Goal: Task Accomplishment & Management: Manage account settings

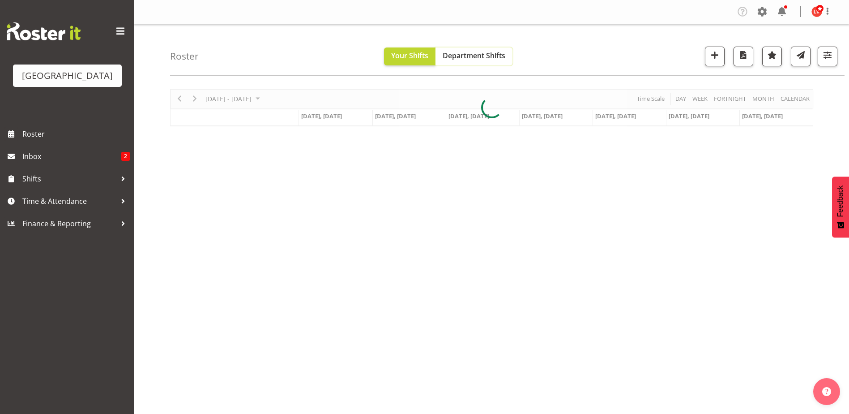
click at [470, 58] on span "Department Shifts" at bounding box center [474, 56] width 63 height 10
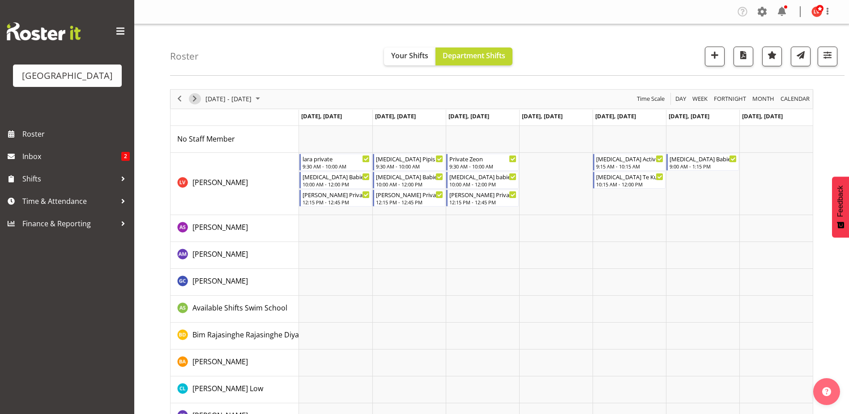
click at [192, 100] on span "Next" at bounding box center [194, 98] width 11 height 11
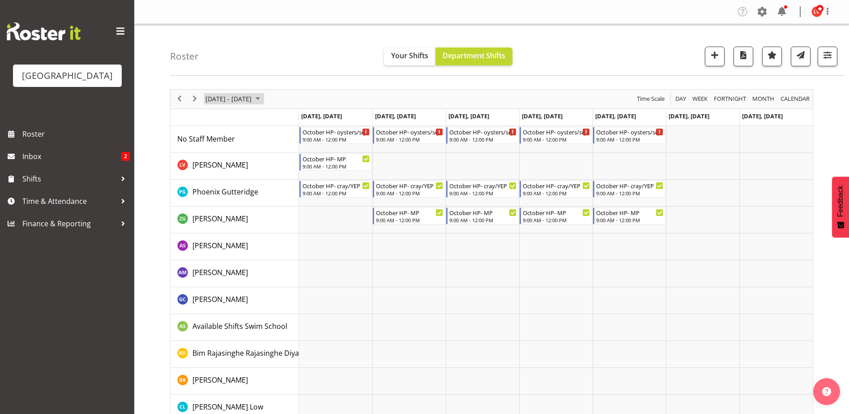
click at [252, 97] on span "Sep 30 - Oct 06, 2024" at bounding box center [229, 98] width 48 height 11
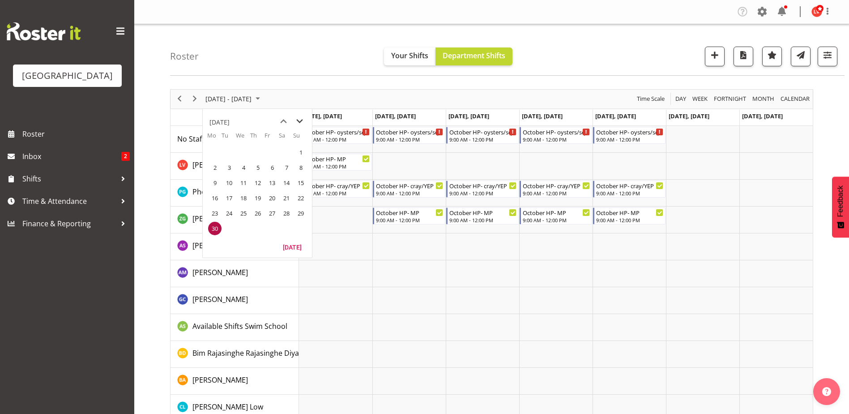
click at [301, 120] on span "next month" at bounding box center [300, 121] width 16 height 16
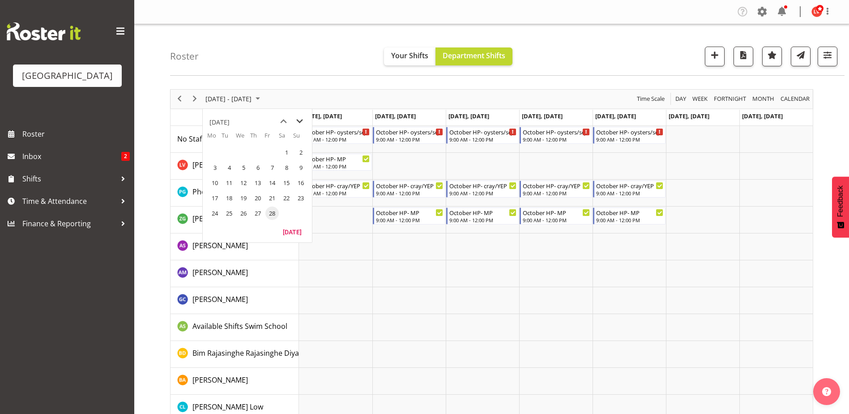
click at [300, 120] on span "next month" at bounding box center [300, 121] width 16 height 16
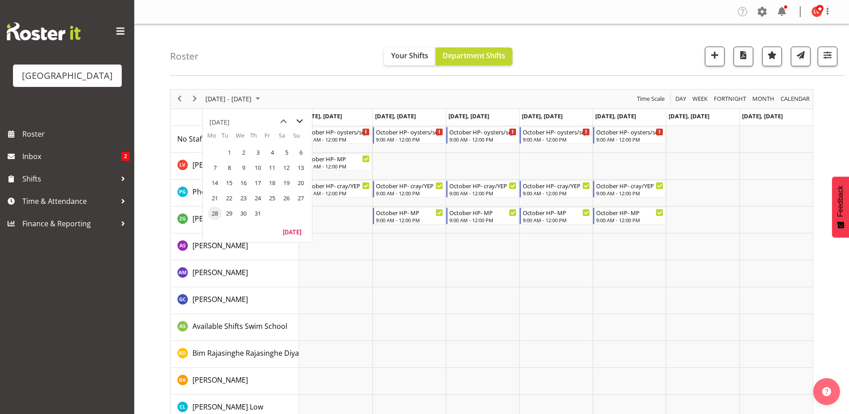
click at [300, 120] on span "next month" at bounding box center [300, 121] width 16 height 16
click at [219, 192] on span "22" at bounding box center [214, 197] width 13 height 13
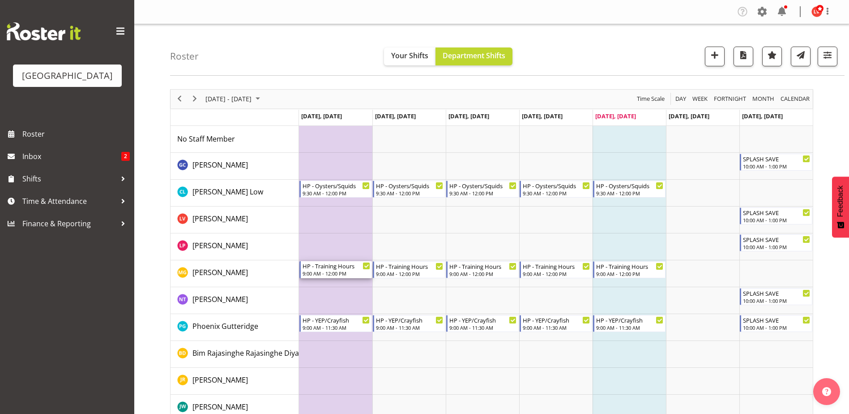
click at [337, 272] on div "9:00 AM - 12:00 PM" at bounding box center [337, 272] width 68 height 7
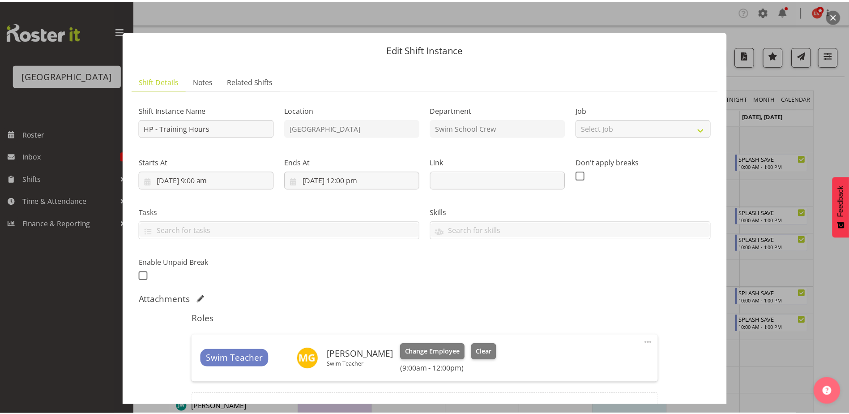
scroll to position [98, 0]
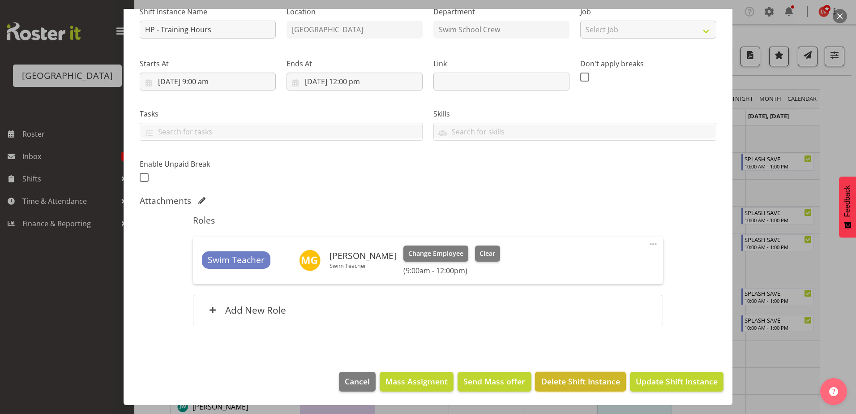
click at [544, 385] on span "Delete Shift Instance" at bounding box center [580, 381] width 79 height 12
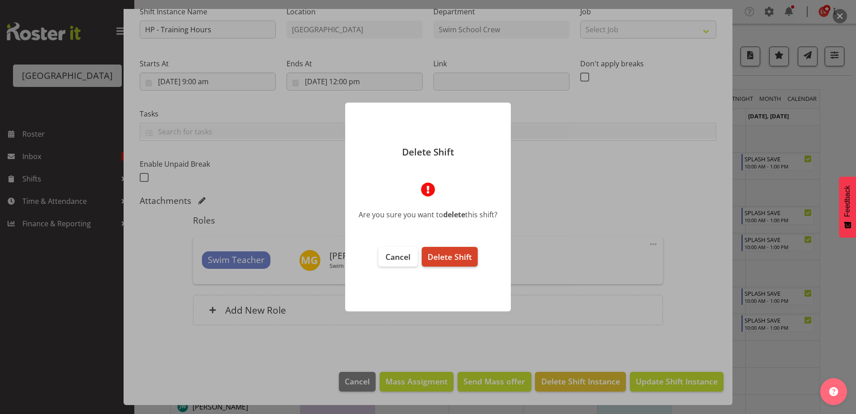
click at [439, 255] on span "Delete Shift" at bounding box center [449, 256] width 44 height 11
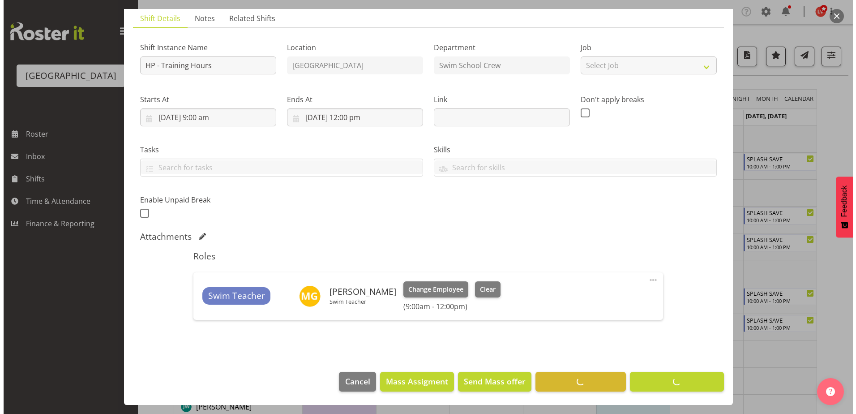
scroll to position [63, 0]
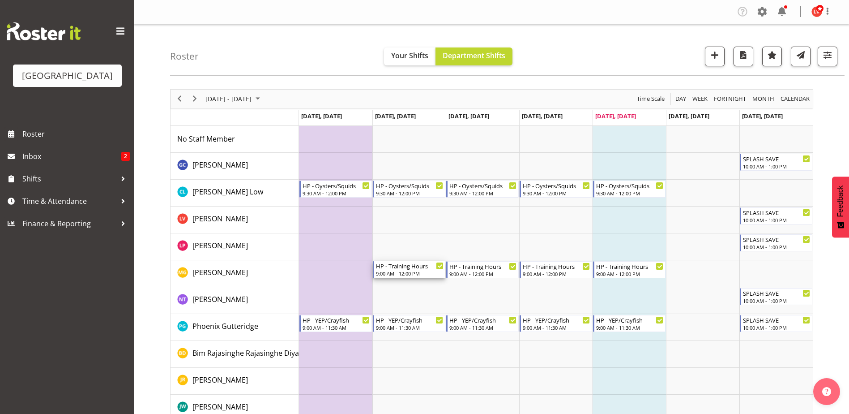
click at [408, 269] on div "HP - Training Hours" at bounding box center [410, 265] width 68 height 9
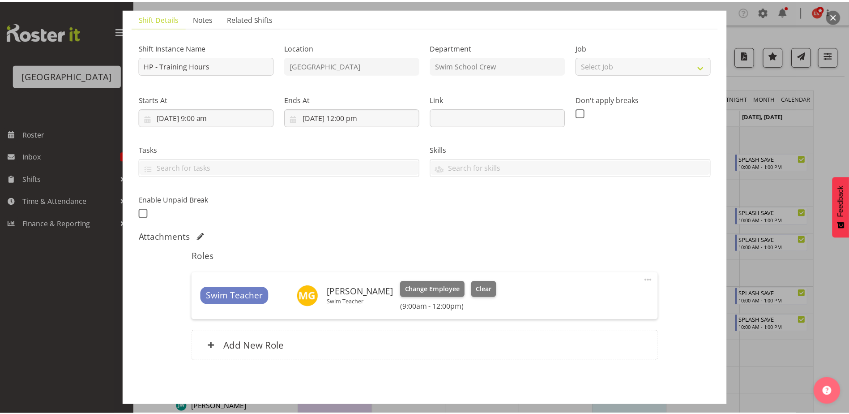
scroll to position [98, 0]
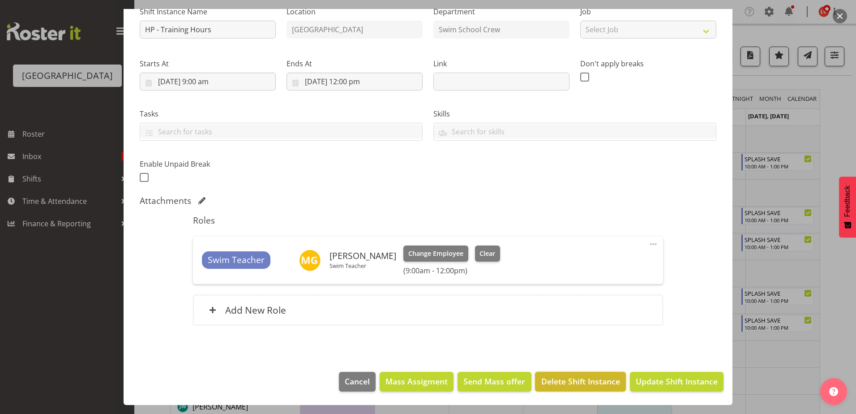
click at [569, 380] on span "Delete Shift Instance" at bounding box center [580, 381] width 79 height 12
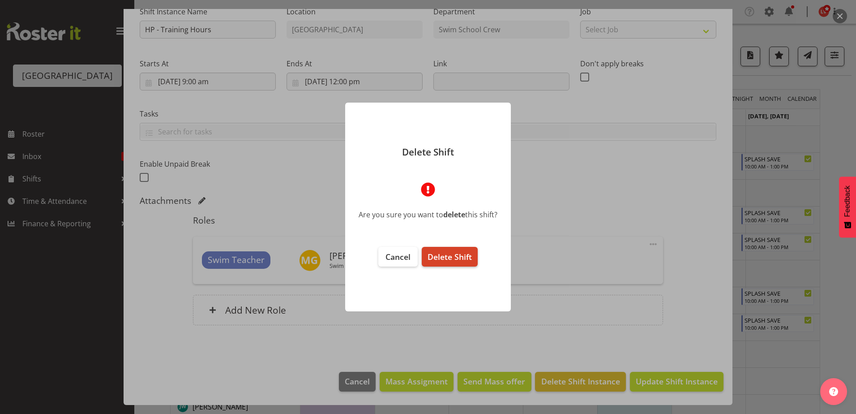
click at [428, 254] on span "Delete Shift" at bounding box center [449, 256] width 44 height 11
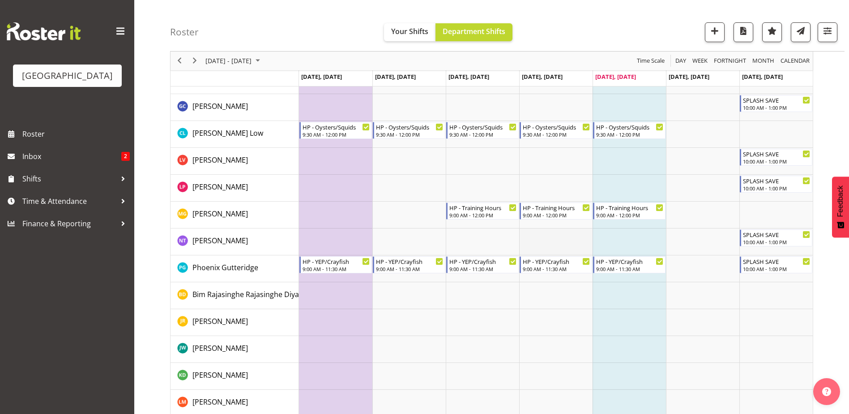
scroll to position [0, 0]
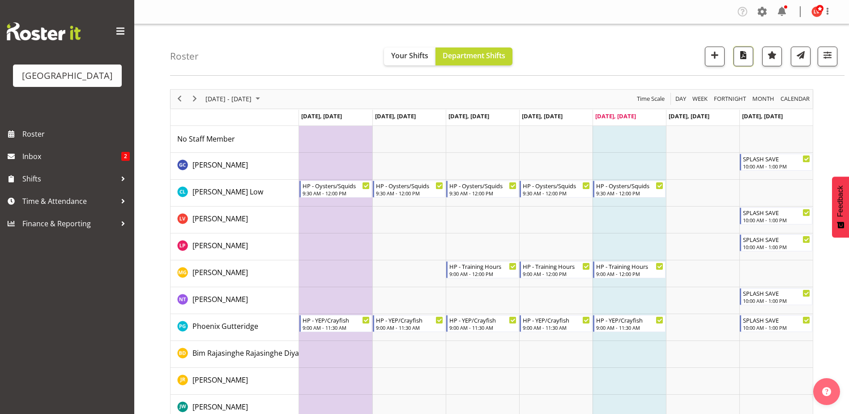
click at [742, 54] on span "button" at bounding box center [744, 55] width 12 height 12
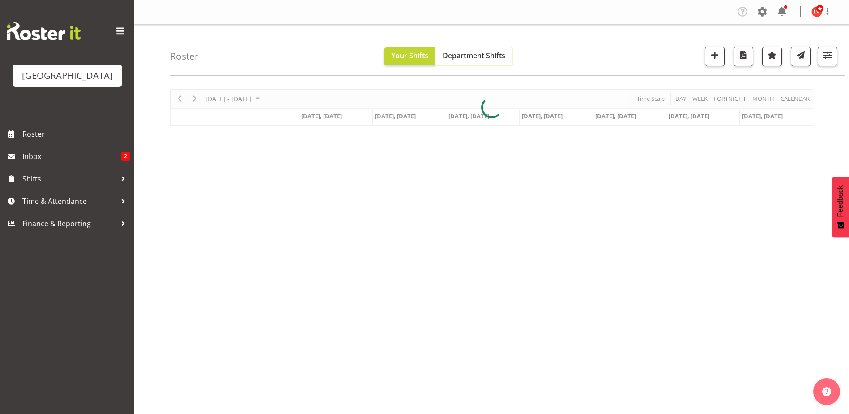
click at [458, 54] on span "Department Shifts" at bounding box center [474, 56] width 63 height 10
click at [455, 55] on span "Department Shifts" at bounding box center [474, 56] width 63 height 10
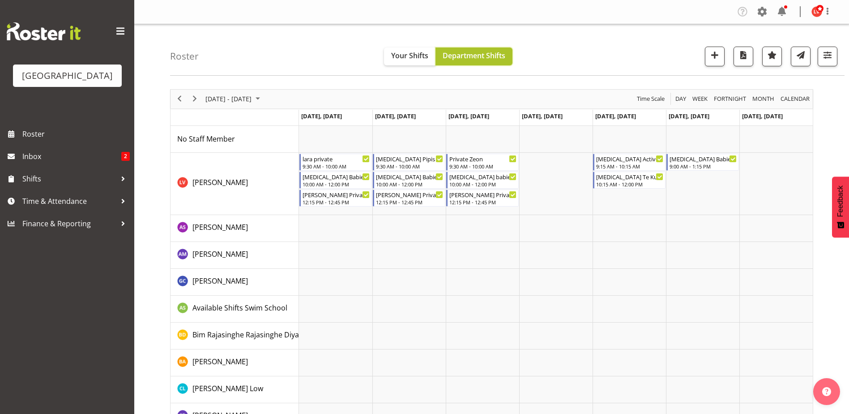
click at [465, 57] on span "Department Shifts" at bounding box center [474, 56] width 63 height 10
click at [252, 98] on span "[DATE] - [DATE]" at bounding box center [229, 98] width 48 height 11
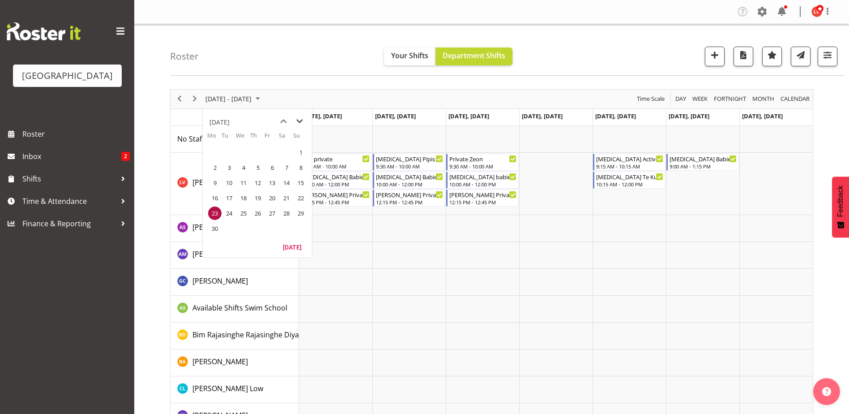
click at [298, 120] on span "next month" at bounding box center [300, 121] width 16 height 16
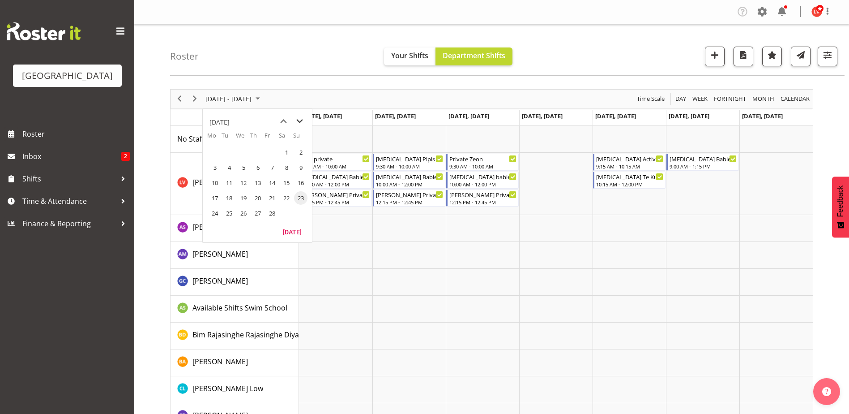
click at [298, 120] on span "next month" at bounding box center [300, 121] width 16 height 16
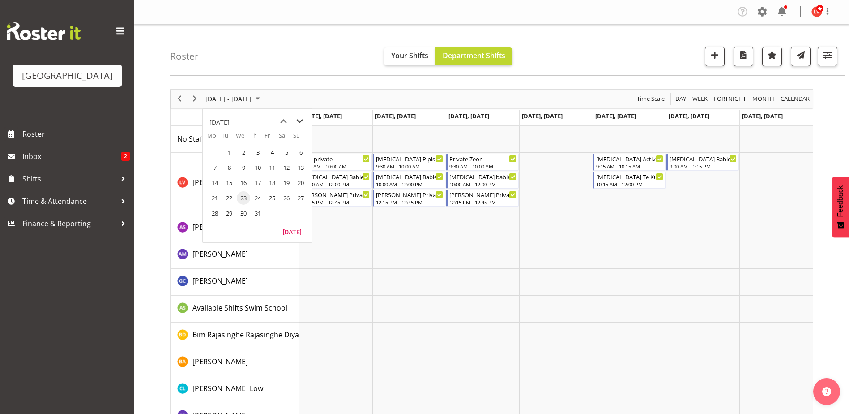
click at [298, 120] on span "next month" at bounding box center [300, 121] width 16 height 16
click at [296, 120] on span "next month" at bounding box center [300, 121] width 16 height 16
click at [215, 210] on span "27" at bounding box center [214, 212] width 13 height 13
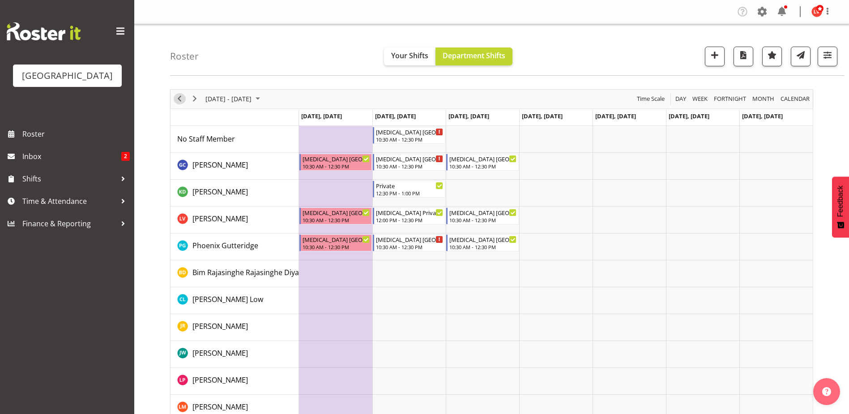
click at [183, 98] on span "Previous" at bounding box center [179, 98] width 11 height 11
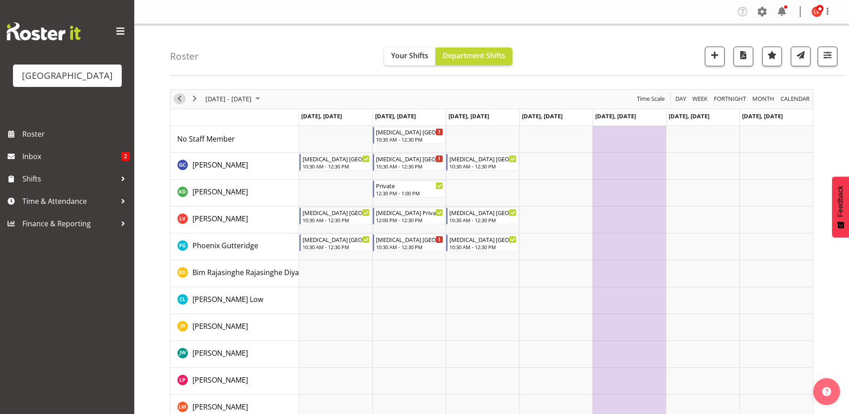
click at [183, 99] on span "Previous" at bounding box center [179, 98] width 11 height 11
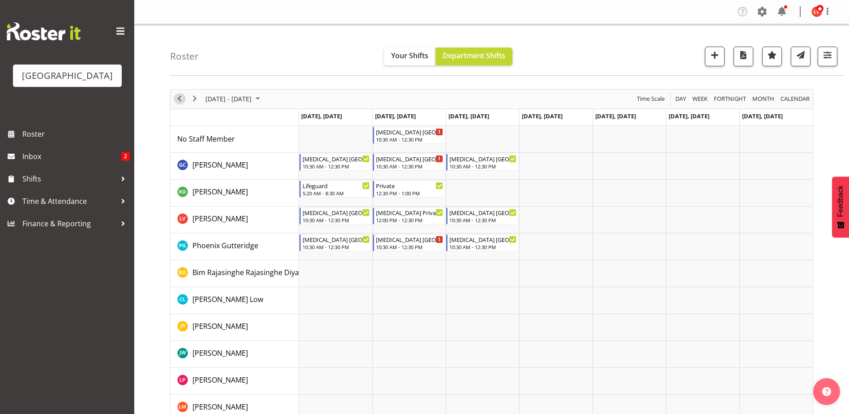
click at [183, 99] on span "Previous" at bounding box center [179, 98] width 11 height 11
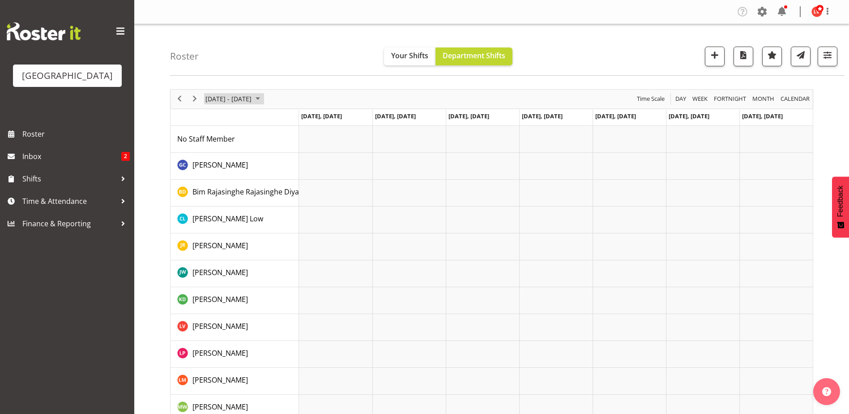
click at [252, 96] on span "October 06 - 12, 2025" at bounding box center [229, 98] width 48 height 11
click at [280, 120] on span "previous month" at bounding box center [284, 121] width 16 height 16
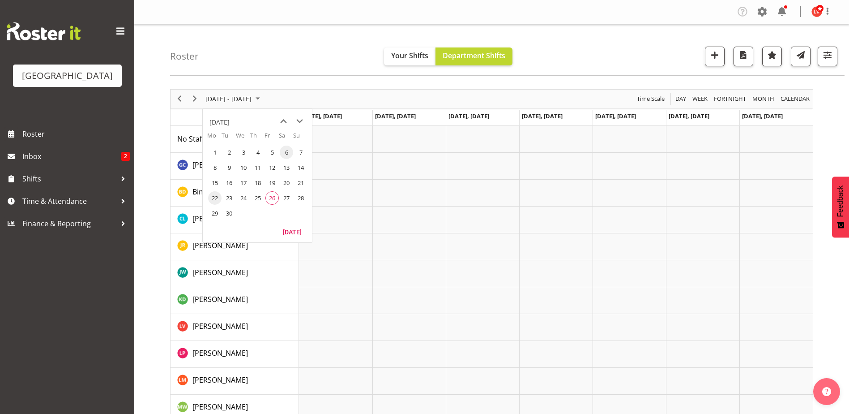
click at [215, 195] on span "22" at bounding box center [214, 197] width 13 height 13
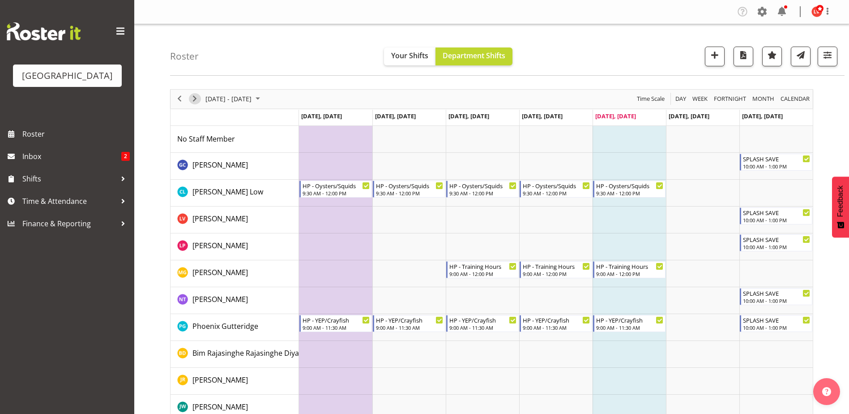
click at [192, 98] on span "Next" at bounding box center [194, 98] width 11 height 11
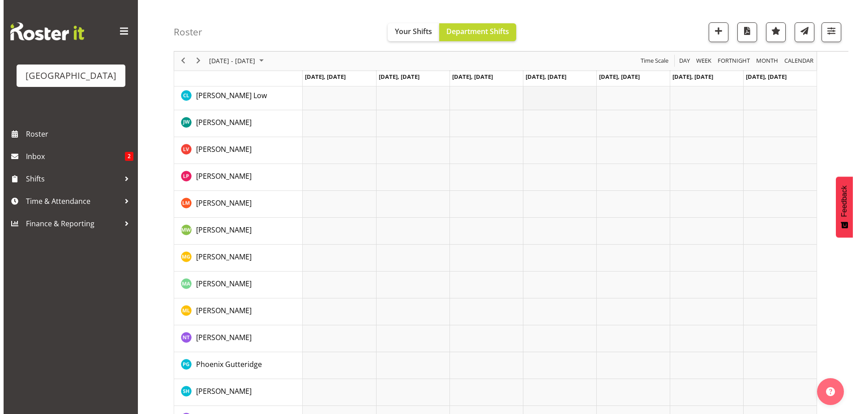
scroll to position [224, 0]
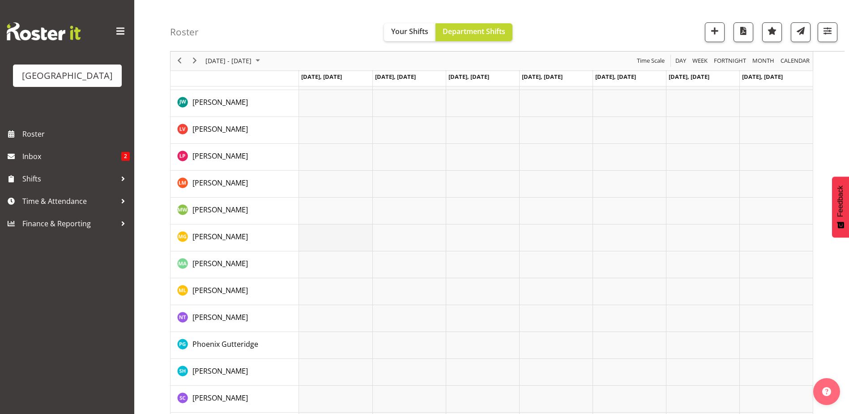
click at [347, 243] on td "Timeline Week of September 29, 2025" at bounding box center [335, 237] width 73 height 27
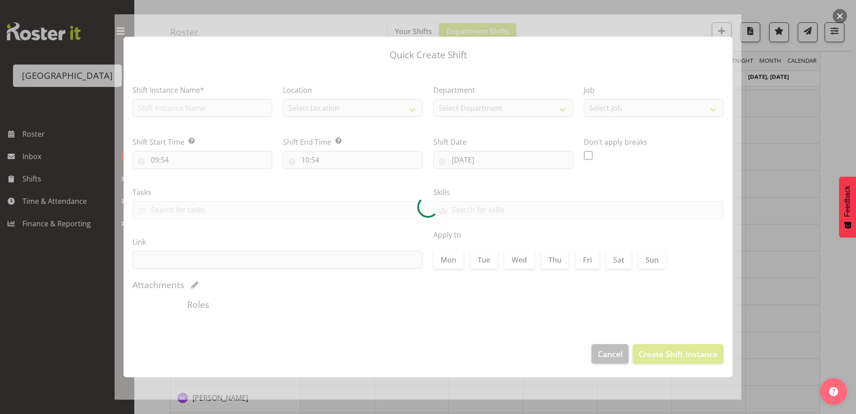
type input "29/09/2025"
checkbox input "true"
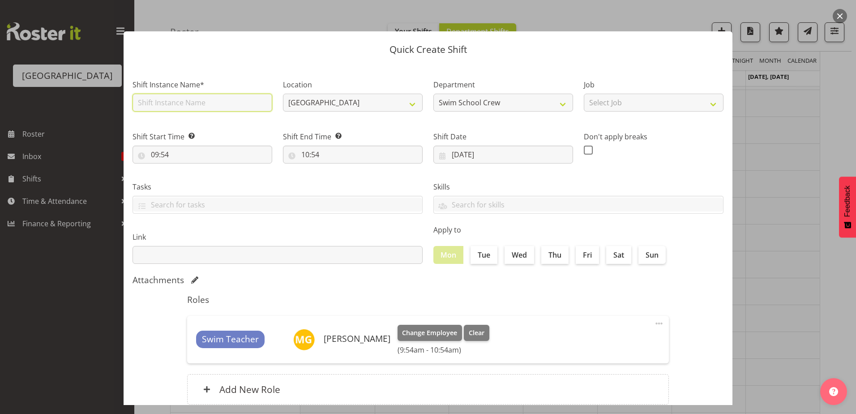
click at [187, 102] on input "text" at bounding box center [203, 103] width 140 height 18
type input "HP - Training Hours"
click at [213, 156] on input "09:54" at bounding box center [203, 154] width 140 height 18
click at [213, 179] on select "00 01 02 03 04 05 06 07 08 09 10 11 12 13 14 15 16 17 18 19 20 21 22 23 24 25 2…" at bounding box center [217, 178] width 20 height 18
select select "0"
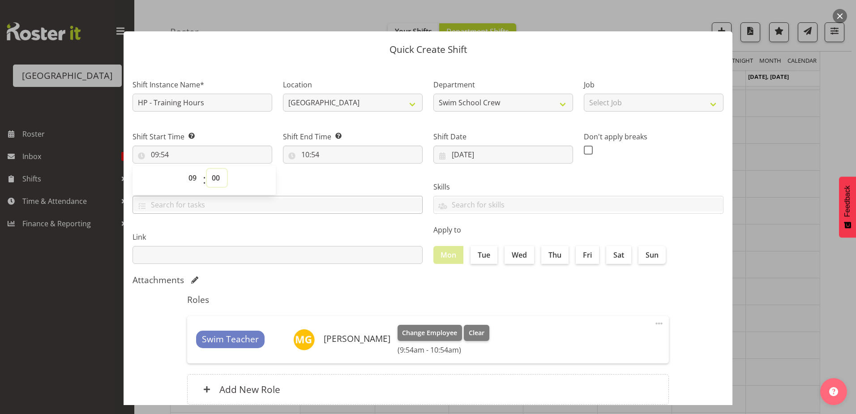
click at [207, 169] on select "00 01 02 03 04 05 06 07 08 09 10 11 12 13 14 15 16 17 18 19 20 21 22 23 24 25 2…" at bounding box center [217, 178] width 20 height 18
type input "09:00"
drag, startPoint x: 323, startPoint y: 172, endPoint x: 310, endPoint y: 158, distance: 19.7
click at [323, 170] on div "Tasks TEST123" at bounding box center [277, 194] width 301 height 50
click at [303, 154] on input "10:54" at bounding box center [353, 154] width 140 height 18
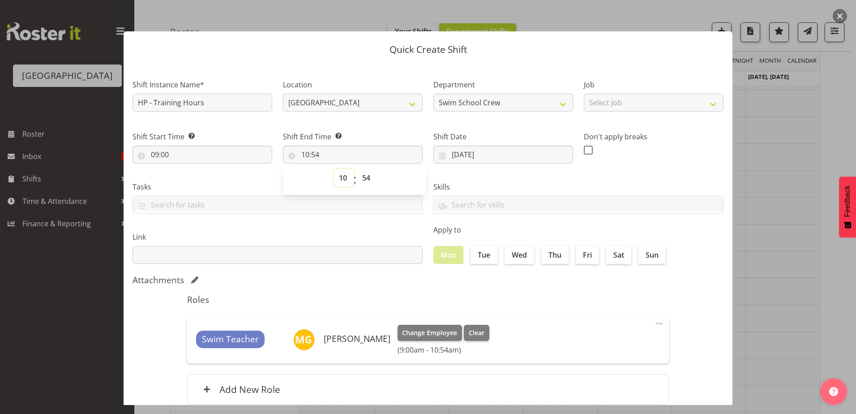
click at [338, 177] on select "00 01 02 03 04 05 06 07 08 09 10 11 12 13 14 15 16 17 18 19 20 21 22 23" at bounding box center [344, 178] width 20 height 18
select select "12"
click at [334, 169] on select "00 01 02 03 04 05 06 07 08 09 10 11 12 13 14 15 16 17 18 19 20 21 22 23" at bounding box center [344, 178] width 20 height 18
type input "12:54"
drag, startPoint x: 365, startPoint y: 178, endPoint x: 368, endPoint y: 186, distance: 8.5
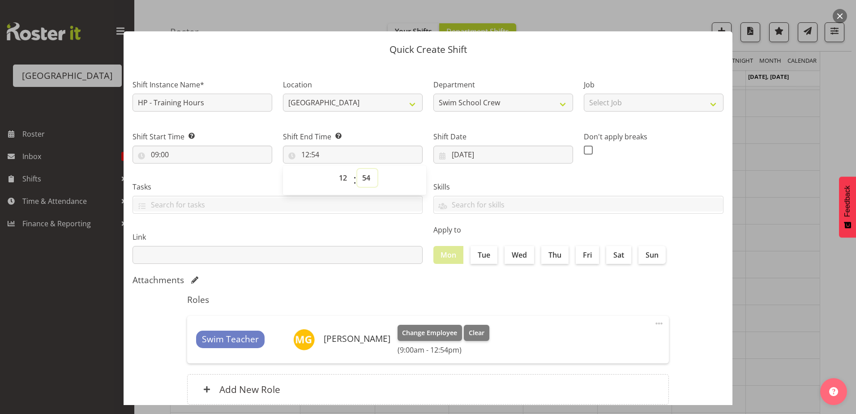
click at [365, 178] on select "00 01 02 03 04 05 06 07 08 09 10 11 12 13 14 15 16 17 18 19 20 21 22 23 24 25 2…" at bounding box center [367, 178] width 20 height 18
select select "0"
click at [357, 169] on select "00 01 02 03 04 05 06 07 08 09 10 11 12 13 14 15 16 17 18 19 20 21 22 23 24 25 2…" at bounding box center [367, 178] width 20 height 18
type input "12:00"
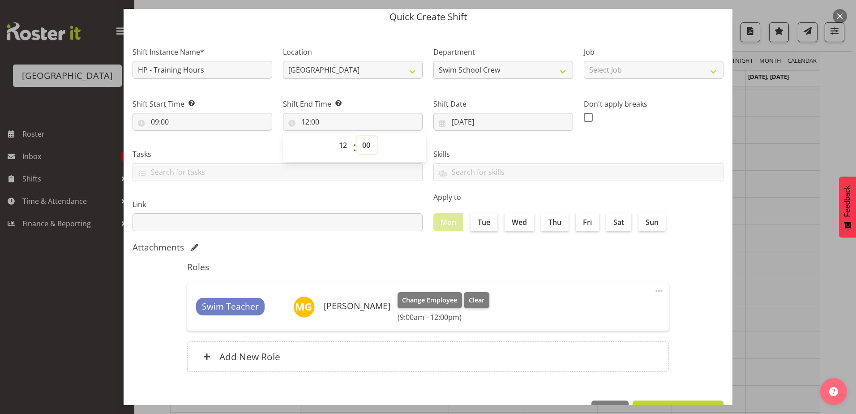
scroll to position [61, 0]
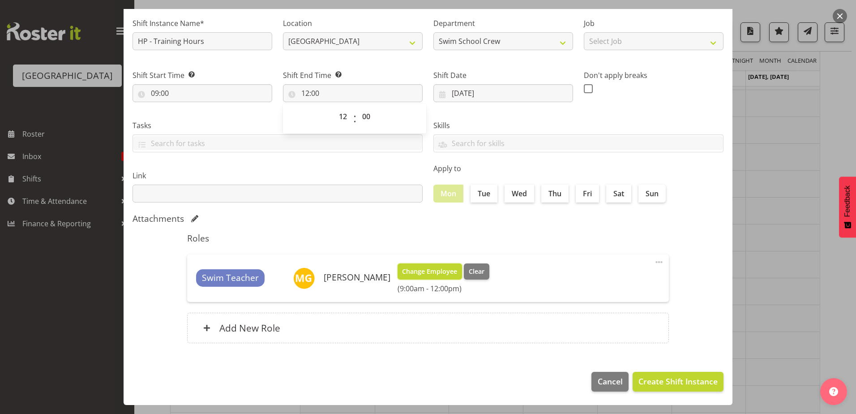
click at [418, 271] on span "Change Employee" at bounding box center [429, 271] width 55 height 10
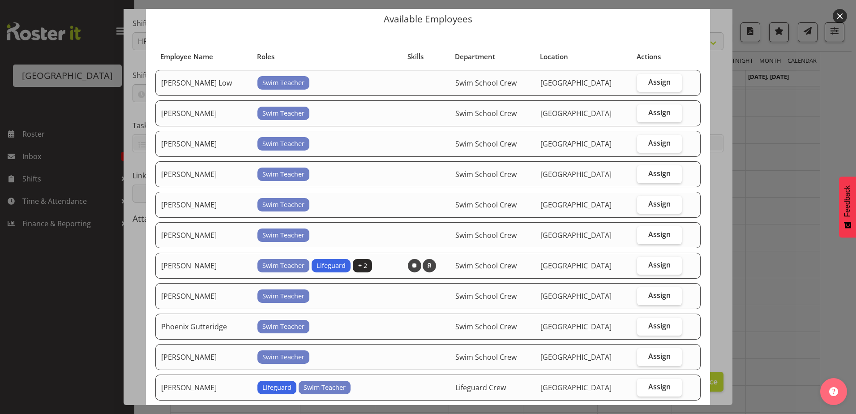
scroll to position [45, 0]
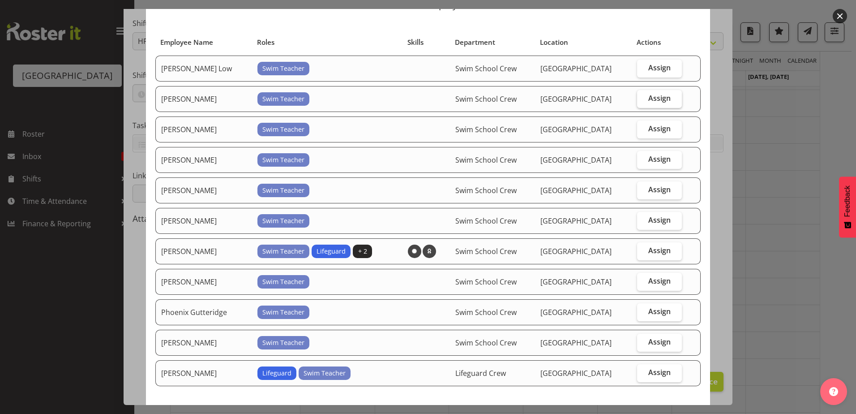
click at [648, 98] on span "Assign" at bounding box center [659, 98] width 22 height 9
click at [643, 98] on input "Assign" at bounding box center [640, 98] width 6 height 6
click at [648, 98] on span "Assign" at bounding box center [659, 98] width 22 height 9
click at [643, 98] on input "Assign" at bounding box center [640, 98] width 6 height 6
checkbox input "false"
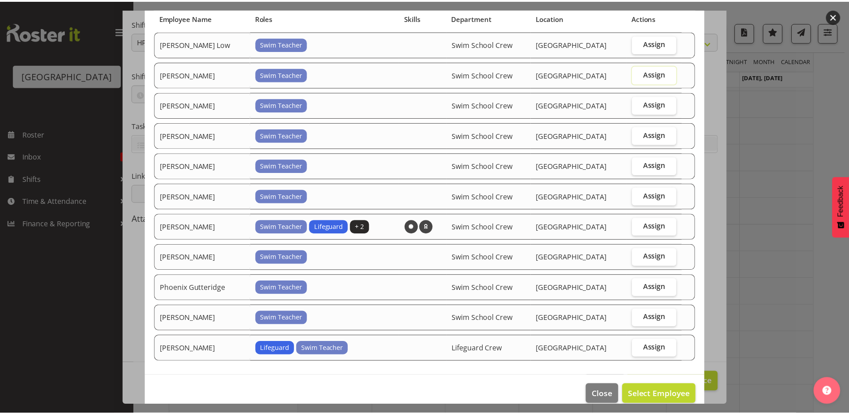
scroll to position [82, 0]
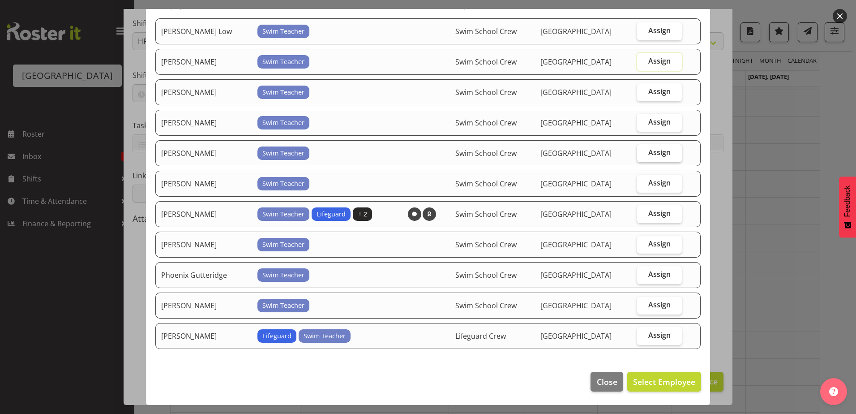
click at [648, 150] on span "Assign" at bounding box center [659, 152] width 22 height 9
click at [643, 150] on input "Assign" at bounding box center [640, 153] width 6 height 6
checkbox input "true"
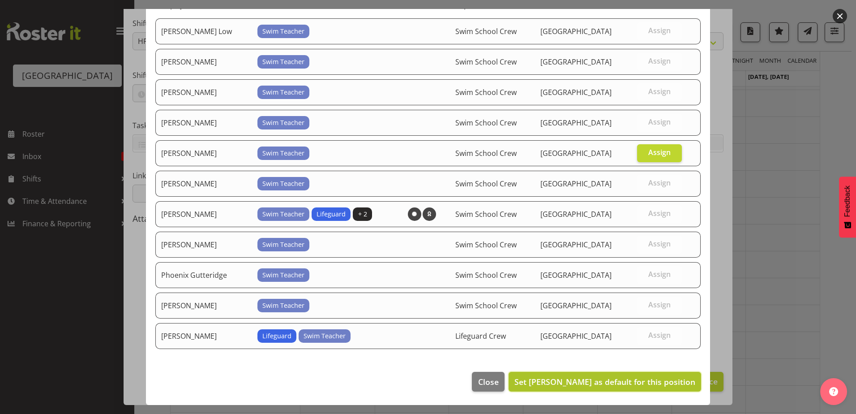
click at [569, 380] on span "Set Maia Garrett as default for this position" at bounding box center [604, 381] width 181 height 11
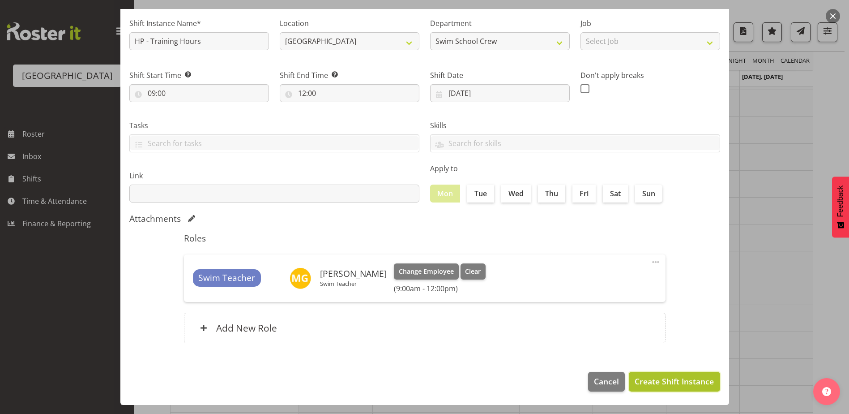
click at [641, 382] on span "Create Shift Instance" at bounding box center [674, 381] width 79 height 12
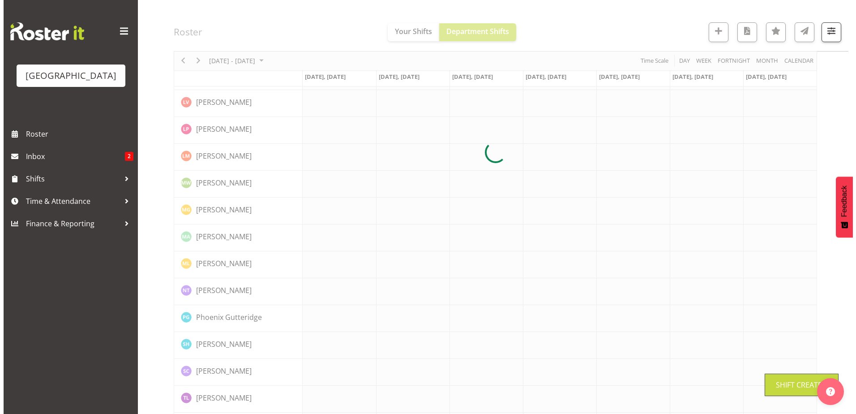
scroll to position [0, 0]
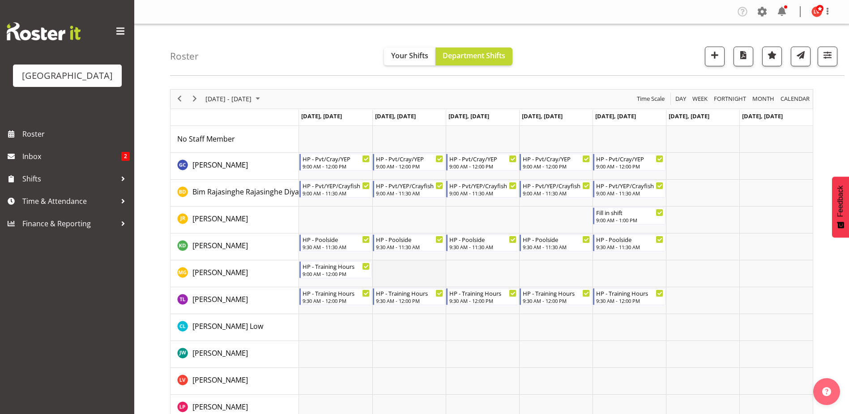
click at [395, 269] on td "Timeline Week of September 29, 2025" at bounding box center [408, 273] width 73 height 27
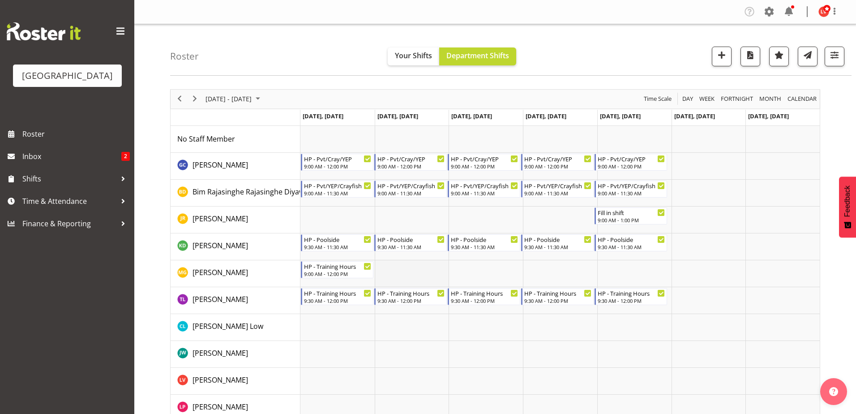
select select "9"
select select "55"
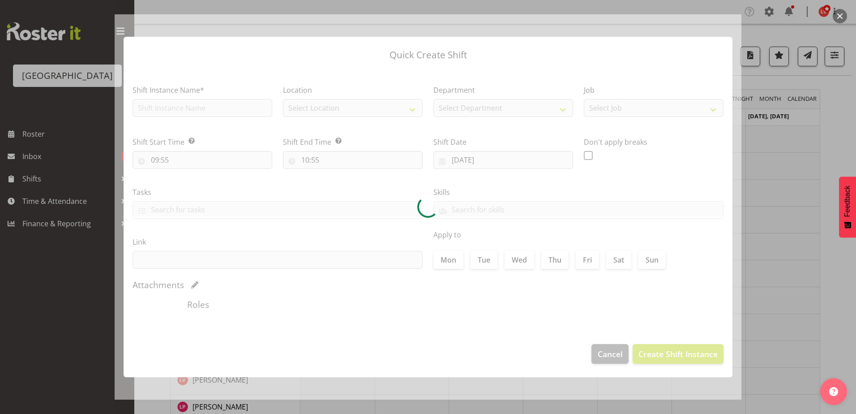
type input "30/09/2025"
checkbox input "true"
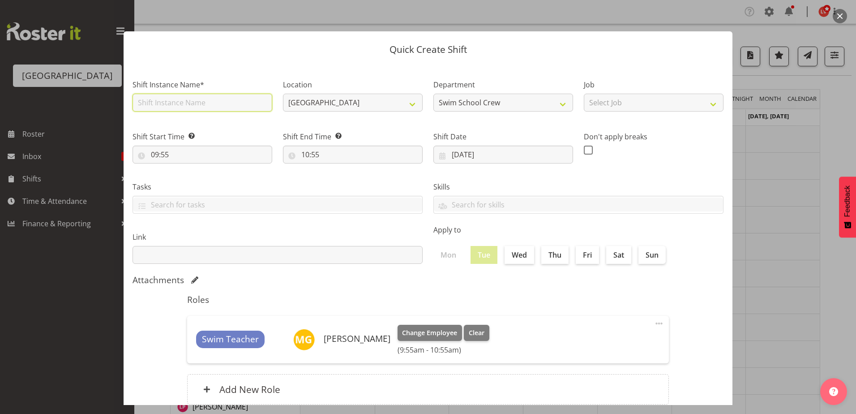
click at [183, 105] on input "text" at bounding box center [203, 103] width 140 height 18
type input "HP - Training Hours"
click at [167, 153] on input "09:55" at bounding box center [203, 154] width 140 height 18
click at [214, 178] on select "00 01 02 03 04 05 06 07 08 09 10 11 12 13 14 15 16 17 18 19 20 21 22 23 24 25 2…" at bounding box center [217, 178] width 20 height 18
select select "0"
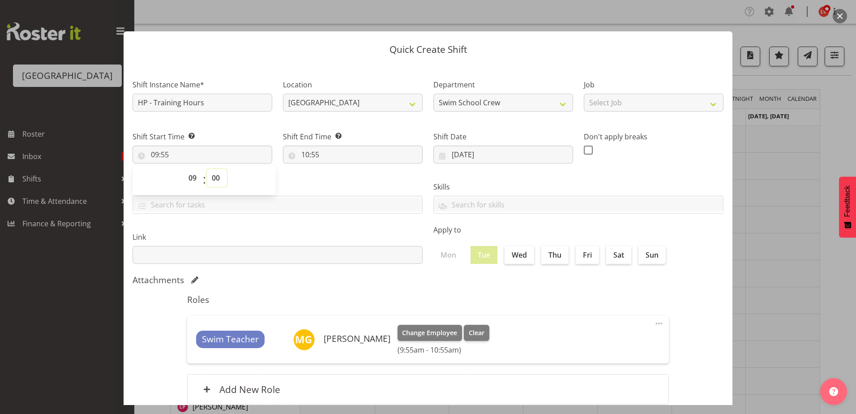
click at [207, 169] on select "00 01 02 03 04 05 06 07 08 09 10 11 12 13 14 15 16 17 18 19 20 21 22 23 24 25 2…" at bounding box center [217, 178] width 20 height 18
type input "09:00"
drag, startPoint x: 322, startPoint y: 171, endPoint x: 309, endPoint y: 158, distance: 18.7
click at [323, 171] on div "Tasks TEST123" at bounding box center [277, 194] width 301 height 50
click at [319, 152] on input "10:55" at bounding box center [353, 154] width 140 height 18
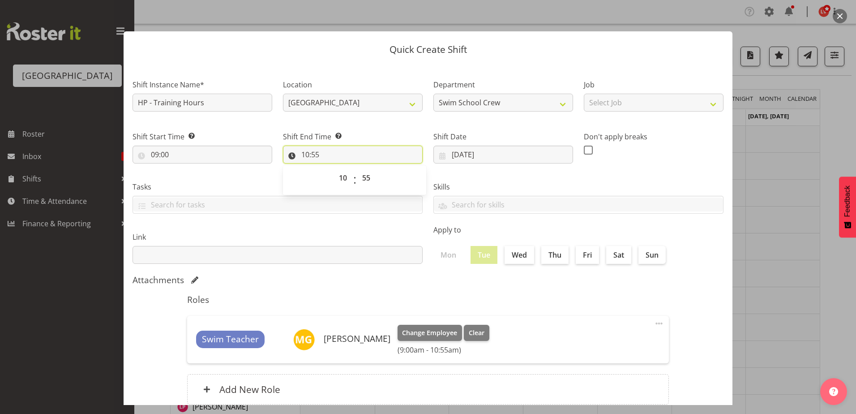
click at [315, 153] on input "10:55" at bounding box center [353, 154] width 140 height 18
click at [311, 151] on input "10:55" at bounding box center [353, 154] width 140 height 18
click at [368, 178] on select "00 01 02 03 04 05 06 07 08 09 10 11 12 13 14 15 16 17 18 19 20 21 22 23 24 25 2…" at bounding box center [367, 178] width 20 height 18
select select "0"
click at [357, 169] on select "00 01 02 03 04 05 06 07 08 09 10 11 12 13 14 15 16 17 18 19 20 21 22 23 24 25 2…" at bounding box center [367, 178] width 20 height 18
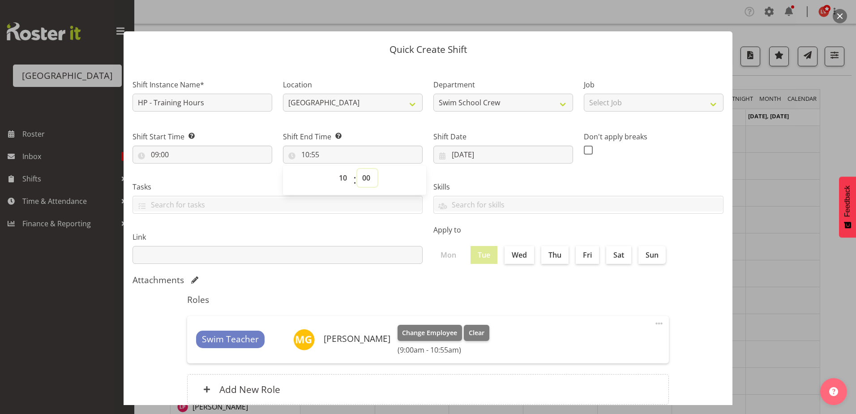
type input "10:00"
click at [339, 178] on select "00 01 02 03 04 05 06 07 08 09 10 11 12 13 14 15 16 17 18 19 20 21 22 23" at bounding box center [344, 178] width 20 height 18
select select "12"
click at [334, 169] on select "00 01 02 03 04 05 06 07 08 09 10 11 12 13 14 15 16 17 18 19 20 21 22 23" at bounding box center [344, 178] width 20 height 18
type input "12:00"
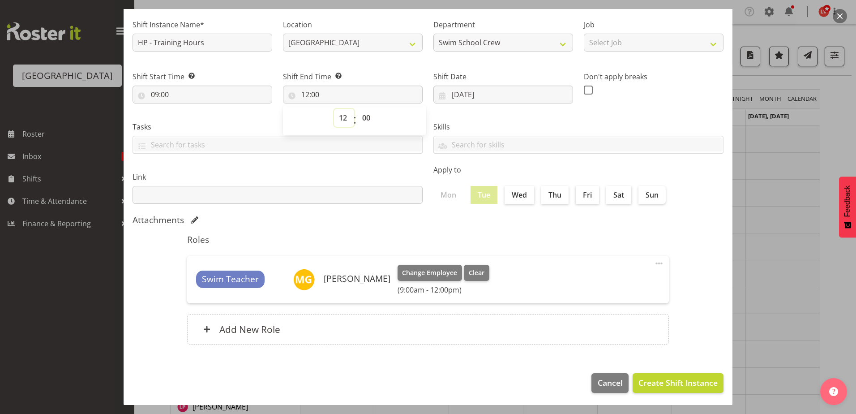
scroll to position [61, 0]
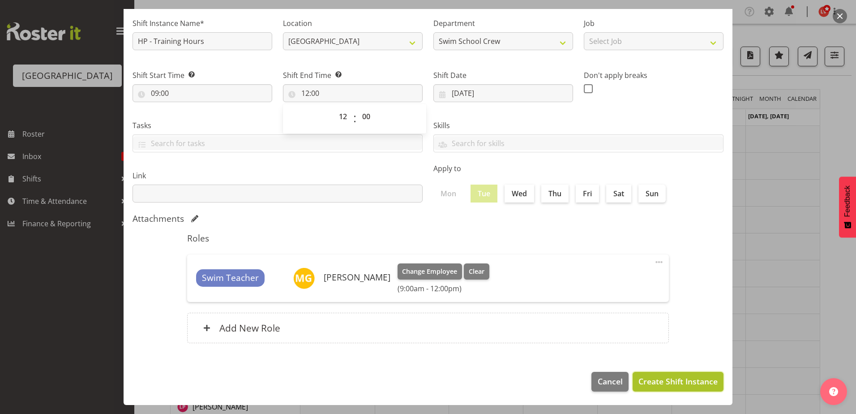
click at [654, 381] on span "Create Shift Instance" at bounding box center [677, 381] width 79 height 12
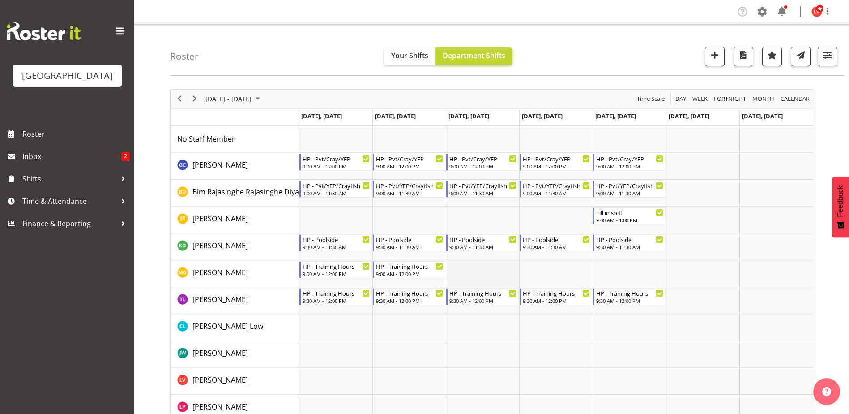
click at [492, 273] on td "Timeline Week of September 29, 2025" at bounding box center [482, 273] width 73 height 27
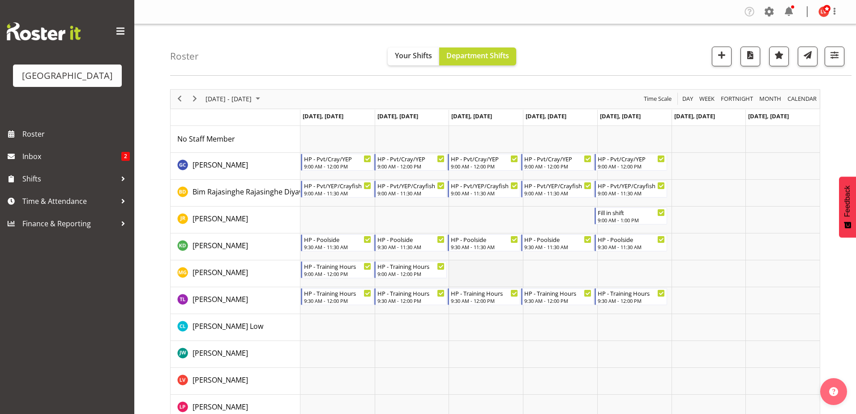
select select "9"
select select "55"
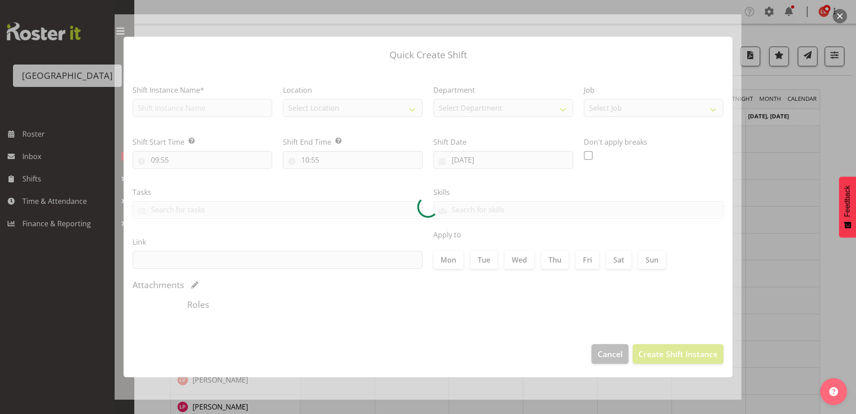
type input "01/10/2025"
checkbox input "true"
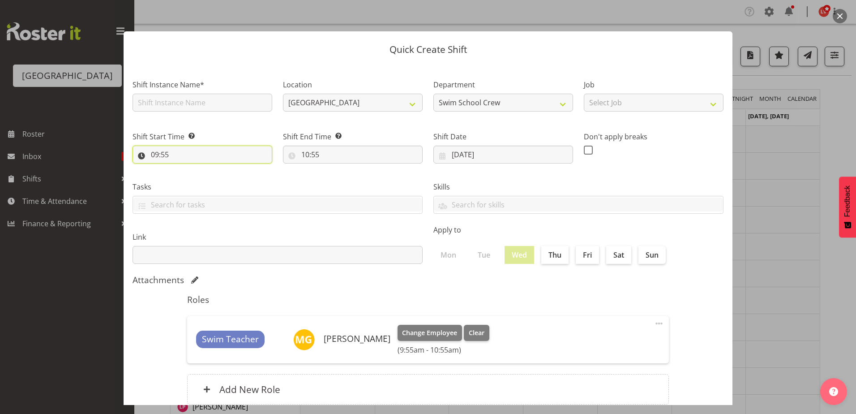
click at [164, 155] on input "09:55" at bounding box center [203, 154] width 140 height 18
click at [213, 178] on select "00 01 02 03 04 05 06 07 08 09 10 11 12 13 14 15 16 17 18 19 20 21 22 23 24 25 2…" at bounding box center [217, 178] width 20 height 18
select select "25"
click at [207, 169] on select "00 01 02 03 04 05 06 07 08 09 10 11 12 13 14 15 16 17 18 19 20 21 22 23 24 25 2…" at bounding box center [217, 178] width 20 height 18
type input "09:25"
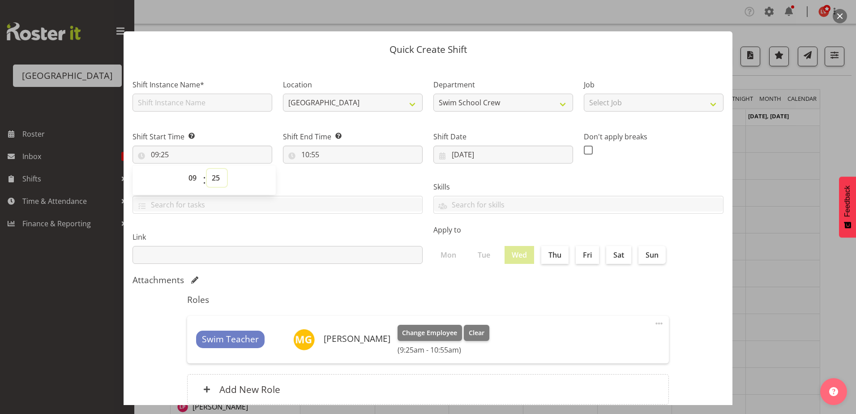
click at [215, 176] on select "00 01 02 03 04 05 06 07 08 09 10 11 12 13 14 15 16 17 18 19 20 21 22 23 24 25 2…" at bounding box center [217, 178] width 20 height 18
select select "0"
click at [207, 169] on select "00 01 02 03 04 05 06 07 08 09 10 11 12 13 14 15 16 17 18 19 20 21 22 23 24 25 2…" at bounding box center [217, 178] width 20 height 18
type input "09:00"
click at [299, 173] on div "Tasks TEST123" at bounding box center [277, 194] width 301 height 50
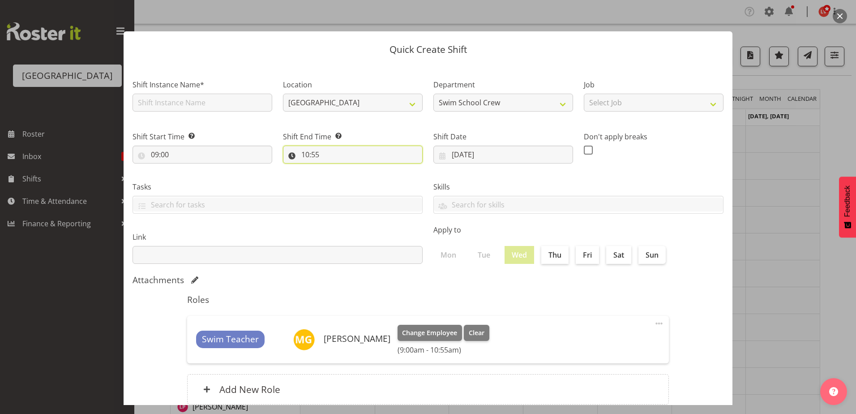
click at [302, 156] on input "10:55" at bounding box center [353, 154] width 140 height 18
click at [340, 175] on select "00 01 02 03 04 05 06 07 08 09 10 11 12 13 14 15 16 17 18 19 20 21 22 23" at bounding box center [344, 178] width 20 height 18
select select "12"
click at [334, 169] on select "00 01 02 03 04 05 06 07 08 09 10 11 12 13 14 15 16 17 18 19 20 21 22 23" at bounding box center [344, 178] width 20 height 18
type input "12:55"
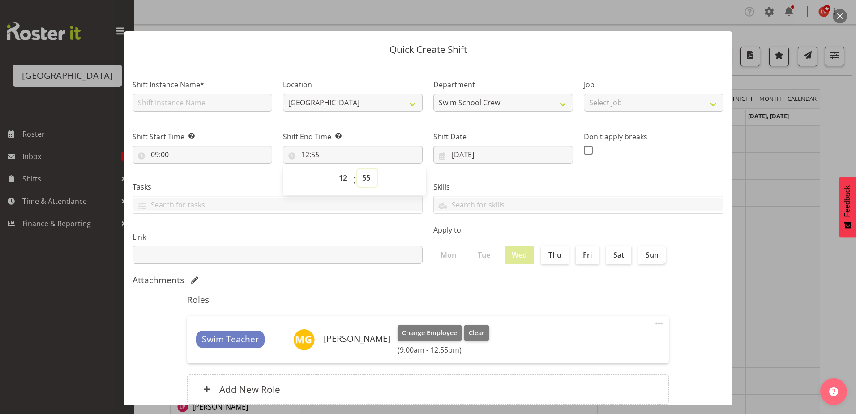
click at [365, 176] on select "00 01 02 03 04 05 06 07 08 09 10 11 12 13 14 15 16 17 18 19 20 21 22 23 24 25 2…" at bounding box center [367, 178] width 20 height 18
select select "0"
click at [357, 169] on select "00 01 02 03 04 05 06 07 08 09 10 11 12 13 14 15 16 17 18 19 20 21 22 23 24 25 2…" at bounding box center [367, 178] width 20 height 18
type input "12:00"
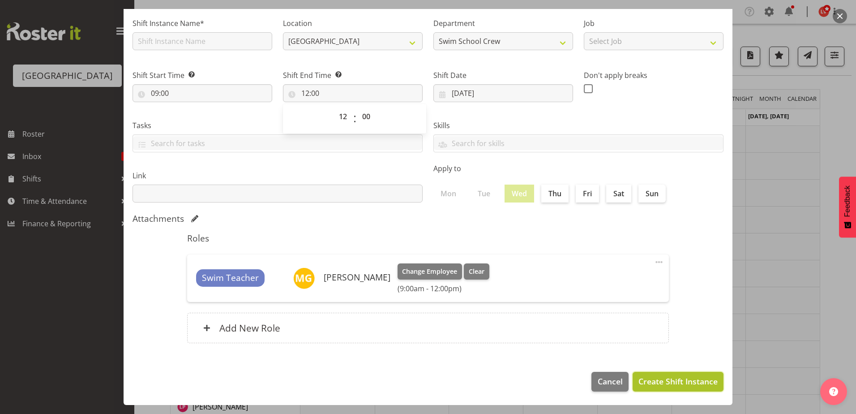
click at [638, 376] on span "Create Shift Instance" at bounding box center [677, 381] width 79 height 12
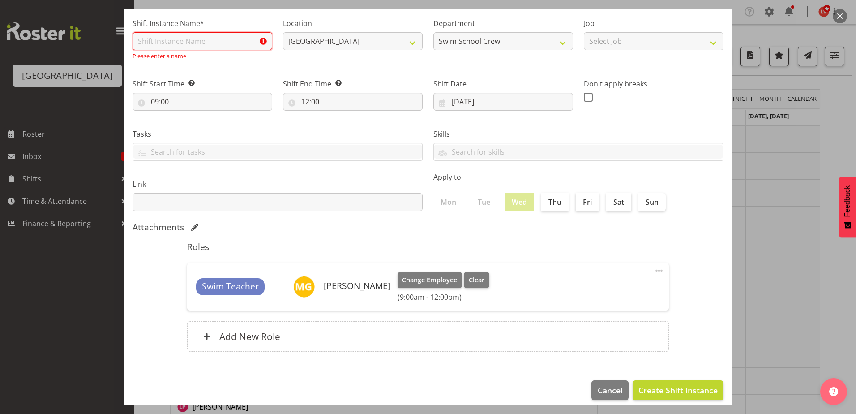
click at [198, 43] on input "text" at bounding box center [203, 41] width 140 height 18
type input "HP - Training Hours"
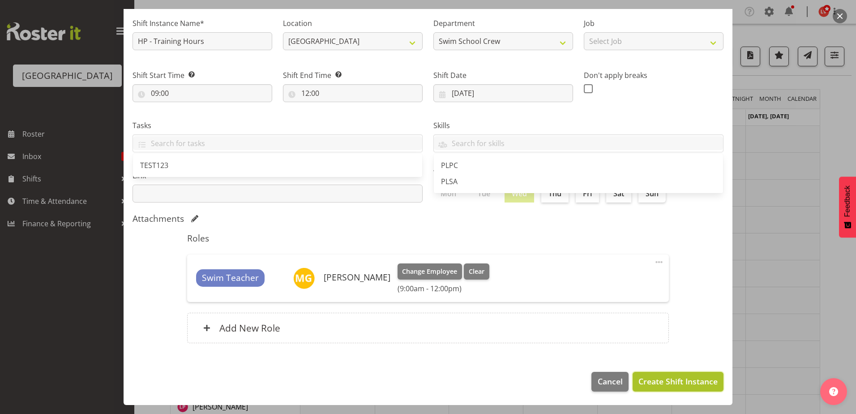
click at [665, 385] on span "Create Shift Instance" at bounding box center [677, 381] width 79 height 12
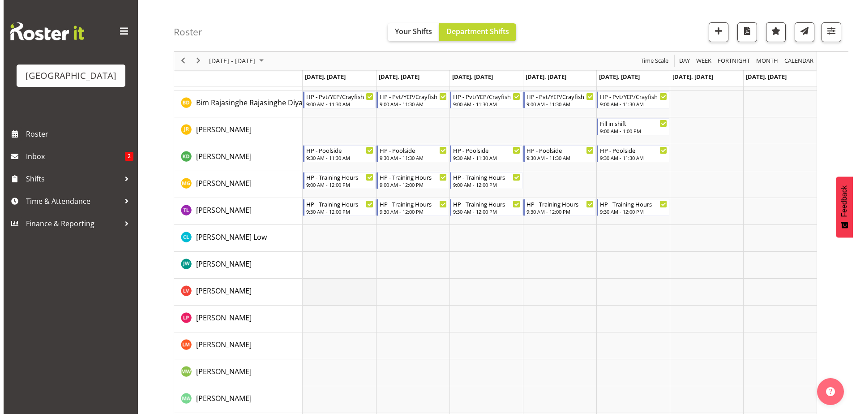
scroll to position [0, 0]
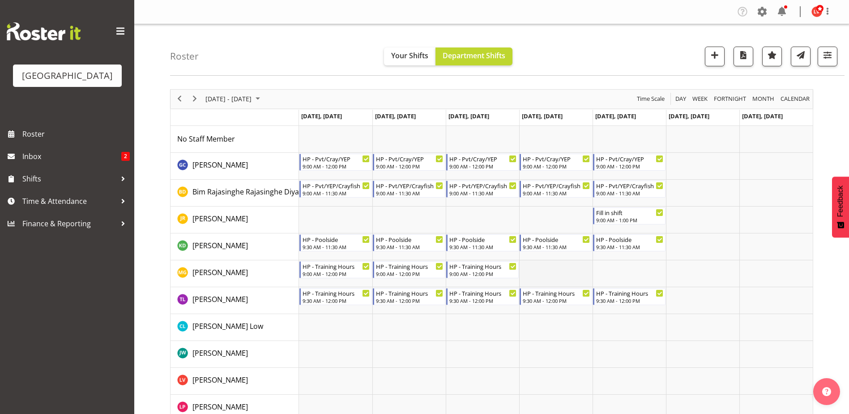
click at [541, 275] on td "Timeline Week of September 29, 2025" at bounding box center [555, 273] width 73 height 27
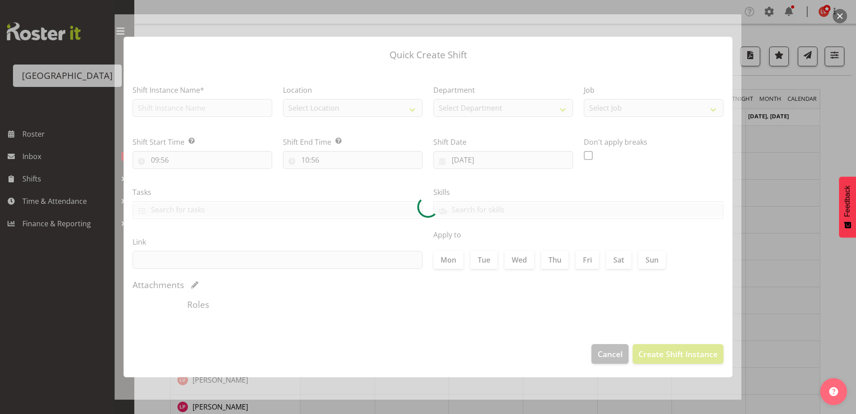
type input "02/10/2025"
checkbox input "true"
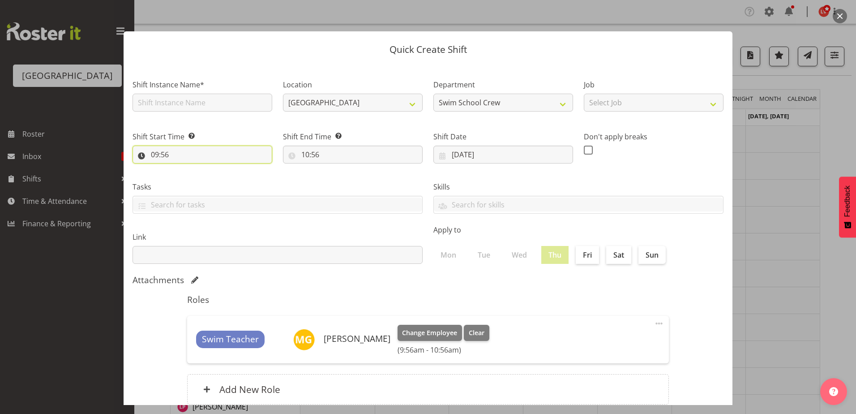
click at [163, 150] on input "09:56" at bounding box center [203, 154] width 140 height 18
drag, startPoint x: 210, startPoint y: 179, endPoint x: 208, endPoint y: 183, distance: 4.6
click at [210, 179] on select "00 01 02 03 04 05 06 07 08 09 10 11 12 13 14 15 16 17 18 19 20 21 22 23 24 25 2…" at bounding box center [217, 178] width 20 height 18
select select "0"
click at [207, 169] on select "00 01 02 03 04 05 06 07 08 09 10 11 12 13 14 15 16 17 18 19 20 21 22 23 24 25 2…" at bounding box center [217, 178] width 20 height 18
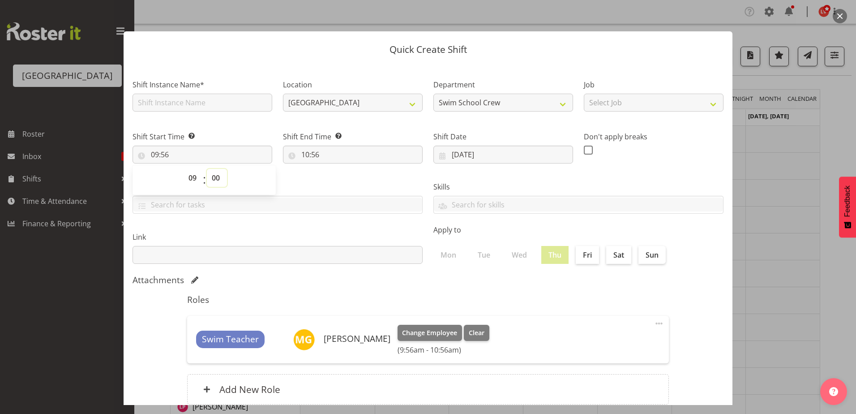
type input "09:00"
click at [300, 180] on div "Tasks TEST123" at bounding box center [277, 194] width 301 height 50
click at [305, 154] on input "10:56" at bounding box center [353, 154] width 140 height 18
click at [339, 177] on select "00 01 02 03 04 05 06 07 08 09 10 11 12 13 14 15 16 17 18 19 20 21 22 23" at bounding box center [344, 178] width 20 height 18
select select "11"
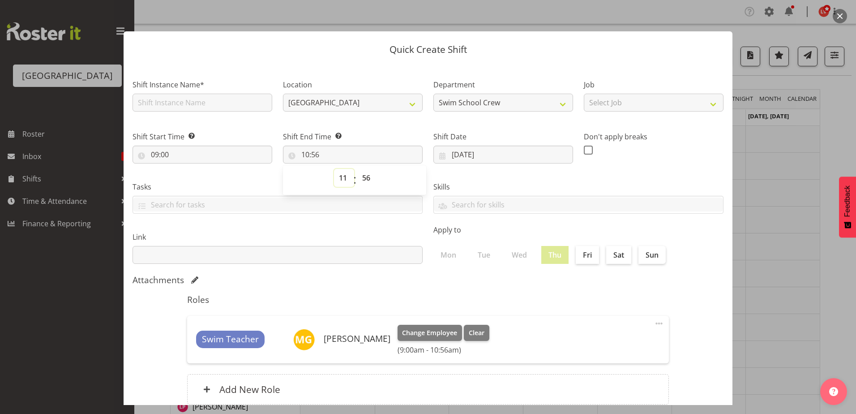
click at [334, 169] on select "00 01 02 03 04 05 06 07 08 09 10 11 12 13 14 15 16 17 18 19 20 21 22 23" at bounding box center [344, 178] width 20 height 18
type input "11:56"
click at [339, 178] on select "00 01 02 03 04 05 06 07 08 09 10 11 12 13 14 15 16 17 18 19 20 21 22 23" at bounding box center [344, 178] width 20 height 18
select select "12"
click at [334, 169] on select "00 01 02 03 04 05 06 07 08 09 10 11 12 13 14 15 16 17 18 19 20 21 22 23" at bounding box center [344, 178] width 20 height 18
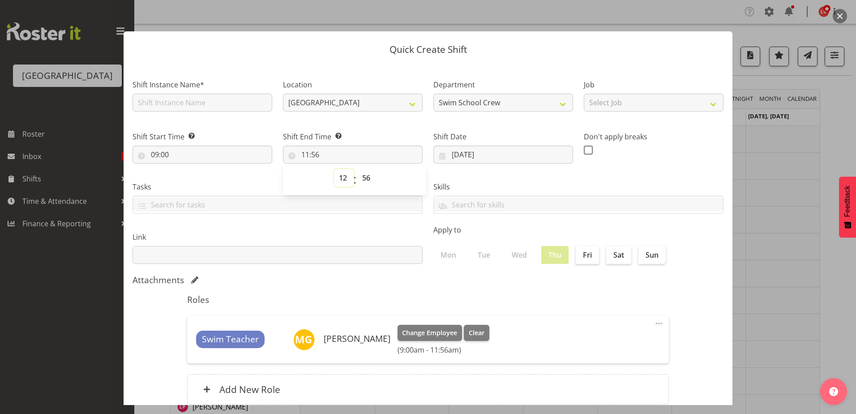
type input "12:56"
click at [363, 176] on select "00 01 02 03 04 05 06 07 08 09 10 11 12 13 14 15 16 17 18 19 20 21 22 23 24 25 2…" at bounding box center [367, 178] width 20 height 18
select select "0"
click at [357, 169] on select "00 01 02 03 04 05 06 07 08 09 10 11 12 13 14 15 16 17 18 19 20 21 22 23 24 25 2…" at bounding box center [367, 178] width 20 height 18
type input "12:00"
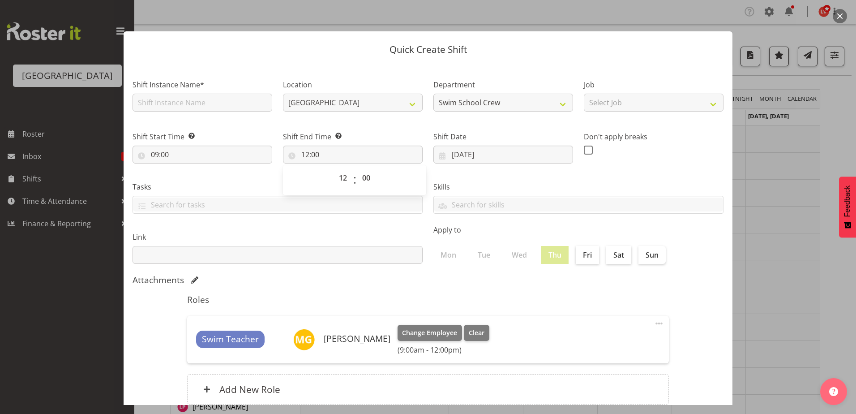
click at [512, 180] on div "Skills PLPC PLSA" at bounding box center [578, 194] width 301 height 50
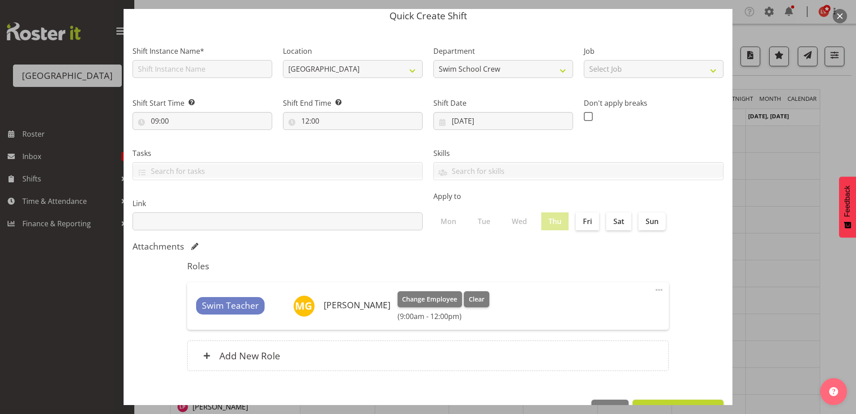
scroll to position [61, 0]
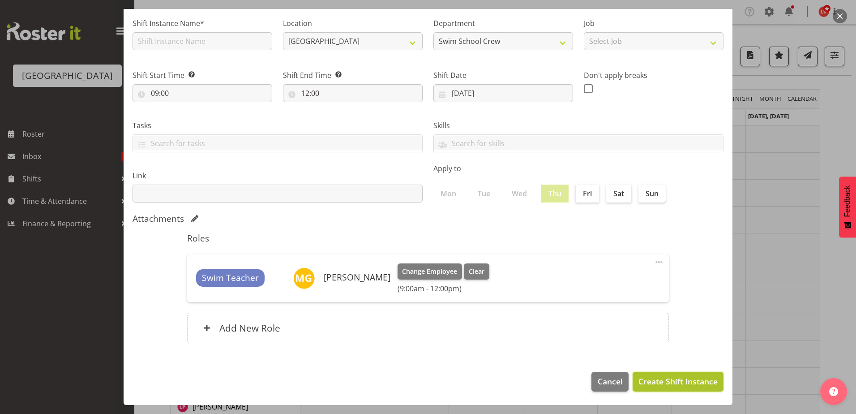
click at [650, 381] on span "Create Shift Instance" at bounding box center [677, 381] width 79 height 12
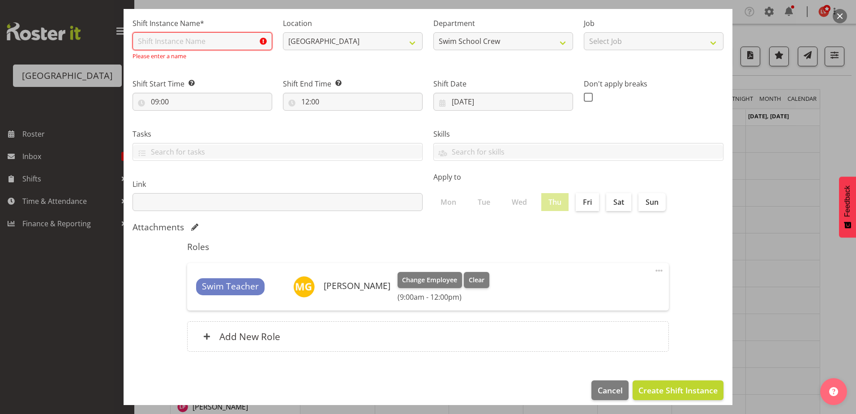
drag, startPoint x: 173, startPoint y: 42, endPoint x: 175, endPoint y: 47, distance: 5.0
click at [173, 42] on input "text" at bounding box center [203, 41] width 140 height 18
click at [638, 390] on span "Create Shift Instance" at bounding box center [677, 390] width 79 height 12
click at [194, 42] on input "text" at bounding box center [203, 41] width 140 height 18
type input "HP - Training Hours"
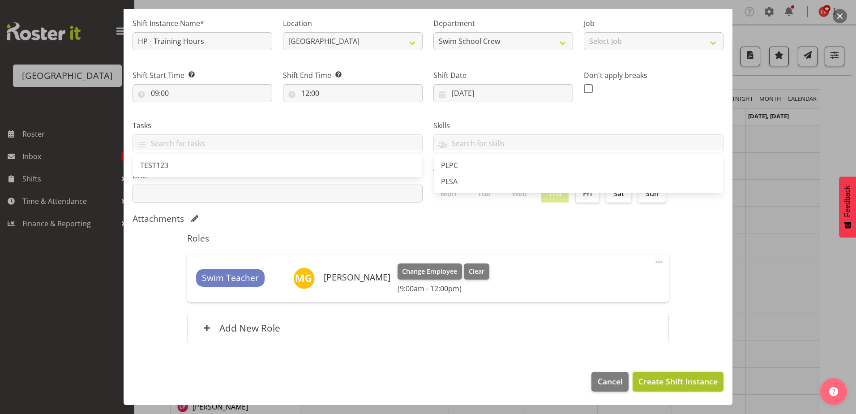
click at [654, 376] on span "Create Shift Instance" at bounding box center [677, 381] width 79 height 12
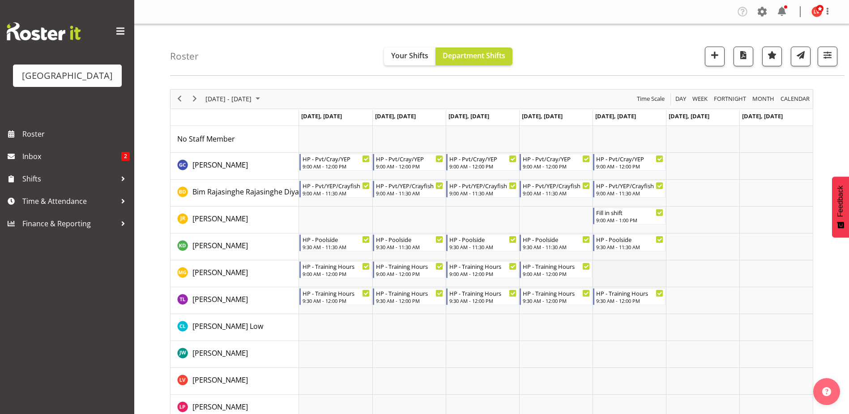
click at [621, 275] on td "Timeline Week of September 29, 2025" at bounding box center [629, 273] width 73 height 27
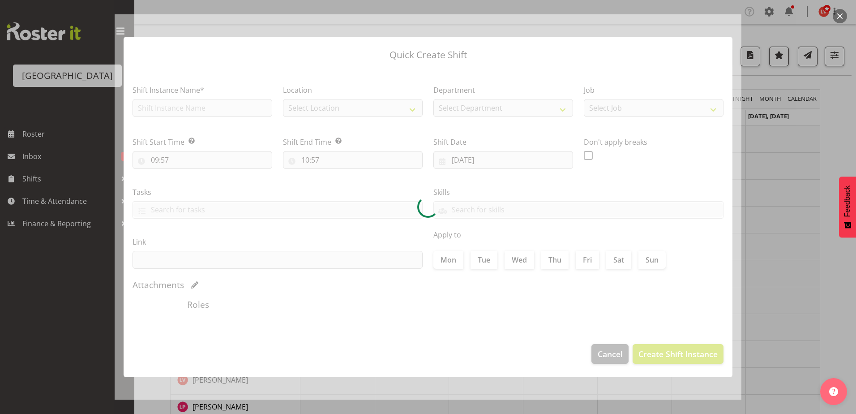
type input "03/10/2025"
checkbox input "true"
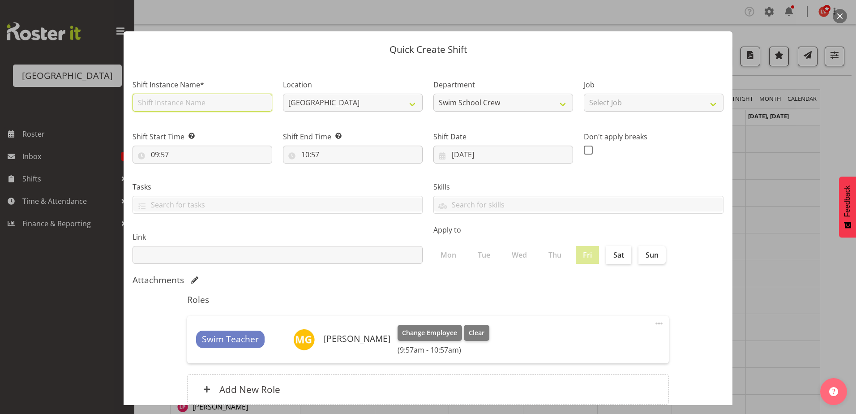
click at [225, 100] on input "text" at bounding box center [203, 103] width 140 height 18
type input "HP - Training Hours"
click at [167, 151] on input "09:57" at bounding box center [203, 154] width 140 height 18
click at [214, 176] on select "00 01 02 03 04 05 06 07 08 09 10 11 12 13 14 15 16 17 18 19 20 21 22 23 24 25 2…" at bounding box center [217, 178] width 20 height 18
select select "0"
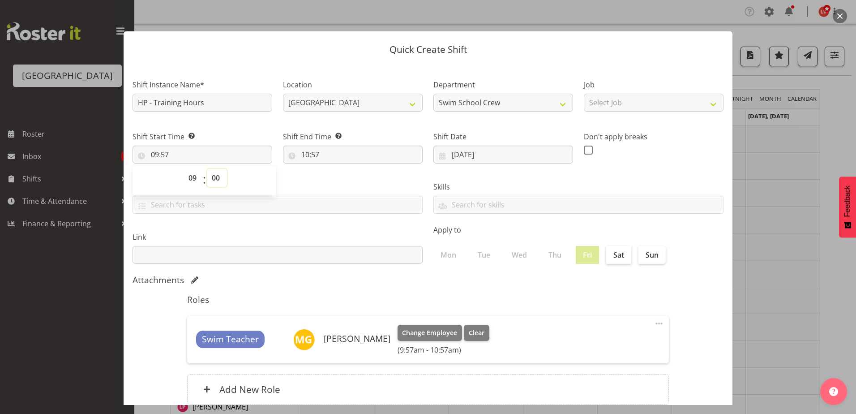
click at [207, 169] on select "00 01 02 03 04 05 06 07 08 09 10 11 12 13 14 15 16 17 18 19 20 21 22 23 24 25 2…" at bounding box center [217, 178] width 20 height 18
type input "09:00"
drag, startPoint x: 295, startPoint y: 179, endPoint x: 301, endPoint y: 173, distance: 7.9
click at [298, 175] on div "Tasks TEST123" at bounding box center [277, 194] width 301 height 50
click at [301, 152] on input "10:57" at bounding box center [353, 154] width 140 height 18
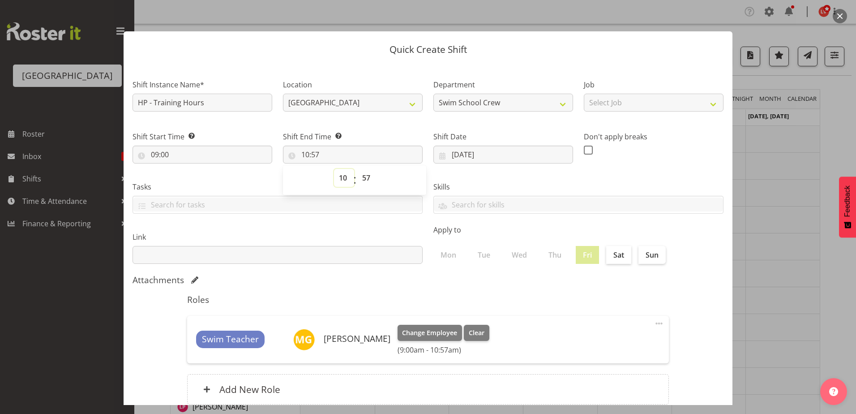
drag, startPoint x: 341, startPoint y: 172, endPoint x: 339, endPoint y: 177, distance: 4.8
click at [341, 172] on select "00 01 02 03 04 05 06 07 08 09 10 11 12 13 14 15 16 17 18 19 20 21 22 23" at bounding box center [344, 178] width 20 height 18
select select "12"
click at [334, 169] on select "00 01 02 03 04 05 06 07 08 09 10 11 12 13 14 15 16 17 18 19 20 21 22 23" at bounding box center [344, 178] width 20 height 18
type input "12:57"
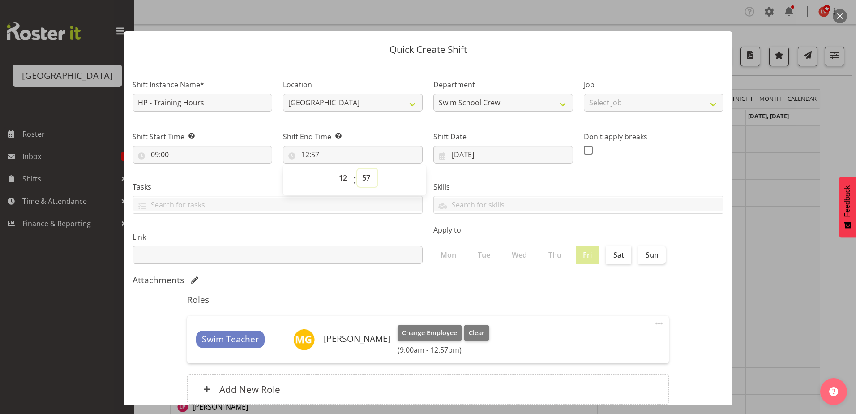
drag, startPoint x: 365, startPoint y: 175, endPoint x: 362, endPoint y: 182, distance: 8.2
click at [365, 175] on select "00 01 02 03 04 05 06 07 08 09 10 11 12 13 14 15 16 17 18 19 20 21 22 23 24 25 2…" at bounding box center [367, 178] width 20 height 18
select select "29"
click at [357, 169] on select "00 01 02 03 04 05 06 07 08 09 10 11 12 13 14 15 16 17 18 19 20 21 22 23 24 25 2…" at bounding box center [367, 178] width 20 height 18
type input "12:29"
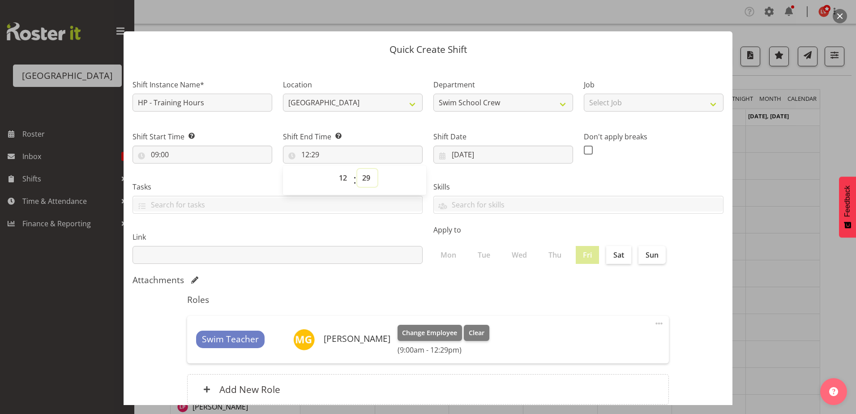
click at [364, 179] on select "00 01 02 03 04 05 06 07 08 09 10 11 12 13 14 15 16 17 18 19 20 21 22 23 24 25 2…" at bounding box center [367, 178] width 20 height 18
click at [367, 174] on select "00 01 02 03 04 05 06 07 08 09 10 11 12 13 14 15 16 17 18 19 20 21 22 23 24 25 2…" at bounding box center [367, 178] width 20 height 18
drag, startPoint x: 369, startPoint y: 174, endPoint x: 365, endPoint y: 178, distance: 5.7
click at [369, 174] on select "00 01 02 03 04 05 06 07 08 09 10 11 12 13 14 15 16 17 18 19 20 21 22 23 24 25 2…" at bounding box center [367, 178] width 20 height 18
select select "0"
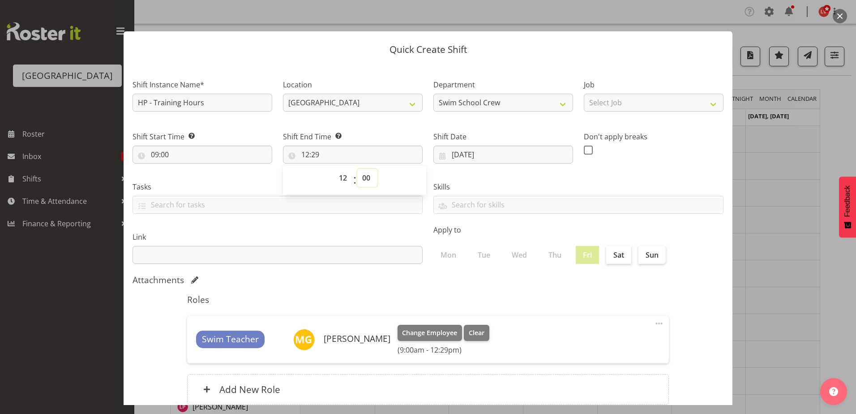
click at [357, 169] on select "00 01 02 03 04 05 06 07 08 09 10 11 12 13 14 15 16 17 18 19 20 21 22 23 24 25 2…" at bounding box center [367, 178] width 20 height 18
type input "12:00"
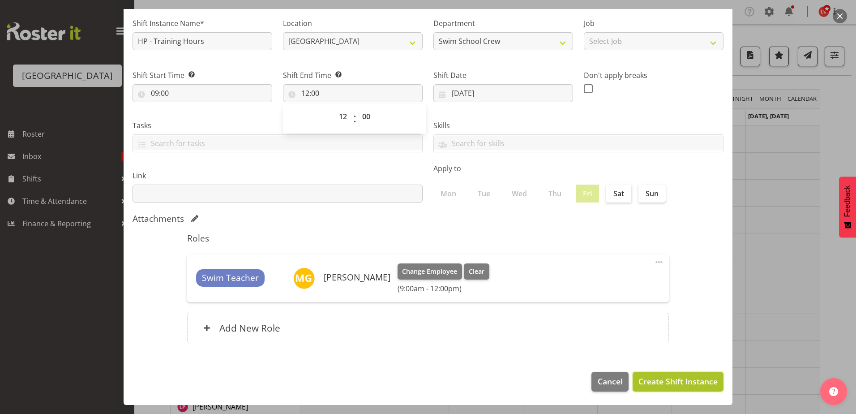
click at [657, 388] on button "Create Shift Instance" at bounding box center [678, 382] width 91 height 20
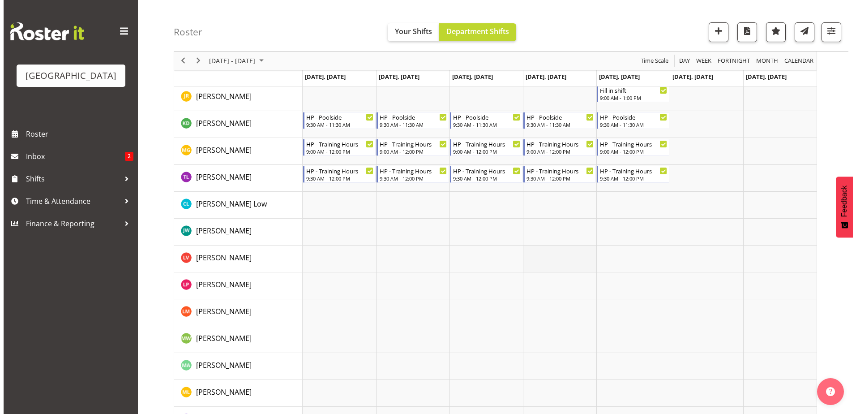
scroll to position [0, 0]
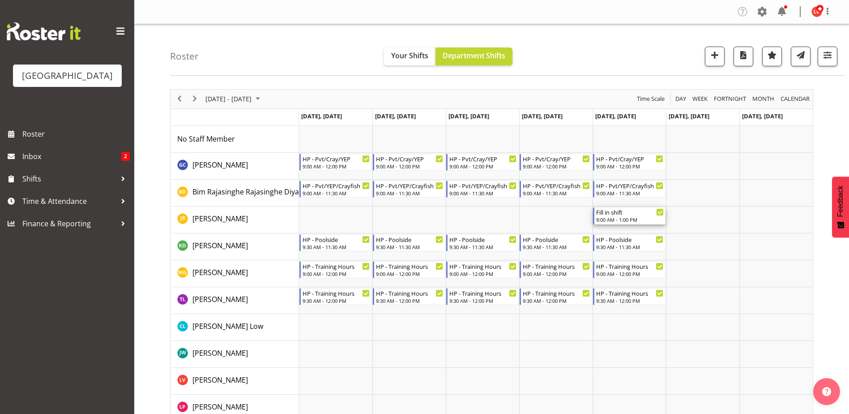
click at [617, 217] on div "9:00 AM - 1:00 PM" at bounding box center [630, 219] width 68 height 7
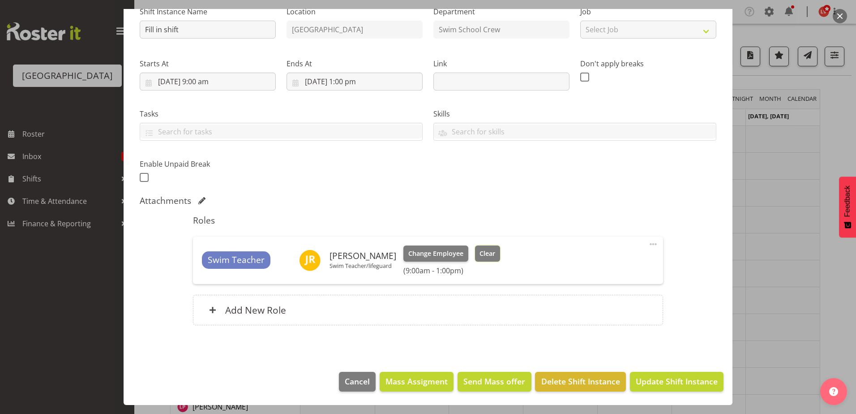
click at [477, 248] on button "Clear" at bounding box center [488, 253] width 26 height 16
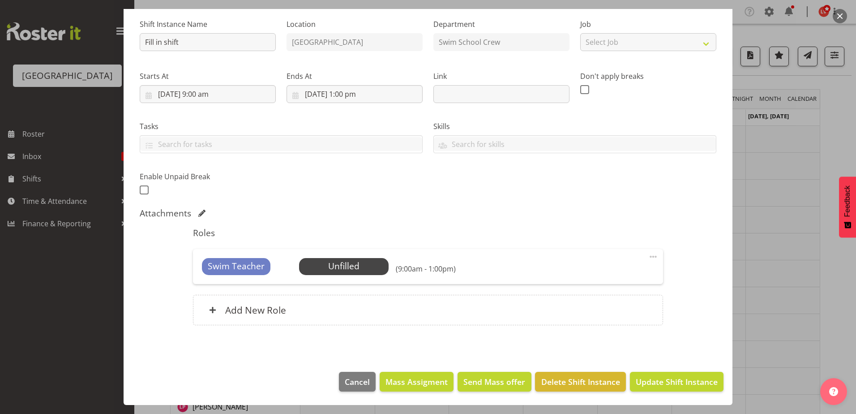
scroll to position [86, 0]
click at [571, 386] on span "Delete Shift Instance" at bounding box center [580, 382] width 79 height 12
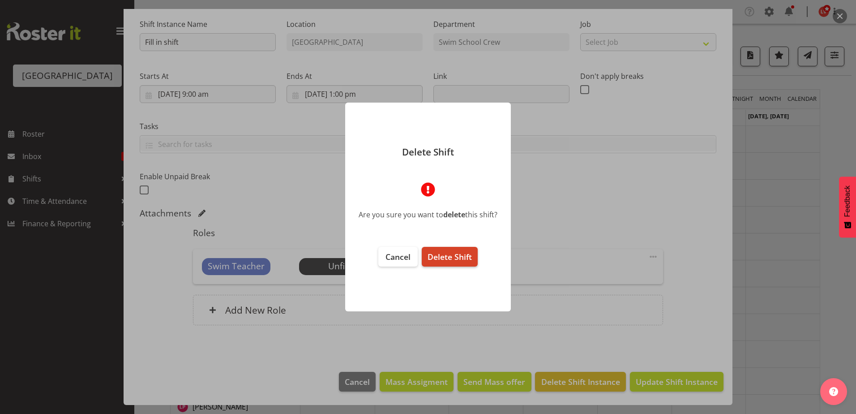
click at [468, 260] on span "Delete Shift" at bounding box center [449, 256] width 44 height 11
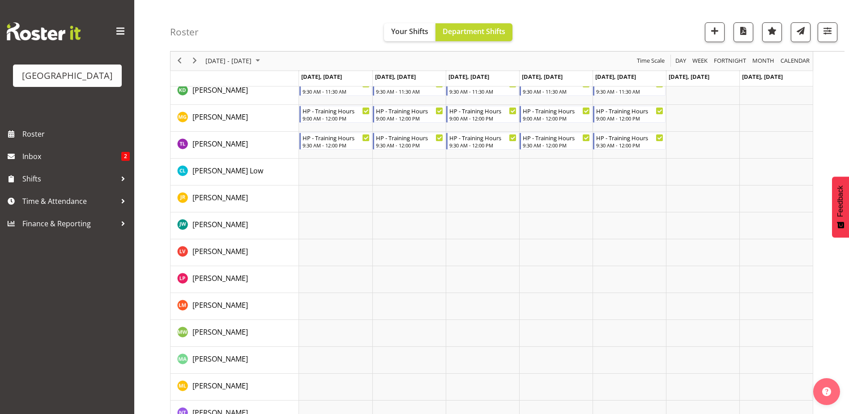
scroll to position [0, 0]
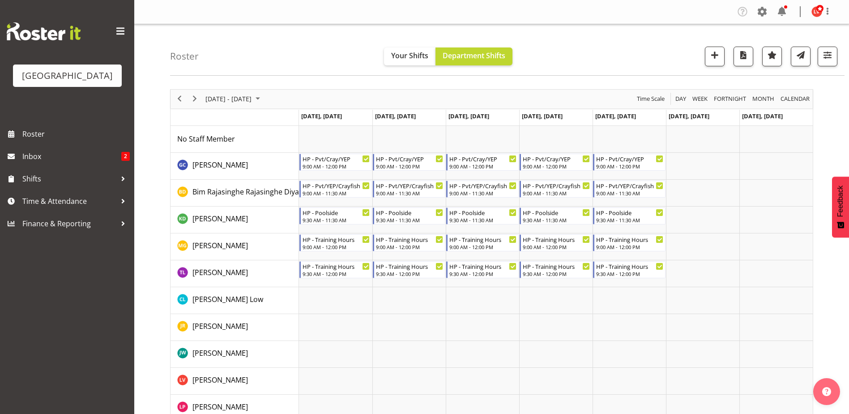
drag, startPoint x: 760, startPoint y: 9, endPoint x: 747, endPoint y: 29, distance: 23.6
click at [762, 9] on span at bounding box center [762, 11] width 14 height 14
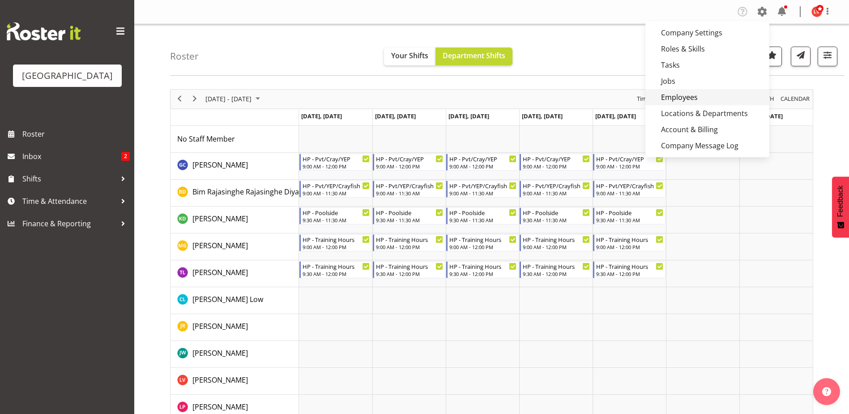
click at [682, 91] on link "Employees" at bounding box center [707, 97] width 124 height 16
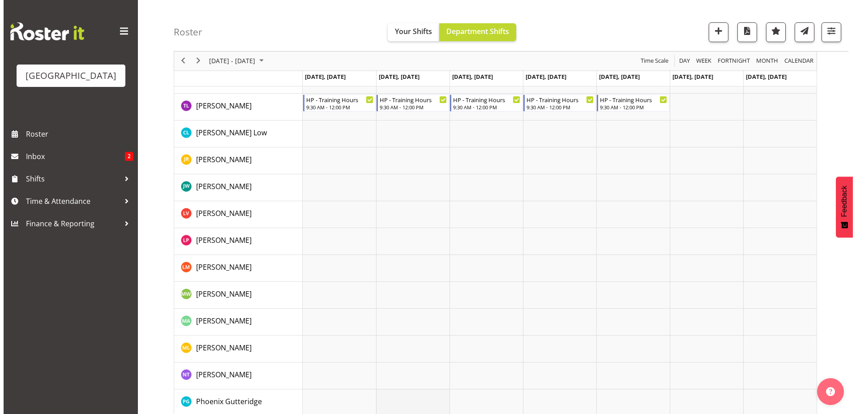
scroll to position [33, 0]
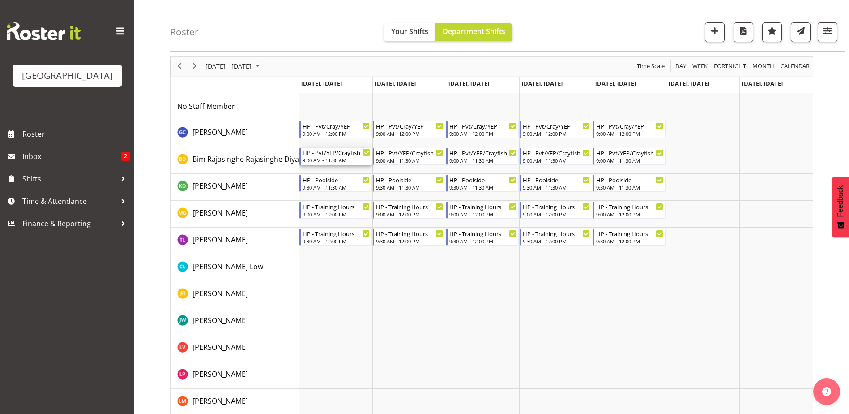
click at [332, 156] on div "HP - Pvt/YEP/Crayfish" at bounding box center [337, 152] width 68 height 9
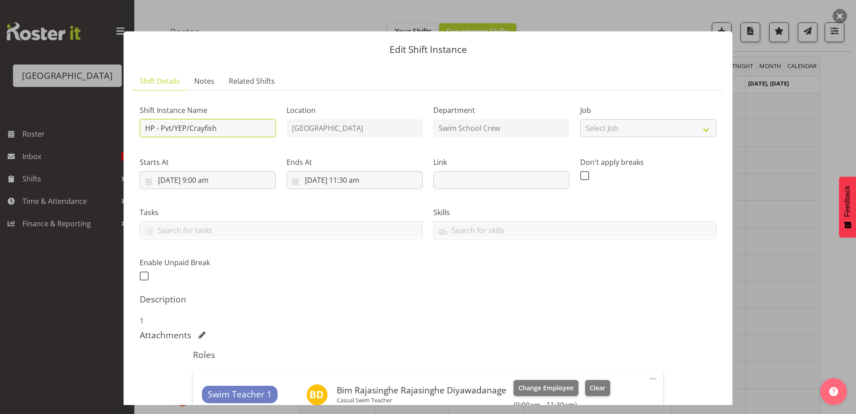
drag, startPoint x: 230, startPoint y: 130, endPoint x: 175, endPoint y: 128, distance: 55.1
click at [175, 128] on input "HP - Pvt/YEP/Crayfish" at bounding box center [208, 128] width 136 height 18
type input "HP - Pvt/Oyst/Squ/Pvt"
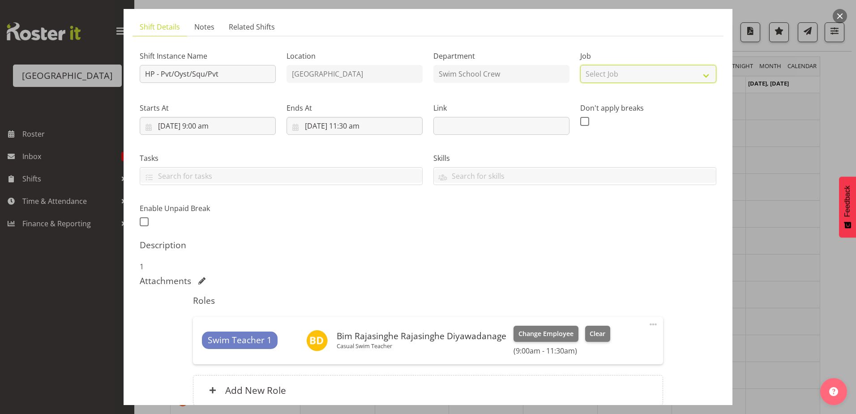
scroll to position [90, 0]
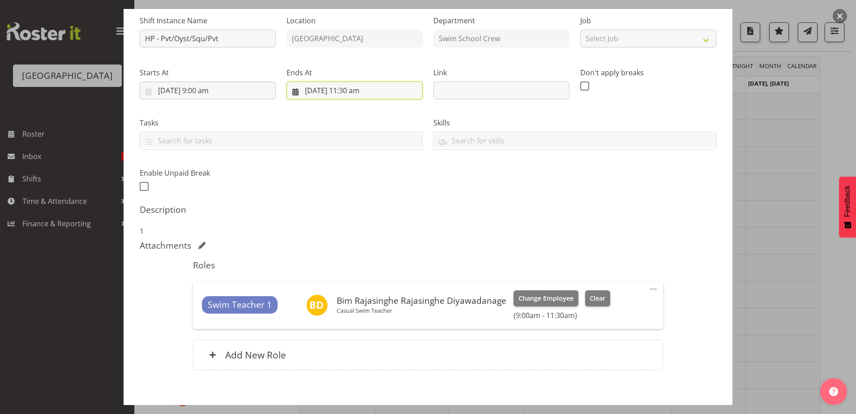
click at [346, 89] on input "29/09/2025, 11:30 am" at bounding box center [354, 90] width 136 height 18
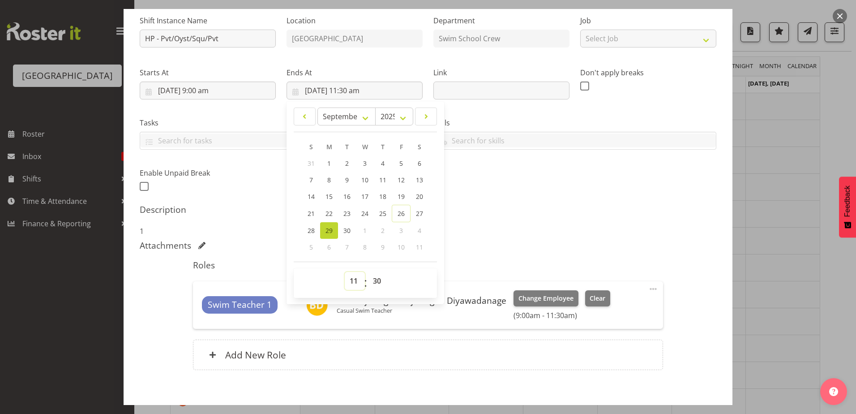
click at [350, 276] on select "00 01 02 03 04 05 06 07 08 09 10 11 12 13 14 15 16 17 18 19 20 21 22 23" at bounding box center [355, 281] width 20 height 18
select select "12"
click at [345, 272] on select "00 01 02 03 04 05 06 07 08 09 10 11 12 13 14 15 16 17 18 19 20 21 22 23" at bounding box center [355, 281] width 20 height 18
type input "29/09/2025, 12:30 pm"
click at [370, 282] on select "00 01 02 03 04 05 06 07 08 09 10 11 12 13 14 15 16 17 18 19 20 21 22 23 24 25 2…" at bounding box center [378, 281] width 20 height 18
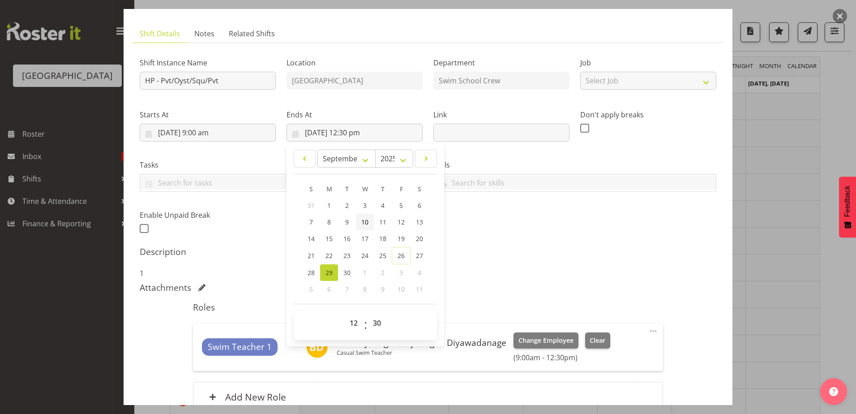
drag, startPoint x: 371, startPoint y: 272, endPoint x: 367, endPoint y: 260, distance: 12.9
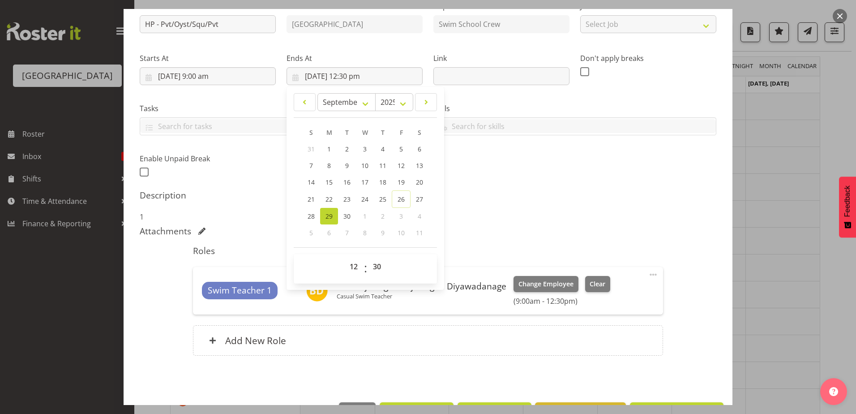
scroll to position [95, 0]
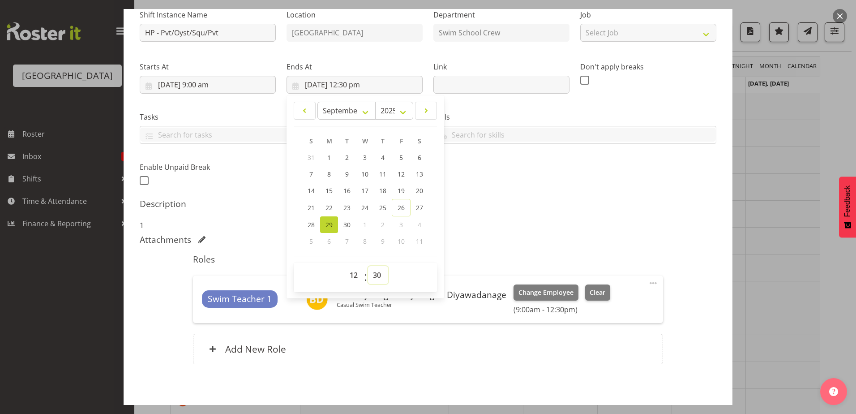
click at [379, 271] on select "00 01 02 03 04 05 06 07 08 09 10 11 12 13 14 15 16 17 18 19 20 21 22 23 24 25 2…" at bounding box center [378, 275] width 20 height 18
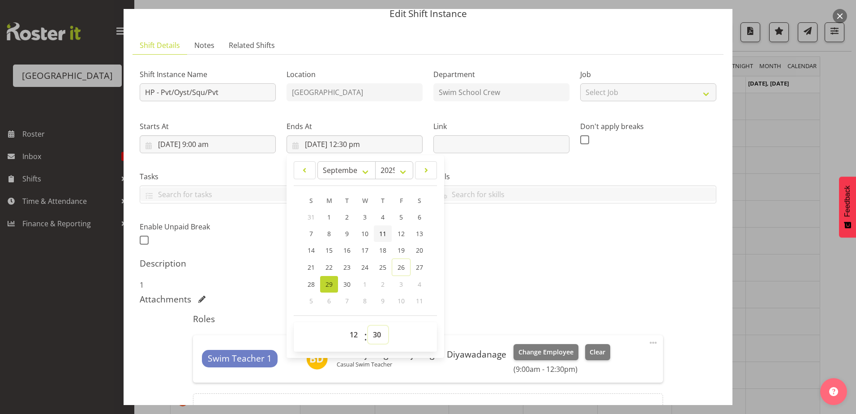
scroll to position [0, 0]
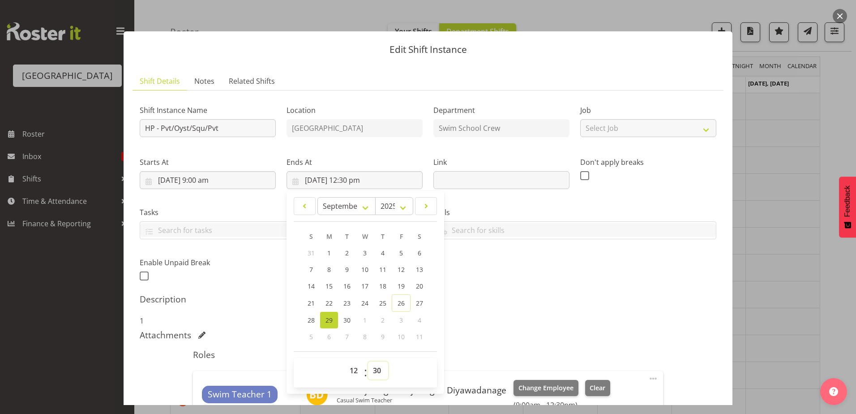
drag, startPoint x: 384, startPoint y: 369, endPoint x: 382, endPoint y: 359, distance: 10.0
click at [384, 369] on select "00 01 02 03 04 05 06 07 08 09 10 11 12 13 14 15 16 17 18 19 20 21 22 23 24 25 2…" at bounding box center [378, 370] width 20 height 18
select select "0"
click at [368, 361] on select "00 01 02 03 04 05 06 07 08 09 10 11 12 13 14 15 16 17 18 19 20 21 22 23 24 25 2…" at bounding box center [378, 370] width 20 height 18
type input "29/09/2025, 12:00 pm"
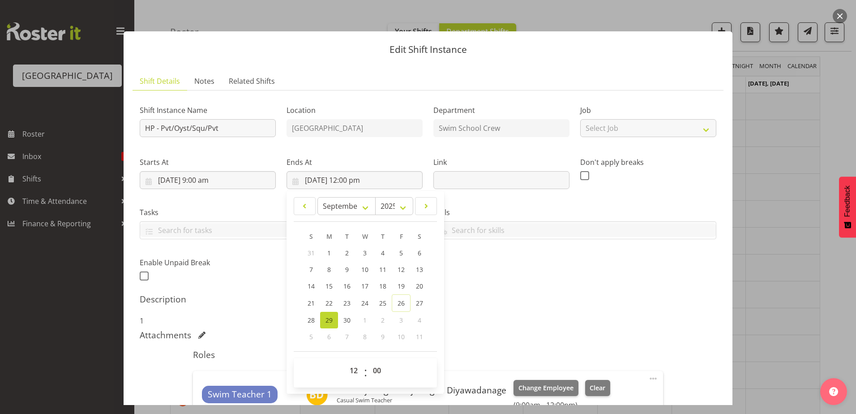
drag, startPoint x: 572, startPoint y: 311, endPoint x: 577, endPoint y: 306, distance: 6.7
click at [576, 307] on div "Description 1" at bounding box center [428, 310] width 577 height 32
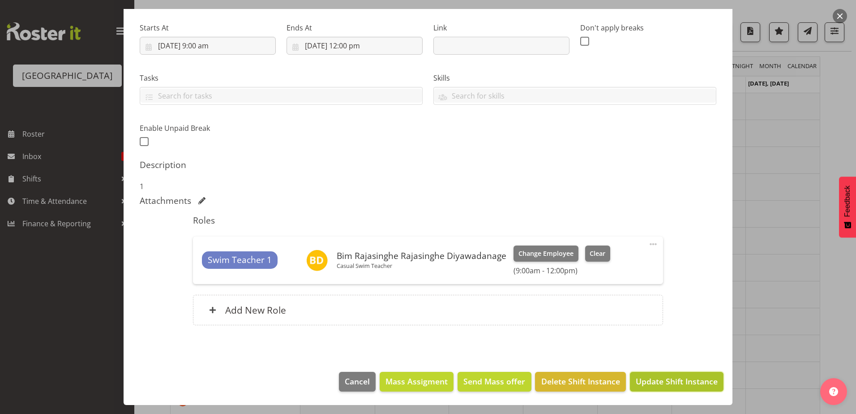
click at [642, 384] on span "Update Shift Instance" at bounding box center [677, 381] width 82 height 12
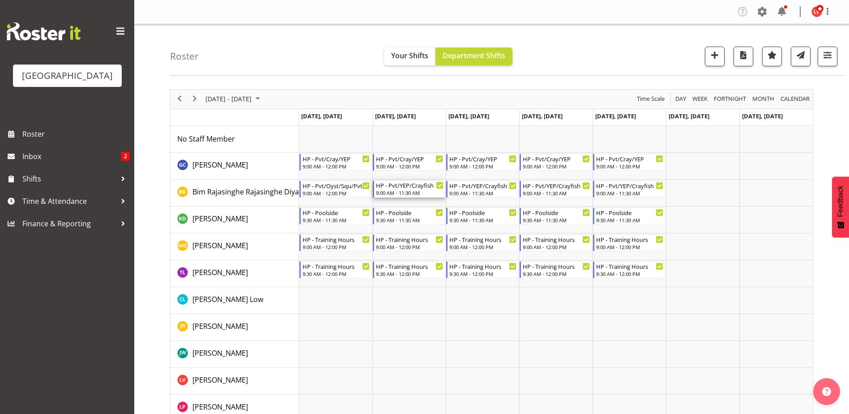
click at [410, 193] on div "9:00 AM - 11:30 AM" at bounding box center [410, 192] width 68 height 7
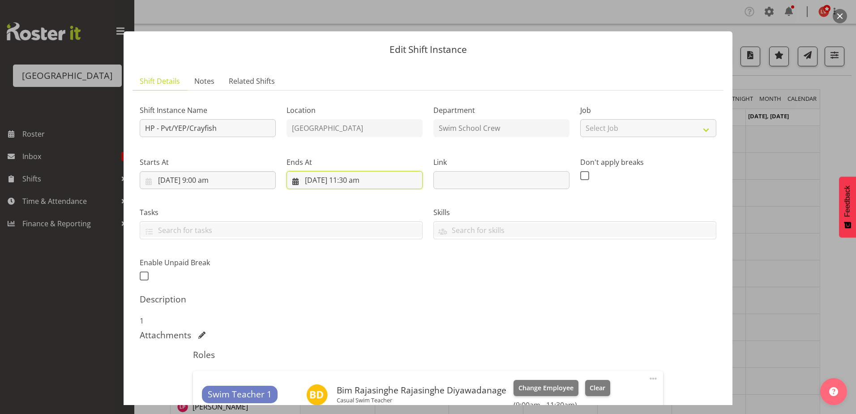
click at [353, 180] on input "30/09/2025, 11:30 am" at bounding box center [354, 180] width 136 height 18
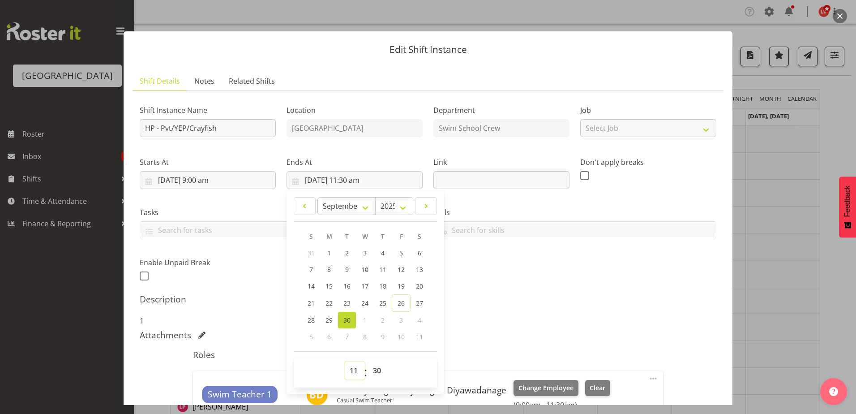
click at [349, 368] on select "00 01 02 03 04 05 06 07 08 09 10 11 12 13 14 15 16 17 18 19 20 21 22 23" at bounding box center [355, 370] width 20 height 18
select select "12"
click at [345, 361] on select "00 01 02 03 04 05 06 07 08 09 10 11 12 13 14 15 16 17 18 19 20 21 22 23" at bounding box center [355, 370] width 20 height 18
type input "30/09/2025, 12:30 pm"
drag, startPoint x: 381, startPoint y: 372, endPoint x: 382, endPoint y: 366, distance: 5.9
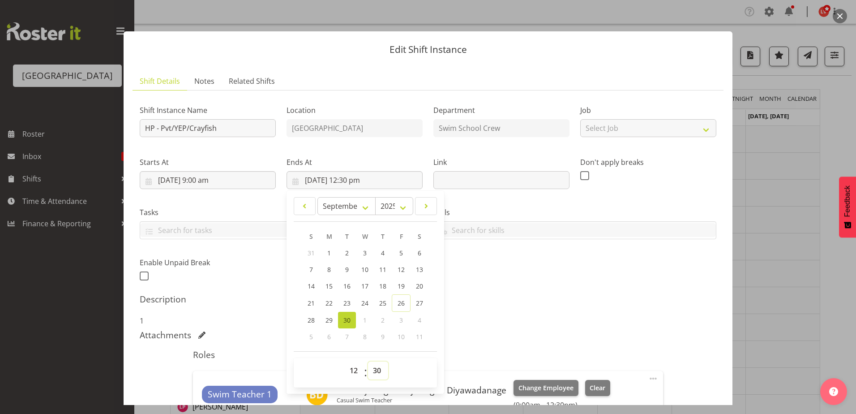
click at [381, 371] on select "00 01 02 03 04 05 06 07 08 09 10 11 12 13 14 15 16 17 18 19 20 21 22 23 24 25 2…" at bounding box center [378, 370] width 20 height 18
select select "0"
click at [368, 361] on select "00 01 02 03 04 05 06 07 08 09 10 11 12 13 14 15 16 17 18 19 20 21 22 23 24 25 2…" at bounding box center [378, 370] width 20 height 18
type input "30/09/2025, 12:00 pm"
click at [540, 252] on div "Shift Instance Name HP - Pvt/YEP/Crayfish Location Splash Palace Department Swi…" at bounding box center [427, 190] width 587 height 196
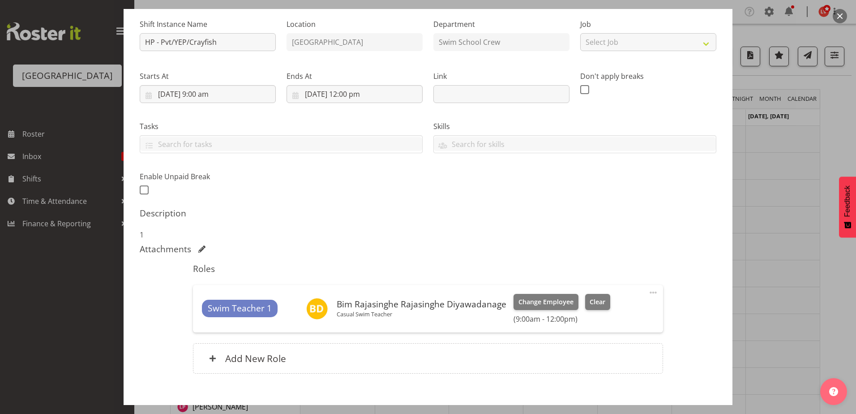
scroll to position [90, 0]
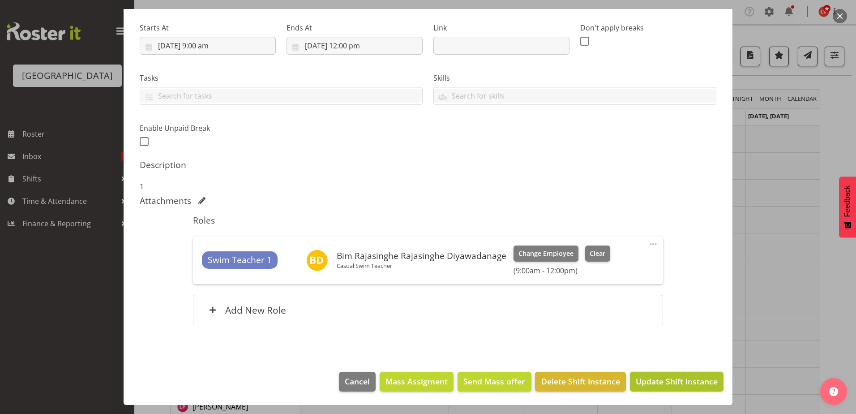
click at [637, 376] on span "Update Shift Instance" at bounding box center [677, 381] width 82 height 12
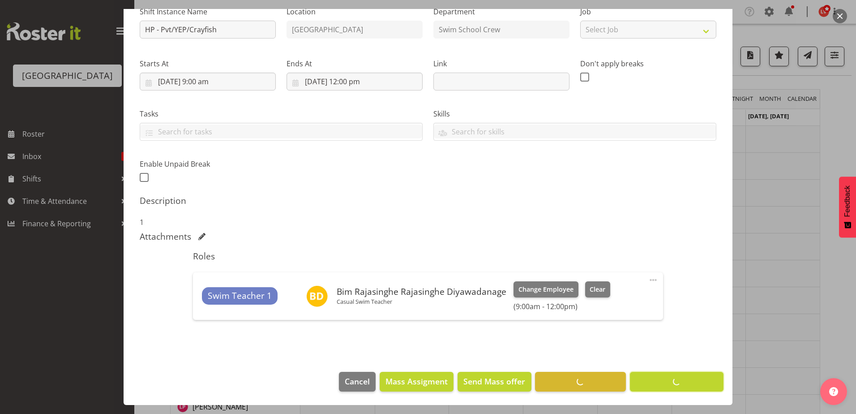
scroll to position [98, 0]
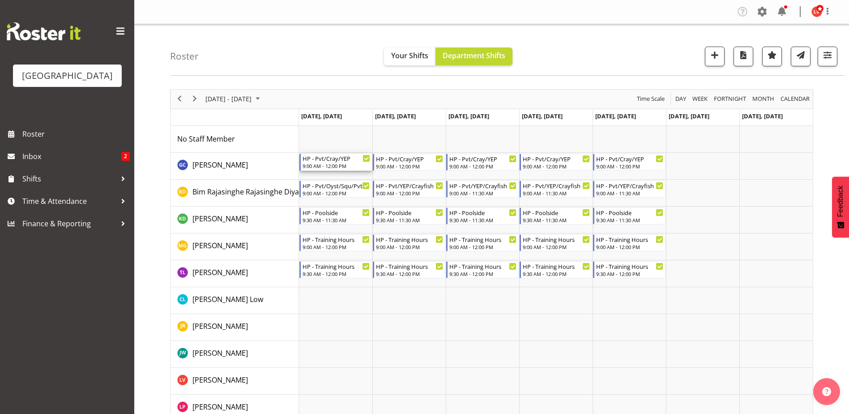
click at [330, 161] on div "HP - Pvt/Cray/YEP" at bounding box center [337, 158] width 68 height 9
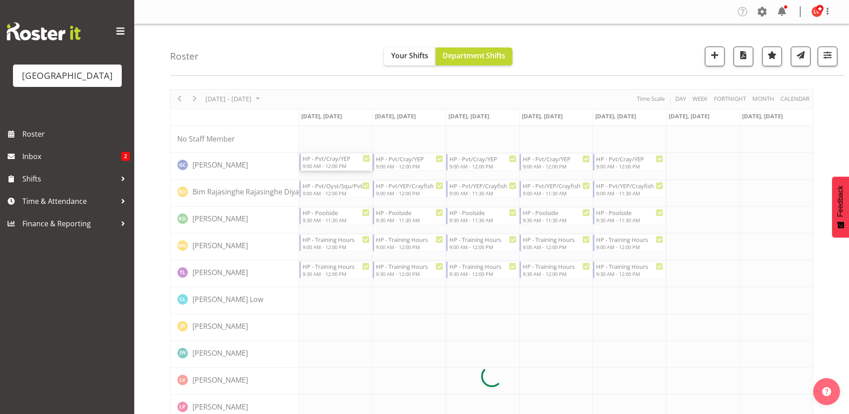
select select "8"
select select "2025"
select select "12"
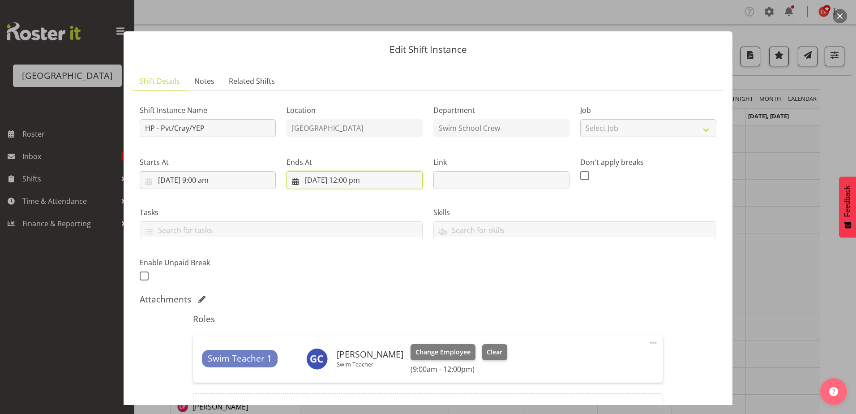
click at [351, 181] on input "29/09/2025, 12:00 pm" at bounding box center [354, 180] width 136 height 18
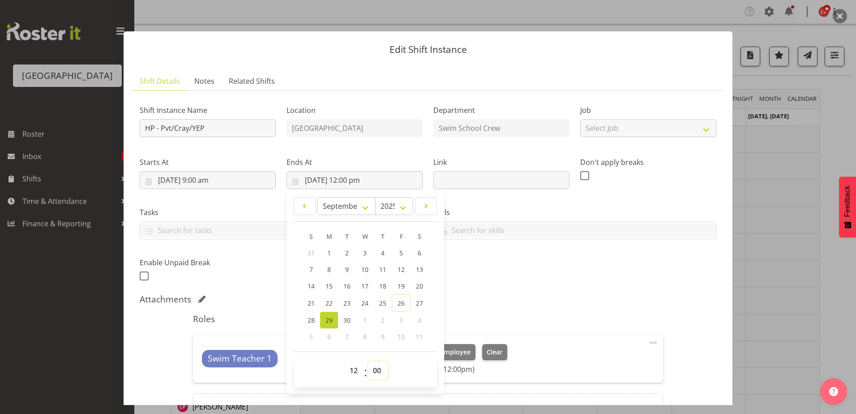
click at [372, 368] on select "00 01 02 03 04 05 06 07 08 09 10 11 12 13 14 15 16 17 18 19 20 21 22 23 24 25 2…" at bounding box center [378, 370] width 20 height 18
select select "30"
click at [368, 361] on select "00 01 02 03 04 05 06 07 08 09 10 11 12 13 14 15 16 17 18 19 20 21 22 23 24 25 2…" at bounding box center [378, 370] width 20 height 18
type input "29/09/2025, 12:30 pm"
click at [518, 257] on div "Shift Instance Name HP - Pvt/Cray/YEP Location Splash Palace Department Swim Sc…" at bounding box center [427, 190] width 587 height 196
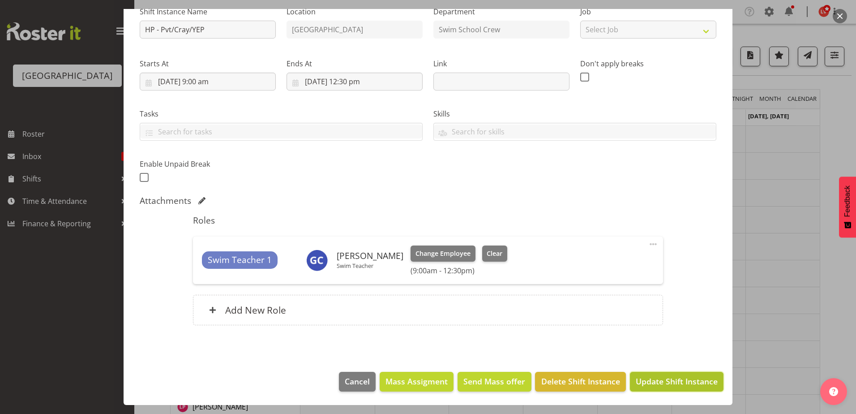
click at [668, 380] on span "Update Shift Instance" at bounding box center [677, 381] width 82 height 12
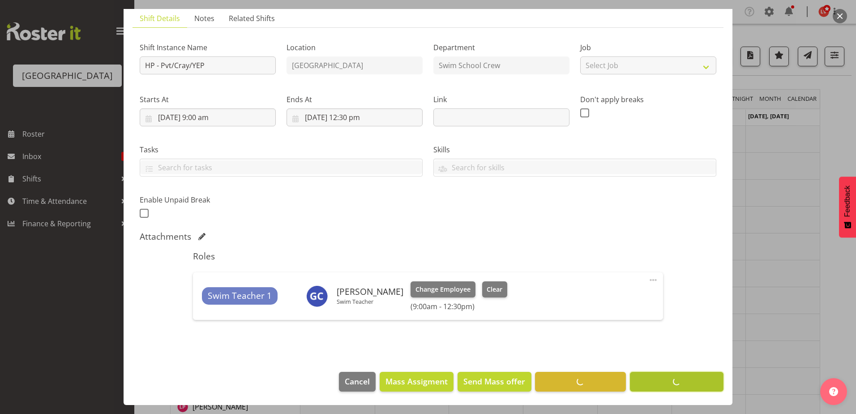
scroll to position [63, 0]
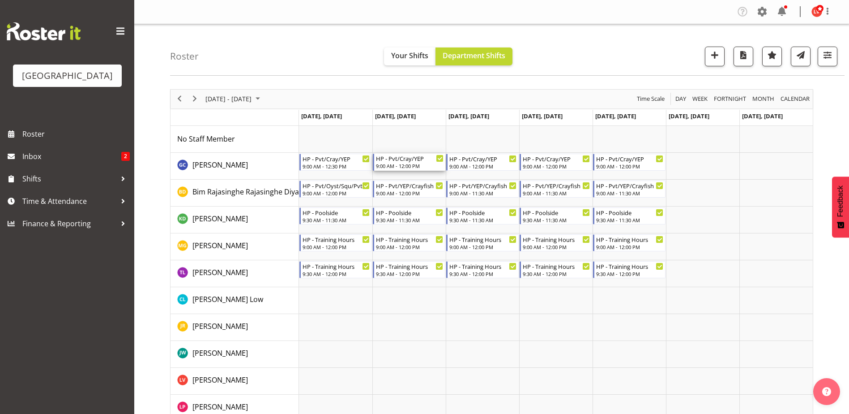
click at [411, 163] on div "9:00 AM - 12:00 PM" at bounding box center [410, 165] width 68 height 7
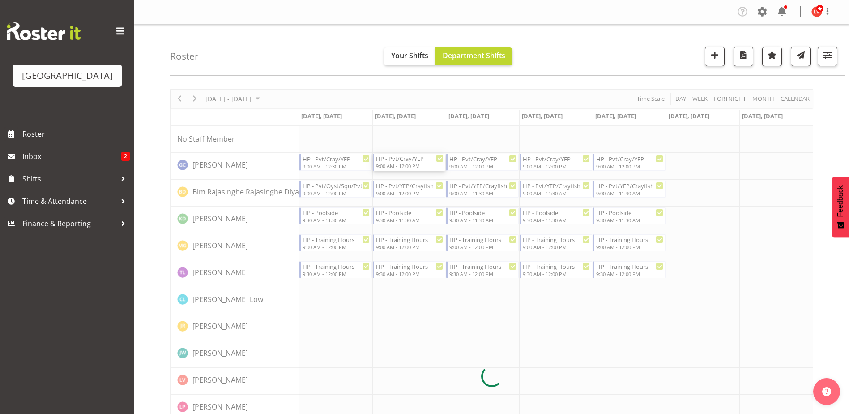
select select "8"
select select "2025"
select select "12"
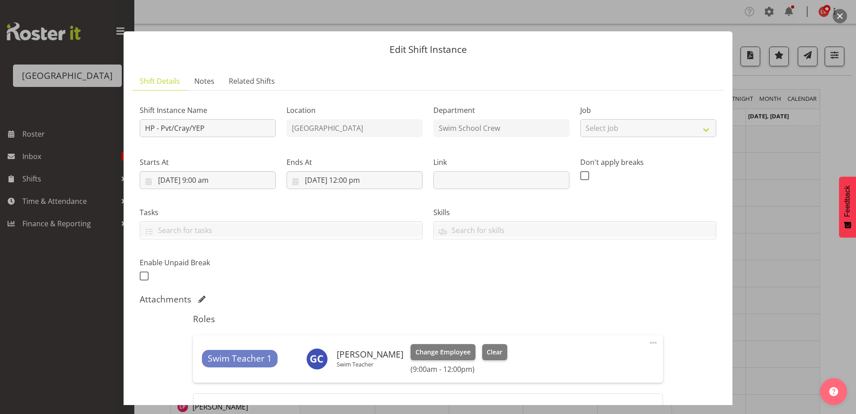
click at [449, 367] on h6 "(9:00am - 12:00pm)" at bounding box center [458, 368] width 97 height 9
click at [350, 177] on input "30/09/2025, 12:00 pm" at bounding box center [354, 180] width 136 height 18
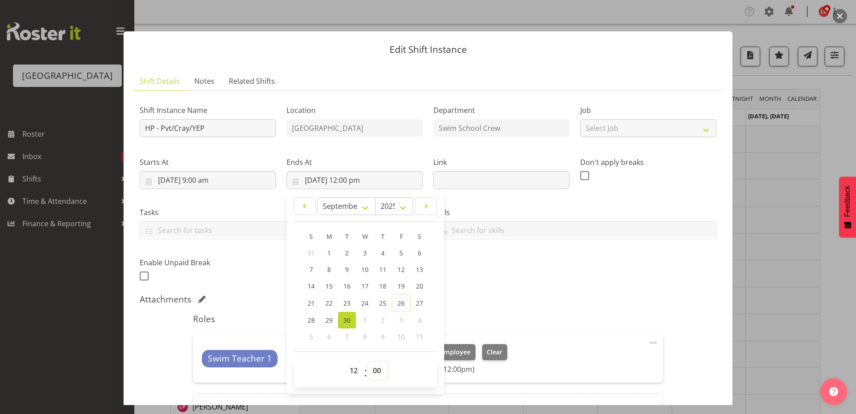
click at [370, 368] on select "00 01 02 03 04 05 06 07 08 09 10 11 12 13 14 15 16 17 18 19 20 21 22 23 24 25 2…" at bounding box center [378, 370] width 20 height 18
select select "30"
click at [368, 361] on select "00 01 02 03 04 05 06 07 08 09 10 11 12 13 14 15 16 17 18 19 20 21 22 23 24 25 2…" at bounding box center [378, 370] width 20 height 18
type input "30/09/2025, 12:30 pm"
click at [561, 255] on div "Shift Instance Name HP - Pvt/Cray/YEP Location Splash Palace Department Swim Sc…" at bounding box center [427, 190] width 587 height 196
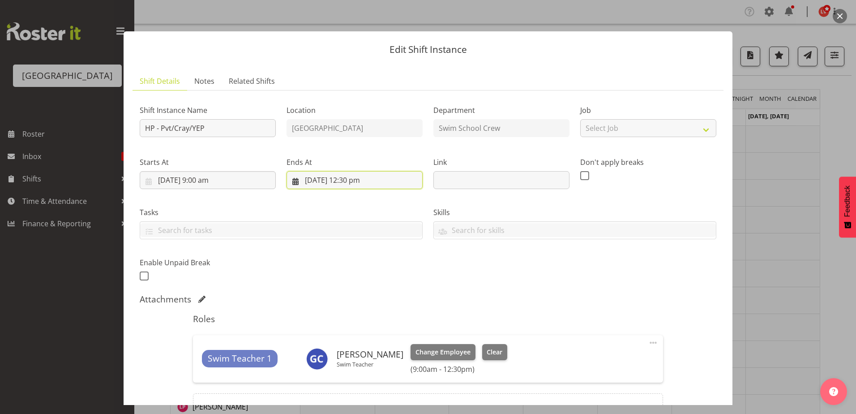
click at [359, 182] on input "30/09/2025, 12:30 pm" at bounding box center [354, 180] width 136 height 18
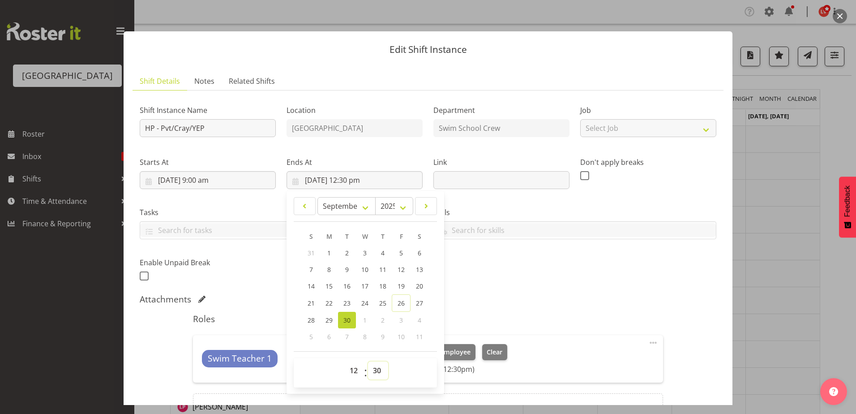
click at [373, 370] on select "00 01 02 03 04 05 06 07 08 09 10 11 12 13 14 15 16 17 18 19 20 21 22 23 24 25 2…" at bounding box center [378, 370] width 20 height 18
select select "0"
click at [368, 361] on select "00 01 02 03 04 05 06 07 08 09 10 11 12 13 14 15 16 17 18 19 20 21 22 23 24 25 2…" at bounding box center [378, 370] width 20 height 18
type input "30/09/2025, 12:00 pm"
click at [595, 274] on div "Shift Instance Name HP - Pvt/Cray/YEP Location Splash Palace Department Swim Sc…" at bounding box center [427, 190] width 587 height 196
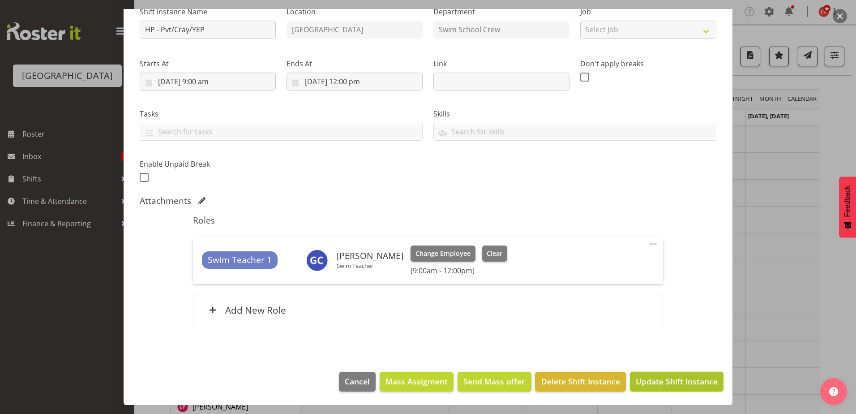
click at [637, 380] on span "Update Shift Instance" at bounding box center [677, 381] width 82 height 12
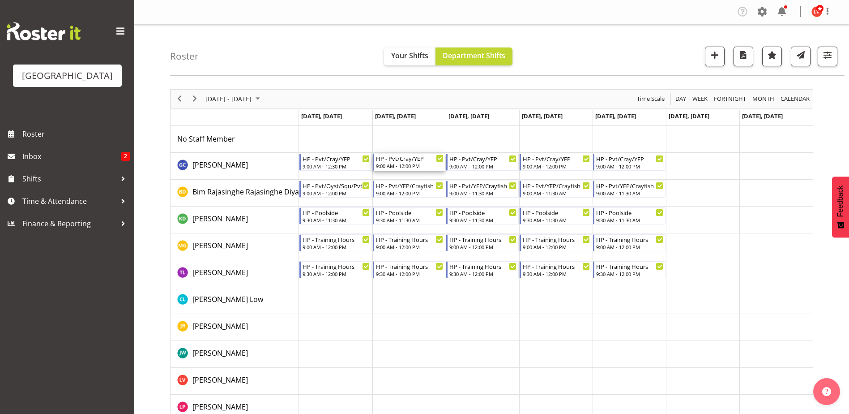
click at [404, 160] on div "HP - Pvt/Cray/YEP" at bounding box center [410, 158] width 68 height 9
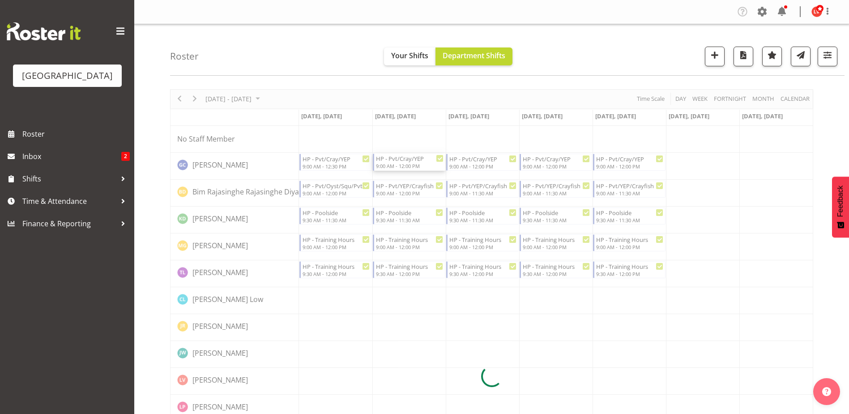
select select "8"
select select "2025"
select select "12"
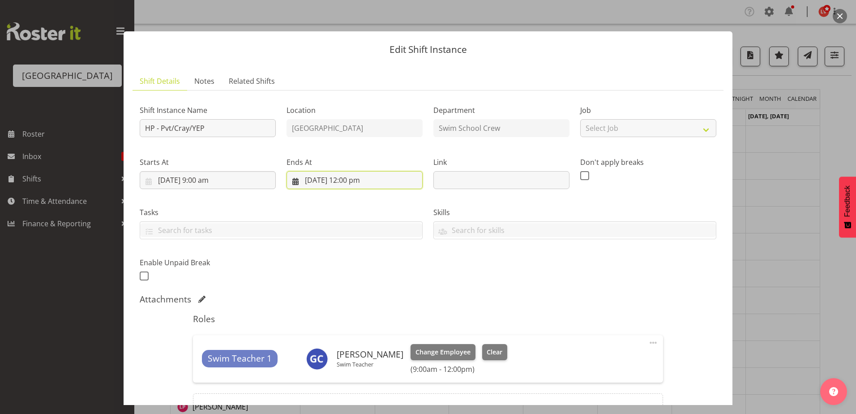
click at [358, 180] on input "30/09/2025, 12:00 pm" at bounding box center [354, 180] width 136 height 18
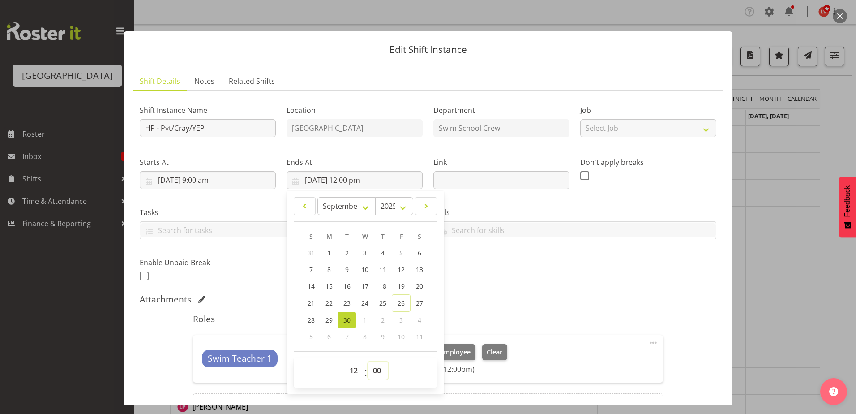
drag, startPoint x: 372, startPoint y: 368, endPoint x: 379, endPoint y: 363, distance: 8.2
click at [373, 368] on select "00 01 02 03 04 05 06 07 08 09 10 11 12 13 14 15 16 17 18 19 20 21 22 23 24 25 2…" at bounding box center [378, 370] width 20 height 18
select select "30"
click at [368, 361] on select "00 01 02 03 04 05 06 07 08 09 10 11 12 13 14 15 16 17 18 19 20 21 22 23 24 25 2…" at bounding box center [378, 370] width 20 height 18
type input "30/09/2025, 12:30 pm"
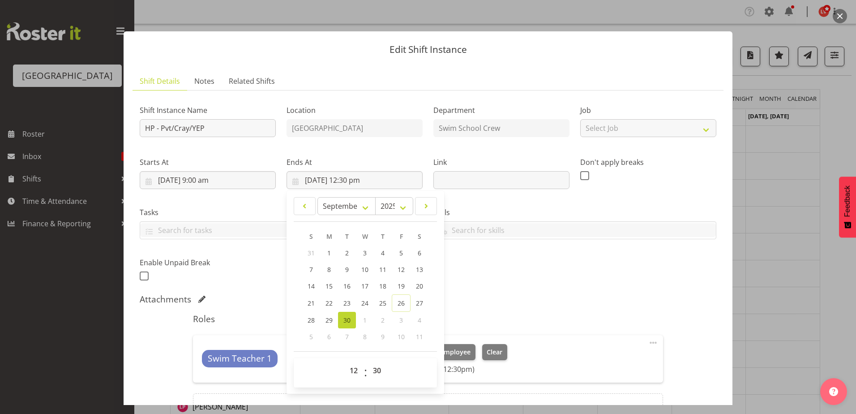
drag, startPoint x: 540, startPoint y: 252, endPoint x: 558, endPoint y: 267, distance: 22.9
click at [542, 253] on div "Shift Instance Name HP - Pvt/Cray/YEP Location Splash Palace Department Swim Sc…" at bounding box center [427, 190] width 587 height 196
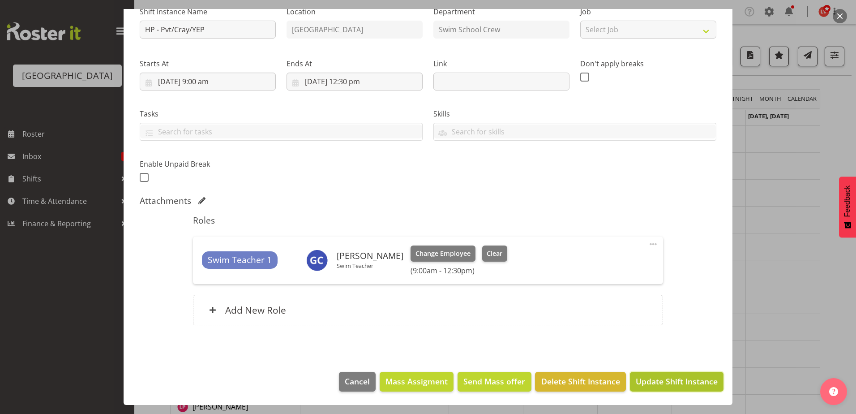
click at [661, 385] on span "Update Shift Instance" at bounding box center [677, 381] width 82 height 12
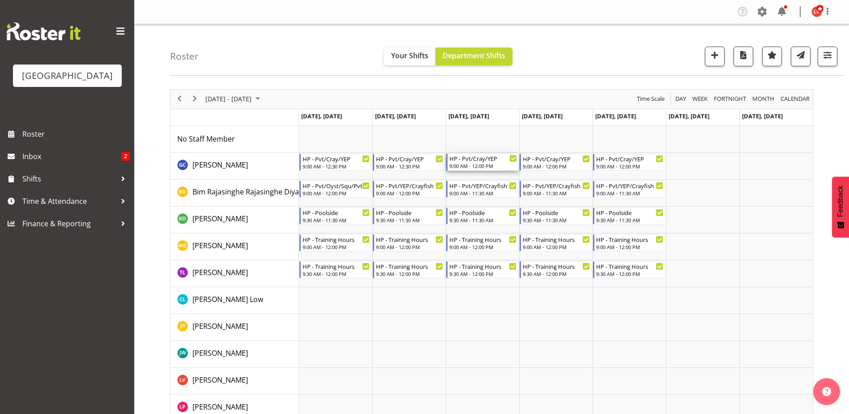
click at [486, 162] on div "HP - Pvt/Cray/YEP" at bounding box center [483, 158] width 68 height 9
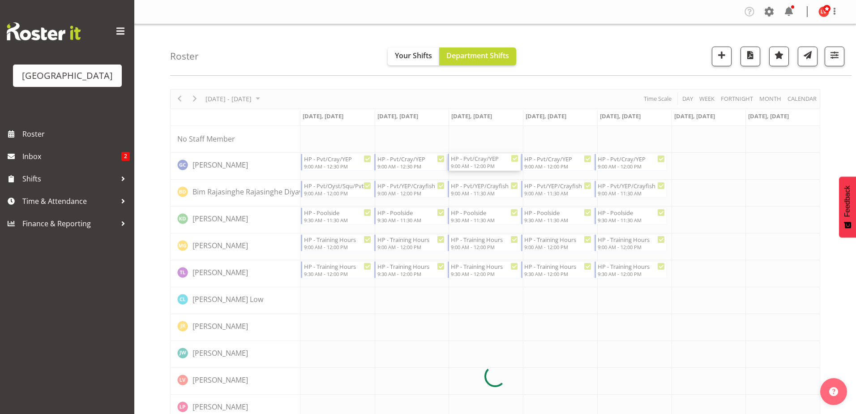
select select "9"
select select "2025"
select select "12"
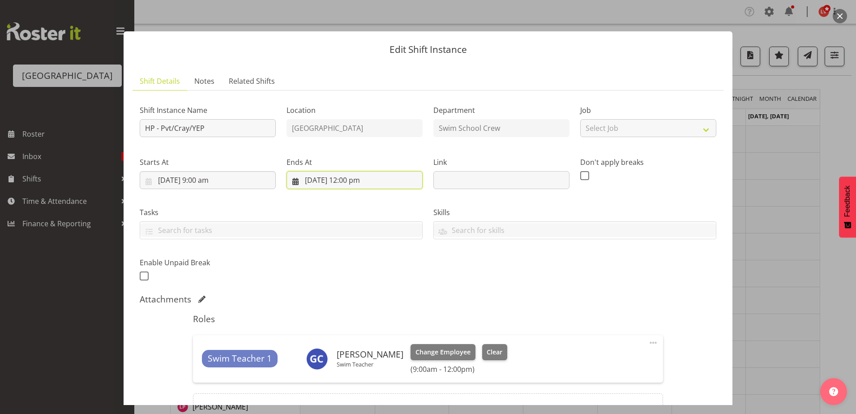
click at [351, 180] on input "1/10/2025, 12:00 pm" at bounding box center [354, 180] width 136 height 18
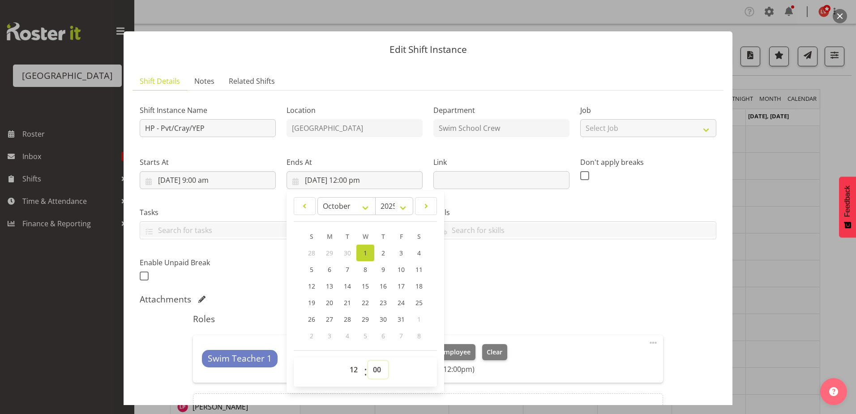
click at [374, 365] on select "00 01 02 03 04 05 06 07 08 09 10 11 12 13 14 15 16 17 18 19 20 21 22 23 24 25 2…" at bounding box center [378, 369] width 20 height 18
select select "30"
click at [368, 360] on select "00 01 02 03 04 05 06 07 08 09 10 11 12 13 14 15 16 17 18 19 20 21 22 23 24 25 2…" at bounding box center [378, 369] width 20 height 18
type input "1/10/2025, 12:30 pm"
click at [542, 231] on input "text" at bounding box center [575, 230] width 282 height 14
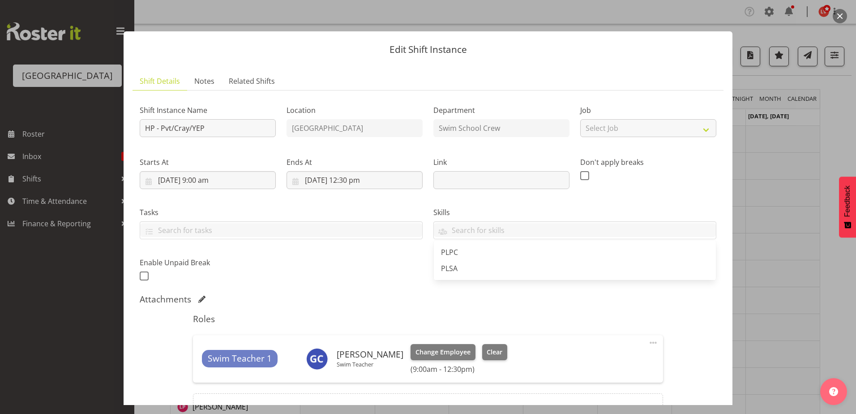
click at [572, 299] on div "Attachments" at bounding box center [428, 299] width 577 height 11
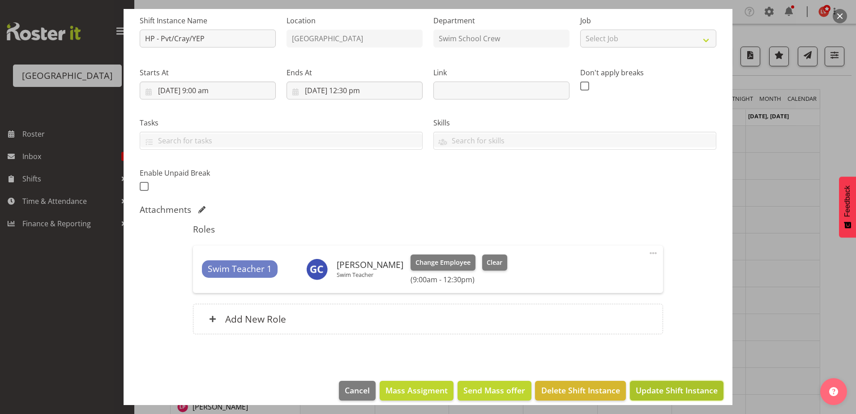
click at [636, 387] on span "Update Shift Instance" at bounding box center [677, 390] width 82 height 12
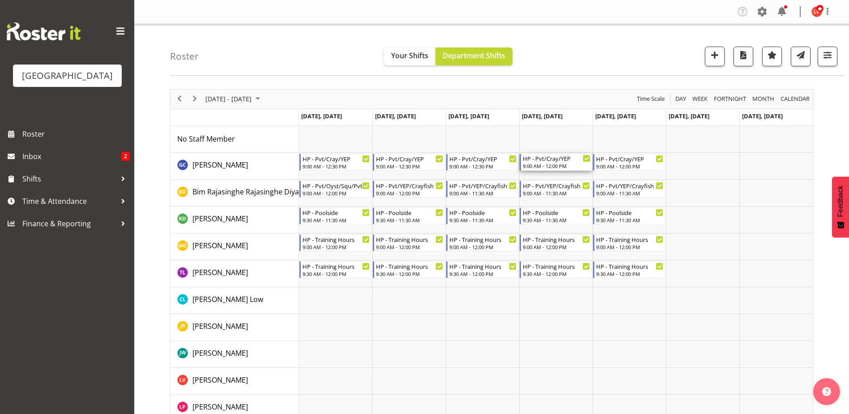
click at [543, 161] on div "HP - Pvt/Cray/YEP" at bounding box center [557, 158] width 68 height 9
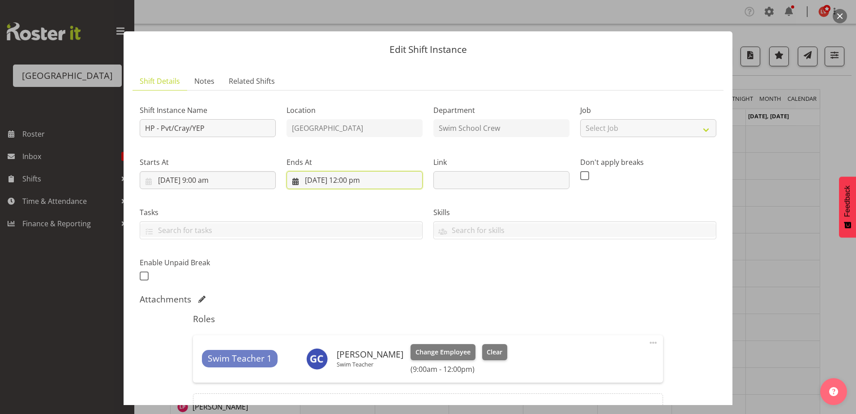
click at [354, 180] on input "2/10/2025, 12:00 pm" at bounding box center [354, 180] width 136 height 18
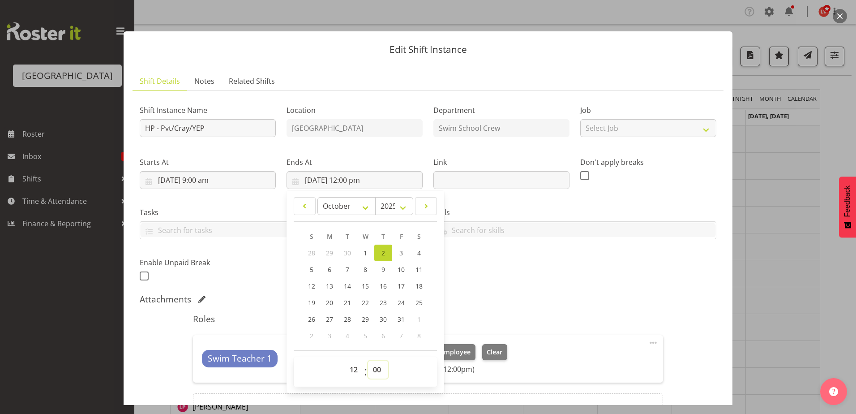
drag, startPoint x: 374, startPoint y: 369, endPoint x: 380, endPoint y: 365, distance: 7.7
click at [374, 369] on select "00 01 02 03 04 05 06 07 08 09 10 11 12 13 14 15 16 17 18 19 20 21 22 23 24 25 2…" at bounding box center [378, 369] width 20 height 18
select select "30"
click at [368, 360] on select "00 01 02 03 04 05 06 07 08 09 10 11 12 13 14 15 16 17 18 19 20 21 22 23 24 25 2…" at bounding box center [378, 369] width 20 height 18
type input "2/10/2025, 12:30 pm"
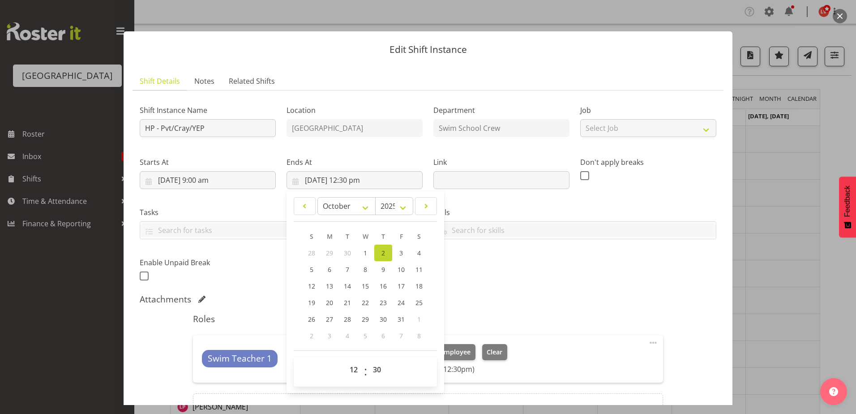
click at [528, 297] on div "Attachments" at bounding box center [428, 299] width 577 height 11
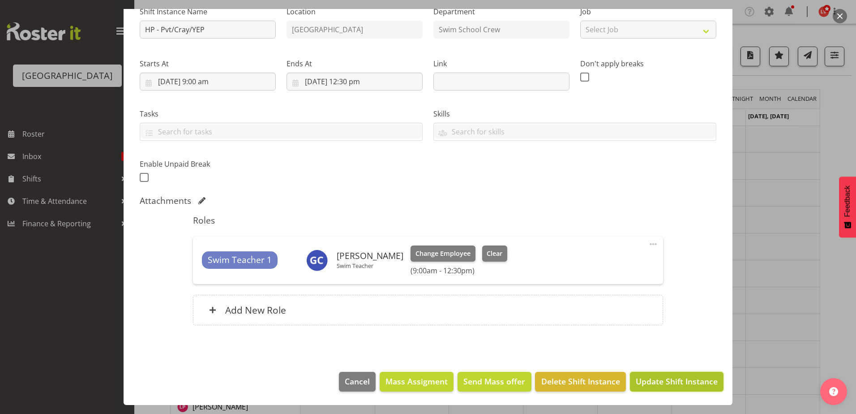
click at [642, 374] on button "Update Shift Instance" at bounding box center [677, 382] width 94 height 20
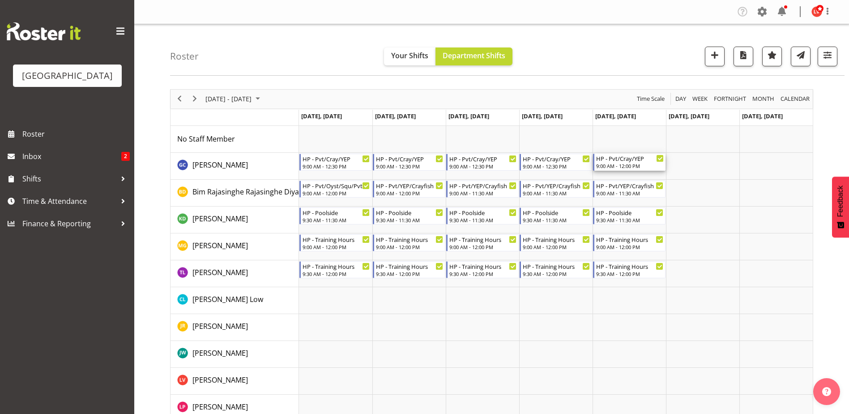
click at [630, 161] on div "HP - Pvt/Cray/YEP" at bounding box center [630, 158] width 68 height 9
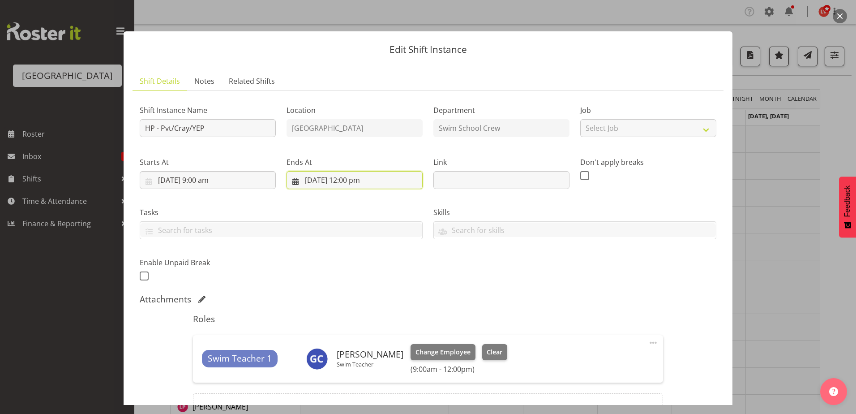
click at [352, 175] on input "3/10/2025, 12:00 pm" at bounding box center [354, 180] width 136 height 18
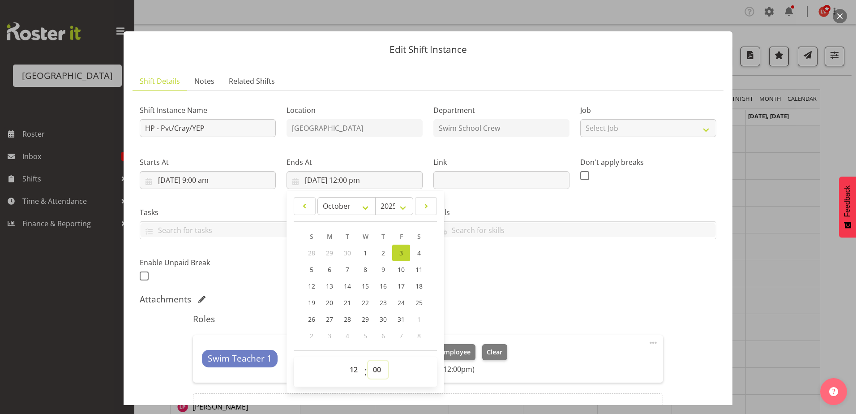
click at [372, 370] on select "00 01 02 03 04 05 06 07 08 09 10 11 12 13 14 15 16 17 18 19 20 21 22 23 24 25 2…" at bounding box center [378, 369] width 20 height 18
drag, startPoint x: 529, startPoint y: 276, endPoint x: 520, endPoint y: 275, distance: 9.4
click at [529, 276] on div "Shift Instance Name HP - Pvt/Cray/YEP Location Splash Palace Department Swim Sc…" at bounding box center [427, 190] width 587 height 196
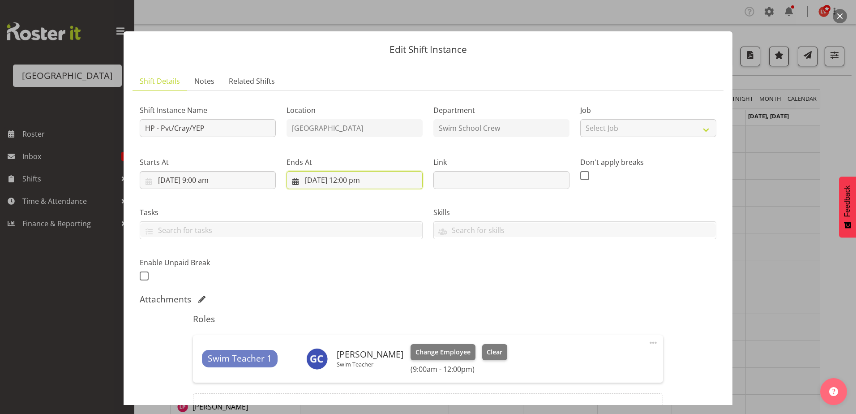
click at [350, 179] on input "3/10/2025, 12:00 pm" at bounding box center [354, 180] width 136 height 18
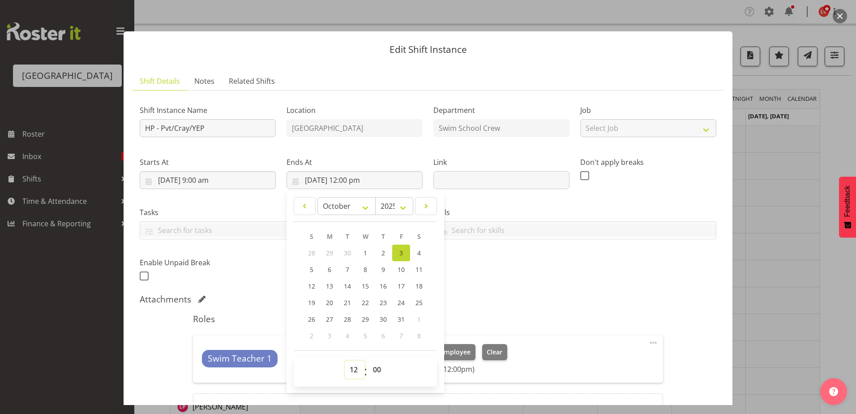
click at [350, 370] on select "00 01 02 03 04 05 06 07 08 09 10 11 12 13 14 15 16 17 18 19 20 21 22 23" at bounding box center [355, 369] width 20 height 18
click at [374, 367] on select "00 01 02 03 04 05 06 07 08 09 10 11 12 13 14 15 16 17 18 19 20 21 22 23 24 25 2…" at bounding box center [378, 369] width 20 height 18
select select "30"
click at [368, 360] on select "00 01 02 03 04 05 06 07 08 09 10 11 12 13 14 15 16 17 18 19 20 21 22 23 24 25 2…" at bounding box center [378, 369] width 20 height 18
type input "3/10/2025, 12:30 pm"
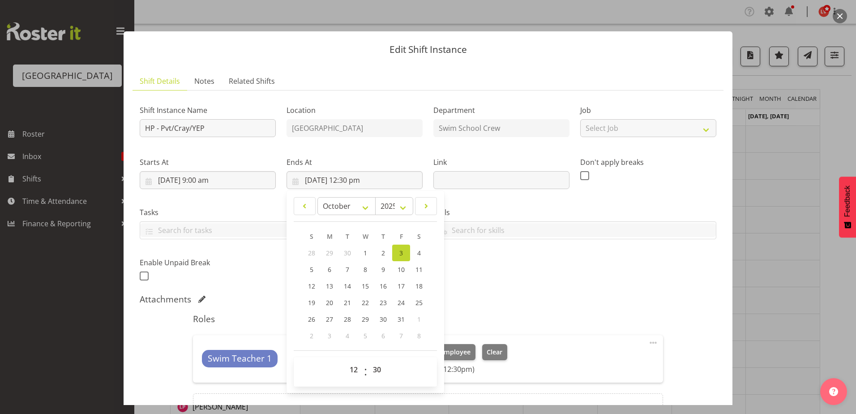
click at [559, 280] on div "Shift Instance Name HP - Pvt/Cray/YEP Location Splash Palace Department Swim Sc…" at bounding box center [427, 190] width 587 height 196
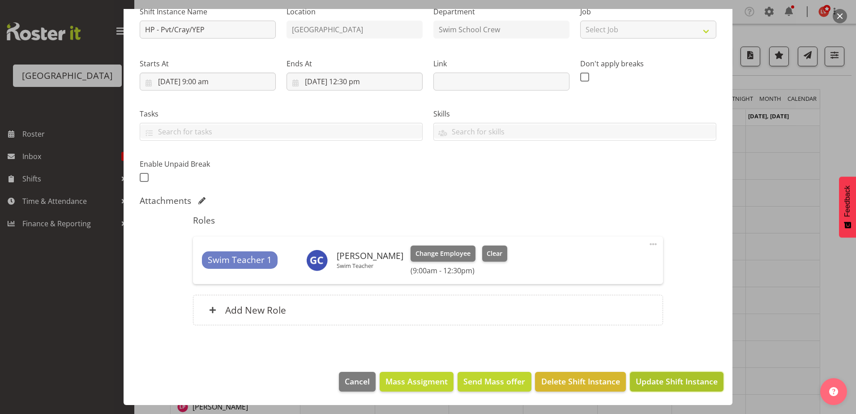
click at [638, 385] on span "Update Shift Instance" at bounding box center [677, 381] width 82 height 12
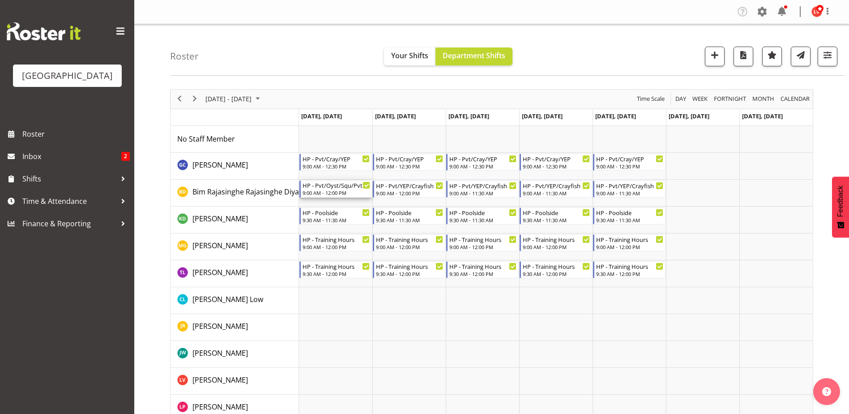
click at [332, 191] on div "9:00 AM - 12:00 PM" at bounding box center [337, 192] width 68 height 7
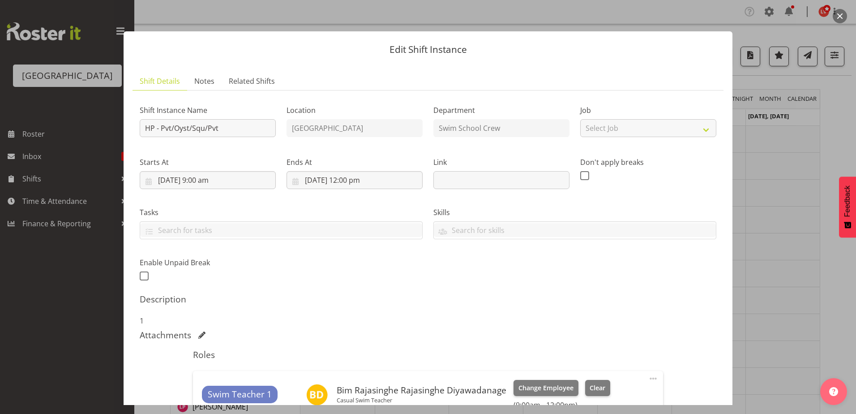
click at [776, 166] on div at bounding box center [428, 207] width 856 height 414
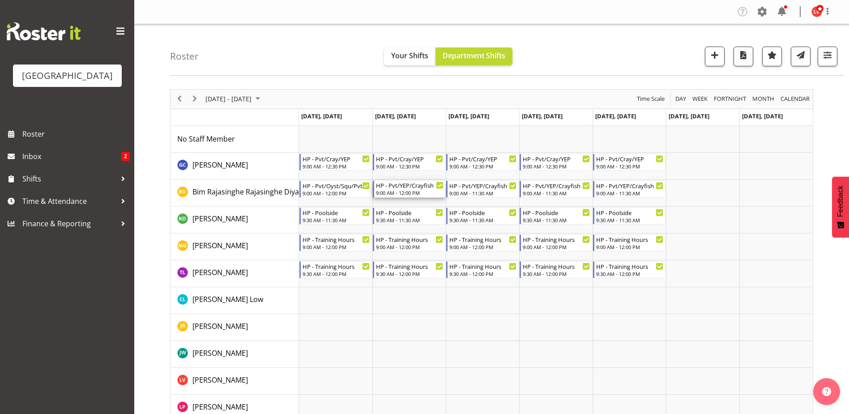
click at [405, 191] on div "9:00 AM - 12:00 PM" at bounding box center [410, 192] width 68 height 7
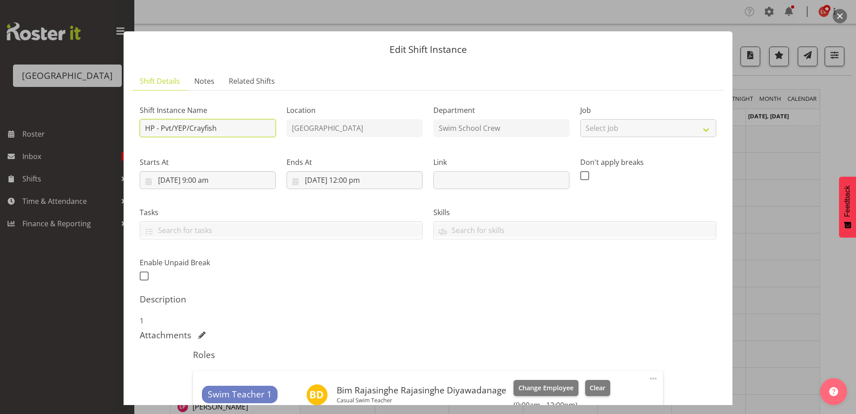
drag, startPoint x: 235, startPoint y: 131, endPoint x: 172, endPoint y: 124, distance: 63.4
click at [172, 124] on input "HP - Pvt/YEP/Crayfish" at bounding box center [208, 128] width 136 height 18
type input "HP - Pvt/Oyst/Squ/Pvt"
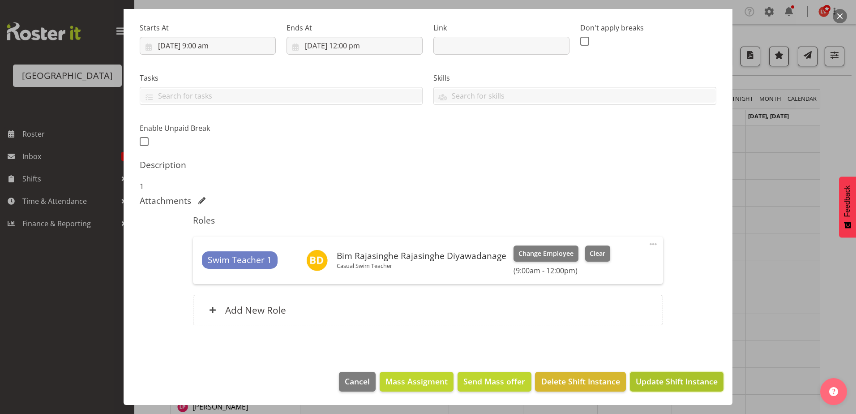
click at [650, 374] on button "Update Shift Instance" at bounding box center [677, 382] width 94 height 20
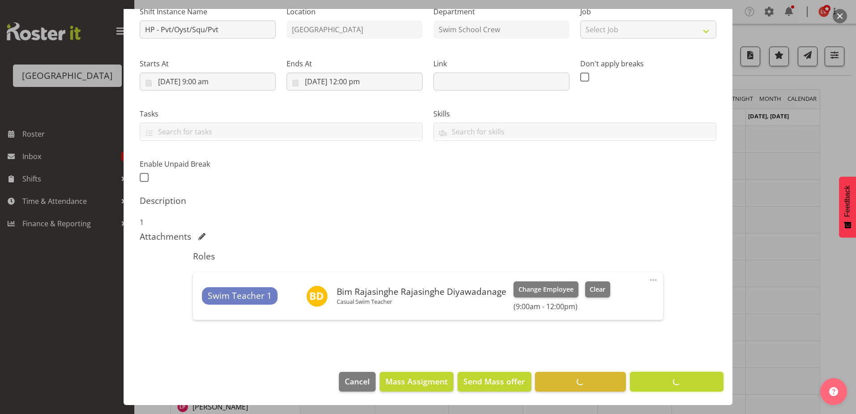
scroll to position [98, 0]
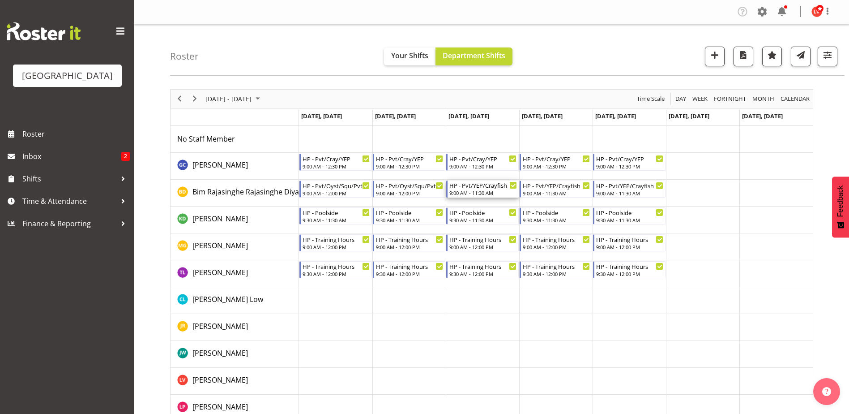
click at [494, 190] on div "9:00 AM - 11:30 AM" at bounding box center [483, 192] width 68 height 7
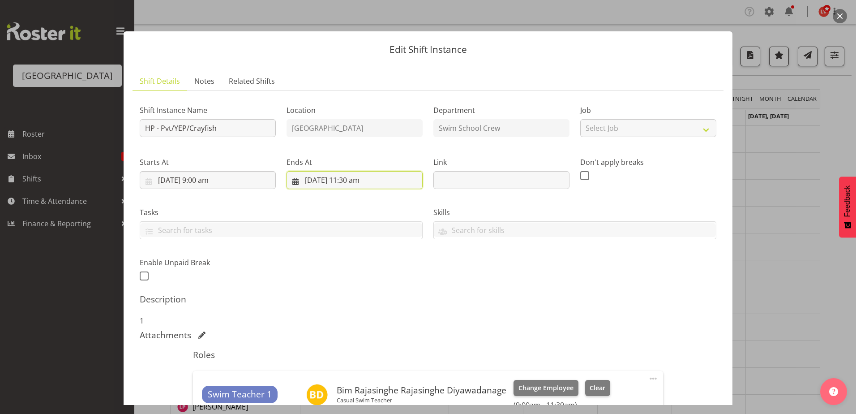
click at [350, 180] on input "1/10/2025, 11:30 am" at bounding box center [354, 180] width 136 height 18
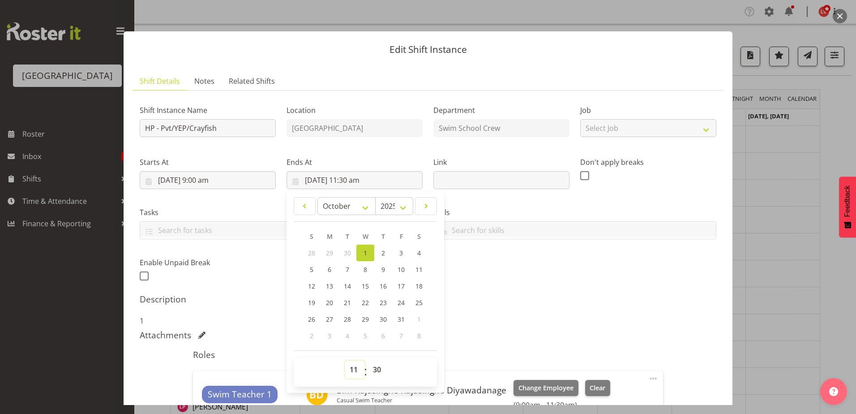
click at [351, 366] on select "00 01 02 03 04 05 06 07 08 09 10 11 12 13 14 15 16 17 18 19 20 21 22 23" at bounding box center [355, 369] width 20 height 18
select select "12"
click at [345, 360] on select "00 01 02 03 04 05 06 07 08 09 10 11 12 13 14 15 16 17 18 19 20 21 22 23" at bounding box center [355, 369] width 20 height 18
type input "1/10/2025, 12:30 pm"
click at [373, 371] on select "00 01 02 03 04 05 06 07 08 09 10 11 12 13 14 15 16 17 18 19 20 21 22 23 24 25 2…" at bounding box center [378, 369] width 20 height 18
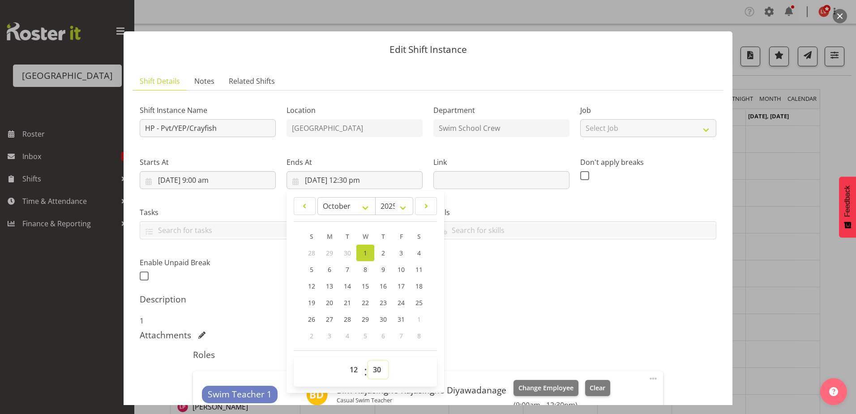
select select "0"
click at [368, 360] on select "00 01 02 03 04 05 06 07 08 09 10 11 12 13 14 15 16 17 18 19 20 21 22 23 24 25 2…" at bounding box center [378, 369] width 20 height 18
type input "1/10/2025, 12:00 pm"
click at [506, 265] on div "Shift Instance Name HP - Pvt/YEP/Crayfish Location Splash Palace Department Swi…" at bounding box center [427, 190] width 587 height 196
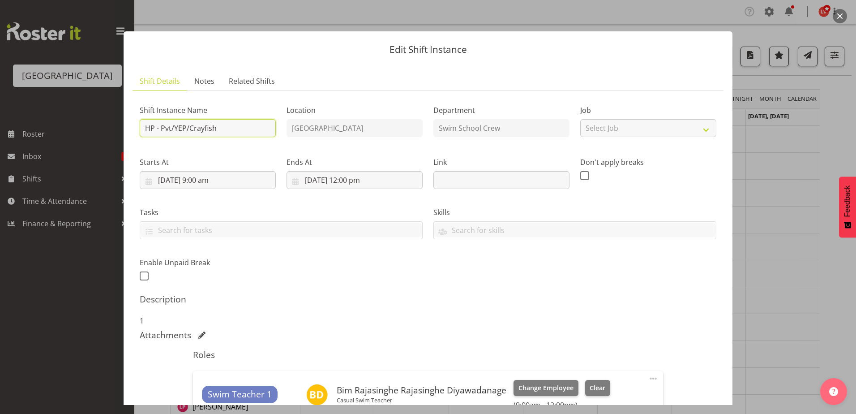
drag, startPoint x: 244, startPoint y: 129, endPoint x: 175, endPoint y: 120, distance: 69.6
click at [175, 120] on input "HP - Pvt/YEP/Crayfish" at bounding box center [208, 128] width 136 height 18
type input "HP - Pvt/Oyst/Squ/Pvt"
click at [470, 304] on h5 "Description" at bounding box center [428, 299] width 577 height 11
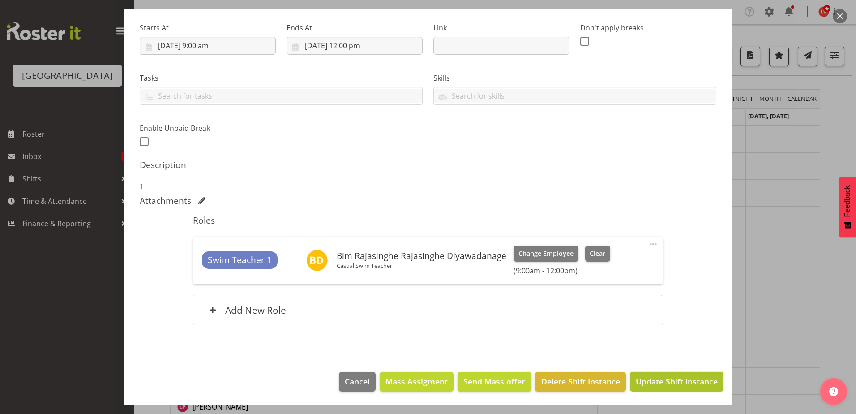
click at [647, 387] on span "Update Shift Instance" at bounding box center [677, 381] width 82 height 12
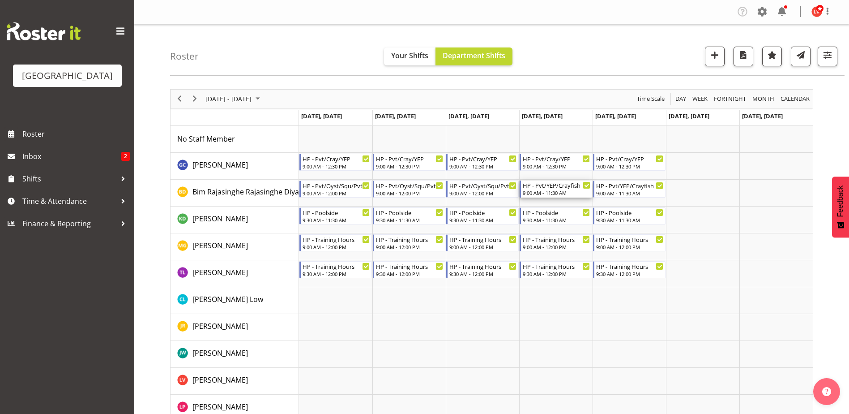
click at [548, 189] on div "HP - Pvt/YEP/Crayfish" at bounding box center [557, 184] width 68 height 9
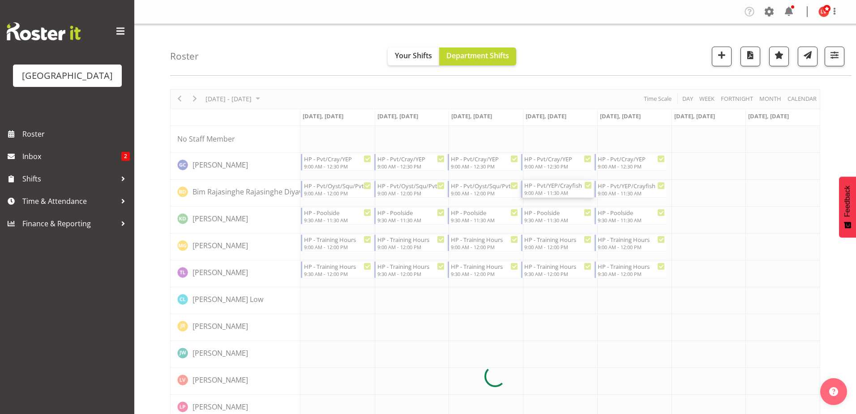
select select "9"
select select "2025"
select select "11"
select select "30"
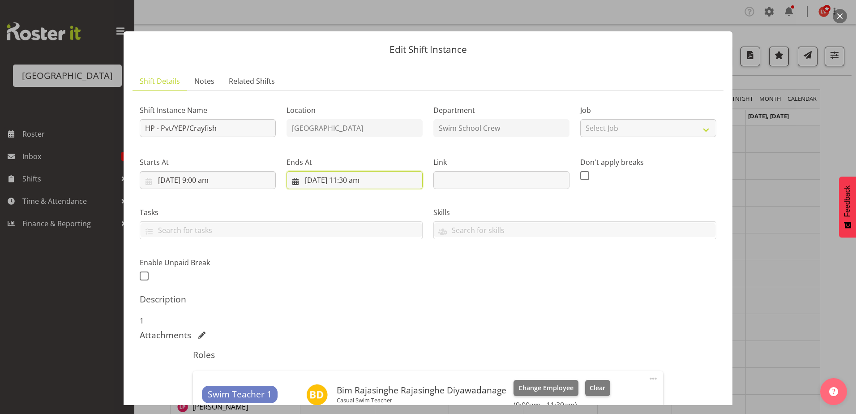
click at [344, 181] on input "2/10/2025, 11:30 am" at bounding box center [354, 180] width 136 height 18
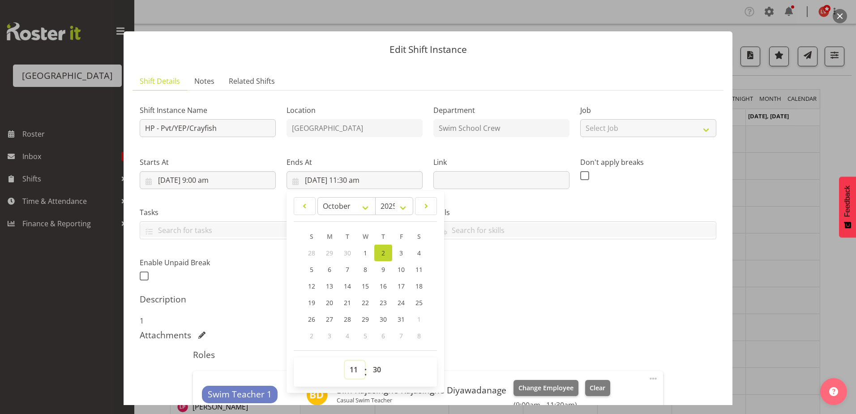
click at [353, 369] on select "00 01 02 03 04 05 06 07 08 09 10 11 12 13 14 15 16 17 18 19 20 21 22 23" at bounding box center [355, 369] width 20 height 18
select select "12"
click at [345, 360] on select "00 01 02 03 04 05 06 07 08 09 10 11 12 13 14 15 16 17 18 19 20 21 22 23" at bounding box center [355, 369] width 20 height 18
type input "2/10/2025, 12:30 pm"
click at [378, 370] on select "00 01 02 03 04 05 06 07 08 09 10 11 12 13 14 15 16 17 18 19 20 21 22 23 24 25 2…" at bounding box center [378, 369] width 20 height 18
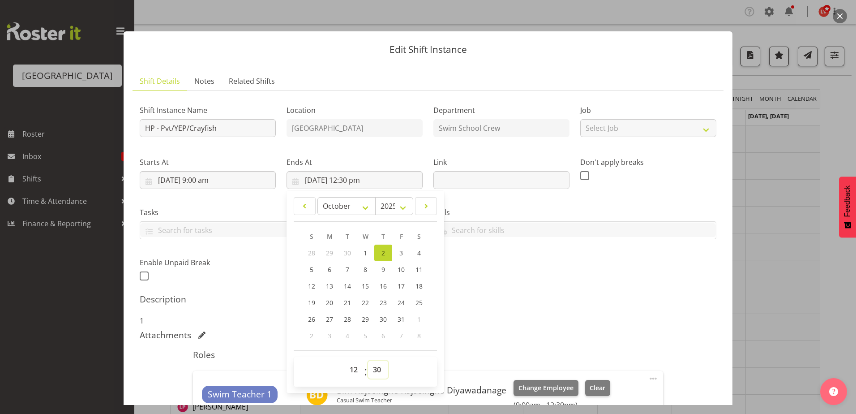
select select "4"
click at [368, 360] on select "00 01 02 03 04 05 06 07 08 09 10 11 12 13 14 15 16 17 18 19 20 21 22 23 24 25 2…" at bounding box center [378, 369] width 20 height 18
type input "2/10/2025, 12:04 pm"
click at [374, 376] on select "00 01 02 03 04 05 06 07 08 09 10 11 12 13 14 15 16 17 18 19 20 21 22 23 24 25 2…" at bounding box center [378, 369] width 20 height 18
select select "0"
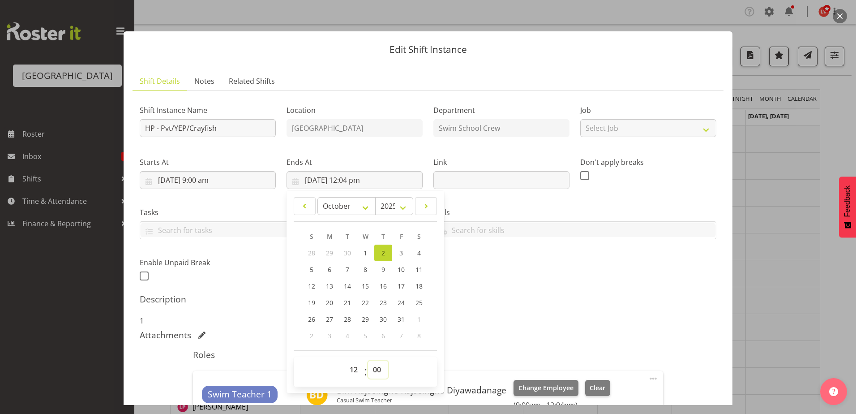
click at [368, 360] on select "00 01 02 03 04 05 06 07 08 09 10 11 12 13 14 15 16 17 18 19 20 21 22 23 24 25 2…" at bounding box center [378, 369] width 20 height 18
type input "2/10/2025, 12:00 pm"
click at [523, 269] on div "Shift Instance Name HP - Pvt/YEP/Crayfish Location Splash Palace Department Swi…" at bounding box center [427, 190] width 587 height 196
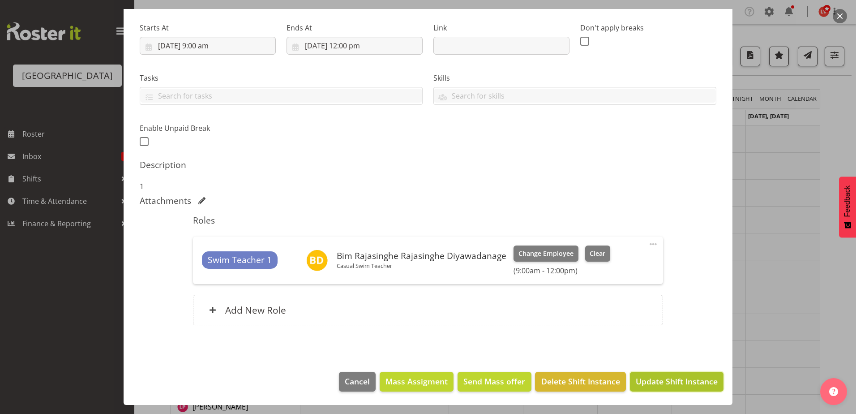
click at [645, 382] on span "Update Shift Instance" at bounding box center [677, 381] width 82 height 12
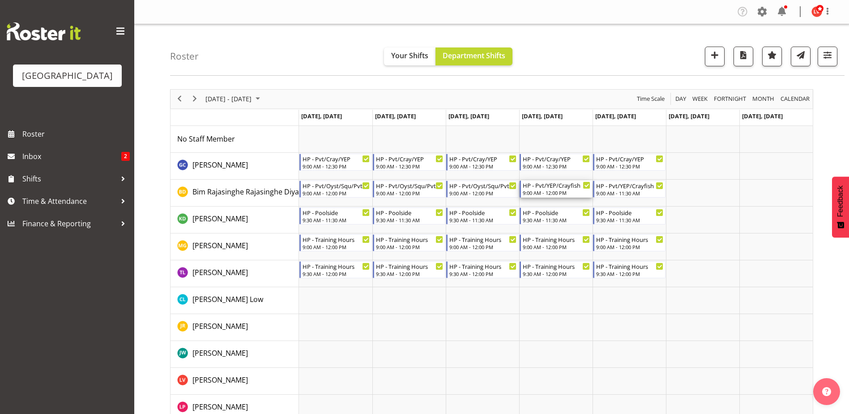
click at [564, 194] on div "9:00 AM - 12:00 PM" at bounding box center [557, 192] width 68 height 7
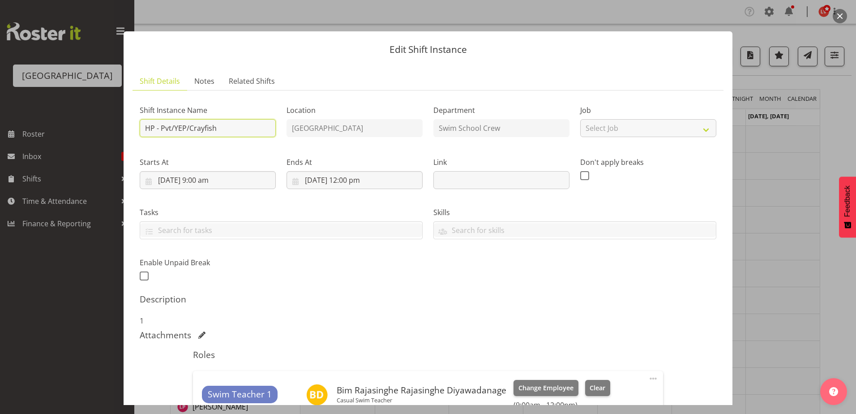
drag, startPoint x: 215, startPoint y: 131, endPoint x: 174, endPoint y: 128, distance: 41.3
click at [174, 128] on input "HP - Pvt/YEP/Crayfish" at bounding box center [208, 128] width 136 height 18
type input "HP - Pvt/Oyst/Squ/Pvt"
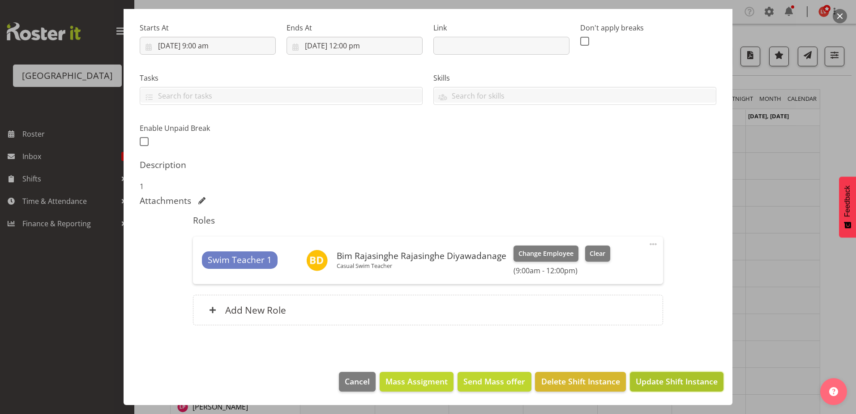
click at [651, 390] on button "Update Shift Instance" at bounding box center [677, 382] width 94 height 20
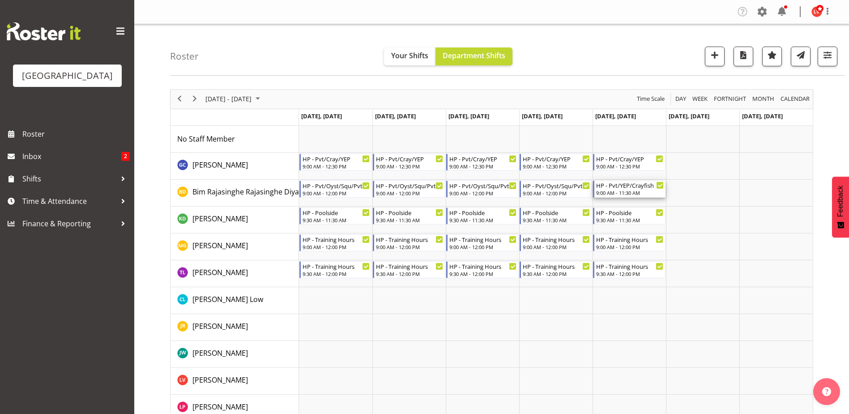
click at [611, 188] on div "HP - Pvt/YEP/Crayfish" at bounding box center [630, 184] width 68 height 9
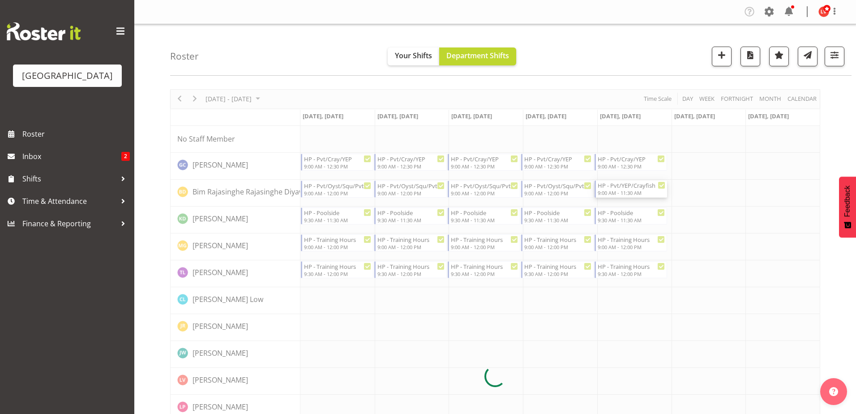
select select "9"
select select "2025"
select select "11"
select select "30"
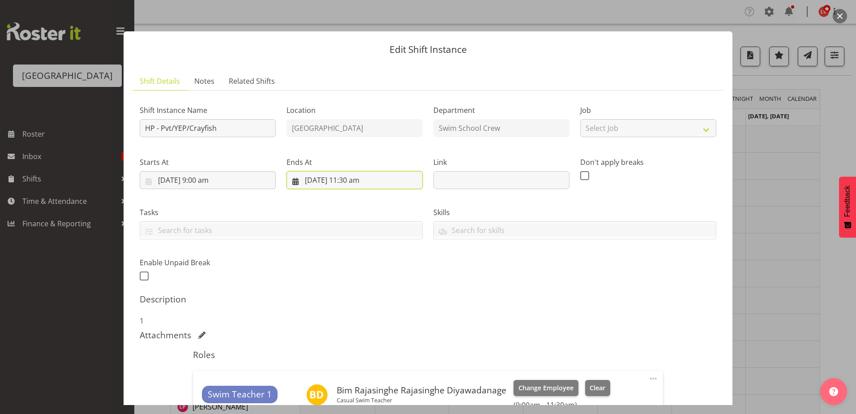
click at [346, 179] on input "3/10/2025, 11:30 am" at bounding box center [354, 180] width 136 height 18
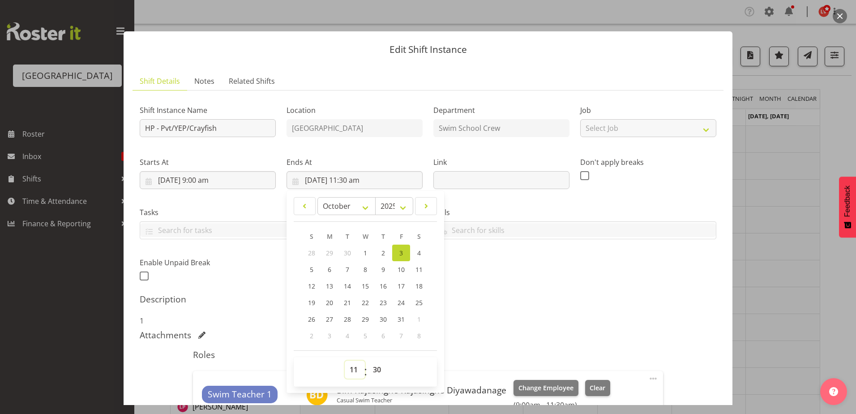
click at [350, 366] on select "00 01 02 03 04 05 06 07 08 09 10 11 12 13 14 15 16 17 18 19 20 21 22 23" at bounding box center [355, 369] width 20 height 18
select select "12"
click at [345, 360] on select "00 01 02 03 04 05 06 07 08 09 10 11 12 13 14 15 16 17 18 19 20 21 22 23" at bounding box center [355, 369] width 20 height 18
type input "3/10/2025, 12:30 pm"
click at [369, 368] on select "00 01 02 03 04 05 06 07 08 09 10 11 12 13 14 15 16 17 18 19 20 21 22 23 24 25 2…" at bounding box center [378, 369] width 20 height 18
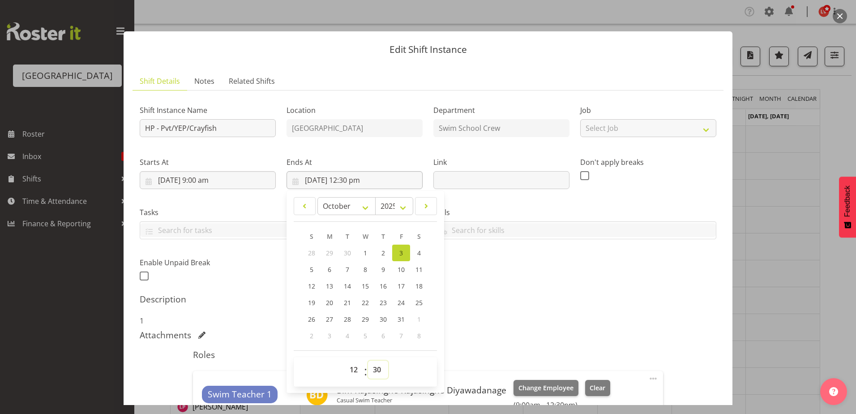
select select "0"
click at [368, 360] on select "00 01 02 03 04 05 06 07 08 09 10 11 12 13 14 15 16 17 18 19 20 21 22 23 24 25 2…" at bounding box center [378, 369] width 20 height 18
type input "3/10/2025, 12:00 pm"
click at [568, 299] on h5 "Description" at bounding box center [428, 299] width 577 height 11
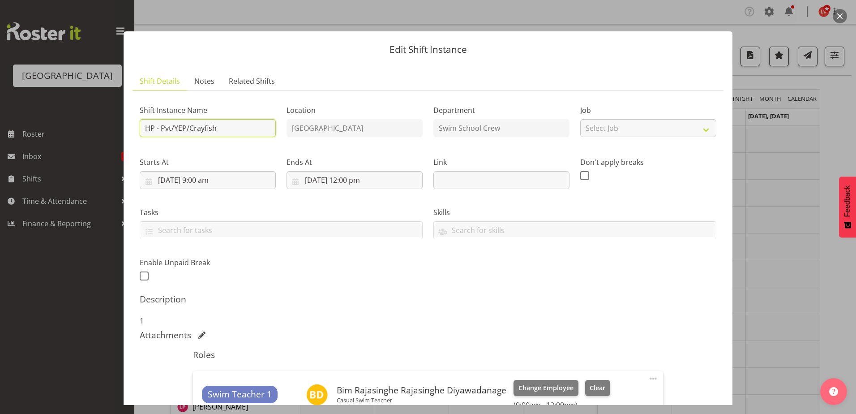
drag, startPoint x: 235, startPoint y: 132, endPoint x: 174, endPoint y: 122, distance: 62.6
click at [174, 122] on input "HP - Pvt/YEP/Crayfish" at bounding box center [208, 128] width 136 height 18
click at [185, 129] on input "HP - Pvt/" at bounding box center [208, 128] width 136 height 18
type input "HP - Pvt/Oyst/Squ/Pvt"
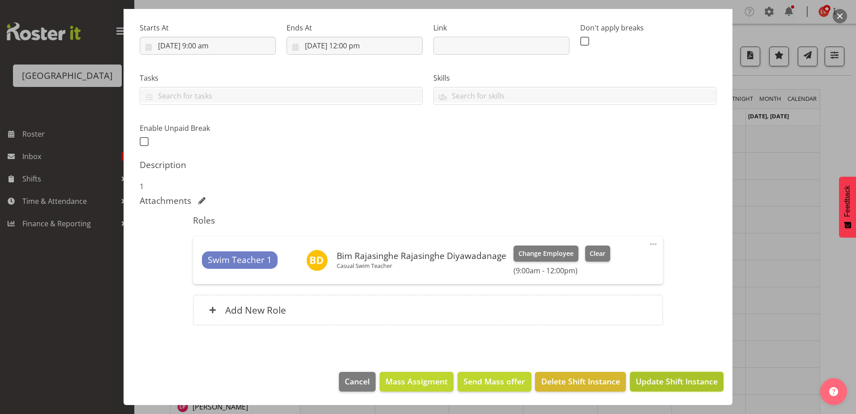
click at [670, 384] on span "Update Shift Instance" at bounding box center [677, 381] width 82 height 12
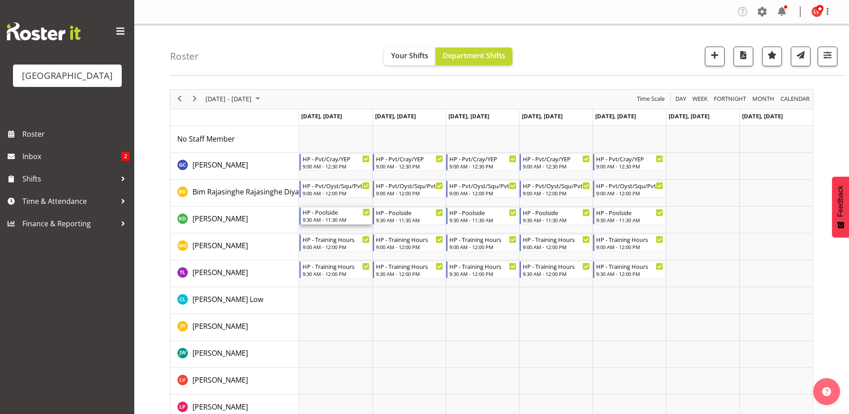
click at [342, 215] on div "HP - Poolside" at bounding box center [337, 211] width 68 height 9
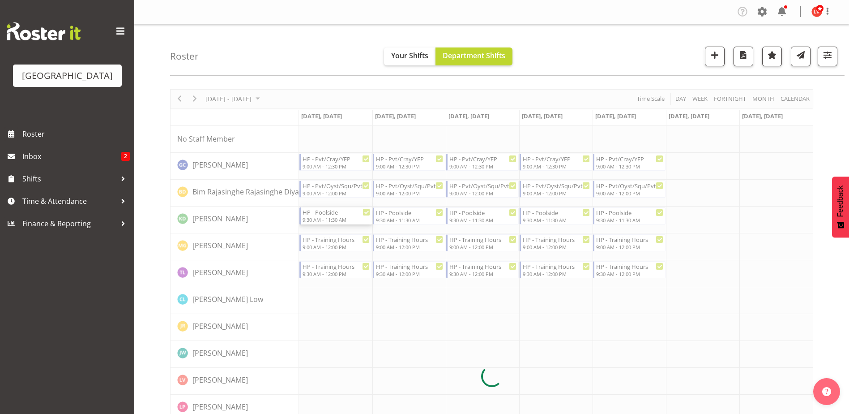
select select "8"
select select "2025"
select select "11"
select select "30"
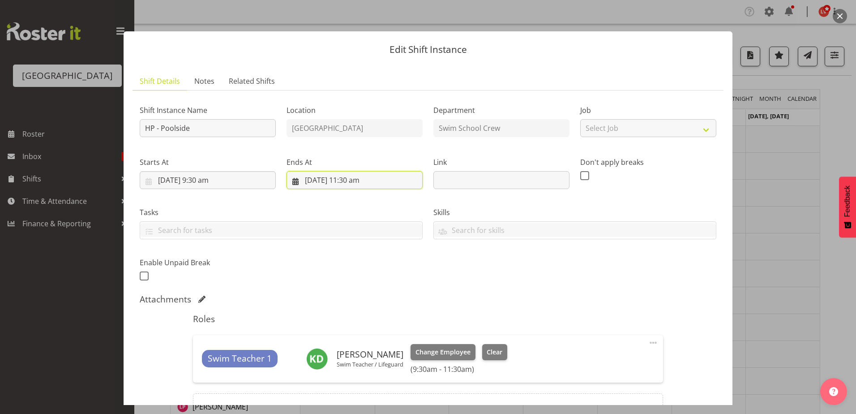
click at [353, 180] on input "29/09/2025, 11:30 am" at bounding box center [354, 180] width 136 height 18
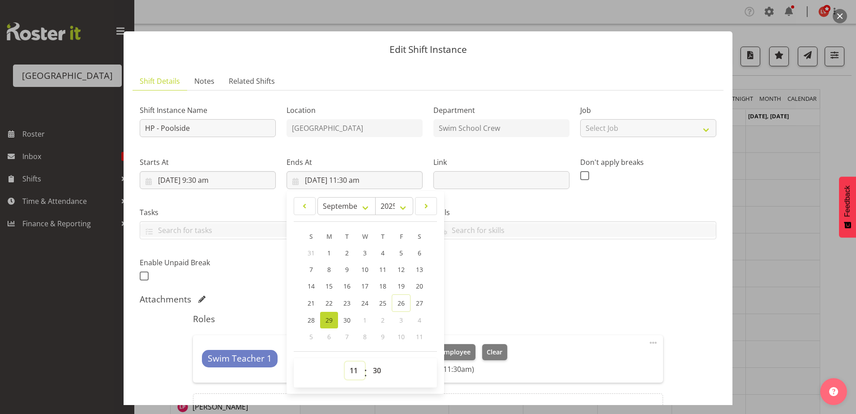
click at [354, 370] on select "00 01 02 03 04 05 06 07 08 09 10 11 12 13 14 15 16 17 18 19 20 21 22 23" at bounding box center [355, 370] width 20 height 18
select select "12"
click at [345, 361] on select "00 01 02 03 04 05 06 07 08 09 10 11 12 13 14 15 16 17 18 19 20 21 22 23" at bounding box center [355, 370] width 20 height 18
type input "29/09/2025, 12:30 pm"
drag, startPoint x: 376, startPoint y: 370, endPoint x: 376, endPoint y: 359, distance: 10.3
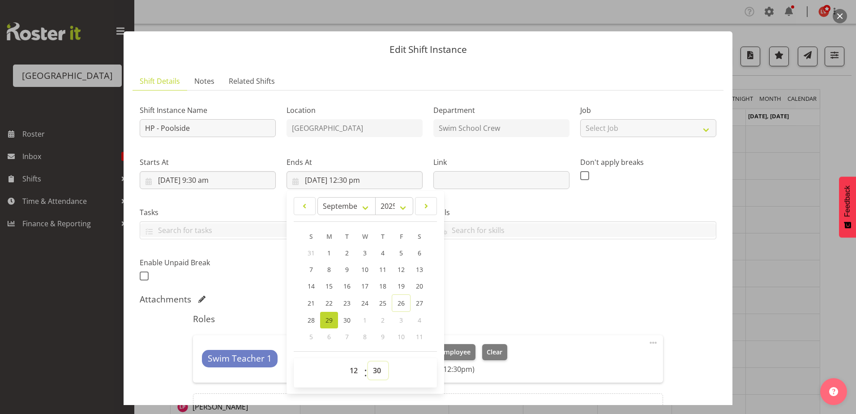
click at [377, 368] on select "00 01 02 03 04 05 06 07 08 09 10 11 12 13 14 15 16 17 18 19 20 21 22 23 24 25 2…" at bounding box center [378, 370] width 20 height 18
drag, startPoint x: 372, startPoint y: 89, endPoint x: 370, endPoint y: 97, distance: 8.6
click at [372, 89] on ul "Shift Details Notes Related Shifts" at bounding box center [428, 81] width 591 height 18
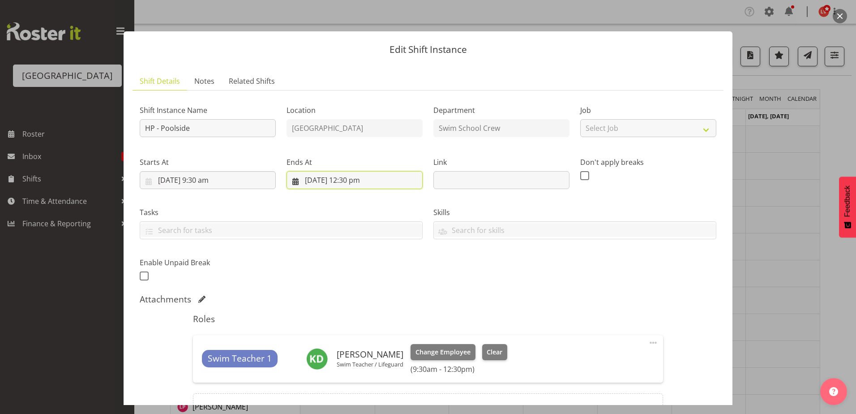
click at [351, 181] on input "29/09/2025, 12:30 pm" at bounding box center [354, 180] width 136 height 18
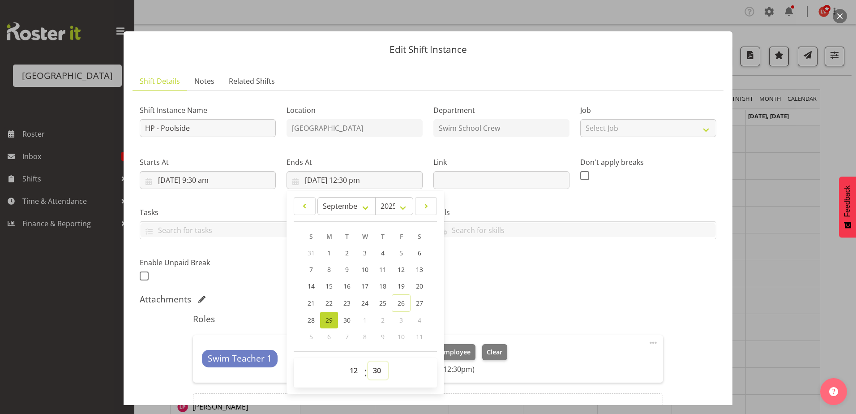
click at [373, 369] on select "00 01 02 03 04 05 06 07 08 09 10 11 12 13 14 15 16 17 18 19 20 21 22 23 24 25 2…" at bounding box center [378, 370] width 20 height 18
select select "0"
click at [368, 361] on select "00 01 02 03 04 05 06 07 08 09 10 11 12 13 14 15 16 17 18 19 20 21 22 23 24 25 2…" at bounding box center [378, 370] width 20 height 18
type input "29/09/2025, 12:00 pm"
click at [571, 270] on div "Shift Instance Name HP - Poolside Location Splash Palace Department Swim School…" at bounding box center [427, 190] width 587 height 196
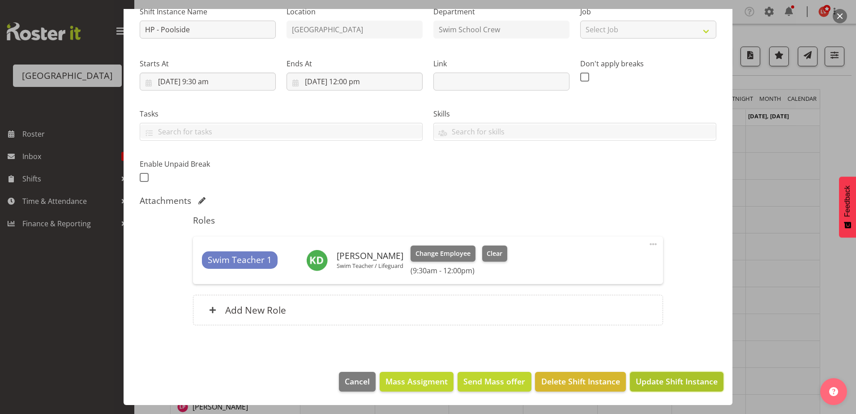
click at [637, 374] on button "Update Shift Instance" at bounding box center [677, 382] width 94 height 20
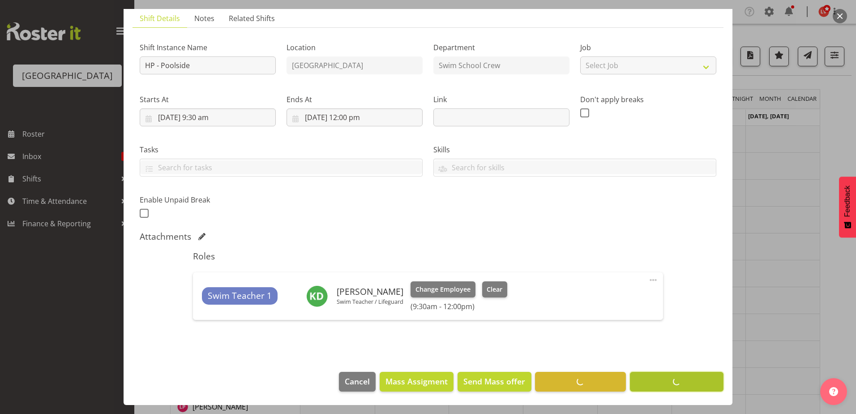
scroll to position [63, 0]
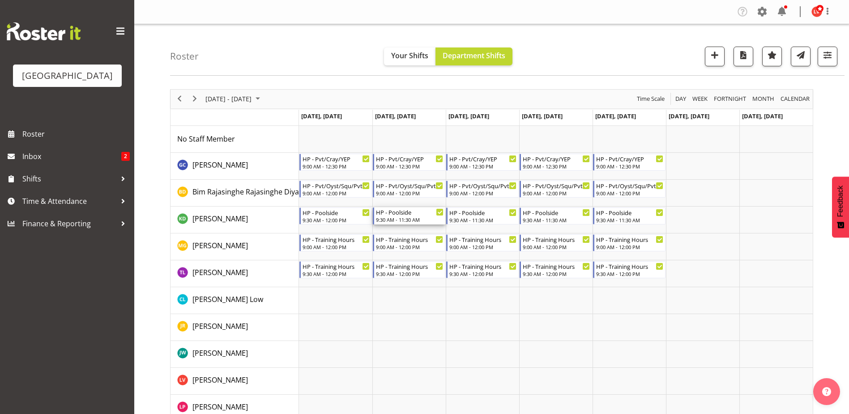
click at [404, 214] on div "HP - Poolside" at bounding box center [410, 211] width 68 height 9
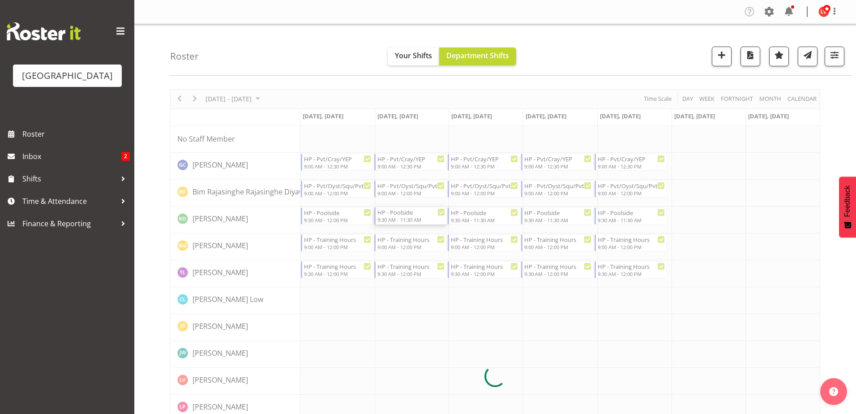
select select "8"
select select "2025"
select select "11"
select select "30"
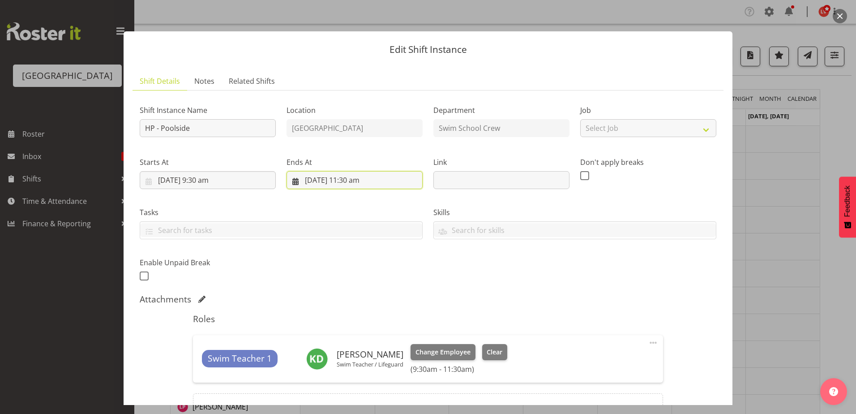
click at [348, 179] on input "30/09/2025, 11:30 am" at bounding box center [354, 180] width 136 height 18
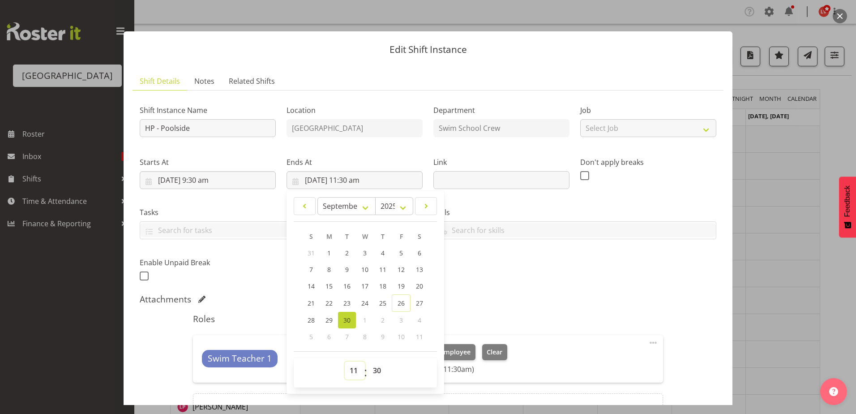
click at [351, 369] on select "00 01 02 03 04 05 06 07 08 09 10 11 12 13 14 15 16 17 18 19 20 21 22 23" at bounding box center [355, 370] width 20 height 18
select select "12"
click at [345, 361] on select "00 01 02 03 04 05 06 07 08 09 10 11 12 13 14 15 16 17 18 19 20 21 22 23" at bounding box center [355, 370] width 20 height 18
type input "30/09/2025, 12:30 pm"
click at [371, 371] on select "00 01 02 03 04 05 06 07 08 09 10 11 12 13 14 15 16 17 18 19 20 21 22 23 24 25 2…" at bounding box center [378, 370] width 20 height 18
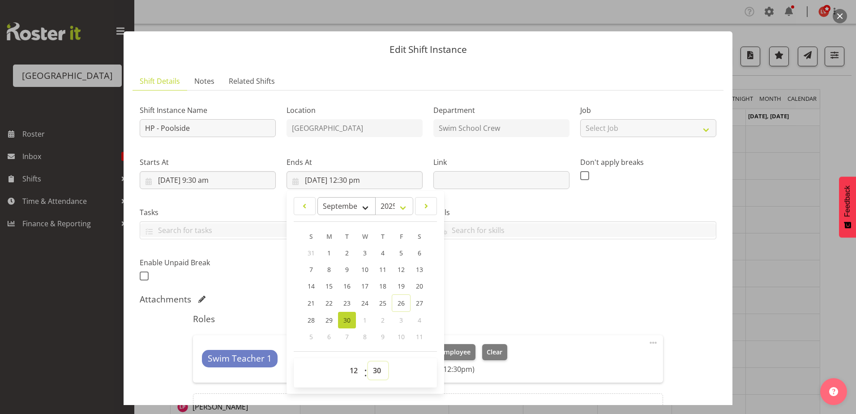
select select "0"
click at [368, 361] on select "00 01 02 03 04 05 06 07 08 09 10 11 12 13 14 15 16 17 18 19 20 21 22 23 24 25 2…" at bounding box center [378, 370] width 20 height 18
type input "30/09/2025, 12:00 pm"
click at [589, 240] on div "Skills PLPC PLSA" at bounding box center [575, 219] width 294 height 50
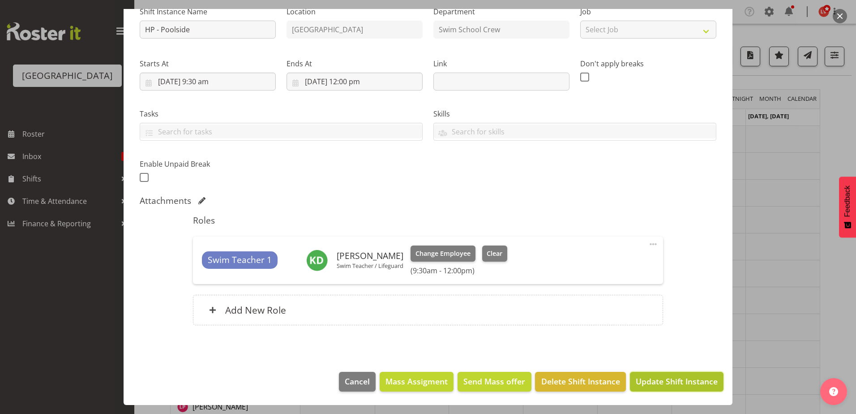
click at [636, 379] on span "Update Shift Instance" at bounding box center [677, 381] width 82 height 12
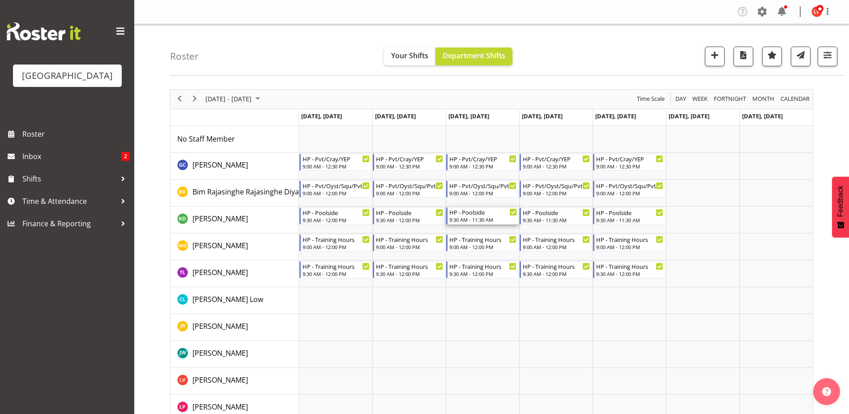
click at [475, 218] on div "9:30 AM - 11:30 AM" at bounding box center [483, 219] width 68 height 7
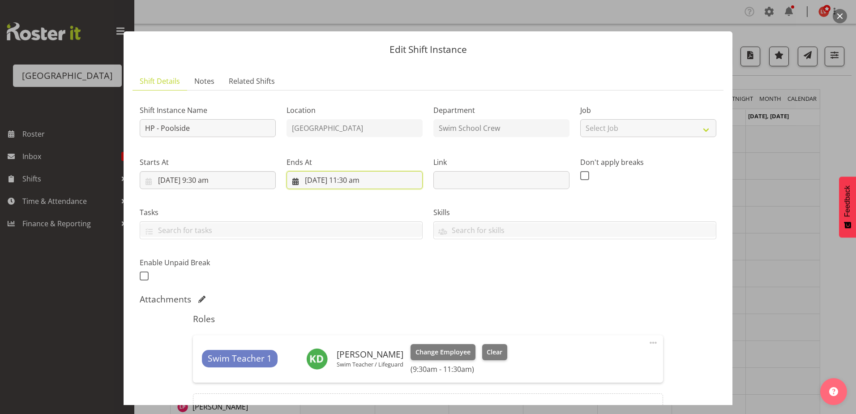
click at [345, 180] on input "1/10/2025, 11:30 am" at bounding box center [354, 180] width 136 height 18
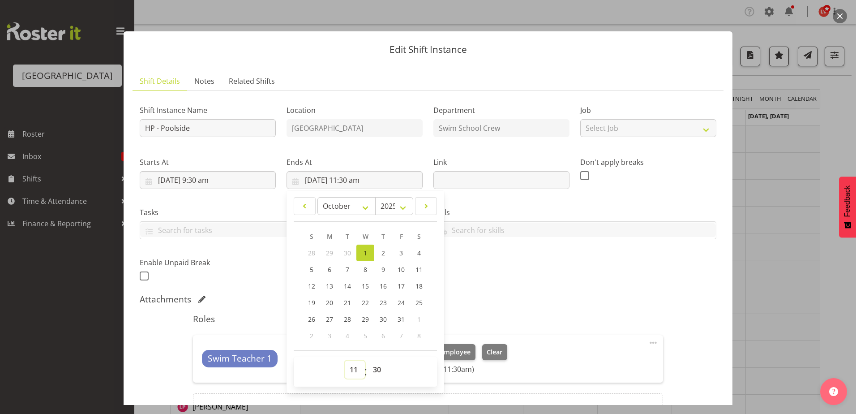
click at [350, 369] on select "00 01 02 03 04 05 06 07 08 09 10 11 12 13 14 15 16 17 18 19 20 21 22 23" at bounding box center [355, 369] width 20 height 18
select select "12"
click at [345, 360] on select "00 01 02 03 04 05 06 07 08 09 10 11 12 13 14 15 16 17 18 19 20 21 22 23" at bounding box center [355, 369] width 20 height 18
type input "1/10/2025, 12:30 pm"
click at [373, 369] on select "00 01 02 03 04 05 06 07 08 09 10 11 12 13 14 15 16 17 18 19 20 21 22 23 24 25 2…" at bounding box center [378, 369] width 20 height 18
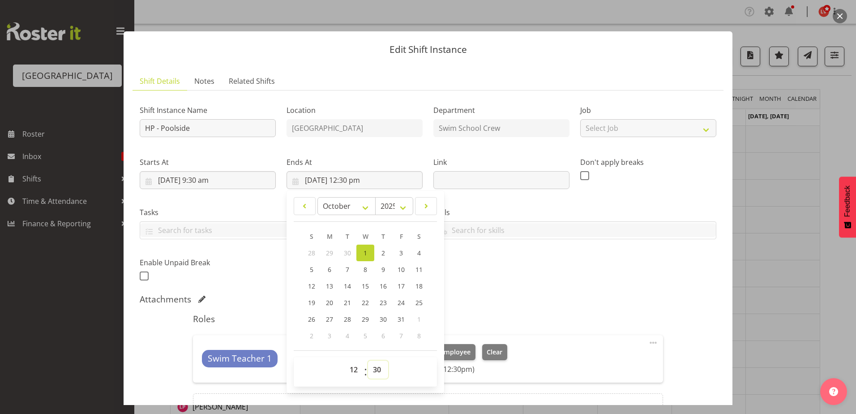
click at [379, 377] on select "00 01 02 03 04 05 06 07 08 09 10 11 12 13 14 15 16 17 18 19 20 21 22 23 24 25 2…" at bounding box center [378, 369] width 20 height 18
select select "0"
click at [368, 360] on select "00 01 02 03 04 05 06 07 08 09 10 11 12 13 14 15 16 17 18 19 20 21 22 23 24 25 2…" at bounding box center [378, 369] width 20 height 18
type input "1/10/2025, 12:00 pm"
click at [521, 245] on div "Shift Instance Name HP - Poolside Location Splash Palace Department Swim School…" at bounding box center [427, 190] width 587 height 196
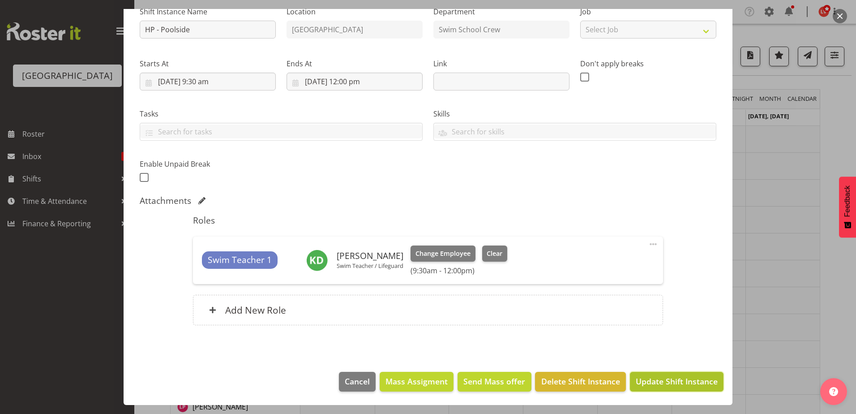
click at [636, 381] on span "Update Shift Instance" at bounding box center [677, 381] width 82 height 12
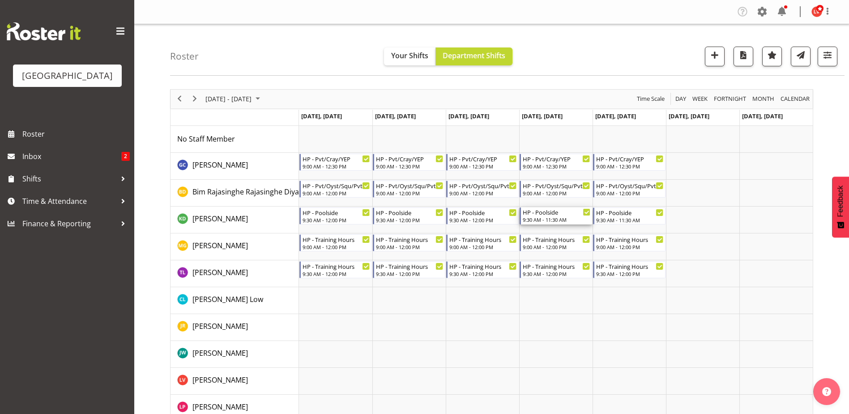
click at [559, 219] on div "9:30 AM - 11:30 AM" at bounding box center [557, 219] width 68 height 7
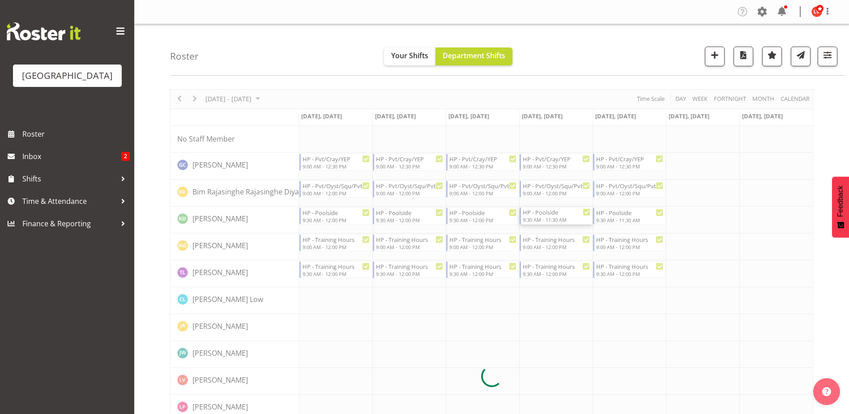
select select "9"
select select "2025"
select select "11"
select select "30"
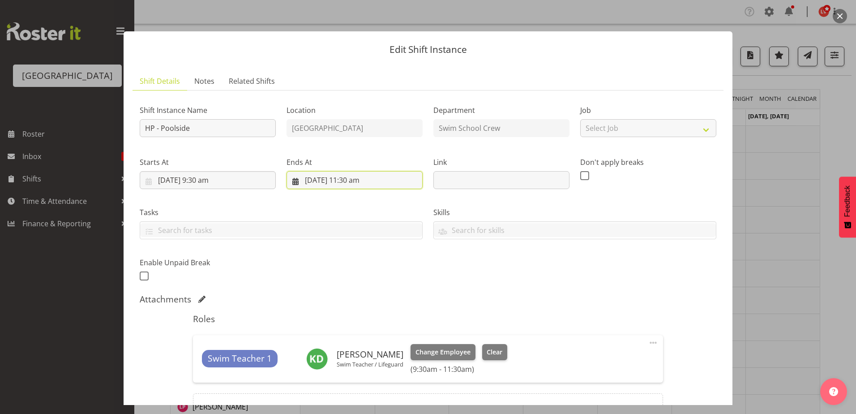
click at [342, 179] on input "2/10/2025, 11:30 am" at bounding box center [354, 180] width 136 height 18
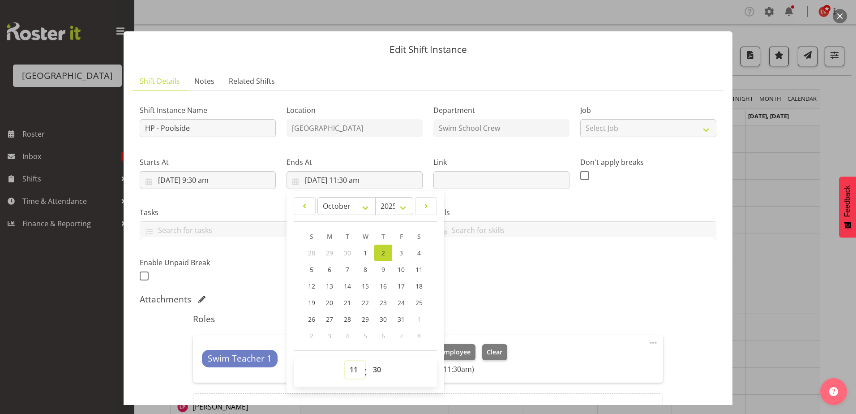
click at [350, 368] on select "00 01 02 03 04 05 06 07 08 09 10 11 12 13 14 15 16 17 18 19 20 21 22 23" at bounding box center [355, 369] width 20 height 18
select select "12"
click at [345, 360] on select "00 01 02 03 04 05 06 07 08 09 10 11 12 13 14 15 16 17 18 19 20 21 22 23" at bounding box center [355, 369] width 20 height 18
type input "2/10/2025, 12:30 pm"
drag, startPoint x: 373, startPoint y: 367, endPoint x: 370, endPoint y: 359, distance: 8.9
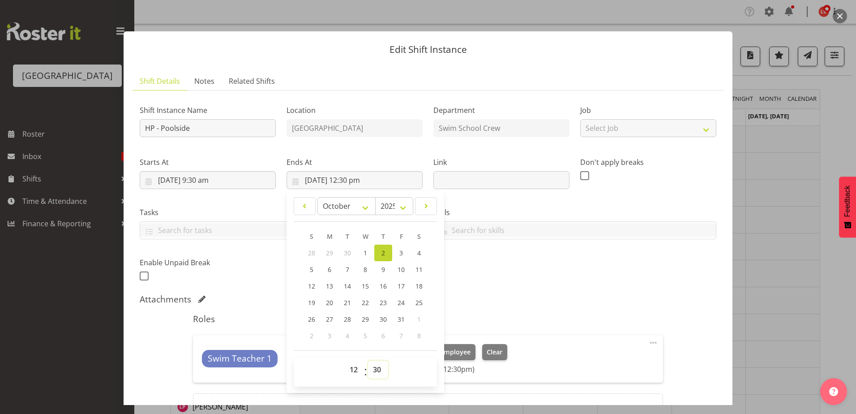
click at [373, 367] on select "00 01 02 03 04 05 06 07 08 09 10 11 12 13 14 15 16 17 18 19 20 21 22 23 24 25 2…" at bounding box center [378, 369] width 20 height 18
click at [374, 371] on select "00 01 02 03 04 05 06 07 08 09 10 11 12 13 14 15 16 17 18 19 20 21 22 23 24 25 2…" at bounding box center [378, 369] width 20 height 18
select select "0"
click at [368, 360] on select "00 01 02 03 04 05 06 07 08 09 10 11 12 13 14 15 16 17 18 19 20 21 22 23 24 25 2…" at bounding box center [378, 369] width 20 height 18
type input "2/10/2025, 12:00 pm"
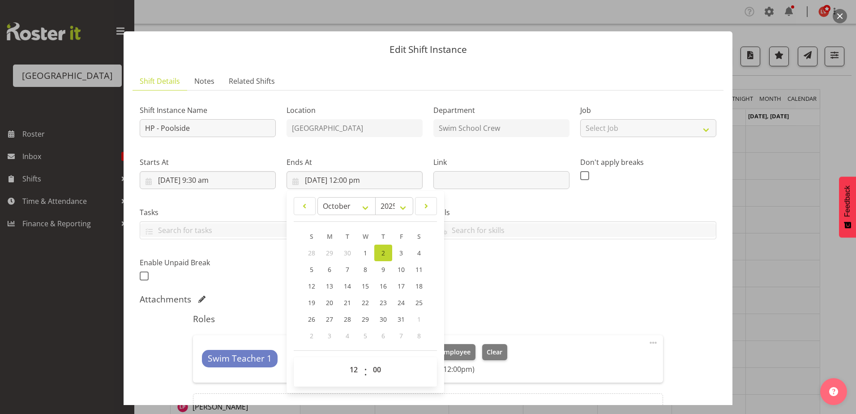
click at [578, 249] on div "Shift Instance Name HP - Poolside Location Splash Palace Department Swim School…" at bounding box center [427, 190] width 587 height 196
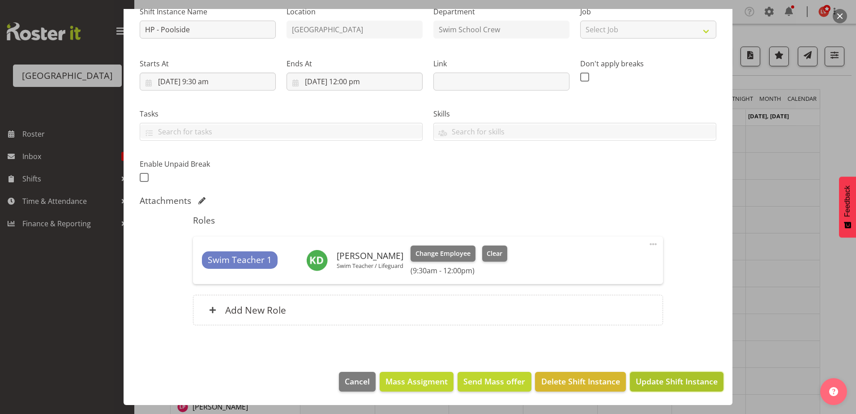
click at [644, 381] on span "Update Shift Instance" at bounding box center [677, 381] width 82 height 12
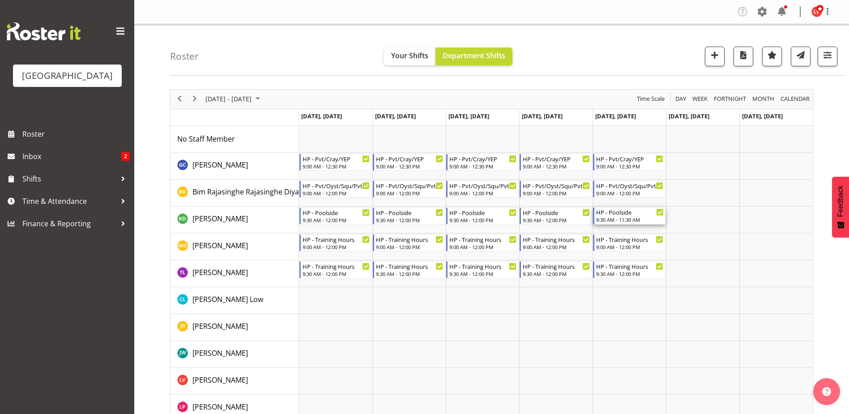
click at [605, 214] on div "HP - Poolside" at bounding box center [630, 211] width 68 height 9
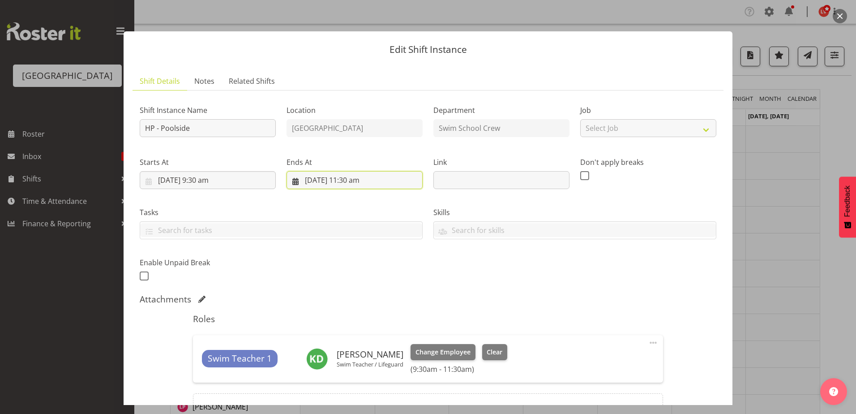
click at [346, 178] on input "3/10/2025, 11:30 am" at bounding box center [354, 180] width 136 height 18
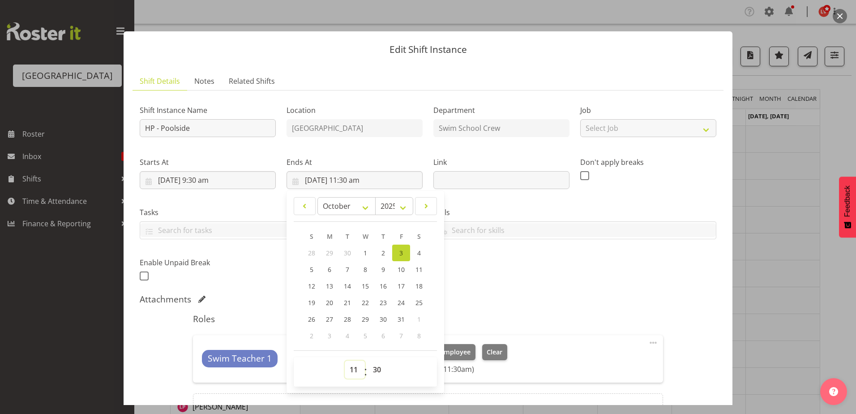
click at [348, 371] on select "00 01 02 03 04 05 06 07 08 09 10 11 12 13 14 15 16 17 18 19 20 21 22 23" at bounding box center [355, 369] width 20 height 18
select select "12"
click at [345, 360] on select "00 01 02 03 04 05 06 07 08 09 10 11 12 13 14 15 16 17 18 19 20 21 22 23" at bounding box center [355, 369] width 20 height 18
type input "3/10/2025, 12:30 pm"
drag, startPoint x: 372, startPoint y: 368, endPoint x: 364, endPoint y: 351, distance: 19.4
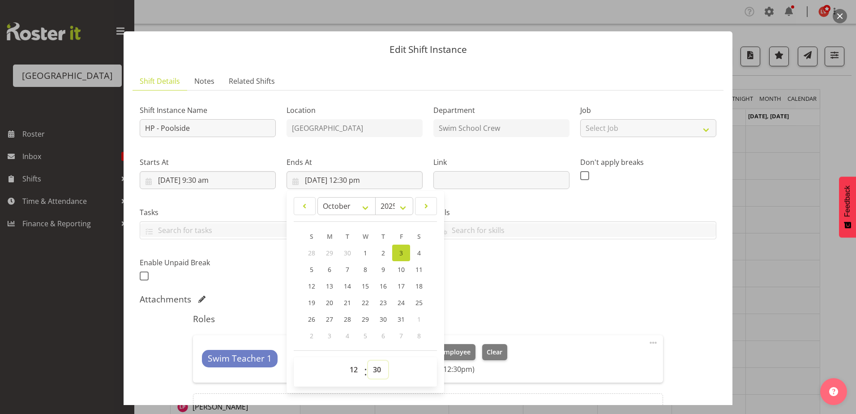
click at [373, 367] on select "00 01 02 03 04 05 06 07 08 09 10 11 12 13 14 15 16 17 18 19 20 21 22 23 24 25 2…" at bounding box center [378, 369] width 20 height 18
select select "0"
click at [368, 360] on select "00 01 02 03 04 05 06 07 08 09 10 11 12 13 14 15 16 17 18 19 20 21 22 23 24 25 2…" at bounding box center [378, 369] width 20 height 18
type input "3/10/2025, 12:00 pm"
drag, startPoint x: 595, startPoint y: 265, endPoint x: 598, endPoint y: 277, distance: 12.9
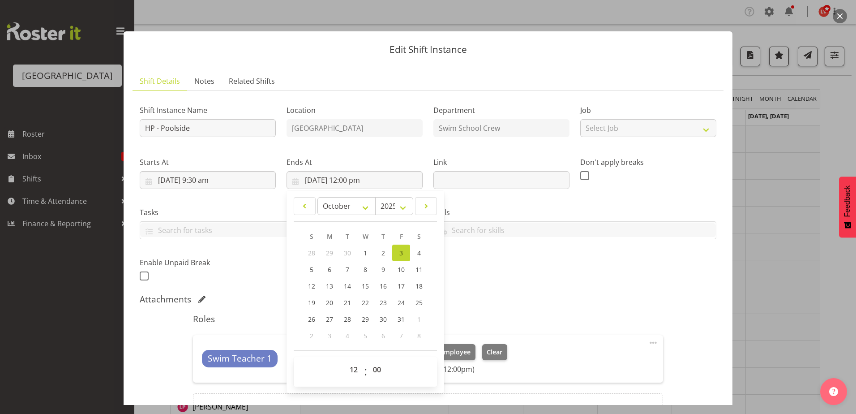
click at [596, 265] on div "Shift Instance Name HP - Poolside Location Splash Palace Department Swim School…" at bounding box center [427, 190] width 587 height 196
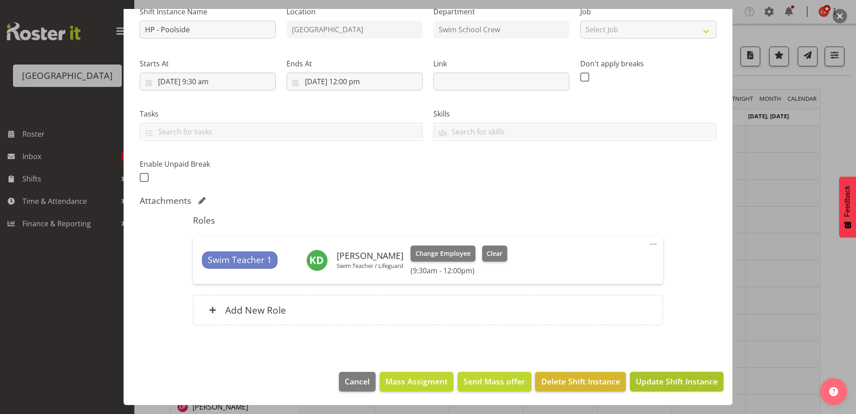
click at [640, 380] on span "Update Shift Instance" at bounding box center [677, 381] width 82 height 12
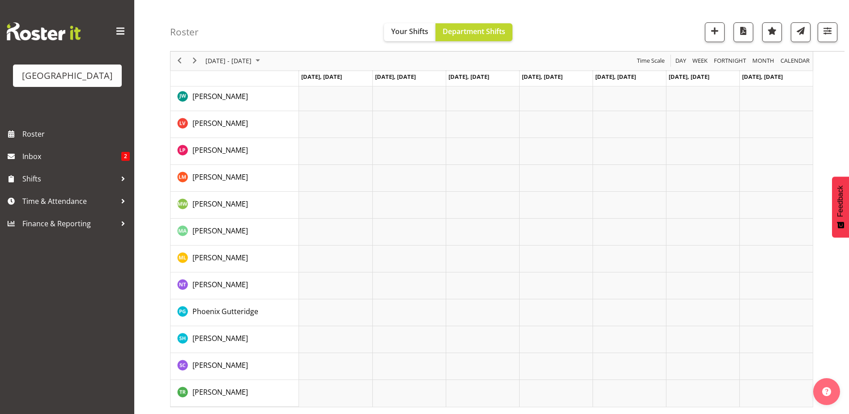
scroll to position [0, 0]
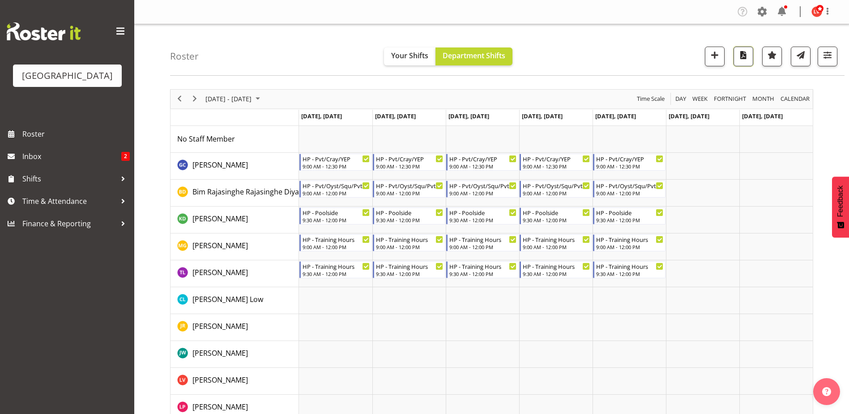
click at [746, 56] on span "button" at bounding box center [744, 55] width 12 height 12
click at [263, 97] on span "September 2025" at bounding box center [257, 98] width 11 height 11
click at [294, 122] on span "next month" at bounding box center [300, 121] width 16 height 16
click at [239, 151] on span "1" at bounding box center [243, 151] width 13 height 13
click at [197, 98] on span "Next" at bounding box center [194, 98] width 11 height 11
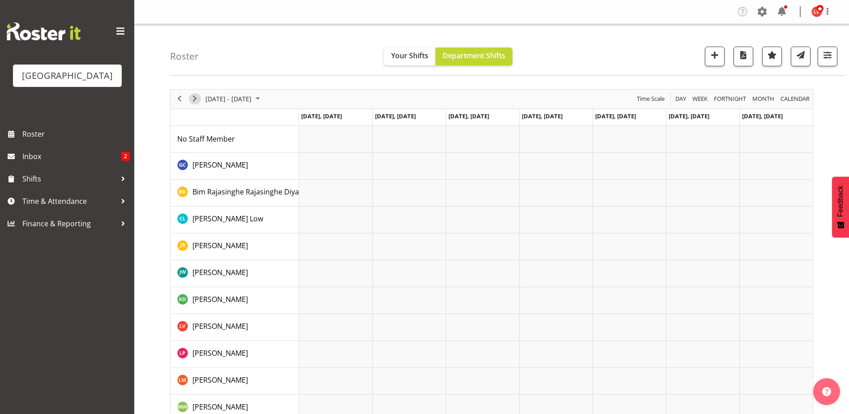
click at [194, 101] on span "Next" at bounding box center [194, 98] width 11 height 11
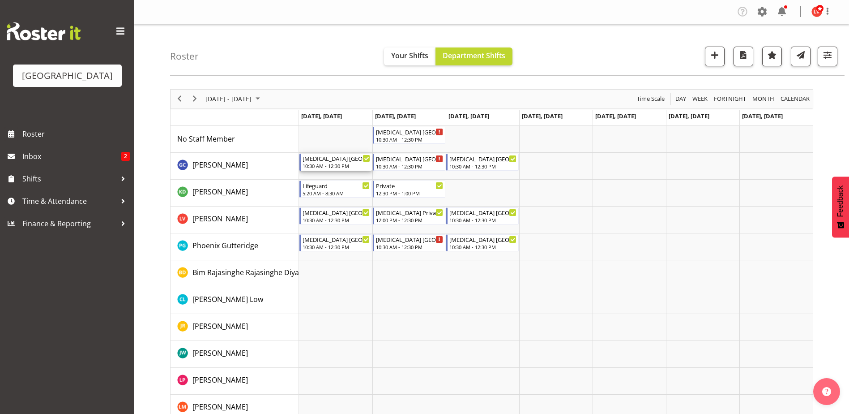
click at [337, 163] on div "10:30 AM - 12:30 PM" at bounding box center [337, 165] width 68 height 7
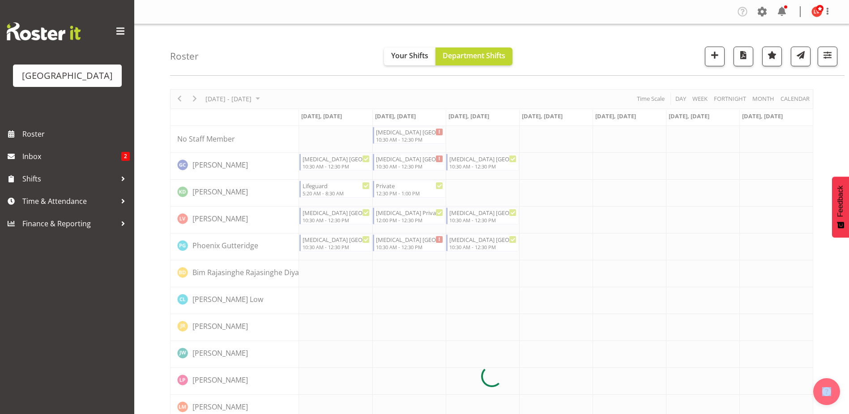
click at [337, 163] on div at bounding box center [491, 376] width 643 height 574
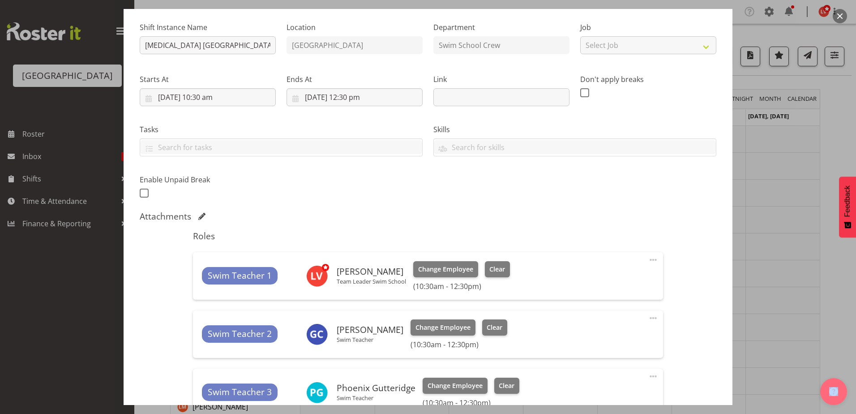
scroll to position [215, 0]
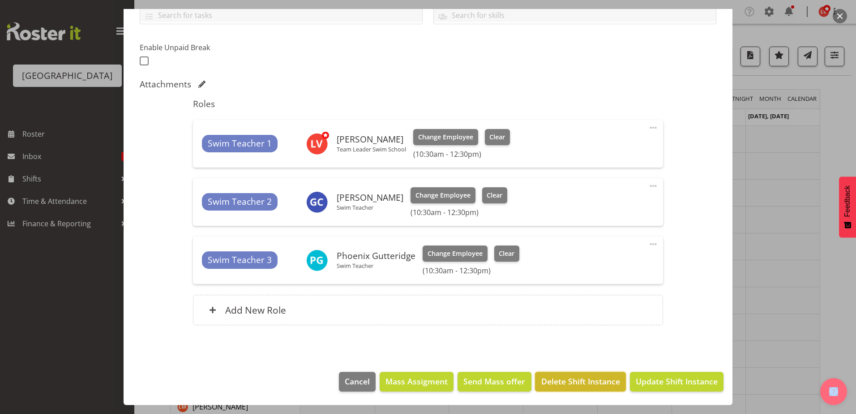
click at [572, 379] on span "Delete Shift Instance" at bounding box center [580, 381] width 79 height 12
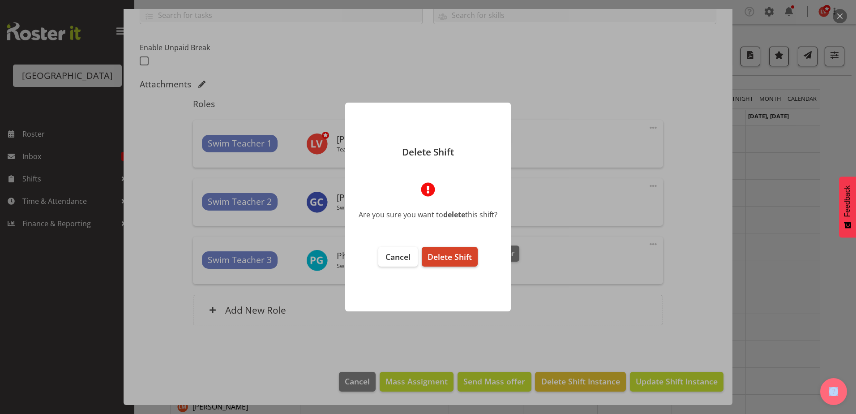
click at [446, 252] on span "Delete Shift" at bounding box center [449, 256] width 44 height 11
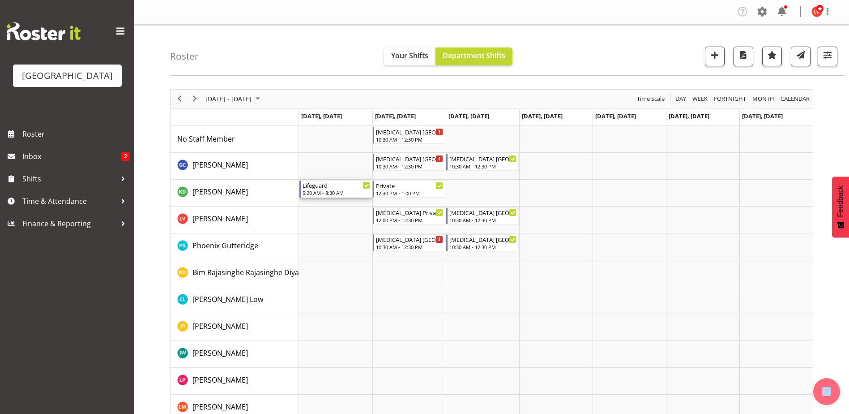
click at [352, 188] on div "Lifeguard" at bounding box center [337, 184] width 68 height 9
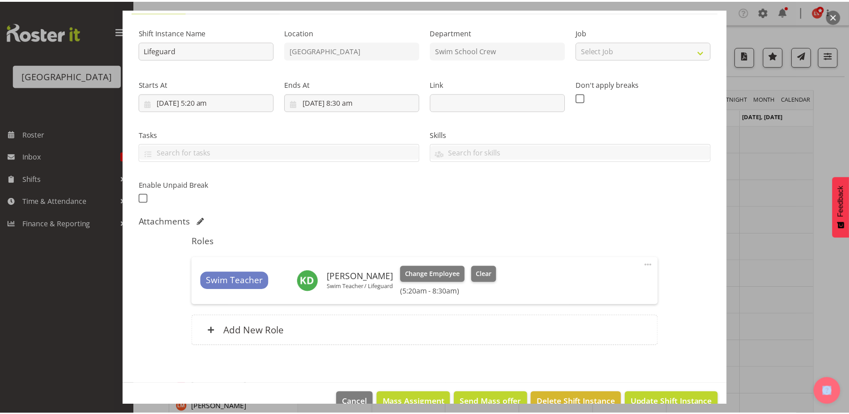
scroll to position [98, 0]
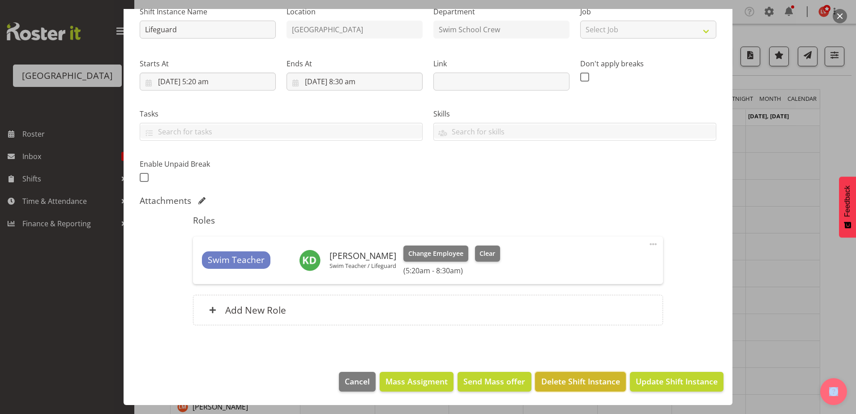
click at [594, 382] on span "Delete Shift Instance" at bounding box center [580, 381] width 79 height 12
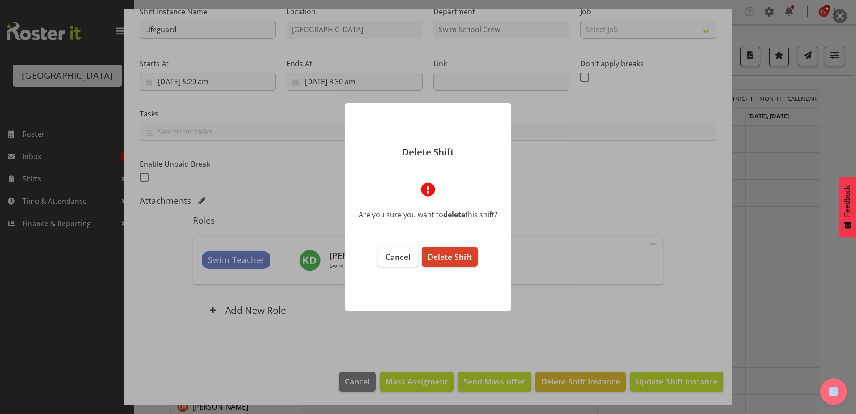
click at [438, 255] on span "Delete Shift" at bounding box center [449, 256] width 44 height 11
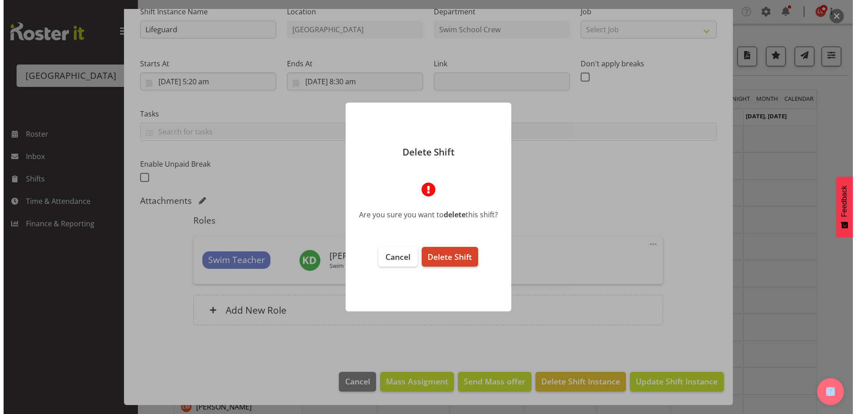
scroll to position [63, 0]
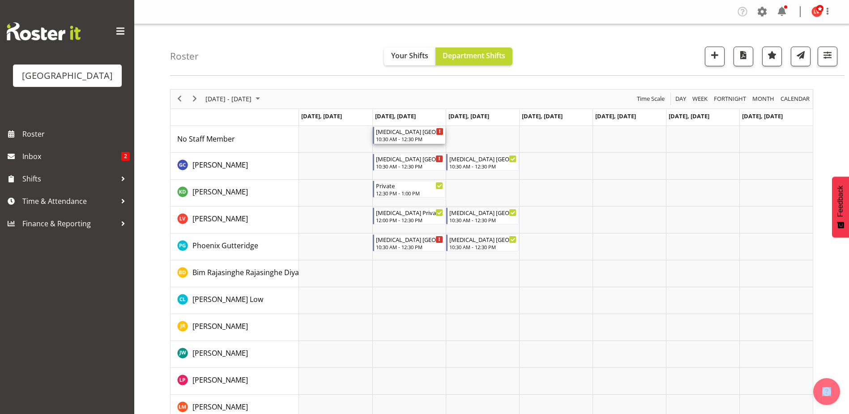
click at [405, 134] on div "T3 ST PATRICKS SCHOOL" at bounding box center [410, 131] width 68 height 9
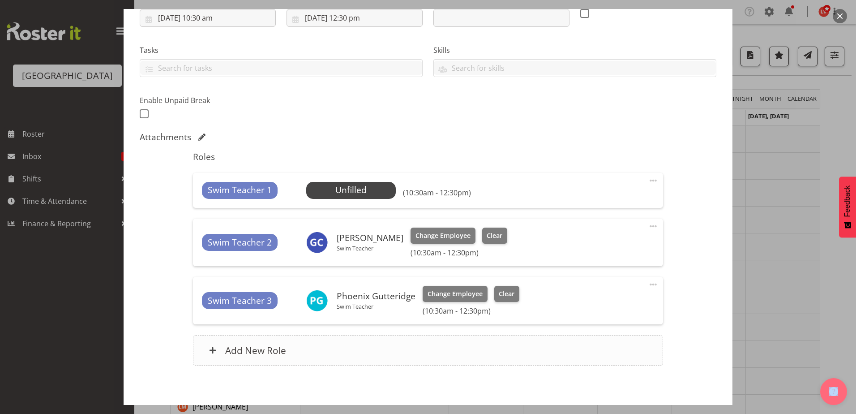
scroll to position [202, 0]
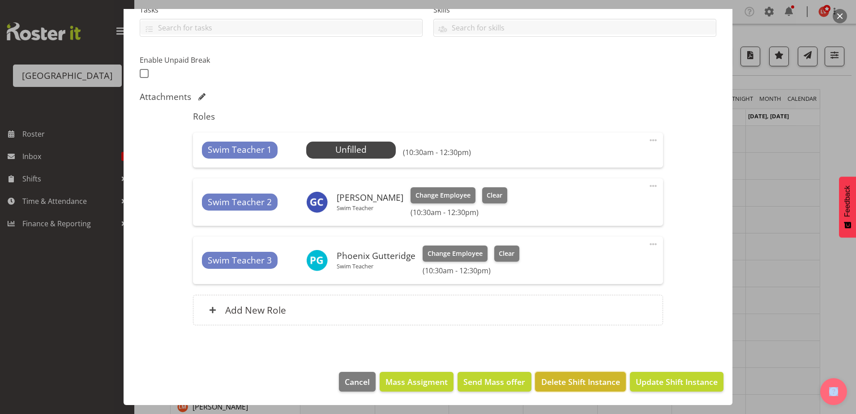
click at [571, 378] on span "Delete Shift Instance" at bounding box center [580, 382] width 79 height 12
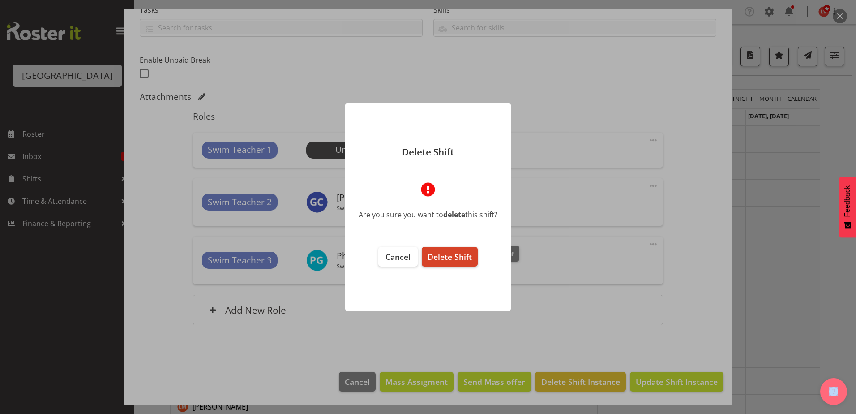
click at [432, 258] on span "Delete Shift" at bounding box center [449, 256] width 44 height 11
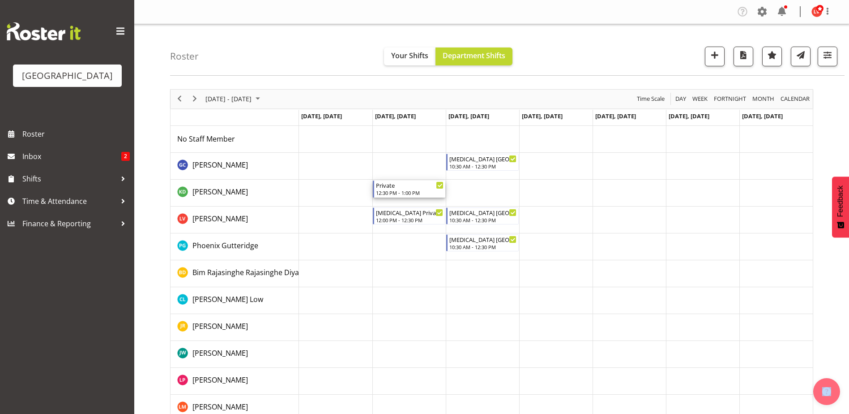
click at [426, 189] on div "Private 12:30 PM - 1:00 PM" at bounding box center [410, 188] width 68 height 17
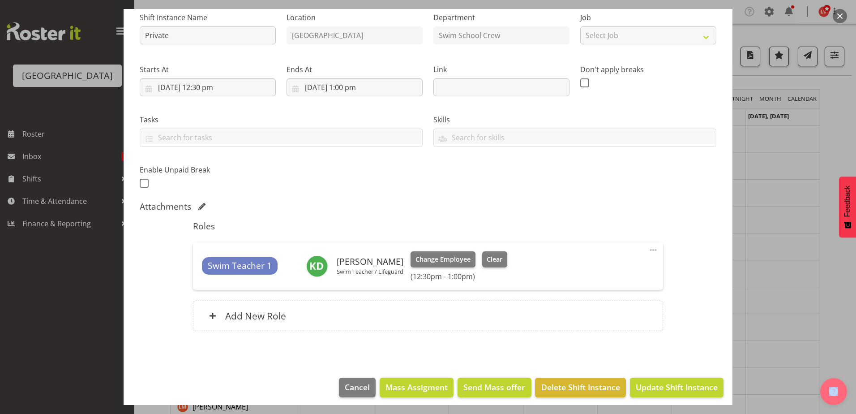
scroll to position [98, 0]
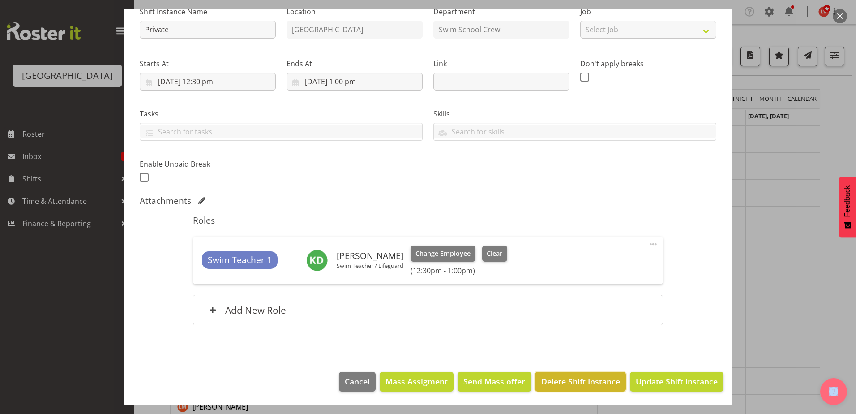
click at [578, 377] on span "Delete Shift Instance" at bounding box center [580, 381] width 79 height 12
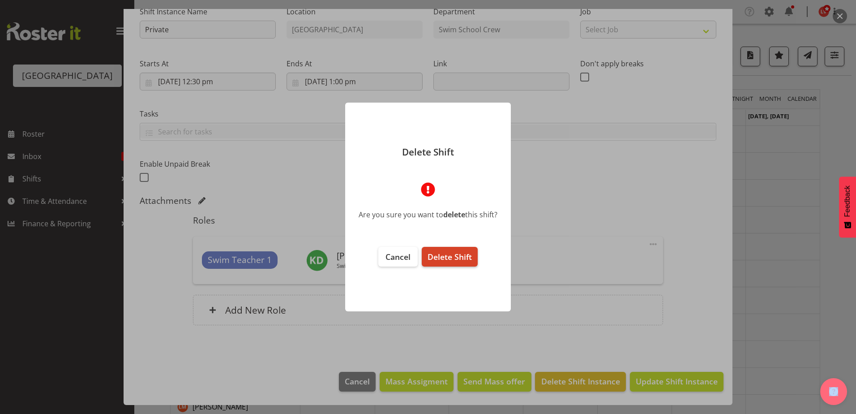
click at [445, 256] on span "Delete Shift" at bounding box center [449, 256] width 44 height 11
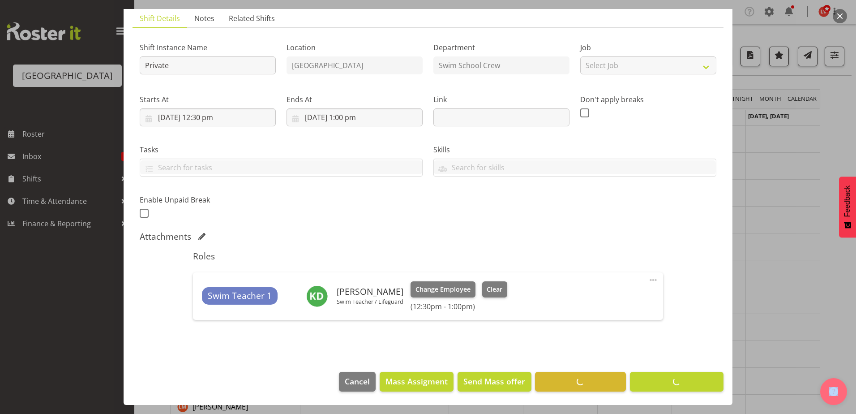
scroll to position [63, 0]
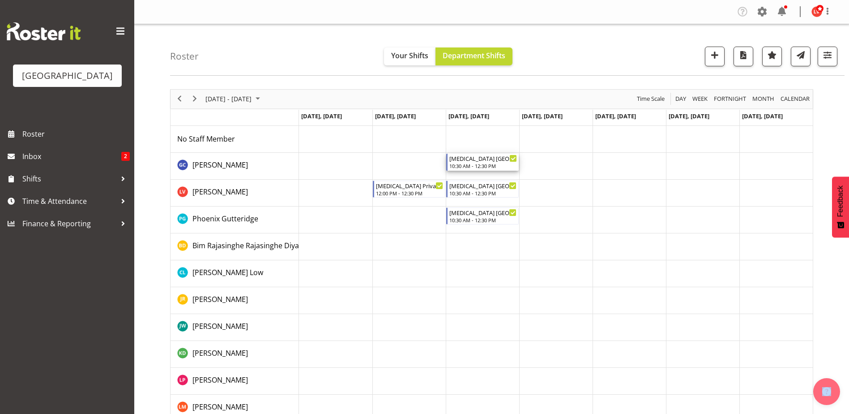
click at [462, 158] on div "T3 ST PATRICKS SCHOOL" at bounding box center [483, 158] width 68 height 9
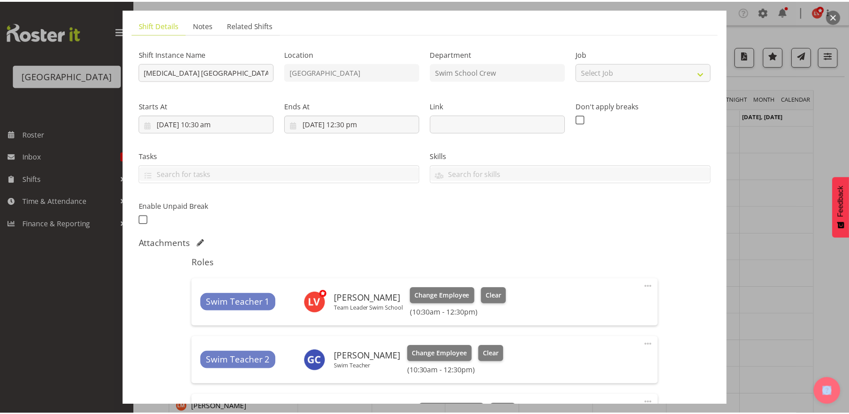
scroll to position [215, 0]
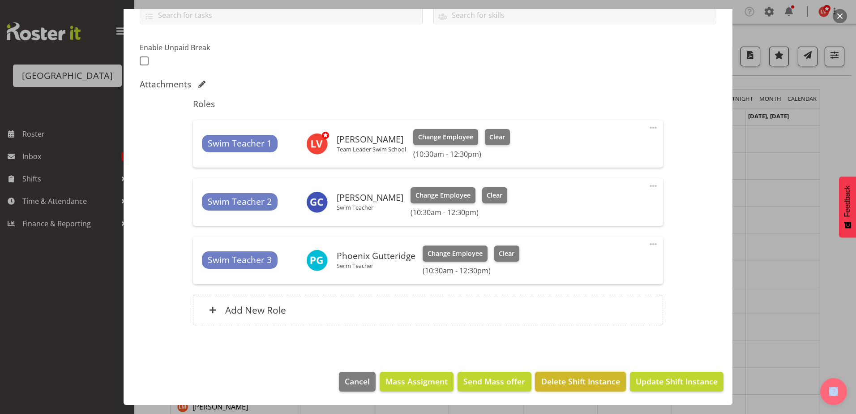
click at [560, 384] on span "Delete Shift Instance" at bounding box center [580, 381] width 79 height 12
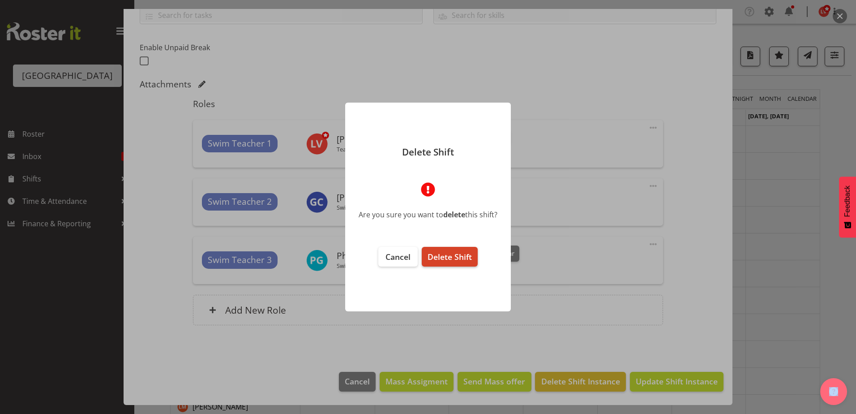
click at [445, 261] on span "Delete Shift" at bounding box center [449, 256] width 44 height 11
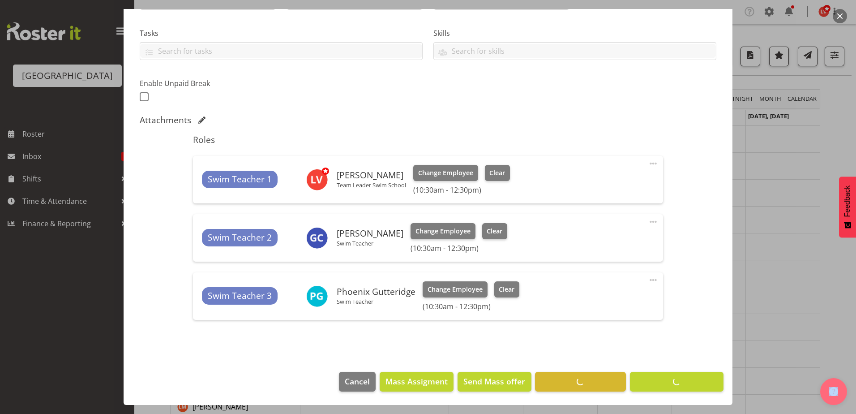
scroll to position [179, 0]
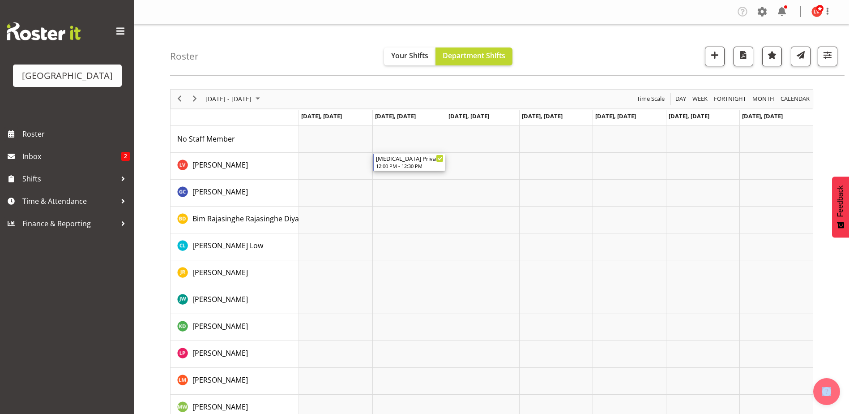
click at [406, 158] on div "T3 Private Squids" at bounding box center [410, 158] width 68 height 9
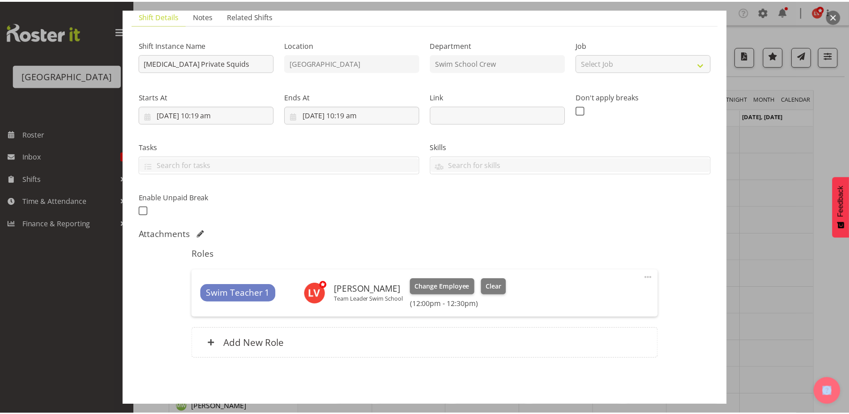
scroll to position [98, 0]
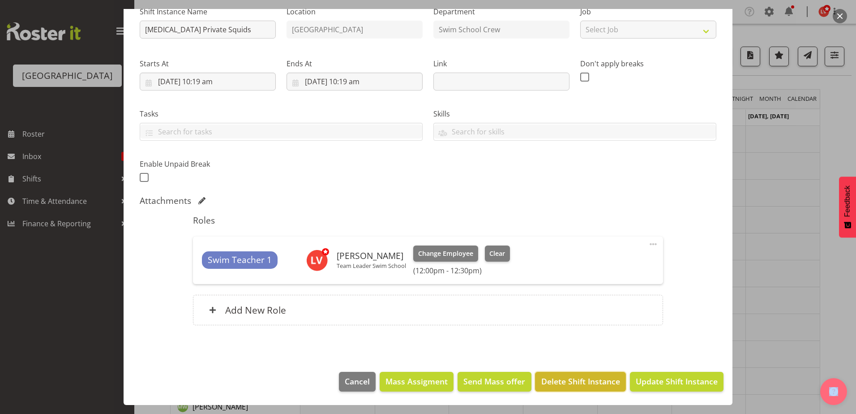
click at [605, 382] on span "Delete Shift Instance" at bounding box center [580, 381] width 79 height 12
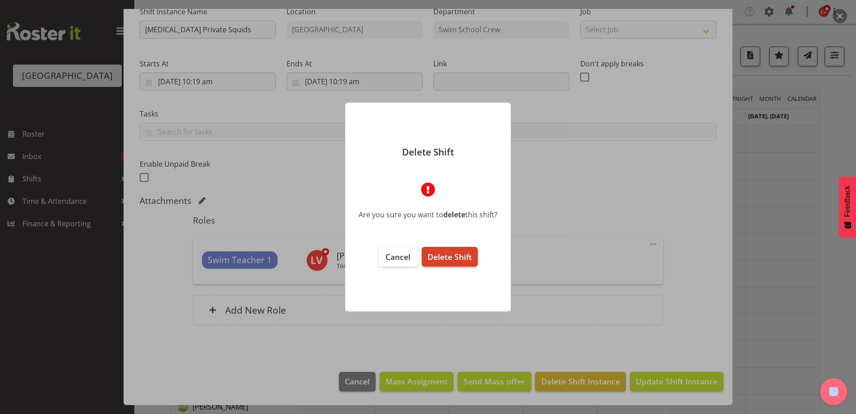
click at [448, 253] on span "Delete Shift" at bounding box center [449, 256] width 44 height 11
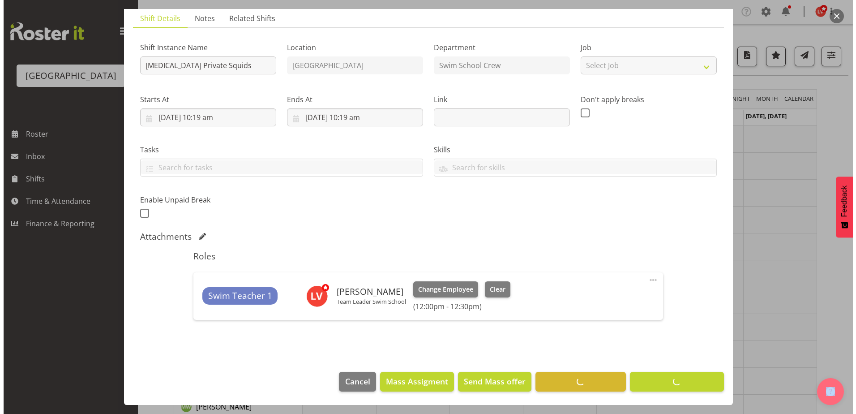
scroll to position [63, 0]
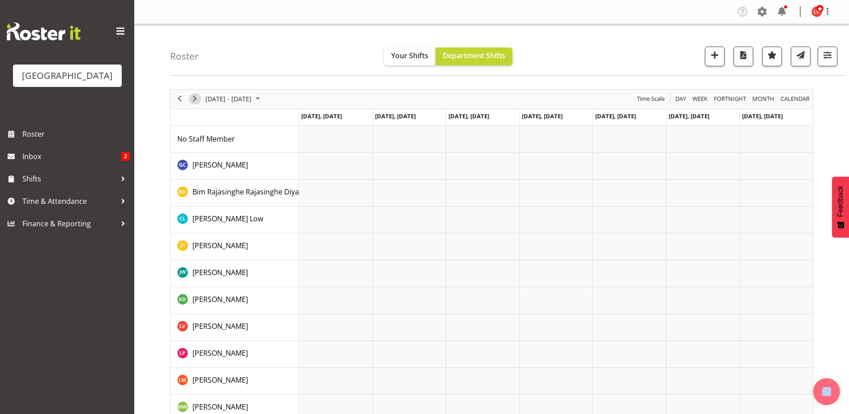
click at [192, 96] on span "Next" at bounding box center [194, 98] width 11 height 11
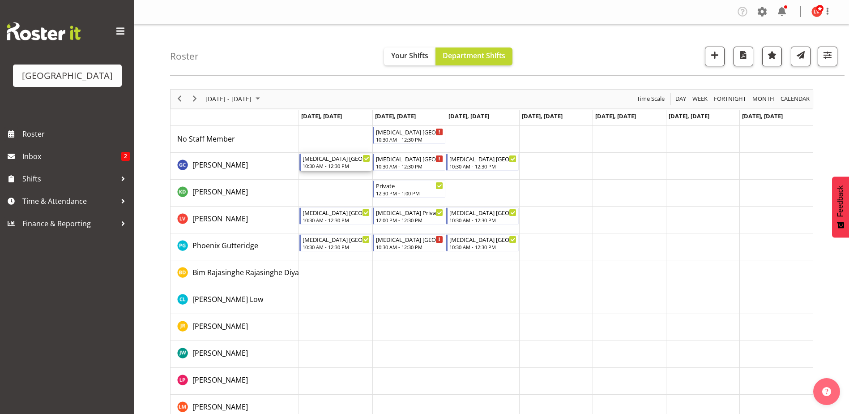
click at [339, 158] on div "T3 ST PATRICKS SCHOOL" at bounding box center [337, 158] width 68 height 9
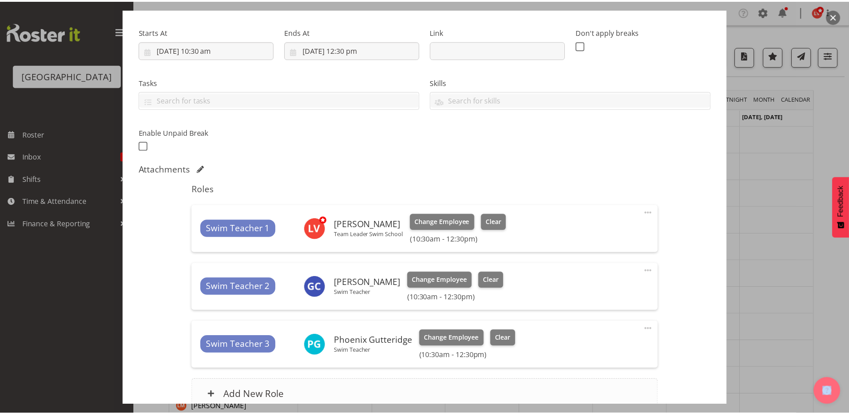
scroll to position [215, 0]
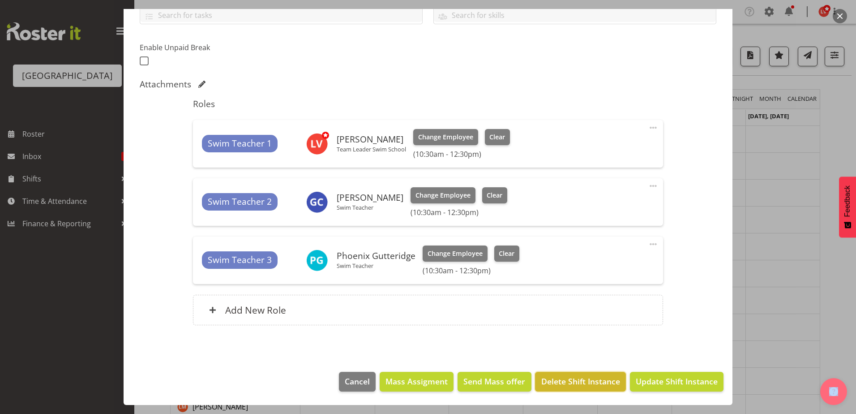
click at [566, 381] on span "Delete Shift Instance" at bounding box center [580, 381] width 79 height 12
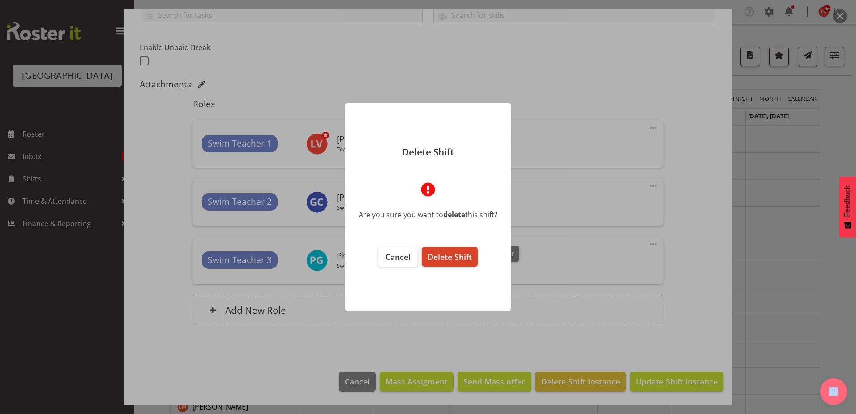
click at [444, 256] on span "Delete Shift" at bounding box center [449, 256] width 44 height 11
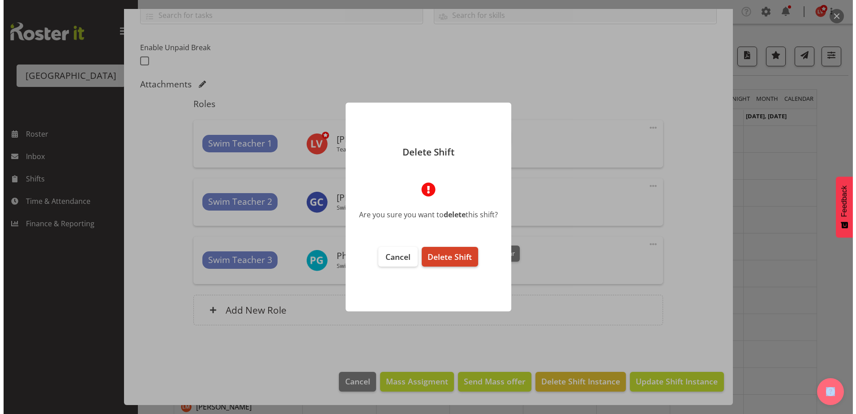
scroll to position [179, 0]
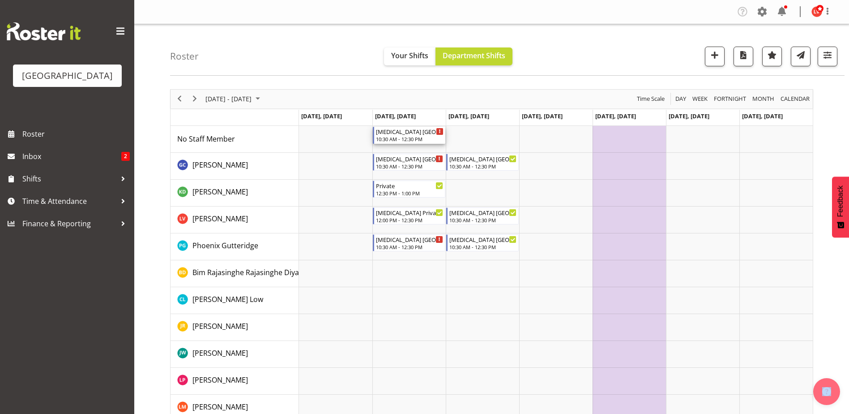
click at [411, 137] on div "10:30 AM - 12:30 PM" at bounding box center [410, 138] width 68 height 7
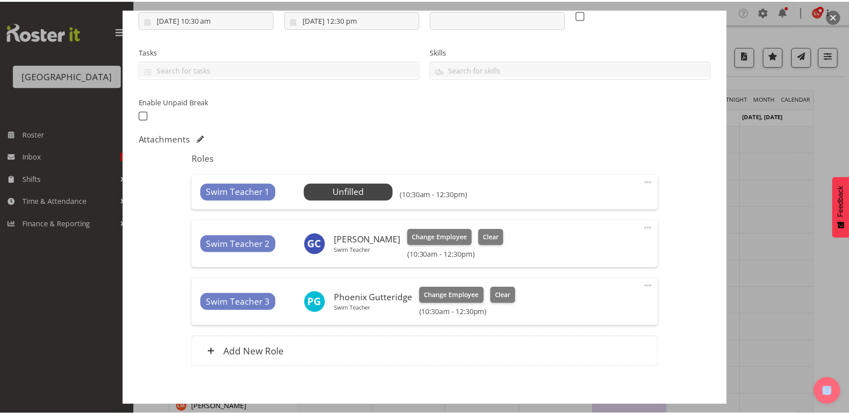
scroll to position [202, 0]
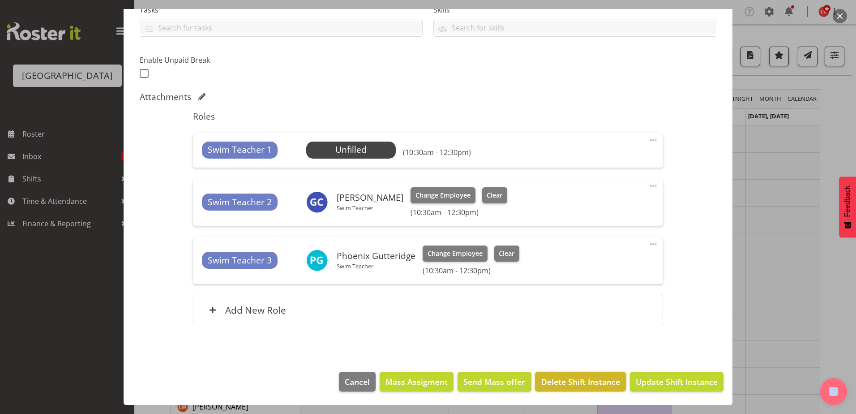
click at [581, 377] on span "Delete Shift Instance" at bounding box center [580, 382] width 79 height 12
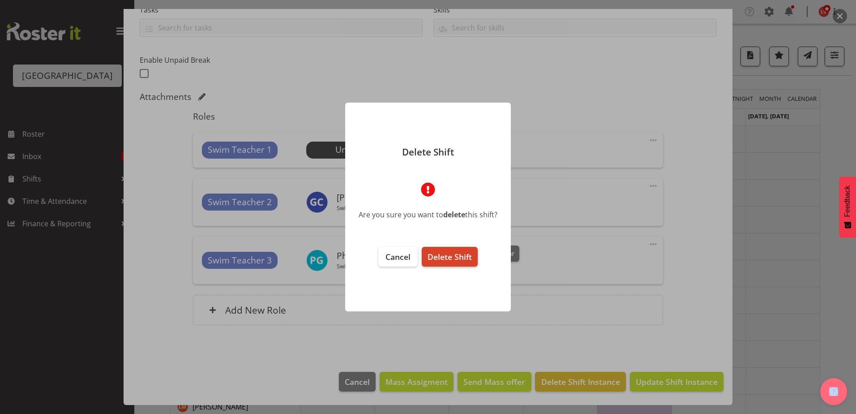
click at [429, 248] on button "Delete Shift" at bounding box center [450, 257] width 56 height 20
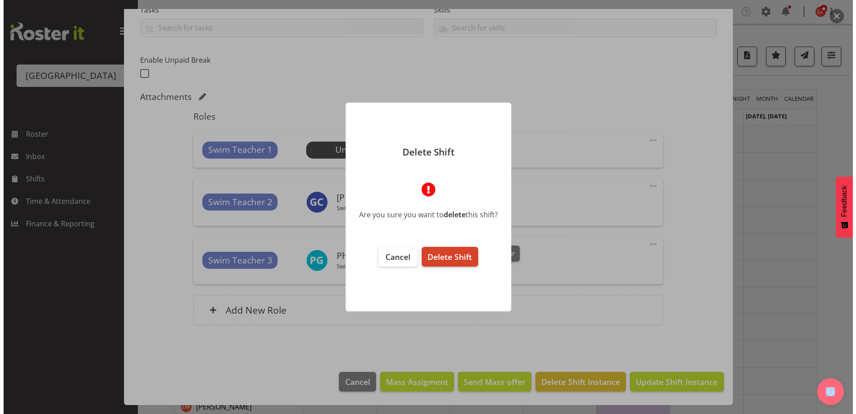
scroll to position [167, 0]
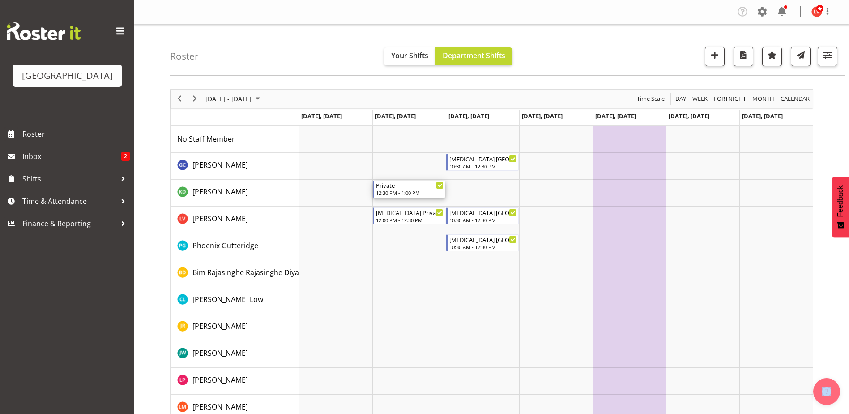
click at [407, 190] on div "12:30 PM - 1:00 PM" at bounding box center [410, 192] width 68 height 7
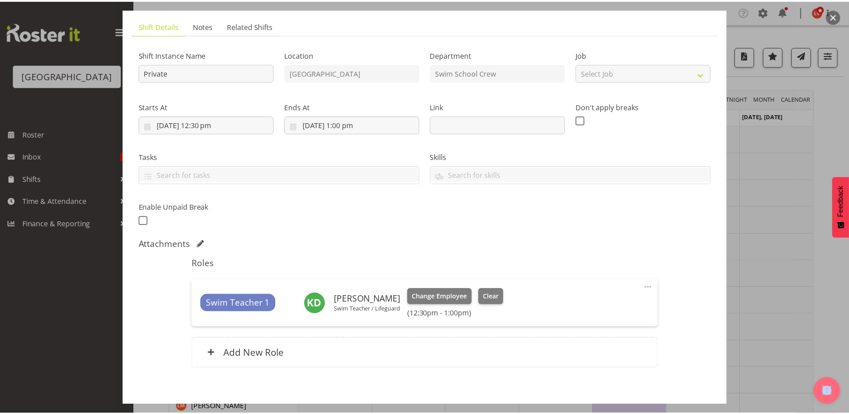
scroll to position [98, 0]
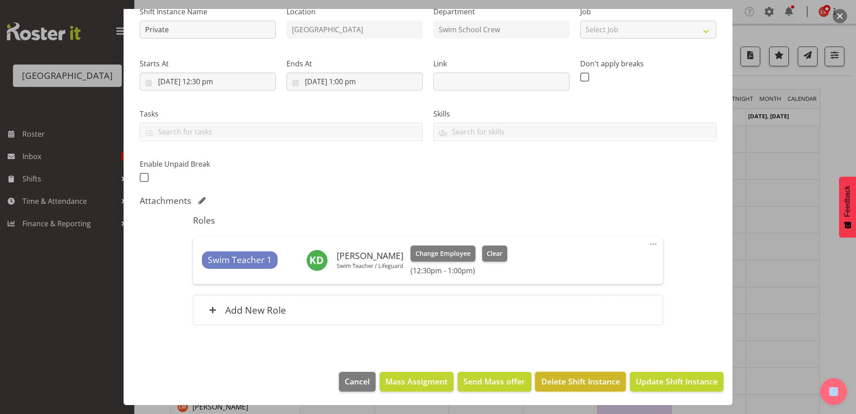
click at [575, 376] on span "Delete Shift Instance" at bounding box center [580, 381] width 79 height 12
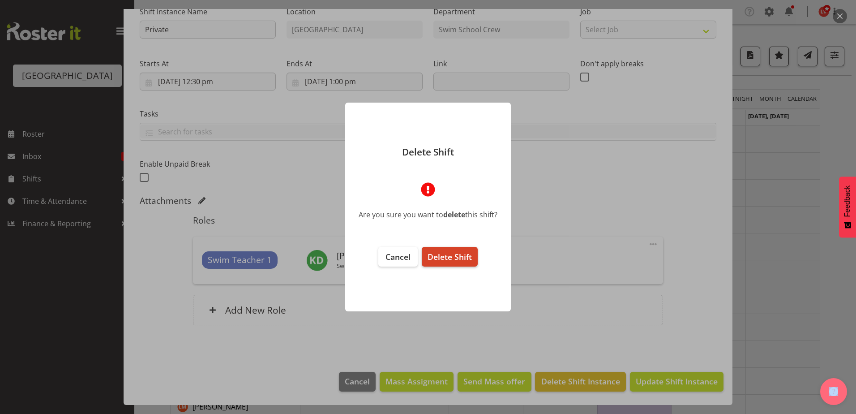
click at [470, 257] on span "Delete Shift" at bounding box center [449, 256] width 44 height 11
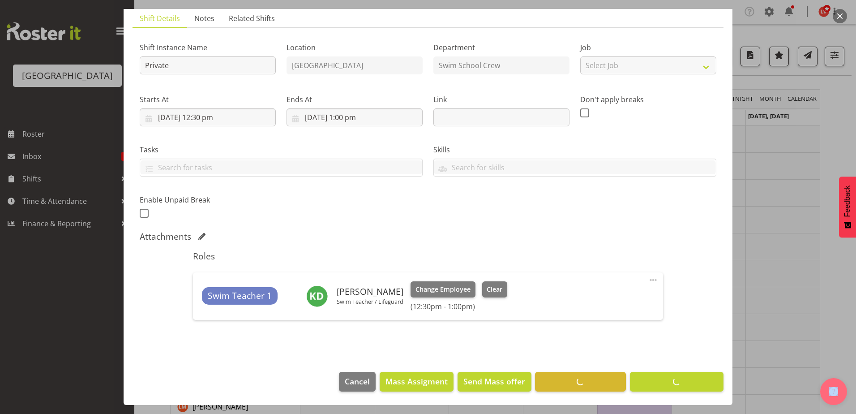
scroll to position [63, 0]
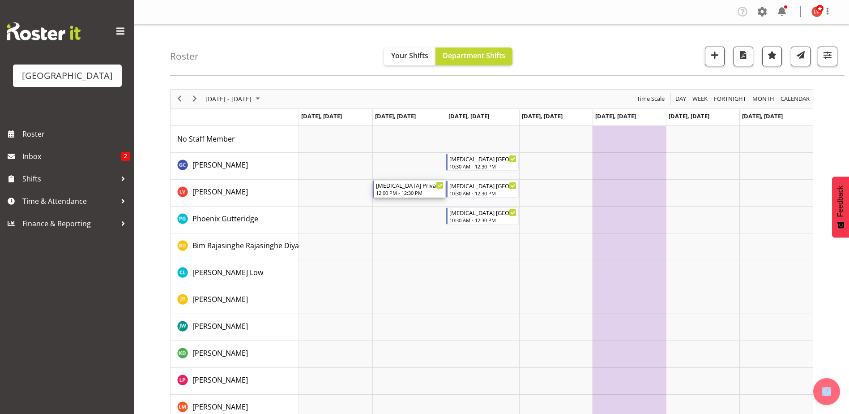
click at [419, 189] on div "T3 Private Squids 12:00 PM - 12:30 PM" at bounding box center [410, 188] width 68 height 17
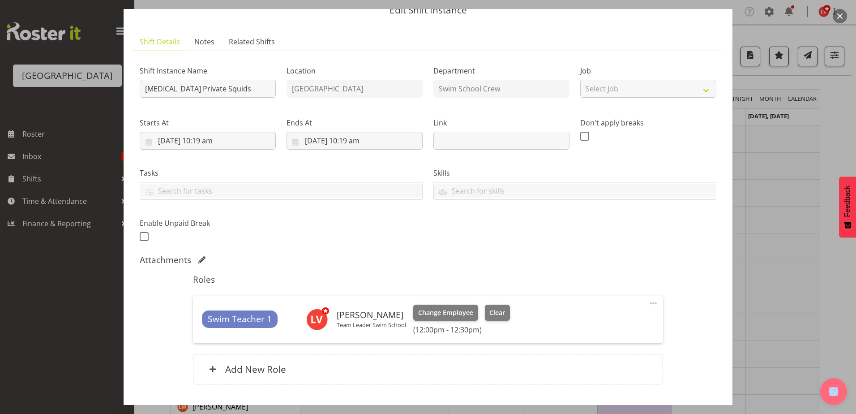
scroll to position [98, 0]
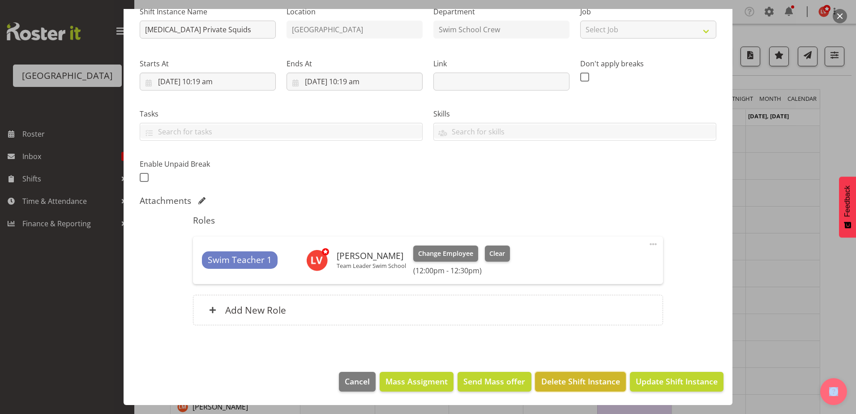
click at [599, 378] on span "Delete Shift Instance" at bounding box center [580, 381] width 79 height 12
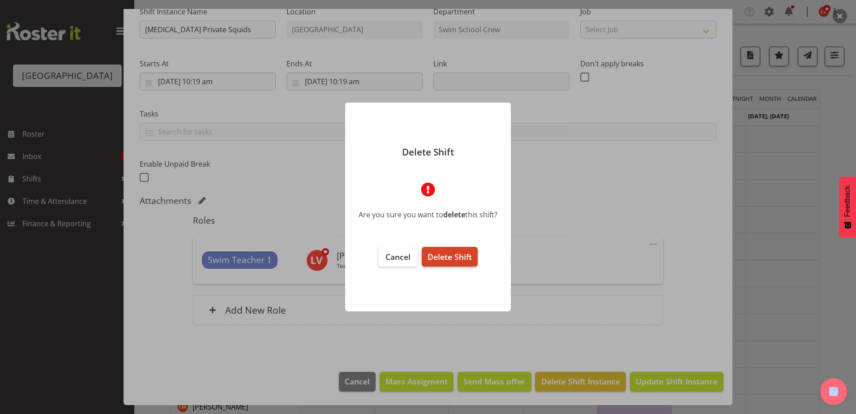
click at [450, 251] on span "Delete Shift" at bounding box center [449, 256] width 44 height 11
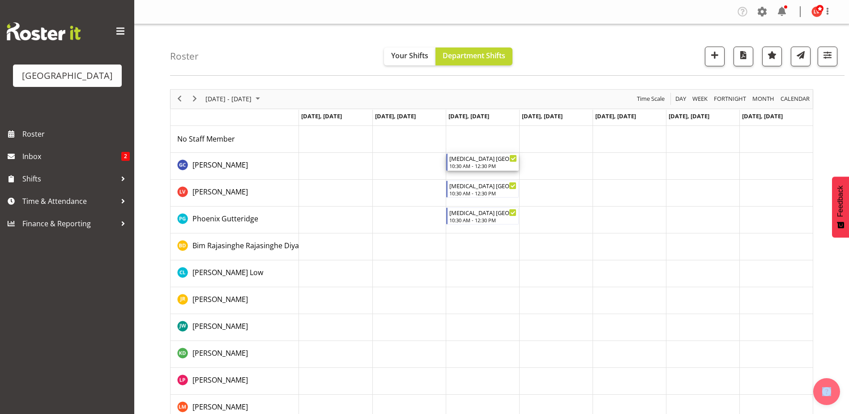
click at [472, 164] on div "10:30 AM - 12:30 PM" at bounding box center [483, 165] width 68 height 7
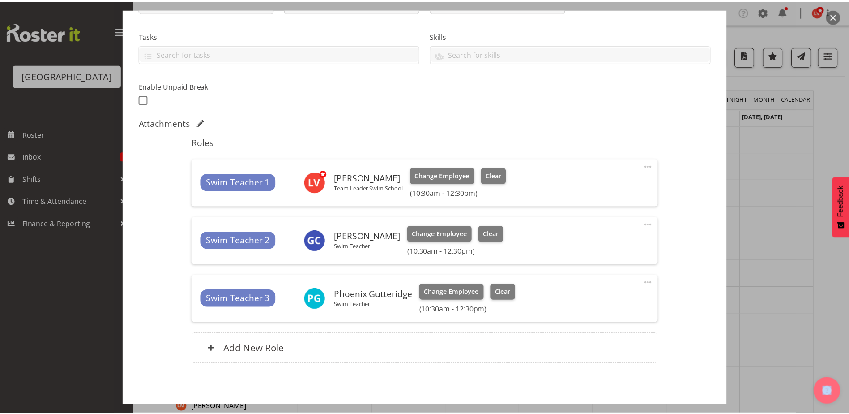
scroll to position [215, 0]
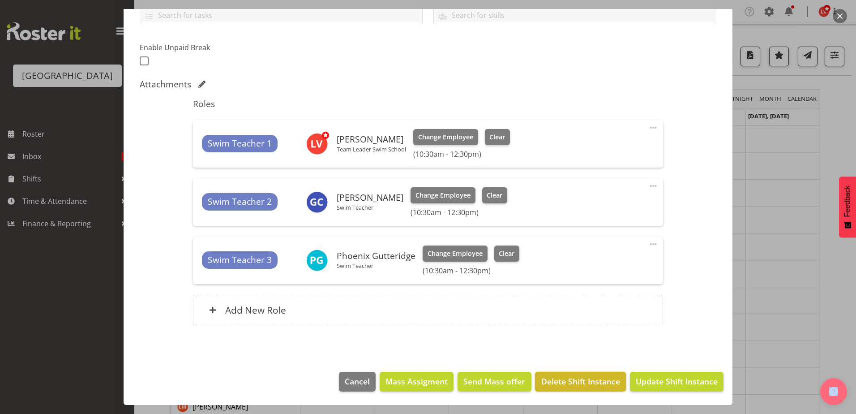
click at [564, 377] on span "Delete Shift Instance" at bounding box center [580, 381] width 79 height 12
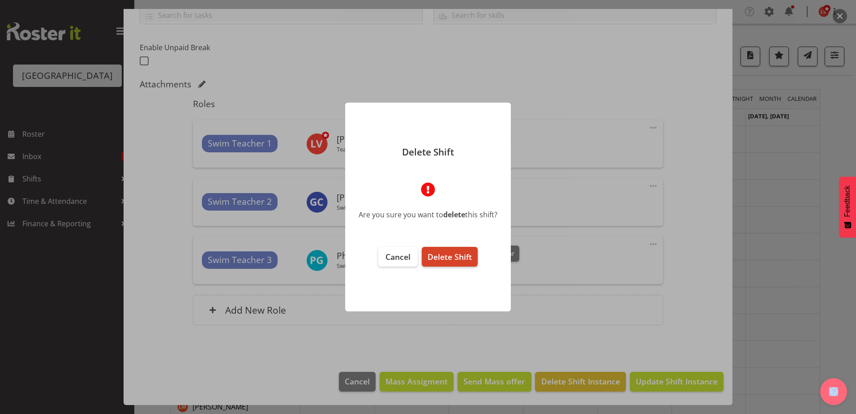
click at [462, 257] on span "Delete Shift" at bounding box center [449, 256] width 44 height 11
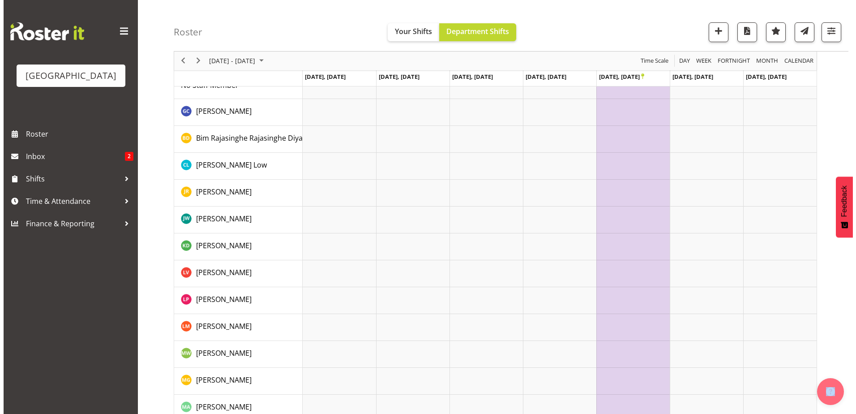
scroll to position [0, 0]
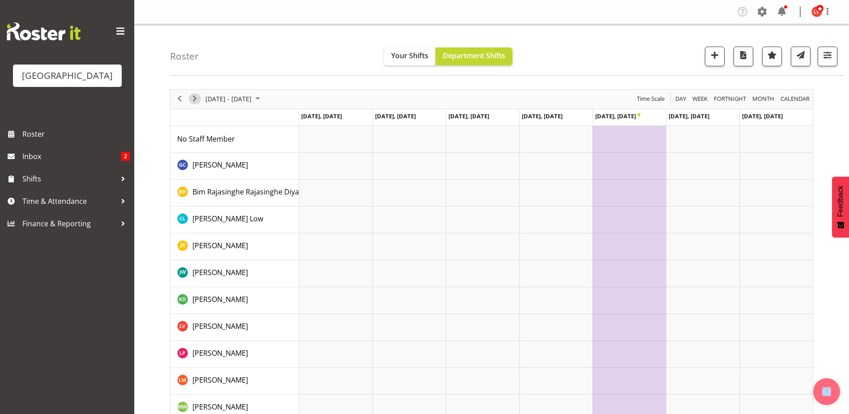
click at [198, 99] on span "Next" at bounding box center [194, 98] width 11 height 11
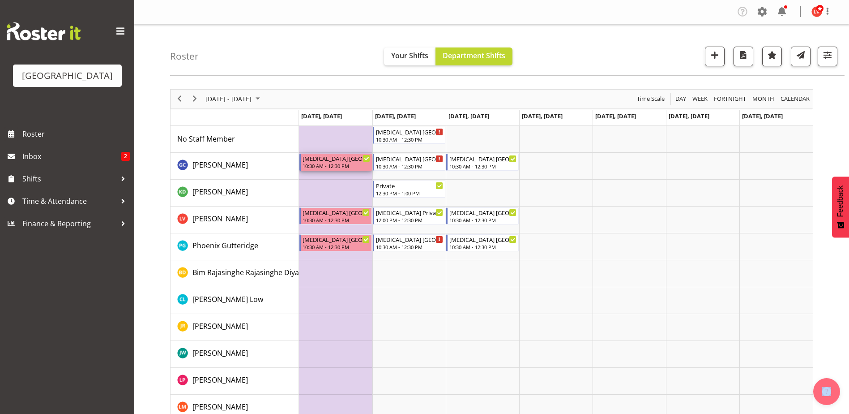
click at [328, 162] on div "T3 ST PATRICKS SCHOOL" at bounding box center [337, 158] width 68 height 9
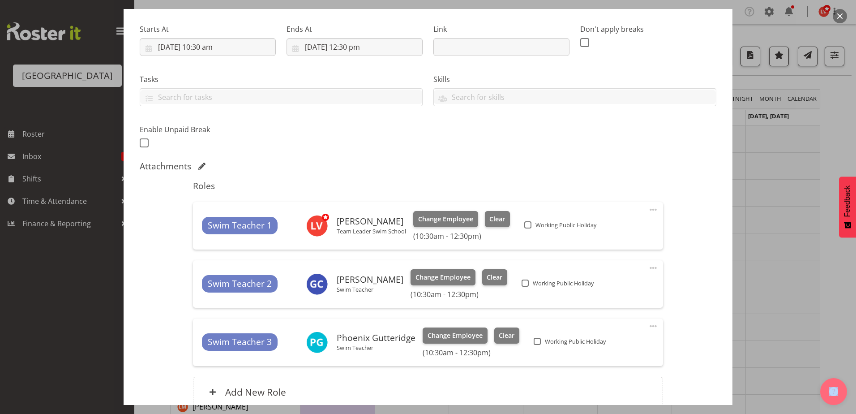
scroll to position [215, 0]
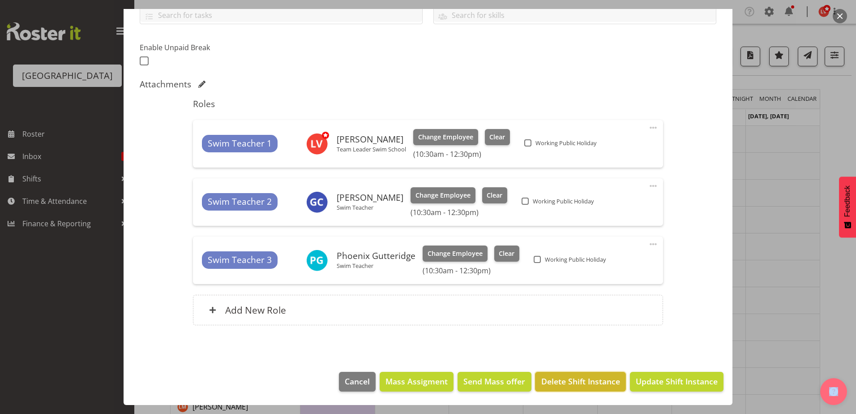
click at [569, 389] on button "Delete Shift Instance" at bounding box center [580, 382] width 90 height 20
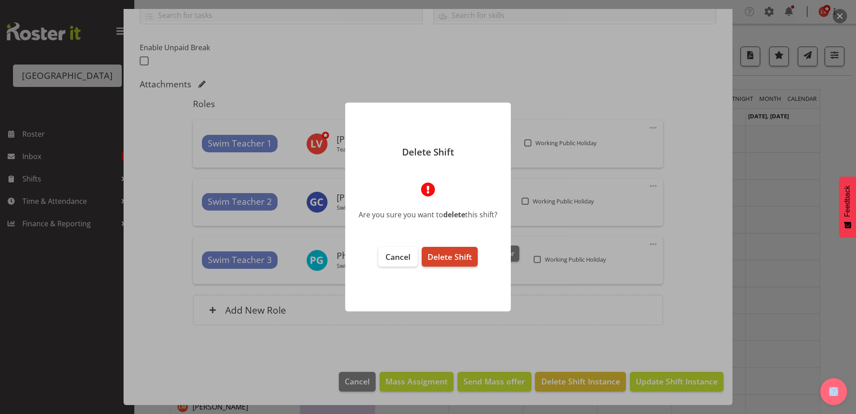
click at [451, 254] on span "Delete Shift" at bounding box center [449, 256] width 44 height 11
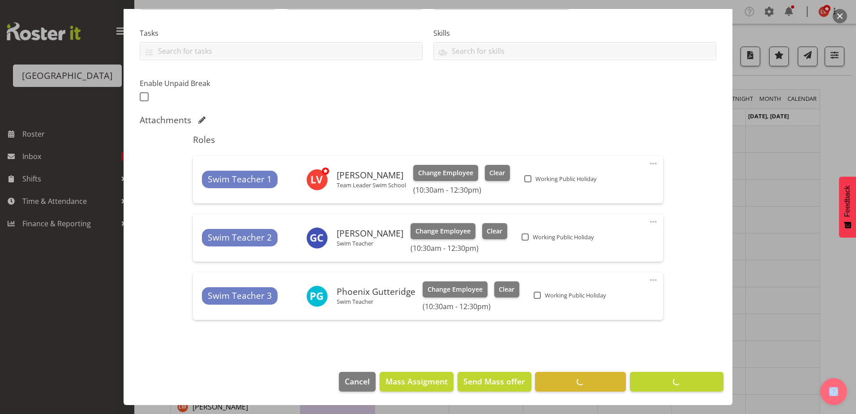
scroll to position [179, 0]
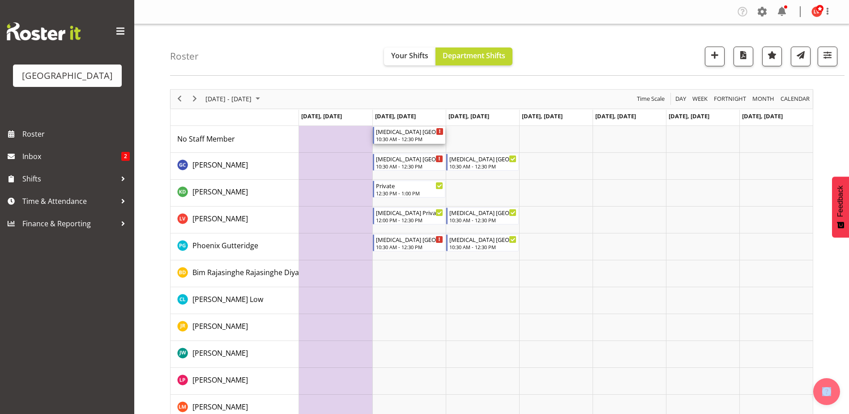
click at [420, 134] on div "T3 ST PATRICKS SCHOOL" at bounding box center [410, 131] width 68 height 9
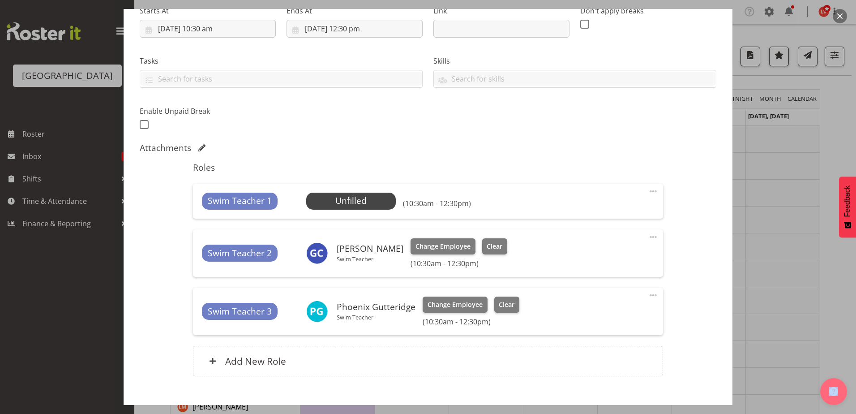
scroll to position [202, 0]
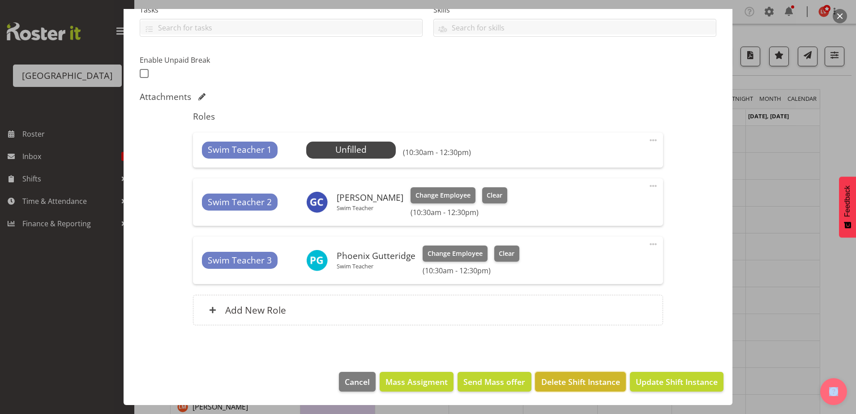
click at [561, 380] on span "Delete Shift Instance" at bounding box center [580, 382] width 79 height 12
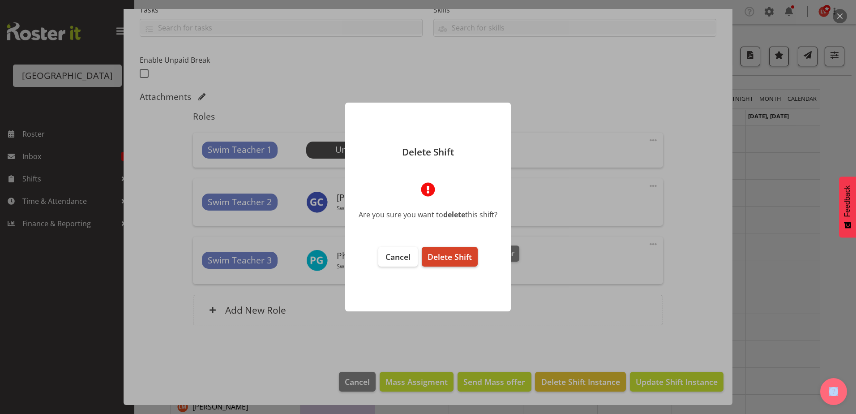
click at [453, 255] on span "Delete Shift" at bounding box center [449, 256] width 44 height 11
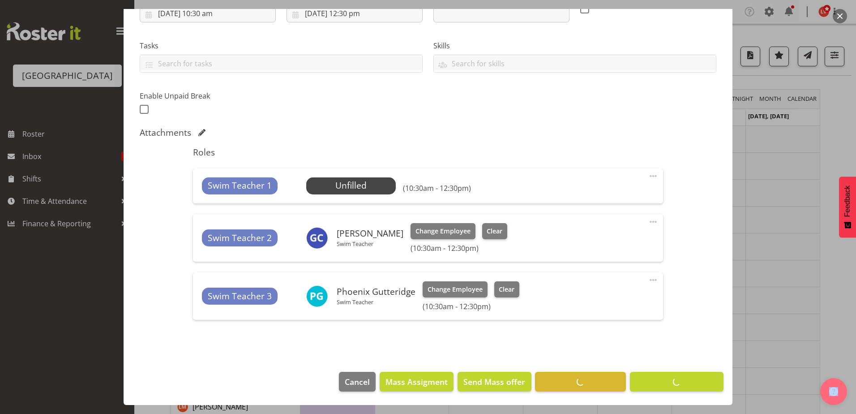
scroll to position [167, 0]
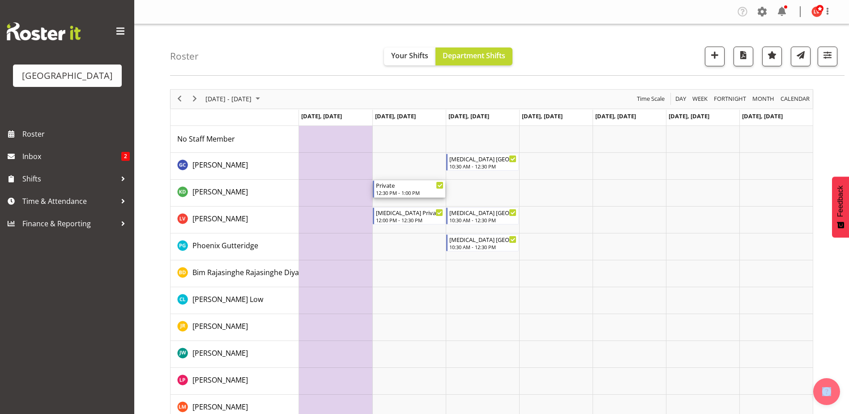
click at [431, 189] on div "12:30 PM - 1:00 PM" at bounding box center [410, 192] width 68 height 7
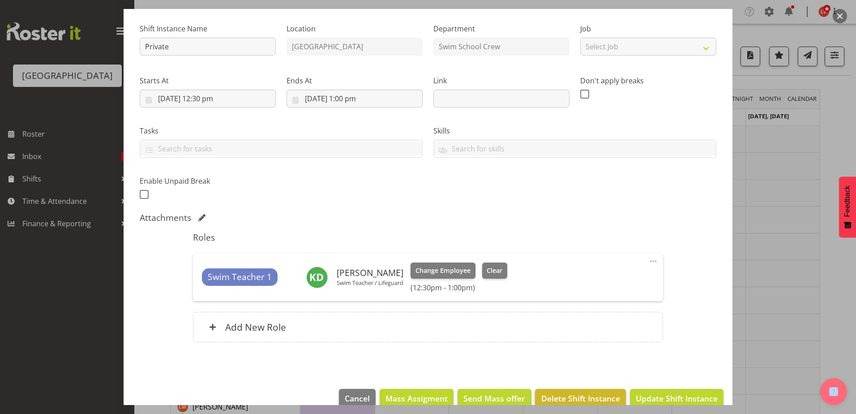
scroll to position [98, 0]
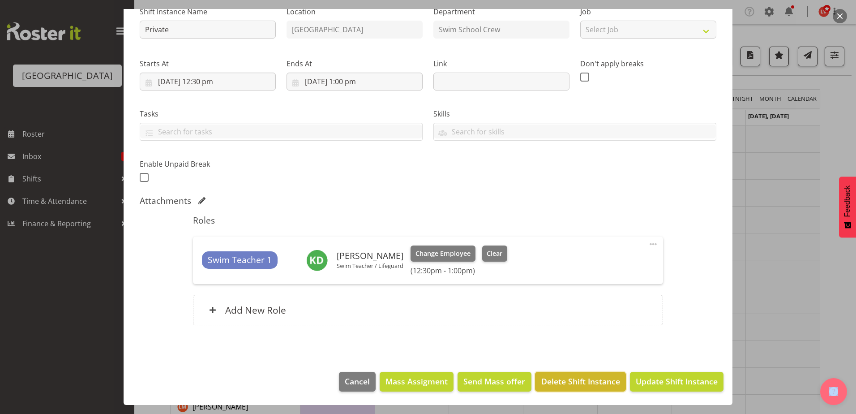
click at [593, 378] on span "Delete Shift Instance" at bounding box center [580, 381] width 79 height 12
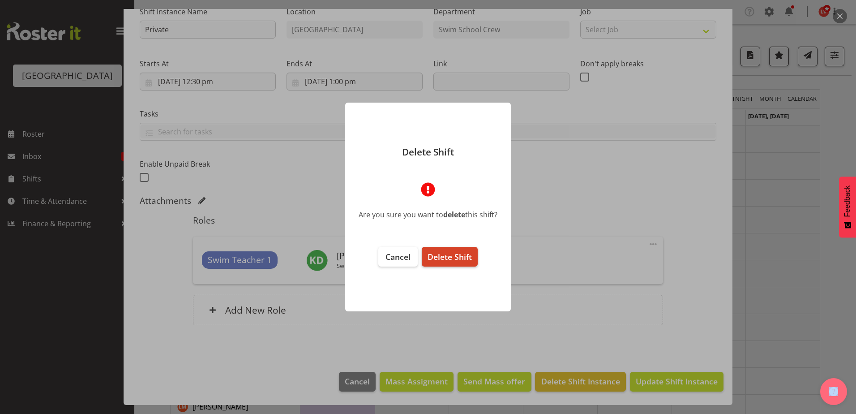
click at [454, 257] on span "Delete Shift" at bounding box center [449, 256] width 44 height 11
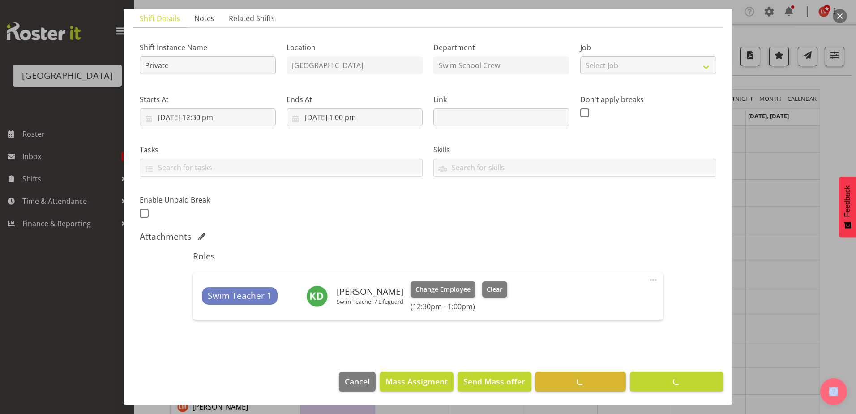
scroll to position [63, 0]
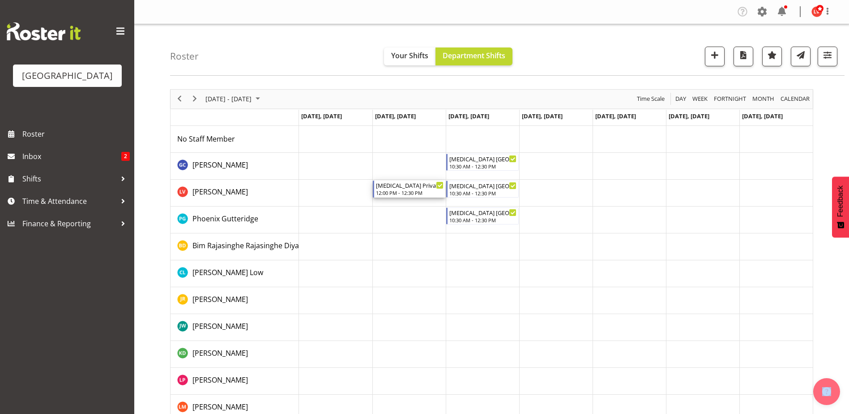
click at [399, 192] on div "12:00 PM - 12:30 PM" at bounding box center [410, 192] width 68 height 7
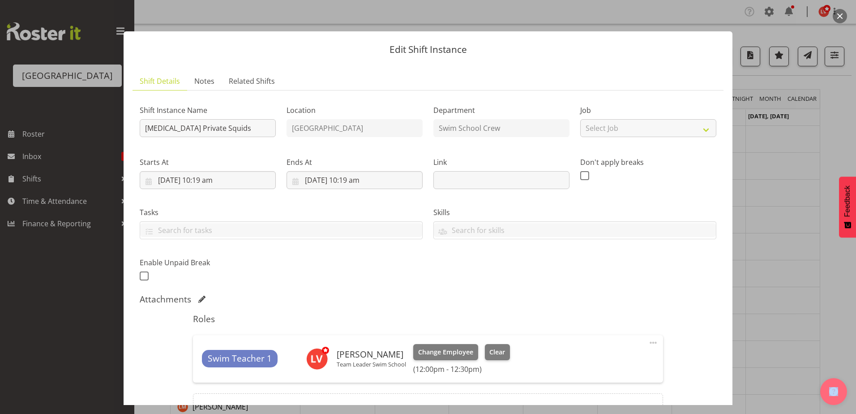
scroll to position [98, 0]
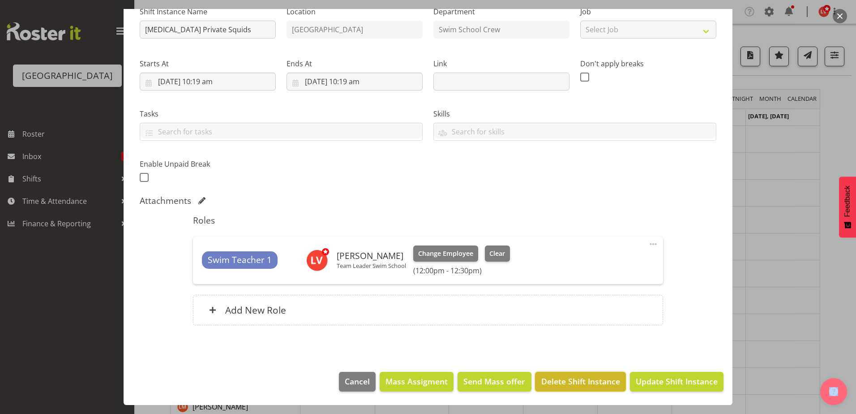
click at [595, 385] on span "Delete Shift Instance" at bounding box center [580, 381] width 79 height 12
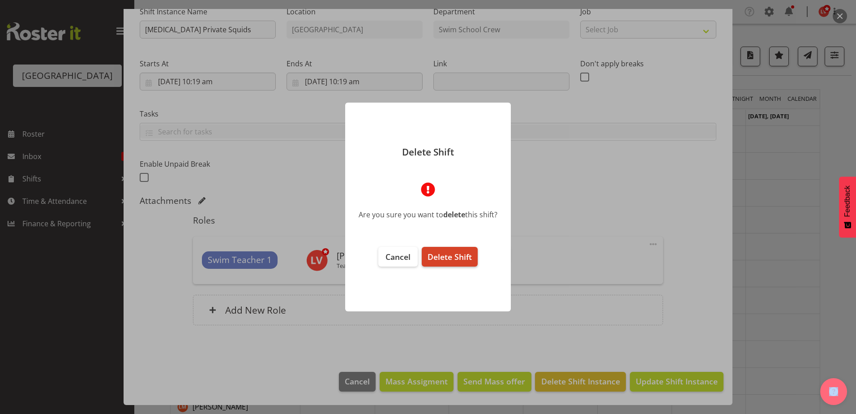
click at [466, 253] on span "Delete Shift" at bounding box center [449, 256] width 44 height 11
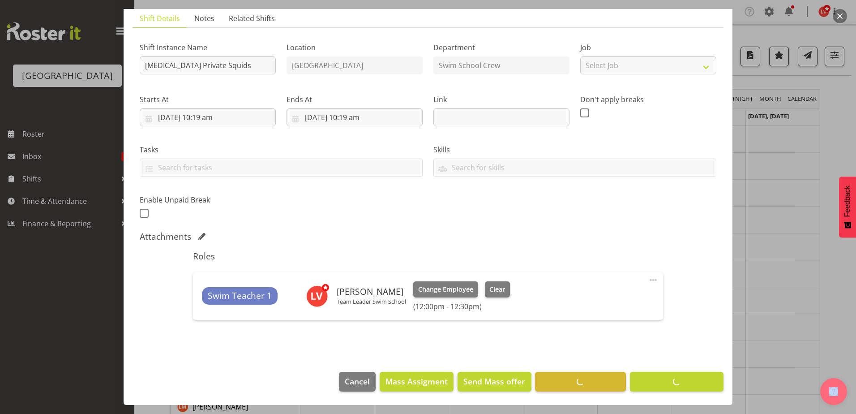
scroll to position [63, 0]
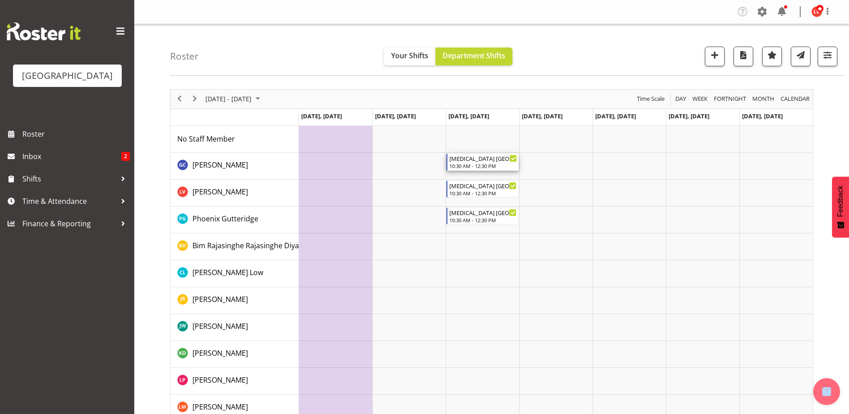
click at [462, 155] on div "T3 ST PATRICKS SCHOOL" at bounding box center [483, 158] width 68 height 9
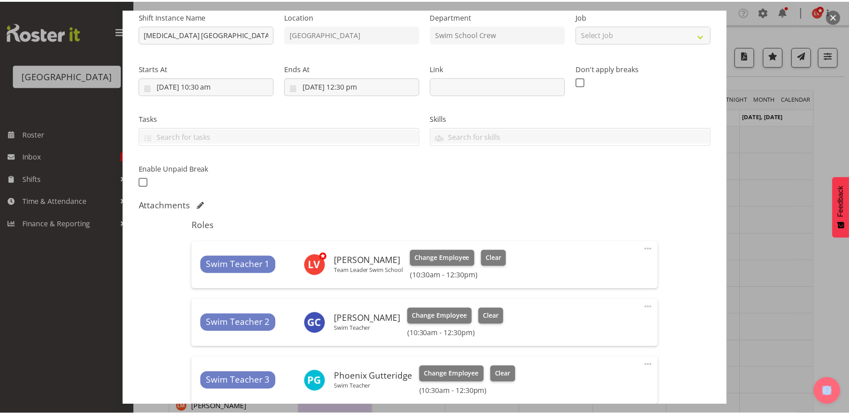
scroll to position [215, 0]
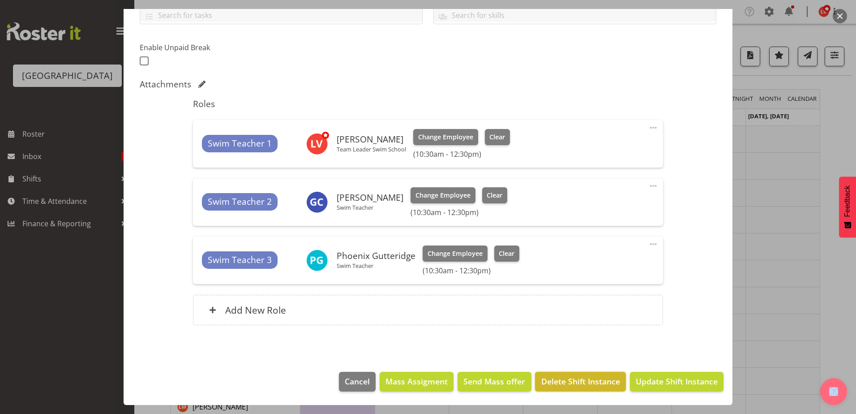
click at [574, 379] on span "Delete Shift Instance" at bounding box center [580, 381] width 79 height 12
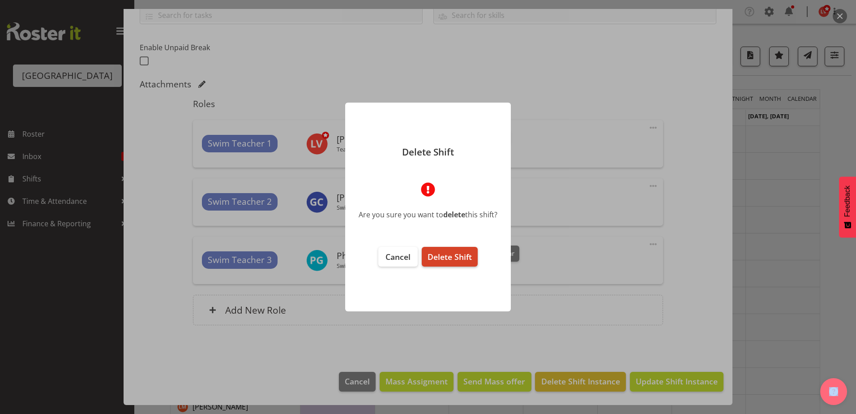
click at [466, 264] on button "Delete Shift" at bounding box center [450, 257] width 56 height 20
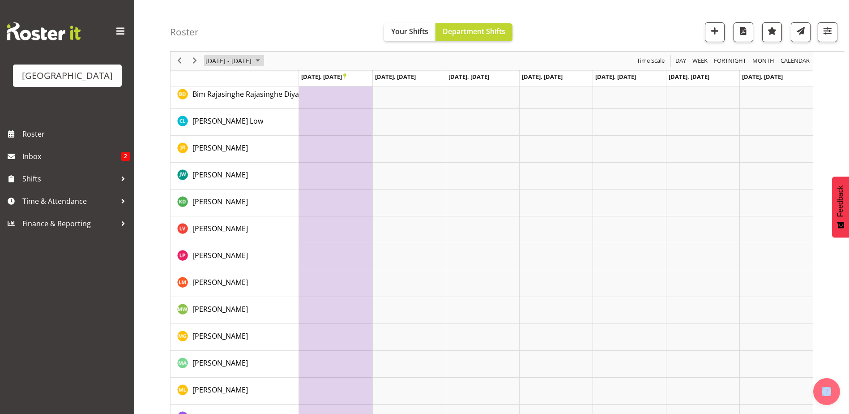
scroll to position [33, 0]
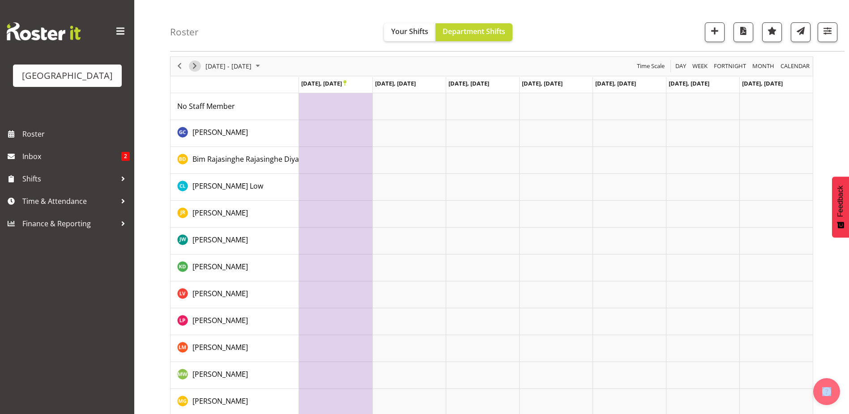
click at [192, 65] on span "Next" at bounding box center [194, 65] width 11 height 11
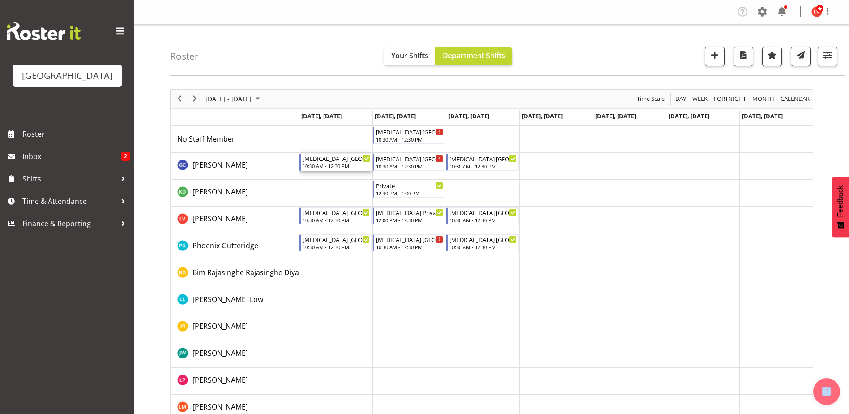
click at [347, 158] on div "T3 ST PATRICKS SCHOOL" at bounding box center [337, 158] width 68 height 9
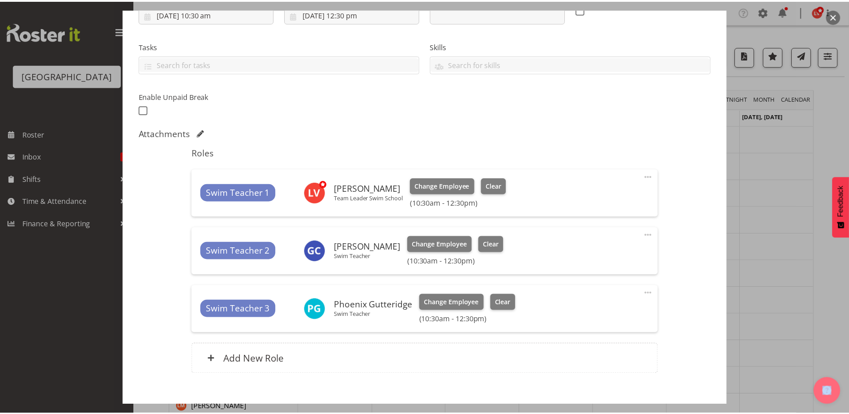
scroll to position [215, 0]
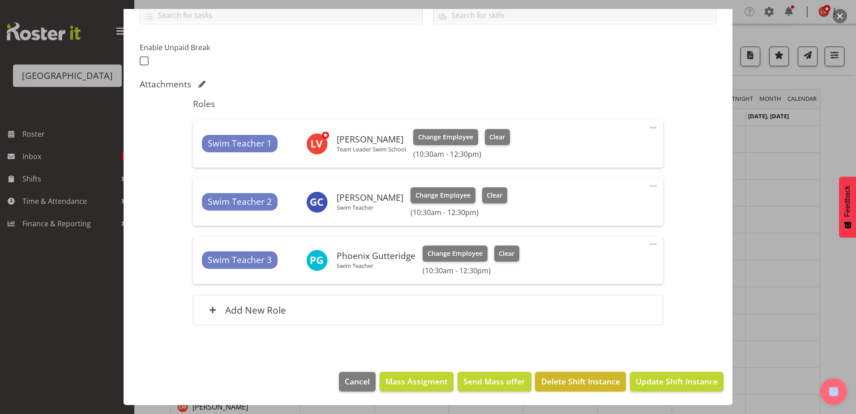
click at [601, 386] on span "Delete Shift Instance" at bounding box center [580, 381] width 79 height 12
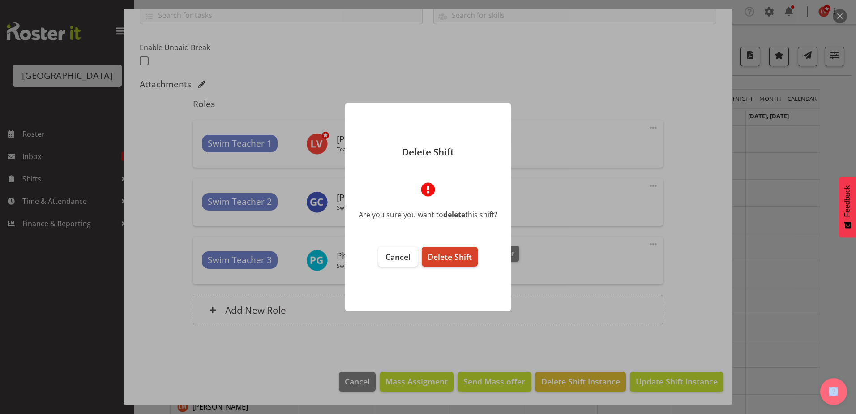
click at [454, 260] on span "Delete Shift" at bounding box center [449, 256] width 44 height 11
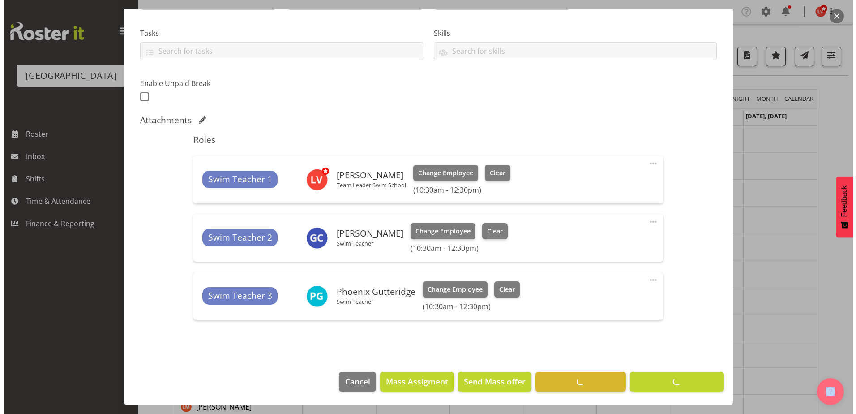
scroll to position [179, 0]
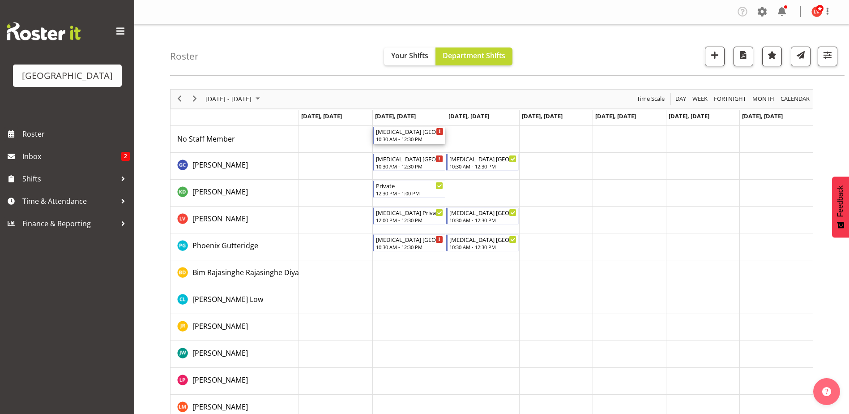
click at [394, 137] on div "10:30 AM - 12:30 PM" at bounding box center [410, 138] width 68 height 7
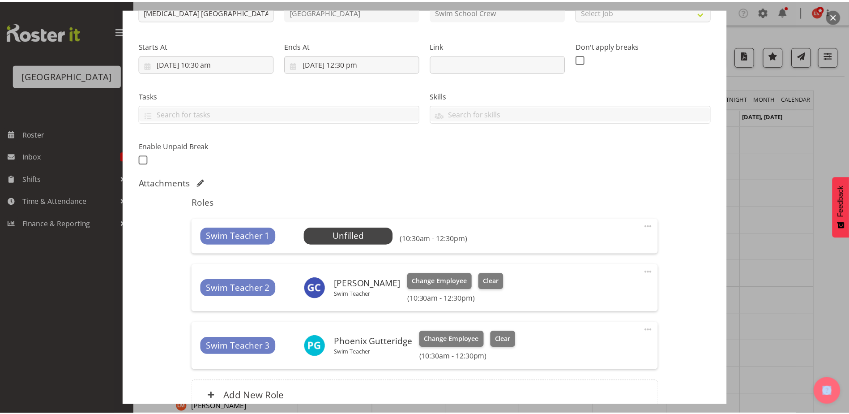
scroll to position [202, 0]
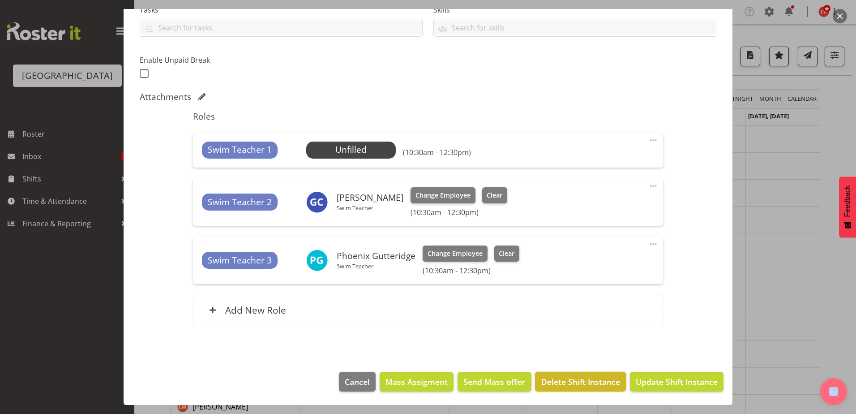
click at [544, 376] on span "Delete Shift Instance" at bounding box center [580, 382] width 79 height 12
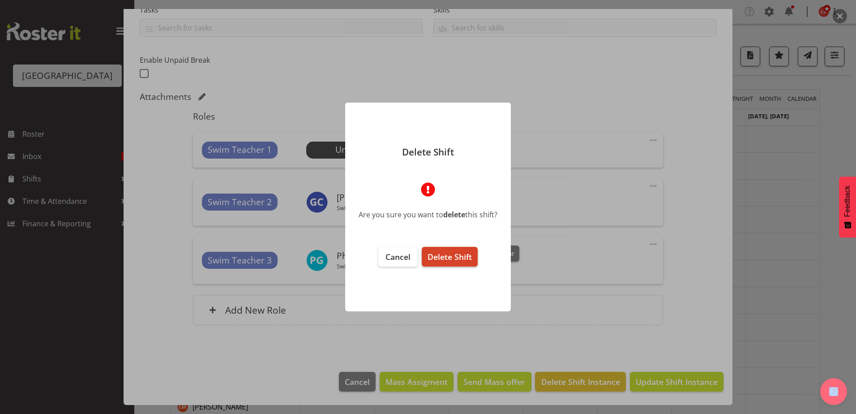
click at [458, 255] on span "Delete Shift" at bounding box center [449, 256] width 44 height 11
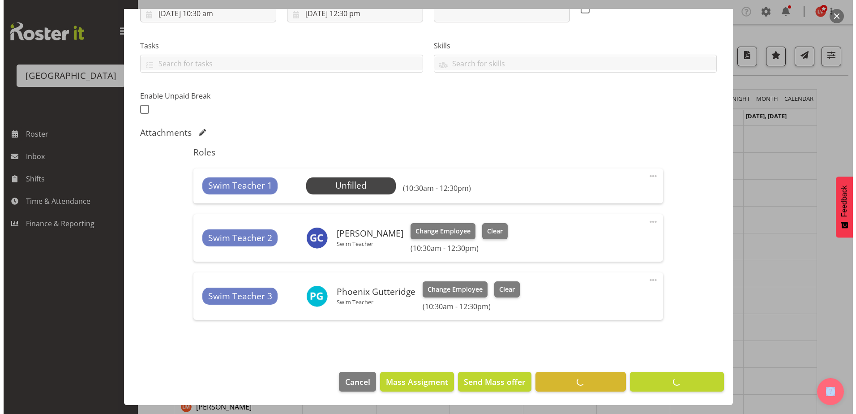
scroll to position [167, 0]
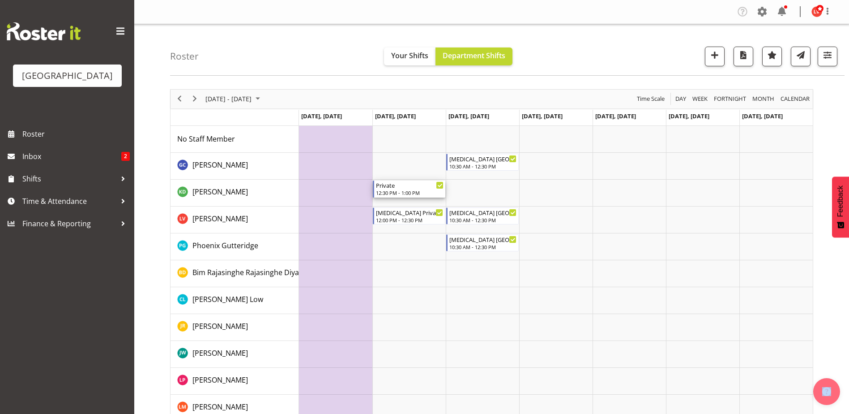
click at [404, 190] on div "12:30 PM - 1:00 PM" at bounding box center [410, 192] width 68 height 7
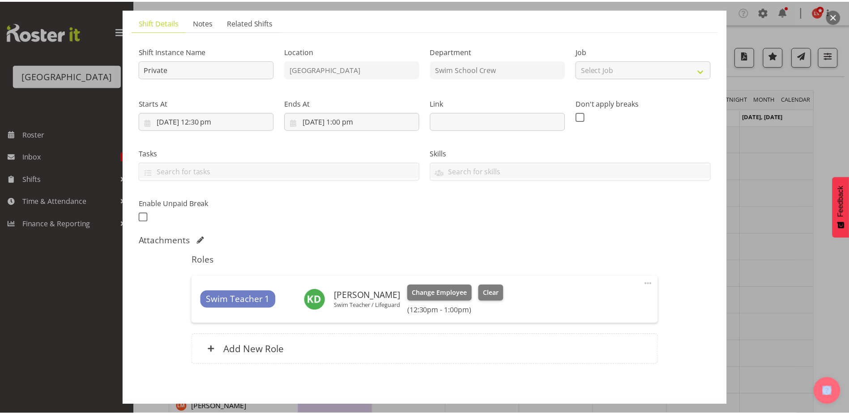
scroll to position [98, 0]
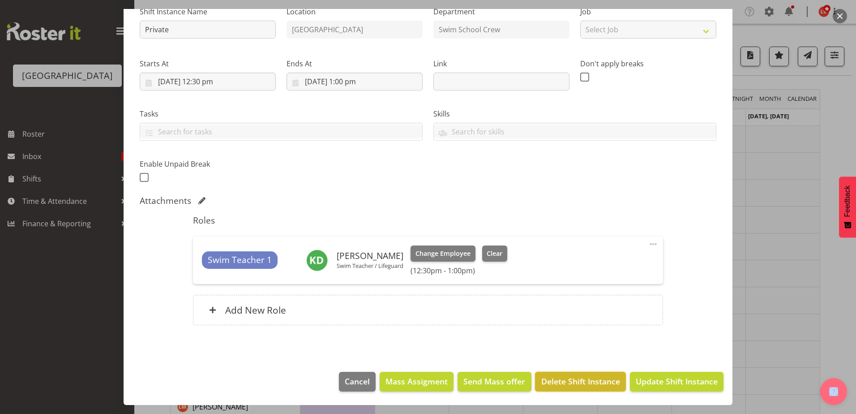
click at [590, 380] on span "Delete Shift Instance" at bounding box center [580, 381] width 79 height 12
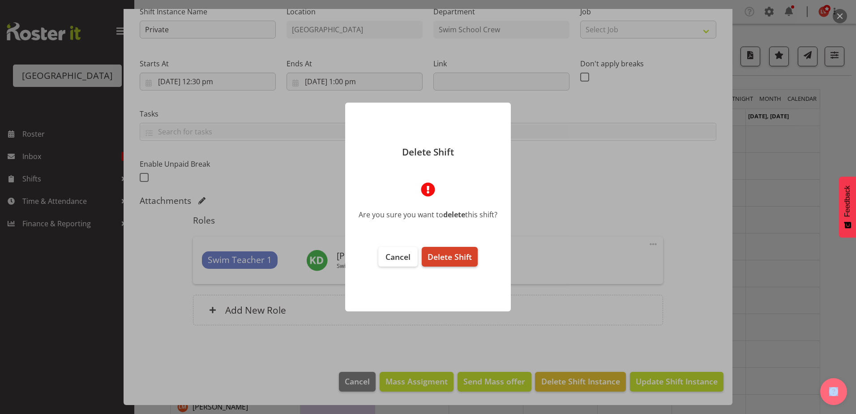
click at [455, 260] on span "Delete Shift" at bounding box center [449, 256] width 44 height 11
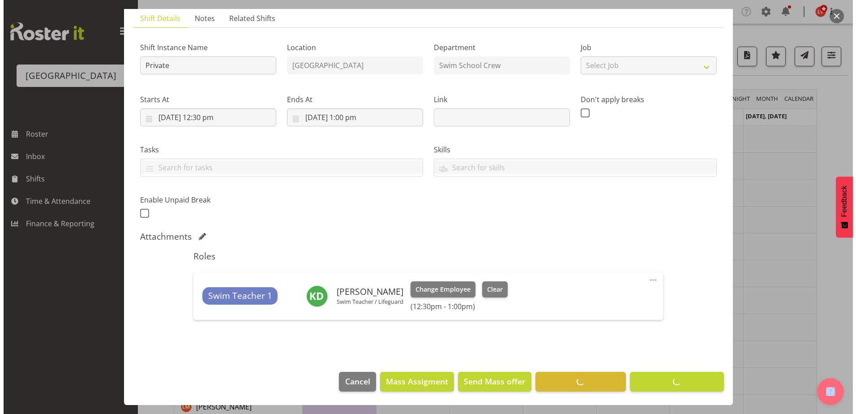
scroll to position [63, 0]
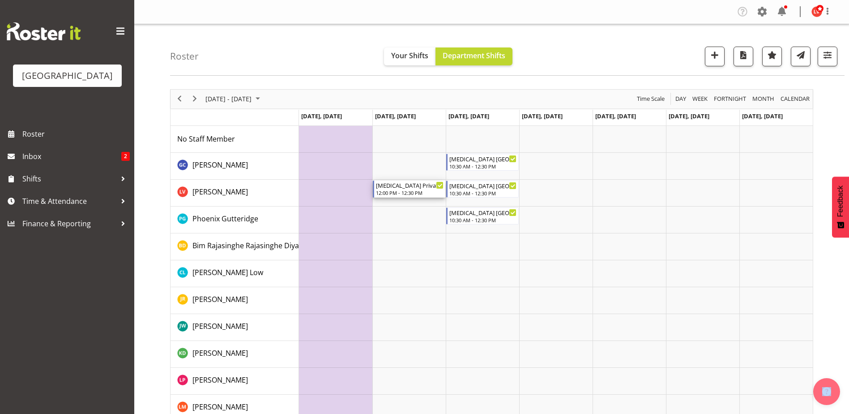
click at [419, 185] on div "T3 Private Squids" at bounding box center [410, 184] width 68 height 9
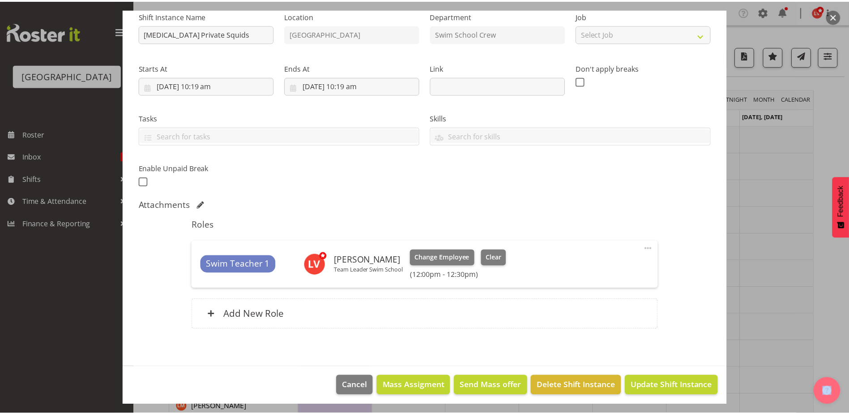
scroll to position [98, 0]
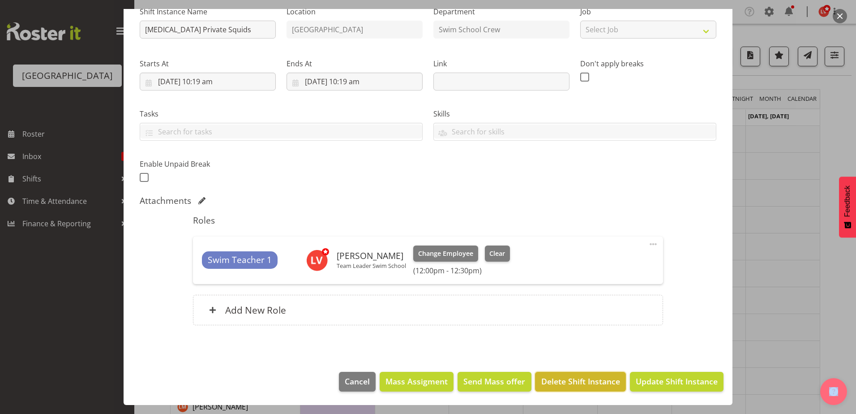
click at [607, 380] on span "Delete Shift Instance" at bounding box center [580, 381] width 79 height 12
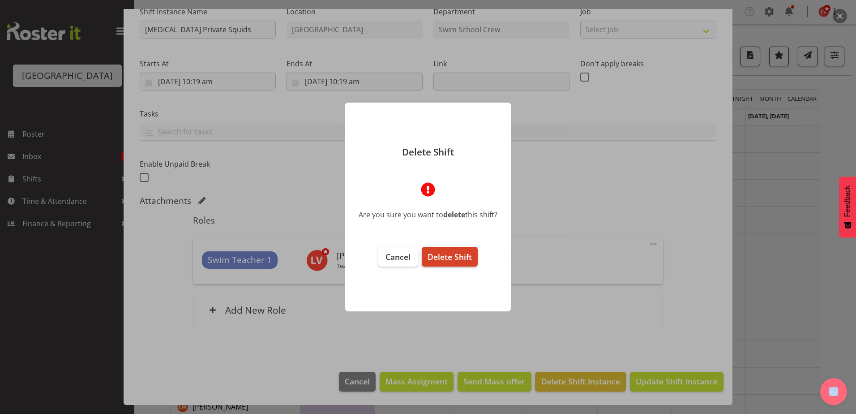
click at [453, 258] on span "Delete Shift" at bounding box center [449, 256] width 44 height 11
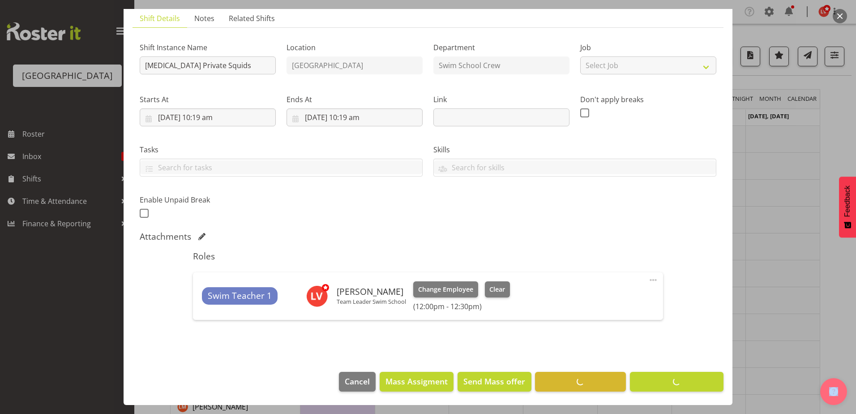
scroll to position [63, 0]
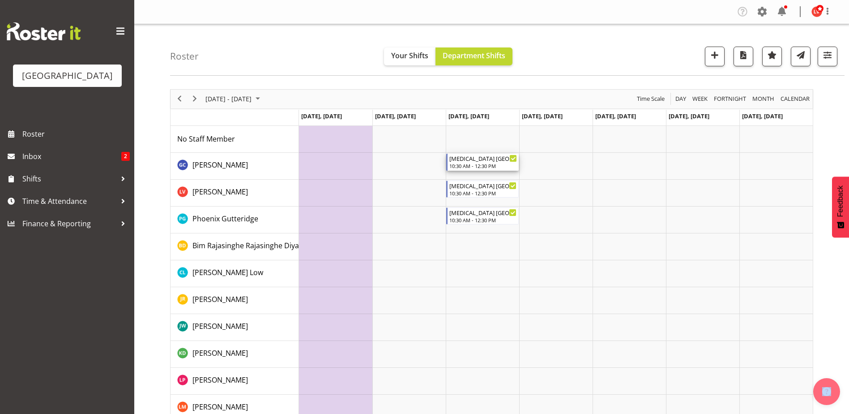
click at [484, 156] on div "T3 ST PATRICKS SCHOOL" at bounding box center [483, 158] width 68 height 9
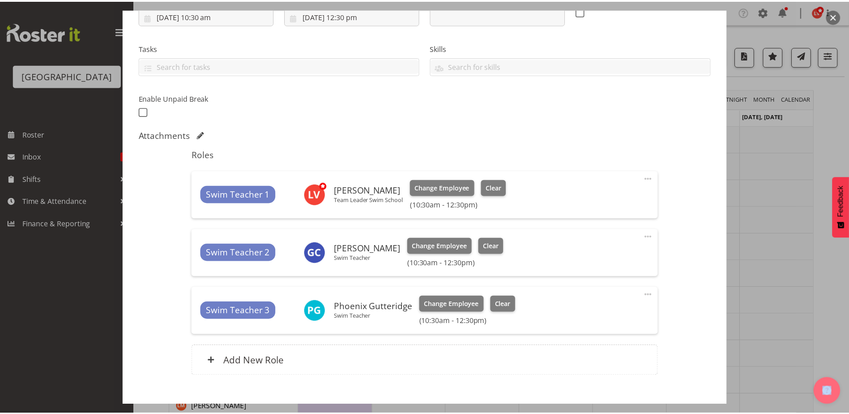
scroll to position [215, 0]
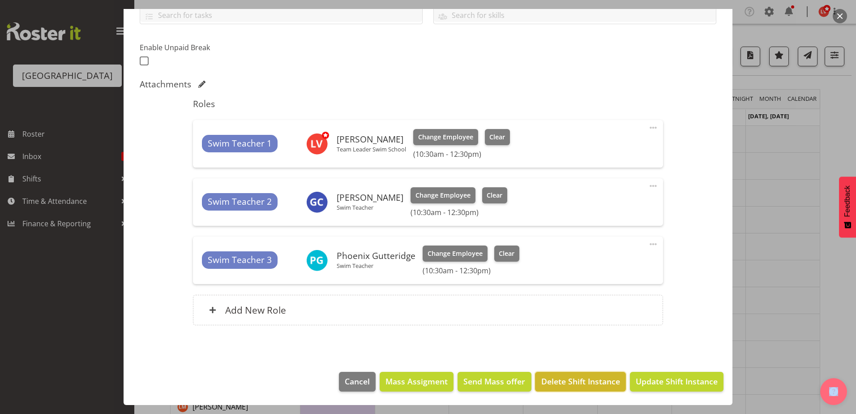
click at [544, 383] on span "Delete Shift Instance" at bounding box center [580, 381] width 79 height 12
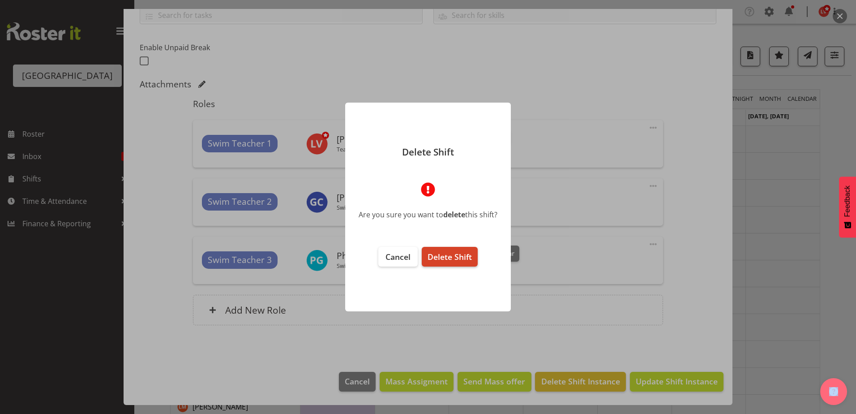
click at [454, 262] on span "Delete Shift" at bounding box center [449, 256] width 44 height 11
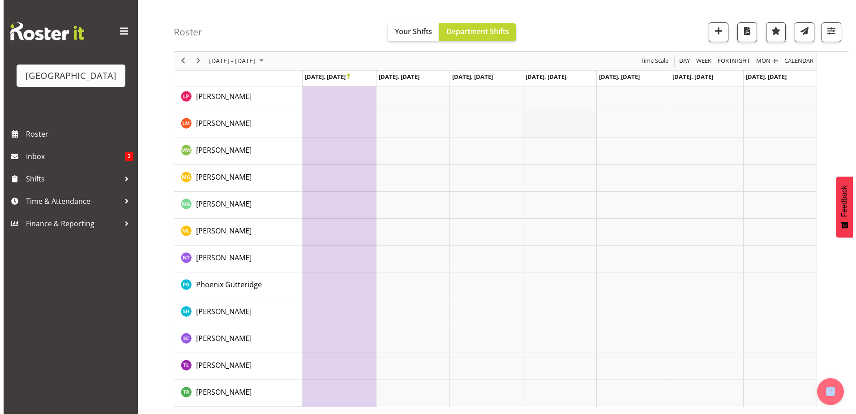
scroll to position [0, 0]
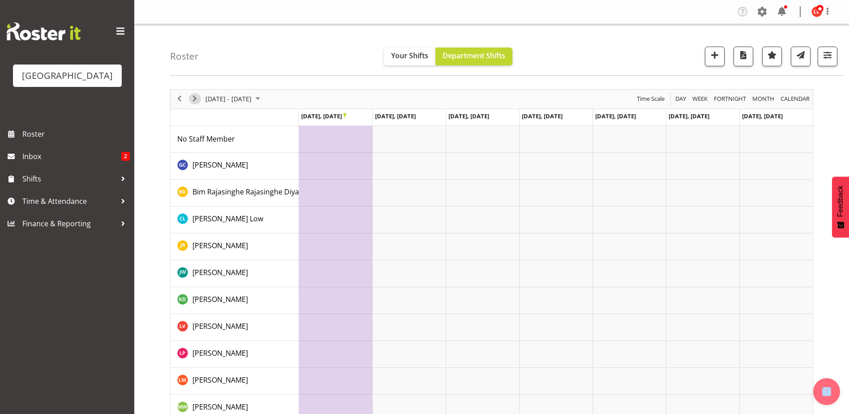
click at [192, 100] on span "Next" at bounding box center [194, 98] width 11 height 11
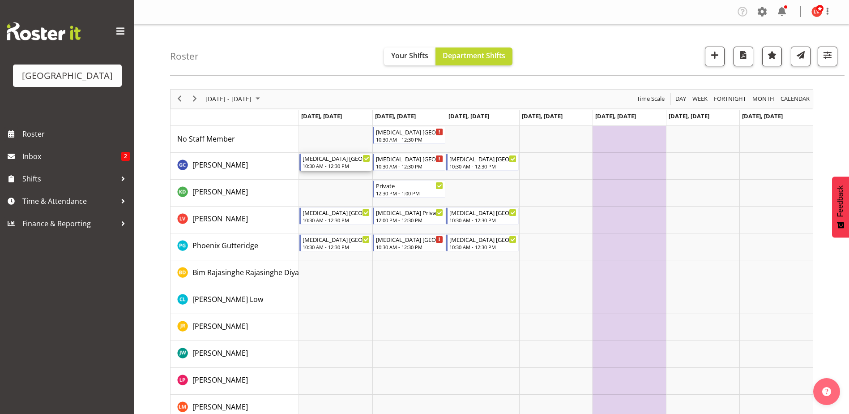
click at [347, 158] on div "T3 ST PATRICKS SCHOOL" at bounding box center [337, 158] width 68 height 9
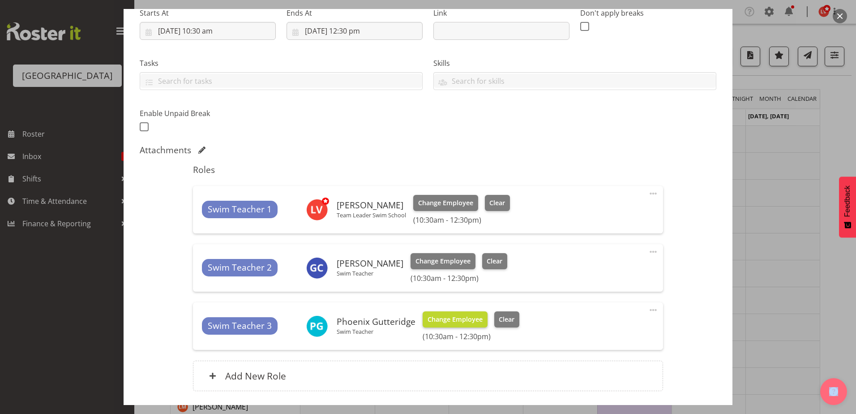
scroll to position [215, 0]
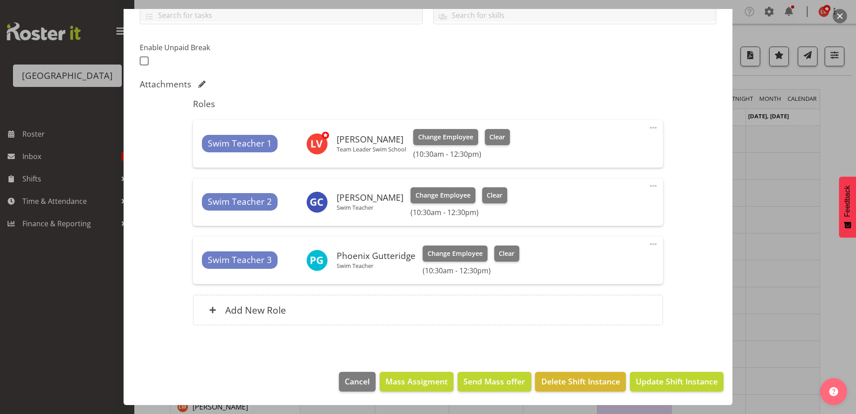
click at [556, 392] on footer "Cancel Mass Assigment Send Mass offer Delete Shift Instance Update Shift Instan…" at bounding box center [428, 384] width 609 height 42
click at [562, 381] on span "Delete Shift Instance" at bounding box center [580, 381] width 79 height 12
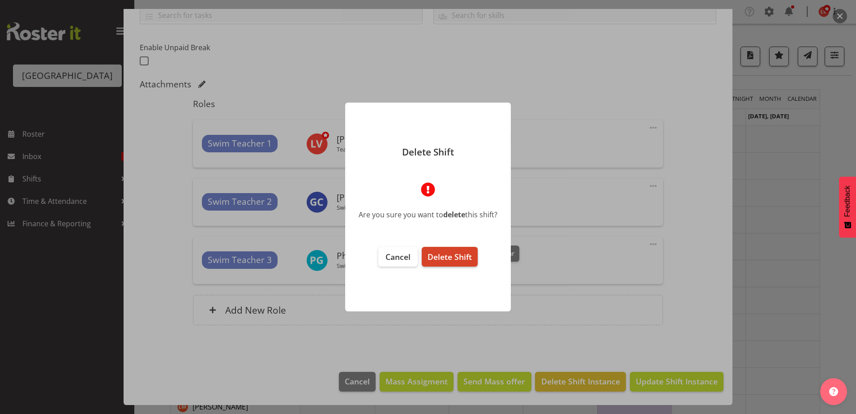
click at [456, 260] on span "Delete Shift" at bounding box center [449, 256] width 44 height 11
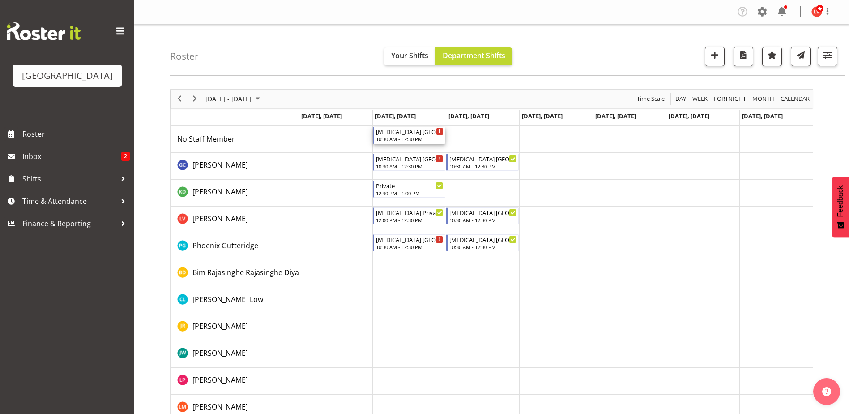
click at [407, 138] on div "10:30 AM - 12:30 PM" at bounding box center [410, 138] width 68 height 7
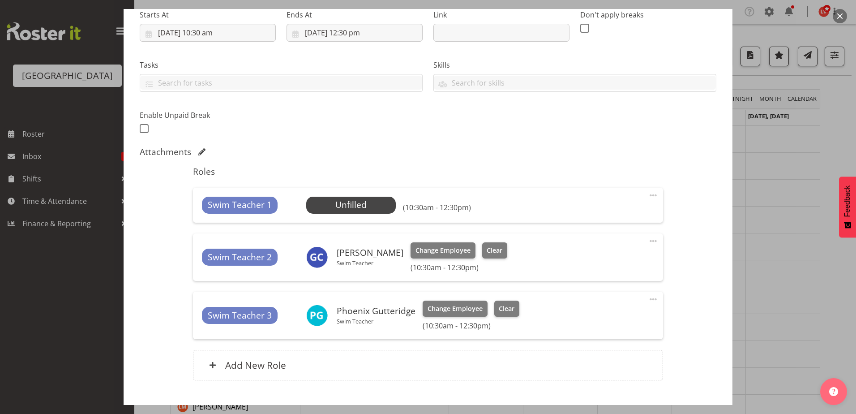
scroll to position [202, 0]
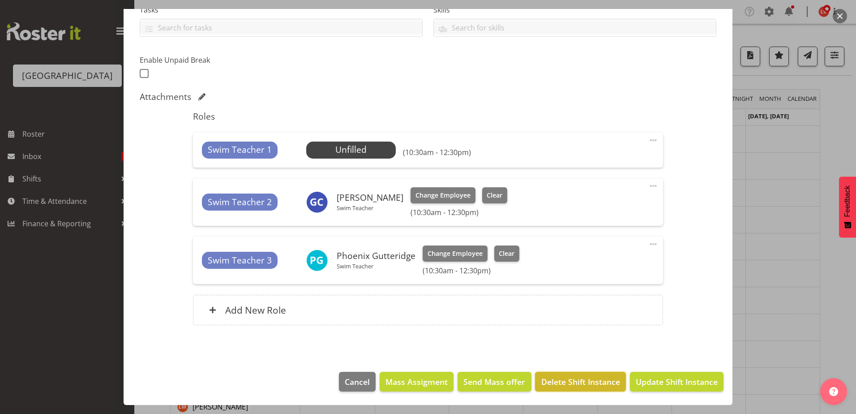
click at [602, 377] on span "Delete Shift Instance" at bounding box center [580, 382] width 79 height 12
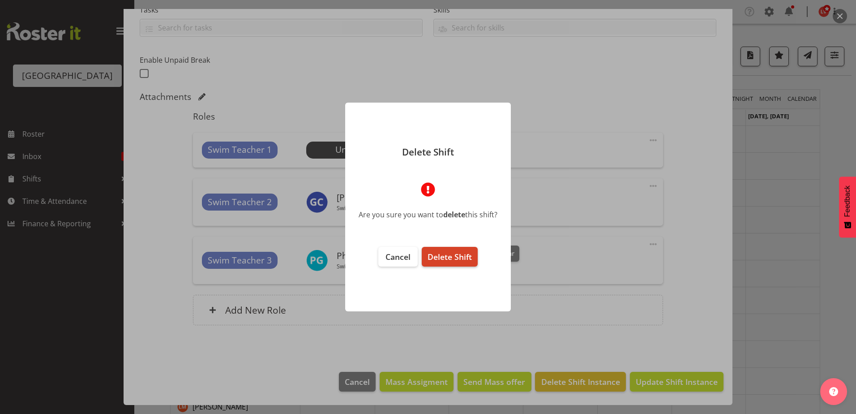
click at [433, 261] on span "Delete Shift" at bounding box center [449, 256] width 44 height 11
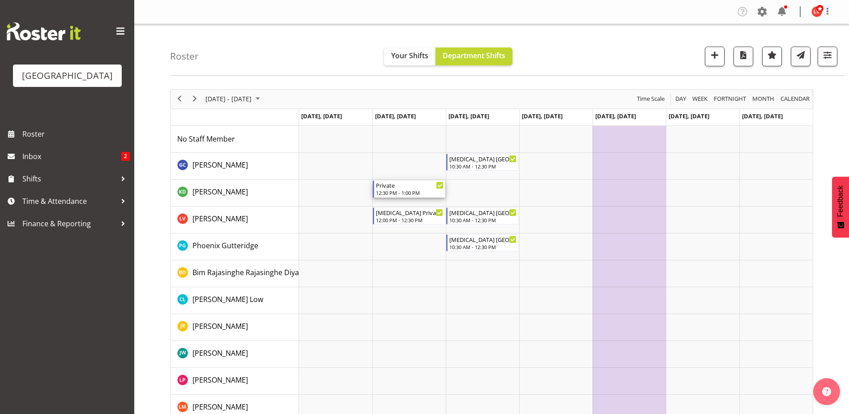
click at [426, 183] on div "Private" at bounding box center [410, 184] width 68 height 9
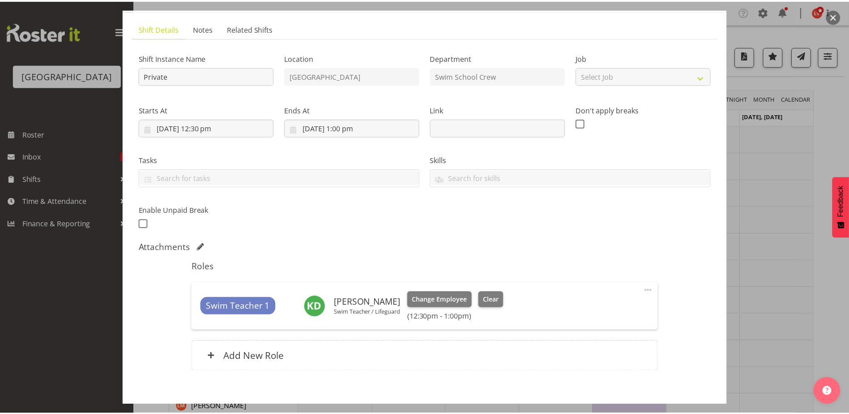
scroll to position [98, 0]
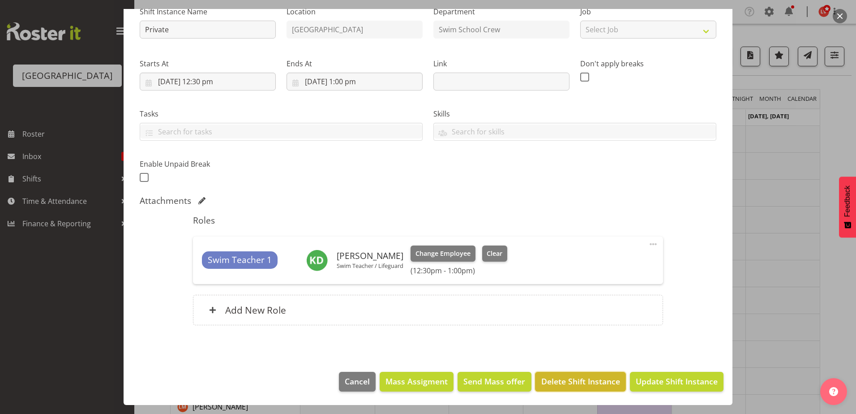
click at [548, 379] on span "Delete Shift Instance" at bounding box center [580, 381] width 79 height 12
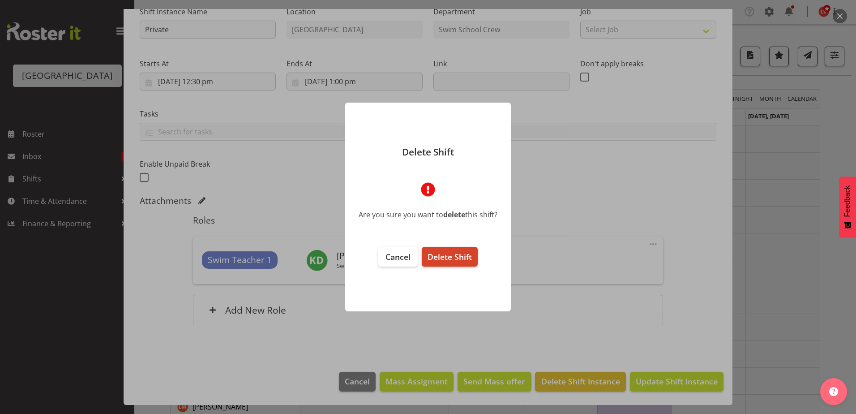
click at [437, 261] on span "Delete Shift" at bounding box center [449, 256] width 44 height 11
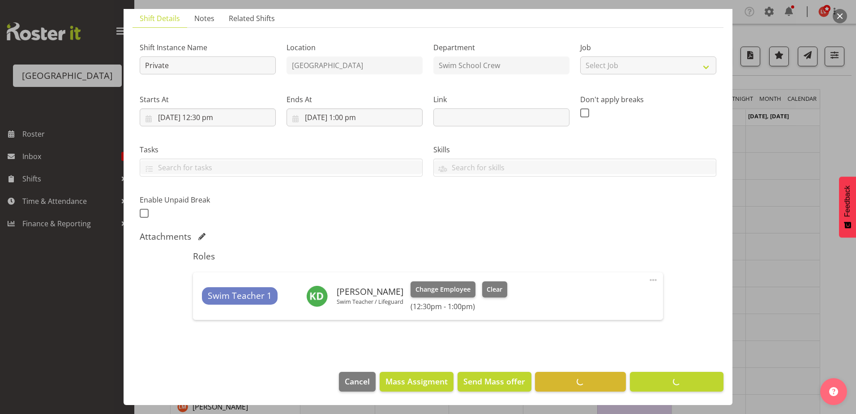
scroll to position [63, 0]
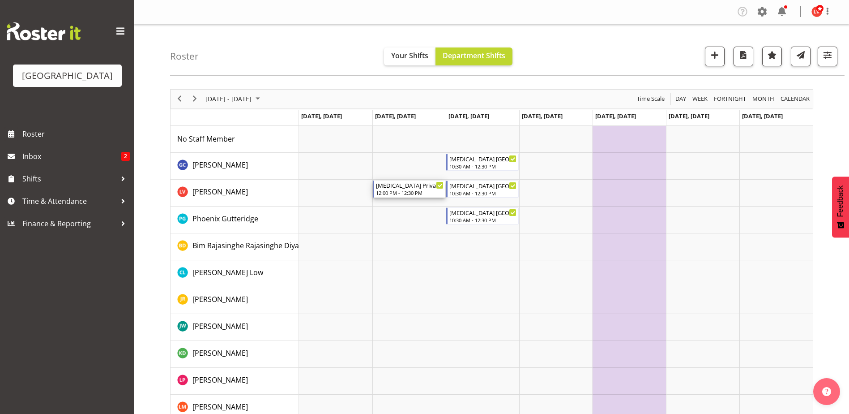
click at [418, 188] on div "T3 Private Squids" at bounding box center [410, 184] width 68 height 9
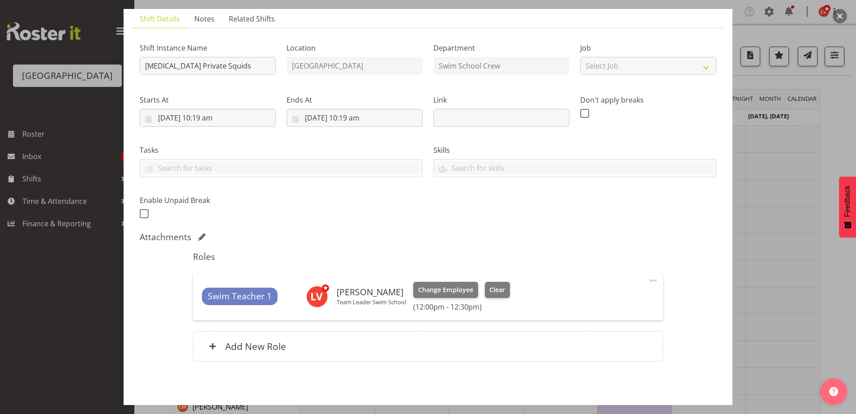
scroll to position [98, 0]
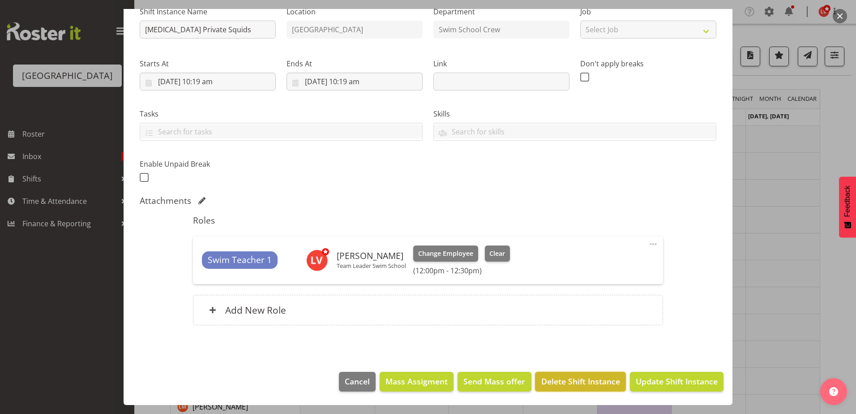
click at [554, 381] on span "Delete Shift Instance" at bounding box center [580, 381] width 79 height 12
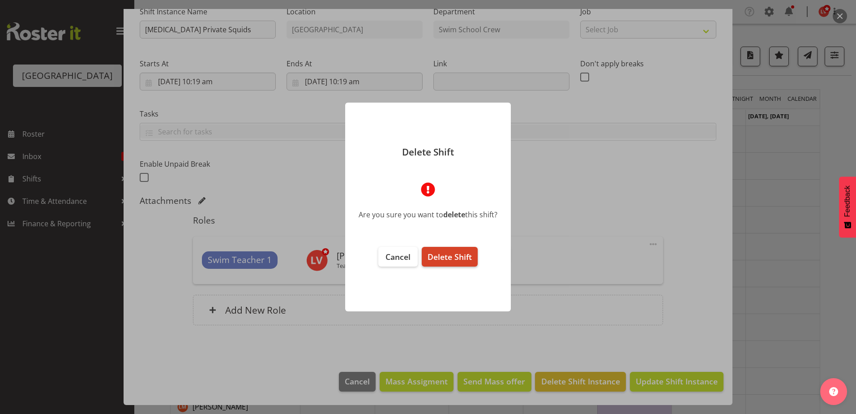
click at [450, 255] on span "Delete Shift" at bounding box center [449, 256] width 44 height 11
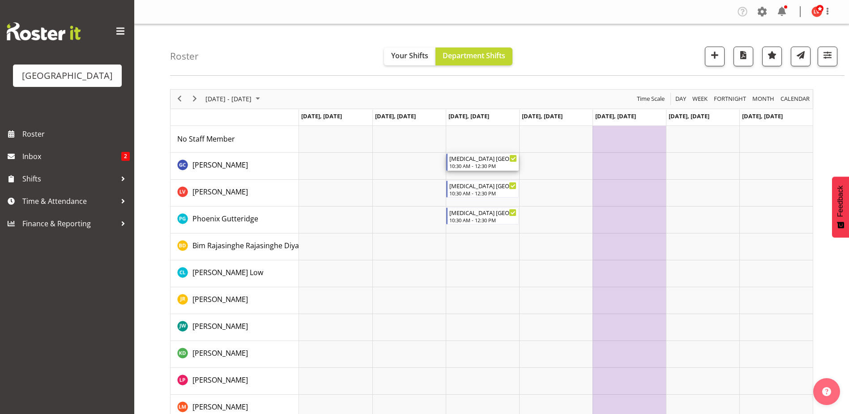
click at [475, 157] on div "T3 ST PATRICKS SCHOOL" at bounding box center [483, 158] width 68 height 9
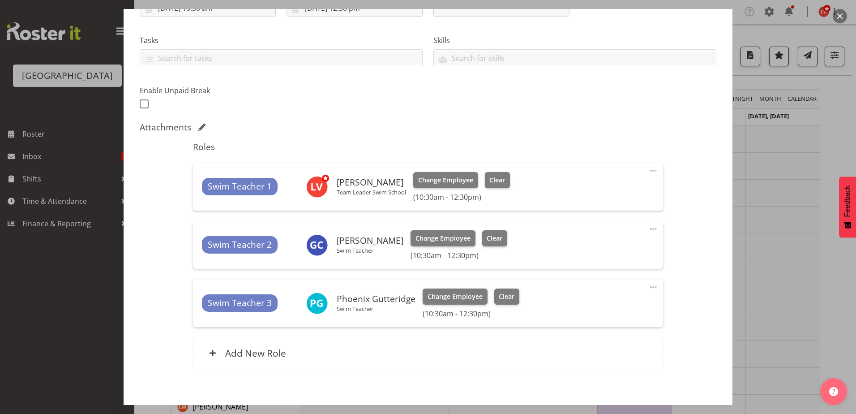
scroll to position [215, 0]
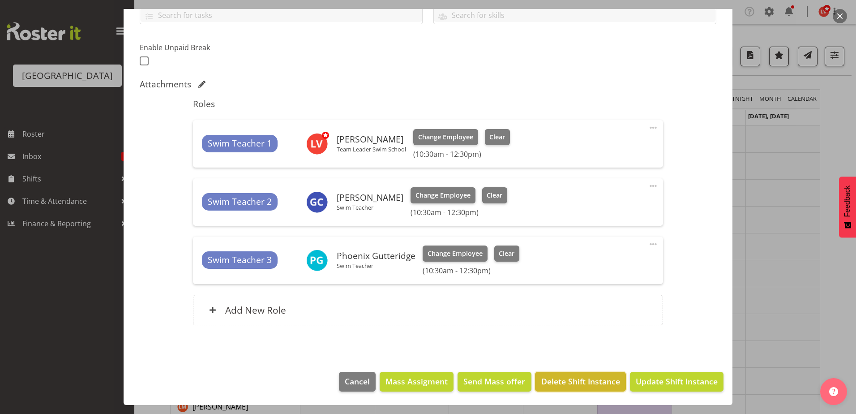
click at [569, 380] on span "Delete Shift Instance" at bounding box center [580, 381] width 79 height 12
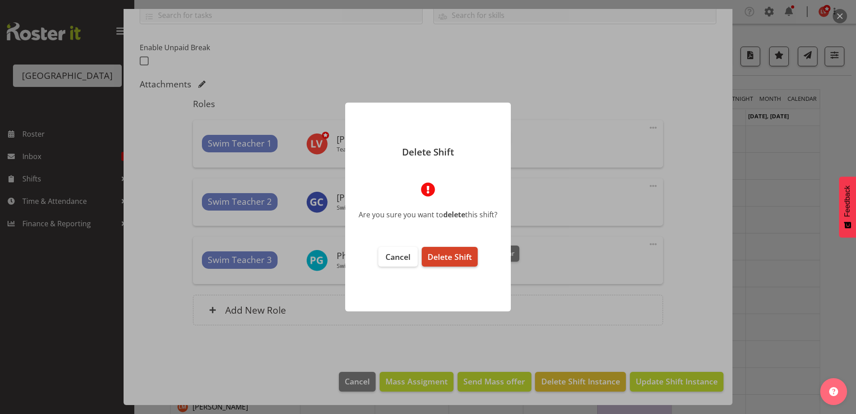
click at [436, 256] on span "Delete Shift" at bounding box center [449, 256] width 44 height 11
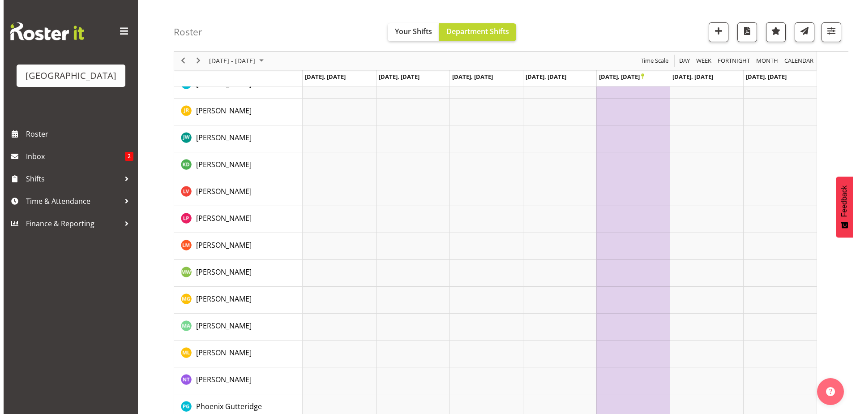
scroll to position [0, 0]
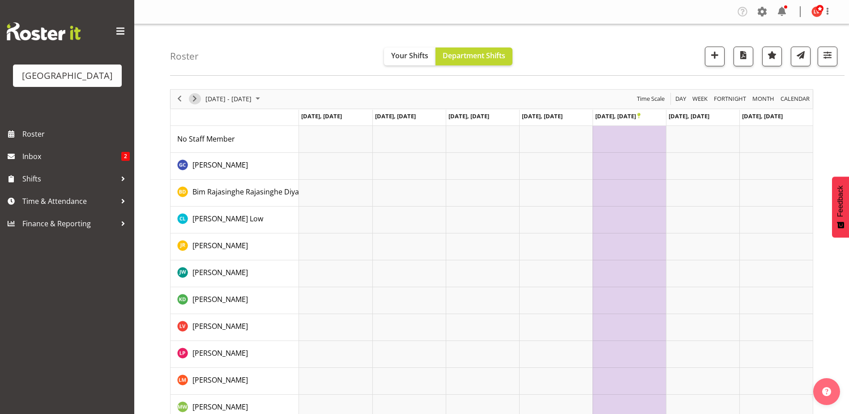
click at [189, 96] on span "Next" at bounding box center [194, 98] width 11 height 11
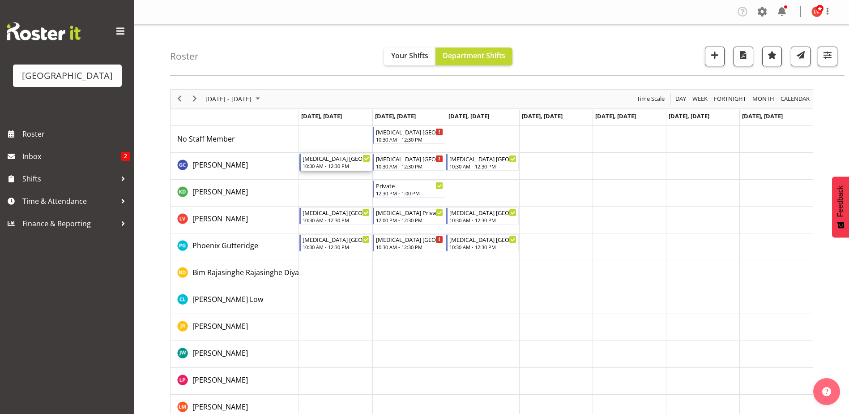
click at [327, 162] on div "T3 ST PATRICKS SCHOOL" at bounding box center [337, 158] width 68 height 9
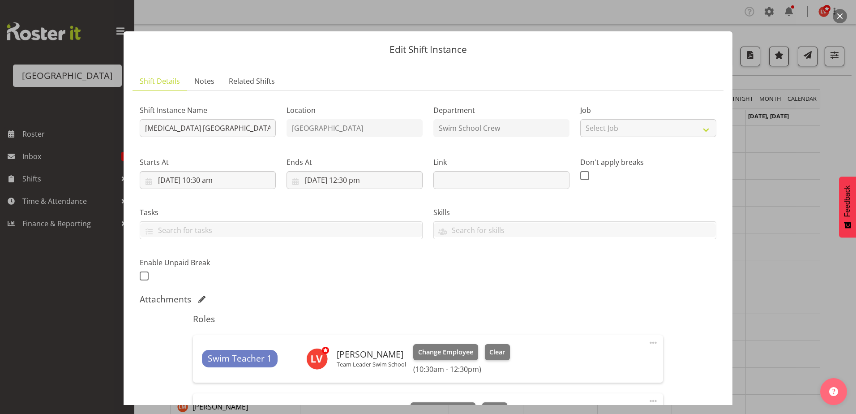
scroll to position [215, 0]
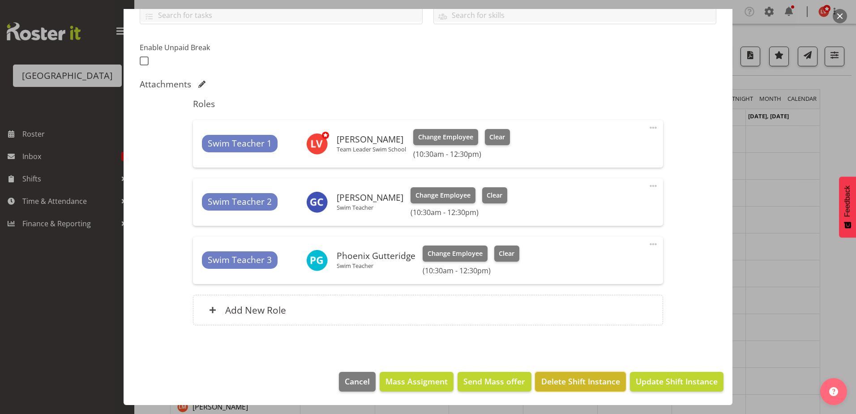
click at [588, 376] on span "Delete Shift Instance" at bounding box center [580, 381] width 79 height 12
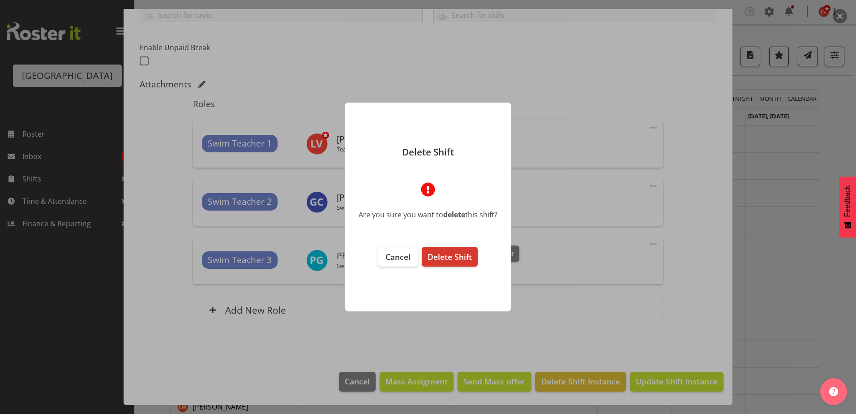
click at [436, 242] on footer "Cancel Delete Shift" at bounding box center [428, 274] width 166 height 73
click at [437, 253] on span "Delete Shift" at bounding box center [449, 256] width 44 height 11
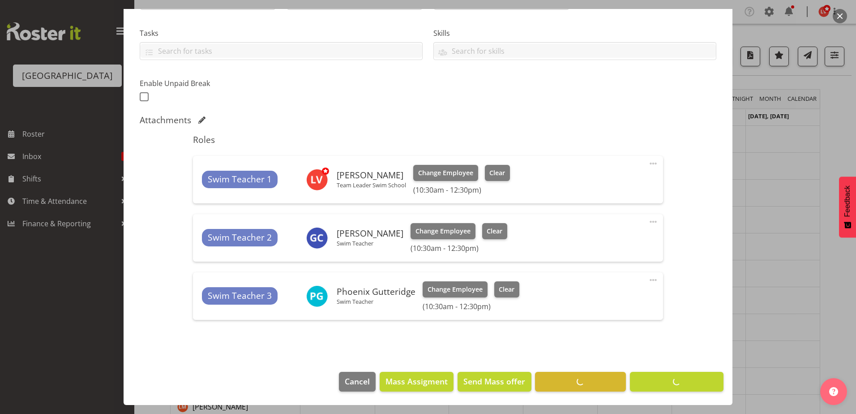
scroll to position [179, 0]
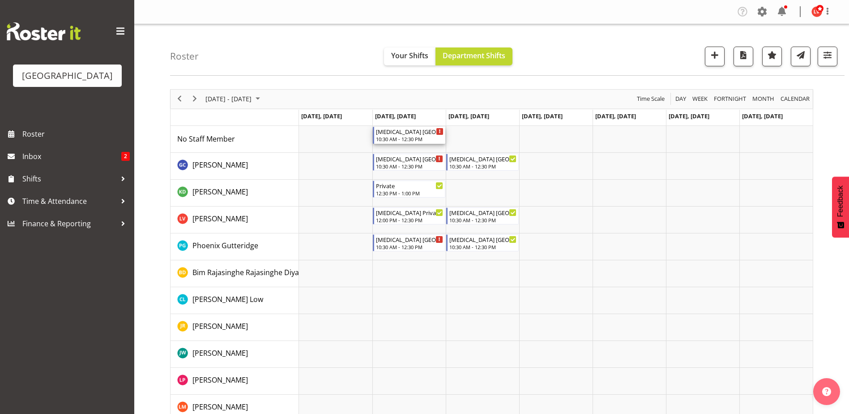
click at [415, 135] on div "T3 ST PATRICKS SCHOOL" at bounding box center [410, 131] width 68 height 9
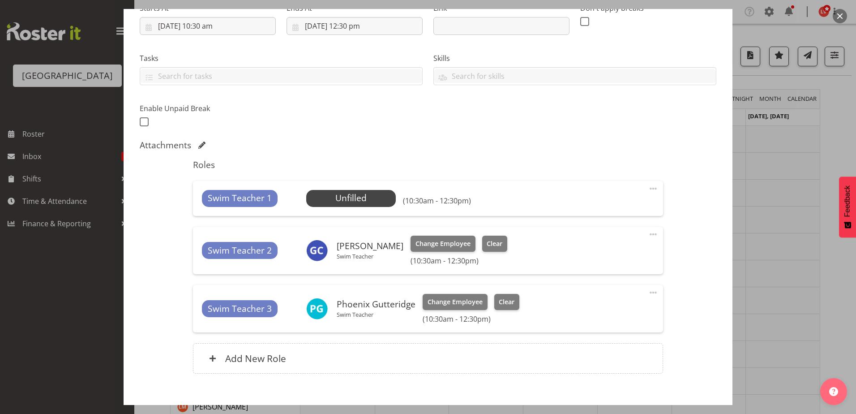
scroll to position [202, 0]
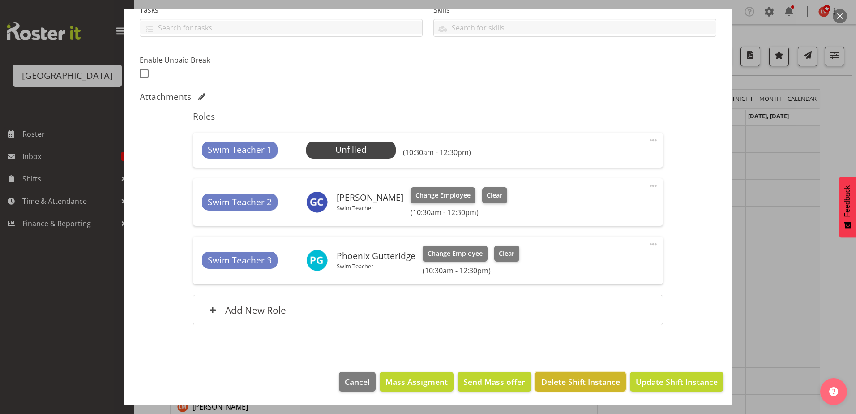
click at [542, 385] on span "Delete Shift Instance" at bounding box center [580, 382] width 79 height 12
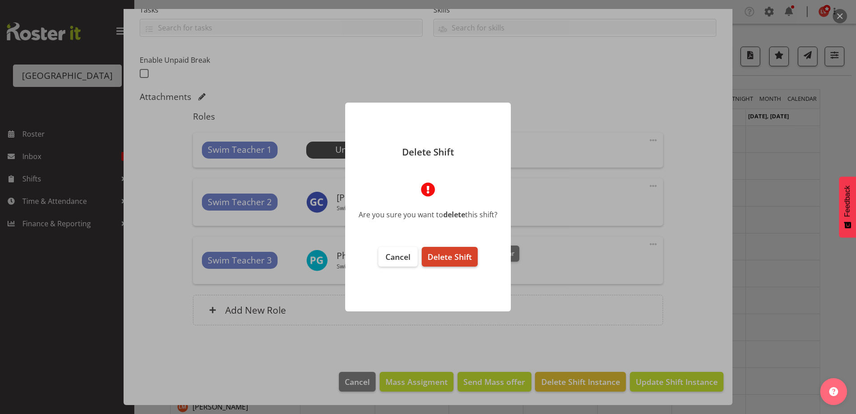
click at [439, 254] on span "Delete Shift" at bounding box center [449, 256] width 44 height 11
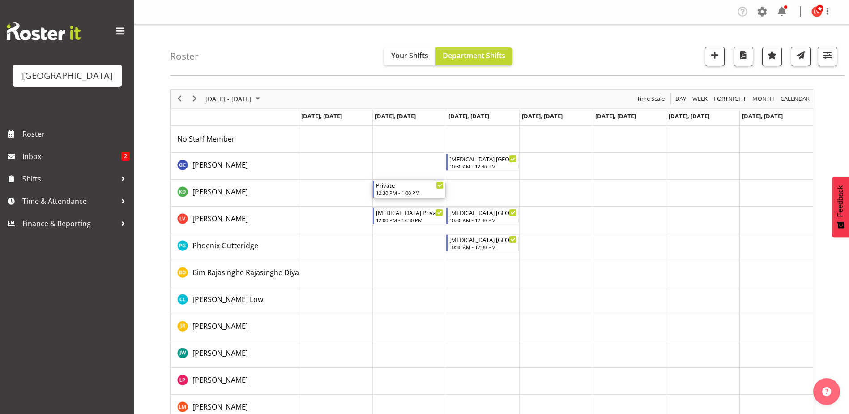
click at [395, 189] on div "Private 12:30 PM - 1:00 PM" at bounding box center [410, 188] width 68 height 17
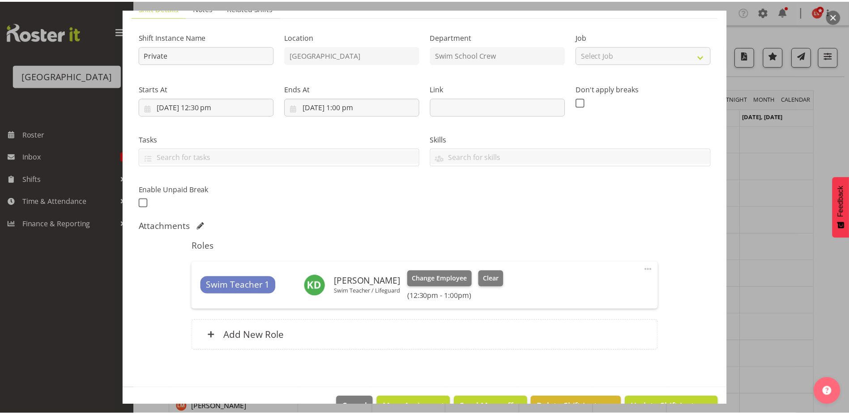
scroll to position [98, 0]
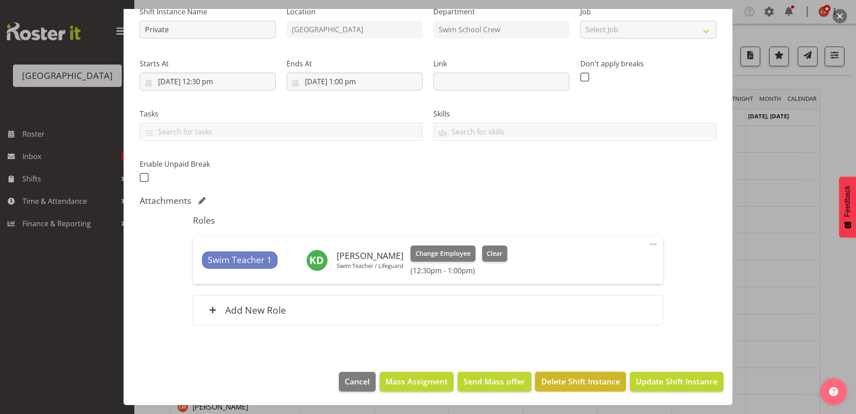
click at [603, 383] on span "Delete Shift Instance" at bounding box center [580, 381] width 79 height 12
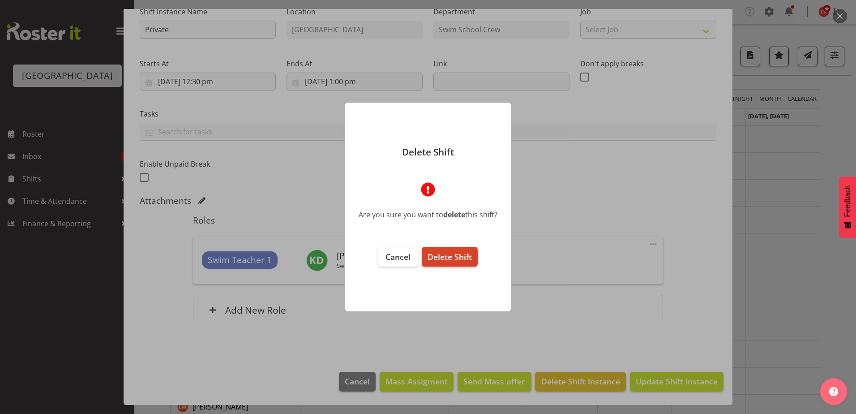
click at [461, 256] on span "Delete Shift" at bounding box center [449, 256] width 44 height 11
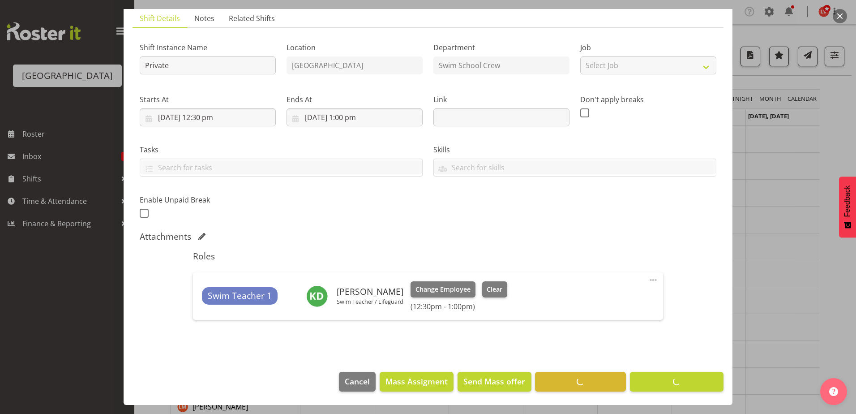
scroll to position [63, 0]
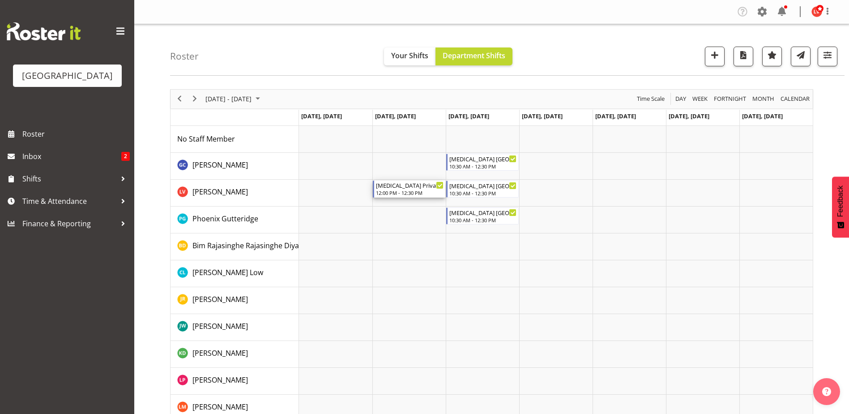
click at [418, 188] on div "T3 Private Squids" at bounding box center [410, 184] width 68 height 9
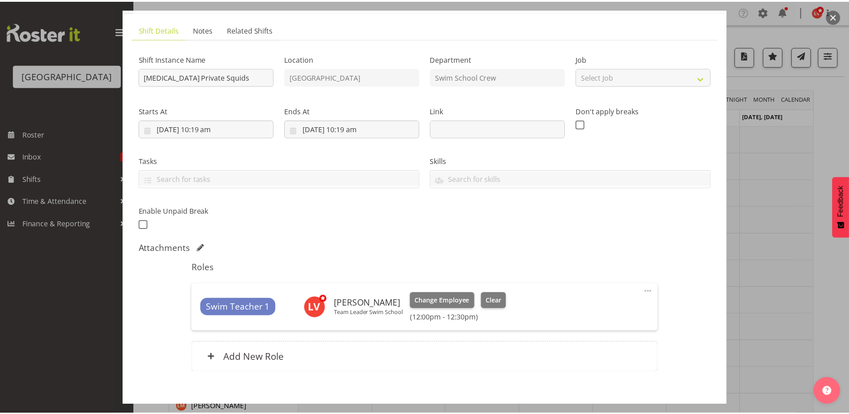
scroll to position [98, 0]
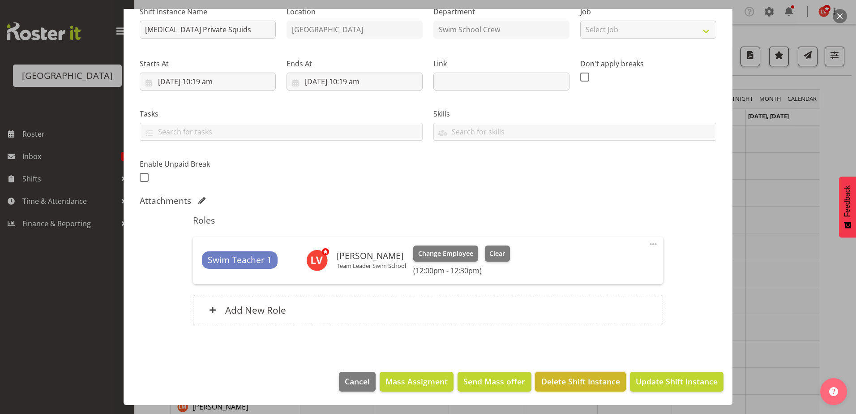
click at [552, 383] on span "Delete Shift Instance" at bounding box center [580, 381] width 79 height 12
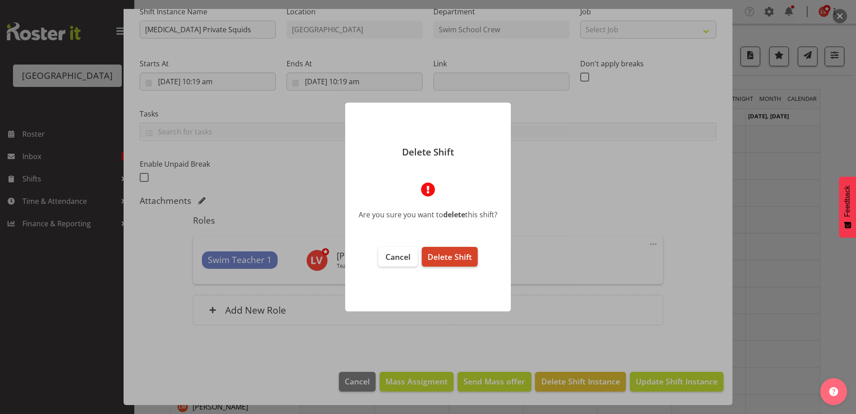
click at [445, 260] on span "Delete Shift" at bounding box center [449, 256] width 44 height 11
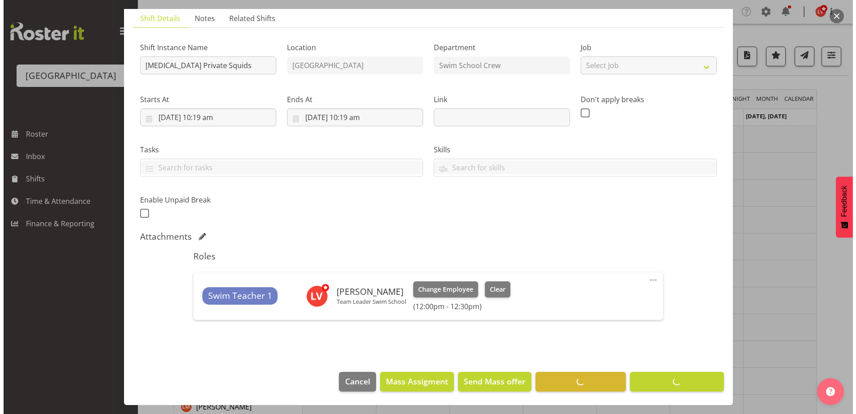
scroll to position [63, 0]
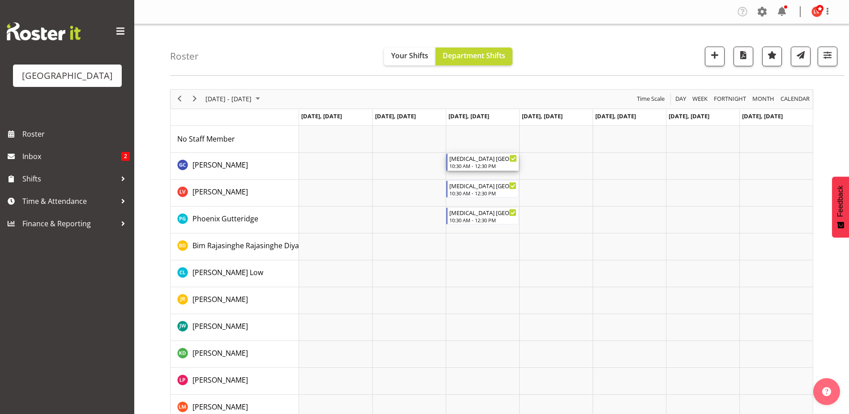
click at [473, 161] on div "T3 ST PATRICKS SCHOOL" at bounding box center [483, 158] width 68 height 9
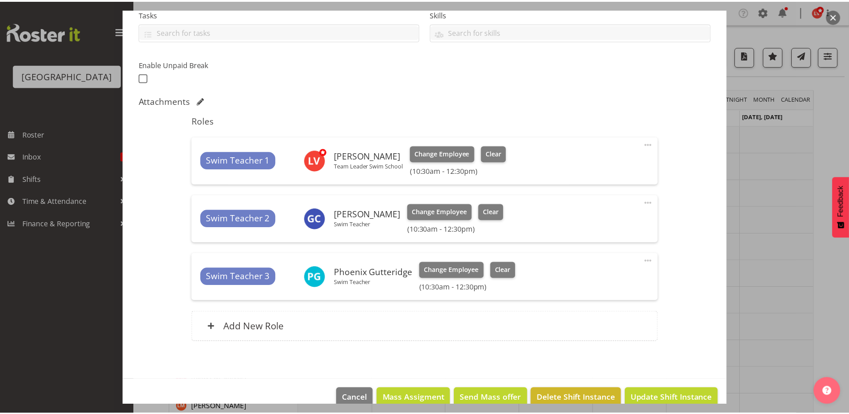
scroll to position [215, 0]
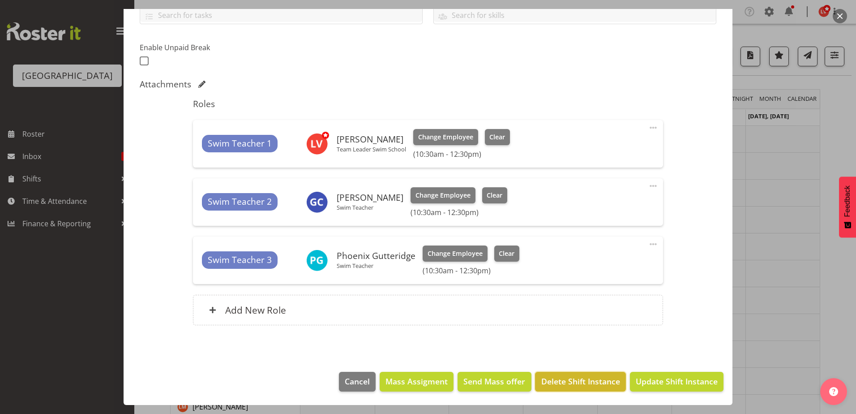
click at [586, 373] on button "Delete Shift Instance" at bounding box center [580, 382] width 90 height 20
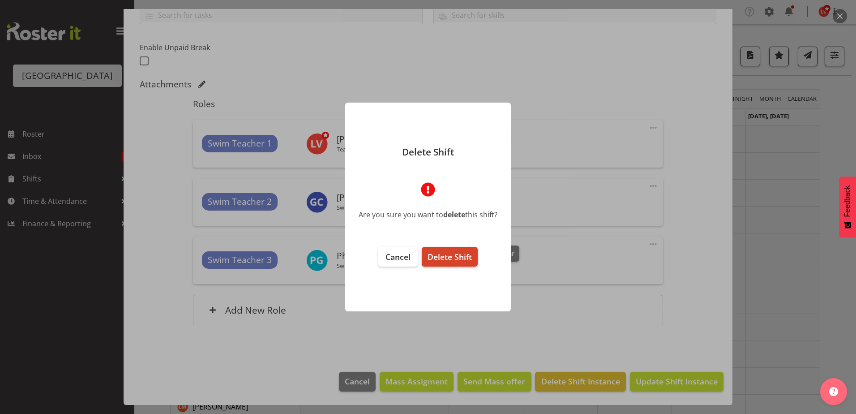
click at [465, 256] on span "Delete Shift" at bounding box center [449, 256] width 44 height 11
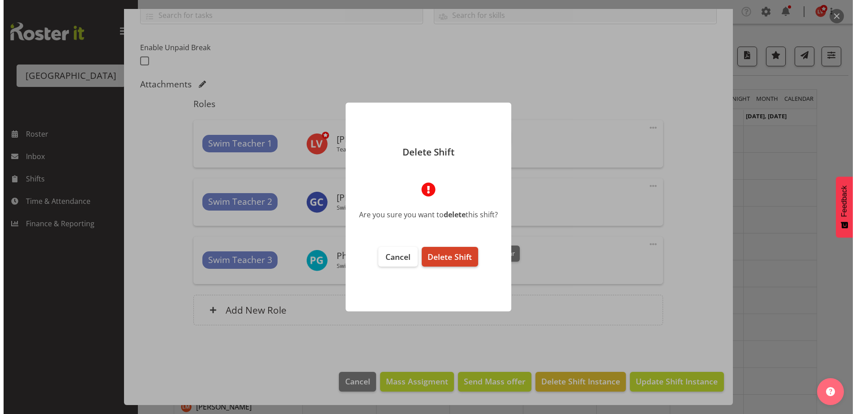
scroll to position [179, 0]
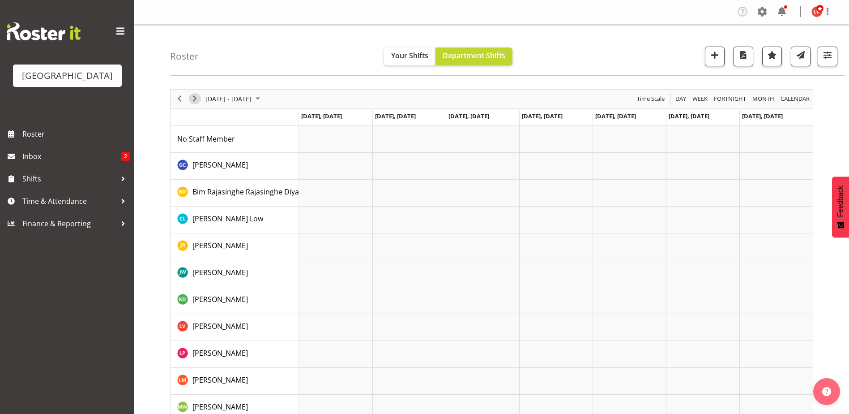
click at [192, 95] on span "Next" at bounding box center [194, 98] width 11 height 11
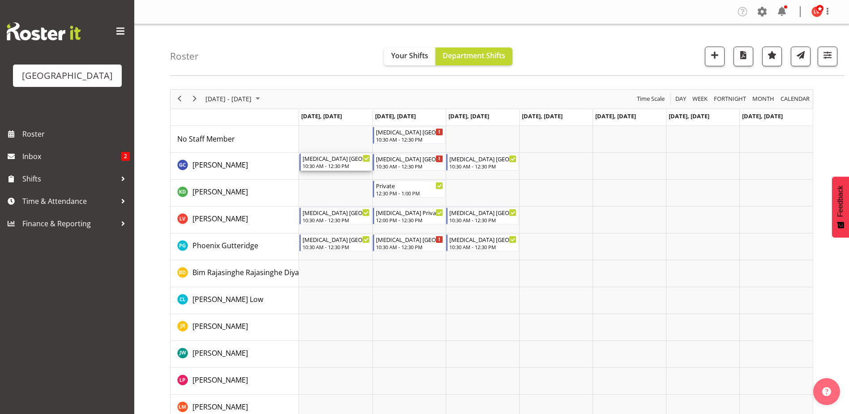
click at [320, 164] on div "10:30 AM - 12:30 PM" at bounding box center [337, 165] width 68 height 7
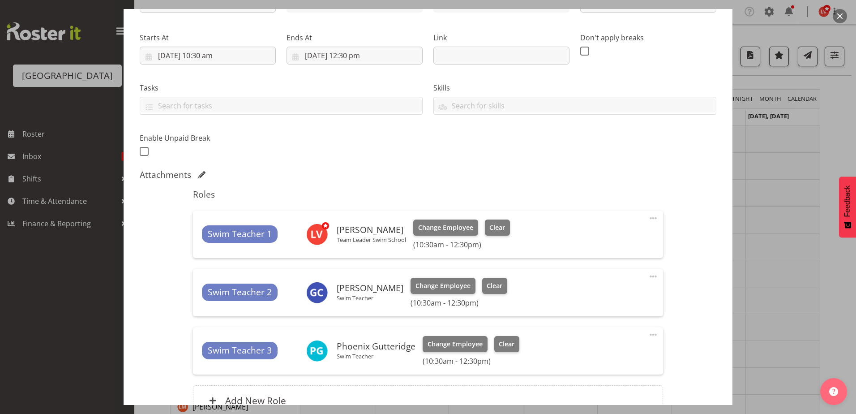
scroll to position [215, 0]
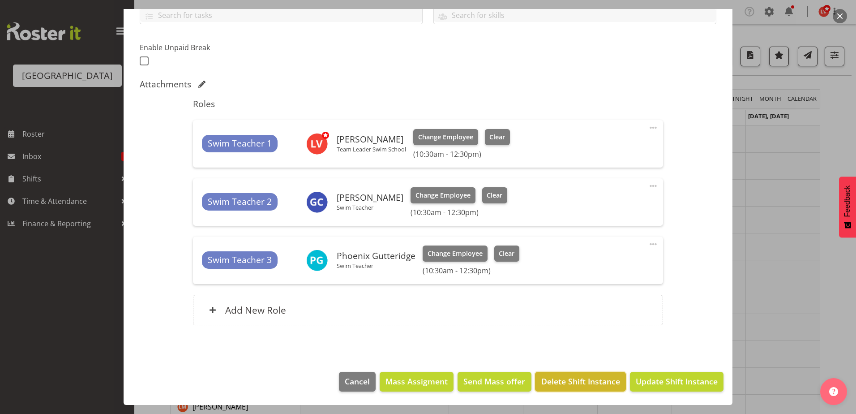
click at [583, 382] on span "Delete Shift Instance" at bounding box center [580, 381] width 79 height 12
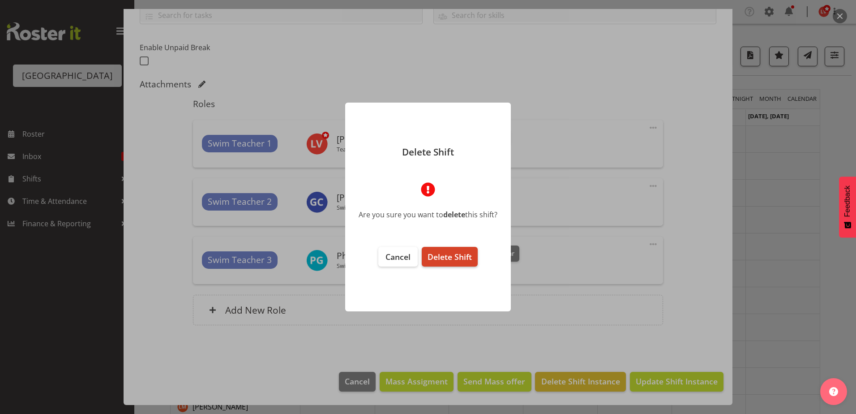
click at [437, 261] on span "Delete Shift" at bounding box center [449, 256] width 44 height 11
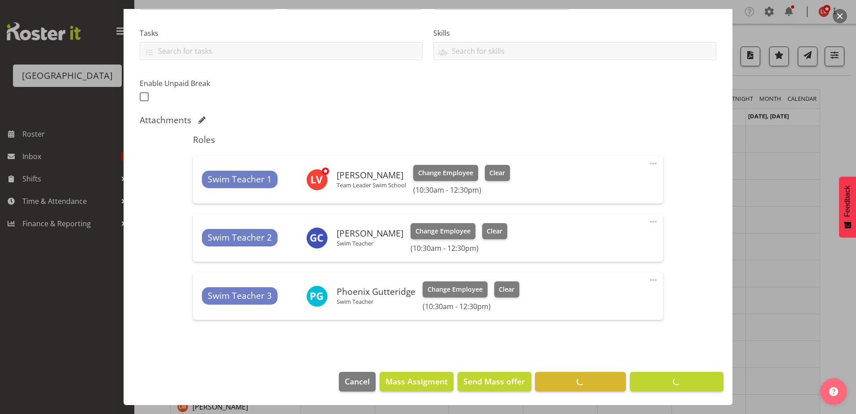
scroll to position [179, 0]
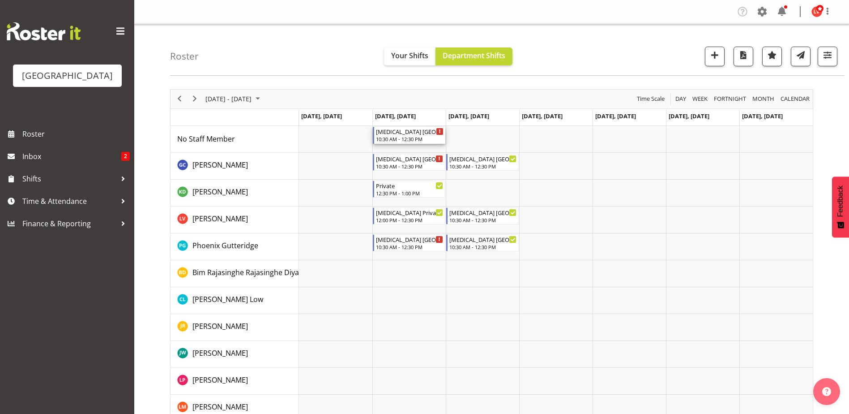
click at [396, 132] on div "T3 ST PATRICKS SCHOOL" at bounding box center [410, 131] width 68 height 9
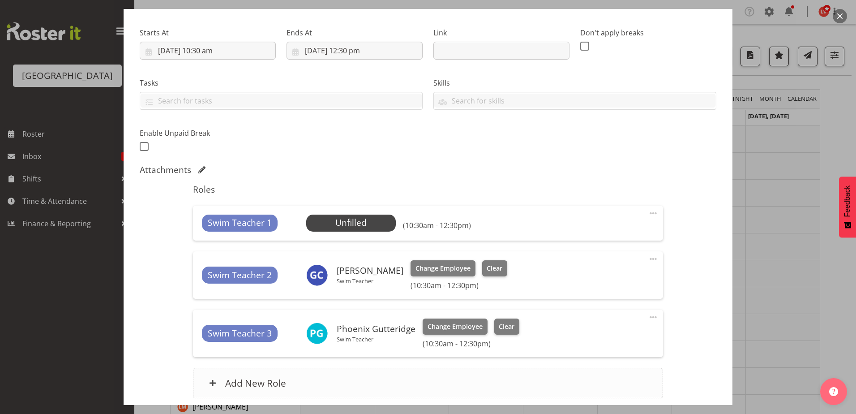
scroll to position [202, 0]
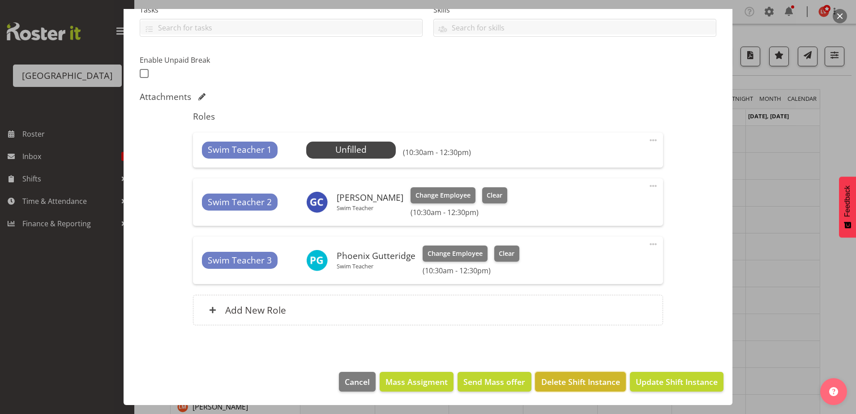
click at [541, 378] on span "Delete Shift Instance" at bounding box center [580, 382] width 79 height 12
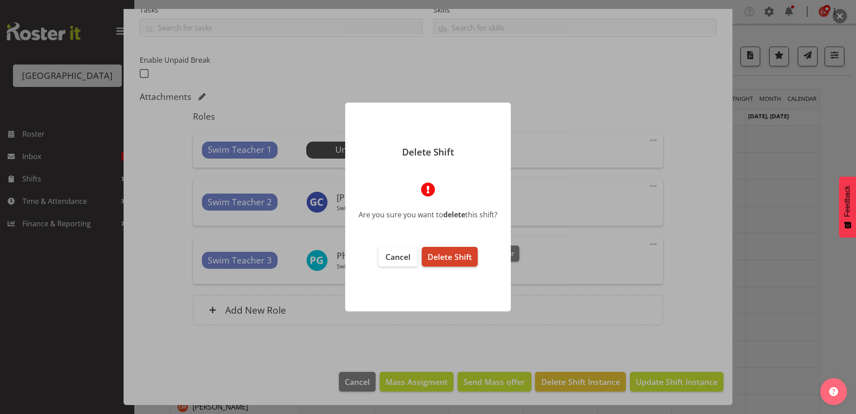
click at [431, 258] on span "Delete Shift" at bounding box center [449, 256] width 44 height 11
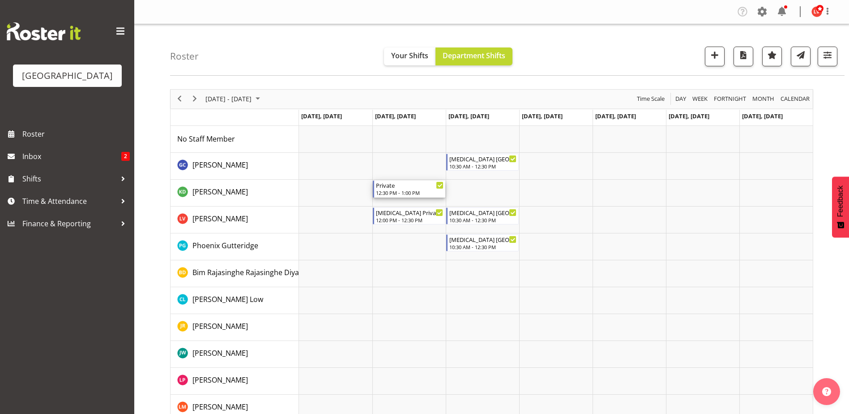
click at [382, 193] on div "12:30 PM - 1:00 PM" at bounding box center [410, 192] width 68 height 7
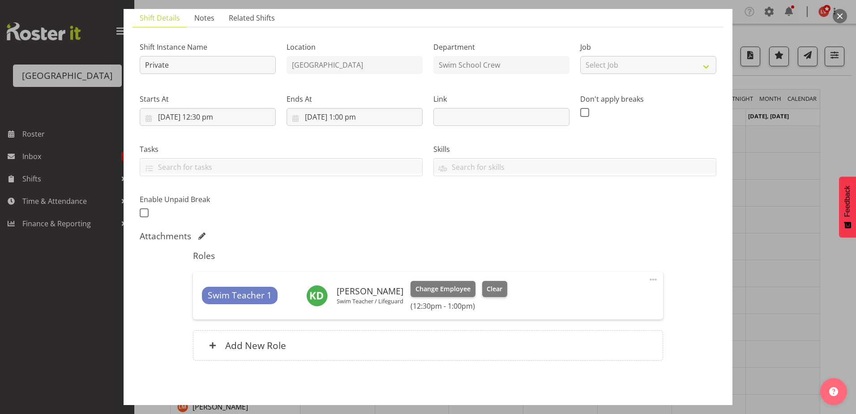
scroll to position [98, 0]
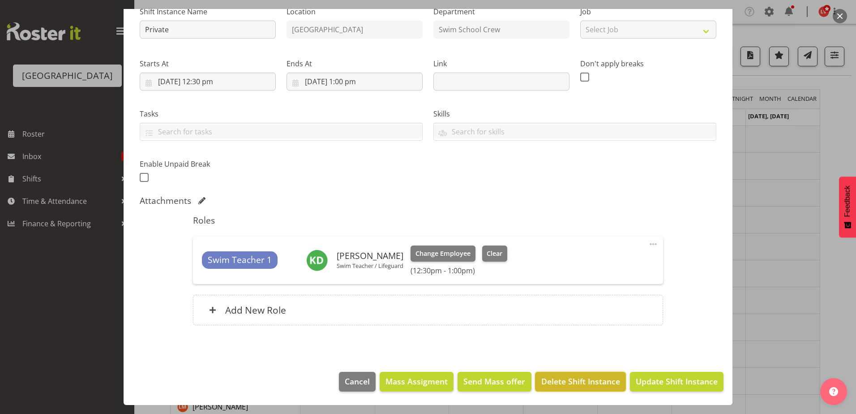
click at [551, 375] on span "Delete Shift Instance" at bounding box center [580, 381] width 79 height 12
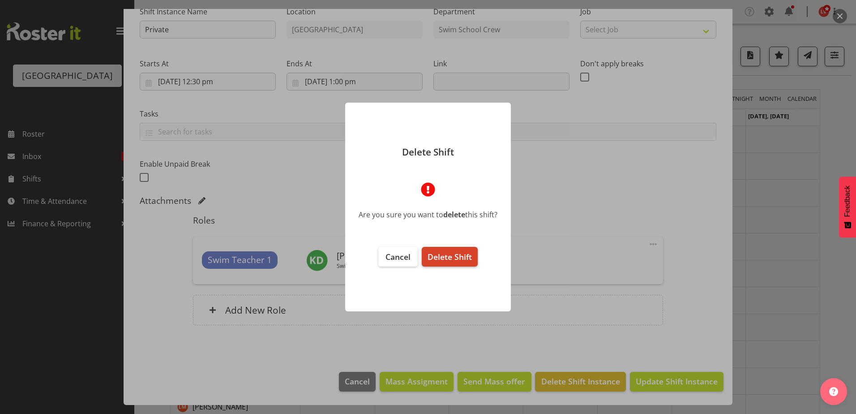
click at [441, 256] on span "Delete Shift" at bounding box center [449, 256] width 44 height 11
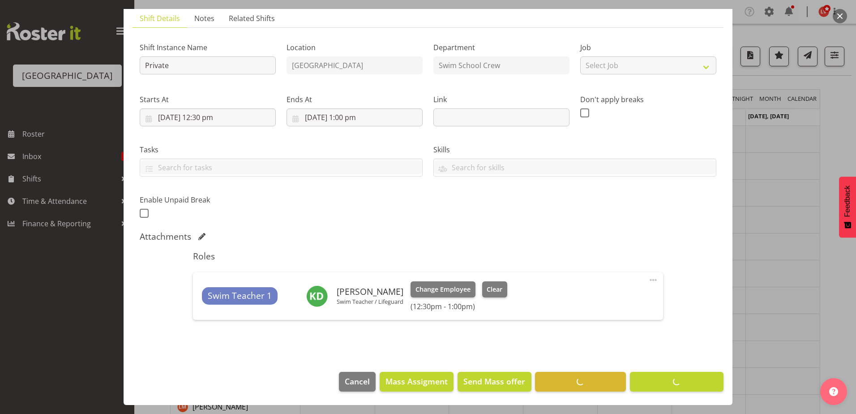
scroll to position [63, 0]
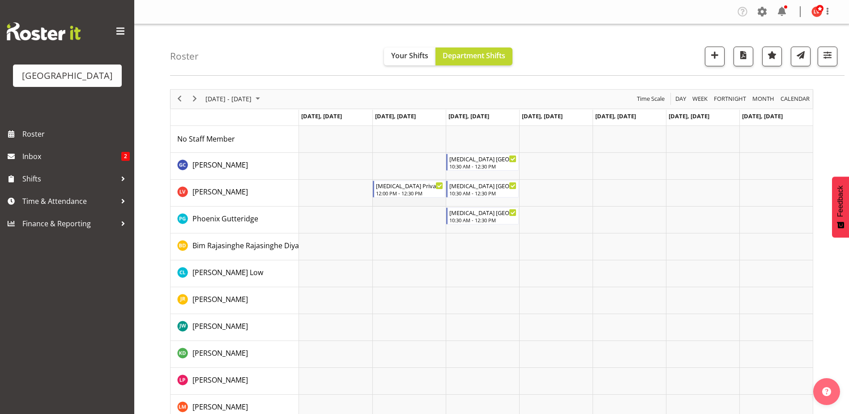
click at [422, 180] on td "Timeline Week of November 26, 2025" at bounding box center [408, 193] width 73 height 27
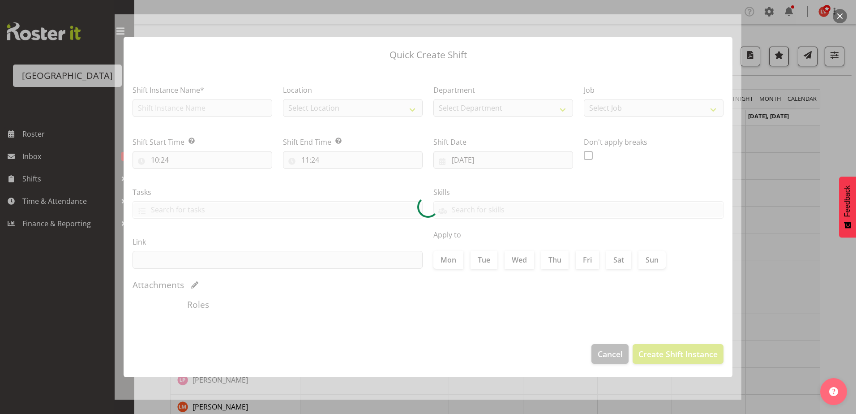
type input "25/11/2025"
checkbox input "true"
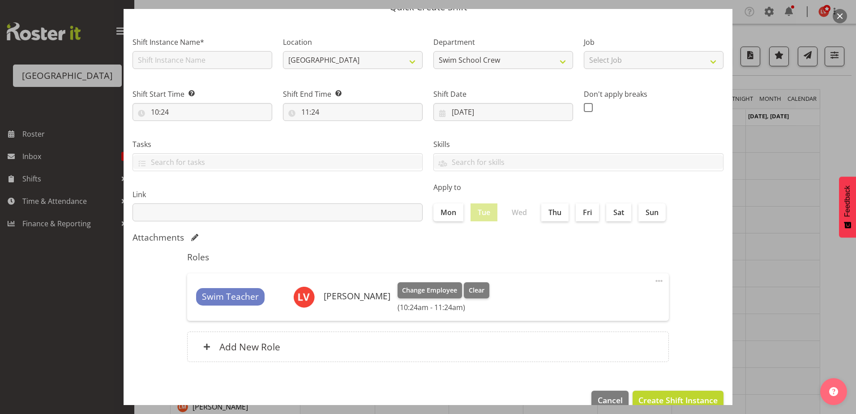
scroll to position [61, 0]
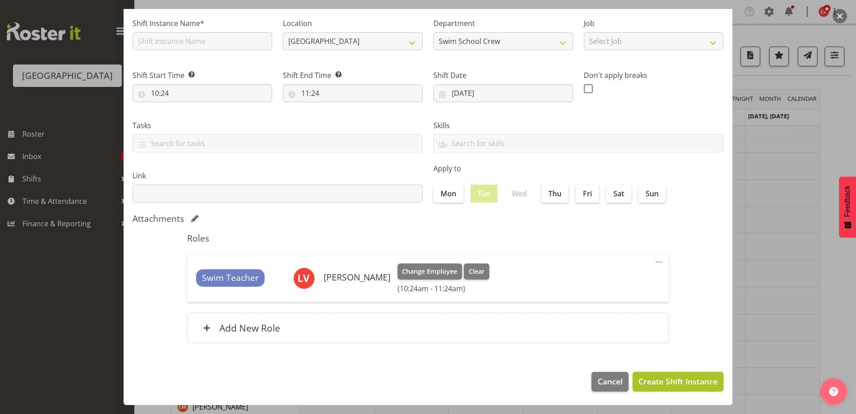
click at [638, 383] on span "Create Shift Instance" at bounding box center [677, 381] width 79 height 12
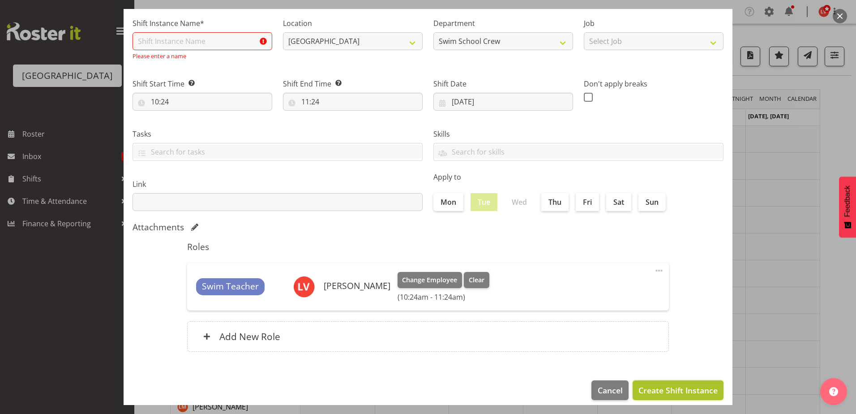
click at [646, 392] on span "Create Shift Instance" at bounding box center [677, 390] width 79 height 12
click at [598, 387] on span "Cancel" at bounding box center [610, 390] width 25 height 12
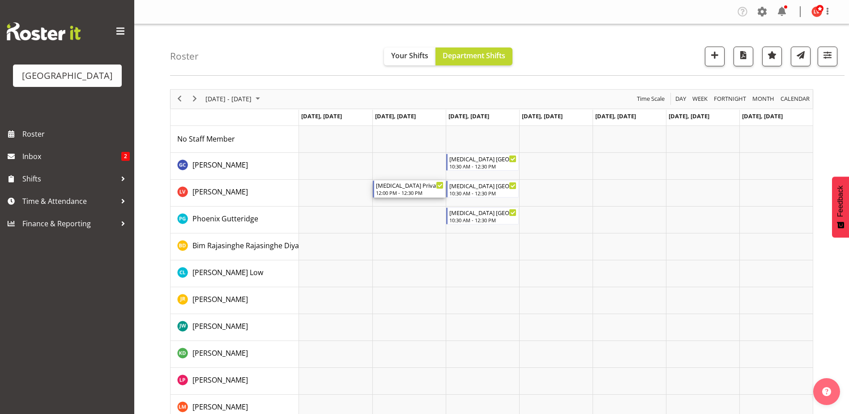
click at [409, 194] on div "12:00 PM - 12:30 PM" at bounding box center [410, 192] width 68 height 7
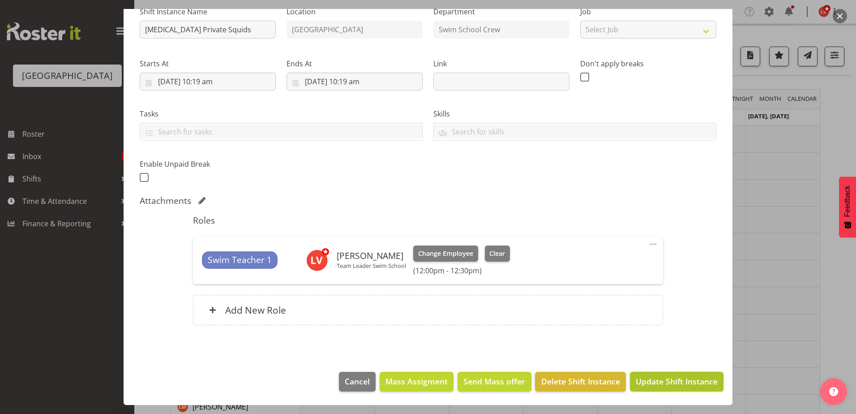
click at [644, 385] on span "Update Shift Instance" at bounding box center [677, 381] width 82 height 12
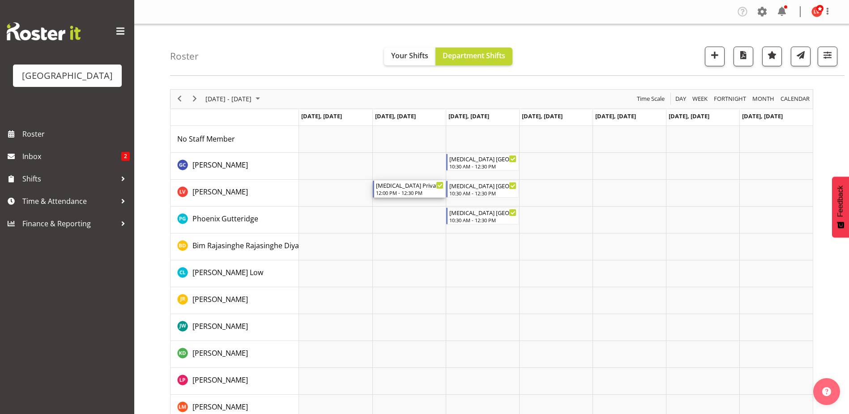
click at [380, 191] on div "12:00 PM - 12:30 PM" at bounding box center [410, 192] width 68 height 7
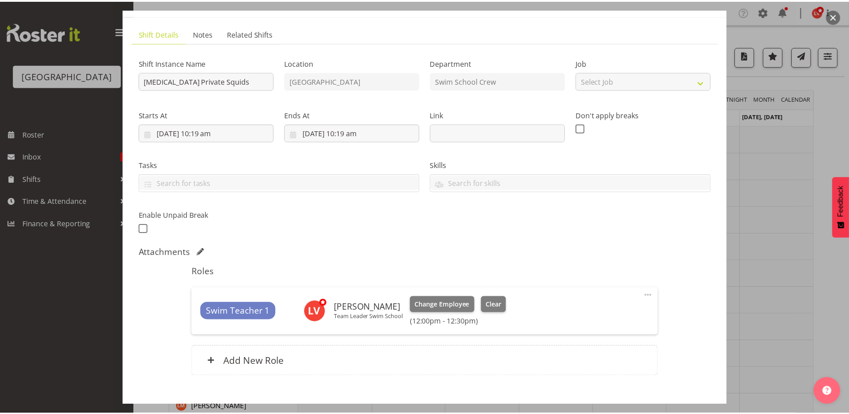
scroll to position [98, 0]
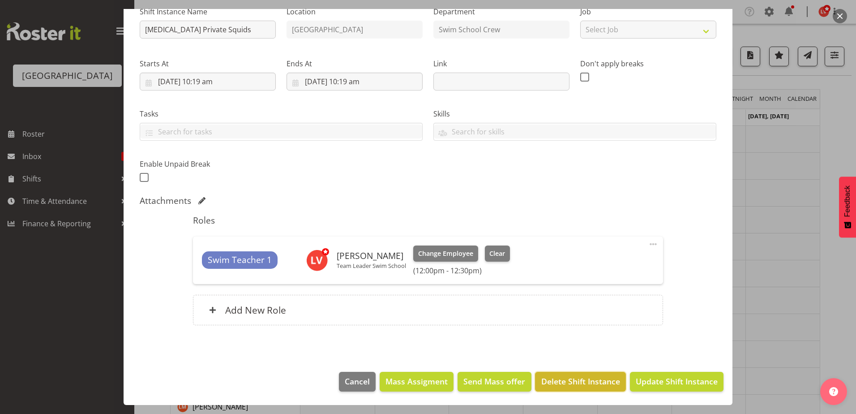
click at [603, 377] on span "Delete Shift Instance" at bounding box center [580, 381] width 79 height 12
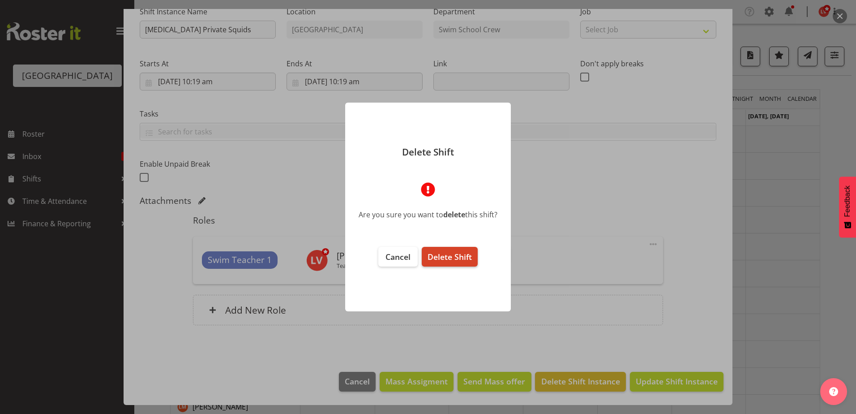
click at [448, 252] on span "Delete Shift" at bounding box center [449, 256] width 44 height 11
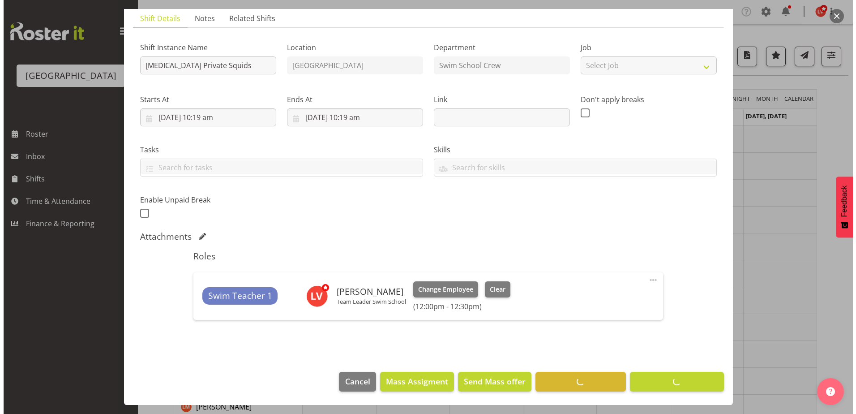
scroll to position [63, 0]
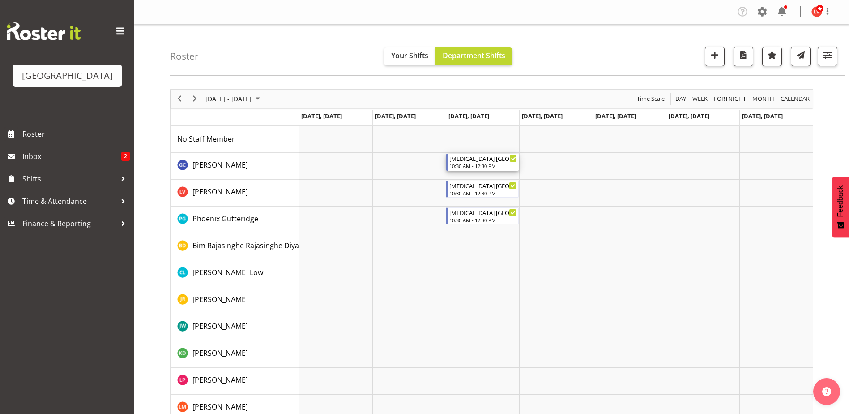
click at [487, 156] on div "T3 ST PATRICKS SCHOOL" at bounding box center [483, 158] width 68 height 9
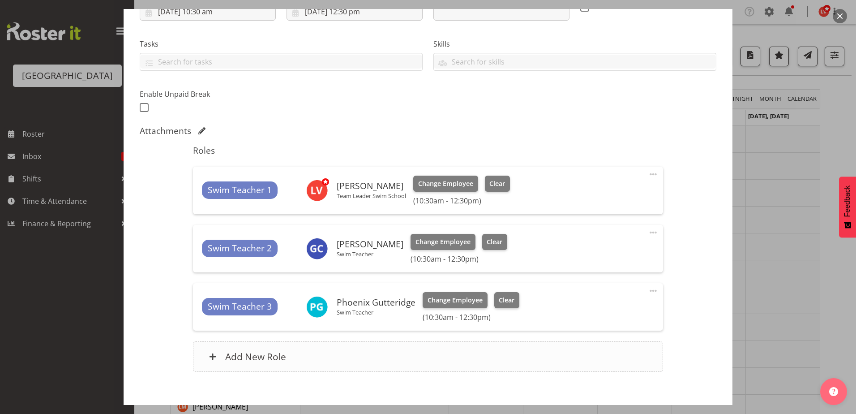
scroll to position [215, 0]
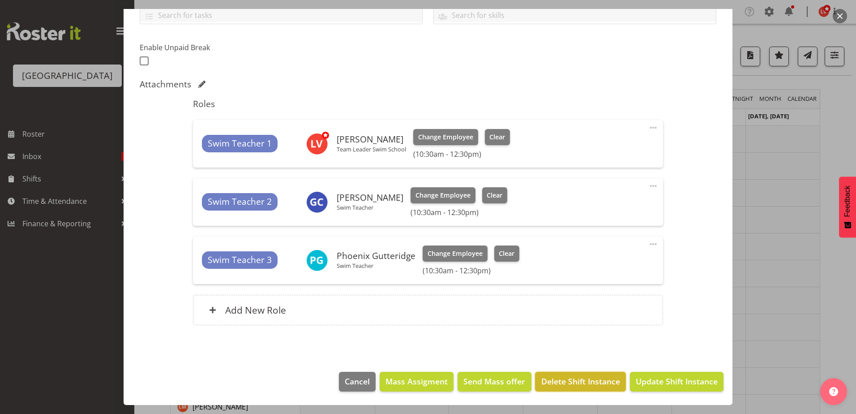
click at [591, 380] on span "Delete Shift Instance" at bounding box center [580, 381] width 79 height 12
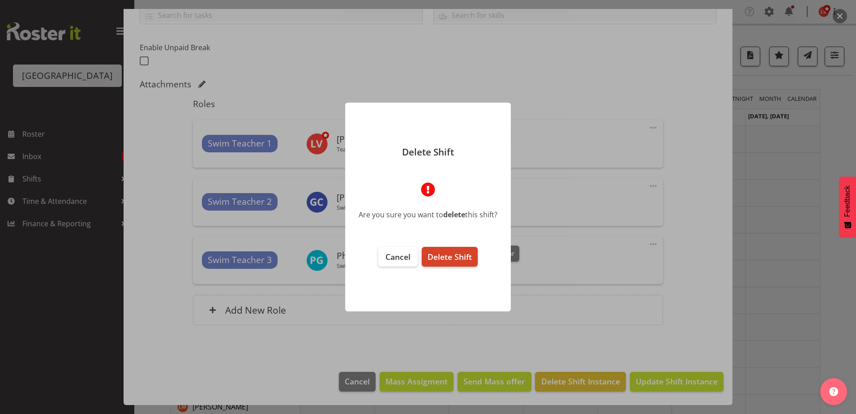
click at [438, 253] on span "Delete Shift" at bounding box center [449, 256] width 44 height 11
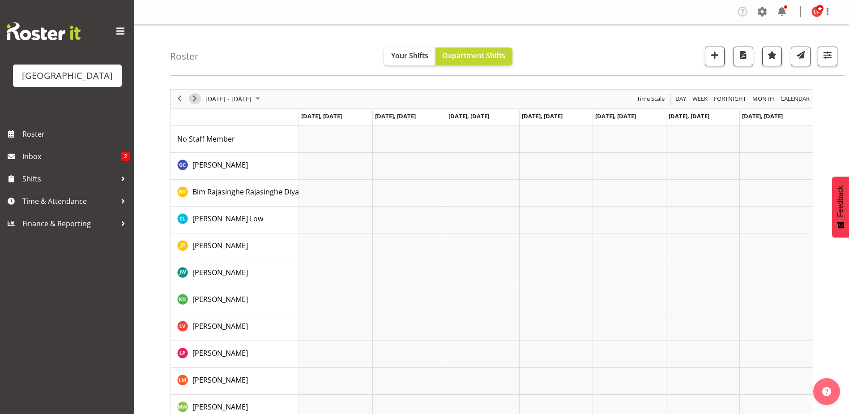
click at [193, 96] on span "Next" at bounding box center [194, 98] width 11 height 11
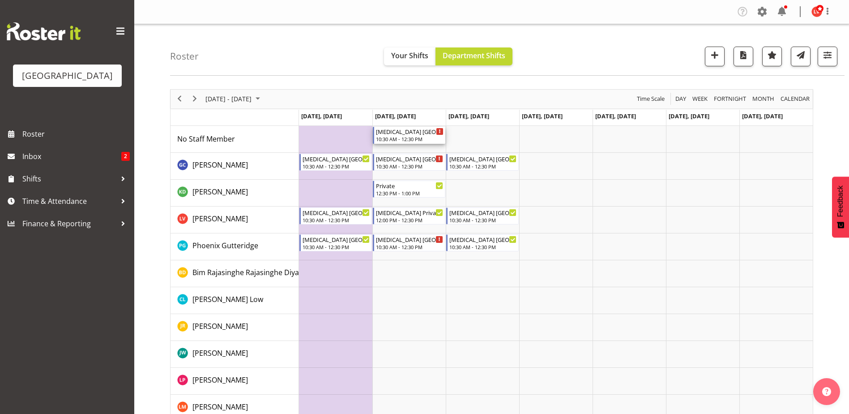
click at [393, 131] on div "T3 ST PATRICKS SCHOOL" at bounding box center [410, 131] width 68 height 9
click at [393, 131] on div at bounding box center [491, 376] width 643 height 574
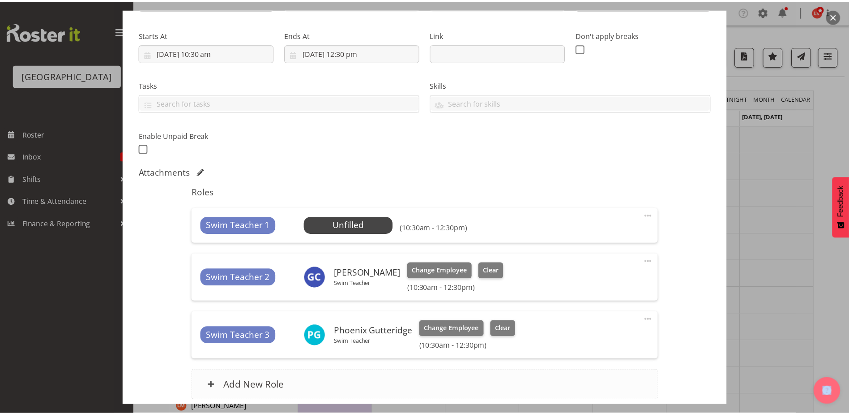
scroll to position [202, 0]
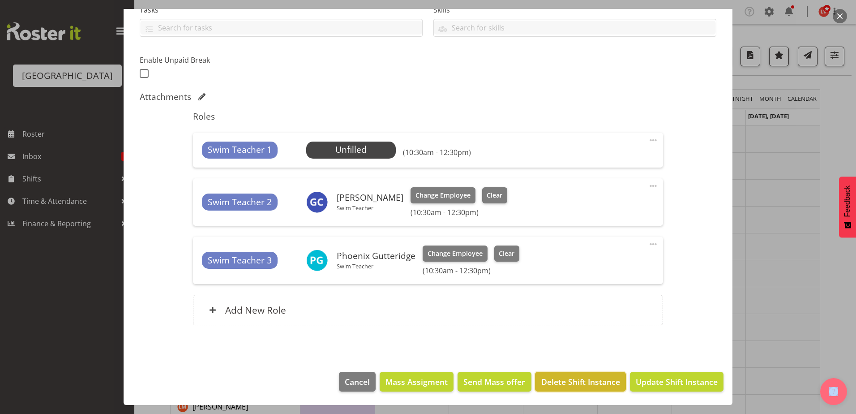
click at [582, 382] on span "Delete Shift Instance" at bounding box center [580, 382] width 79 height 12
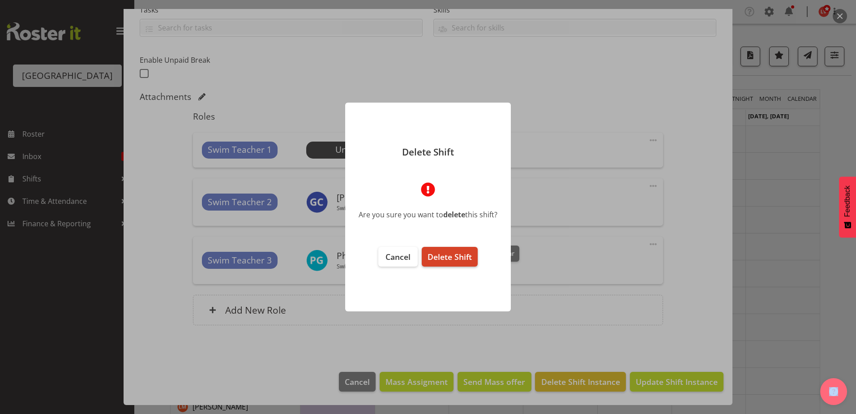
click at [444, 255] on span "Delete Shift" at bounding box center [449, 256] width 44 height 11
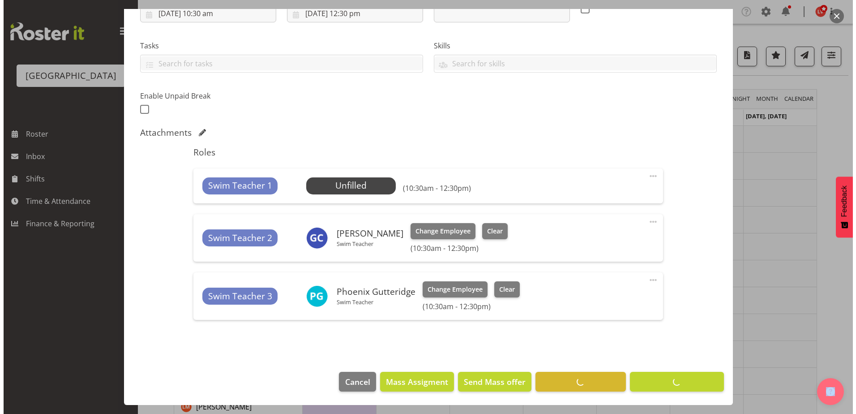
scroll to position [167, 0]
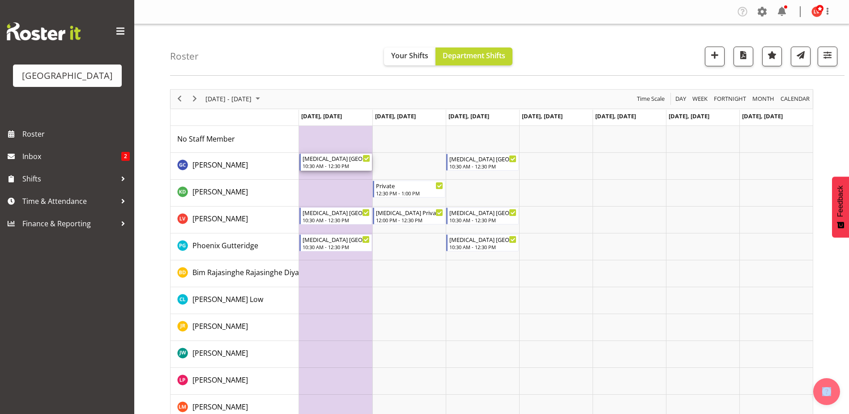
click at [332, 167] on div "10:30 AM - 12:30 PM" at bounding box center [337, 165] width 68 height 7
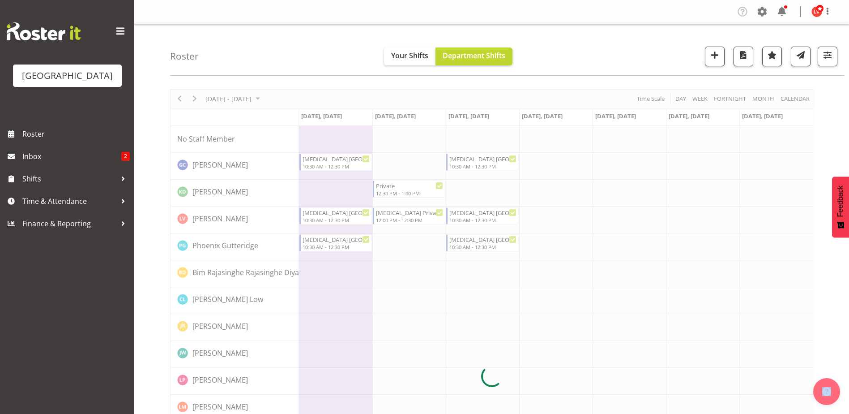
click at [332, 167] on div at bounding box center [491, 376] width 643 height 574
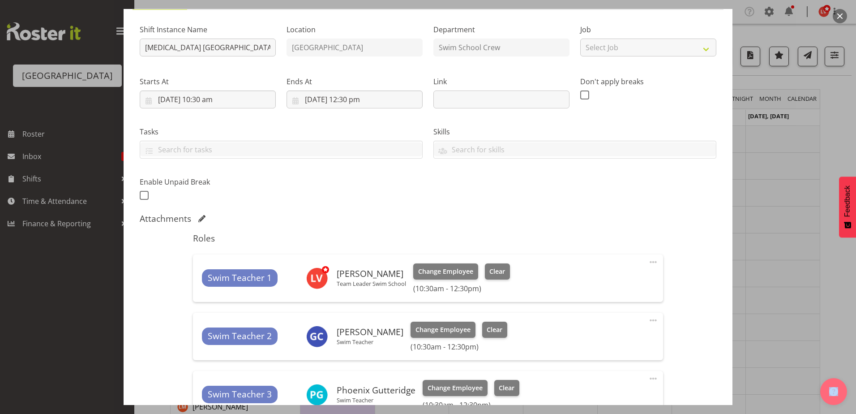
scroll to position [215, 0]
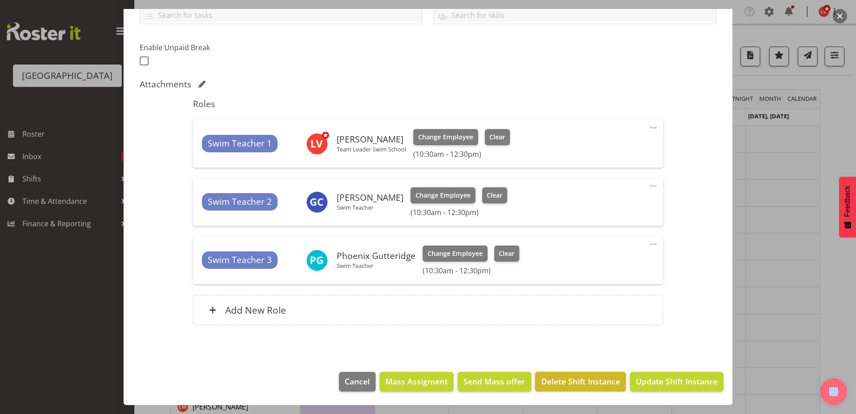
click at [586, 378] on span "Delete Shift Instance" at bounding box center [580, 381] width 79 height 12
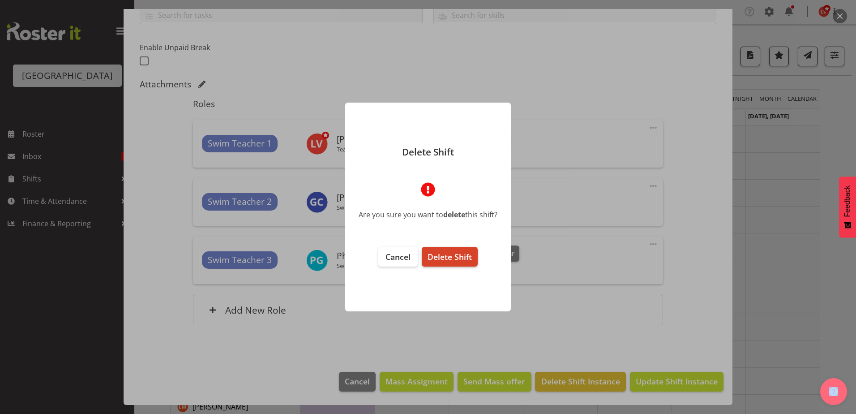
click at [461, 252] on span "Delete Shift" at bounding box center [449, 256] width 44 height 11
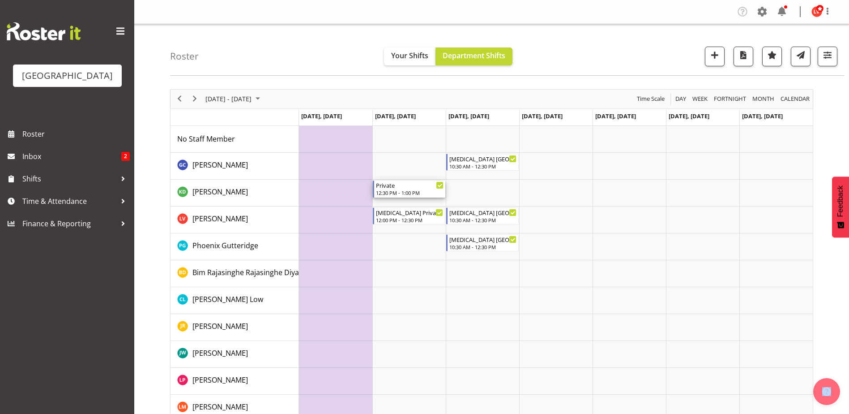
click at [412, 185] on div "Private" at bounding box center [410, 184] width 68 height 9
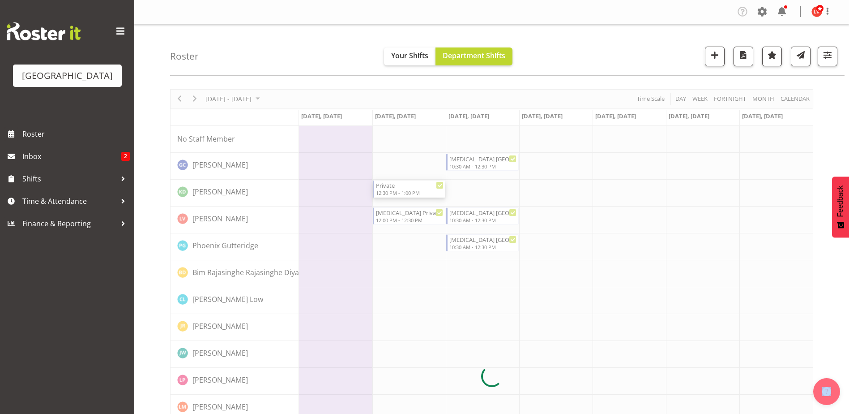
click at [412, 185] on div at bounding box center [491, 376] width 643 height 574
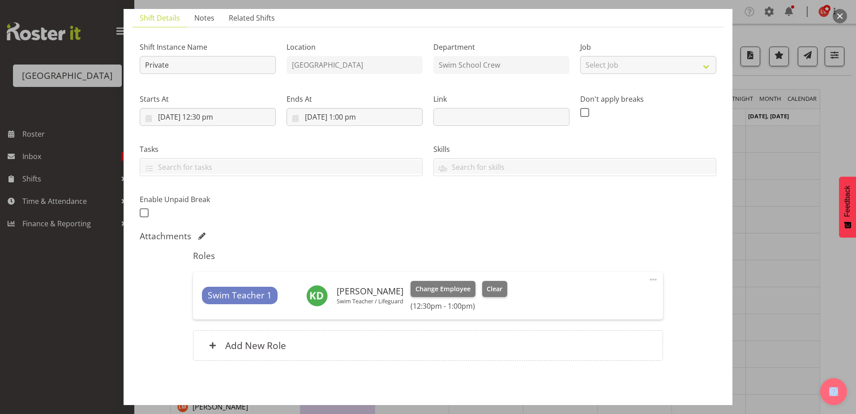
scroll to position [98, 0]
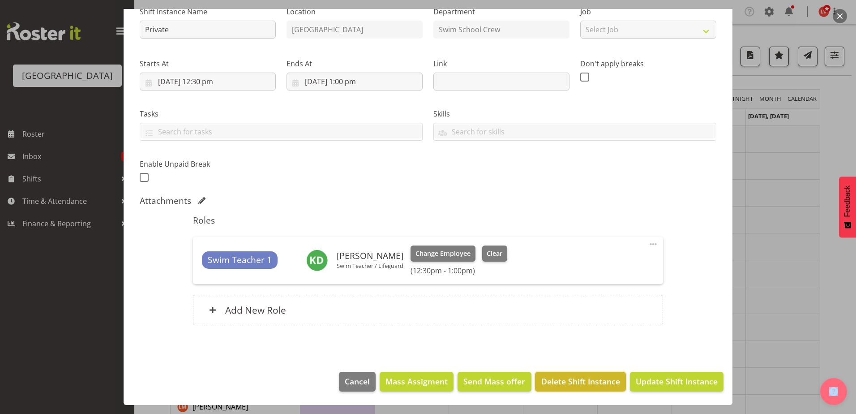
click at [594, 388] on button "Delete Shift Instance" at bounding box center [580, 382] width 90 height 20
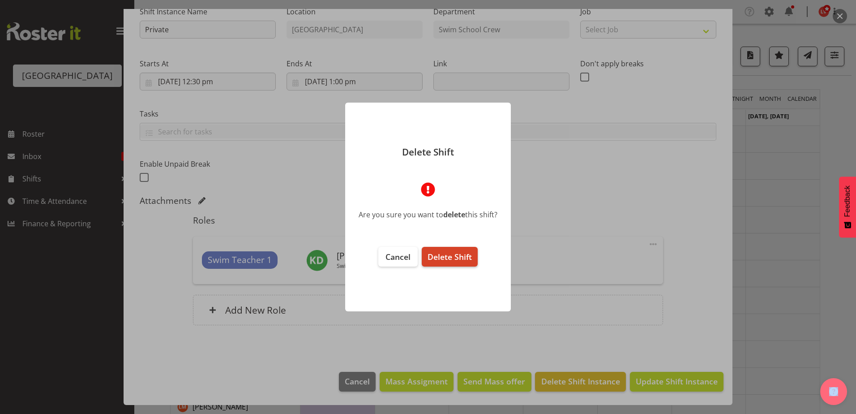
click at [455, 255] on span "Delete Shift" at bounding box center [449, 256] width 44 height 11
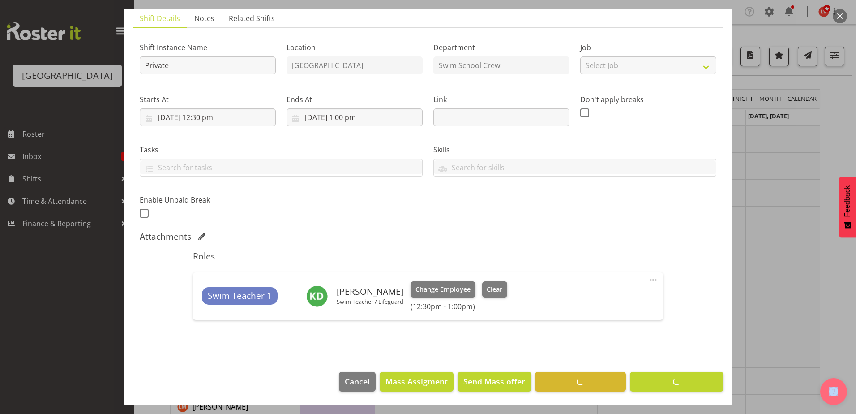
scroll to position [63, 0]
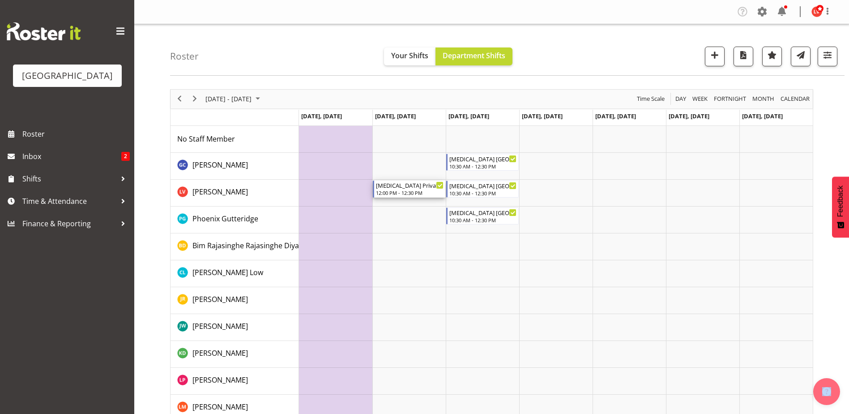
click at [420, 188] on div "T3 Private Squids" at bounding box center [410, 184] width 68 height 9
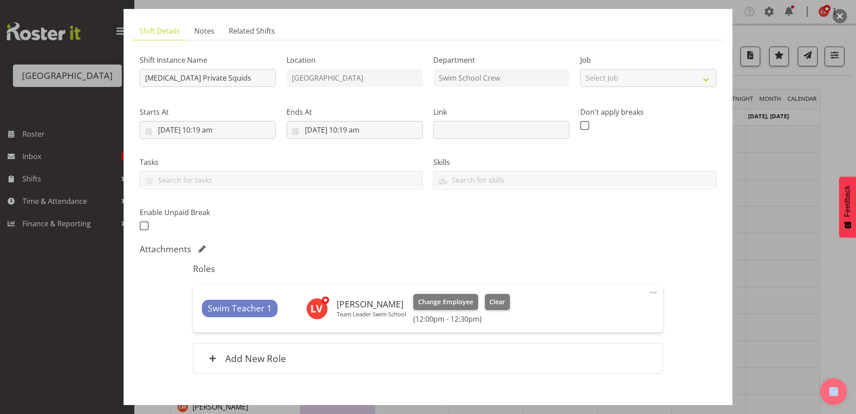
scroll to position [98, 0]
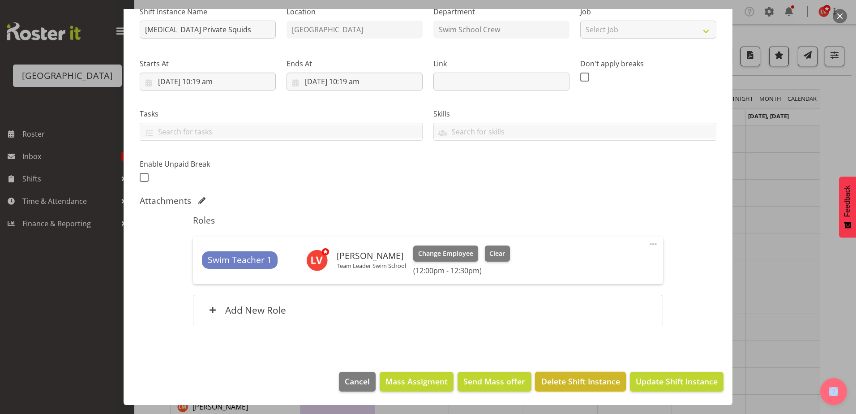
click at [581, 380] on span "Delete Shift Instance" at bounding box center [580, 381] width 79 height 12
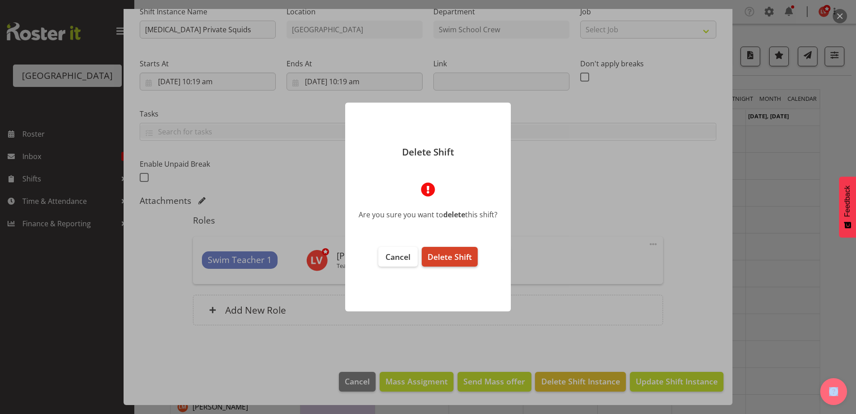
click at [454, 252] on span "Delete Shift" at bounding box center [449, 256] width 44 height 11
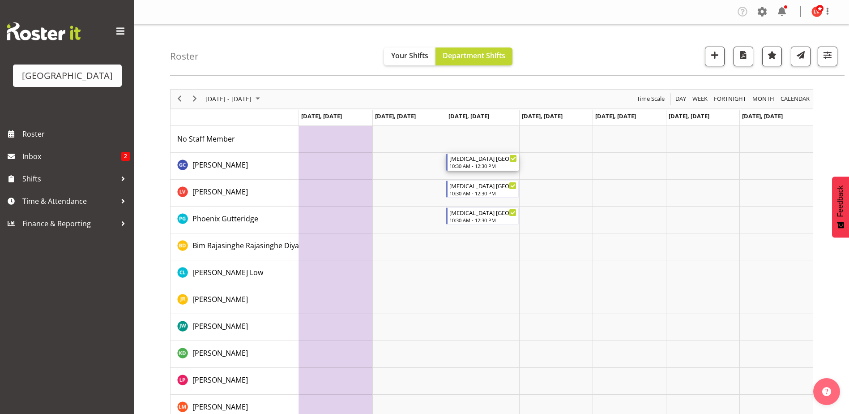
click at [480, 157] on div "T3 ST PATRICKS SCHOOL" at bounding box center [483, 158] width 68 height 9
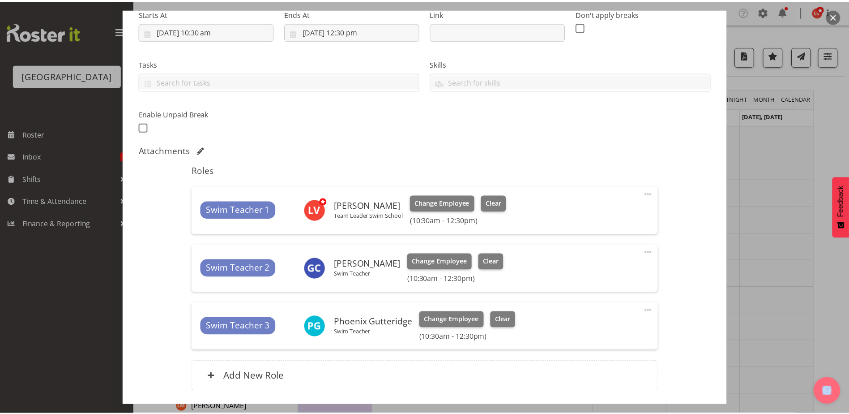
scroll to position [215, 0]
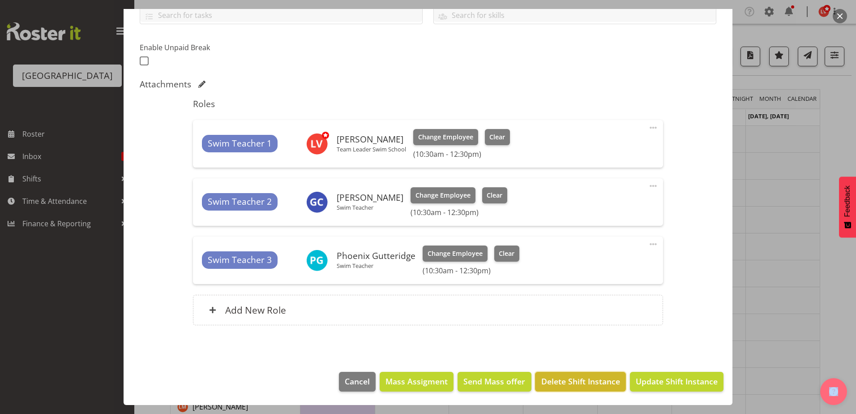
click at [570, 382] on span "Delete Shift Instance" at bounding box center [580, 381] width 79 height 12
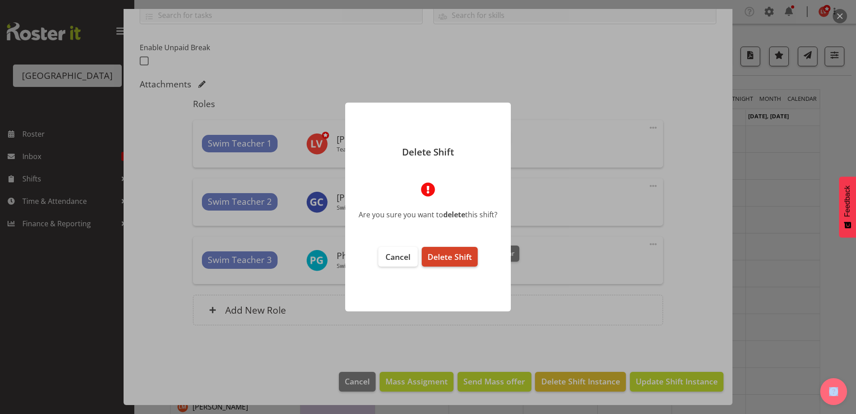
click at [452, 255] on span "Delete Shift" at bounding box center [449, 256] width 44 height 11
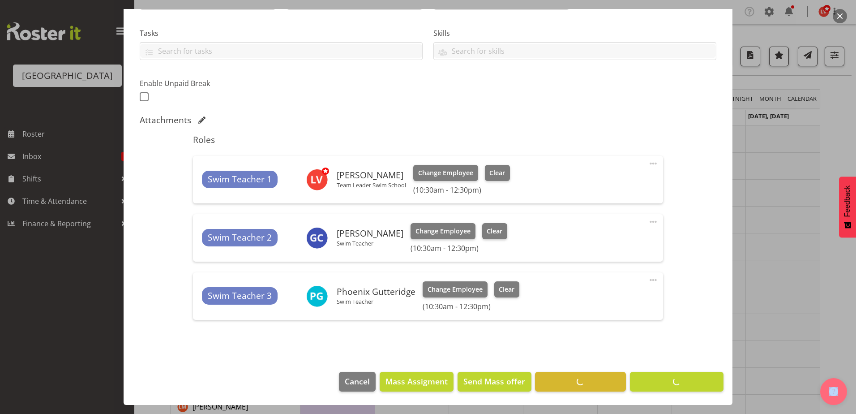
scroll to position [179, 0]
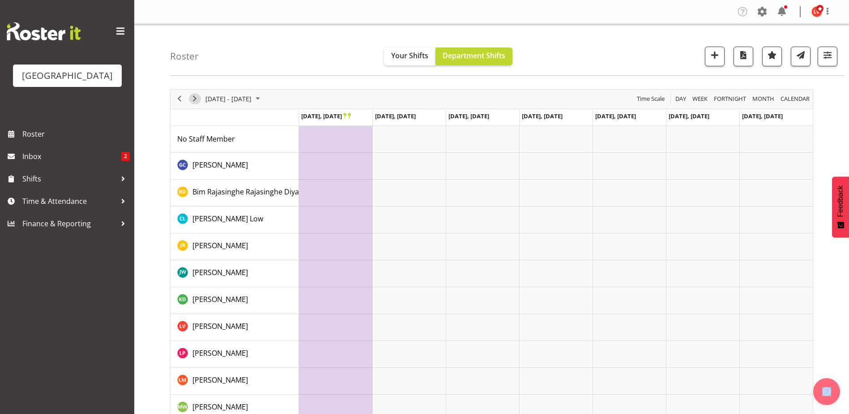
click at [197, 96] on span "Next" at bounding box center [194, 98] width 11 height 11
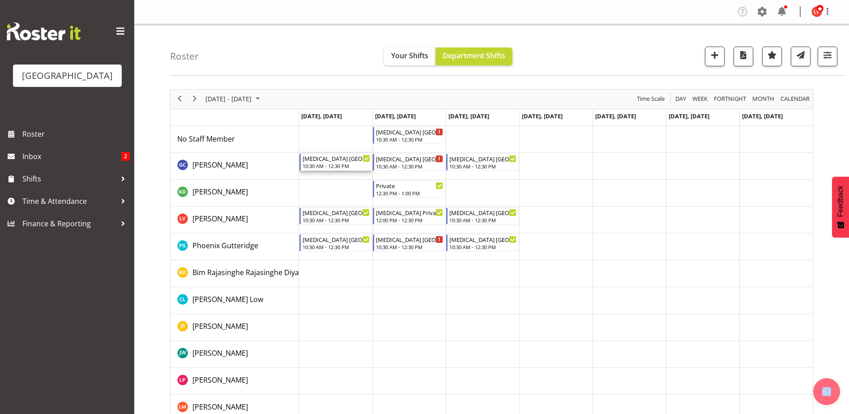
click at [359, 162] on div "T3 ST PATRICKS SCHOOL" at bounding box center [337, 158] width 68 height 9
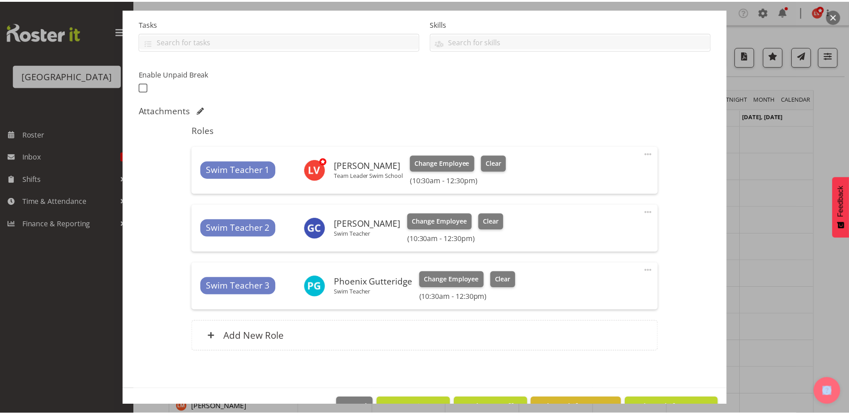
scroll to position [215, 0]
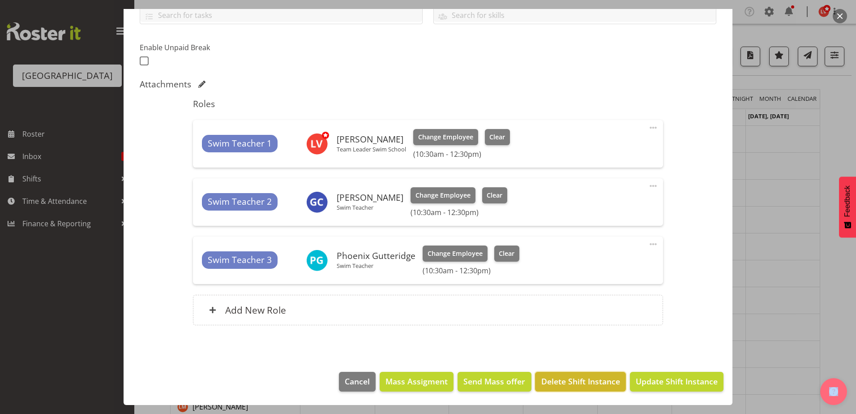
click at [544, 376] on span "Delete Shift Instance" at bounding box center [580, 381] width 79 height 12
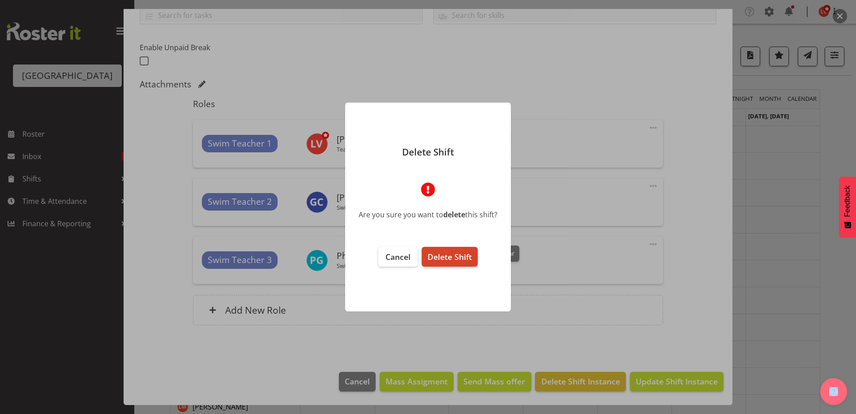
click at [439, 258] on span "Delete Shift" at bounding box center [449, 256] width 44 height 11
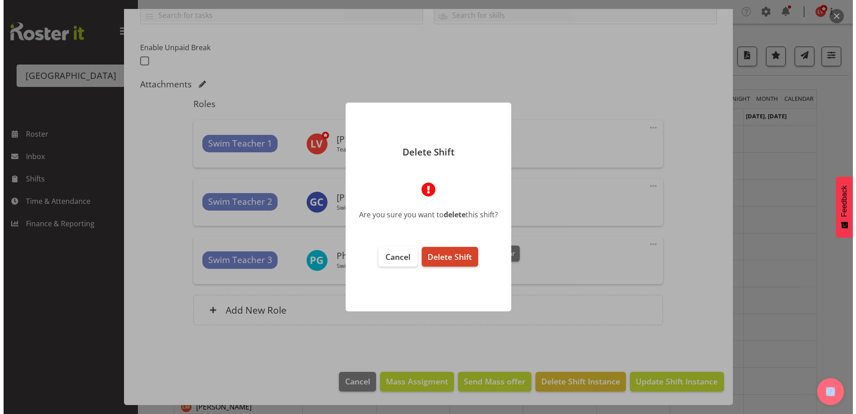
scroll to position [179, 0]
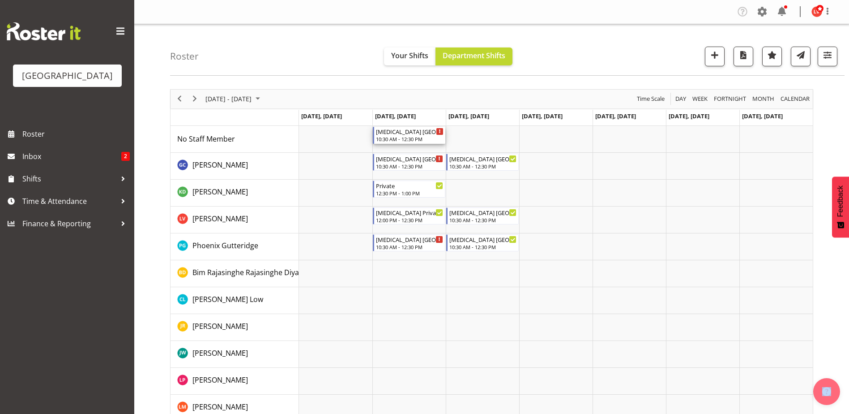
click at [408, 137] on div "10:30 AM - 12:30 PM" at bounding box center [410, 138] width 68 height 7
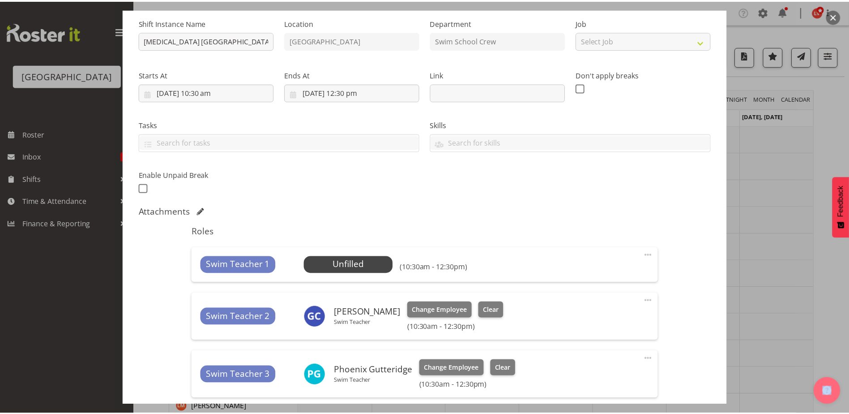
scroll to position [202, 0]
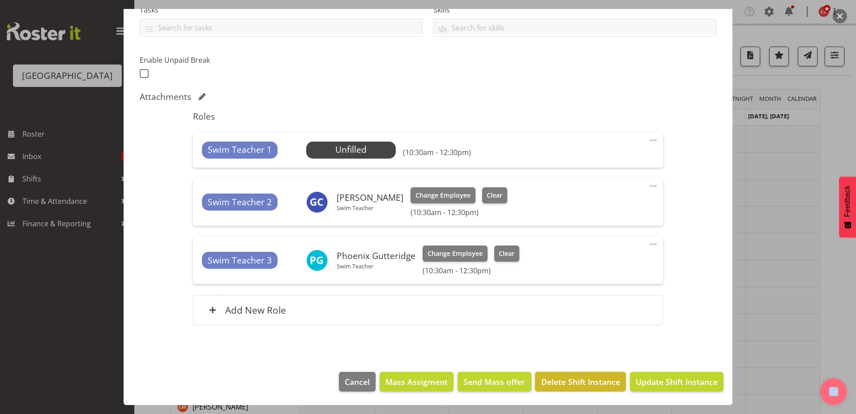
click at [548, 378] on span "Delete Shift Instance" at bounding box center [580, 382] width 79 height 12
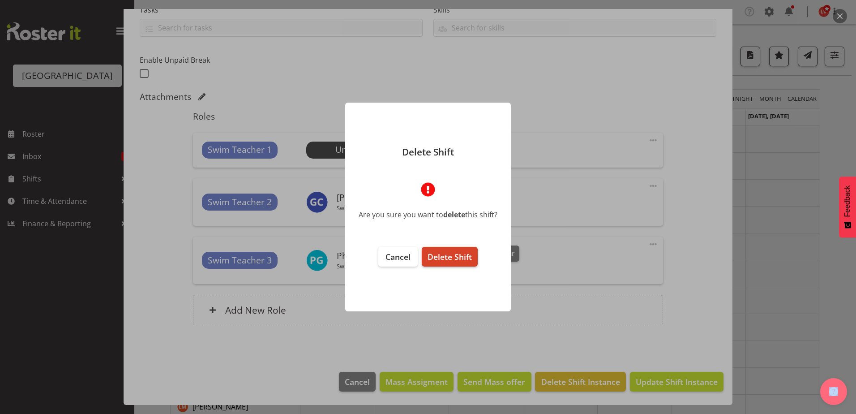
click at [437, 266] on button "Delete Shift" at bounding box center [450, 257] width 56 height 20
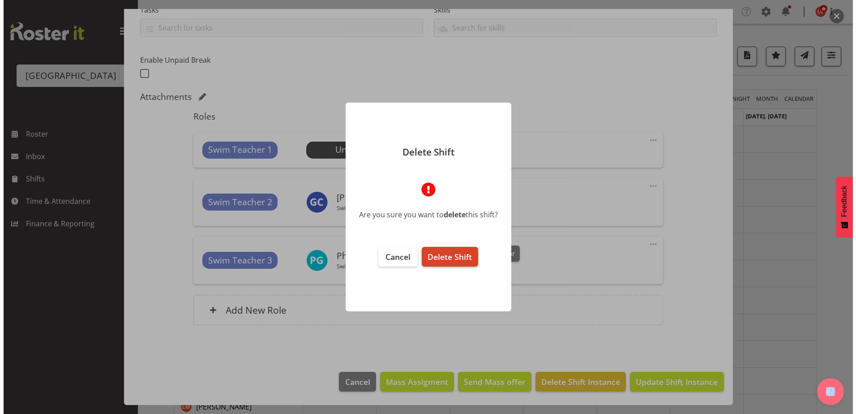
scroll to position [167, 0]
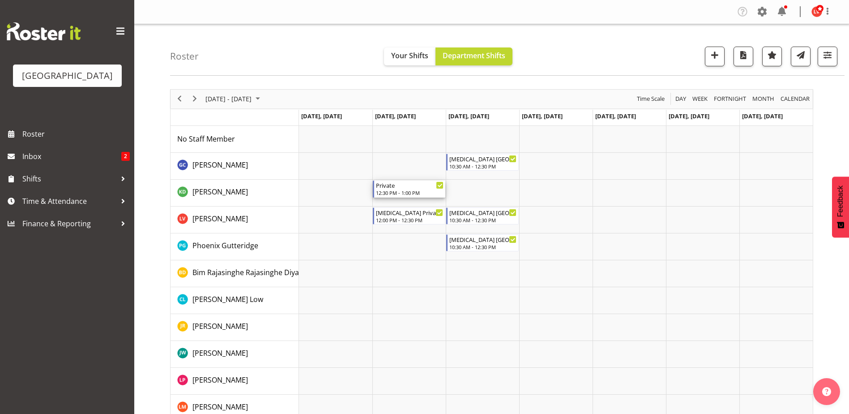
click at [390, 185] on div "Private" at bounding box center [410, 184] width 68 height 9
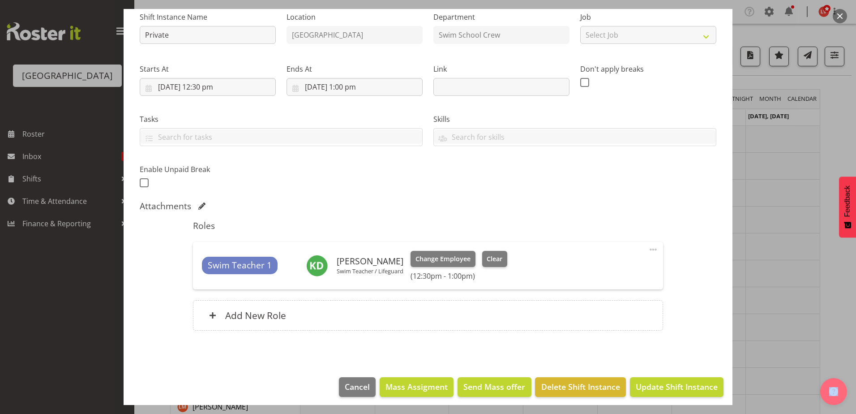
scroll to position [98, 0]
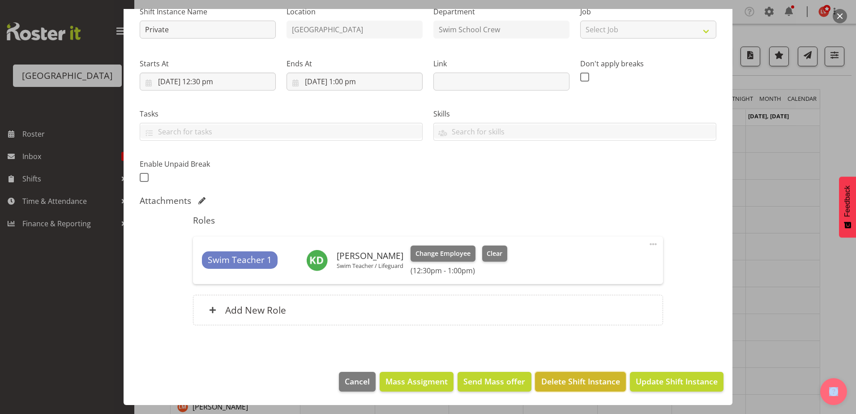
click at [564, 380] on span "Delete Shift Instance" at bounding box center [580, 381] width 79 height 12
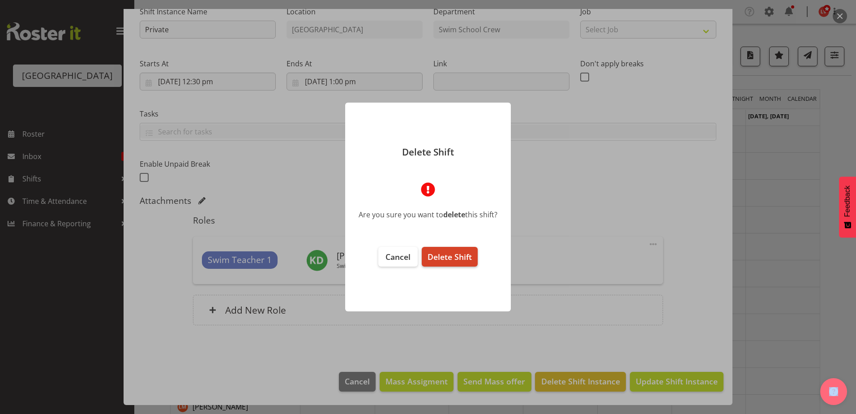
click at [448, 253] on span "Delete Shift" at bounding box center [449, 256] width 44 height 11
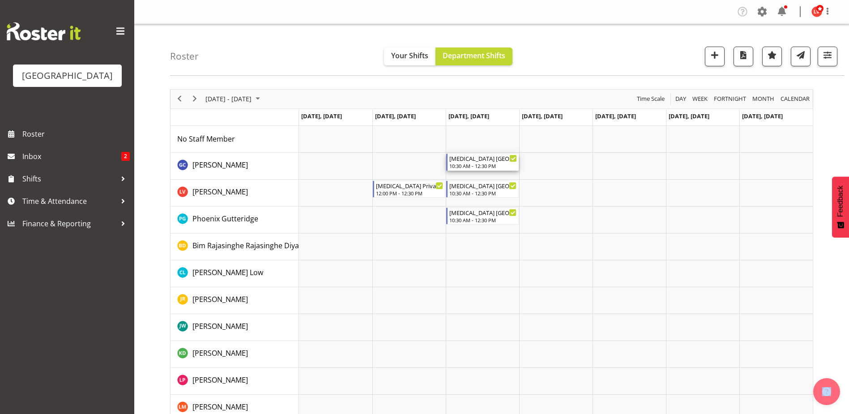
click at [490, 164] on div "10:30 AM - 12:30 PM" at bounding box center [483, 165] width 68 height 7
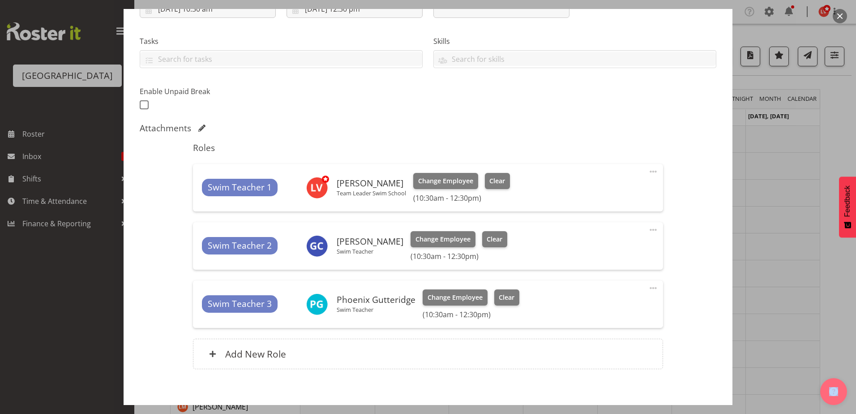
scroll to position [215, 0]
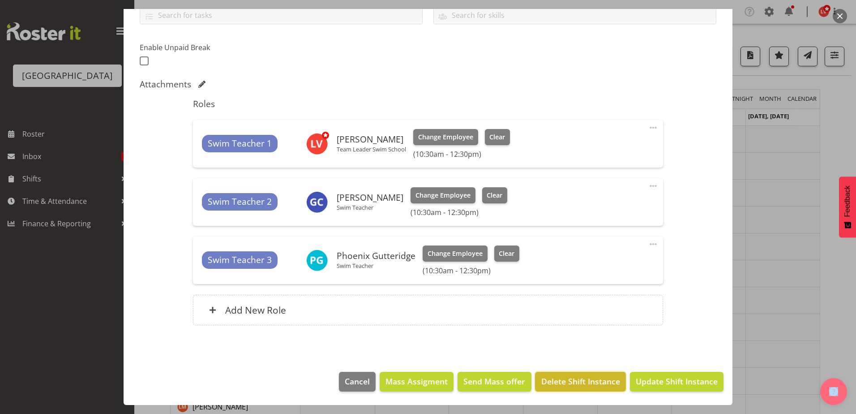
click at [606, 381] on span "Delete Shift Instance" at bounding box center [580, 381] width 79 height 12
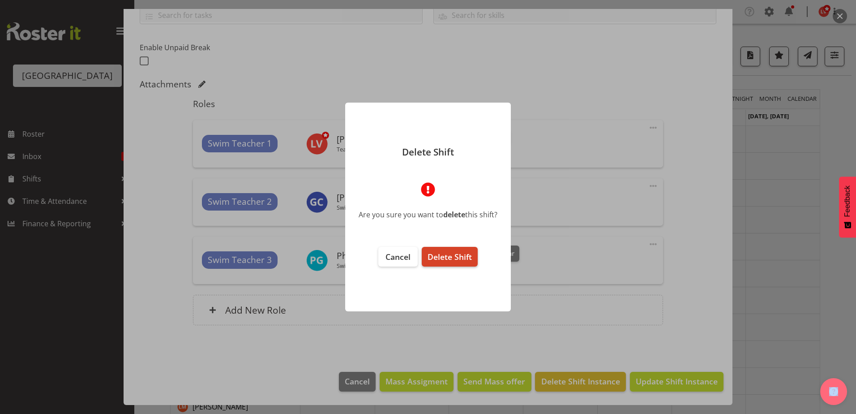
click at [451, 256] on span "Delete Shift" at bounding box center [449, 256] width 44 height 11
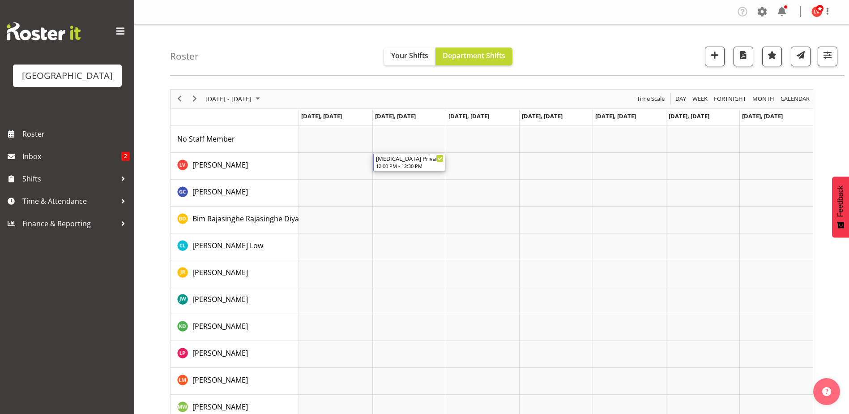
click at [399, 157] on div "T3 Private Squids" at bounding box center [410, 158] width 68 height 9
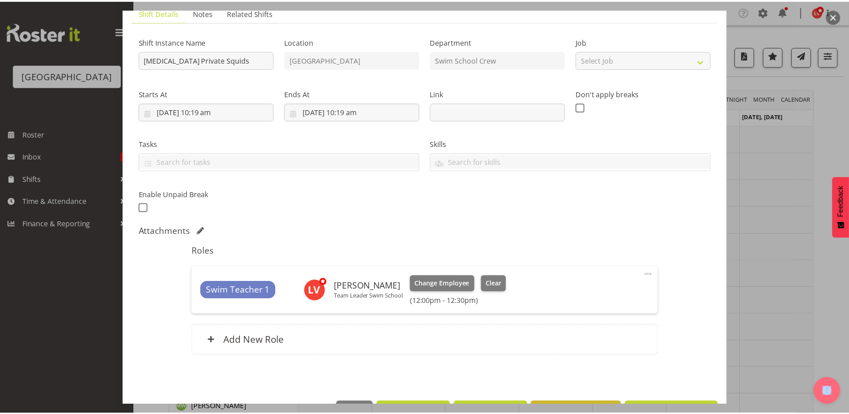
scroll to position [98, 0]
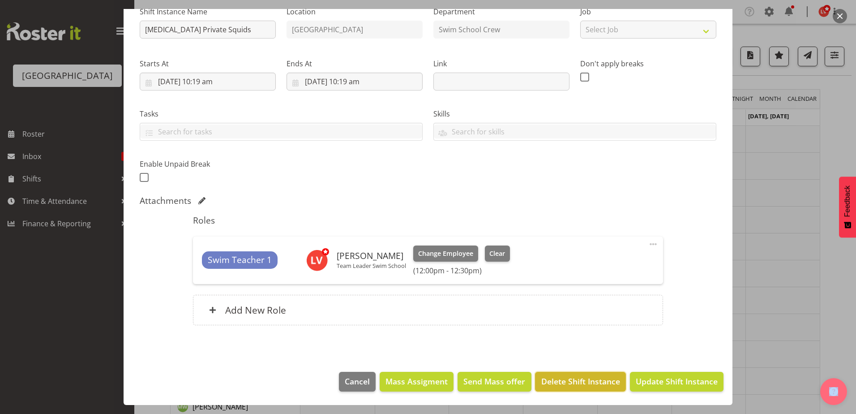
click at [585, 385] on span "Delete Shift Instance" at bounding box center [580, 381] width 79 height 12
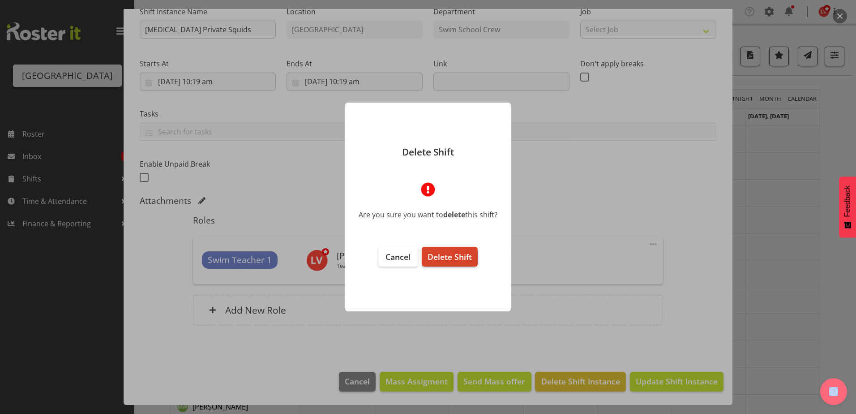
click at [449, 255] on span "Delete Shift" at bounding box center [449, 256] width 44 height 11
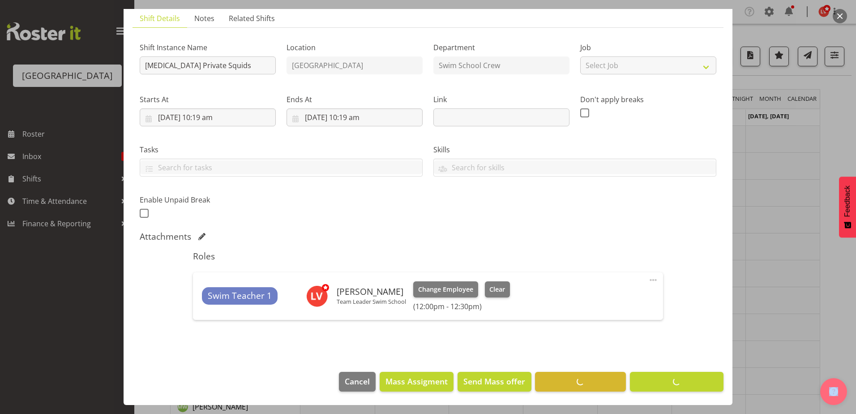
scroll to position [63, 0]
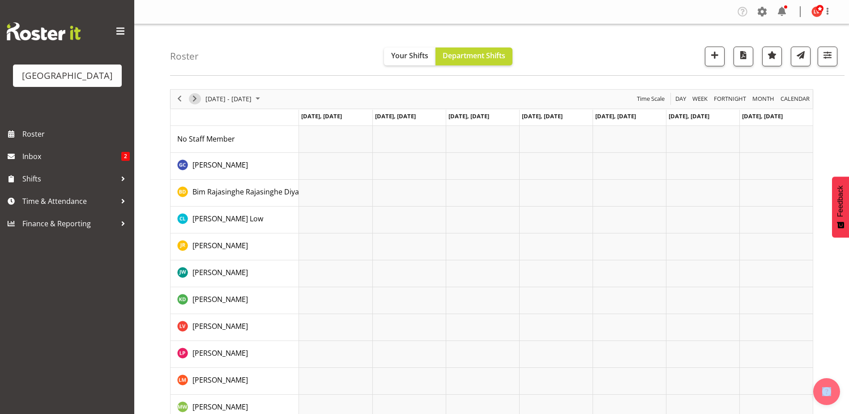
click at [194, 101] on span "Next" at bounding box center [194, 98] width 11 height 11
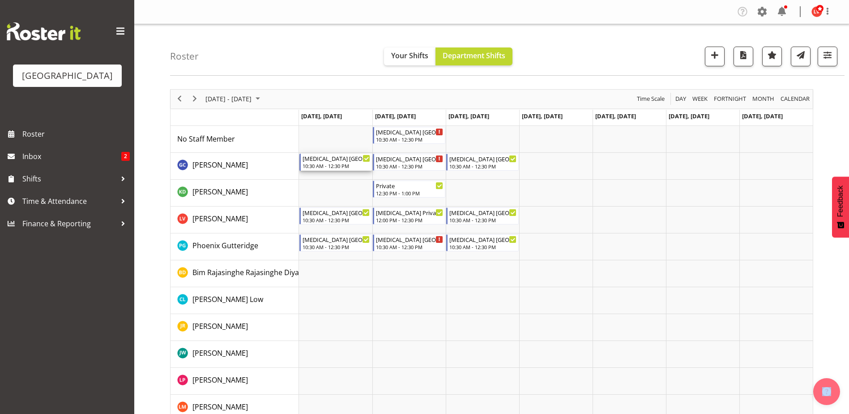
click at [352, 164] on div "10:30 AM - 12:30 PM" at bounding box center [337, 165] width 68 height 7
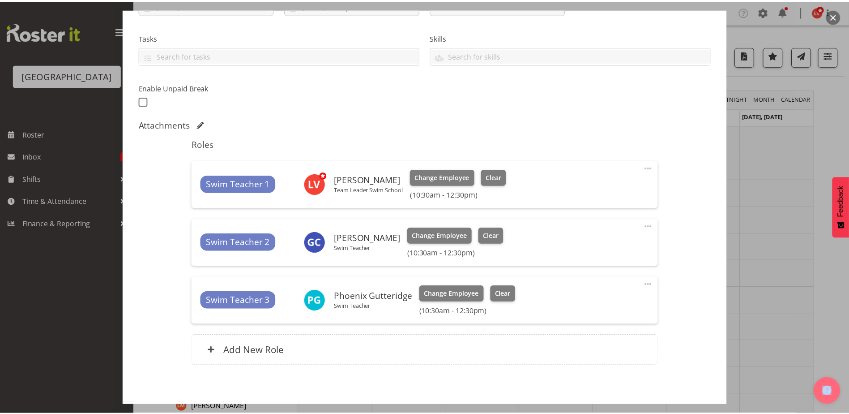
scroll to position [215, 0]
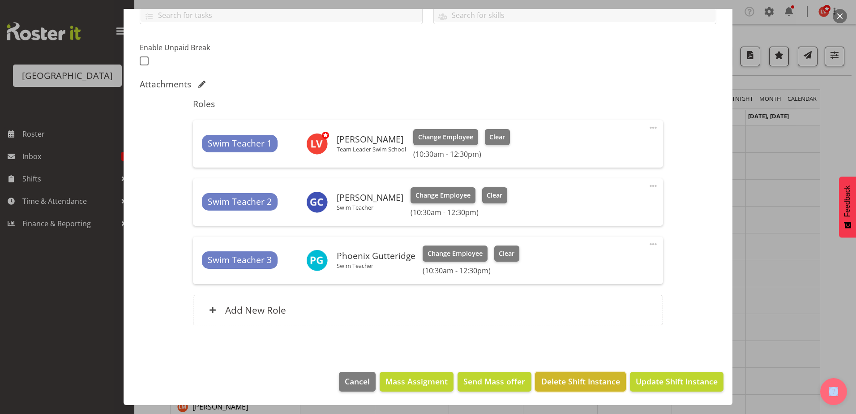
click at [583, 380] on span "Delete Shift Instance" at bounding box center [580, 381] width 79 height 12
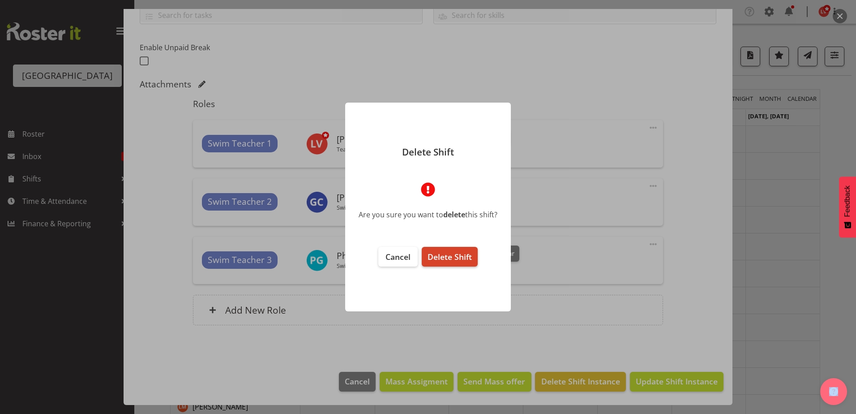
click at [450, 252] on span "Delete Shift" at bounding box center [449, 256] width 44 height 11
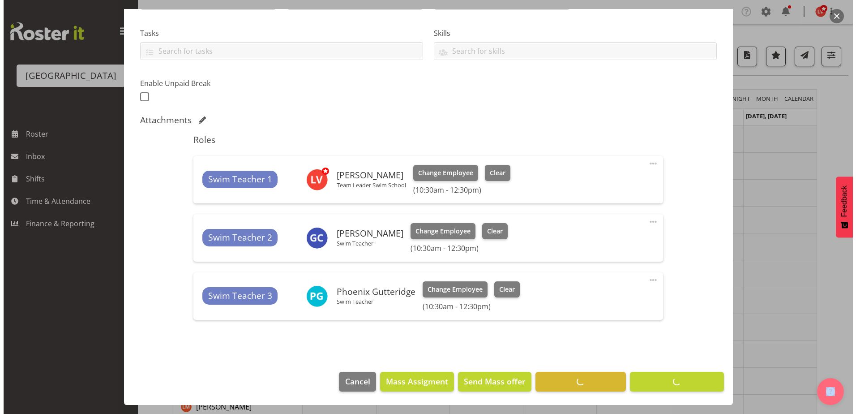
scroll to position [179, 0]
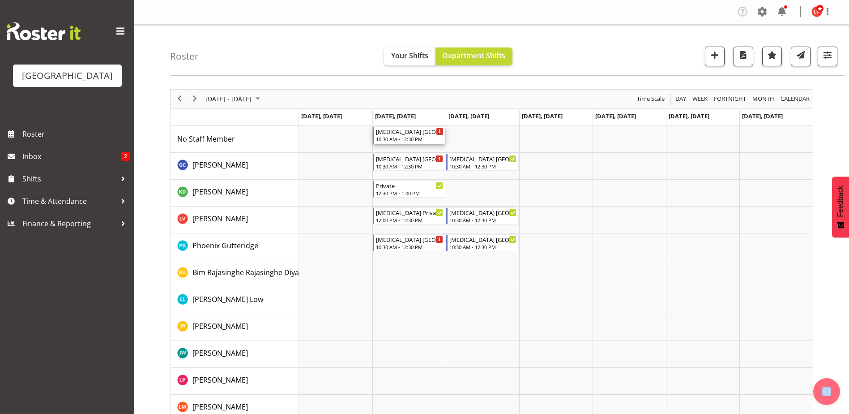
click at [412, 135] on div "T3 ST PATRICKS SCHOOL" at bounding box center [410, 131] width 68 height 9
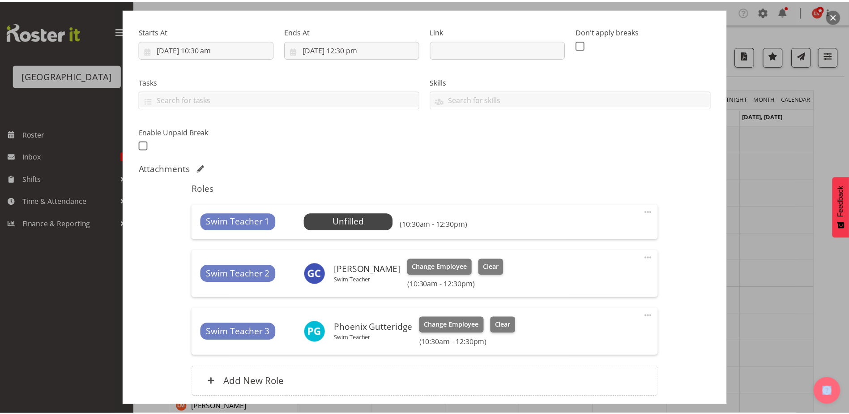
scroll to position [202, 0]
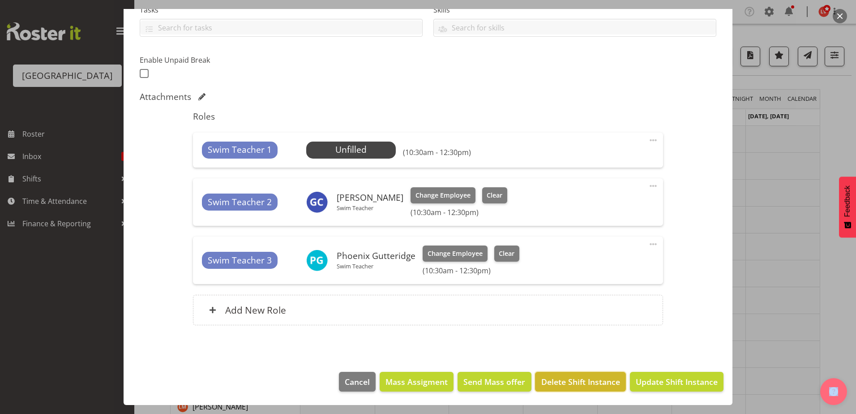
click at [559, 380] on span "Delete Shift Instance" at bounding box center [580, 382] width 79 height 12
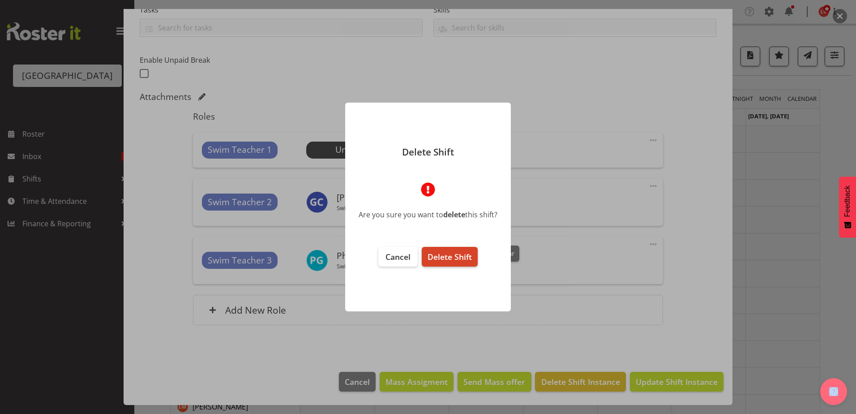
click at [442, 251] on span "Delete Shift" at bounding box center [449, 256] width 44 height 11
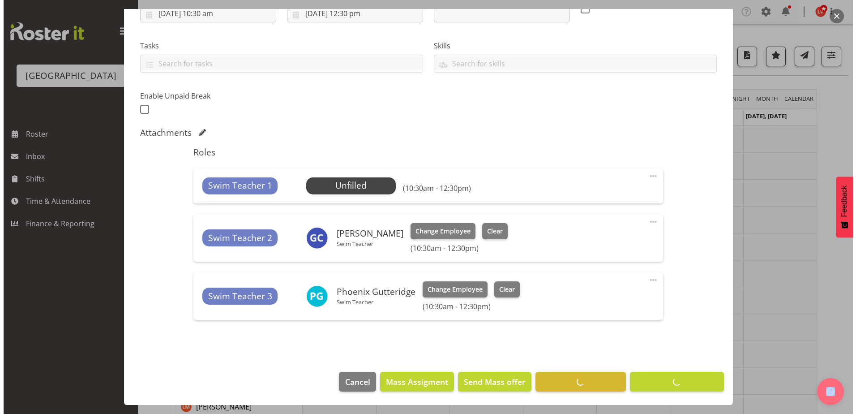
scroll to position [167, 0]
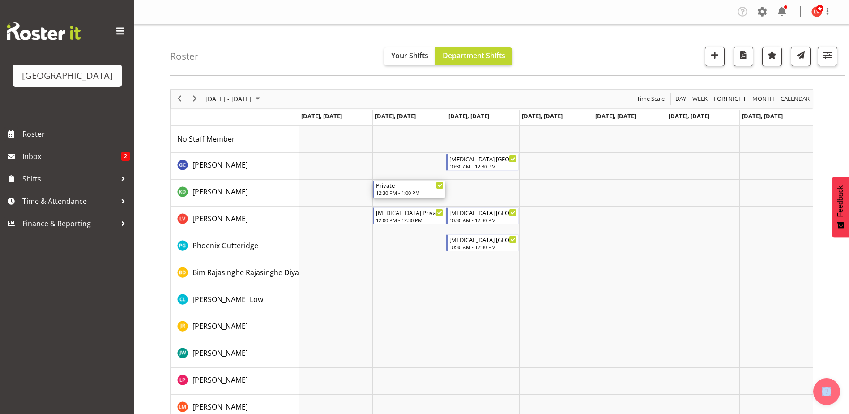
click at [400, 191] on div "12:30 PM - 1:00 PM" at bounding box center [410, 192] width 68 height 7
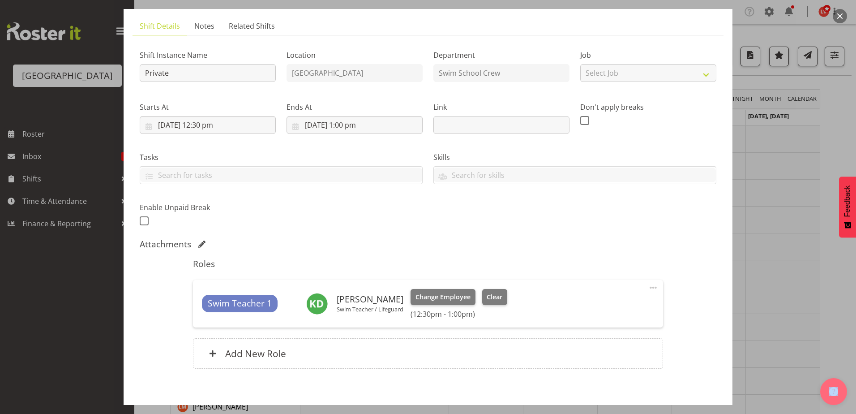
scroll to position [98, 0]
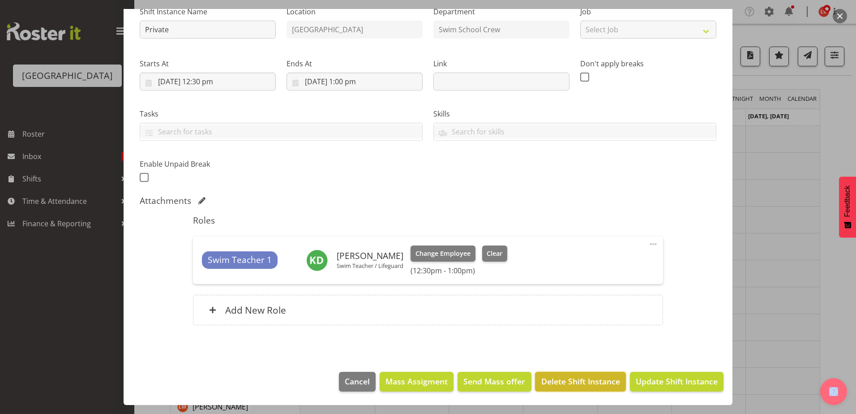
click at [562, 378] on span "Delete Shift Instance" at bounding box center [580, 381] width 79 height 12
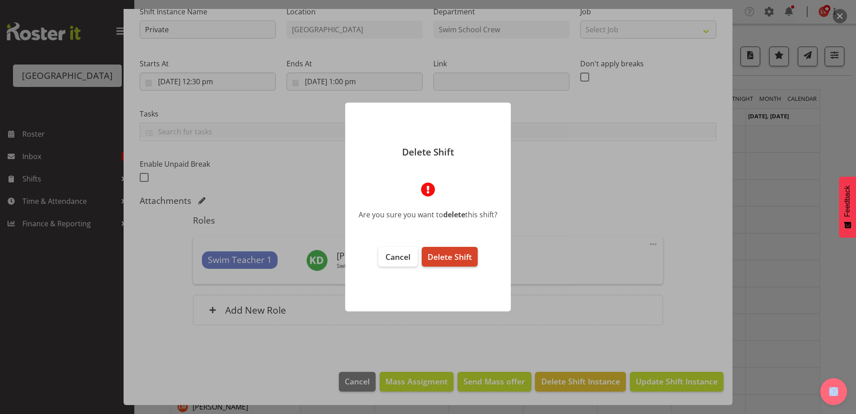
click at [437, 259] on span "Delete Shift" at bounding box center [449, 256] width 44 height 11
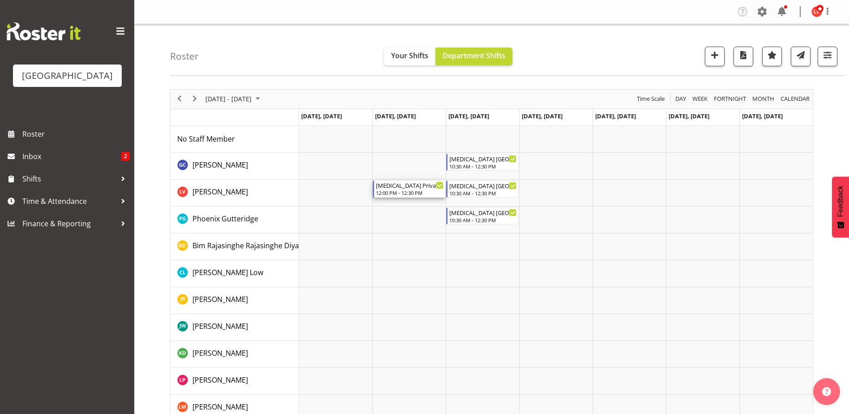
click at [423, 187] on div "T3 Private Squids" at bounding box center [410, 184] width 68 height 9
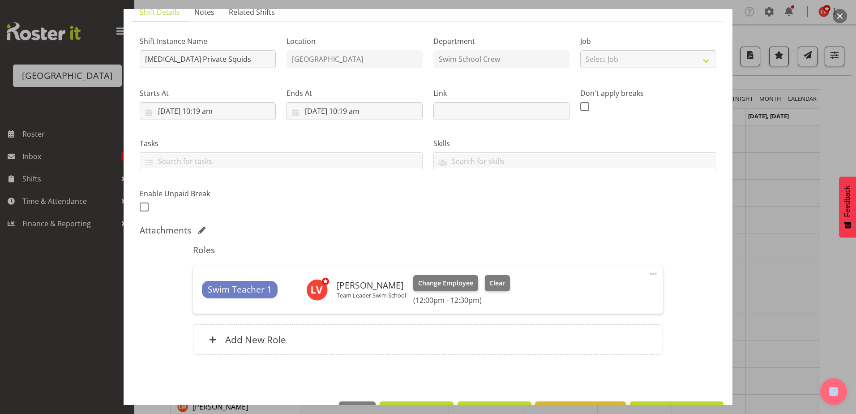
scroll to position [98, 0]
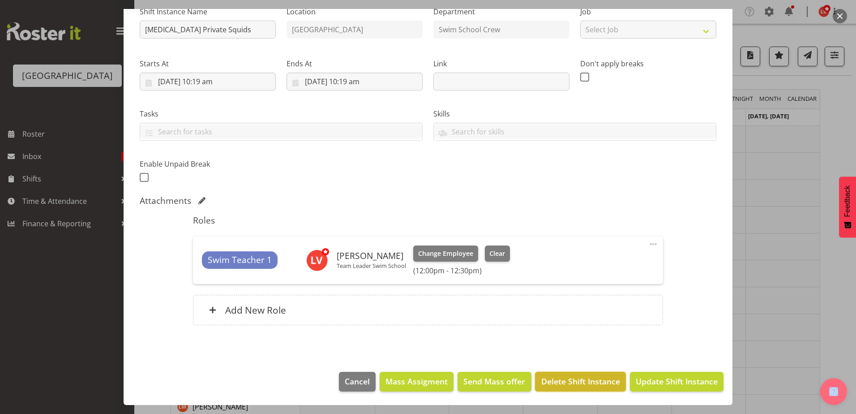
click at [570, 379] on span "Delete Shift Instance" at bounding box center [580, 381] width 79 height 12
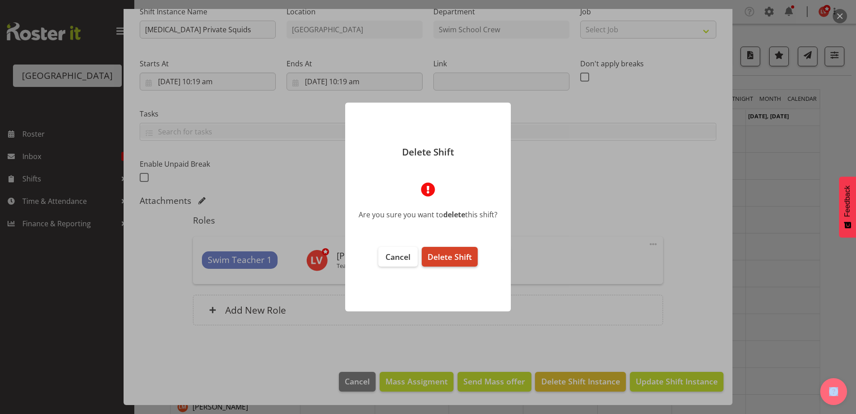
click at [452, 256] on span "Delete Shift" at bounding box center [449, 256] width 44 height 11
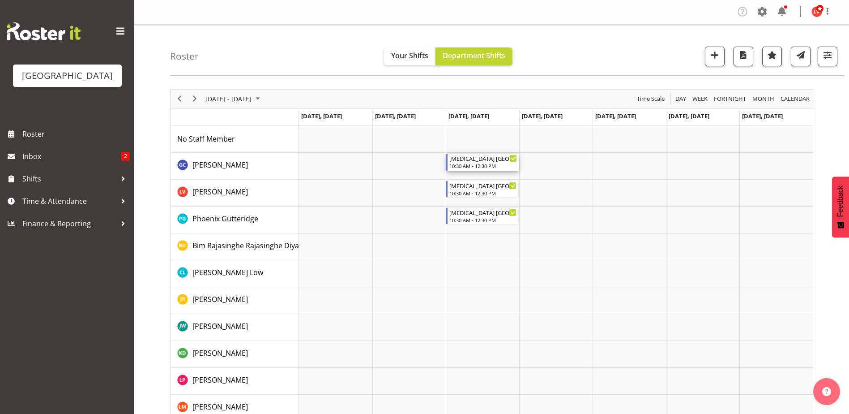
click at [475, 158] on div "T3 ST PATRICKS SCHOOL" at bounding box center [483, 158] width 68 height 9
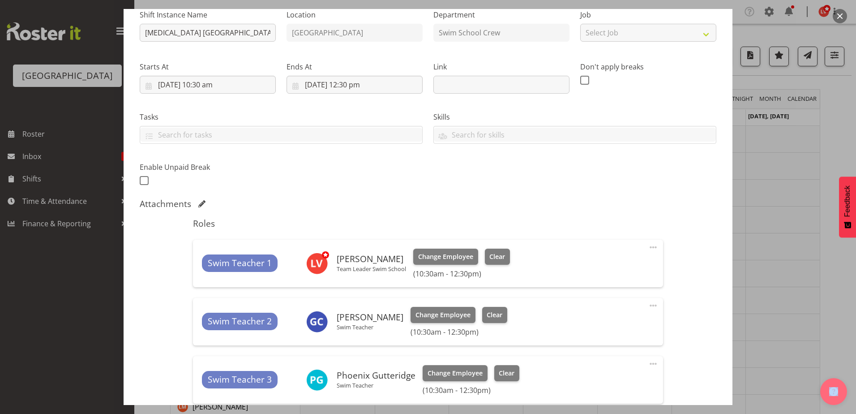
scroll to position [215, 0]
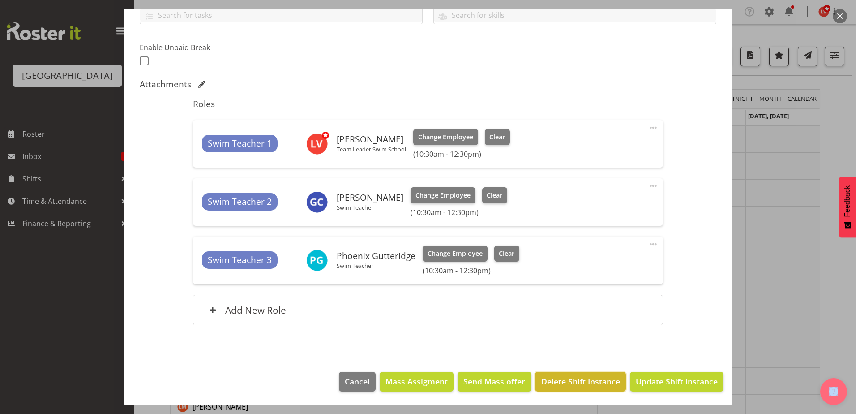
click at [560, 374] on button "Delete Shift Instance" at bounding box center [580, 382] width 90 height 20
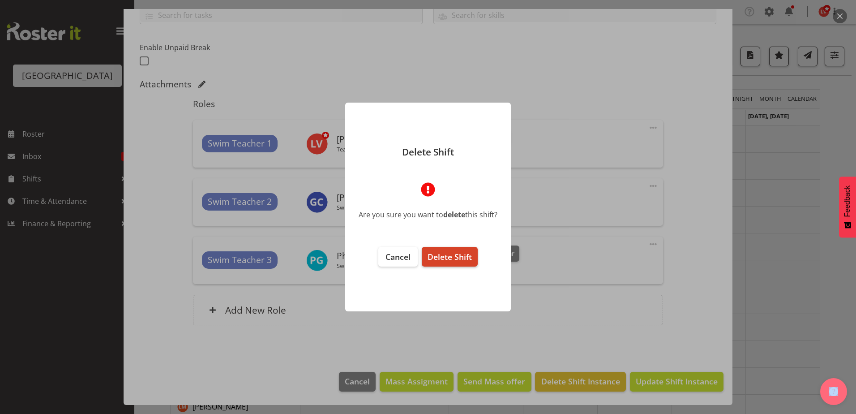
click at [443, 250] on button "Delete Shift" at bounding box center [450, 257] width 56 height 20
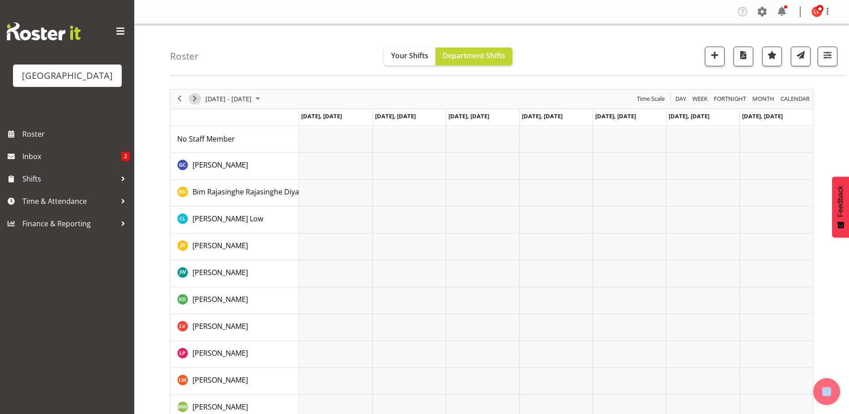
click at [198, 97] on span "Next" at bounding box center [194, 98] width 11 height 11
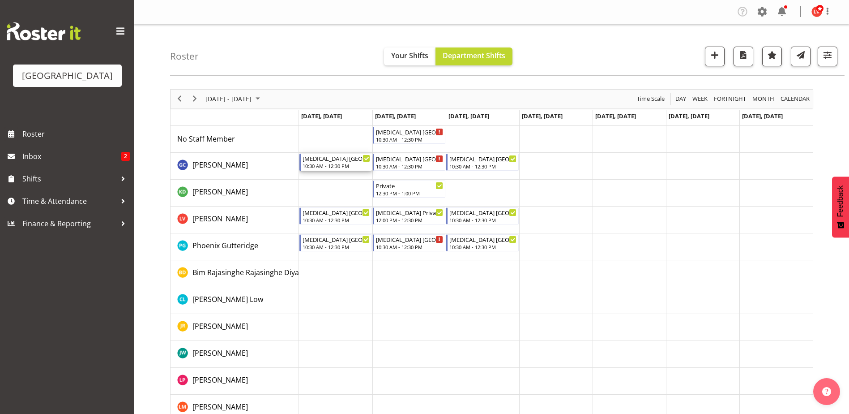
click at [342, 162] on div "T3 ST PATRICKS SCHOOL" at bounding box center [337, 158] width 68 height 9
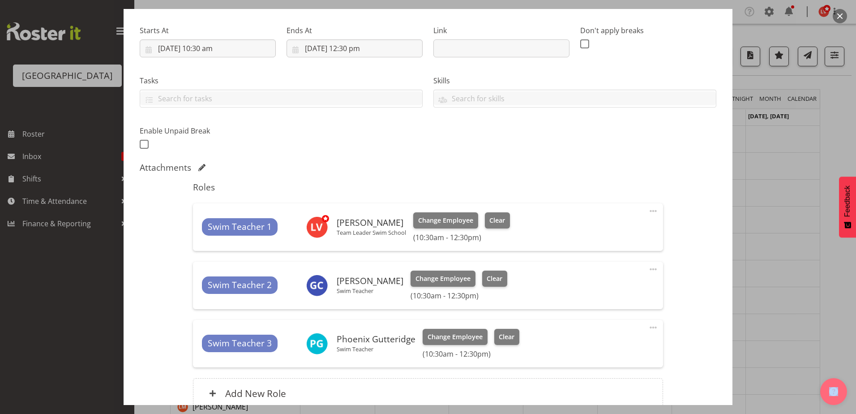
scroll to position [215, 0]
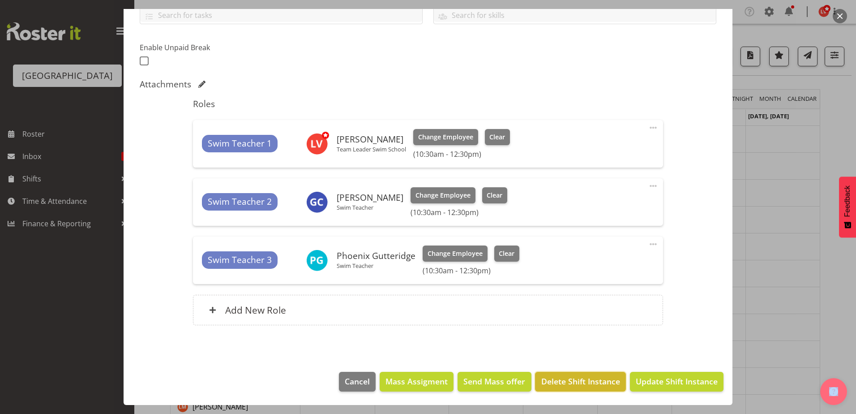
click at [570, 380] on span "Delete Shift Instance" at bounding box center [580, 381] width 79 height 12
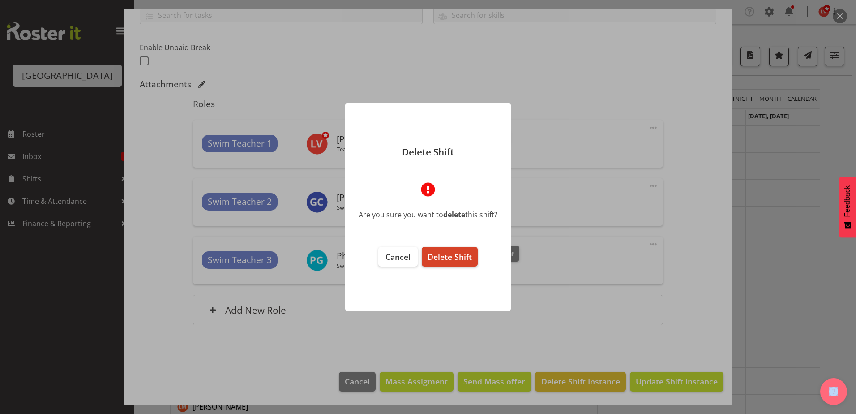
click at [443, 252] on span "Delete Shift" at bounding box center [449, 256] width 44 height 11
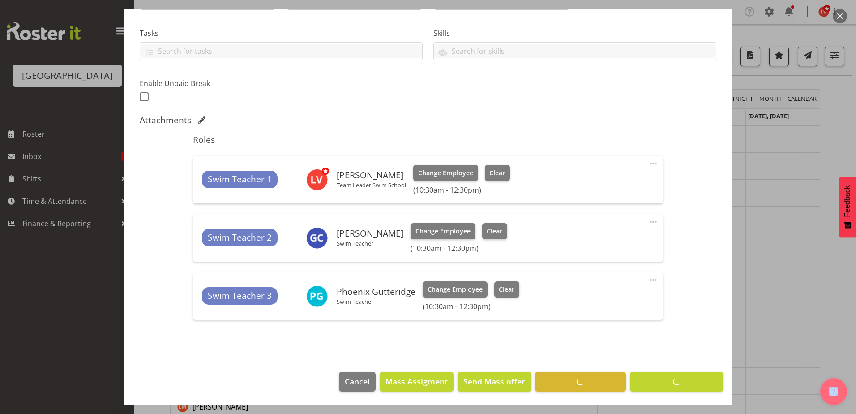
scroll to position [179, 0]
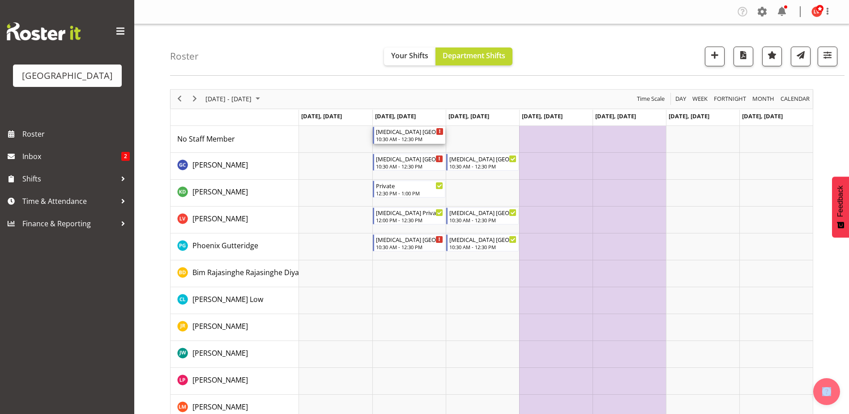
click at [425, 140] on div "10:30 AM - 12:30 PM" at bounding box center [410, 138] width 68 height 7
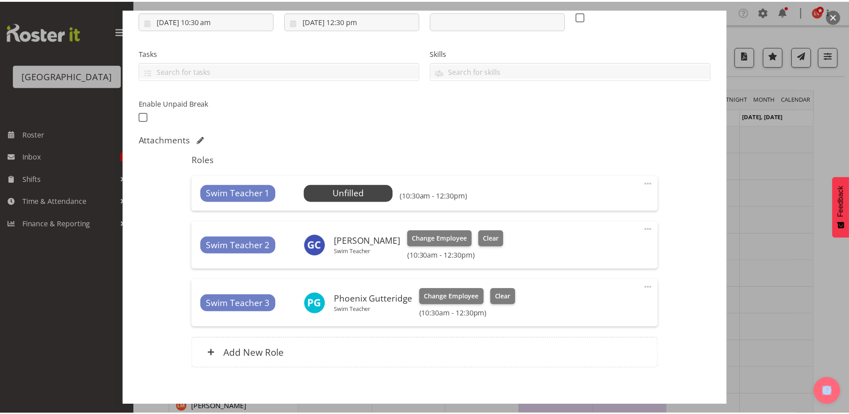
scroll to position [202, 0]
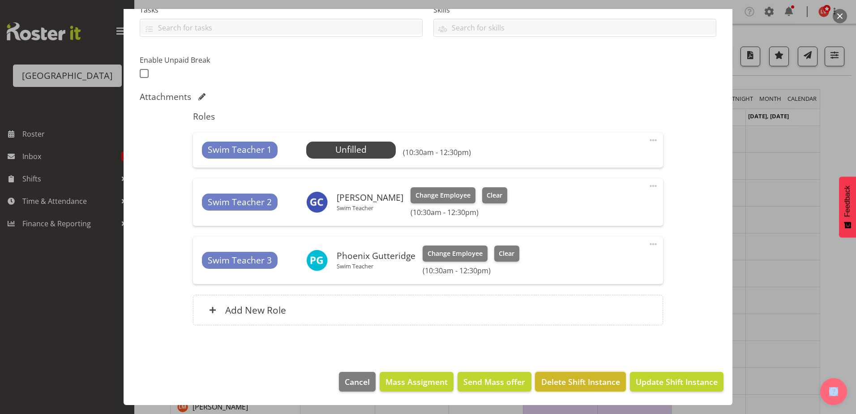
click at [576, 377] on span "Delete Shift Instance" at bounding box center [580, 382] width 79 height 12
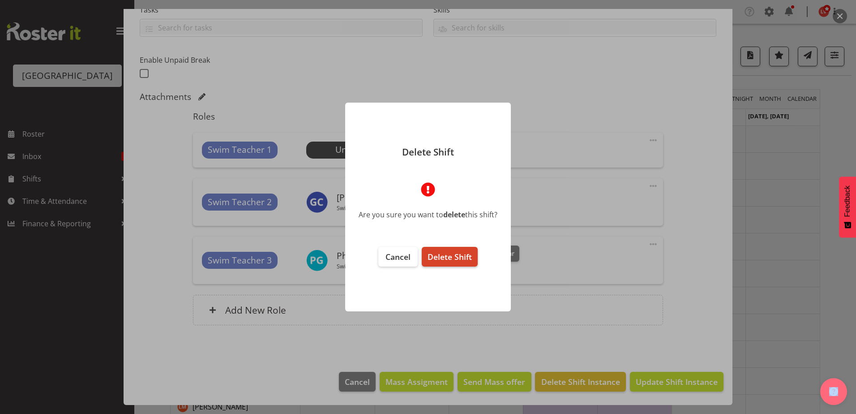
click at [454, 251] on button "Delete Shift" at bounding box center [450, 257] width 56 height 20
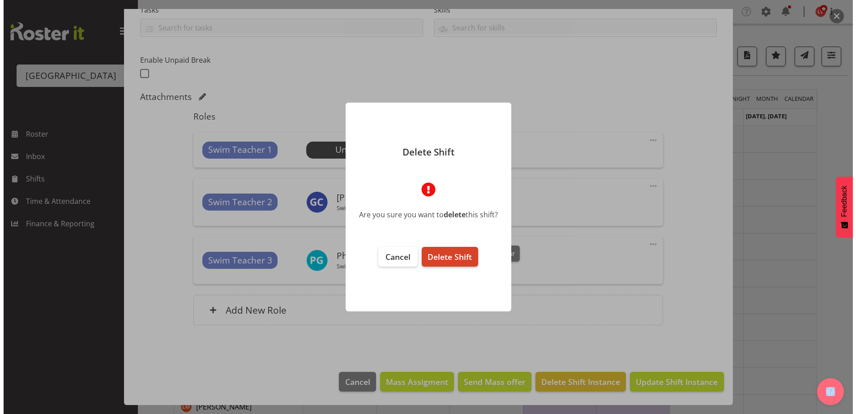
scroll to position [167, 0]
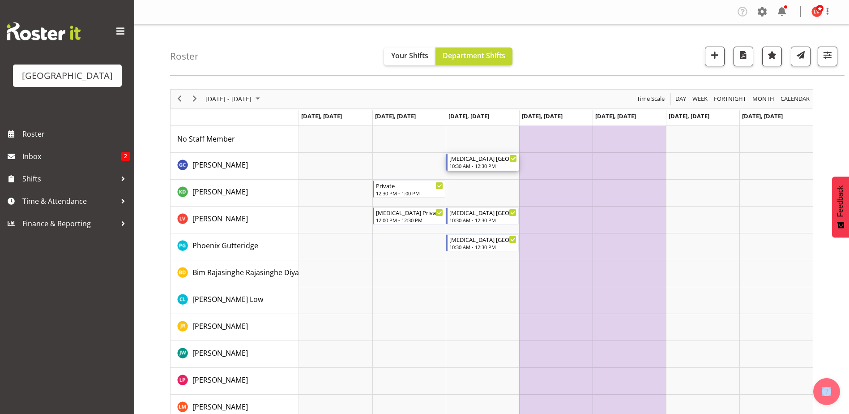
click at [472, 164] on div "10:30 AM - 12:30 PM" at bounding box center [483, 165] width 68 height 7
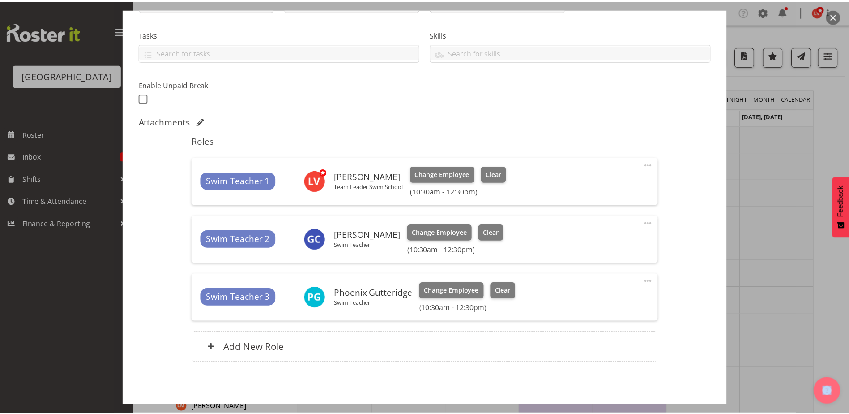
scroll to position [215, 0]
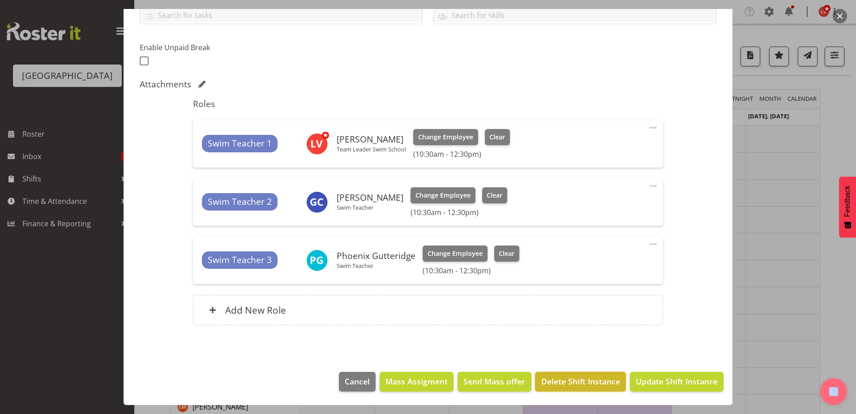
click at [554, 380] on span "Delete Shift Instance" at bounding box center [580, 381] width 79 height 12
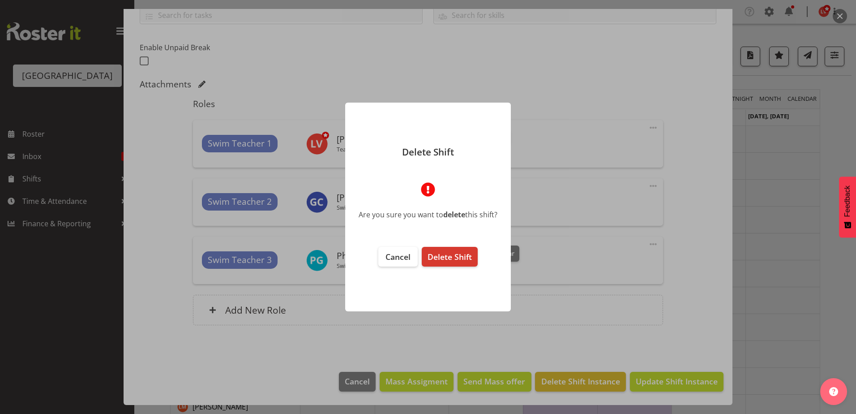
click at [444, 244] on footer "Cancel Delete Shift" at bounding box center [428, 274] width 166 height 73
drag, startPoint x: 446, startPoint y: 253, endPoint x: 450, endPoint y: 257, distance: 5.4
click at [448, 255] on span "Delete Shift" at bounding box center [449, 256] width 44 height 11
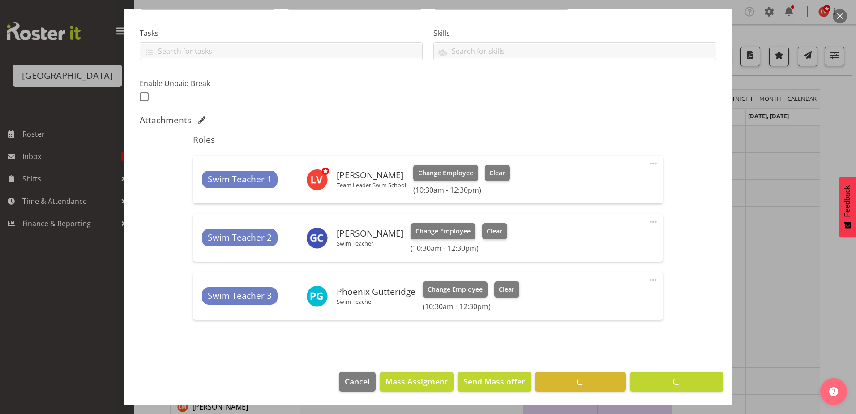
scroll to position [179, 0]
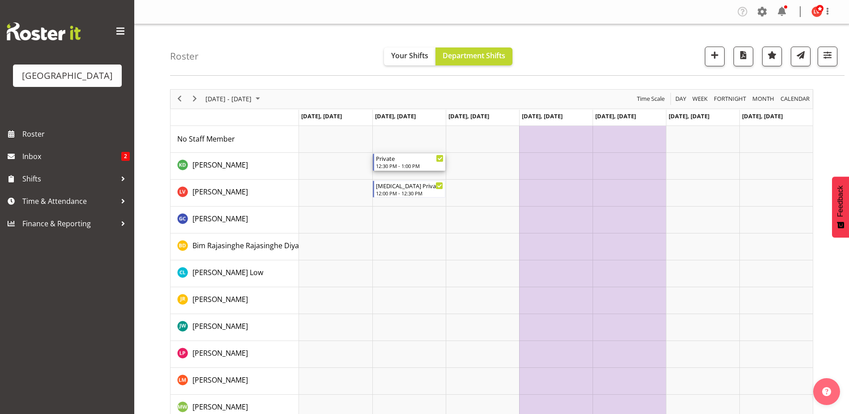
click at [405, 165] on div "12:30 PM - 1:00 PM" at bounding box center [410, 165] width 68 height 7
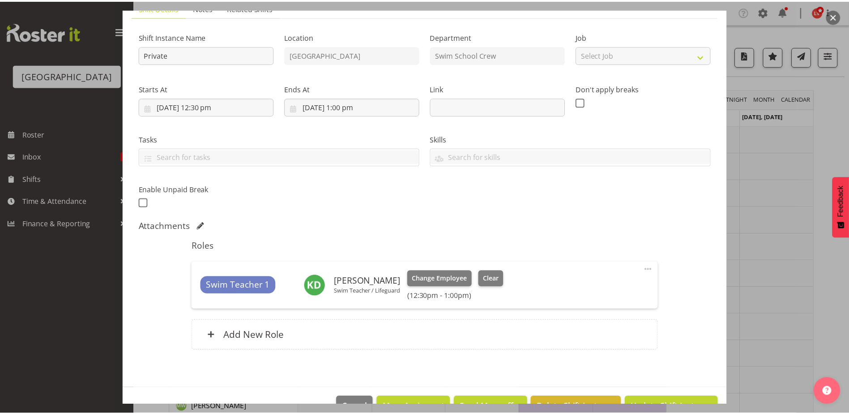
scroll to position [98, 0]
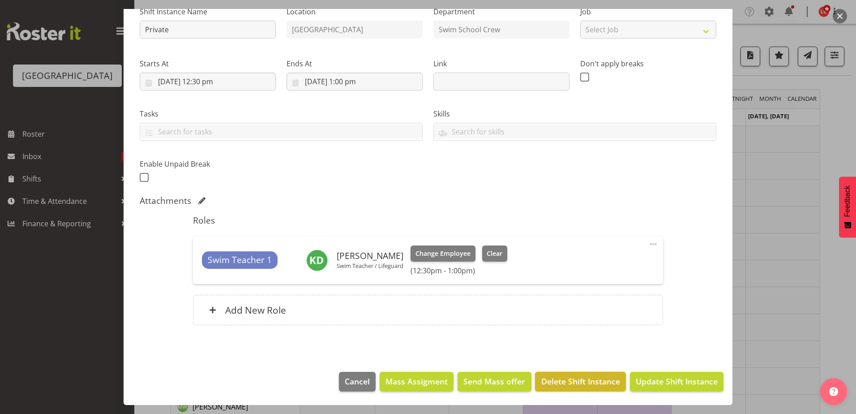
click at [596, 387] on button "Delete Shift Instance" at bounding box center [580, 382] width 90 height 20
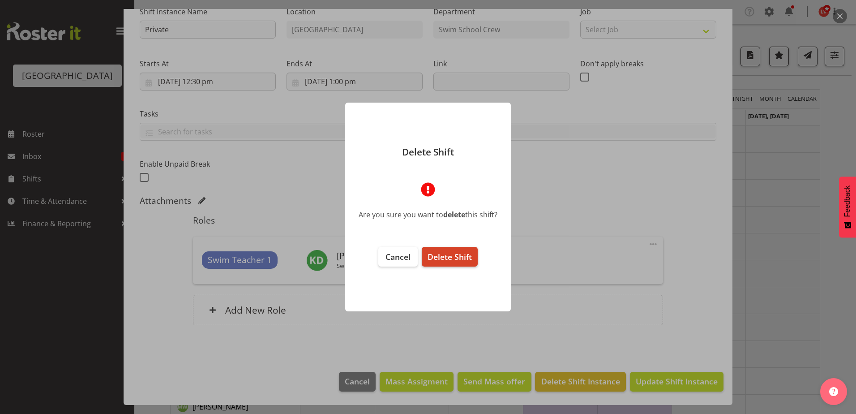
click at [449, 259] on span "Delete Shift" at bounding box center [449, 256] width 44 height 11
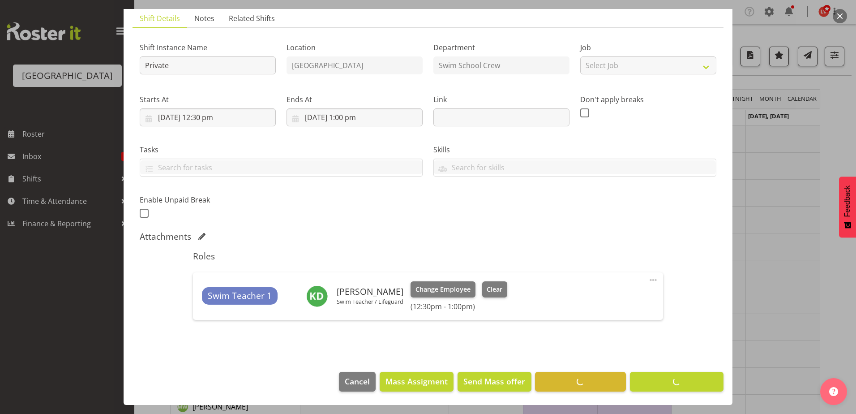
scroll to position [63, 0]
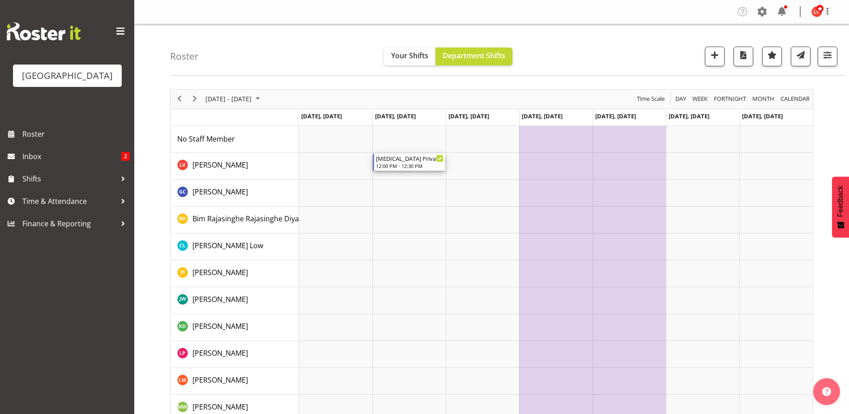
click at [395, 157] on div "T3 Private Squids" at bounding box center [410, 158] width 68 height 9
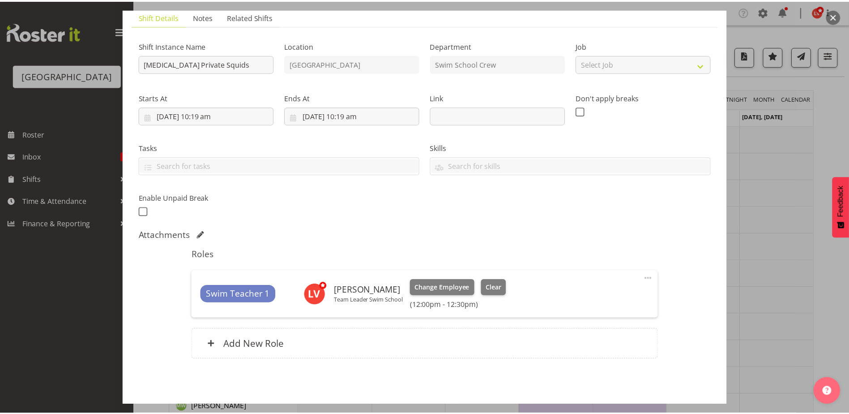
scroll to position [98, 0]
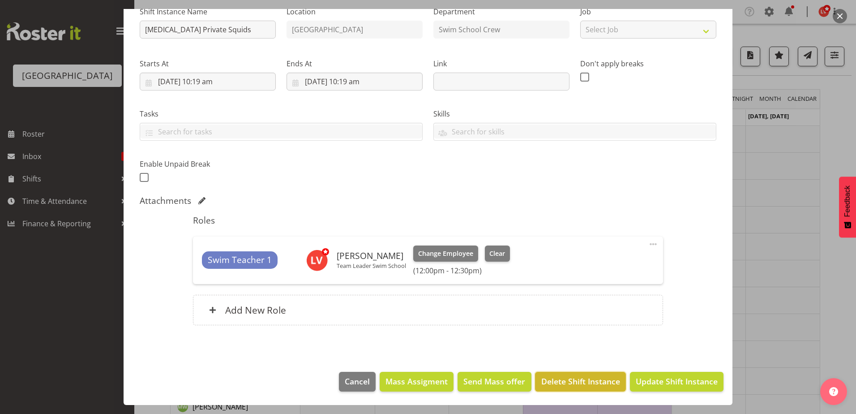
click at [583, 380] on span "Delete Shift Instance" at bounding box center [580, 381] width 79 height 12
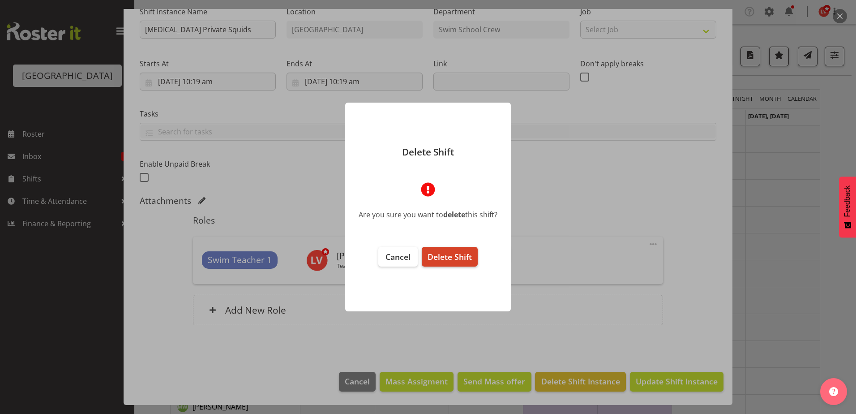
drag, startPoint x: 445, startPoint y: 260, endPoint x: 439, endPoint y: 263, distance: 7.6
click at [445, 260] on span "Delete Shift" at bounding box center [449, 256] width 44 height 11
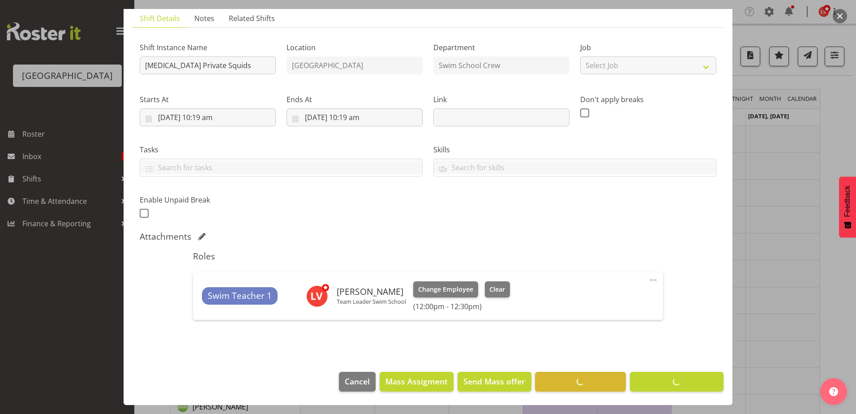
scroll to position [63, 0]
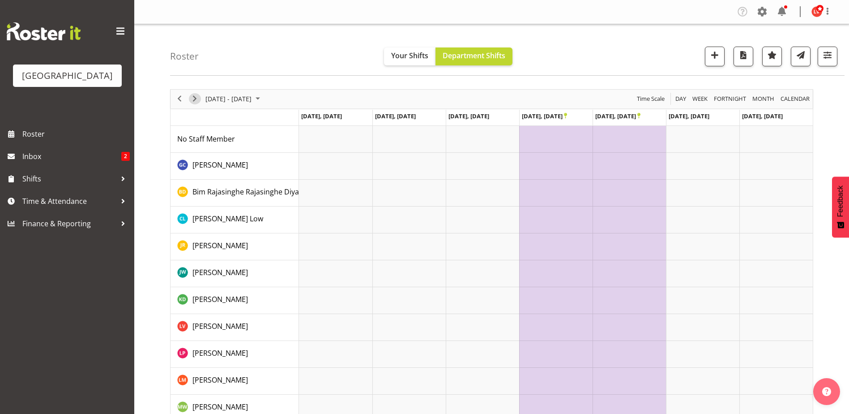
click at [197, 96] on span "Next" at bounding box center [194, 98] width 11 height 11
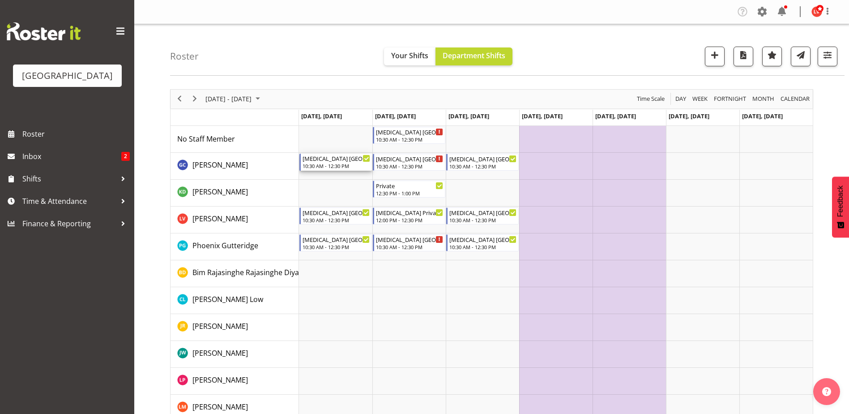
click at [345, 163] on div "10:30 AM - 12:30 PM" at bounding box center [337, 165] width 68 height 7
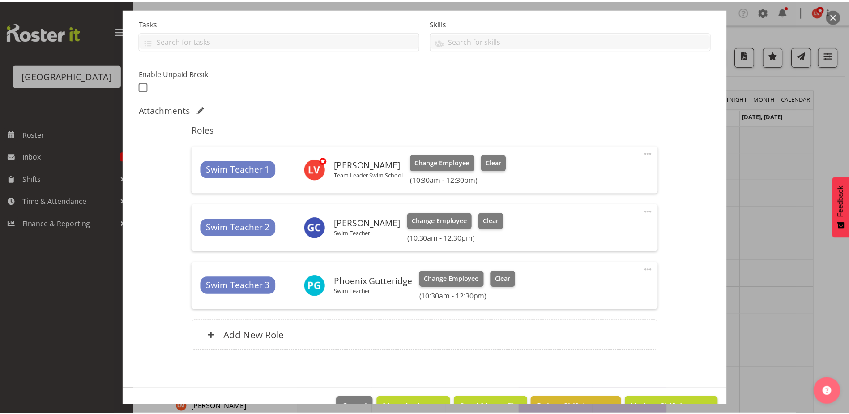
scroll to position [215, 0]
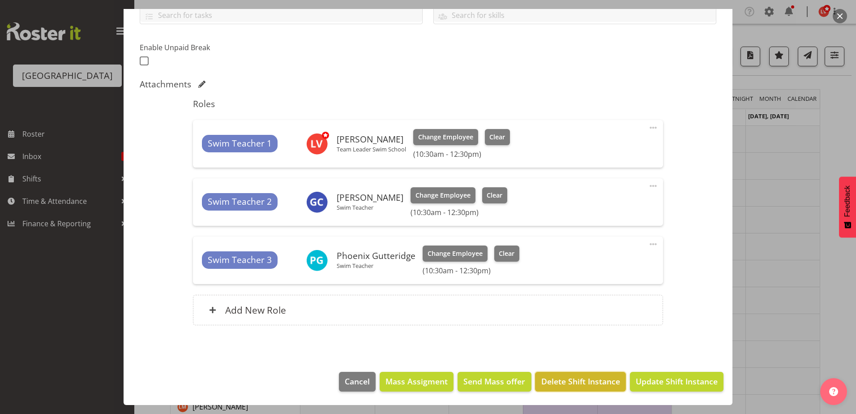
click at [579, 377] on span "Delete Shift Instance" at bounding box center [580, 381] width 79 height 12
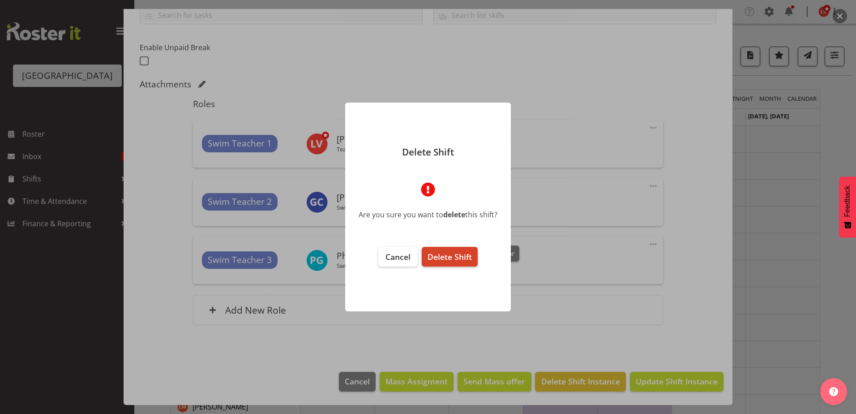
click at [458, 257] on span "Delete Shift" at bounding box center [449, 256] width 44 height 11
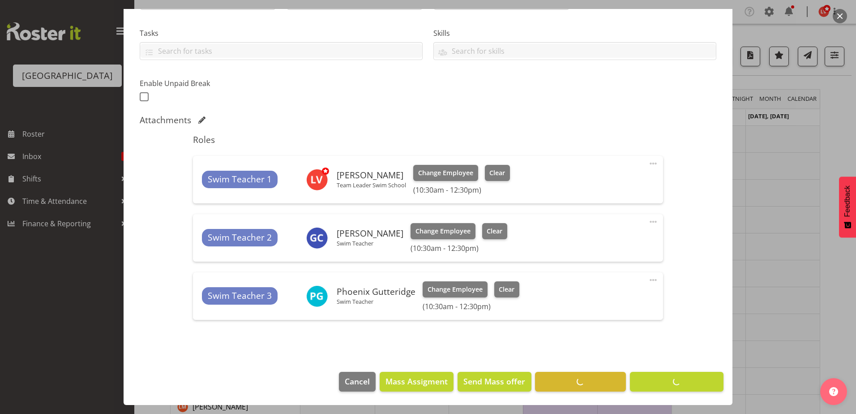
scroll to position [179, 0]
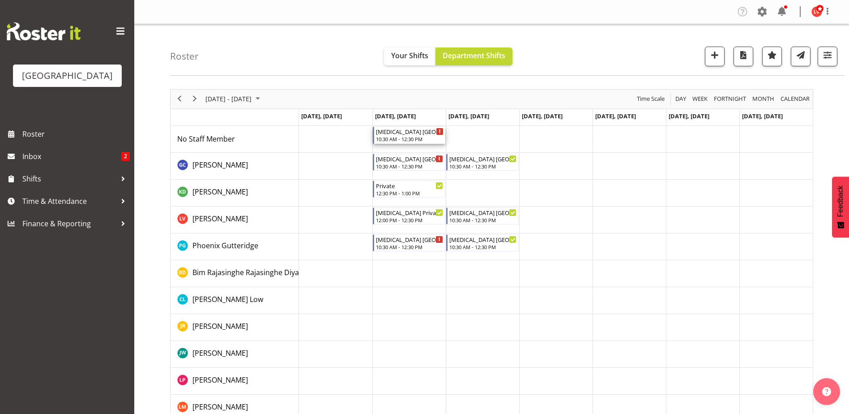
click at [411, 133] on div "T3 ST PATRICKS SCHOOL" at bounding box center [410, 131] width 68 height 9
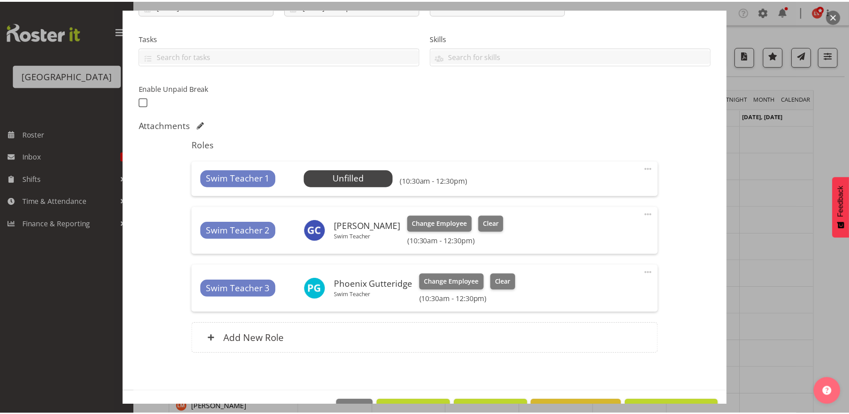
scroll to position [202, 0]
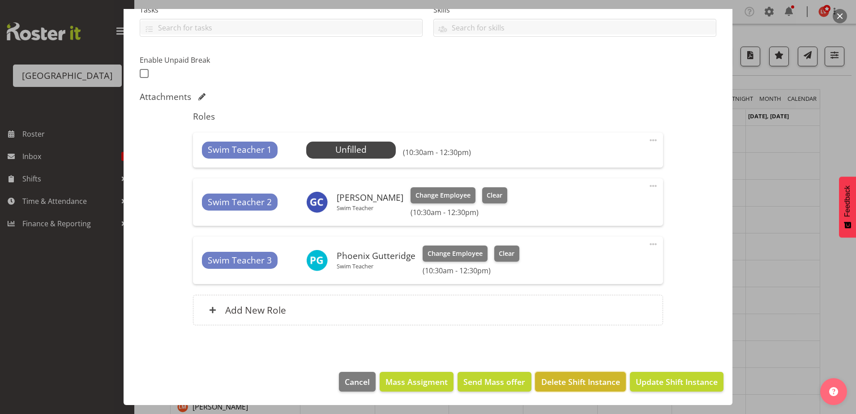
click at [586, 383] on span "Delete Shift Instance" at bounding box center [580, 382] width 79 height 12
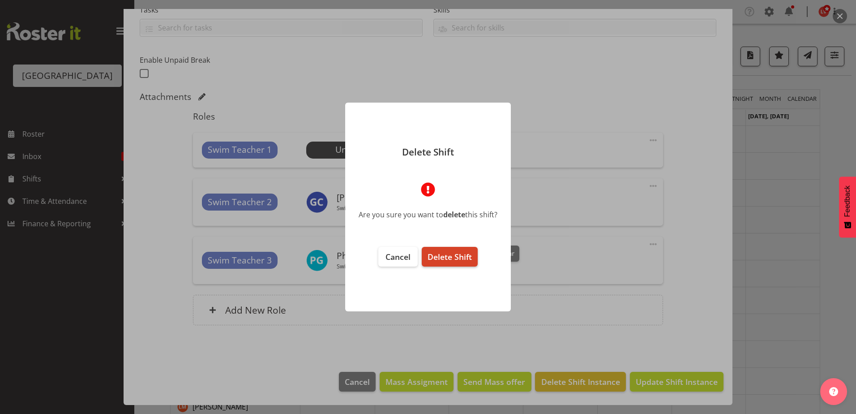
click at [467, 252] on span "Delete Shift" at bounding box center [449, 256] width 44 height 11
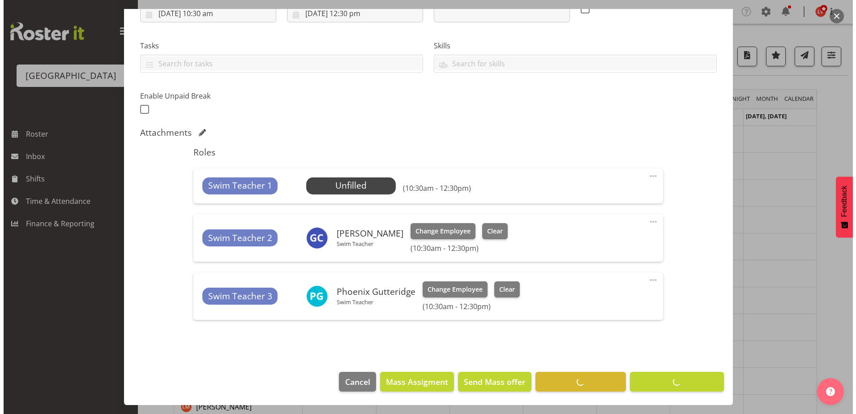
scroll to position [167, 0]
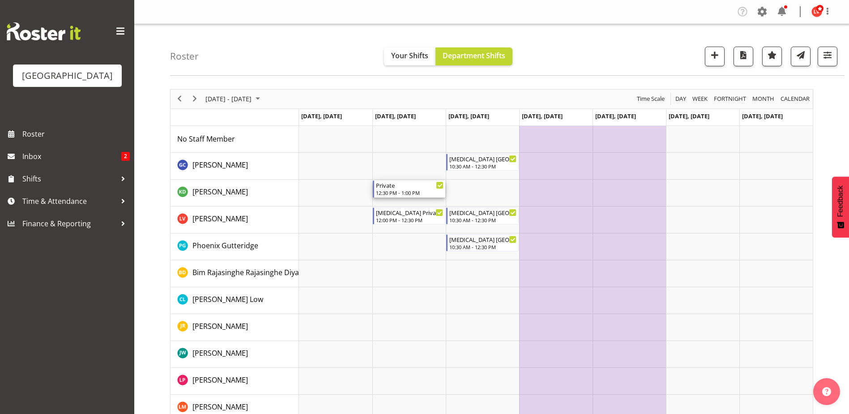
click at [392, 189] on div "Private 12:30 PM - 1:00 PM" at bounding box center [410, 188] width 68 height 17
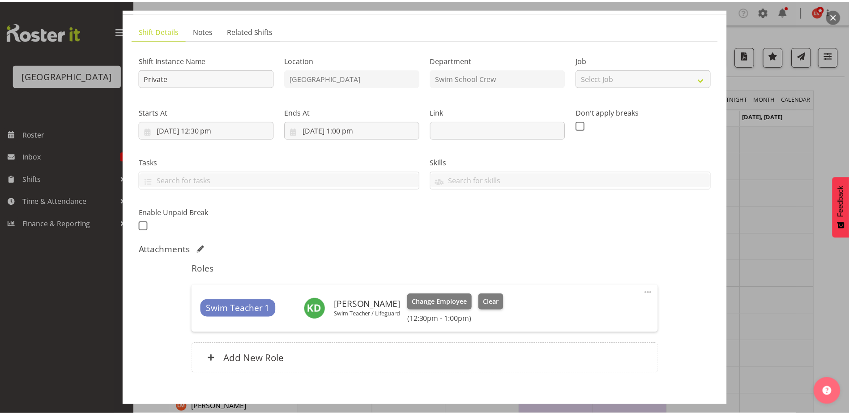
scroll to position [98, 0]
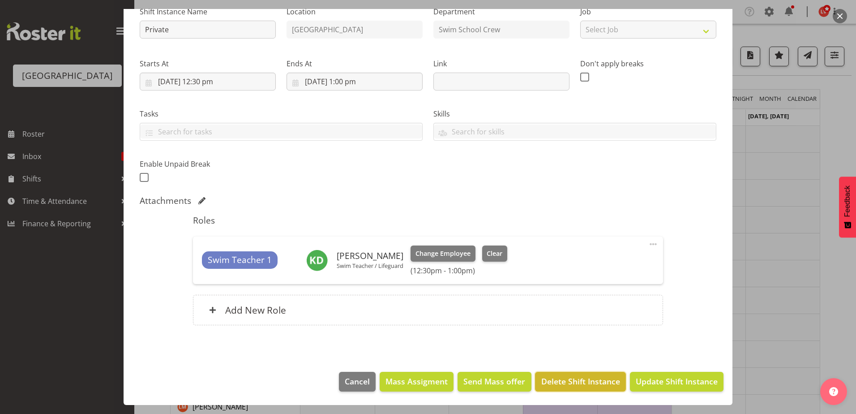
click at [556, 381] on span "Delete Shift Instance" at bounding box center [580, 381] width 79 height 12
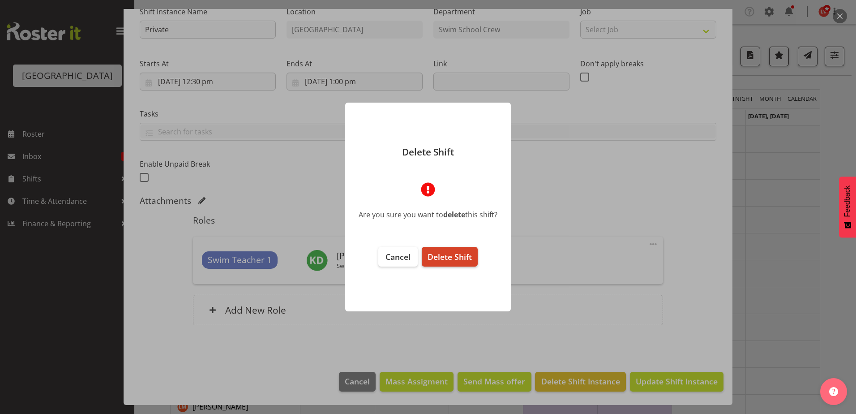
click at [440, 259] on span "Delete Shift" at bounding box center [449, 256] width 44 height 11
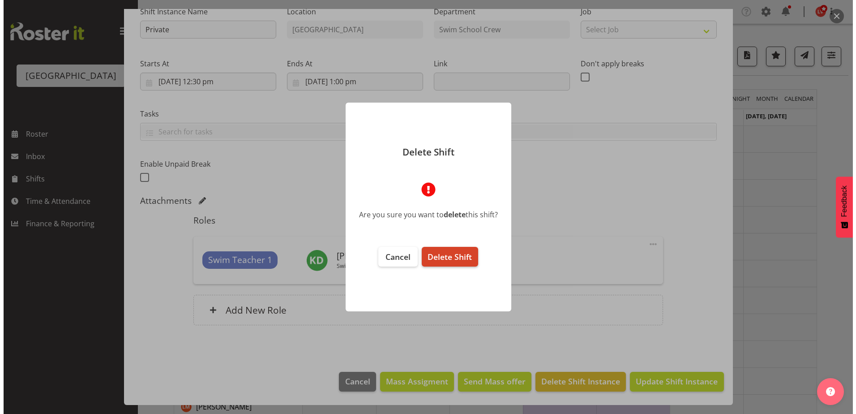
scroll to position [63, 0]
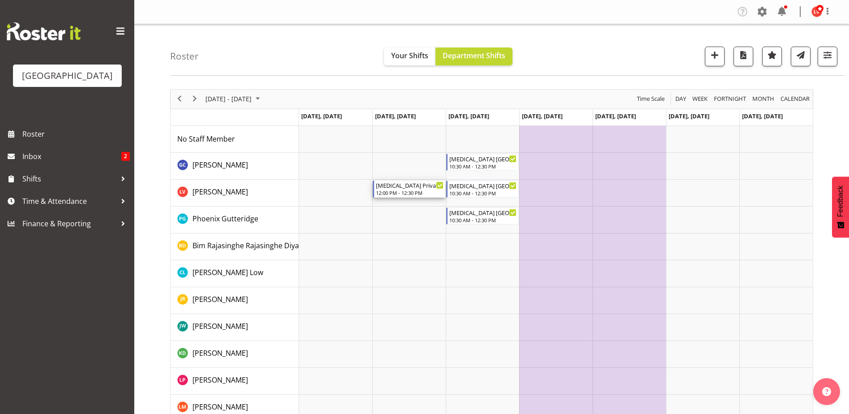
click at [410, 190] on div "12:00 PM - 12:30 PM" at bounding box center [410, 192] width 68 height 7
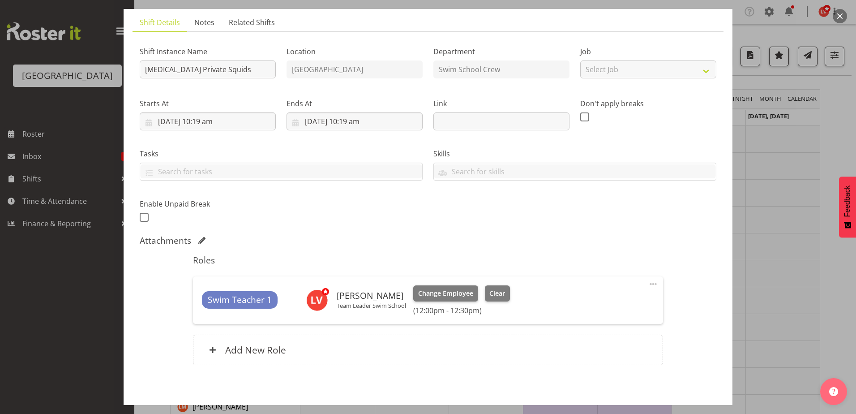
scroll to position [98, 0]
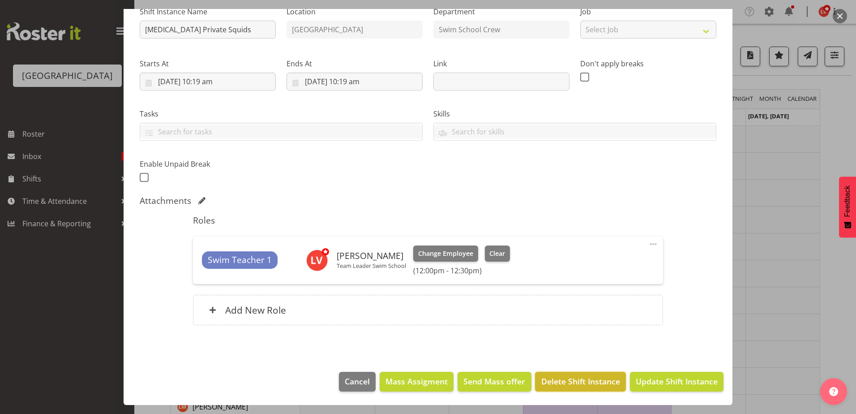
click at [564, 376] on span "Delete Shift Instance" at bounding box center [580, 381] width 79 height 12
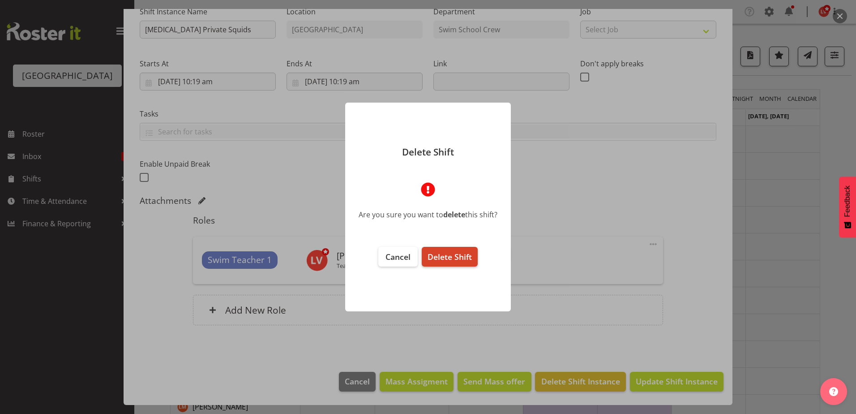
click at [457, 253] on span "Delete Shift" at bounding box center [449, 256] width 44 height 11
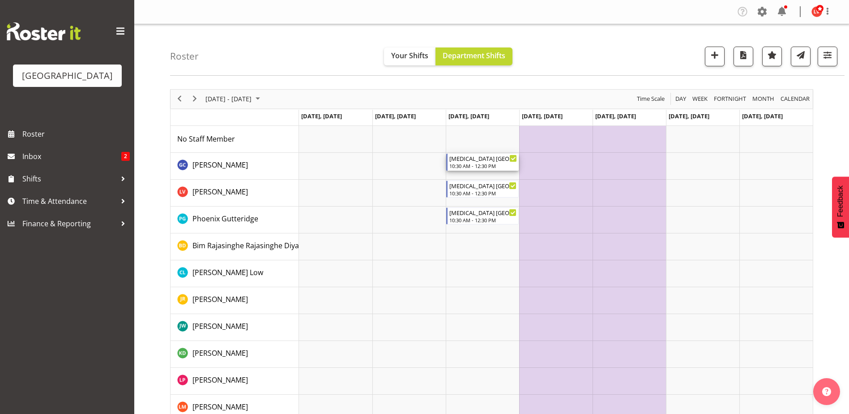
click at [483, 167] on div "10:30 AM - 12:30 PM" at bounding box center [483, 165] width 68 height 7
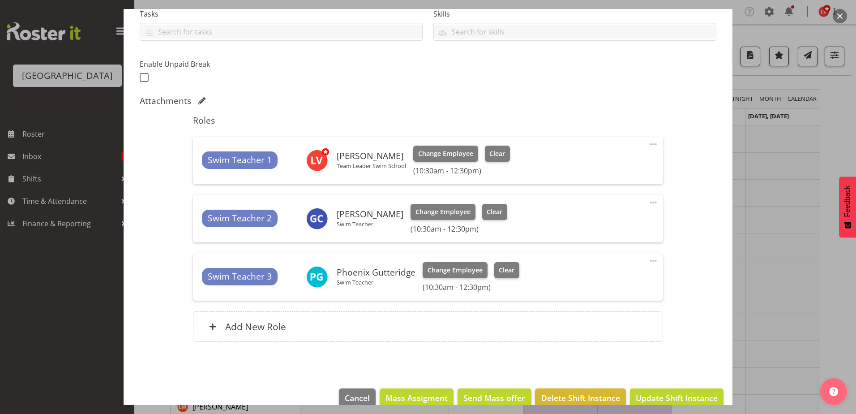
scroll to position [215, 0]
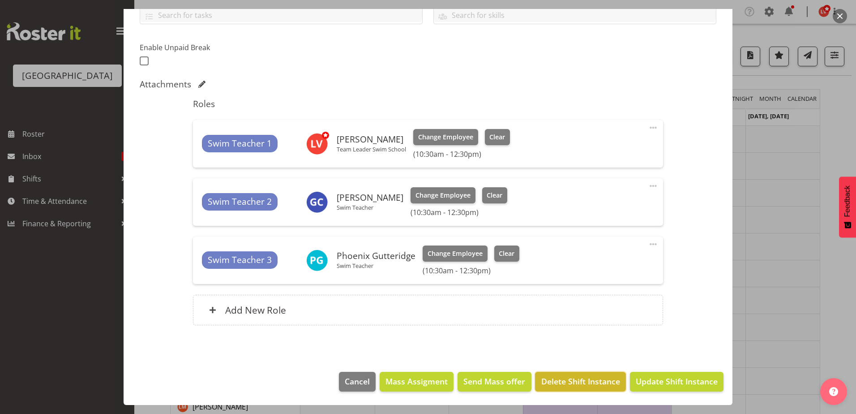
click at [549, 380] on span "Delete Shift Instance" at bounding box center [580, 381] width 79 height 12
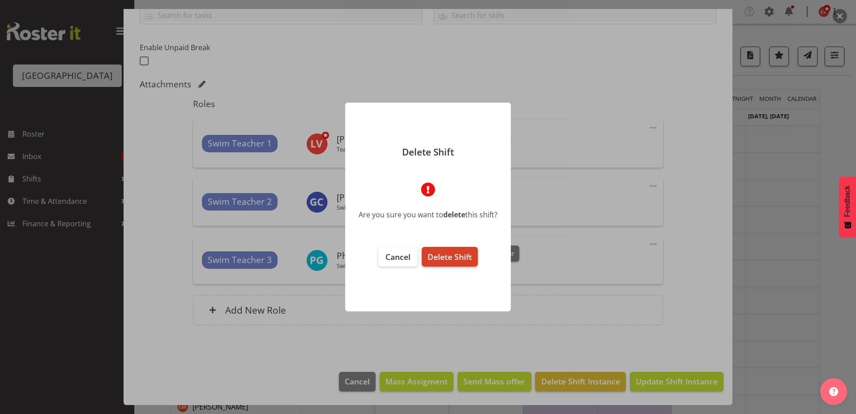
click at [458, 252] on span "Delete Shift" at bounding box center [449, 256] width 44 height 11
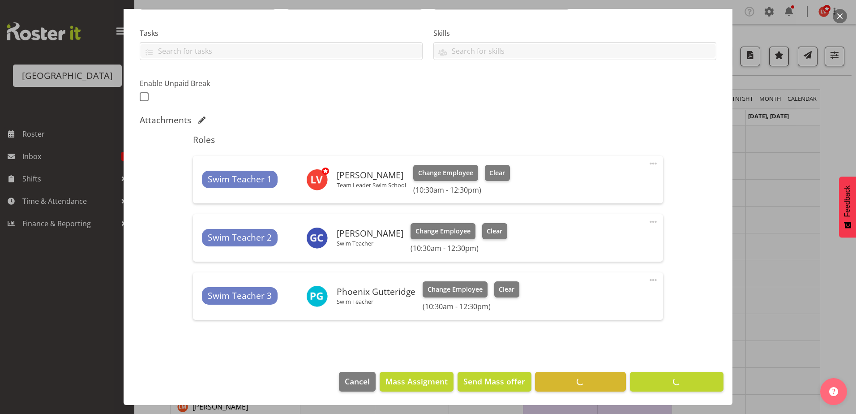
scroll to position [179, 0]
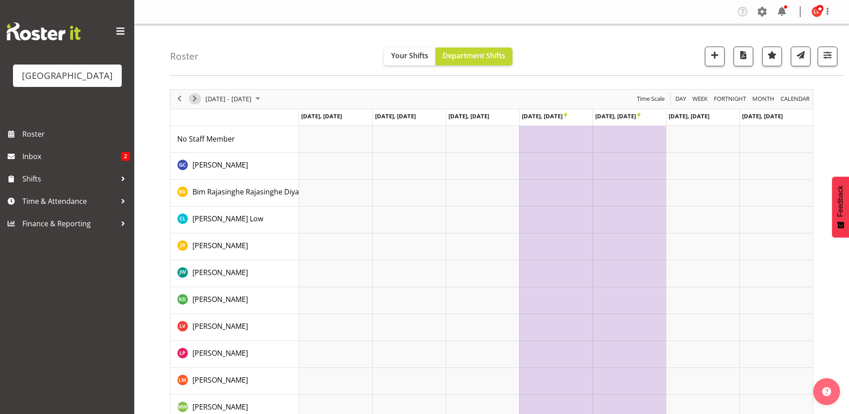
click at [193, 96] on span "Next" at bounding box center [194, 98] width 11 height 11
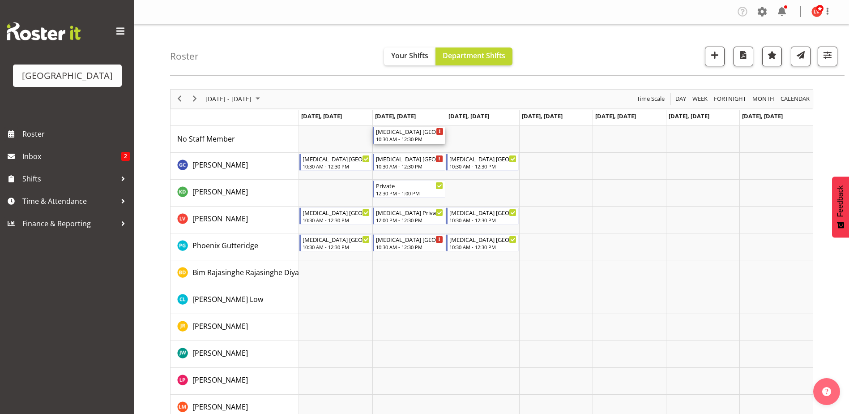
click at [415, 131] on div "T3 ST PATRICKS SCHOOL" at bounding box center [410, 131] width 68 height 9
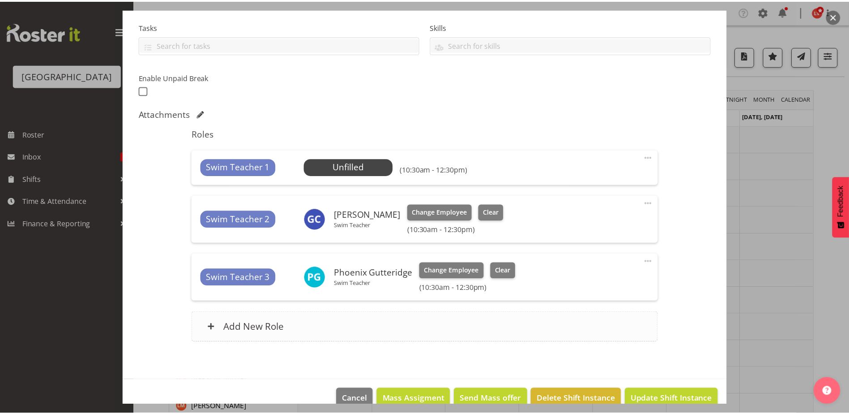
scroll to position [202, 0]
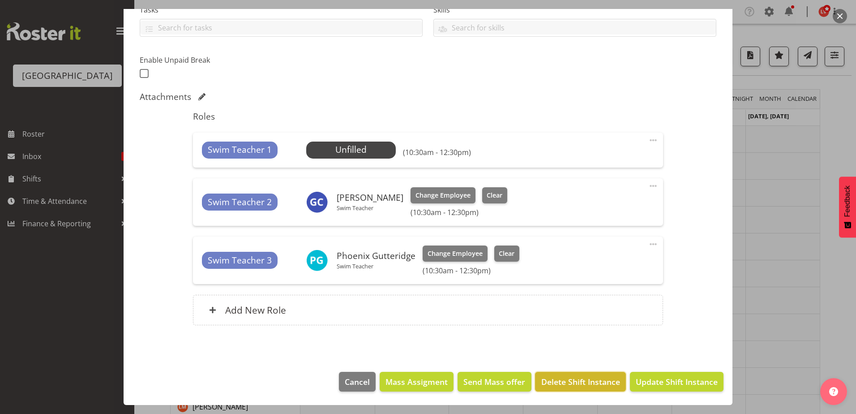
drag, startPoint x: 577, startPoint y: 383, endPoint x: 578, endPoint y: 378, distance: 4.6
click at [578, 378] on span "Delete Shift Instance" at bounding box center [580, 382] width 79 height 12
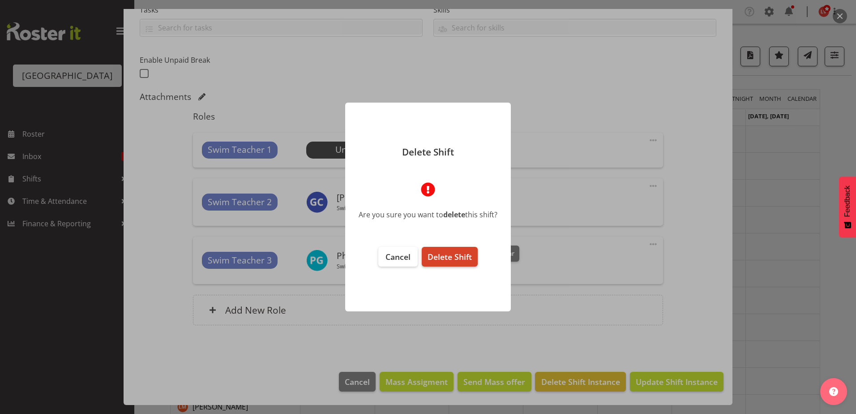
click at [466, 259] on span "Delete Shift" at bounding box center [449, 256] width 44 height 11
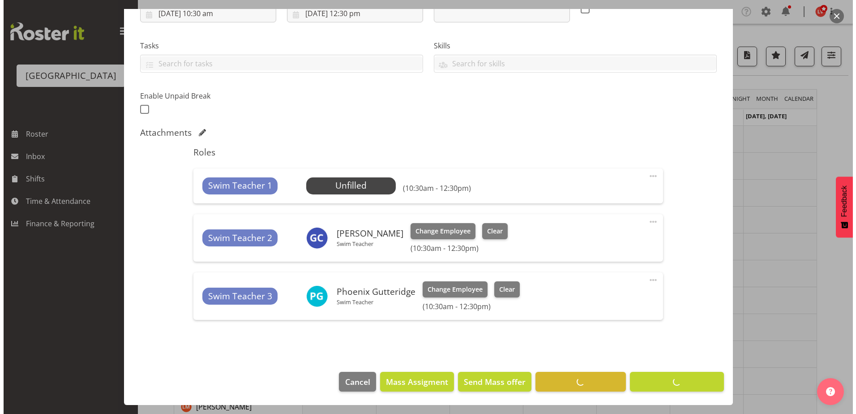
scroll to position [167, 0]
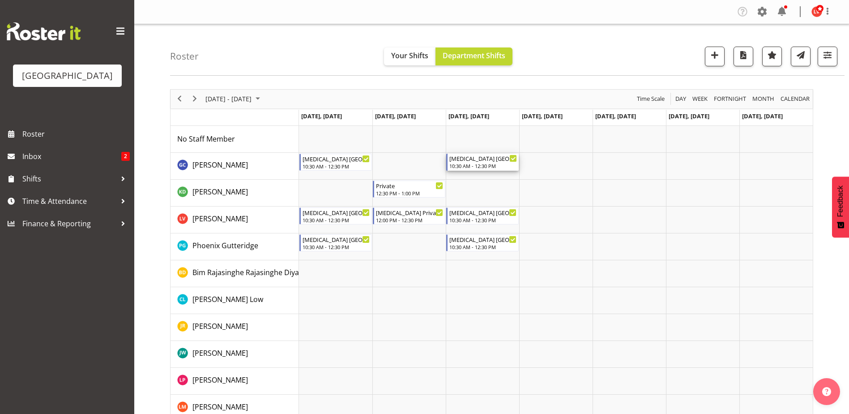
click at [468, 167] on div "10:30 AM - 12:30 PM" at bounding box center [483, 165] width 68 height 7
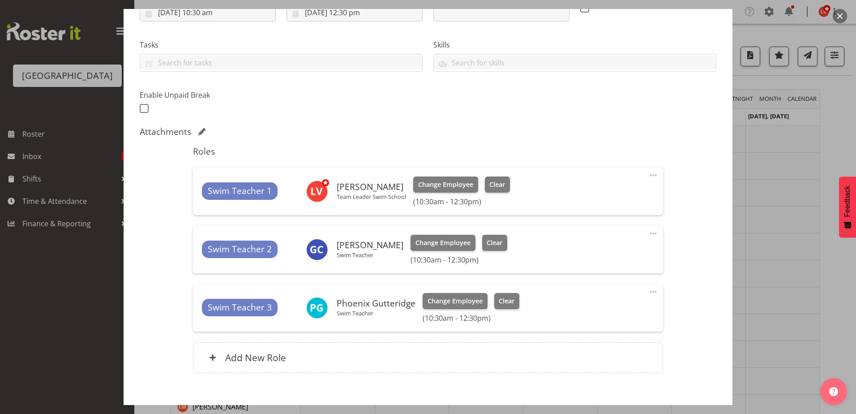
scroll to position [215, 0]
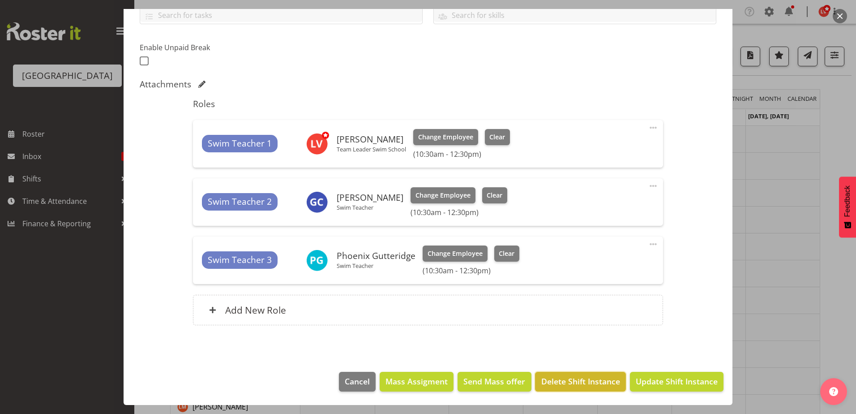
click at [577, 380] on span "Delete Shift Instance" at bounding box center [580, 381] width 79 height 12
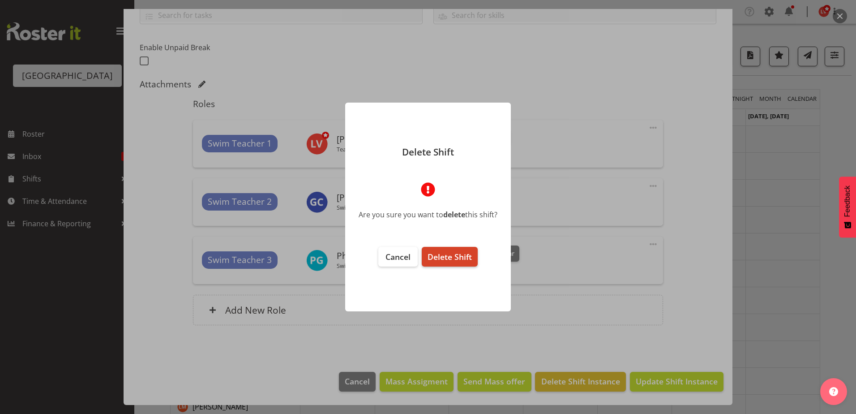
click at [453, 256] on span "Delete Shift" at bounding box center [449, 256] width 44 height 11
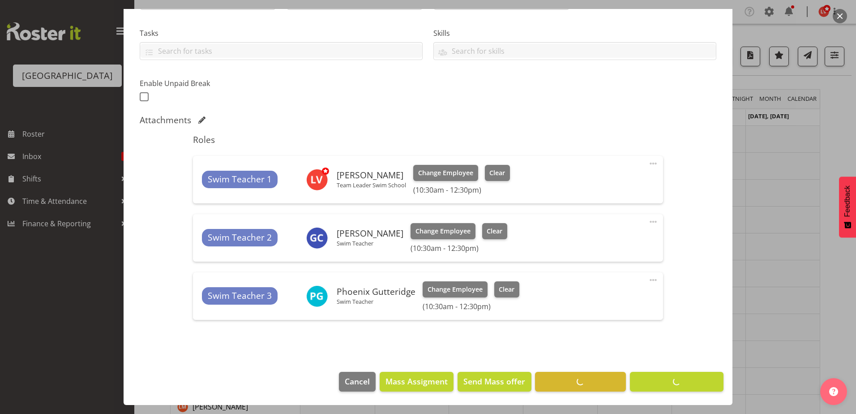
scroll to position [179, 0]
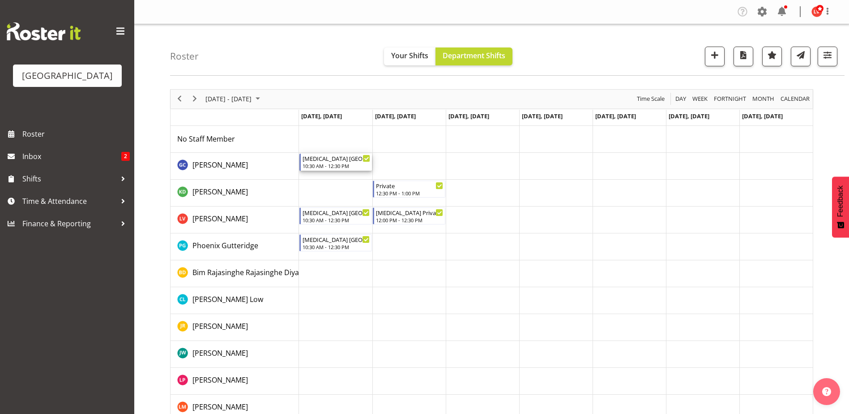
click at [324, 158] on div "T3 ST PATRICKS SCHOOL" at bounding box center [337, 158] width 68 height 9
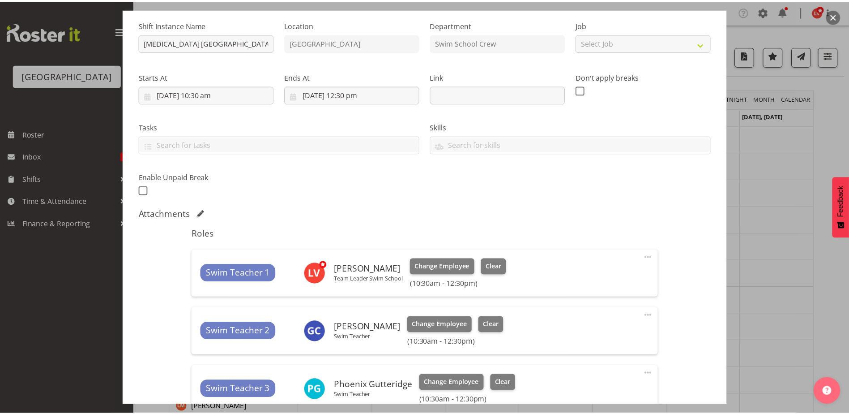
scroll to position [215, 0]
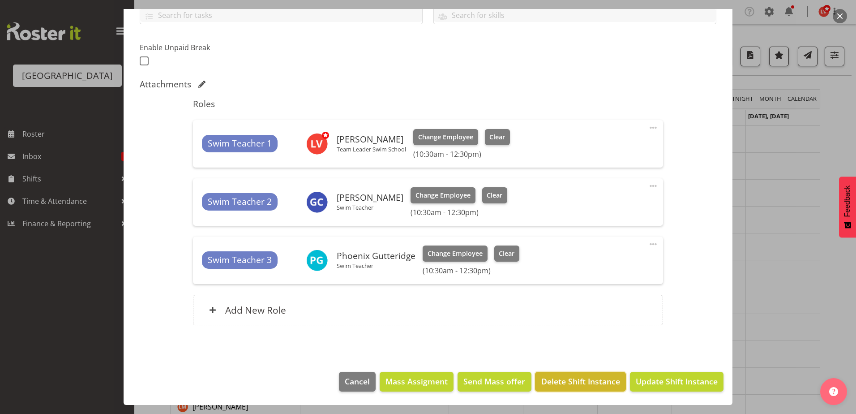
click at [601, 379] on span "Delete Shift Instance" at bounding box center [580, 381] width 79 height 12
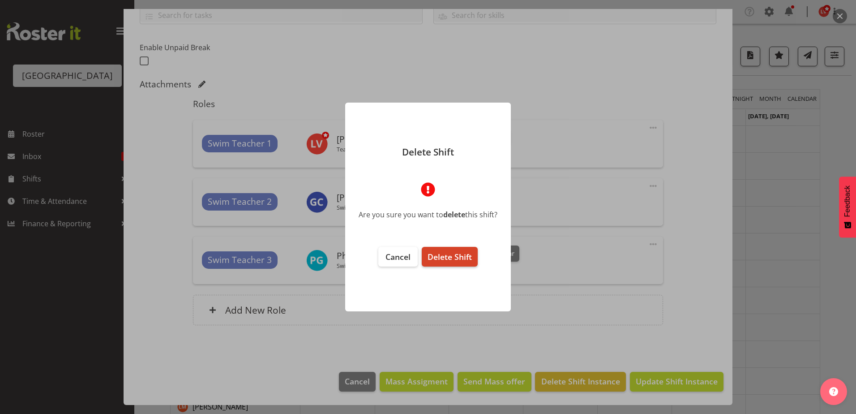
click at [432, 253] on span "Delete Shift" at bounding box center [449, 256] width 44 height 11
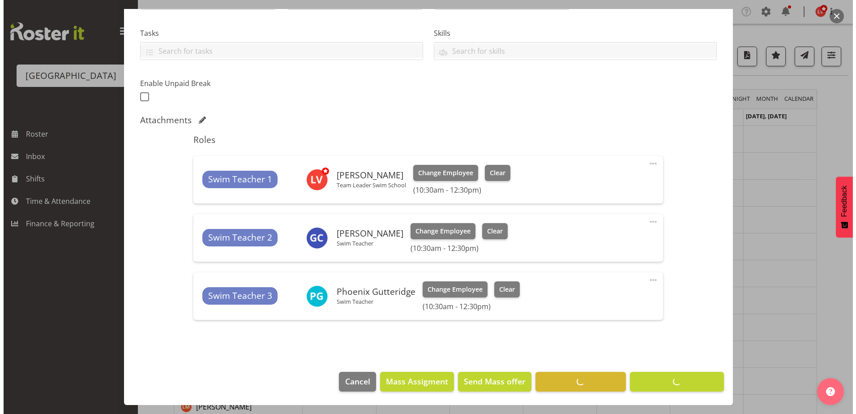
scroll to position [179, 0]
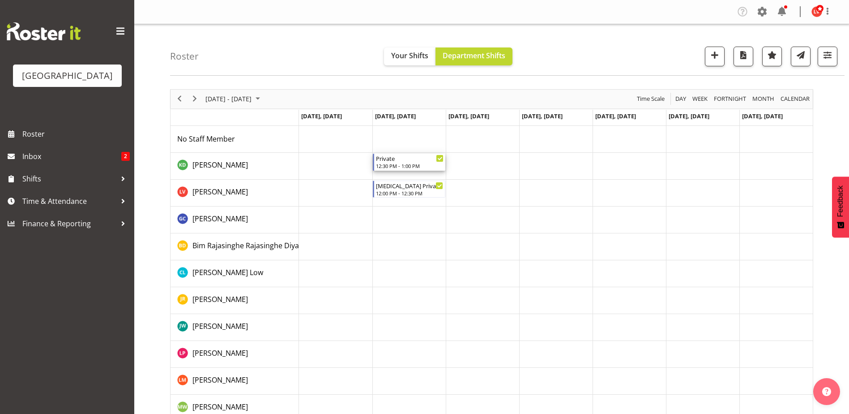
click at [387, 156] on div "Private" at bounding box center [410, 158] width 68 height 9
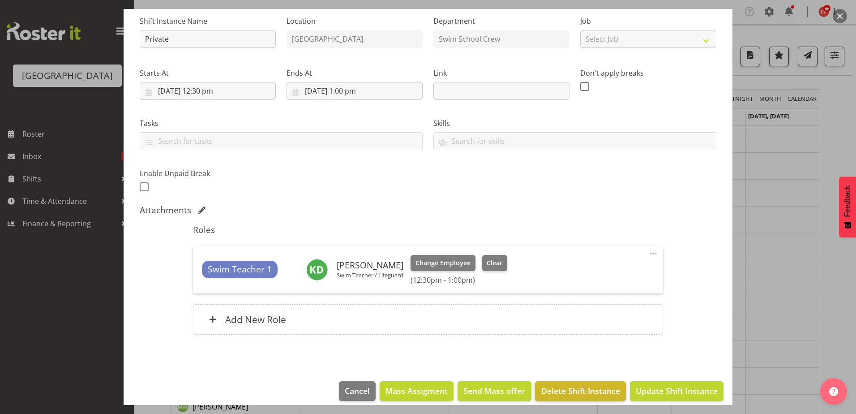
scroll to position [98, 0]
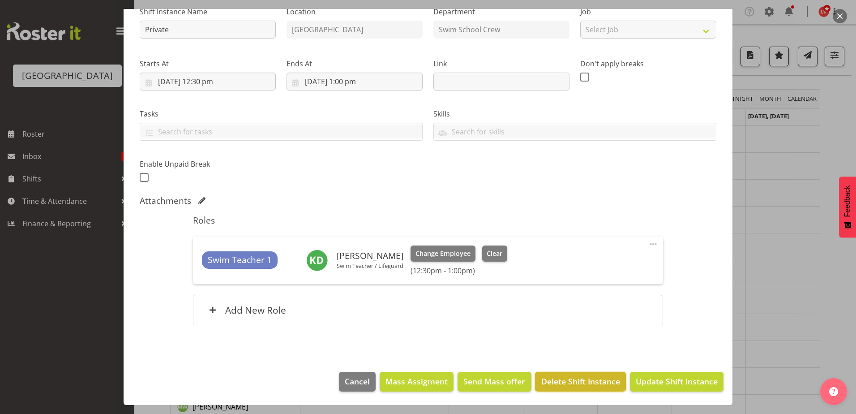
click at [593, 379] on span "Delete Shift Instance" at bounding box center [580, 381] width 79 height 12
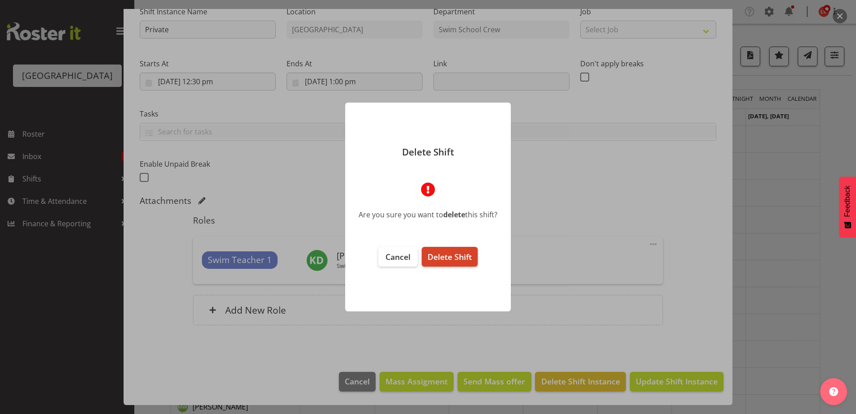
click at [443, 256] on span "Delete Shift" at bounding box center [449, 256] width 44 height 11
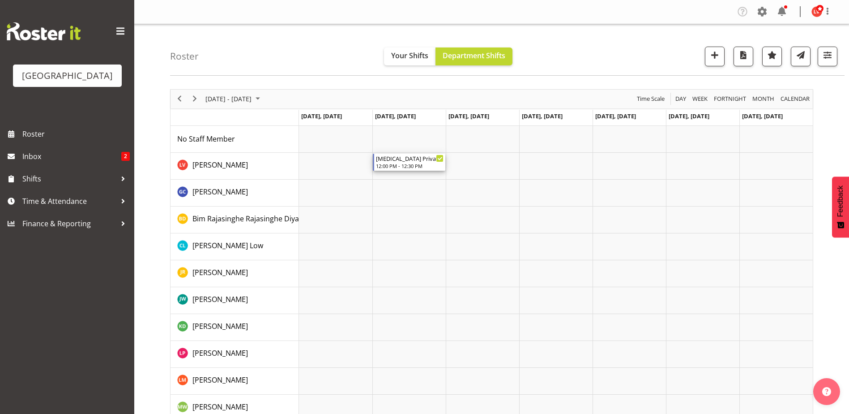
click at [435, 158] on div "T3 Private Squids" at bounding box center [410, 158] width 68 height 9
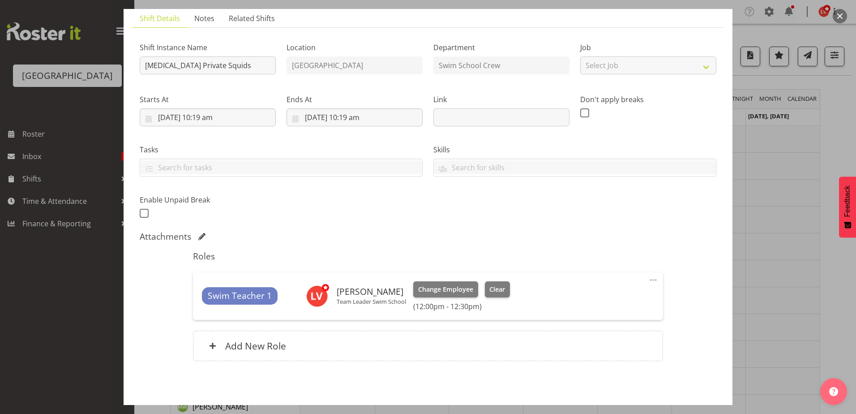
scroll to position [98, 0]
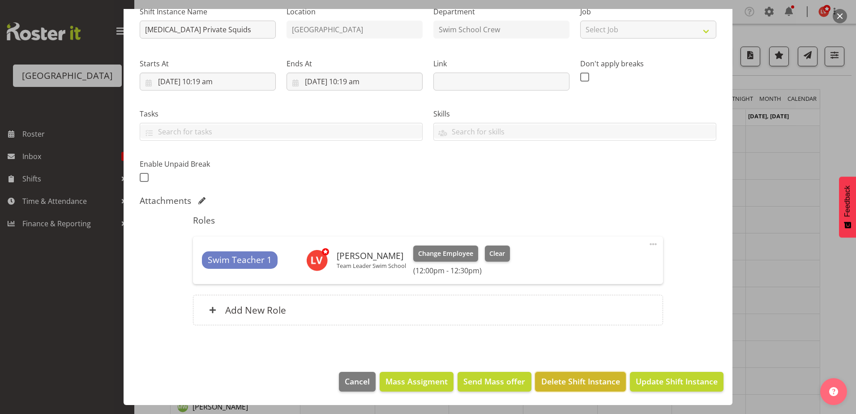
click at [587, 385] on span "Delete Shift Instance" at bounding box center [580, 381] width 79 height 12
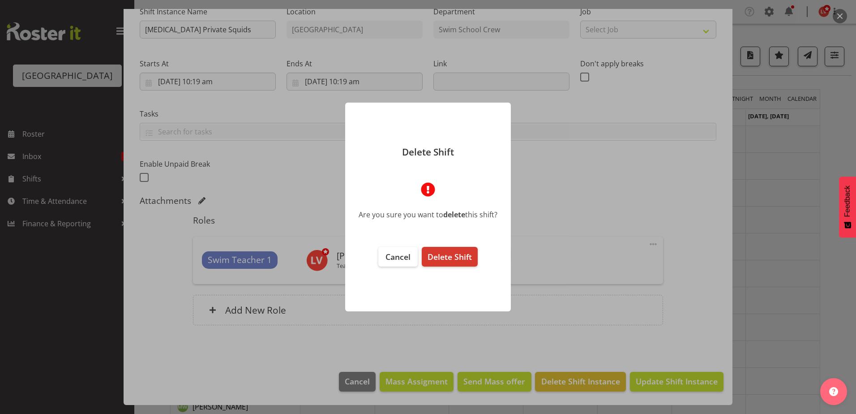
click at [460, 246] on footer "Cancel Delete Shift" at bounding box center [428, 274] width 166 height 73
click at [457, 252] on span "Delete Shift" at bounding box center [449, 256] width 44 height 11
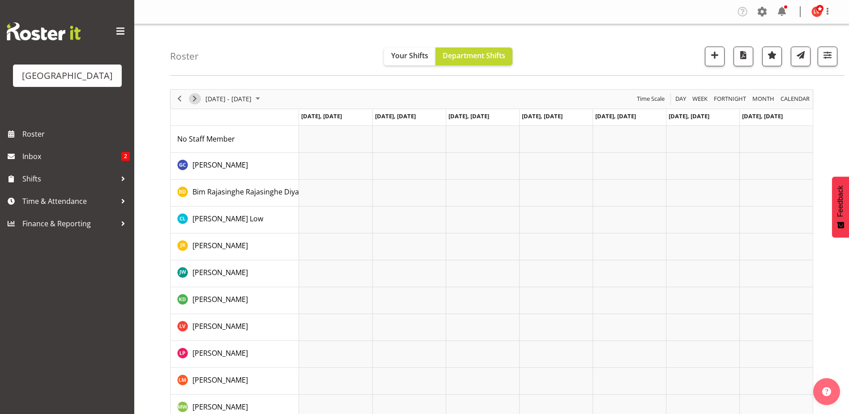
click at [197, 100] on span "Next" at bounding box center [194, 98] width 11 height 11
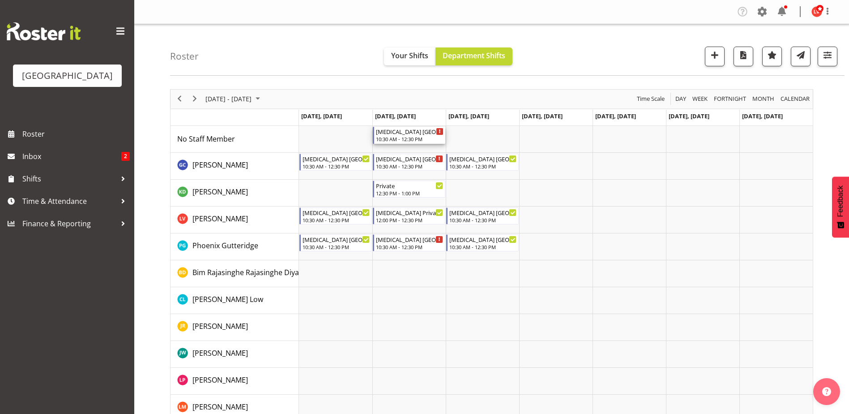
click at [393, 132] on div "T3 ST PATRICKS SCHOOL" at bounding box center [410, 131] width 68 height 9
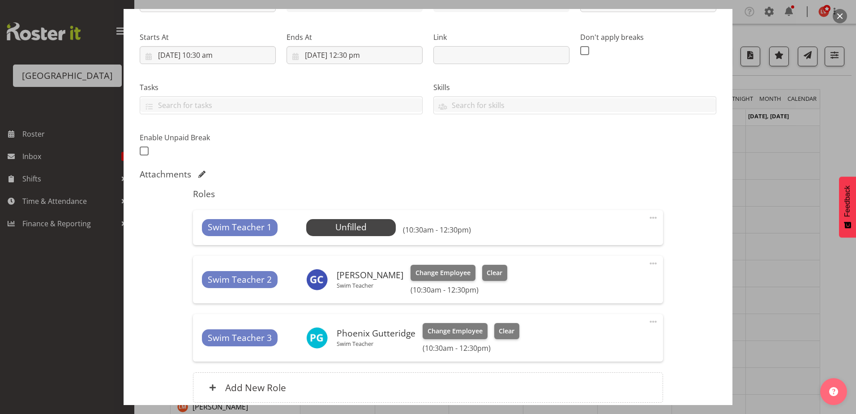
scroll to position [202, 0]
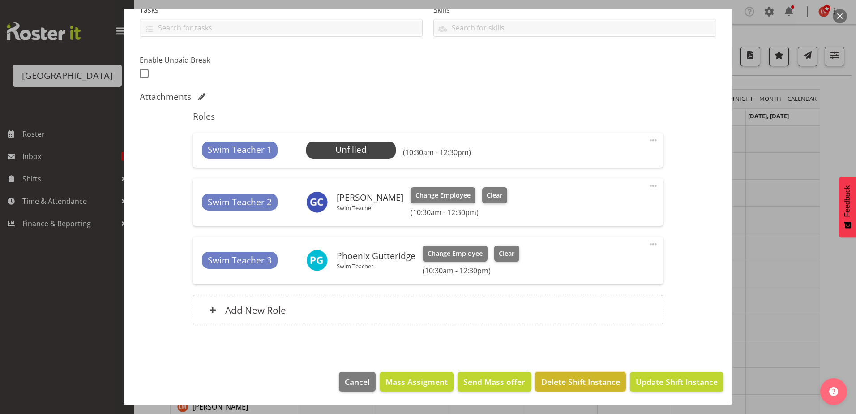
click at [583, 383] on span "Delete Shift Instance" at bounding box center [580, 382] width 79 height 12
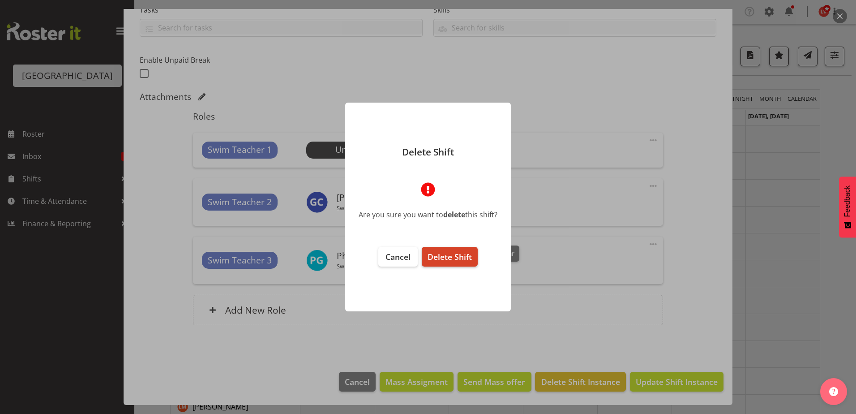
click at [463, 257] on span "Delete Shift" at bounding box center [449, 256] width 44 height 11
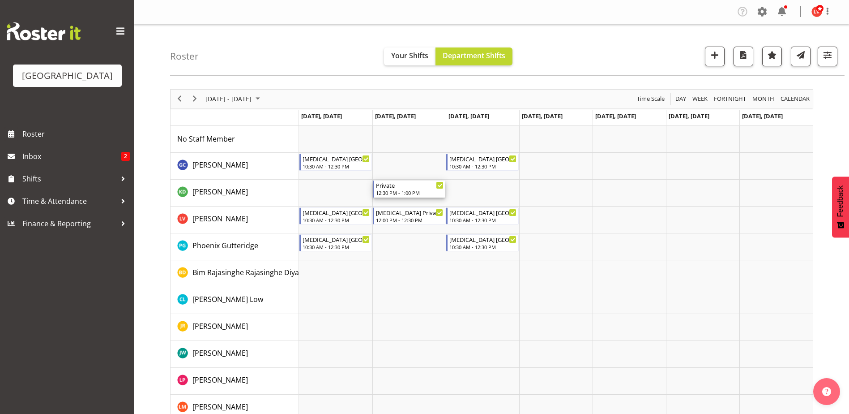
click at [424, 188] on div "Private" at bounding box center [410, 184] width 68 height 9
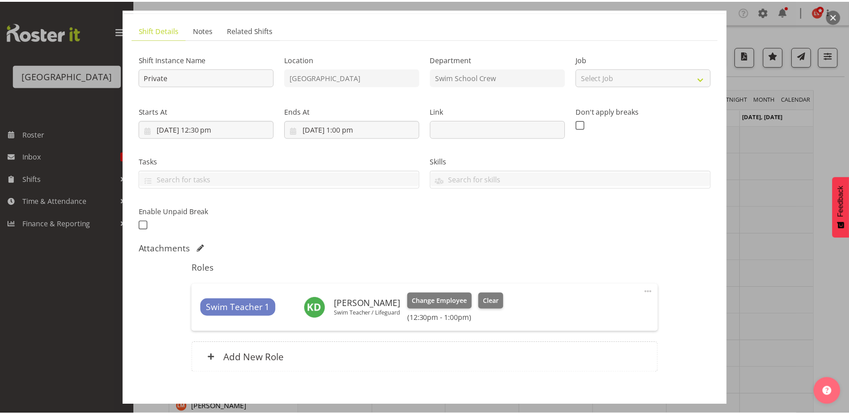
scroll to position [98, 0]
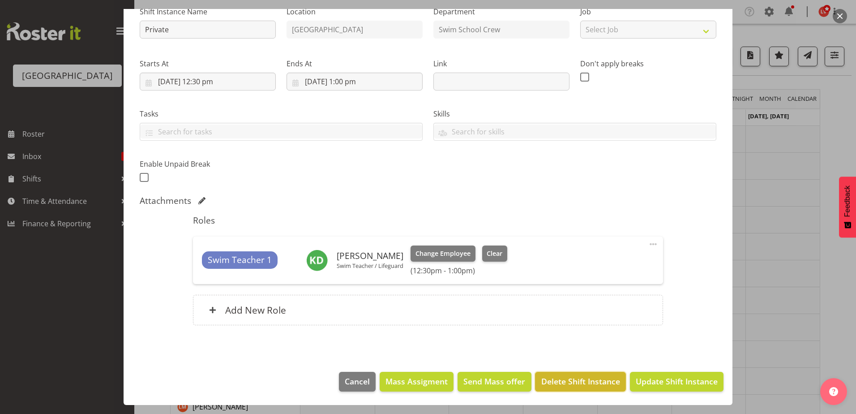
click at [604, 377] on span "Delete Shift Instance" at bounding box center [580, 381] width 79 height 12
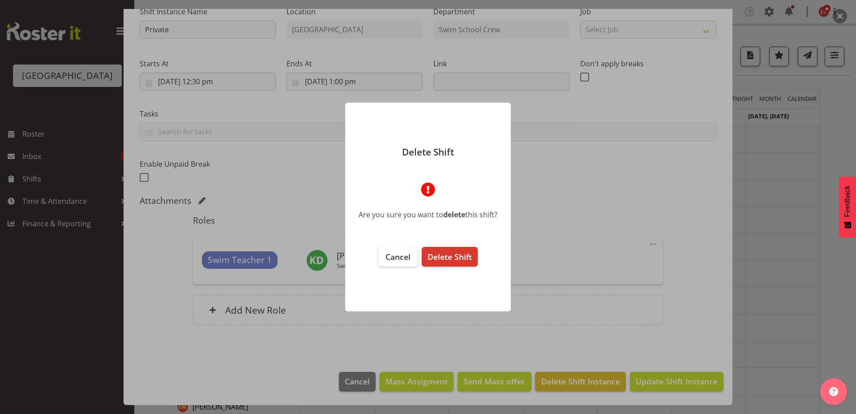
click at [445, 245] on footer "Cancel Delete Shift" at bounding box center [428, 274] width 166 height 73
click at [448, 256] on span "Delete Shift" at bounding box center [449, 256] width 44 height 11
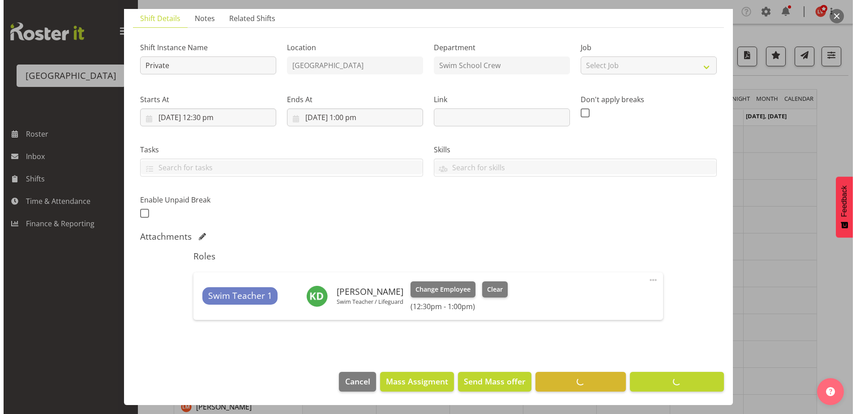
scroll to position [63, 0]
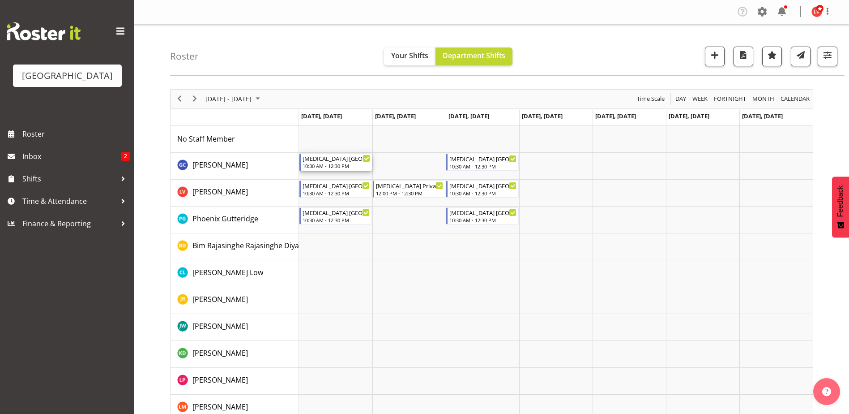
click at [338, 163] on div "10:30 AM - 12:30 PM" at bounding box center [337, 165] width 68 height 7
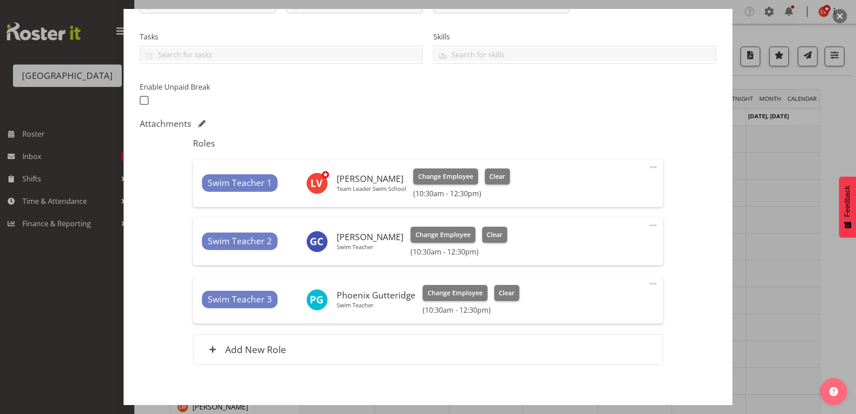
scroll to position [215, 0]
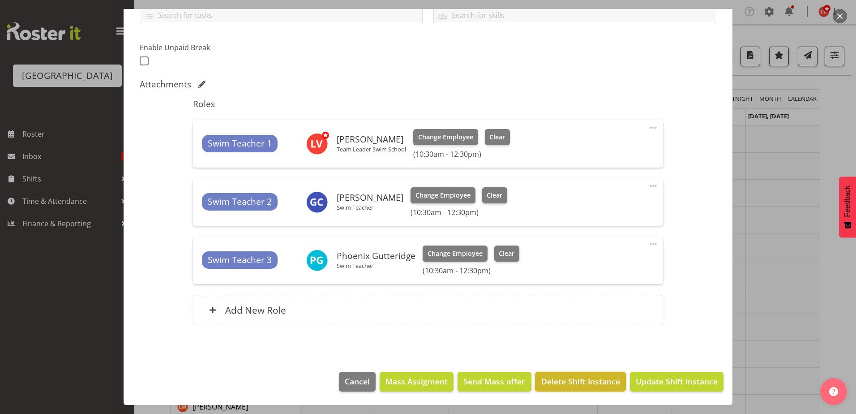
click at [585, 377] on span "Delete Shift Instance" at bounding box center [580, 381] width 79 height 12
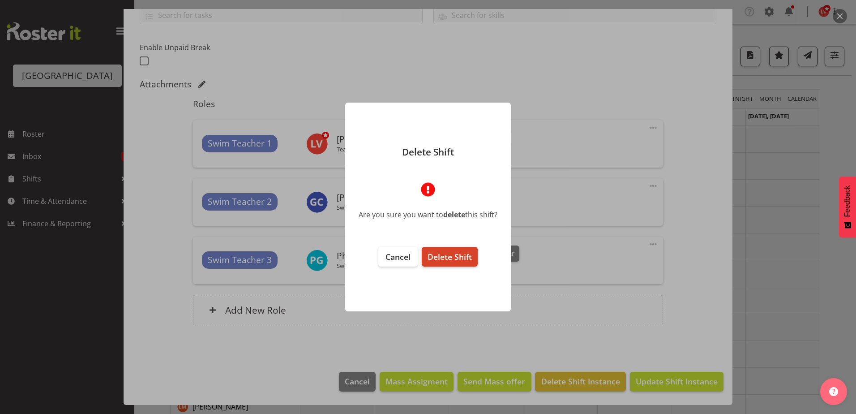
click at [462, 253] on span "Delete Shift" at bounding box center [449, 256] width 44 height 11
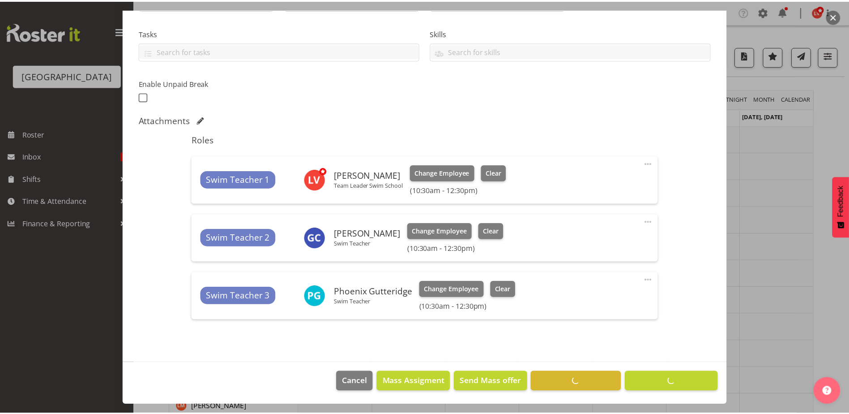
scroll to position [179, 0]
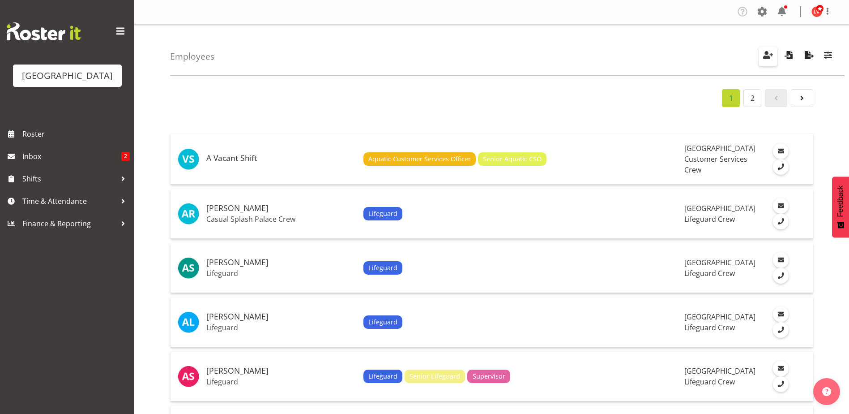
click at [767, 52] on span "button" at bounding box center [768, 55] width 12 height 12
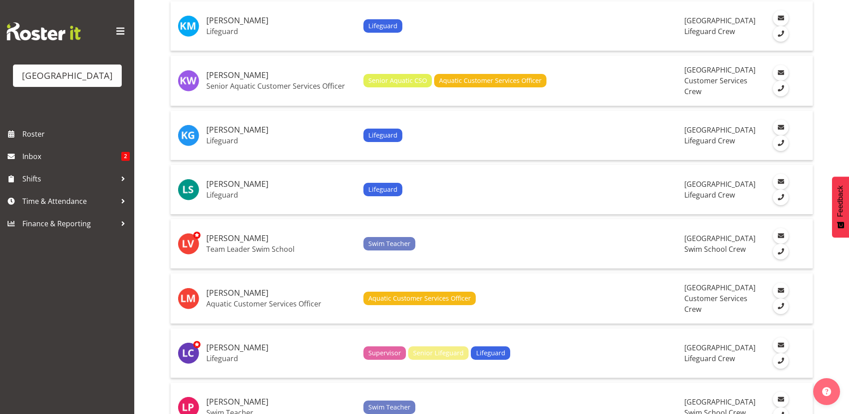
scroll to position [2462, 0]
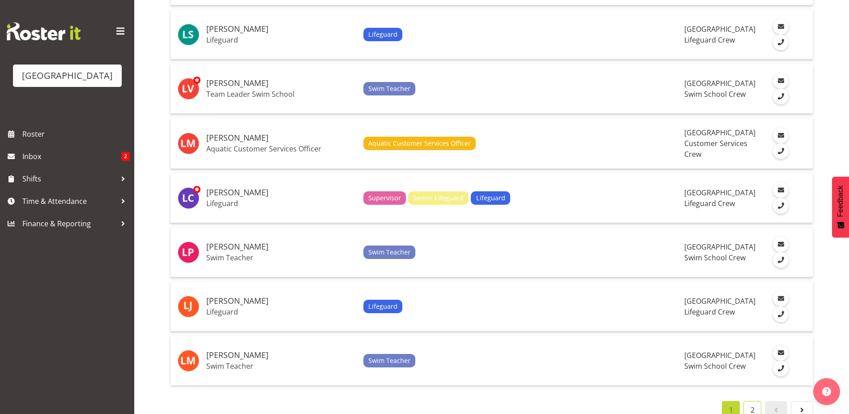
click at [752, 405] on link "2" at bounding box center [753, 410] width 18 height 18
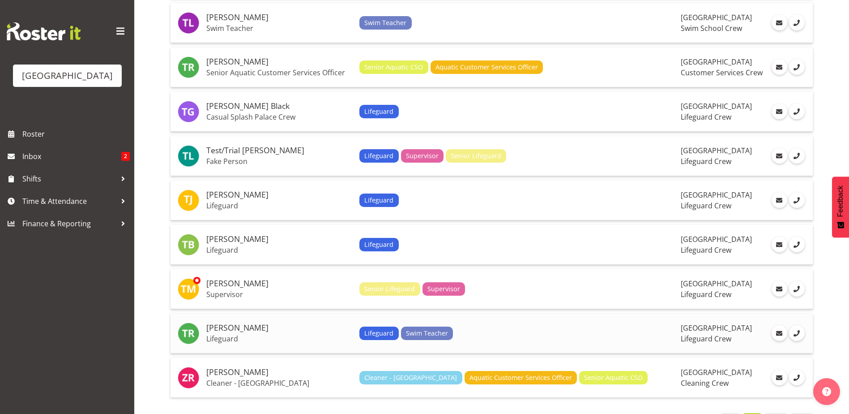
scroll to position [1179, 0]
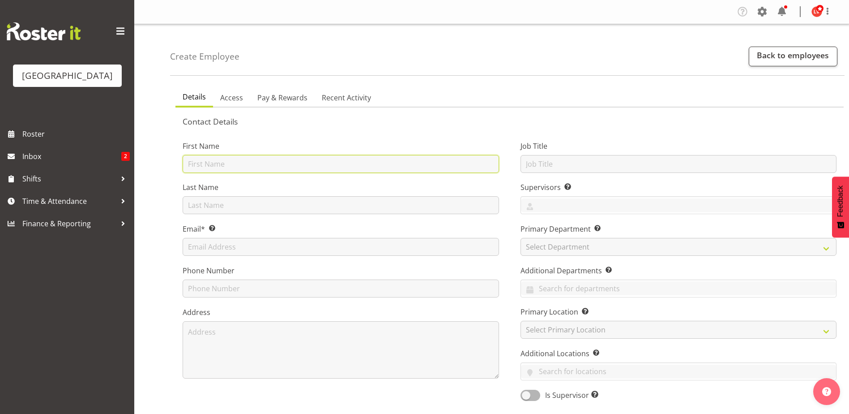
click at [212, 163] on input "text" at bounding box center [341, 164] width 316 height 18
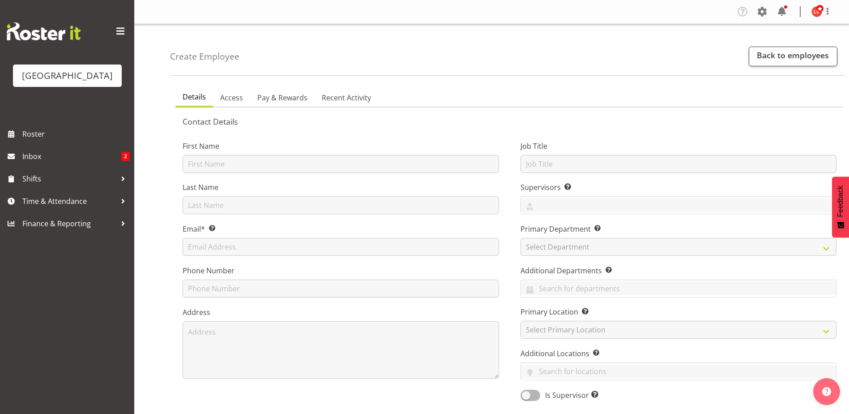
click at [446, 104] on ul "Details Access Pay & Rewards Recent Activity" at bounding box center [509, 98] width 668 height 20
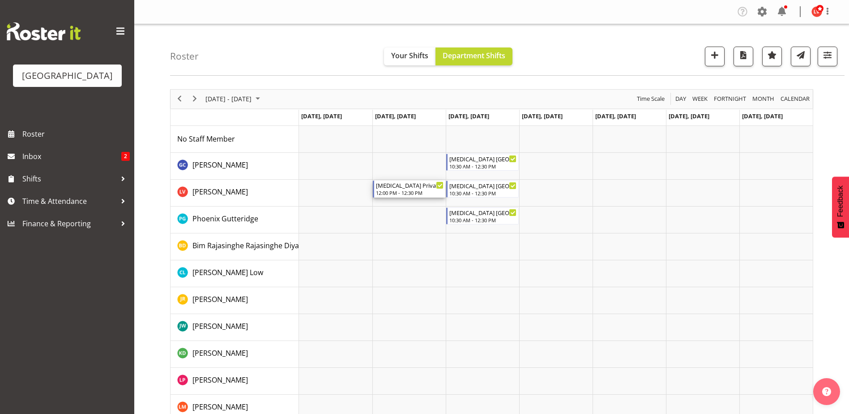
click at [411, 189] on div "[MEDICAL_DATA] Private Squids" at bounding box center [410, 184] width 68 height 9
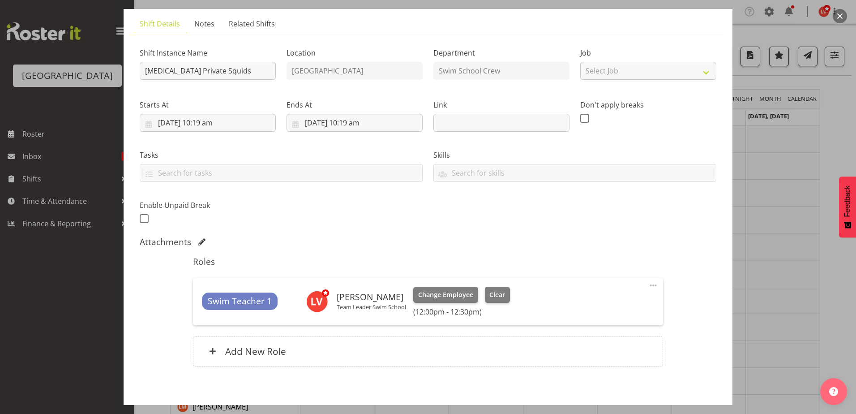
scroll to position [98, 0]
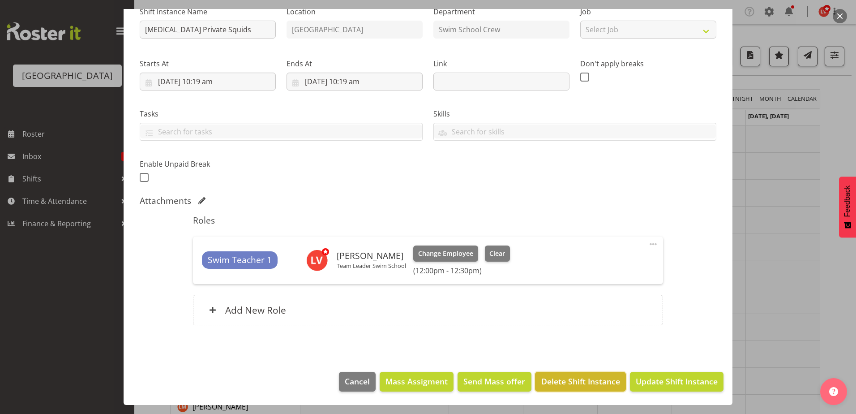
click at [585, 381] on span "Delete Shift Instance" at bounding box center [580, 381] width 79 height 12
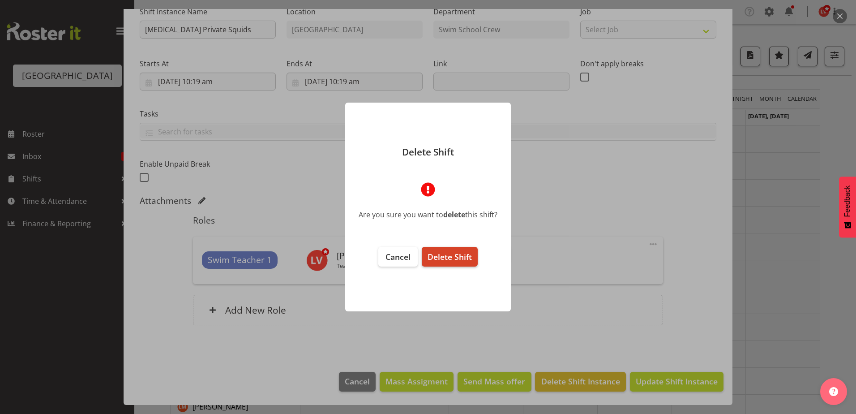
click at [459, 253] on span "Delete Shift" at bounding box center [449, 256] width 44 height 11
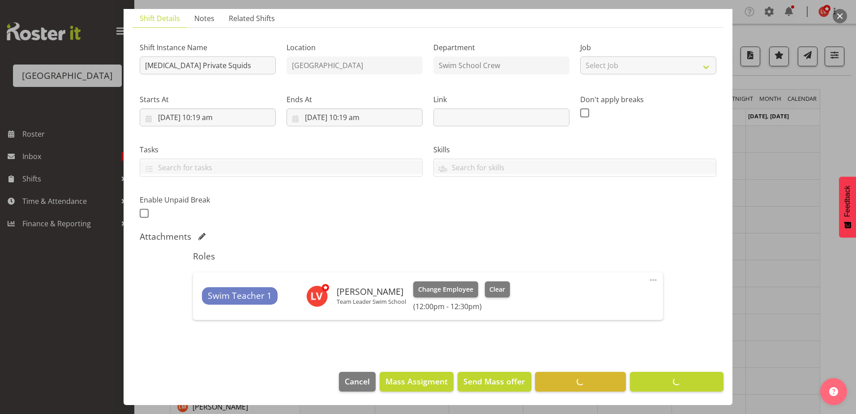
scroll to position [63, 0]
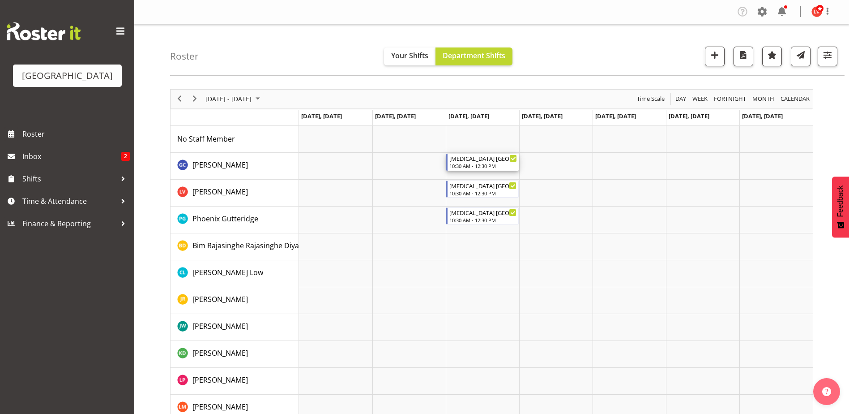
click at [483, 160] on div "[MEDICAL_DATA] [GEOGRAPHIC_DATA]" at bounding box center [483, 158] width 68 height 9
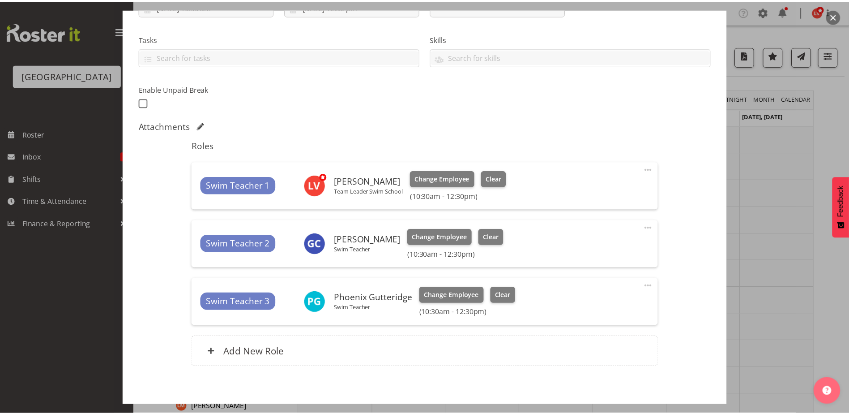
scroll to position [215, 0]
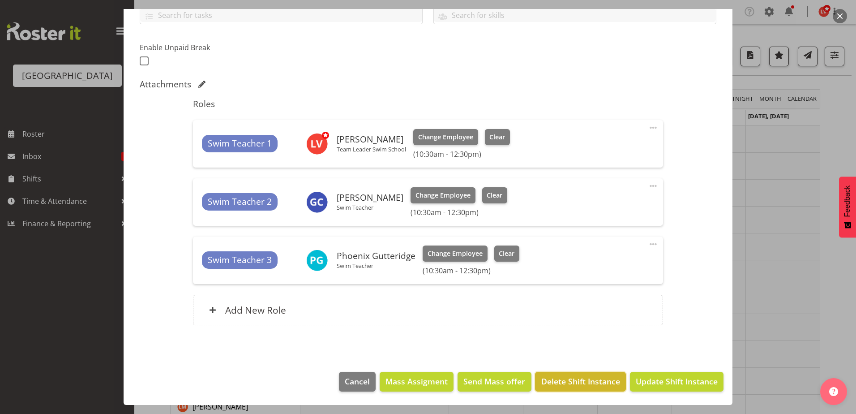
click at [578, 383] on span "Delete Shift Instance" at bounding box center [580, 381] width 79 height 12
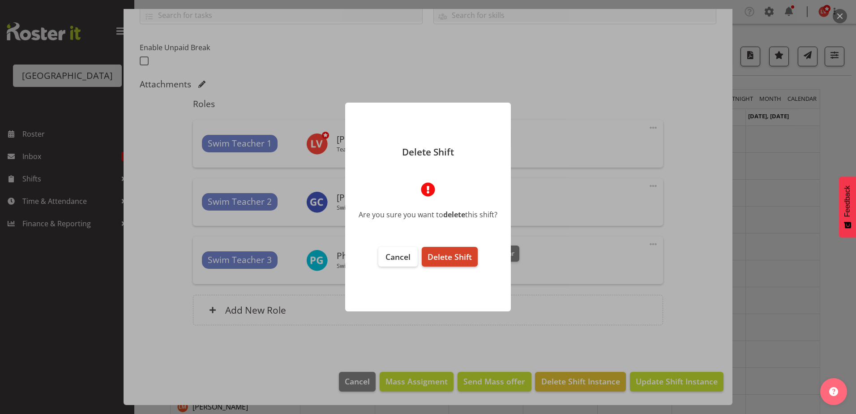
click at [446, 253] on span "Delete Shift" at bounding box center [449, 256] width 44 height 11
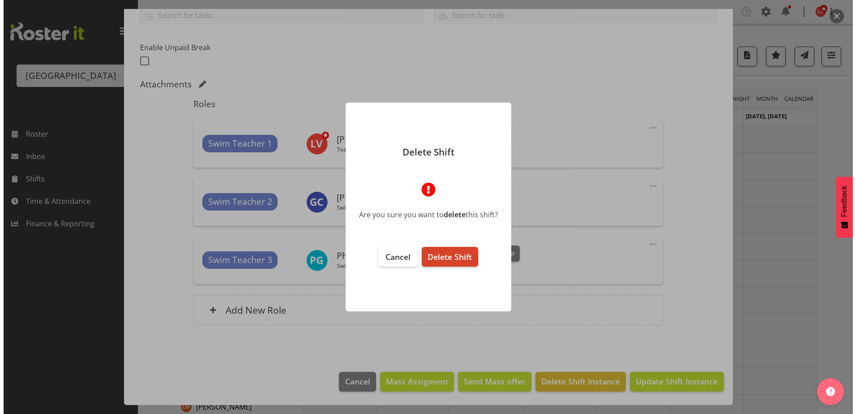
scroll to position [179, 0]
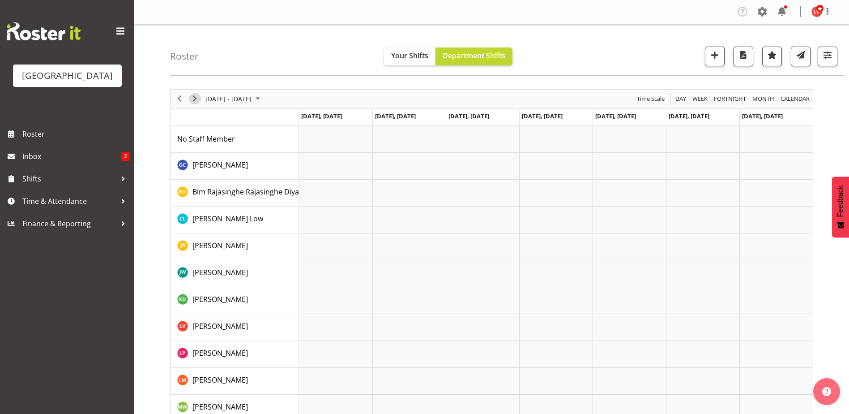
click at [197, 97] on span "Next" at bounding box center [194, 98] width 11 height 11
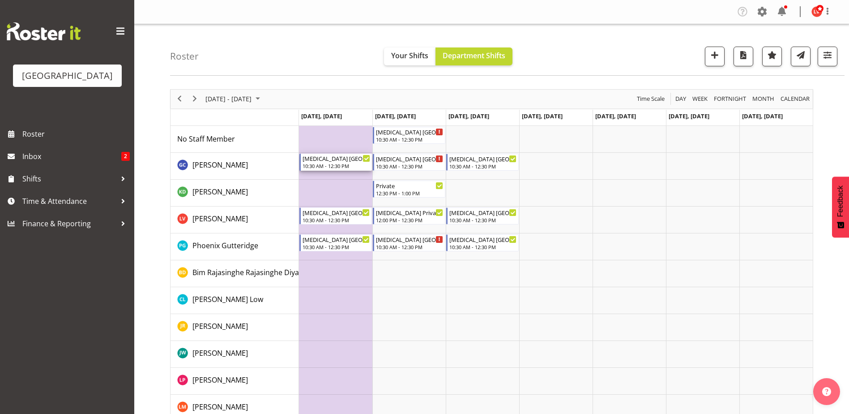
click at [355, 158] on div "[MEDICAL_DATA] [GEOGRAPHIC_DATA]" at bounding box center [337, 158] width 68 height 9
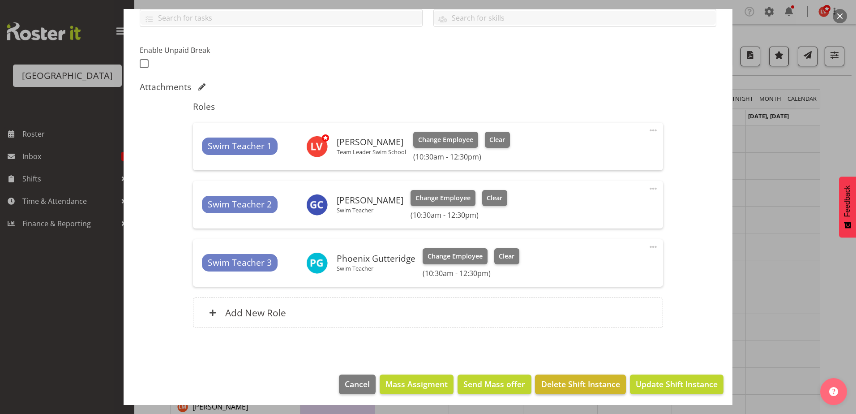
scroll to position [215, 0]
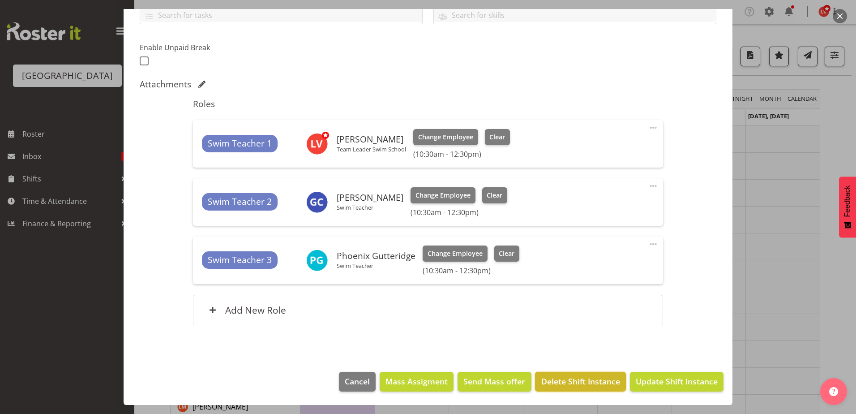
click at [588, 381] on span "Delete Shift Instance" at bounding box center [580, 381] width 79 height 12
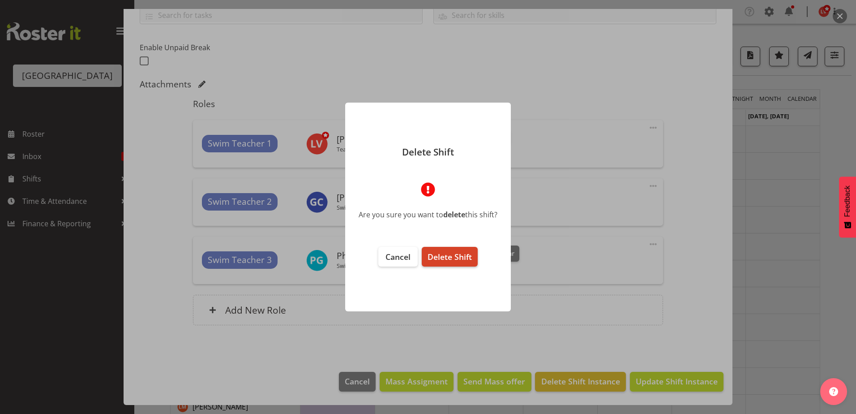
click at [447, 259] on span "Delete Shift" at bounding box center [449, 256] width 44 height 11
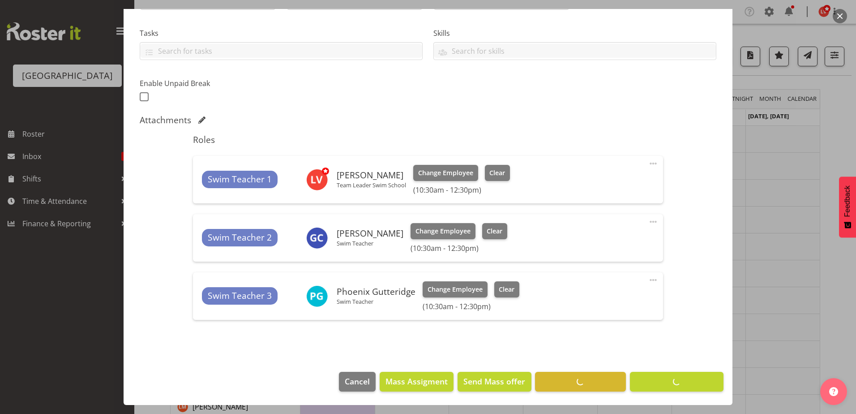
scroll to position [179, 0]
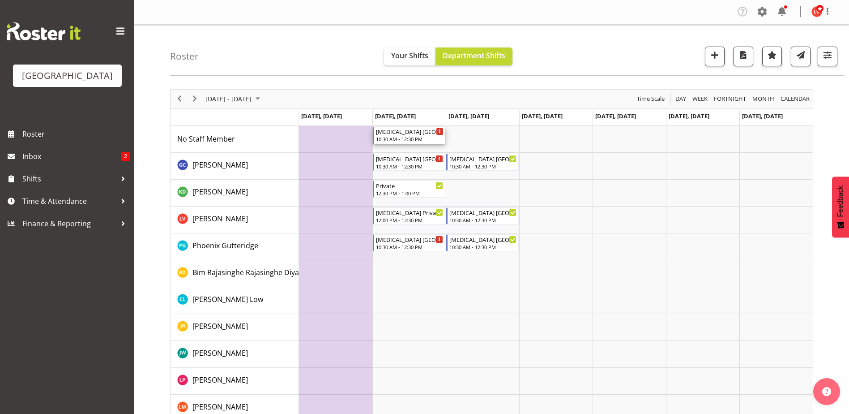
click at [407, 130] on div "[MEDICAL_DATA] [GEOGRAPHIC_DATA]" at bounding box center [410, 131] width 68 height 9
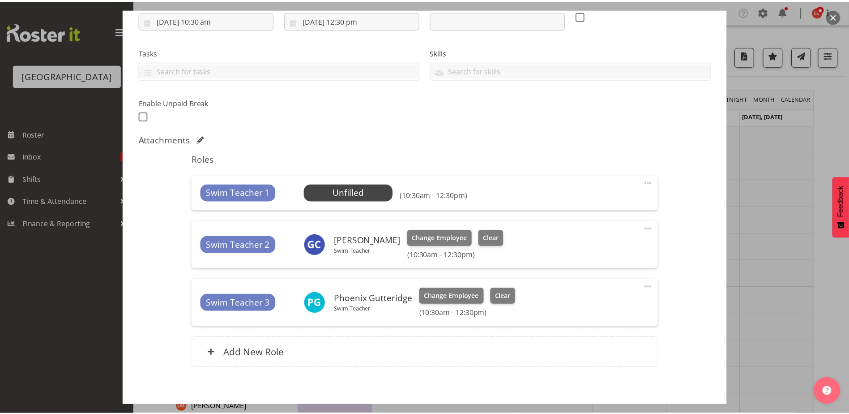
scroll to position [202, 0]
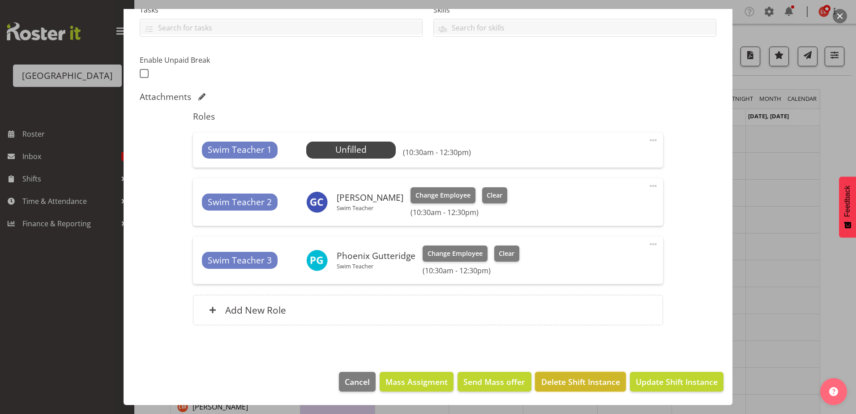
click at [612, 378] on span "Delete Shift Instance" at bounding box center [580, 382] width 79 height 12
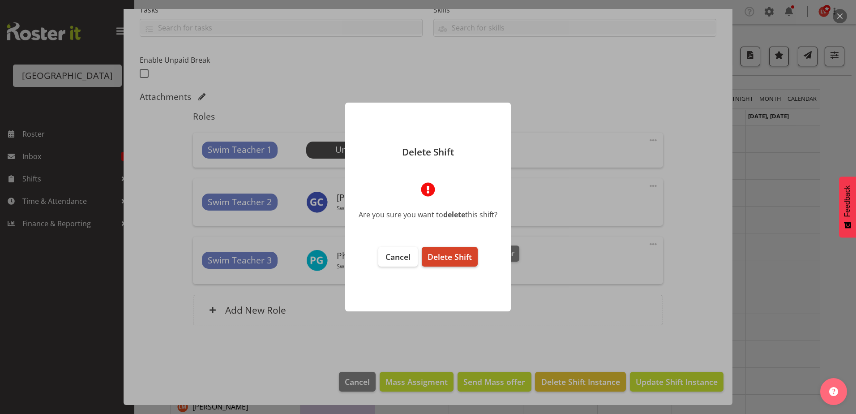
click at [456, 251] on button "Delete Shift" at bounding box center [450, 257] width 56 height 20
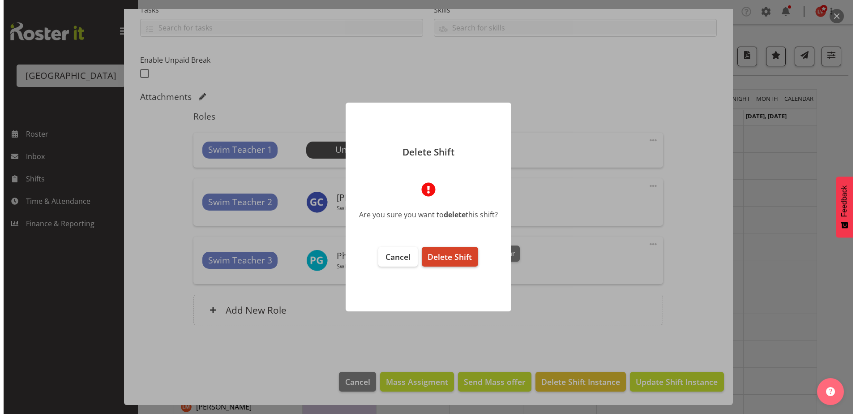
scroll to position [167, 0]
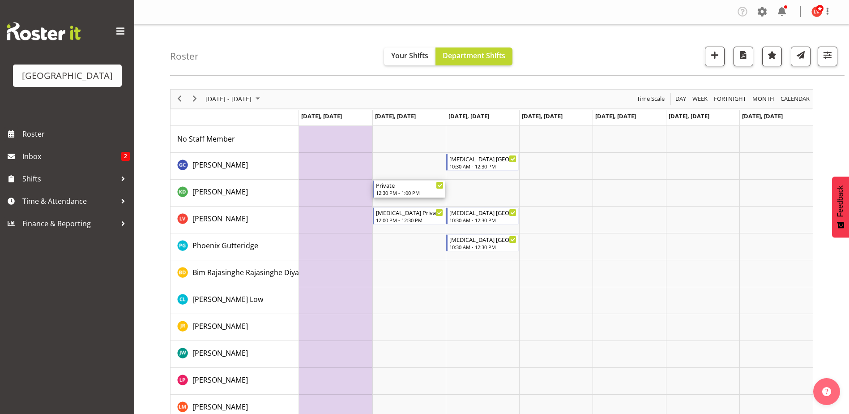
click at [382, 189] on div "Private 12:30 PM - 1:00 PM" at bounding box center [410, 188] width 68 height 17
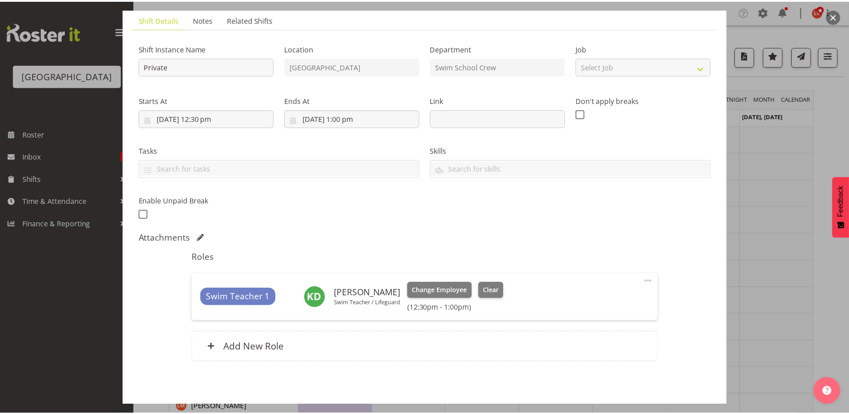
scroll to position [98, 0]
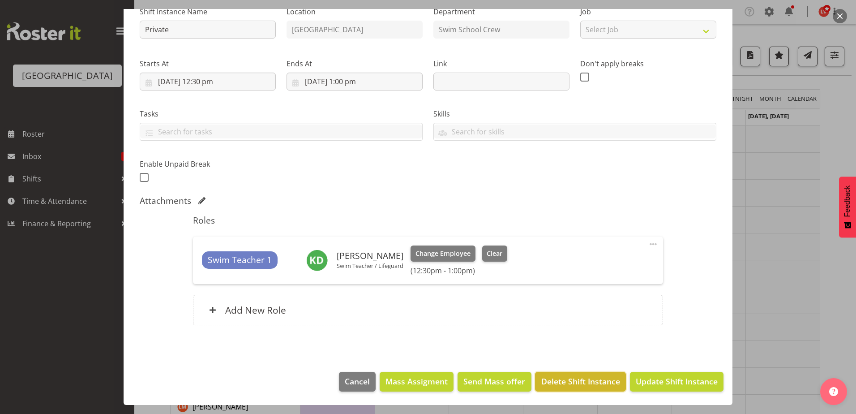
click at [592, 377] on span "Delete Shift Instance" at bounding box center [580, 381] width 79 height 12
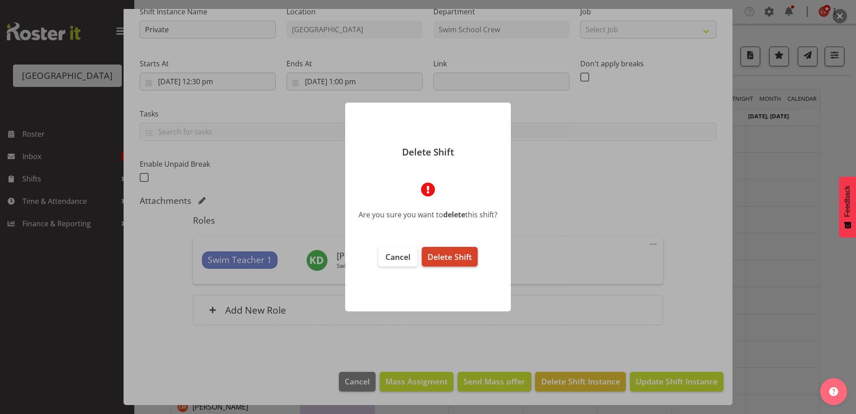
click at [446, 253] on span "Delete Shift" at bounding box center [449, 256] width 44 height 11
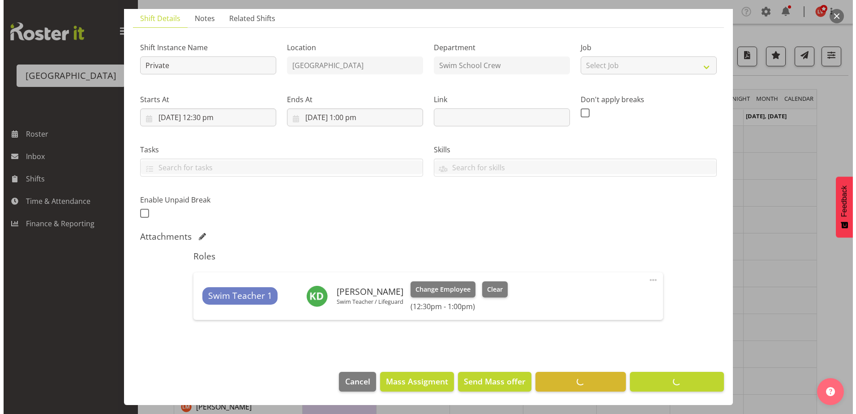
scroll to position [63, 0]
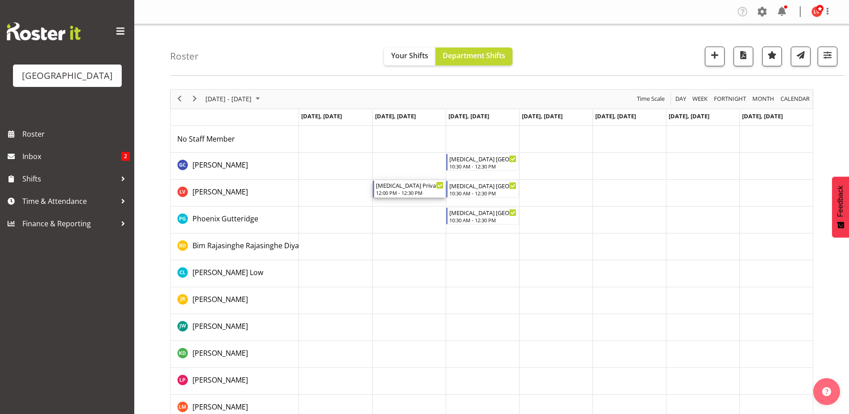
click at [415, 190] on div "12:00 PM - 12:30 PM" at bounding box center [410, 192] width 68 height 7
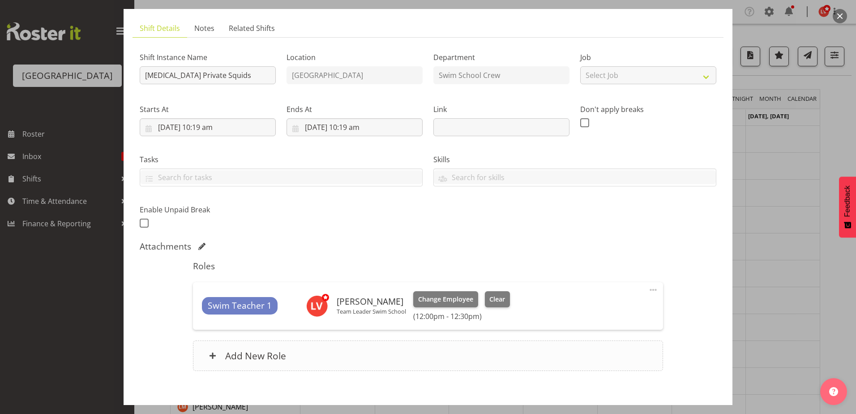
scroll to position [98, 0]
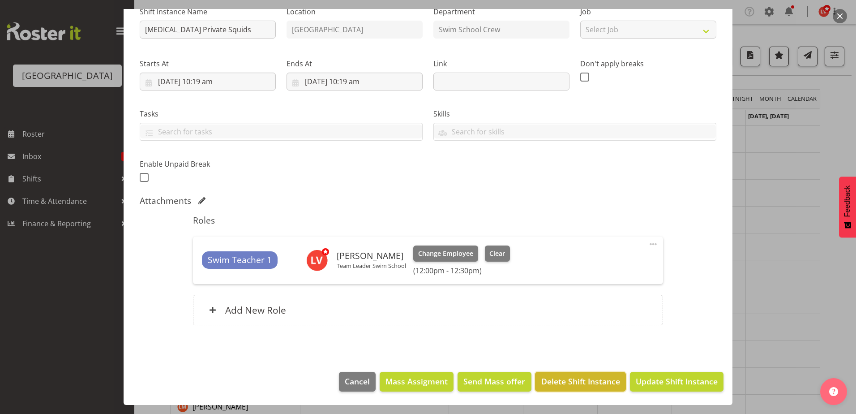
click at [593, 384] on span "Delete Shift Instance" at bounding box center [580, 381] width 79 height 12
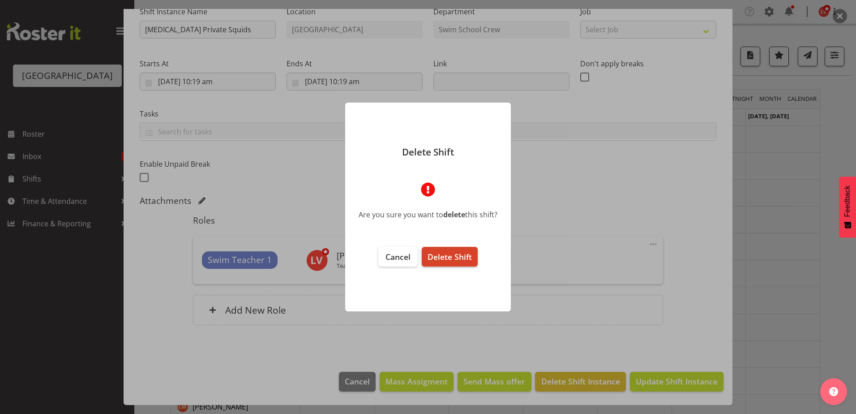
click at [453, 261] on span "Delete Shift" at bounding box center [449, 256] width 44 height 11
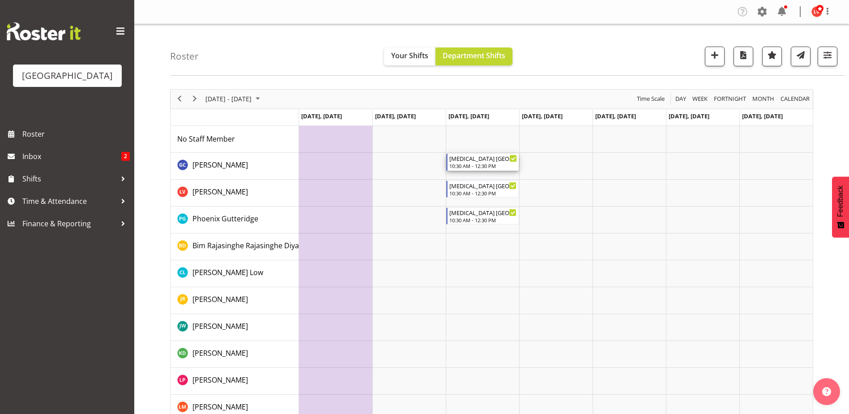
click at [480, 159] on div "[MEDICAL_DATA] [GEOGRAPHIC_DATA]" at bounding box center [483, 158] width 68 height 9
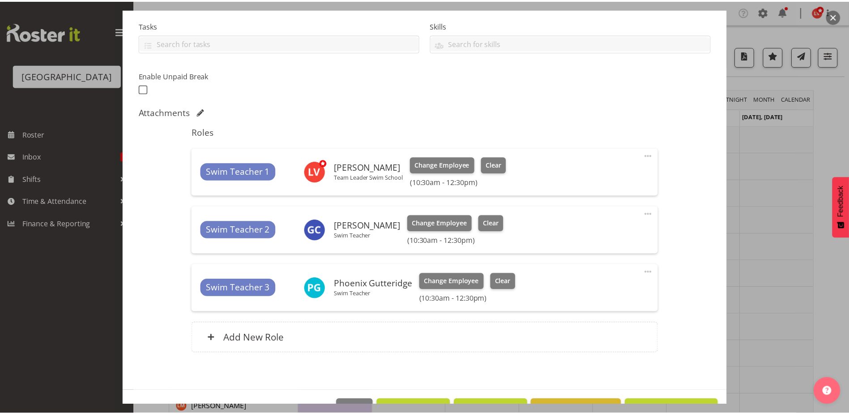
scroll to position [215, 0]
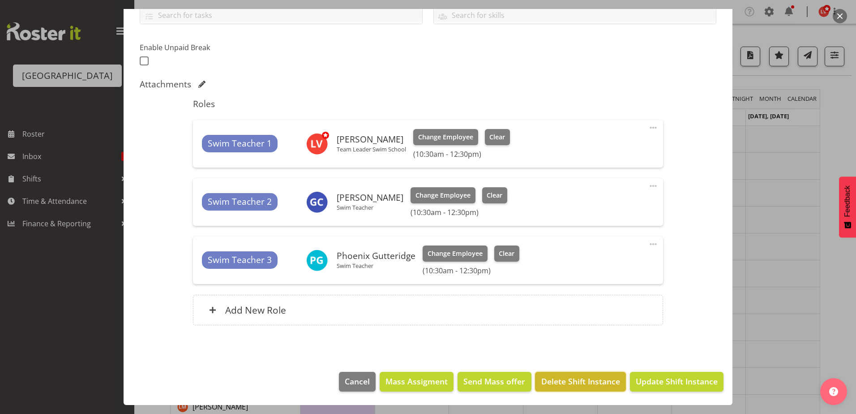
click at [560, 377] on span "Delete Shift Instance" at bounding box center [580, 381] width 79 height 12
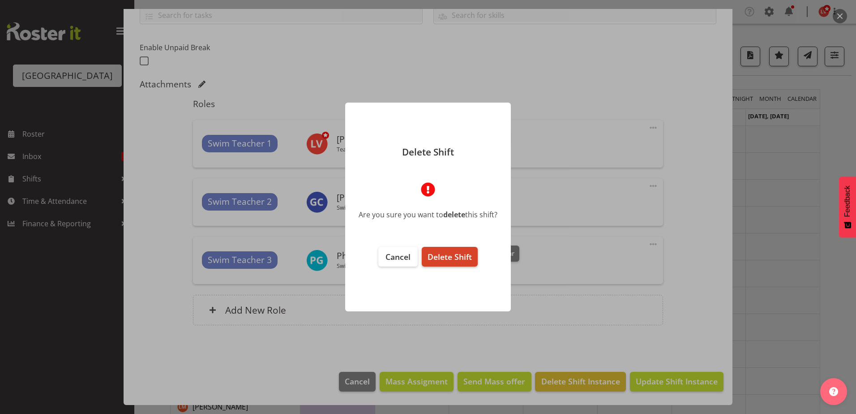
click at [451, 260] on span "Delete Shift" at bounding box center [449, 256] width 44 height 11
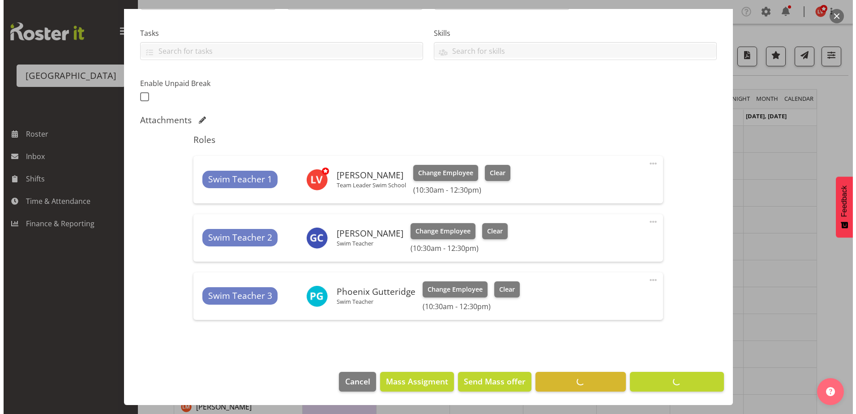
scroll to position [179, 0]
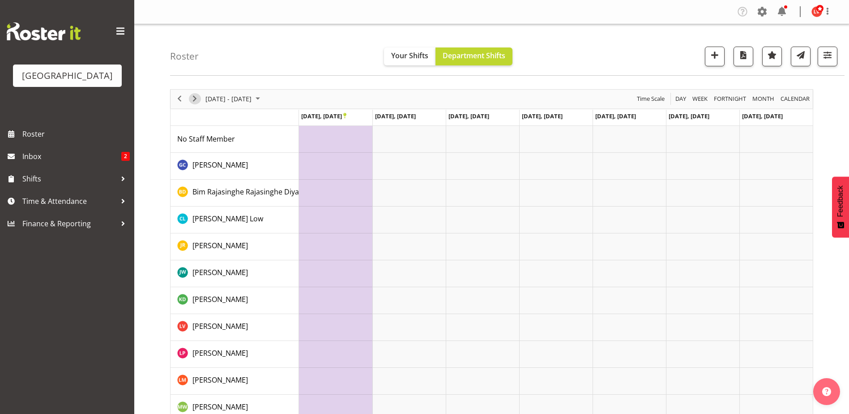
click at [192, 99] on span "Next" at bounding box center [194, 98] width 11 height 11
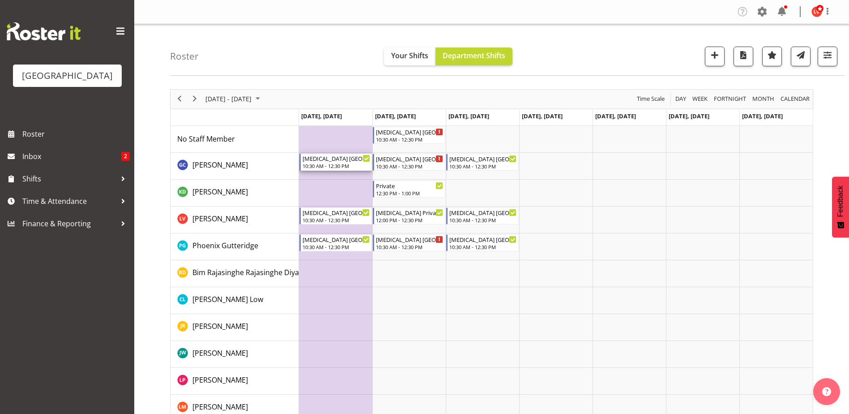
click at [345, 163] on div "10:30 AM - 12:30 PM" at bounding box center [337, 165] width 68 height 7
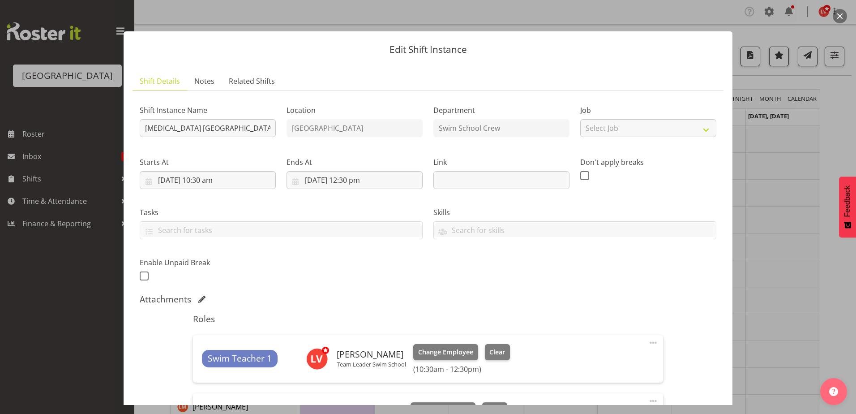
scroll to position [215, 0]
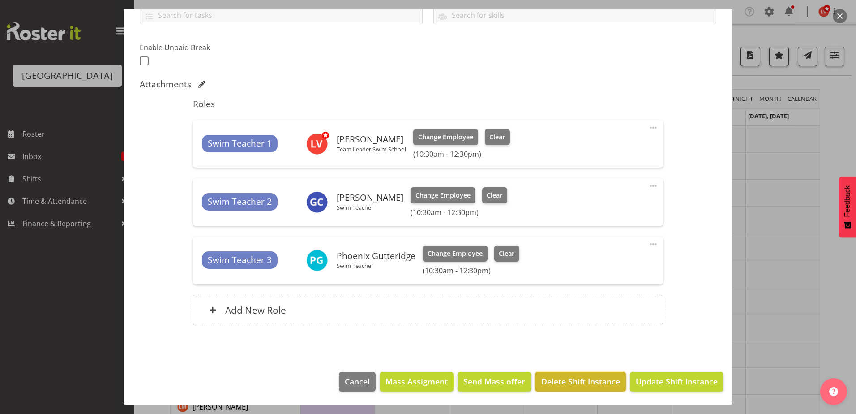
click at [587, 384] on span "Delete Shift Instance" at bounding box center [580, 381] width 79 height 12
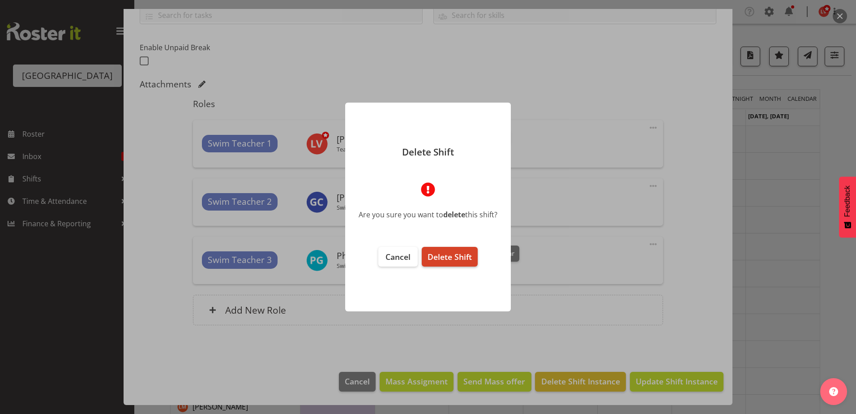
click at [443, 258] on span "Delete Shift" at bounding box center [449, 256] width 44 height 11
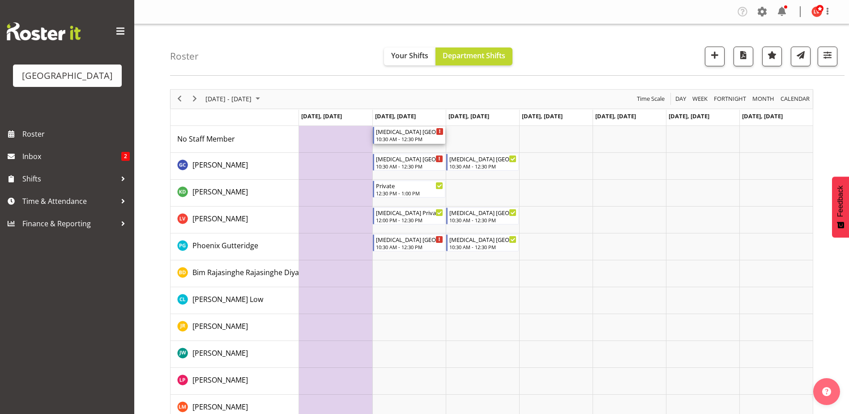
click at [430, 129] on div "[MEDICAL_DATA] [GEOGRAPHIC_DATA]" at bounding box center [410, 131] width 68 height 9
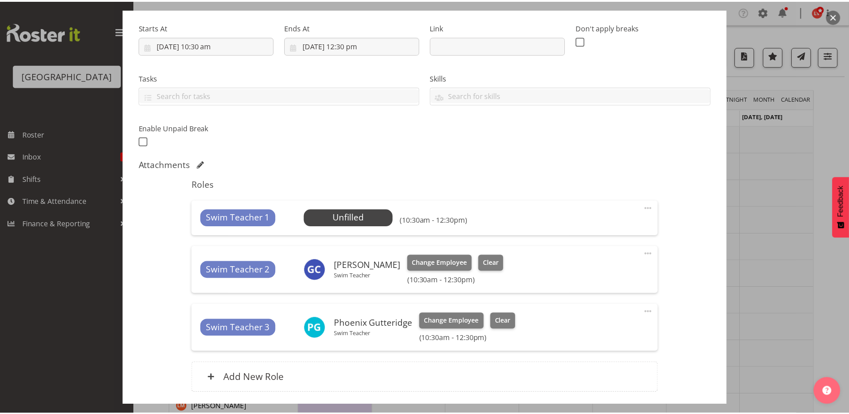
scroll to position [202, 0]
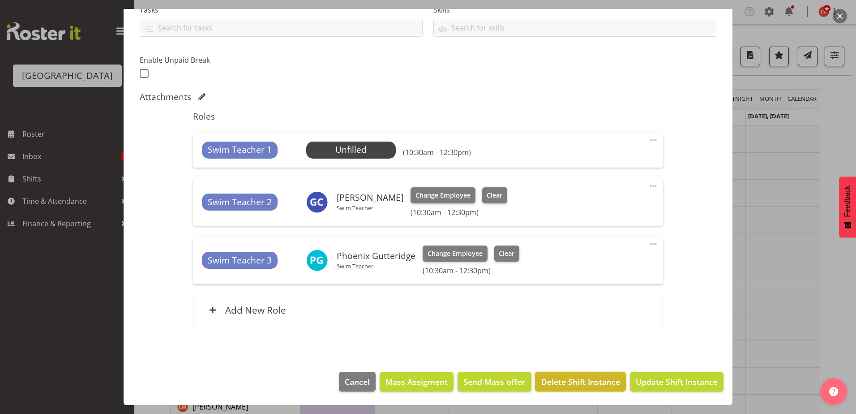
click at [569, 382] on span "Delete Shift Instance" at bounding box center [580, 382] width 79 height 12
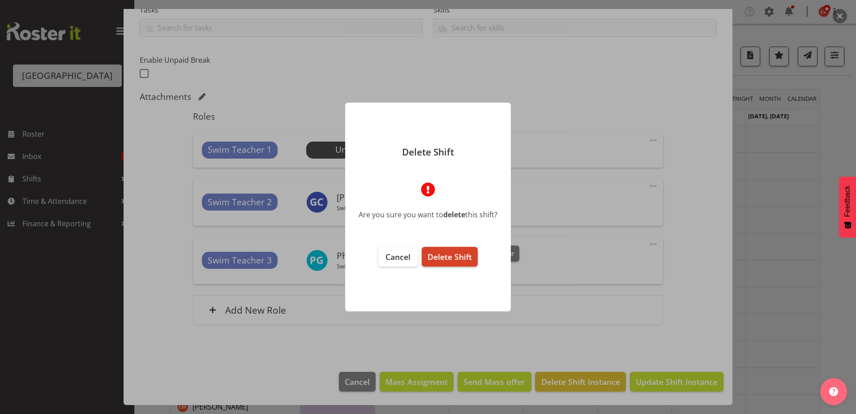
click at [473, 248] on button "Delete Shift" at bounding box center [450, 257] width 56 height 20
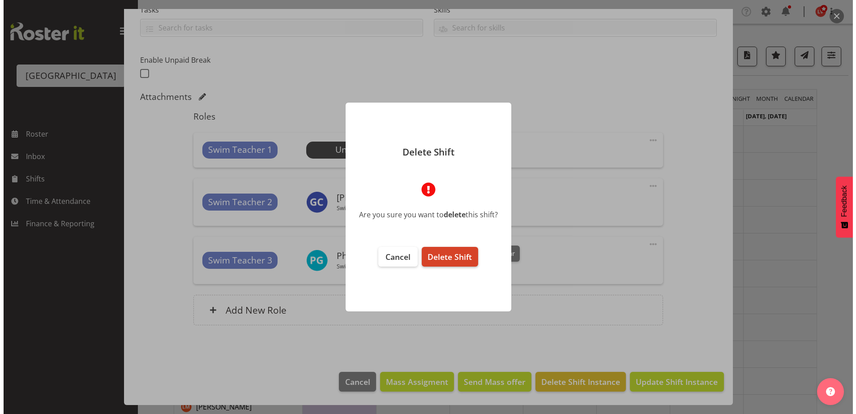
scroll to position [167, 0]
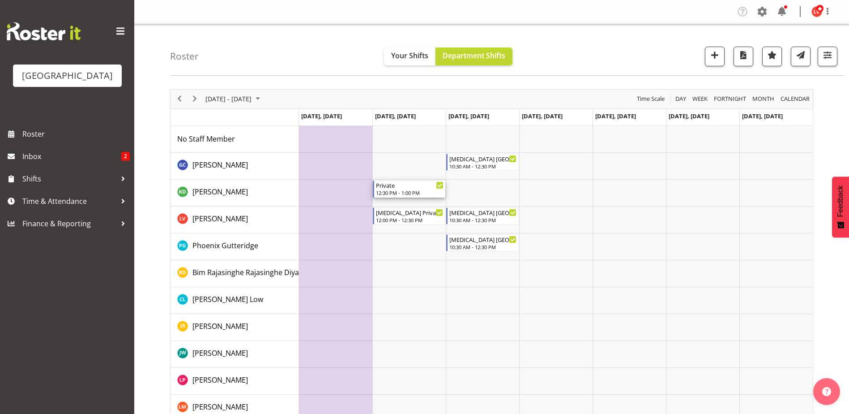
click at [402, 187] on div "Private" at bounding box center [410, 184] width 68 height 9
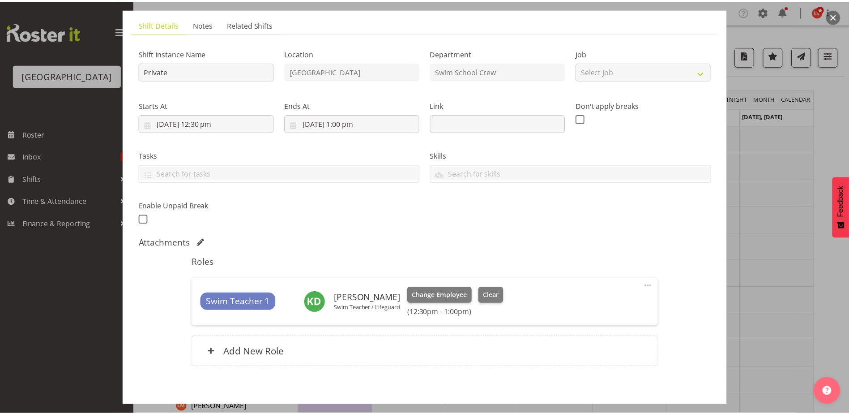
scroll to position [98, 0]
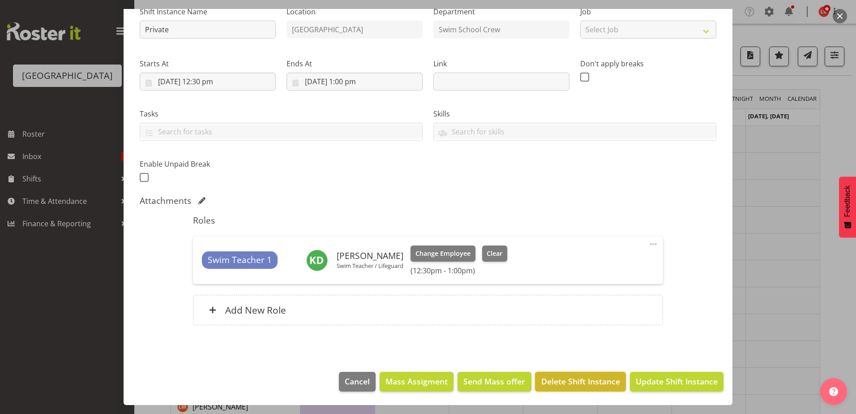
click at [570, 378] on span "Delete Shift Instance" at bounding box center [580, 381] width 79 height 12
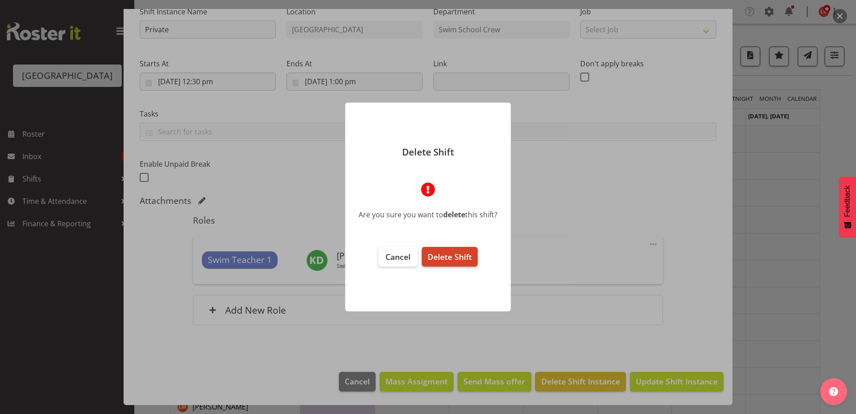
click at [446, 253] on span "Delete Shift" at bounding box center [449, 256] width 44 height 11
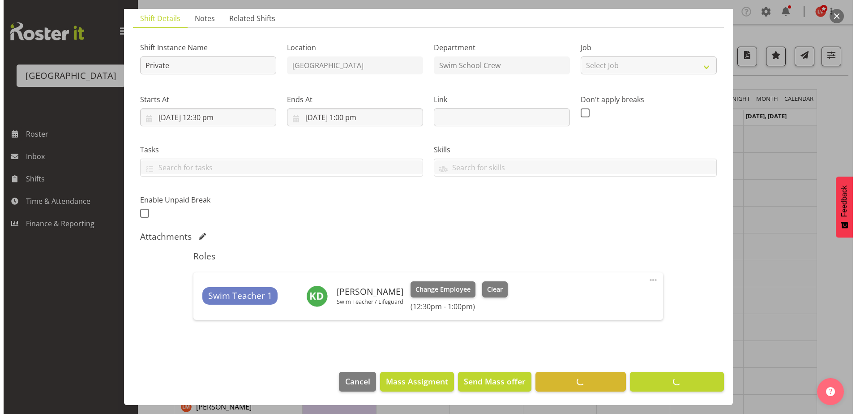
scroll to position [63, 0]
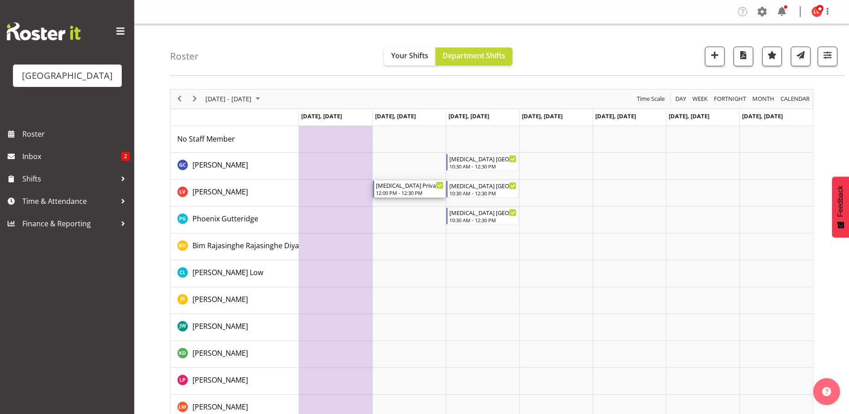
click at [425, 188] on div "[MEDICAL_DATA] Private Squids" at bounding box center [410, 184] width 68 height 9
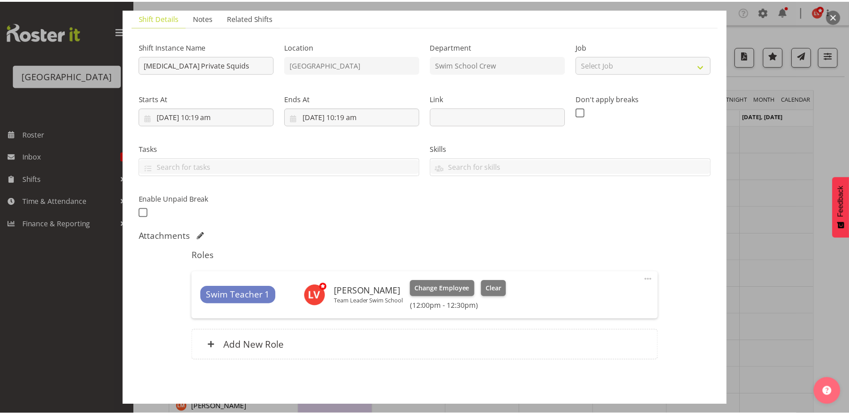
scroll to position [98, 0]
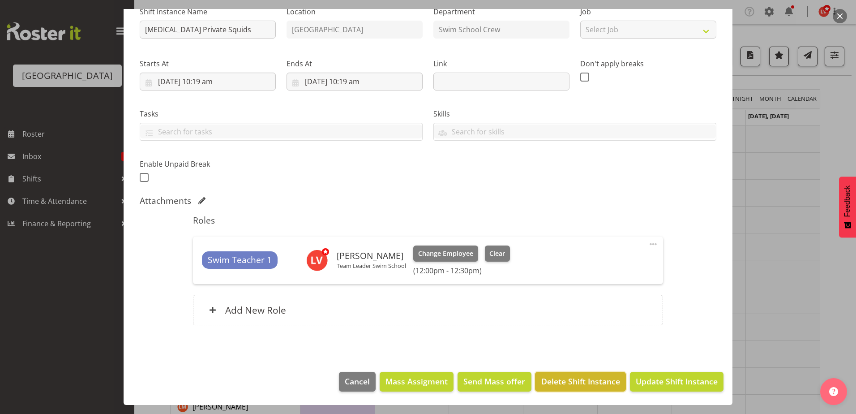
click at [583, 383] on span "Delete Shift Instance" at bounding box center [580, 381] width 79 height 12
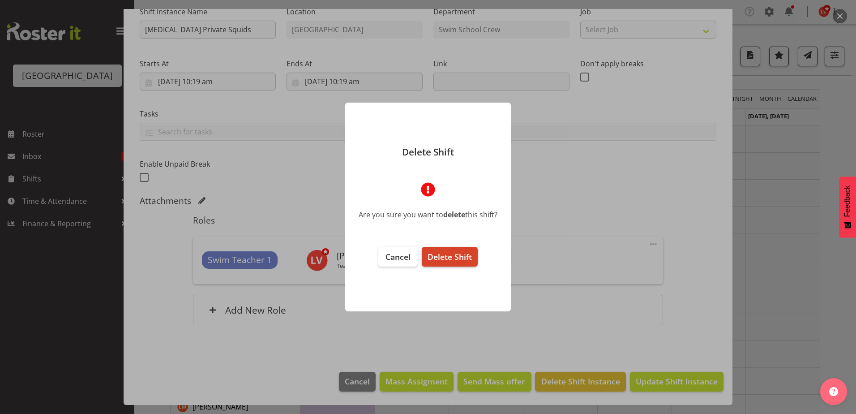
click at [456, 256] on span "Delete Shift" at bounding box center [449, 256] width 44 height 11
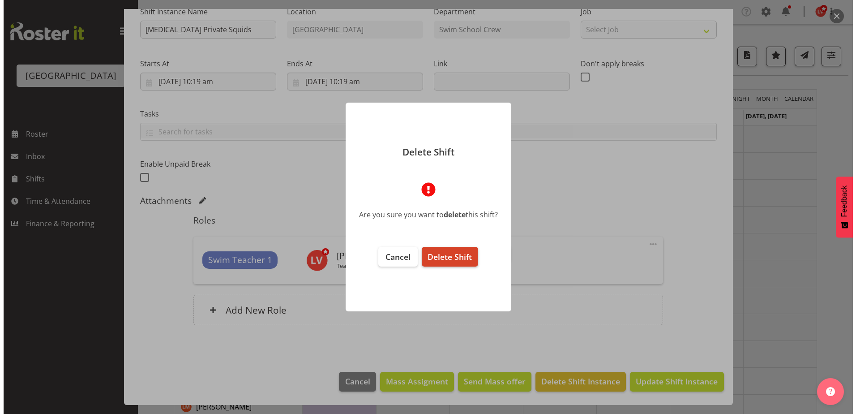
scroll to position [63, 0]
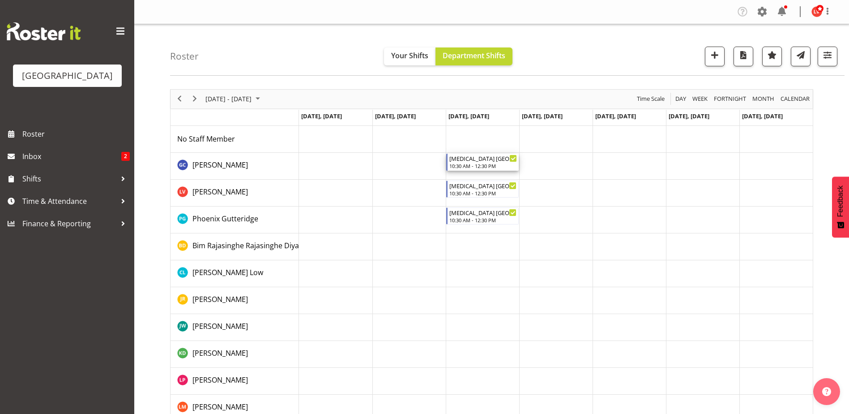
click at [485, 163] on div "10:30 AM - 12:30 PM" at bounding box center [483, 165] width 68 height 7
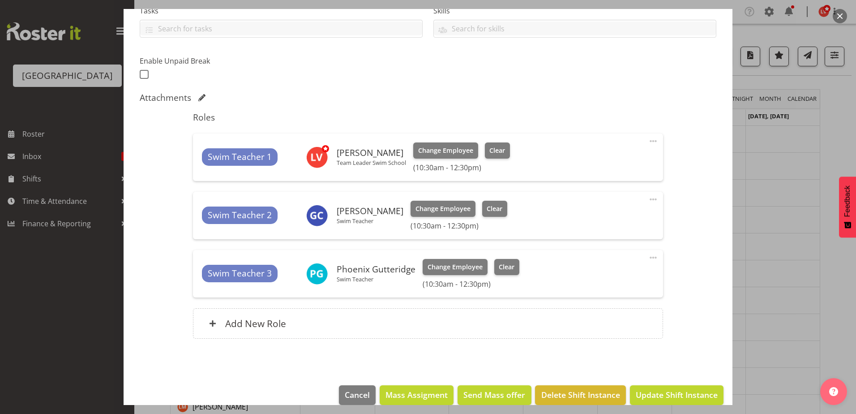
scroll to position [215, 0]
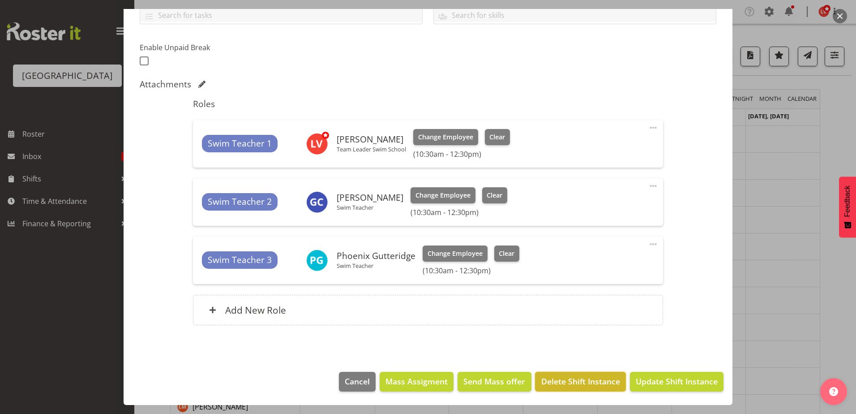
click at [591, 380] on span "Delete Shift Instance" at bounding box center [580, 381] width 79 height 12
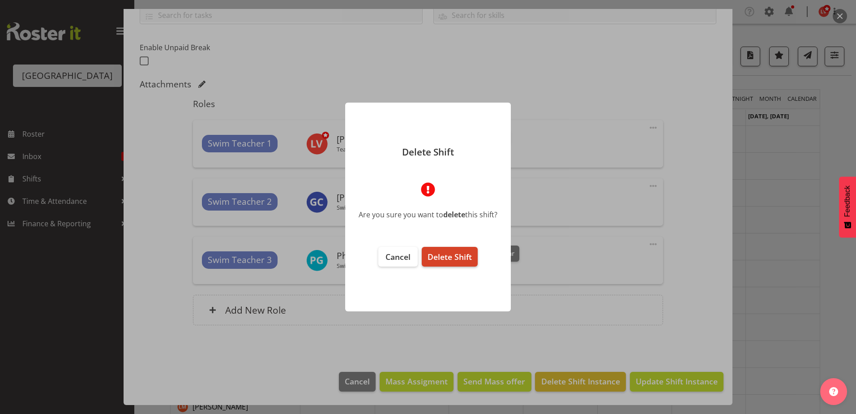
click at [446, 251] on span "Delete Shift" at bounding box center [449, 256] width 44 height 11
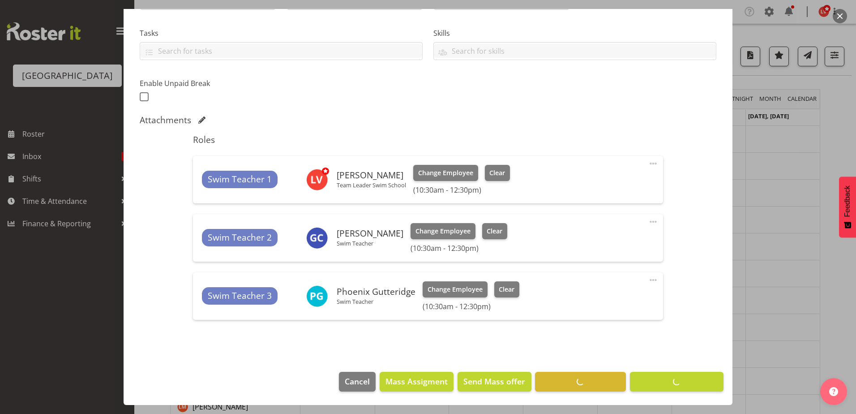
scroll to position [179, 0]
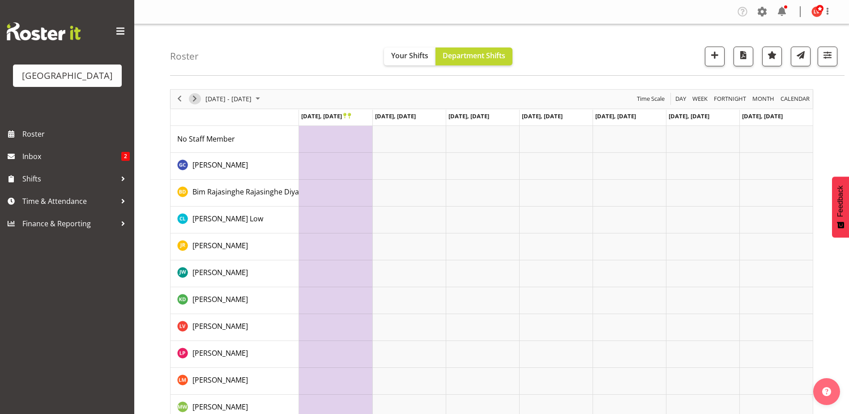
click at [190, 97] on span "Next" at bounding box center [194, 98] width 11 height 11
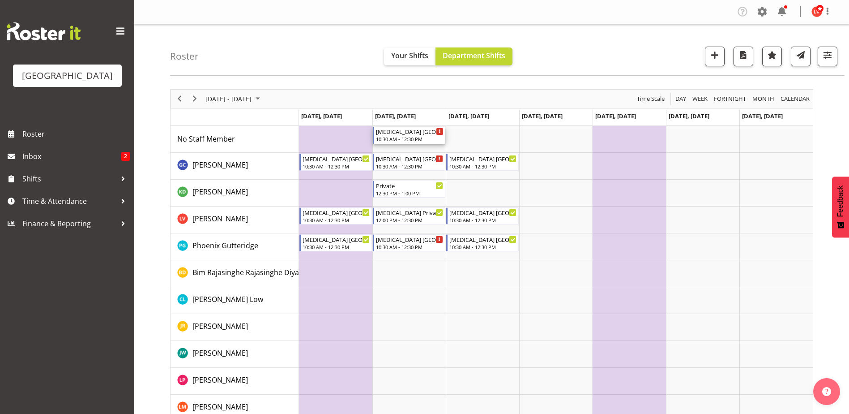
click at [404, 132] on div "[MEDICAL_DATA] [GEOGRAPHIC_DATA]" at bounding box center [410, 131] width 68 height 9
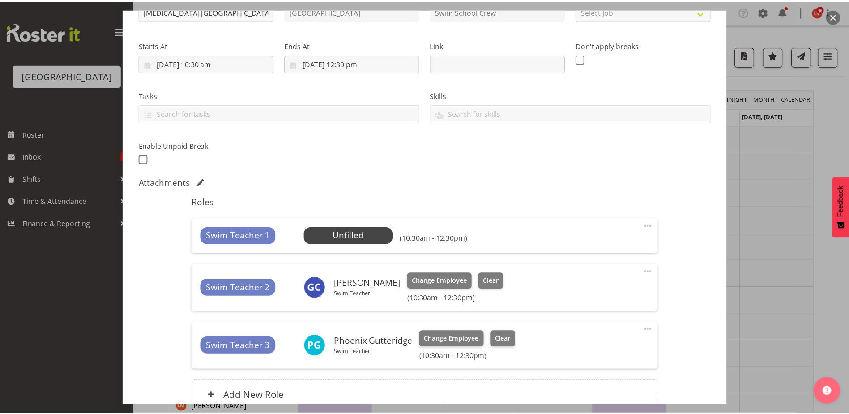
scroll to position [202, 0]
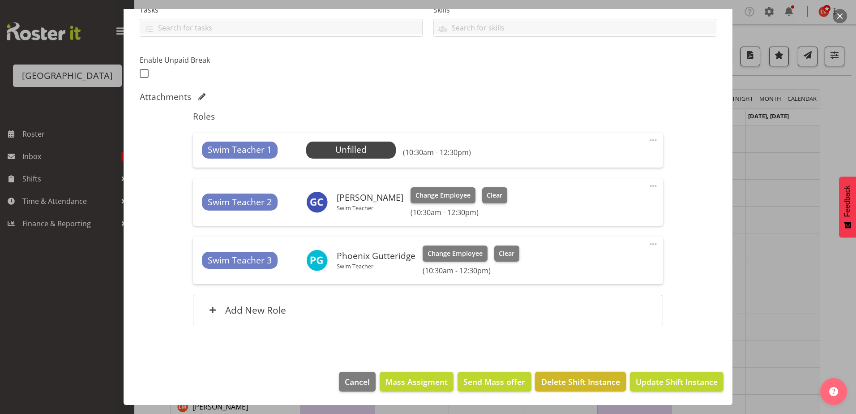
click at [543, 381] on span "Delete Shift Instance" at bounding box center [580, 382] width 79 height 12
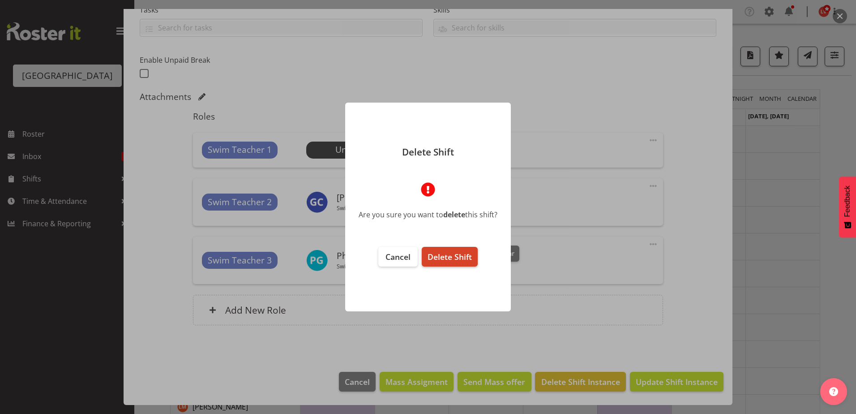
click at [444, 256] on span "Delete Shift" at bounding box center [449, 256] width 44 height 11
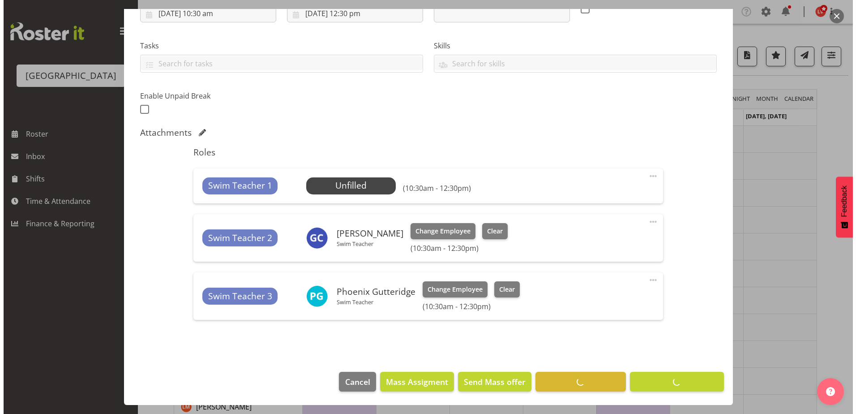
scroll to position [167, 0]
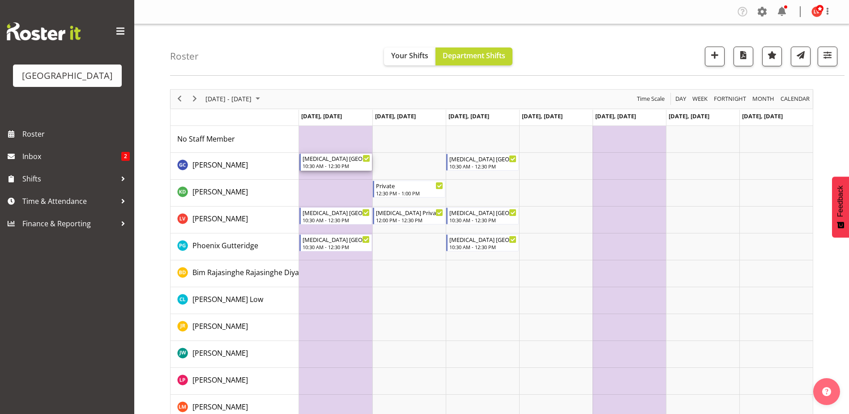
click at [342, 158] on div "[MEDICAL_DATA] [GEOGRAPHIC_DATA]" at bounding box center [337, 158] width 68 height 9
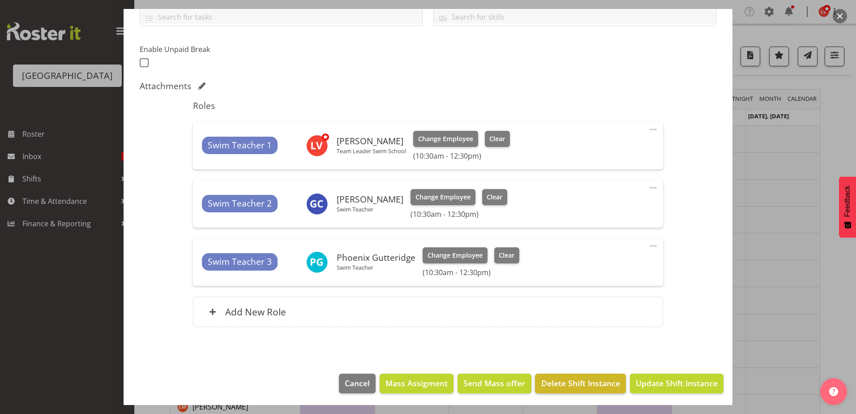
scroll to position [215, 0]
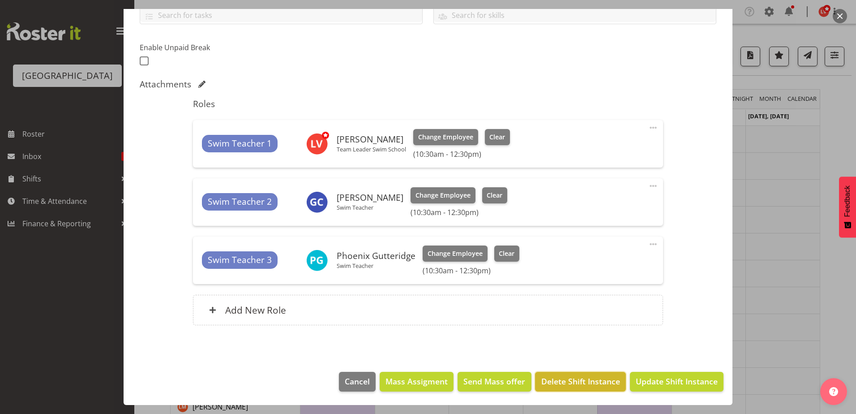
click at [601, 385] on span "Delete Shift Instance" at bounding box center [580, 381] width 79 height 12
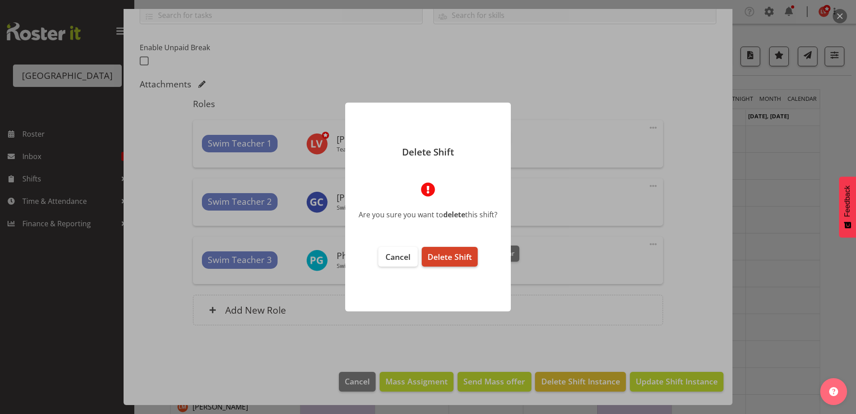
click at [440, 259] on span "Delete Shift" at bounding box center [449, 256] width 44 height 11
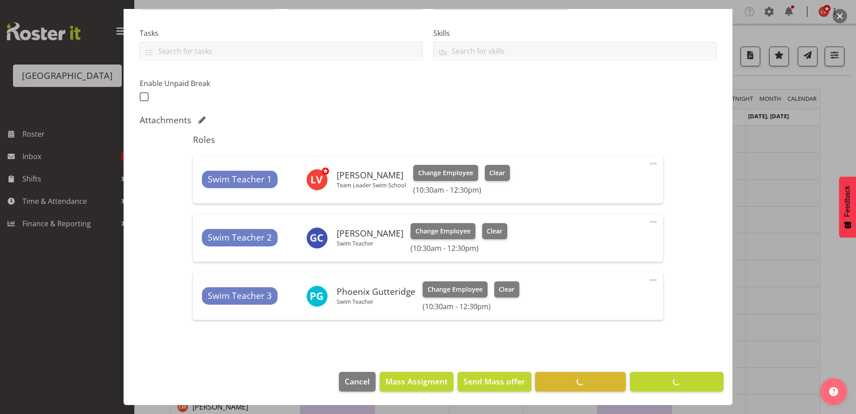
scroll to position [179, 0]
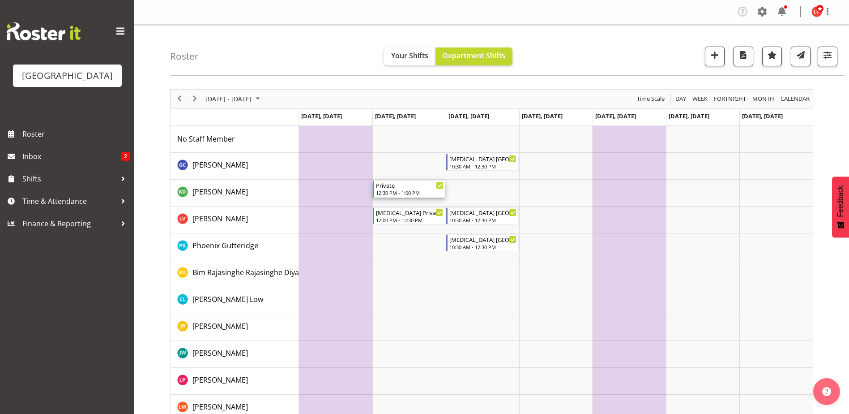
click at [405, 195] on div "12:30 PM - 1:00 PM" at bounding box center [410, 192] width 68 height 7
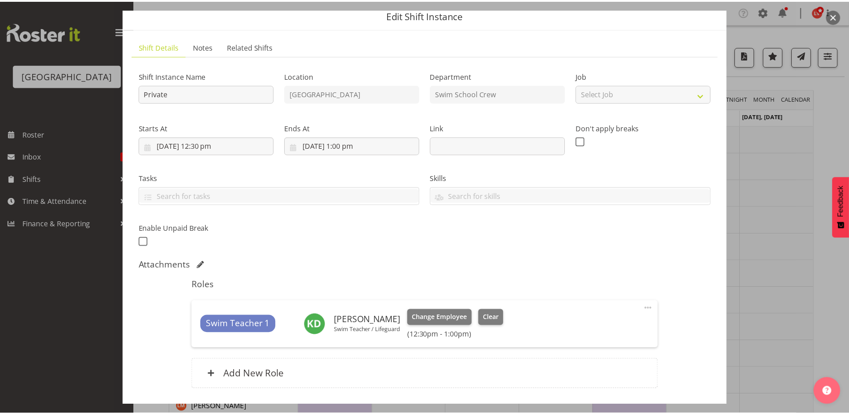
scroll to position [98, 0]
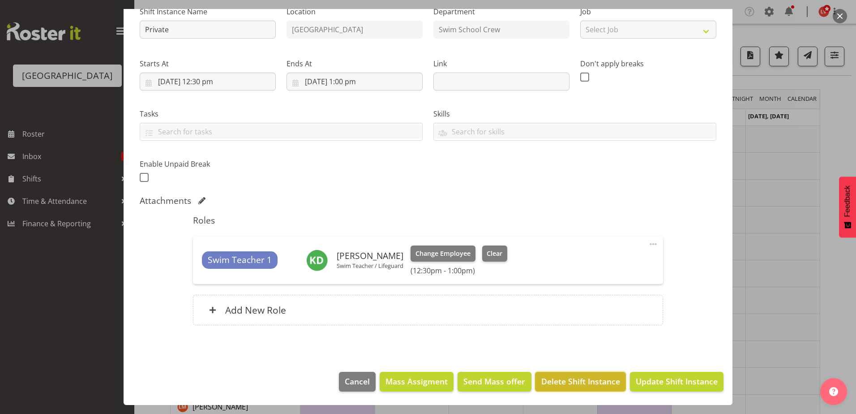
click at [560, 379] on span "Delete Shift Instance" at bounding box center [580, 381] width 79 height 12
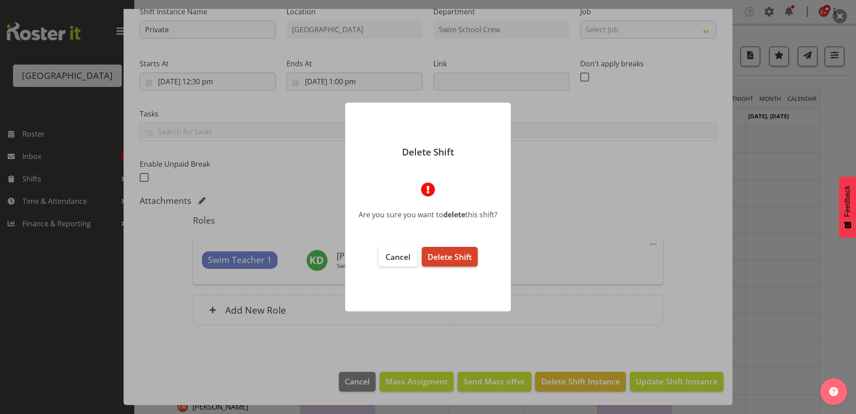
click at [453, 255] on span "Delete Shift" at bounding box center [449, 256] width 44 height 11
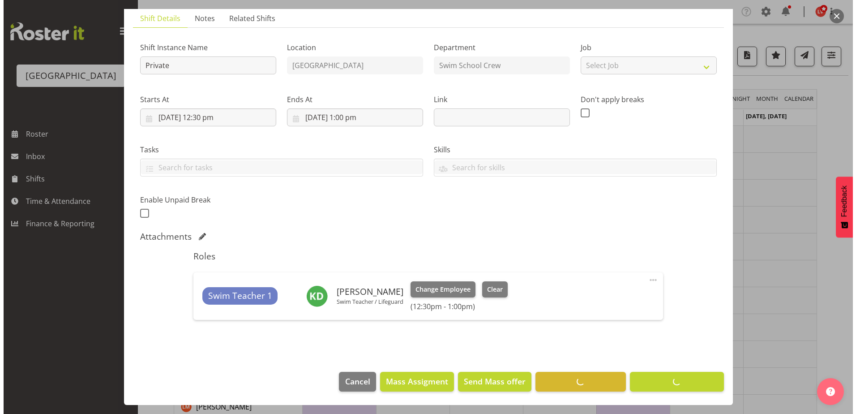
scroll to position [63, 0]
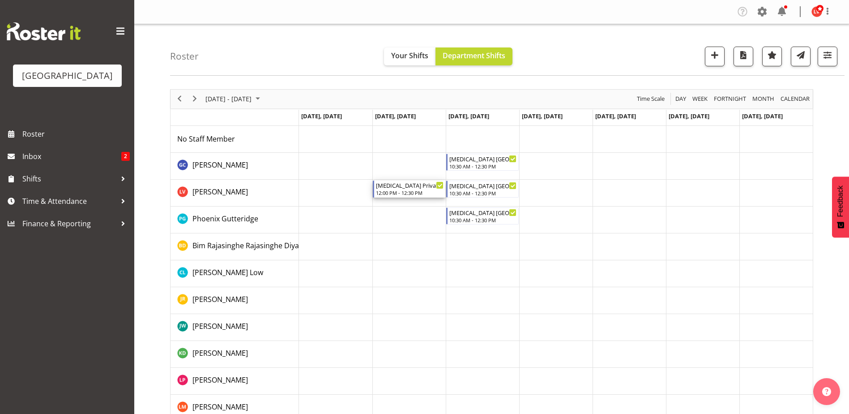
click at [427, 192] on div "12:00 PM - 12:30 PM" at bounding box center [410, 192] width 68 height 7
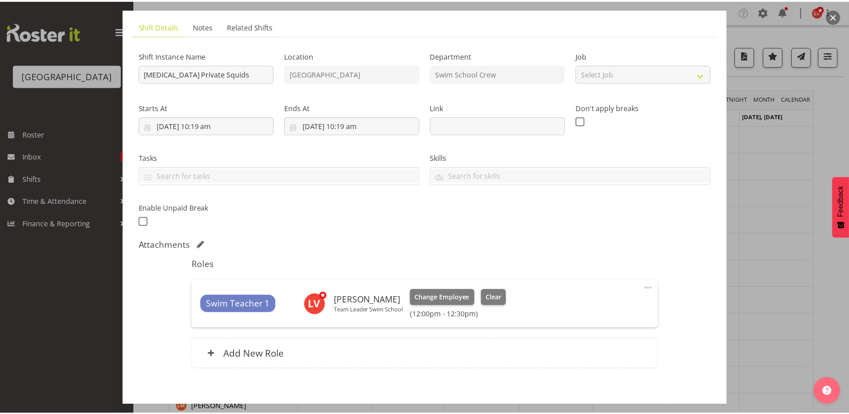
scroll to position [98, 0]
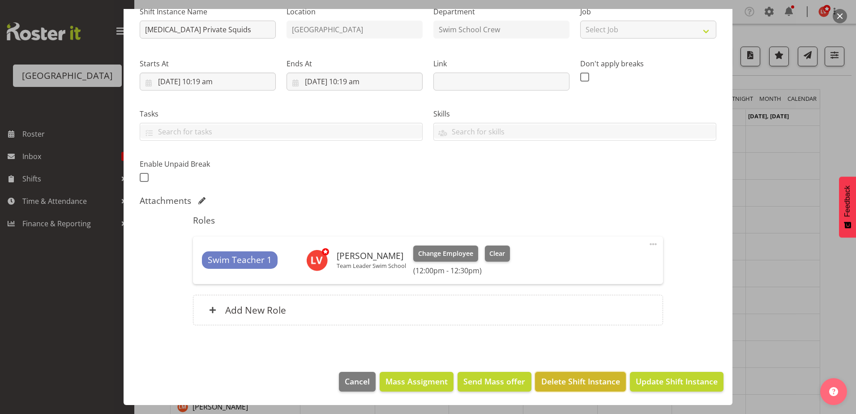
click at [585, 384] on span "Delete Shift Instance" at bounding box center [580, 381] width 79 height 12
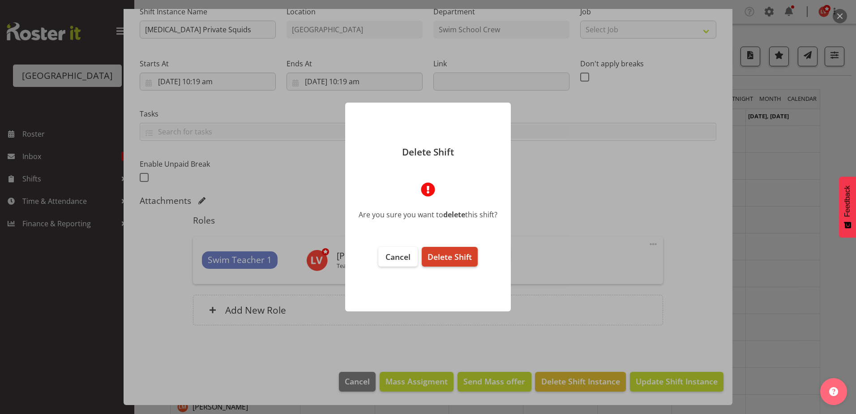
click at [457, 260] on span "Delete Shift" at bounding box center [449, 256] width 44 height 11
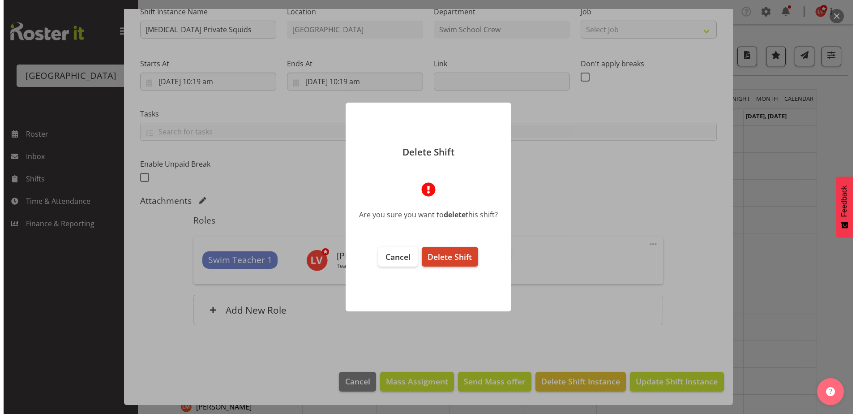
scroll to position [63, 0]
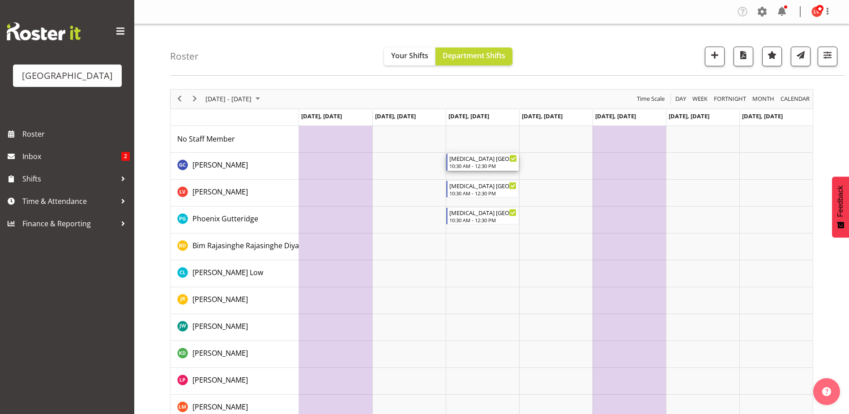
click at [490, 167] on div "10:30 AM - 12:30 PM" at bounding box center [483, 165] width 68 height 7
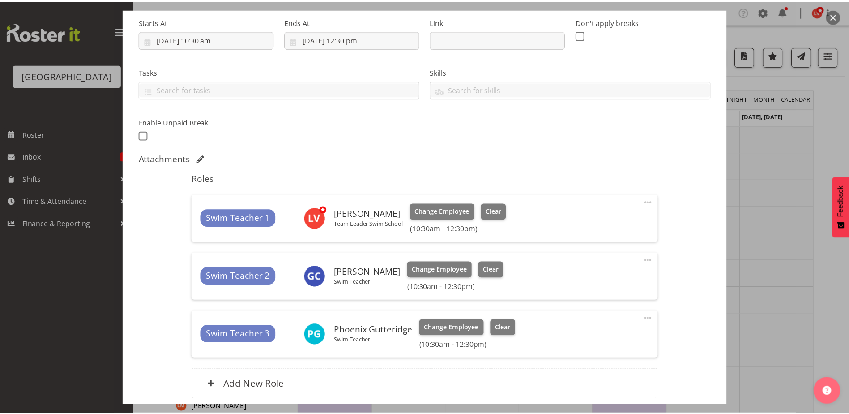
scroll to position [215, 0]
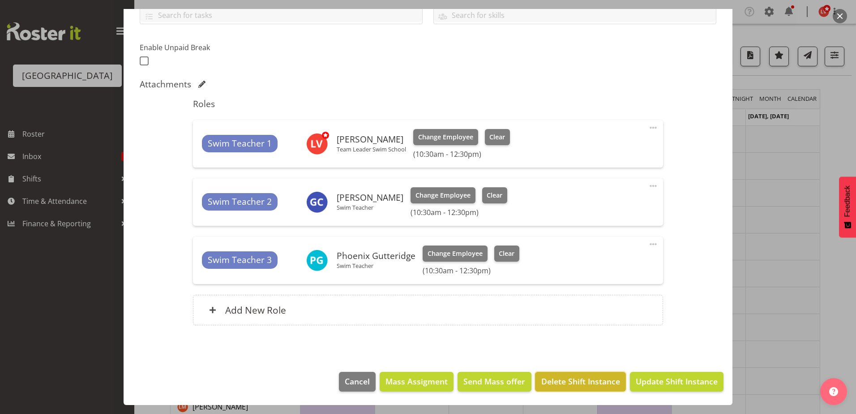
click at [580, 387] on span "Delete Shift Instance" at bounding box center [580, 381] width 79 height 12
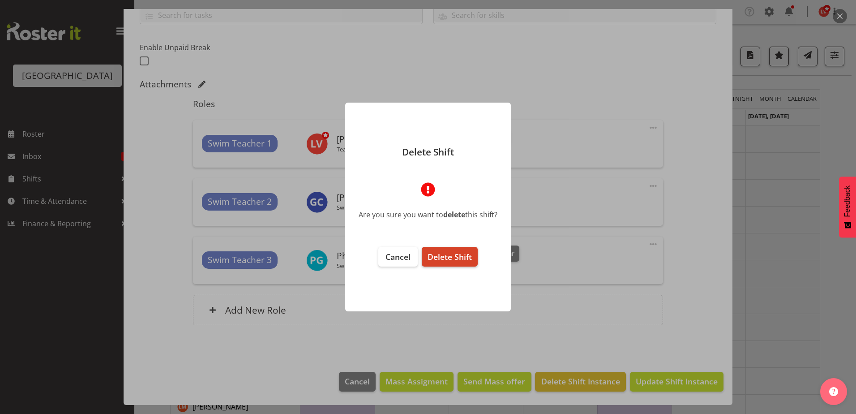
click at [450, 252] on span "Delete Shift" at bounding box center [449, 256] width 44 height 11
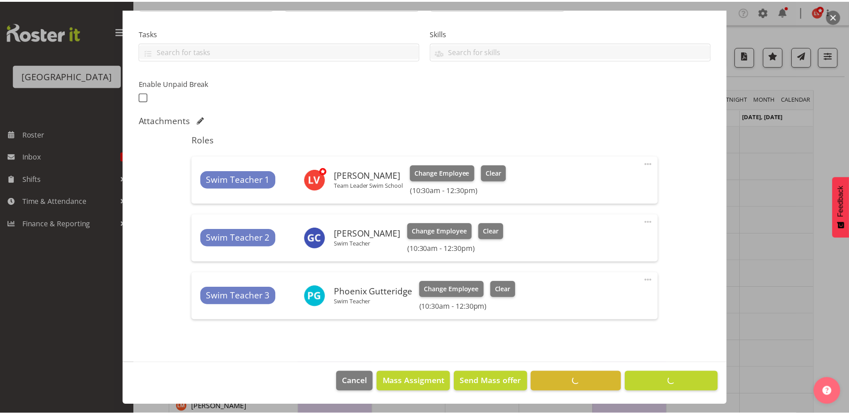
scroll to position [179, 0]
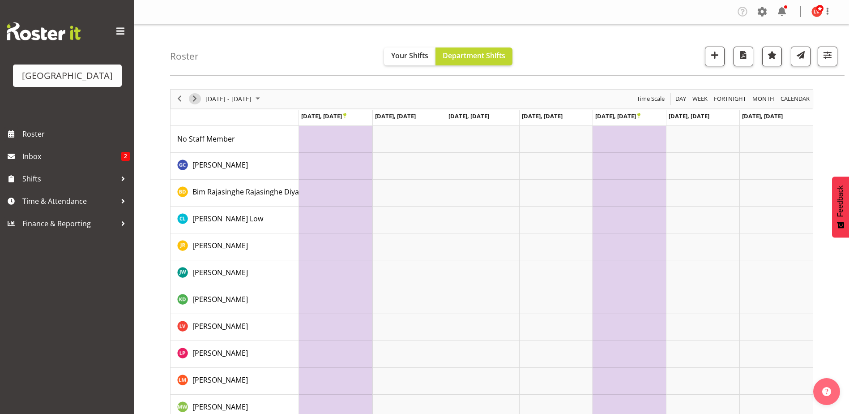
click at [197, 97] on span "Next" at bounding box center [194, 98] width 11 height 11
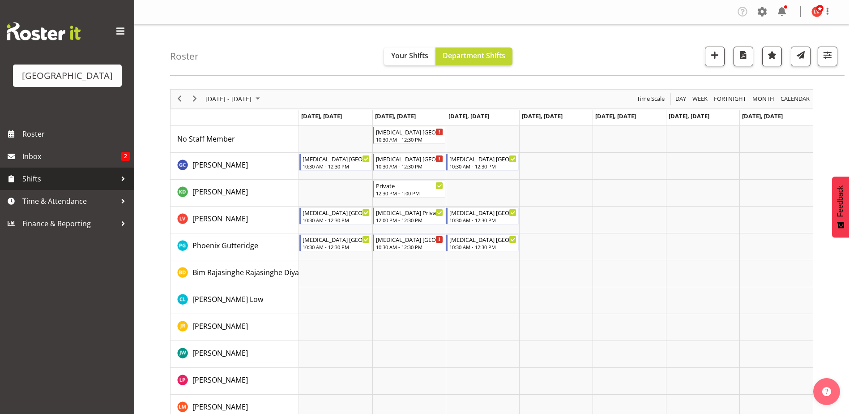
click at [70, 180] on span "Shifts" at bounding box center [69, 178] width 94 height 13
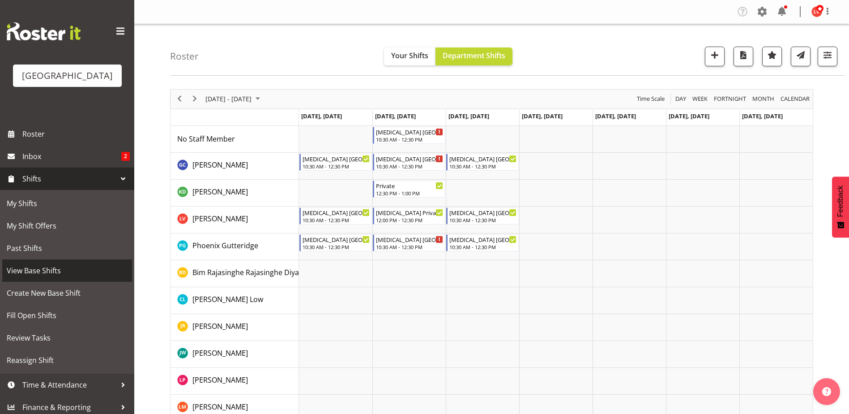
click at [41, 272] on span "View Base Shifts" at bounding box center [67, 270] width 121 height 13
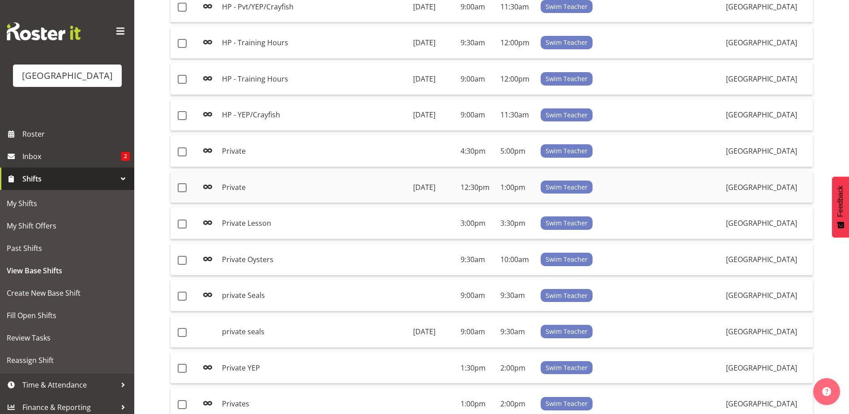
scroll to position [640, 0]
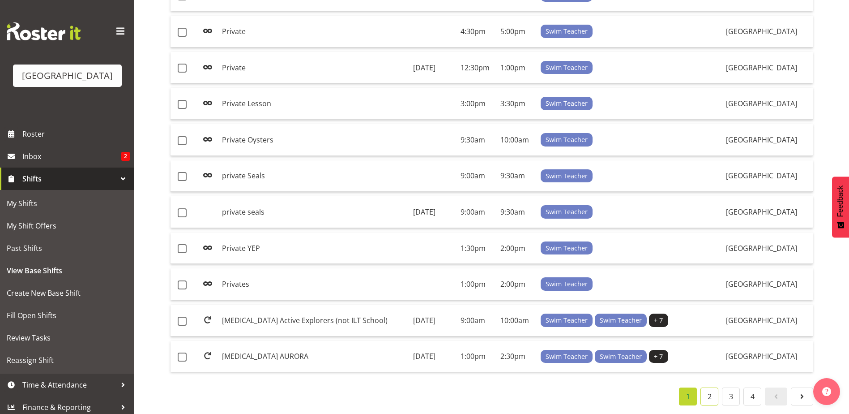
click at [710, 393] on link "2" at bounding box center [710, 396] width 18 height 18
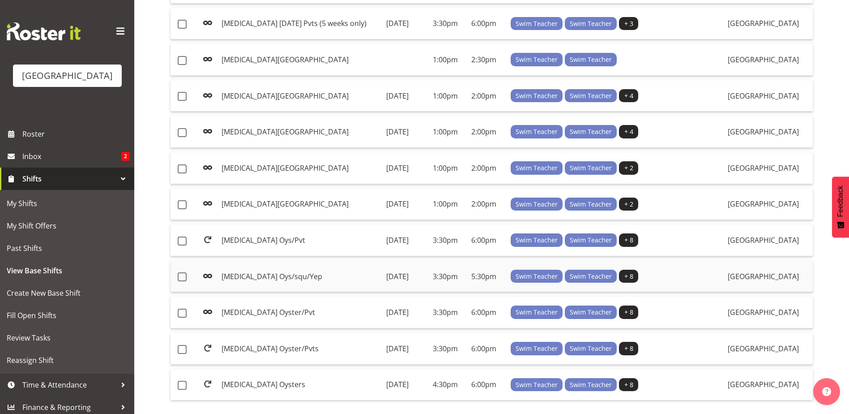
scroll to position [640, 0]
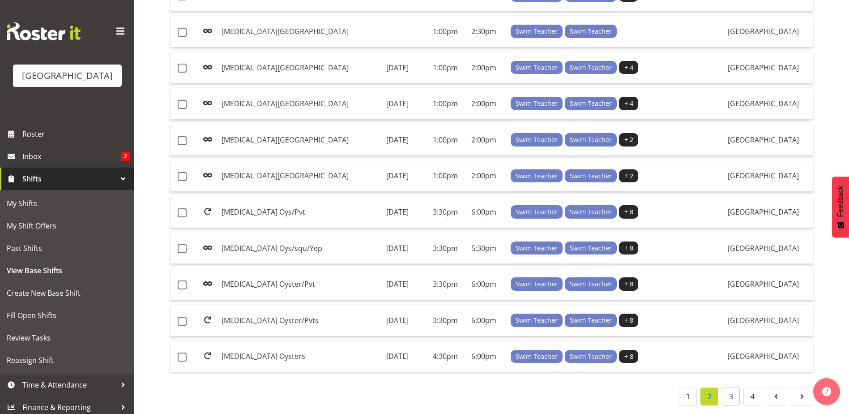
click at [734, 388] on link "3" at bounding box center [731, 396] width 18 height 18
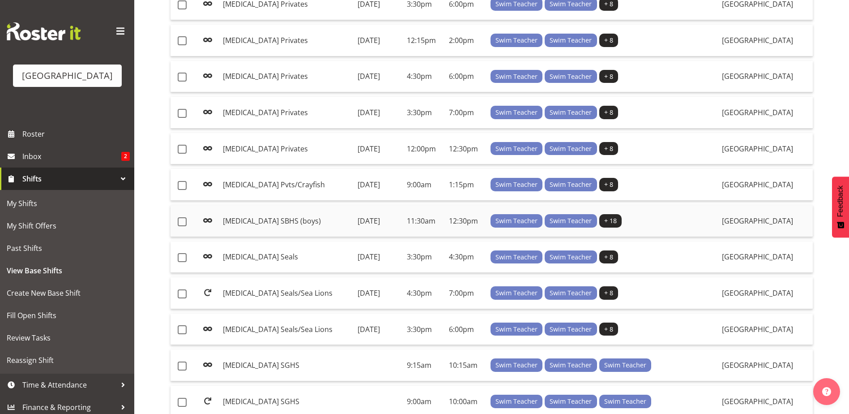
scroll to position [640, 0]
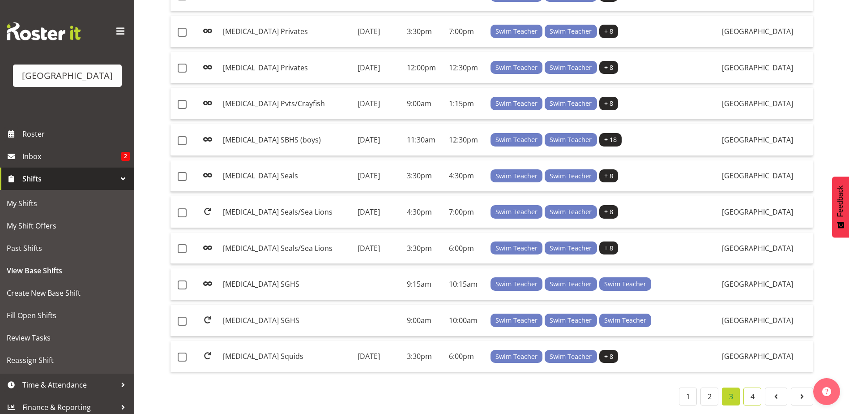
click at [754, 387] on link "4" at bounding box center [753, 396] width 18 height 18
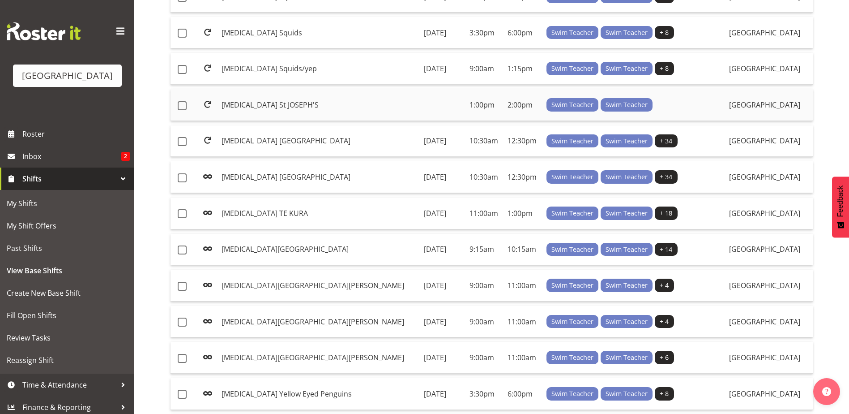
scroll to position [155, 0]
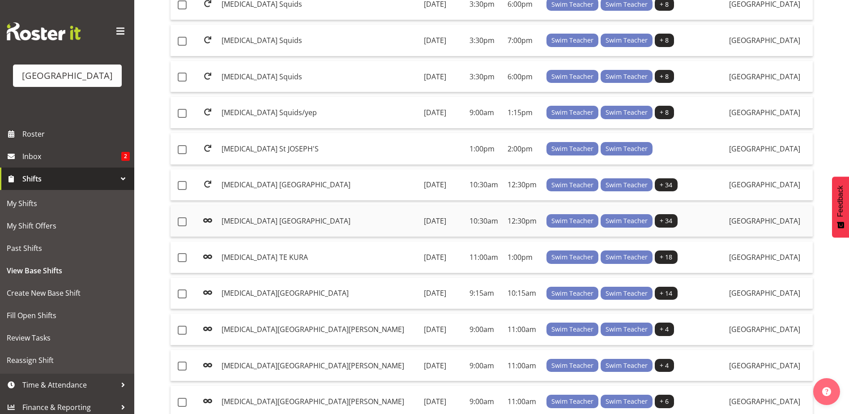
click at [261, 220] on td "[MEDICAL_DATA] [GEOGRAPHIC_DATA]" at bounding box center [319, 221] width 202 height 32
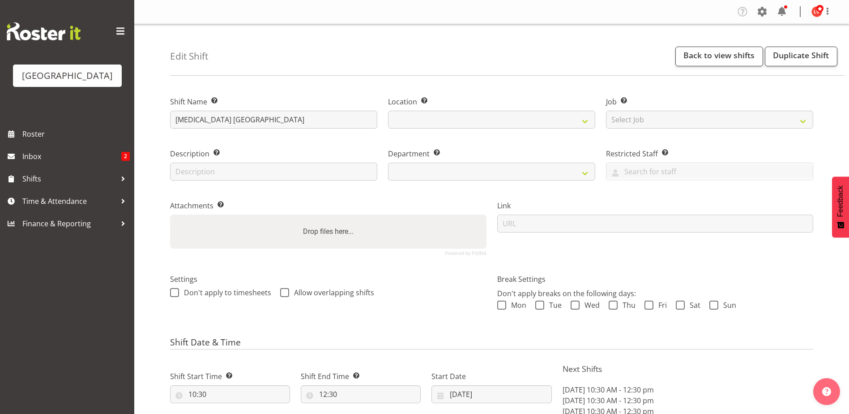
select select "date"
select select
select select "113"
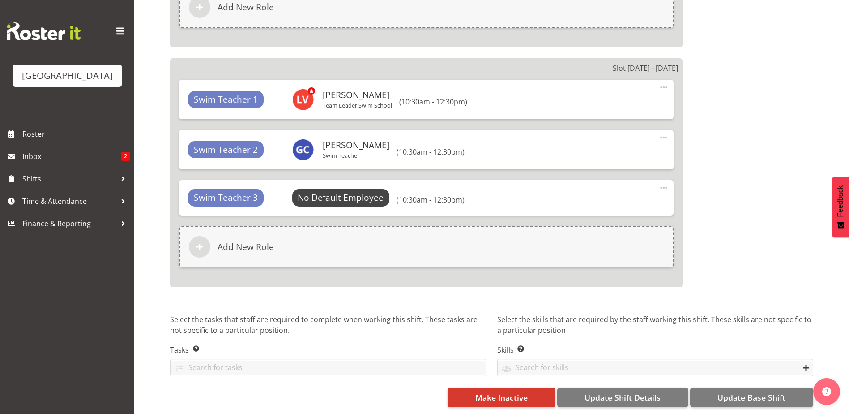
scroll to position [3137, 0]
click at [480, 391] on span "Make Inactive" at bounding box center [501, 397] width 52 height 12
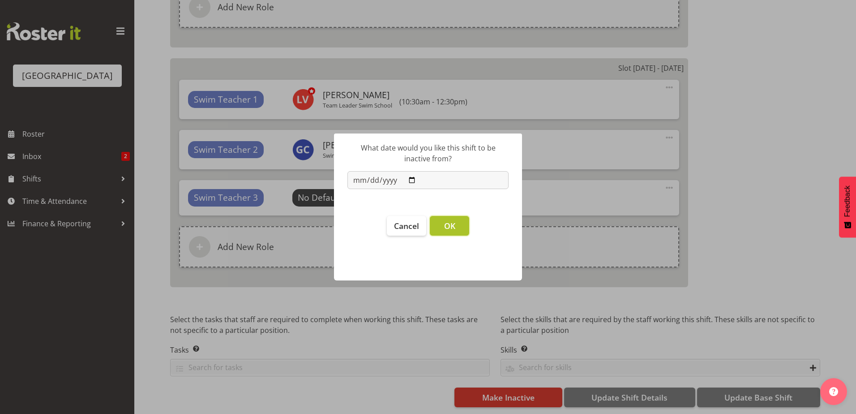
click at [447, 220] on span "OK" at bounding box center [449, 225] width 11 height 11
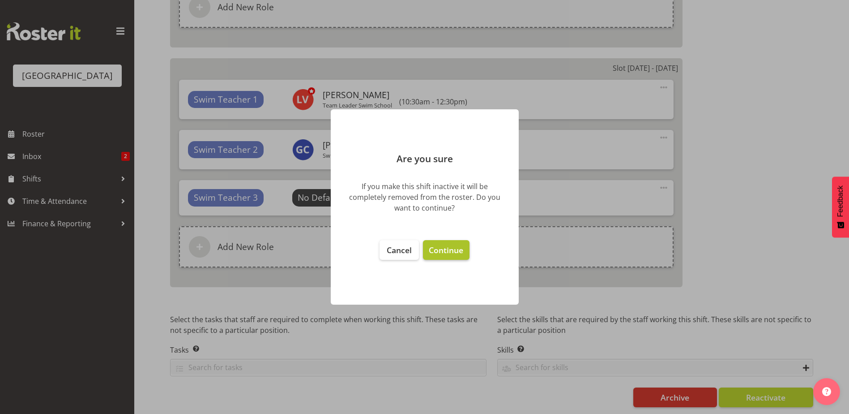
click at [436, 257] on button "Continue" at bounding box center [446, 250] width 46 height 20
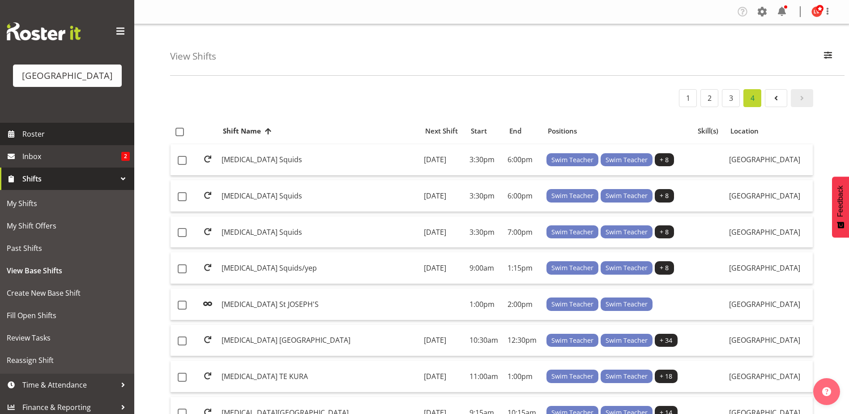
click at [39, 133] on span "Roster" at bounding box center [75, 133] width 107 height 13
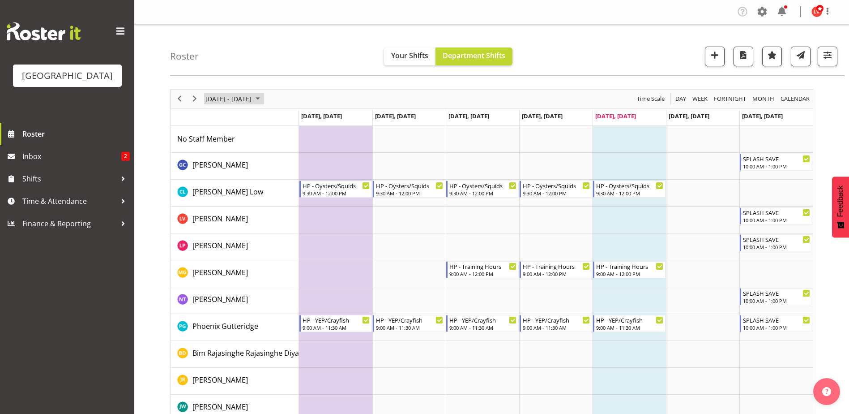
click at [263, 100] on span "September 2025" at bounding box center [257, 98] width 11 height 11
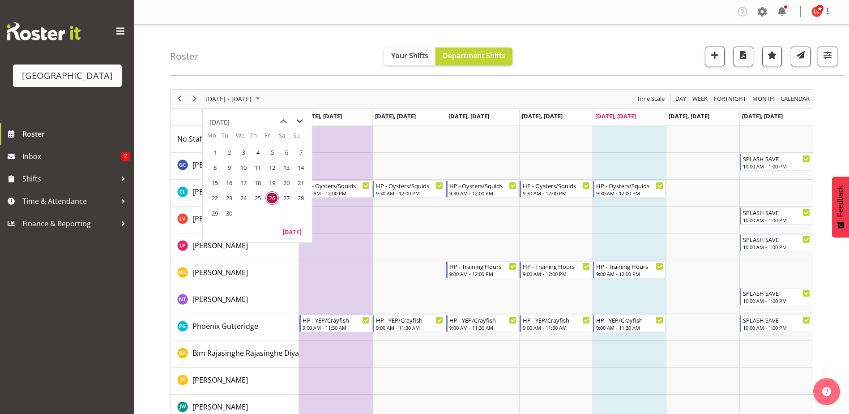
click at [298, 121] on span "next month" at bounding box center [300, 121] width 16 height 16
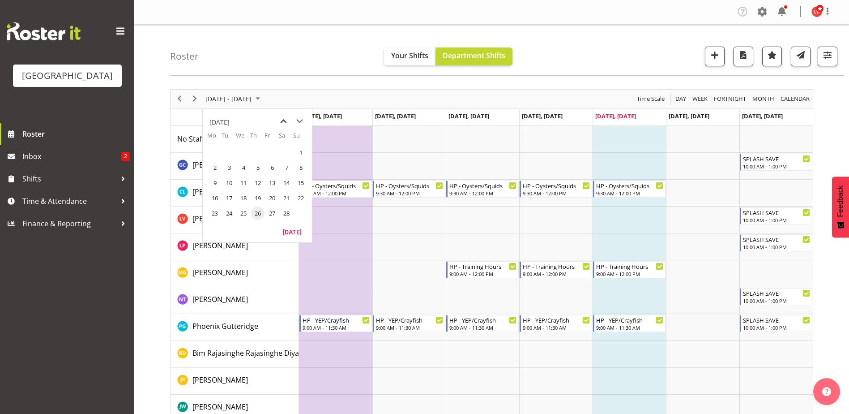
click at [279, 123] on span "previous month" at bounding box center [284, 121] width 16 height 16
click at [212, 167] on span "5" at bounding box center [214, 167] width 13 height 13
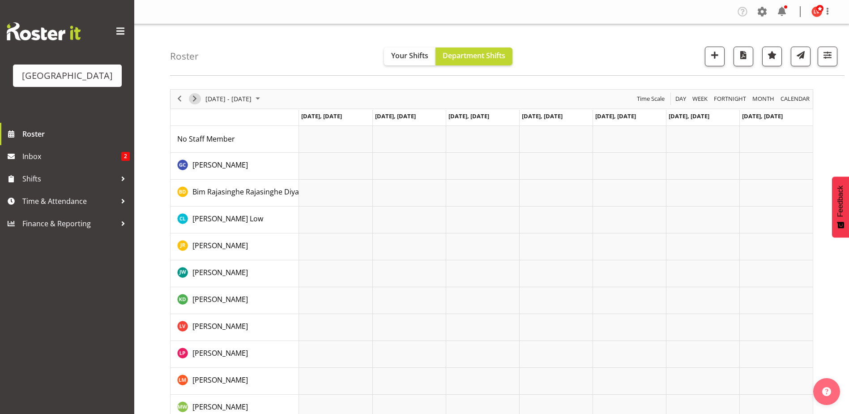
click at [196, 96] on span "Next" at bounding box center [194, 98] width 11 height 11
click at [197, 96] on span "Next" at bounding box center [194, 98] width 11 height 11
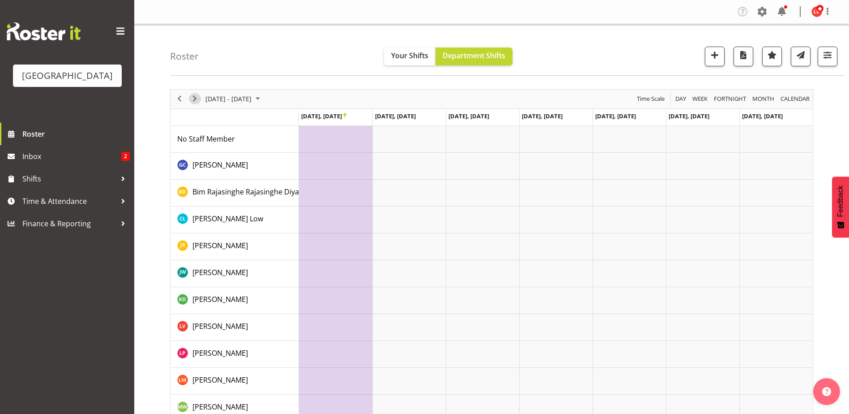
click at [190, 99] on span "Next" at bounding box center [194, 98] width 11 height 11
click at [193, 99] on span "Next" at bounding box center [194, 98] width 11 height 11
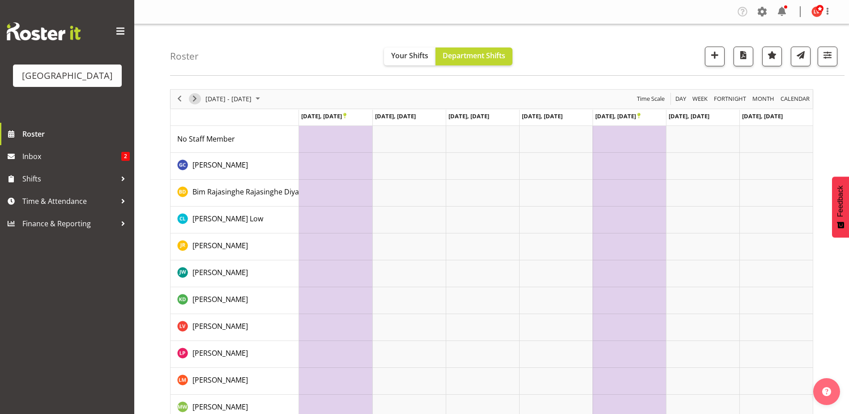
click at [196, 97] on span "Next" at bounding box center [194, 98] width 11 height 11
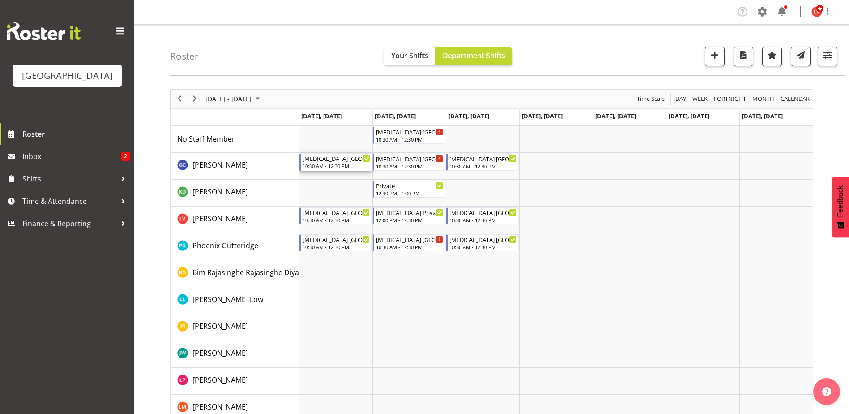
click at [319, 160] on div "[MEDICAL_DATA] [GEOGRAPHIC_DATA]" at bounding box center [337, 158] width 68 height 9
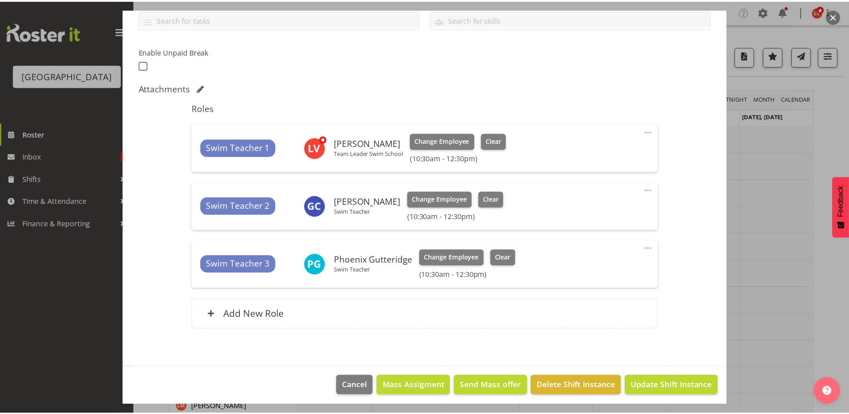
scroll to position [215, 0]
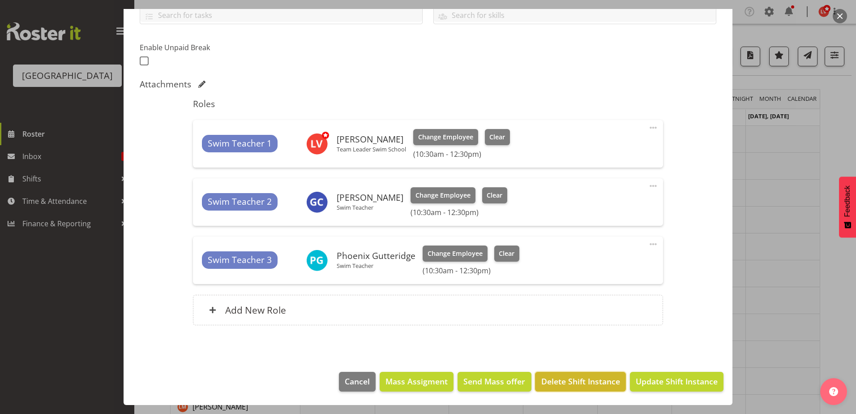
click at [598, 377] on span "Delete Shift Instance" at bounding box center [580, 381] width 79 height 12
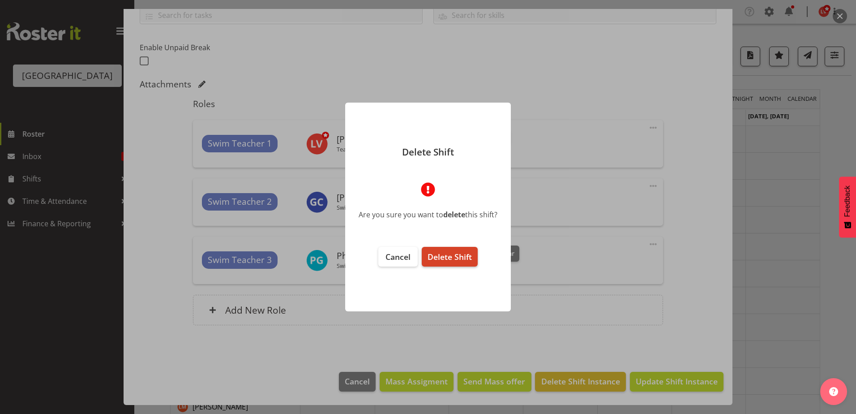
click at [448, 251] on button "Delete Shift" at bounding box center [450, 257] width 56 height 20
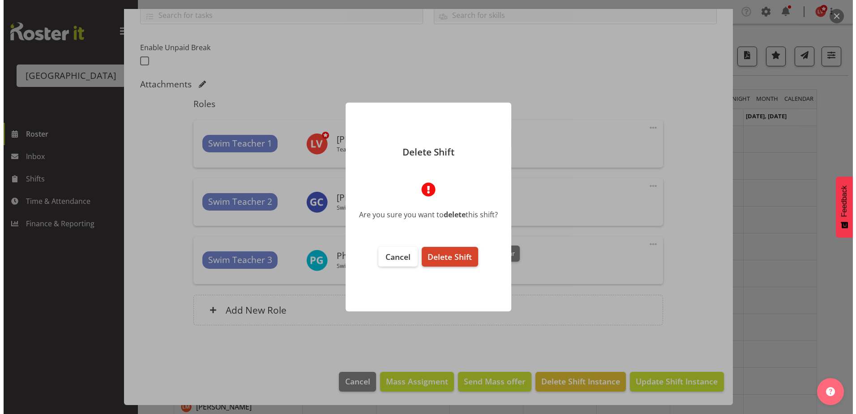
scroll to position [179, 0]
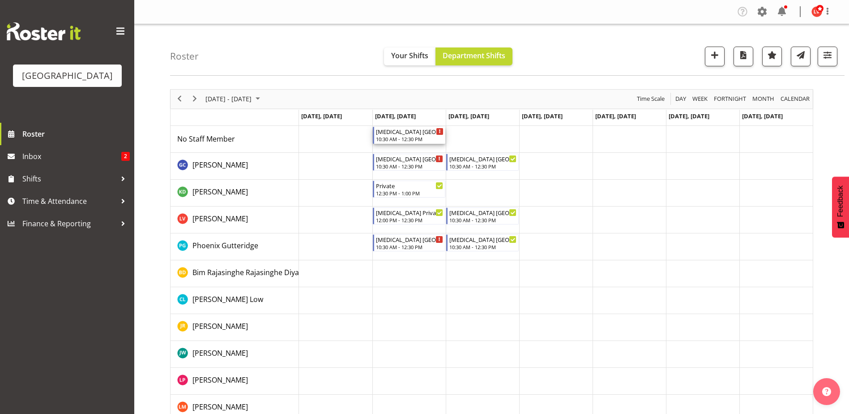
click at [421, 137] on div "10:30 AM - 12:30 PM" at bounding box center [410, 138] width 68 height 7
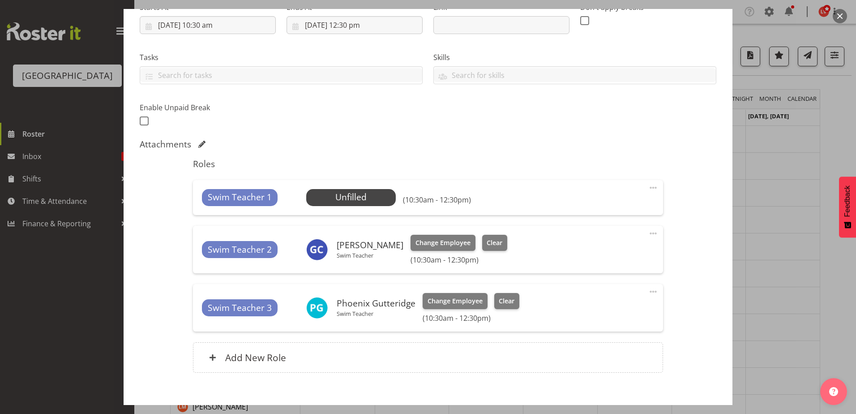
scroll to position [202, 0]
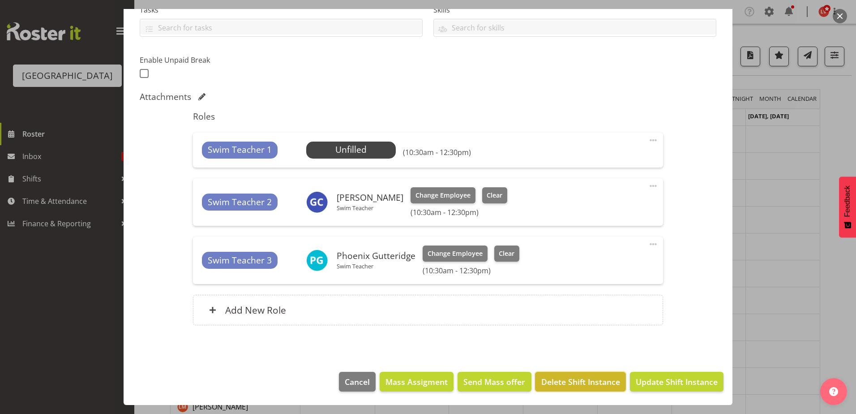
click at [591, 381] on span "Delete Shift Instance" at bounding box center [580, 382] width 79 height 12
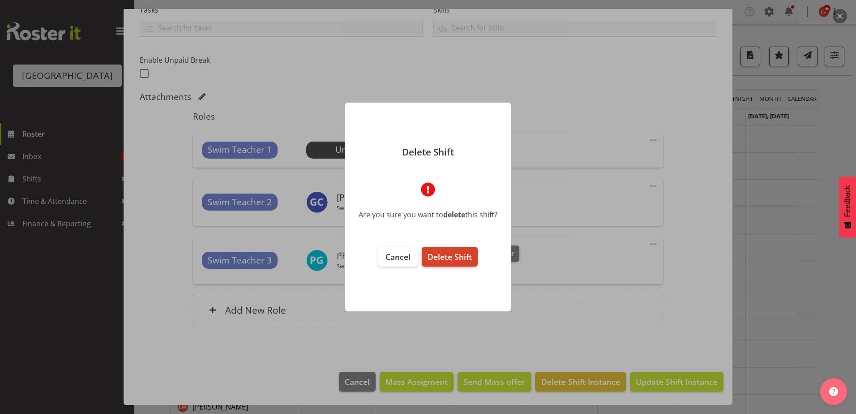
click at [452, 248] on button "Delete Shift" at bounding box center [450, 257] width 56 height 20
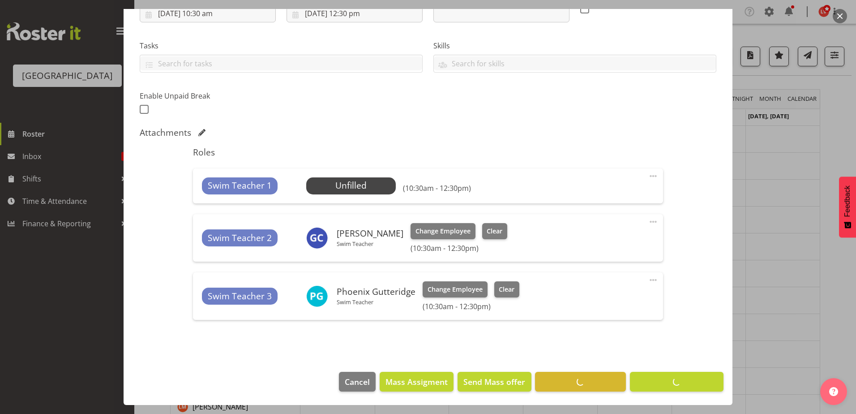
scroll to position [167, 0]
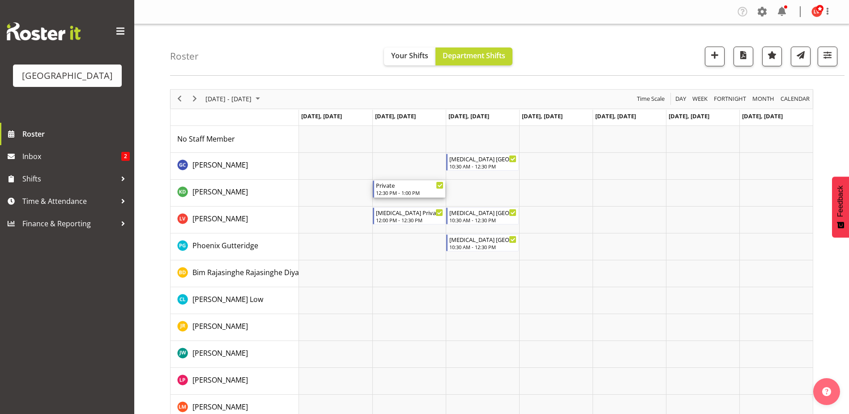
click at [407, 184] on div "Private" at bounding box center [410, 184] width 68 height 9
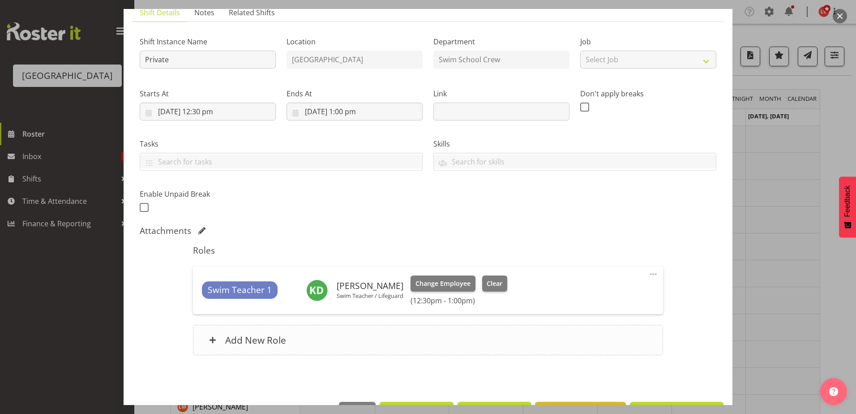
scroll to position [98, 0]
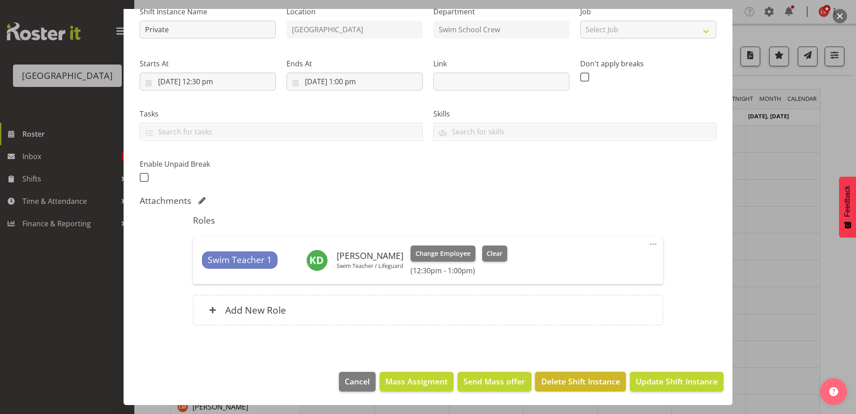
click at [566, 379] on span "Delete Shift Instance" at bounding box center [580, 381] width 79 height 12
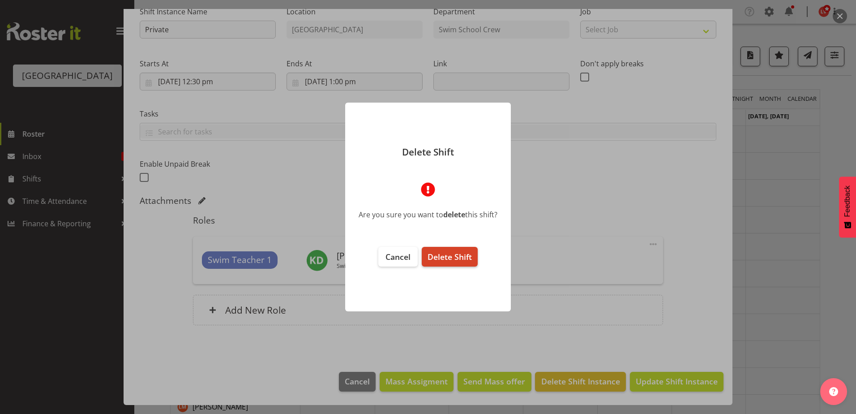
click at [443, 257] on span "Delete Shift" at bounding box center [449, 256] width 44 height 11
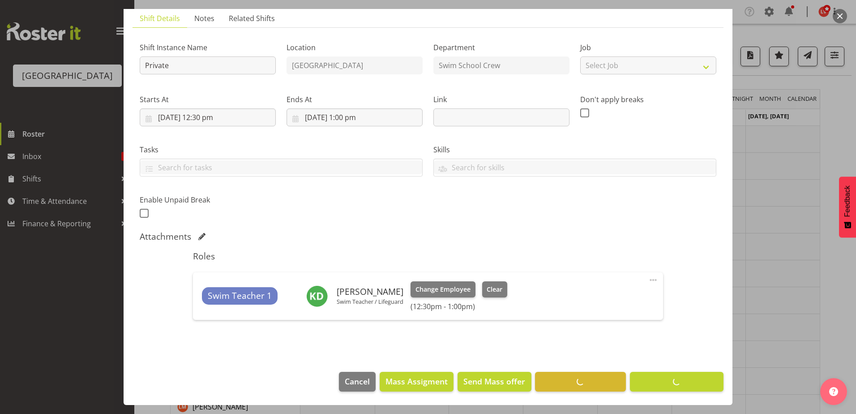
scroll to position [63, 0]
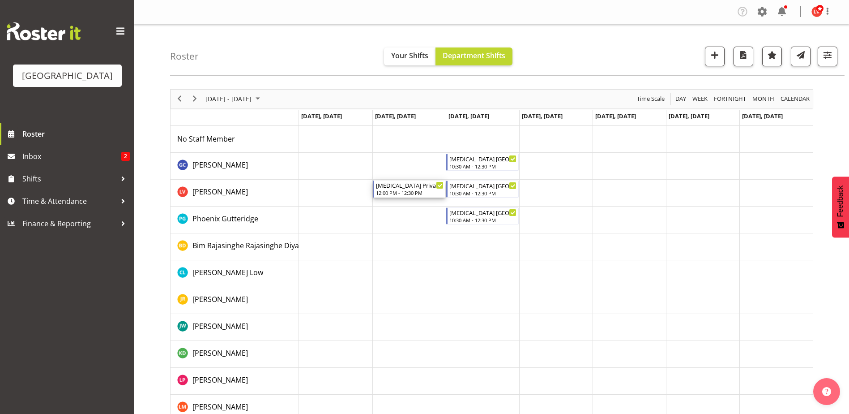
click at [412, 186] on div "[MEDICAL_DATA] Private Squids" at bounding box center [410, 184] width 68 height 9
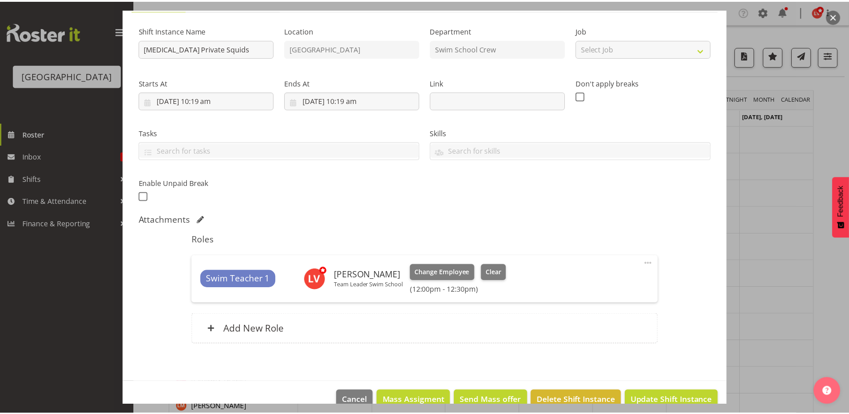
scroll to position [98, 0]
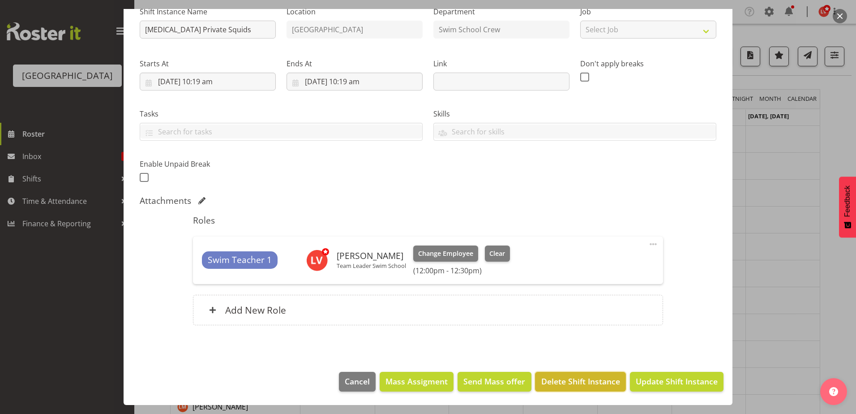
click at [584, 377] on span "Delete Shift Instance" at bounding box center [580, 381] width 79 height 12
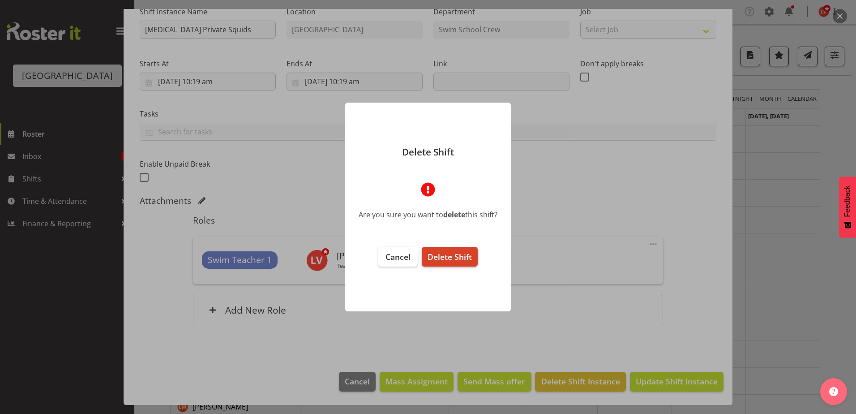
click at [448, 255] on span "Delete Shift" at bounding box center [449, 256] width 44 height 11
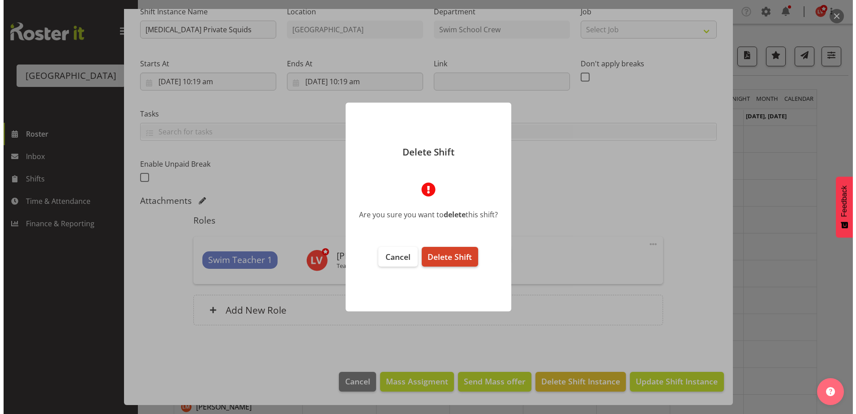
scroll to position [63, 0]
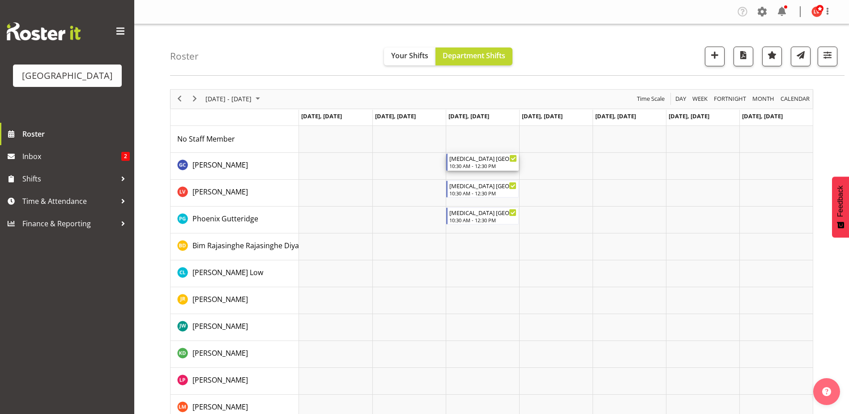
click at [474, 162] on div "[MEDICAL_DATA] [GEOGRAPHIC_DATA]" at bounding box center [483, 158] width 68 height 9
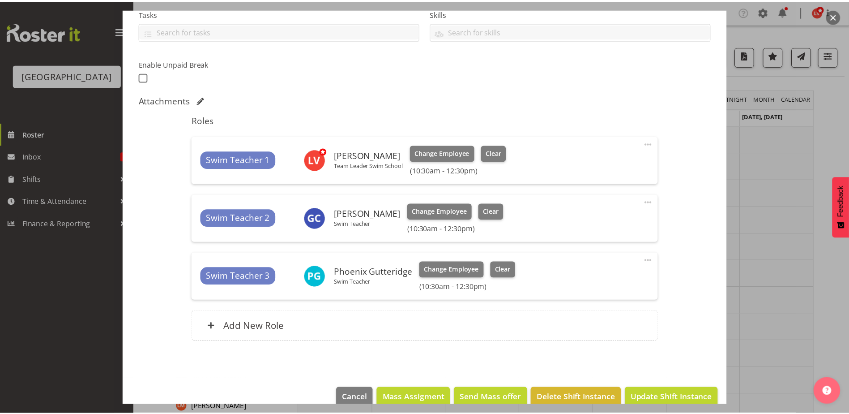
scroll to position [215, 0]
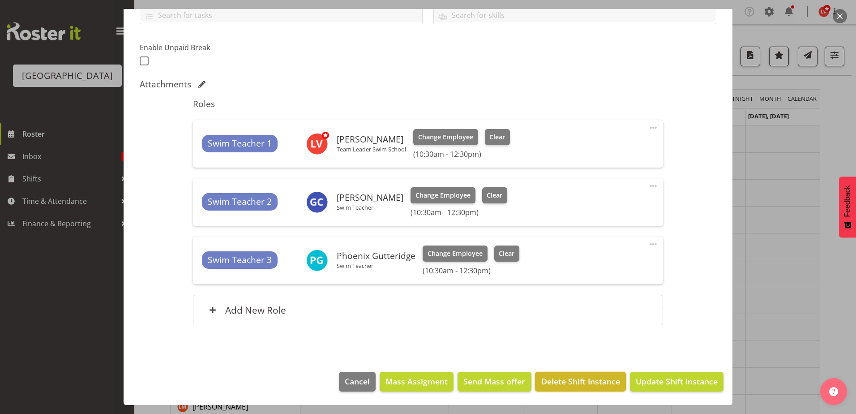
click at [571, 381] on span "Delete Shift Instance" at bounding box center [580, 381] width 79 height 12
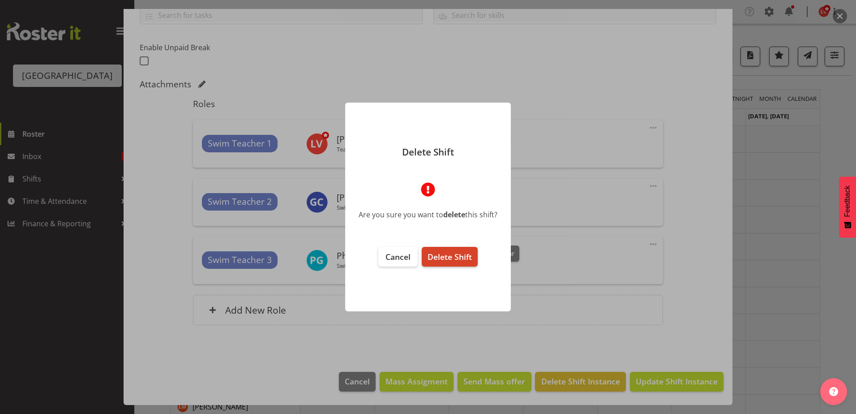
click at [451, 256] on span "Delete Shift" at bounding box center [449, 256] width 44 height 11
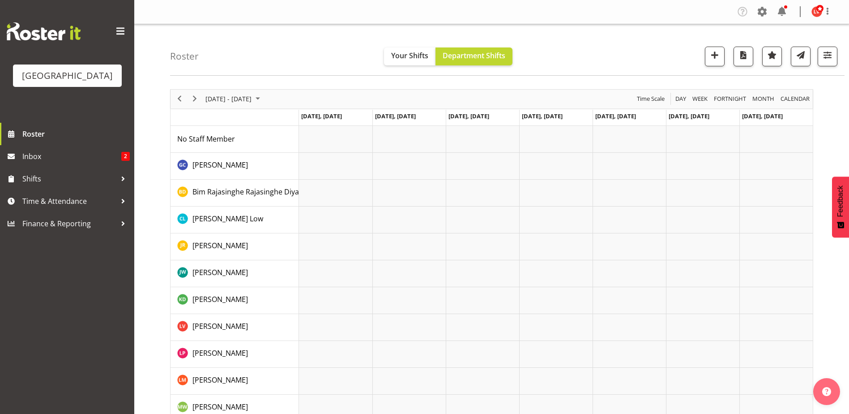
scroll to position [45, 0]
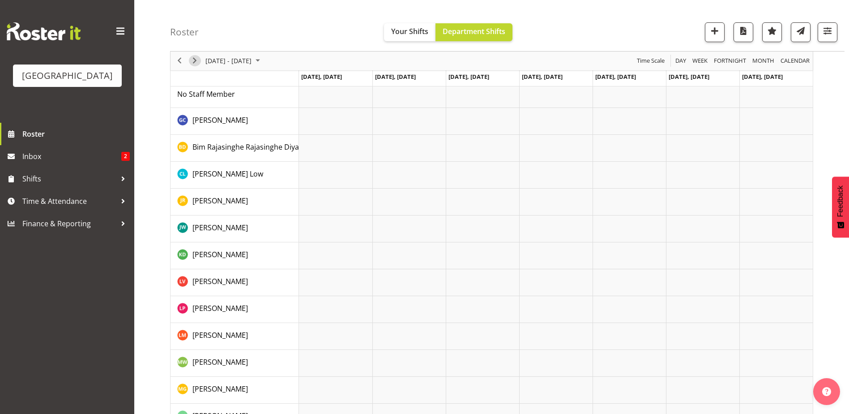
click at [194, 58] on span "Next" at bounding box center [194, 61] width 11 height 11
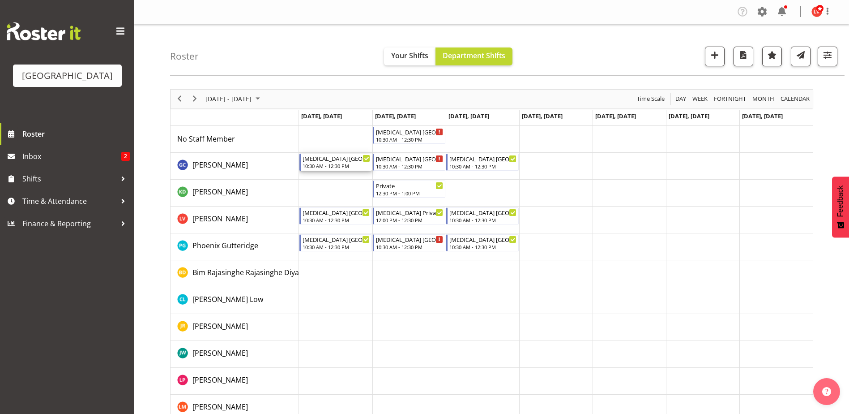
click at [326, 162] on div "[MEDICAL_DATA] [GEOGRAPHIC_DATA] 10:30 AM - 12:30 PM" at bounding box center [337, 162] width 68 height 17
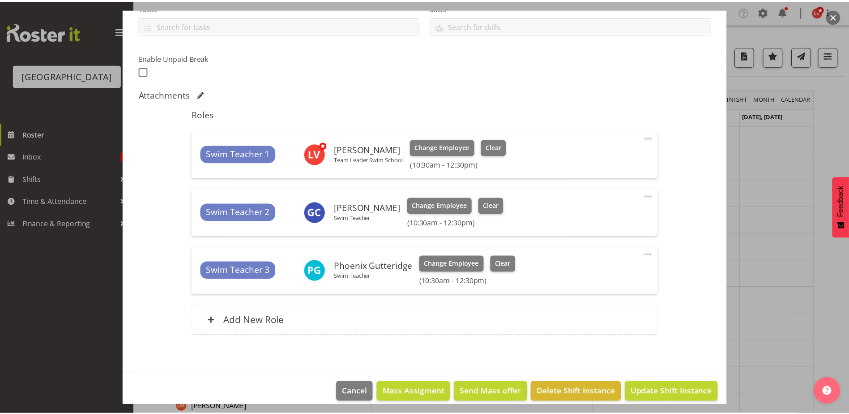
scroll to position [215, 0]
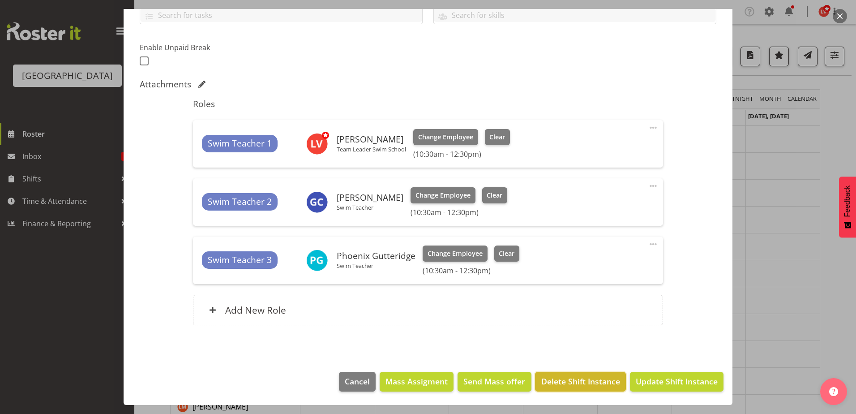
click at [543, 377] on span "Delete Shift Instance" at bounding box center [580, 381] width 79 height 12
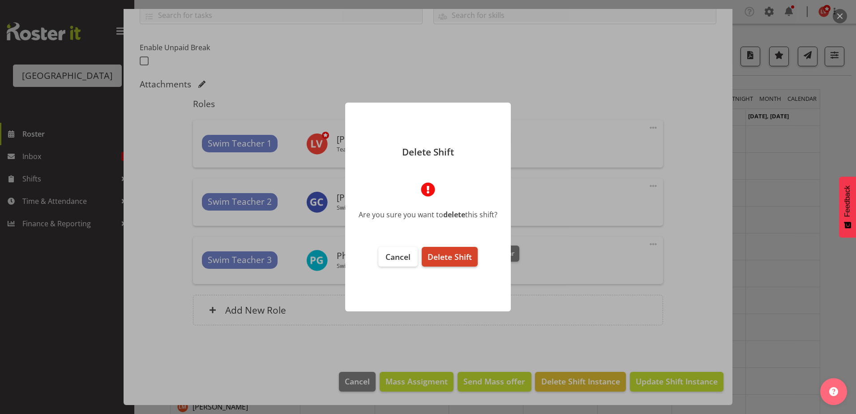
click at [450, 254] on span "Delete Shift" at bounding box center [449, 256] width 44 height 11
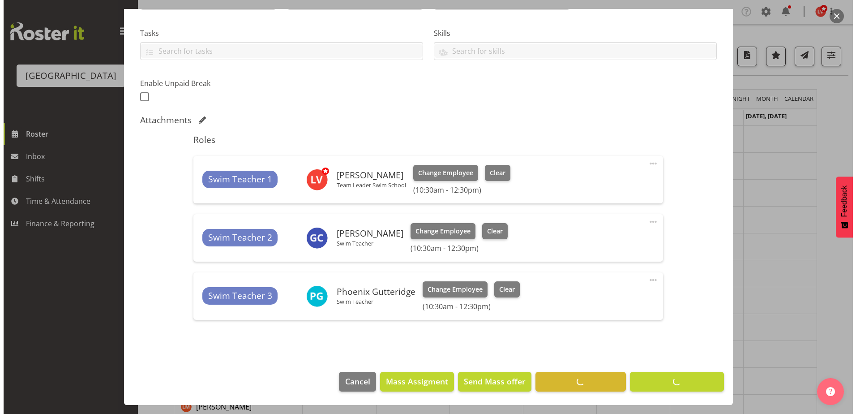
scroll to position [179, 0]
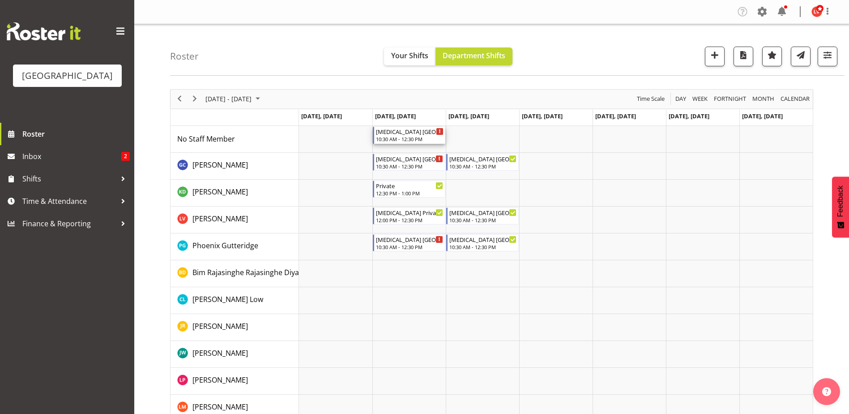
click at [411, 137] on div "10:30 AM - 12:30 PM" at bounding box center [410, 138] width 68 height 7
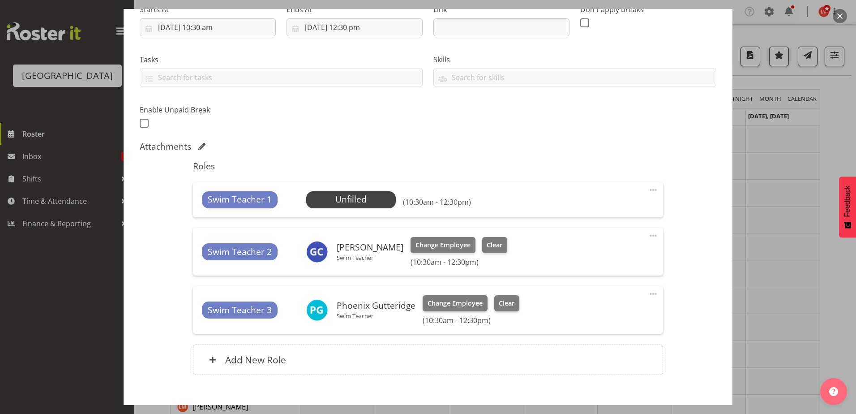
scroll to position [202, 0]
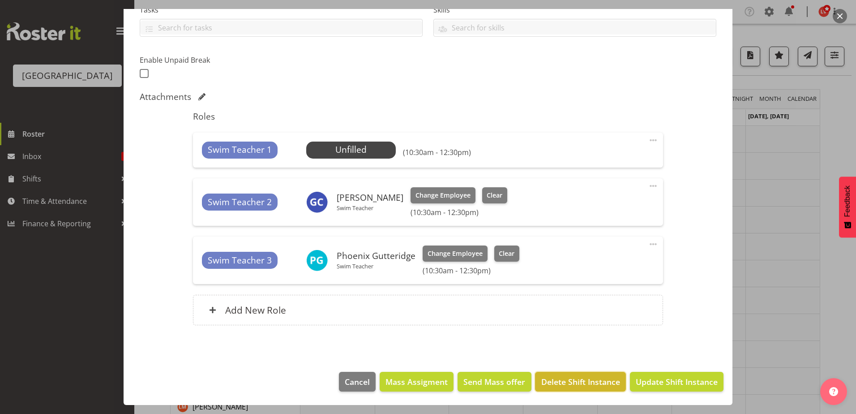
click at [549, 383] on span "Delete Shift Instance" at bounding box center [580, 382] width 79 height 12
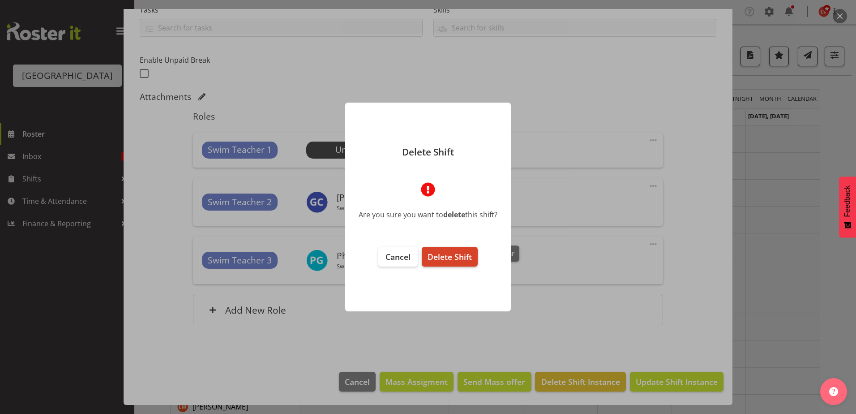
click at [446, 256] on span "Delete Shift" at bounding box center [449, 256] width 44 height 11
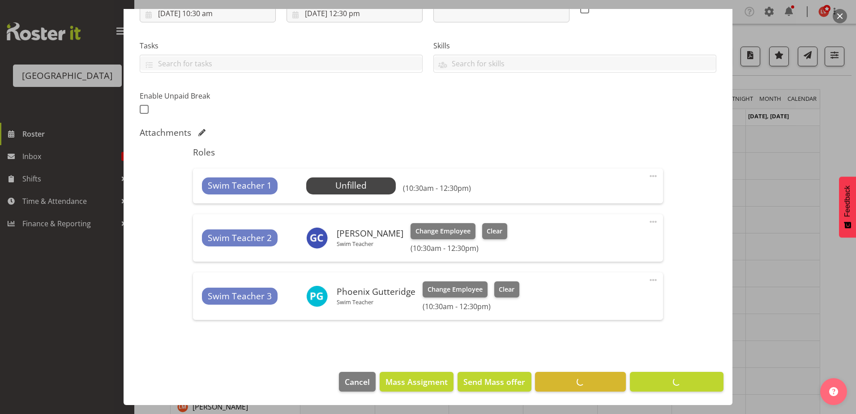
scroll to position [167, 0]
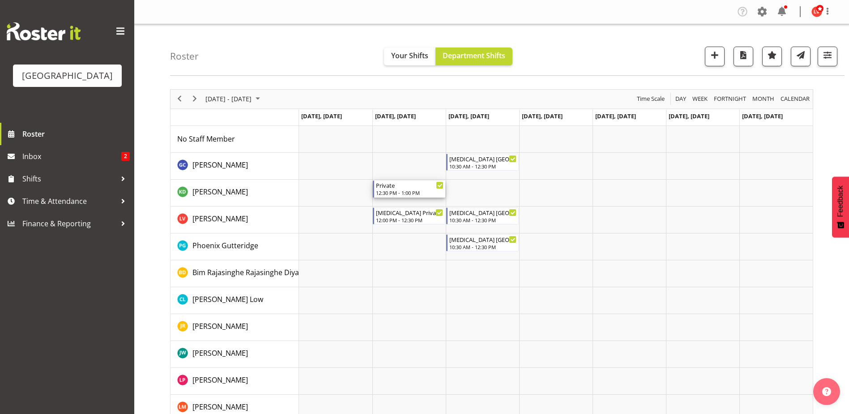
click at [410, 188] on div "Private" at bounding box center [410, 184] width 68 height 9
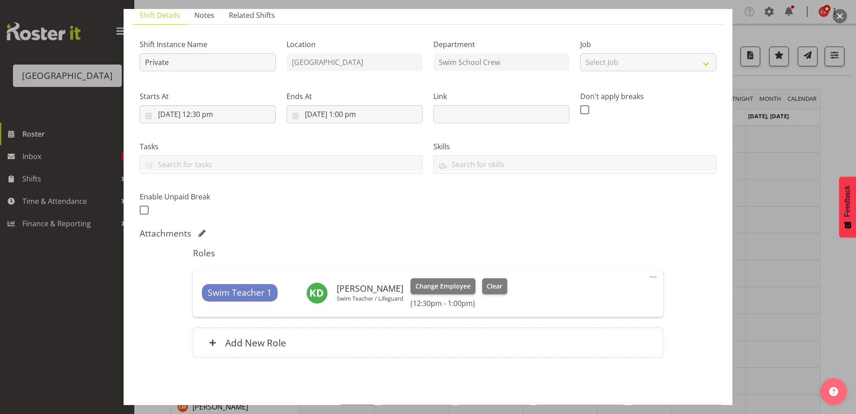
scroll to position [98, 0]
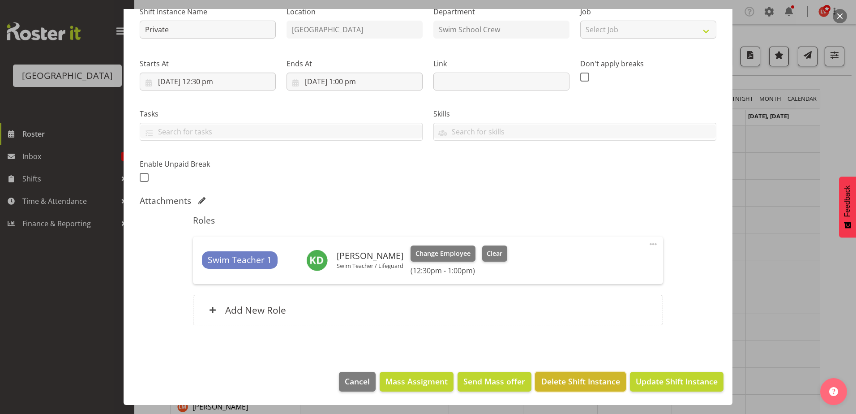
click at [603, 381] on span "Delete Shift Instance" at bounding box center [580, 381] width 79 height 12
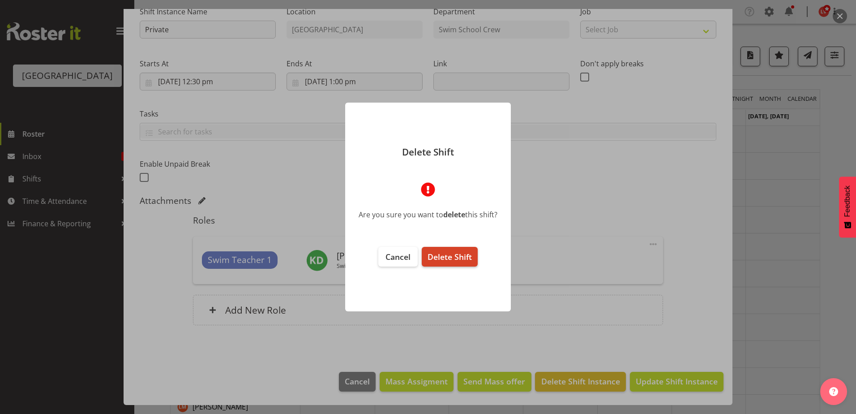
click at [449, 252] on span "Delete Shift" at bounding box center [449, 256] width 44 height 11
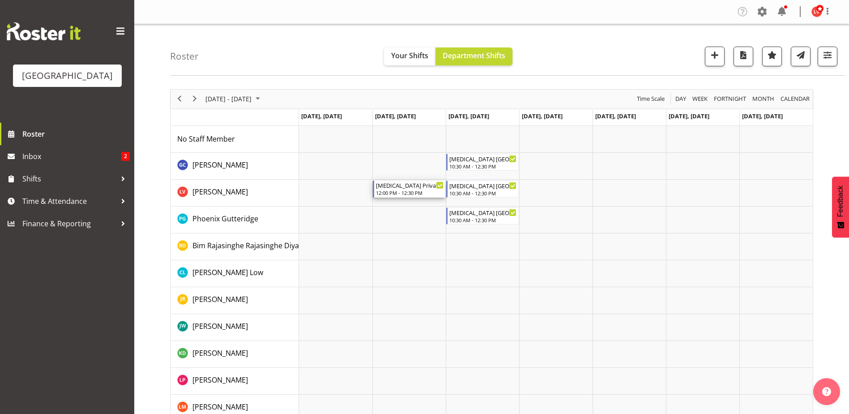
click at [407, 186] on div "[MEDICAL_DATA] Private Squids" at bounding box center [410, 184] width 68 height 9
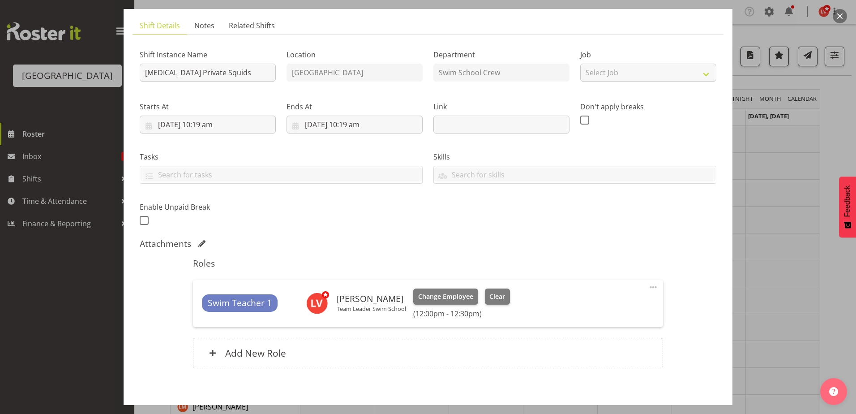
scroll to position [98, 0]
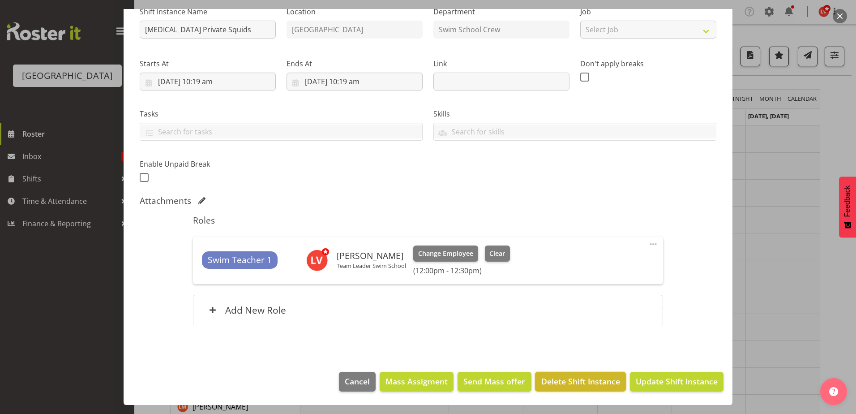
click at [557, 378] on span "Delete Shift Instance" at bounding box center [580, 381] width 79 height 12
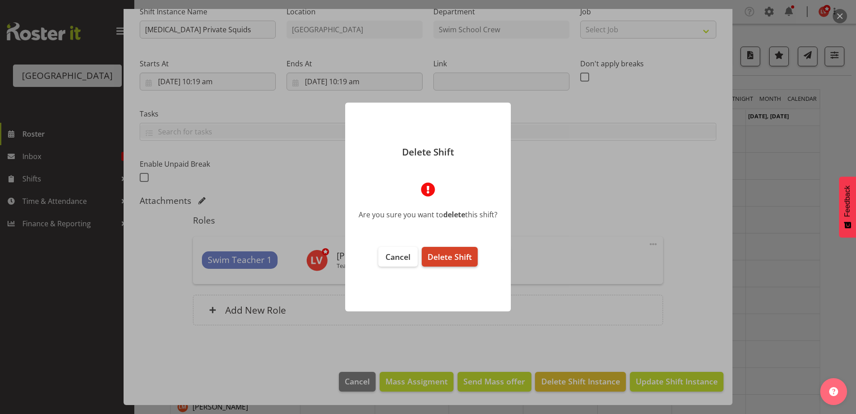
click at [450, 254] on span "Delete Shift" at bounding box center [449, 256] width 44 height 11
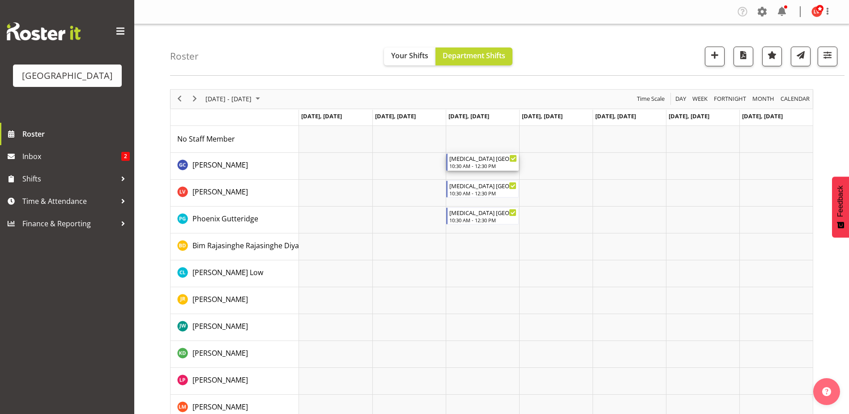
click at [488, 162] on div "[MEDICAL_DATA] [GEOGRAPHIC_DATA] 10:30 AM - 12:30 PM" at bounding box center [483, 162] width 68 height 17
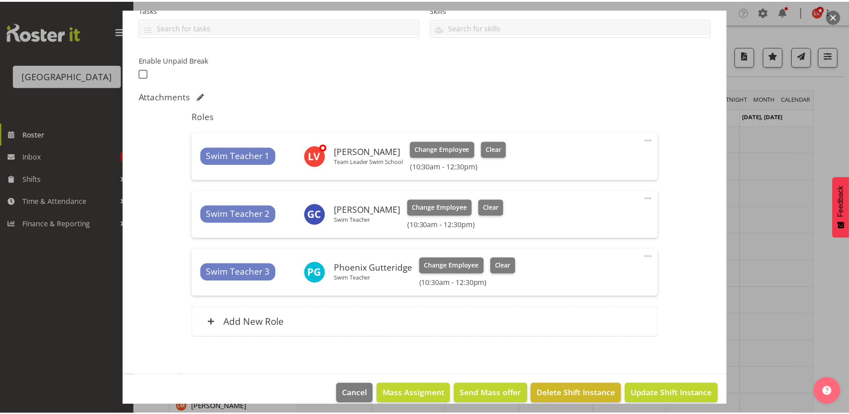
scroll to position [215, 0]
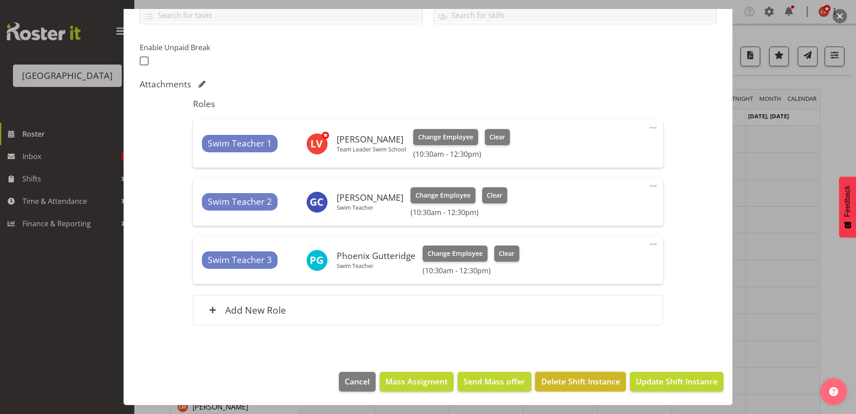
click at [578, 383] on span "Delete Shift Instance" at bounding box center [580, 381] width 79 height 12
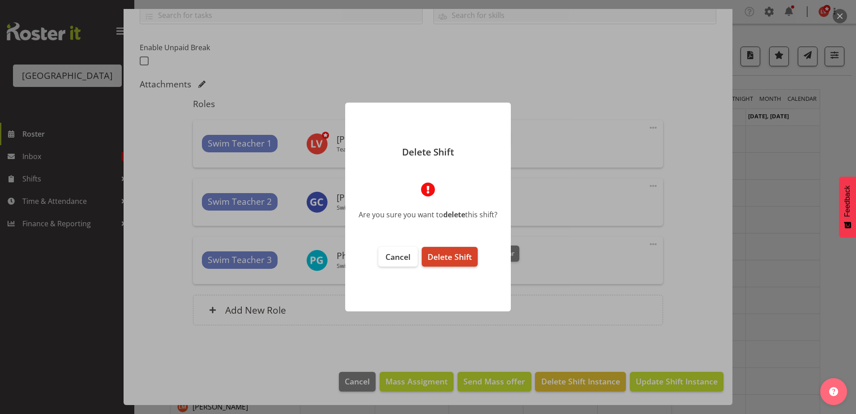
click at [456, 252] on span "Delete Shift" at bounding box center [449, 256] width 44 height 11
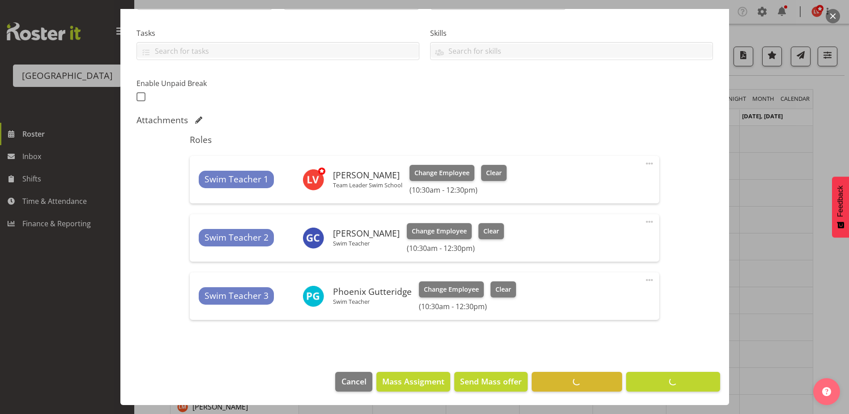
scroll to position [179, 0]
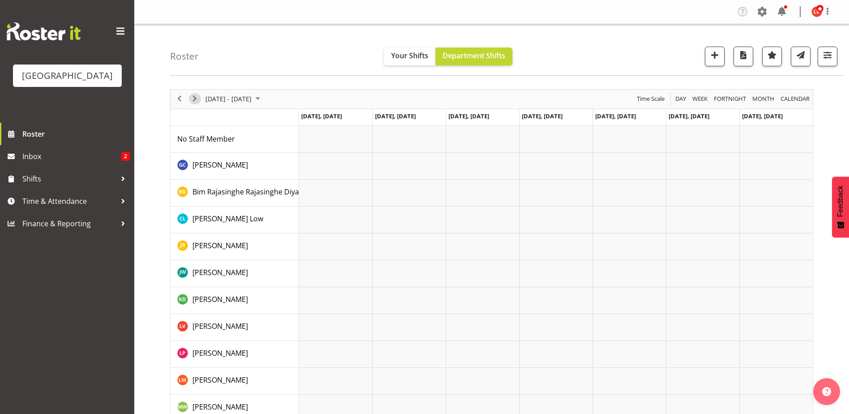
click at [193, 95] on span "Next" at bounding box center [194, 98] width 11 height 11
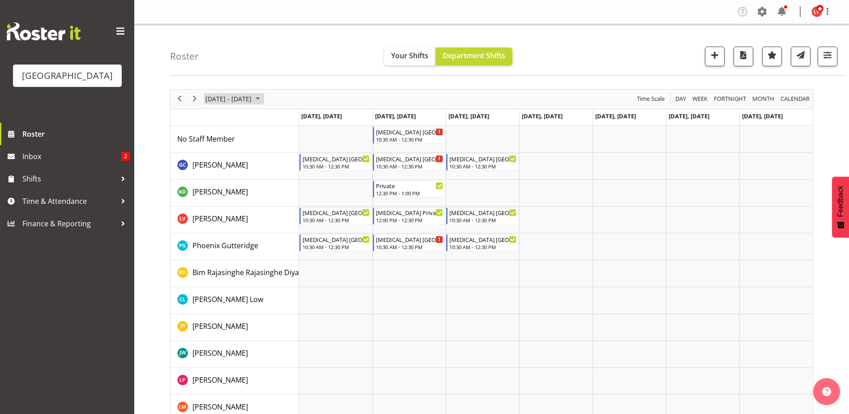
click at [263, 97] on span "February 2026" at bounding box center [257, 98] width 11 height 11
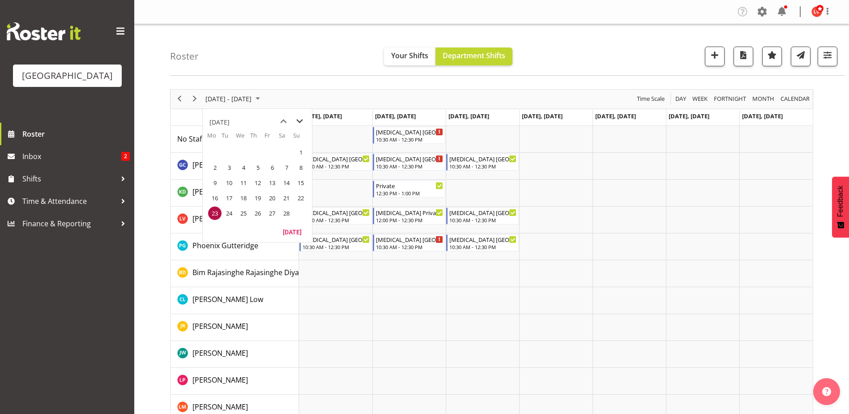
click at [301, 119] on span "next month" at bounding box center [300, 121] width 16 height 16
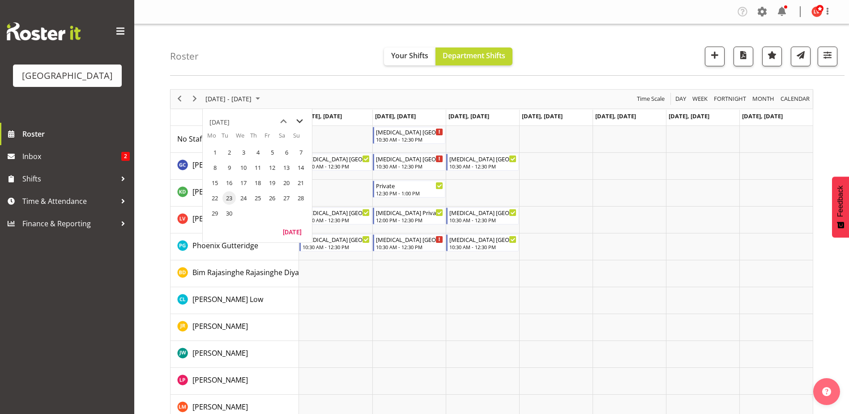
click at [301, 119] on span "next month" at bounding box center [300, 121] width 16 height 16
click at [299, 210] on span "30" at bounding box center [300, 212] width 13 height 13
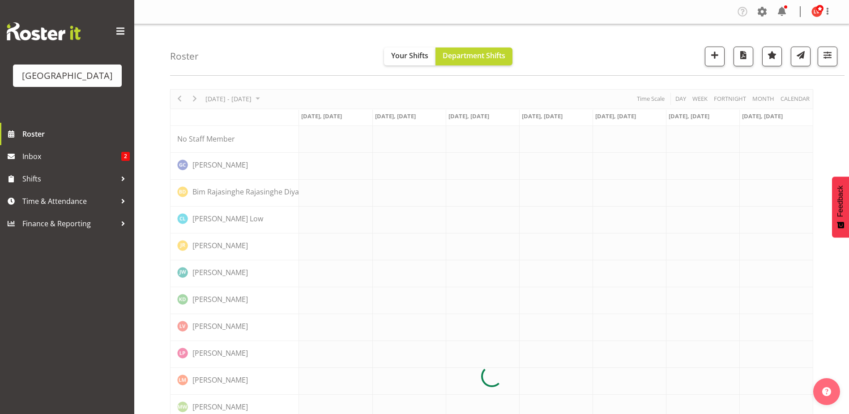
click at [287, 103] on div at bounding box center [491, 376] width 643 height 574
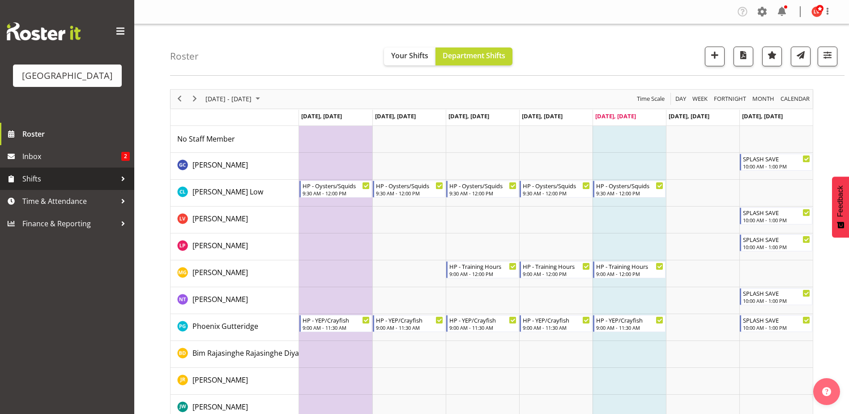
click at [73, 179] on span "Shifts" at bounding box center [69, 178] width 94 height 13
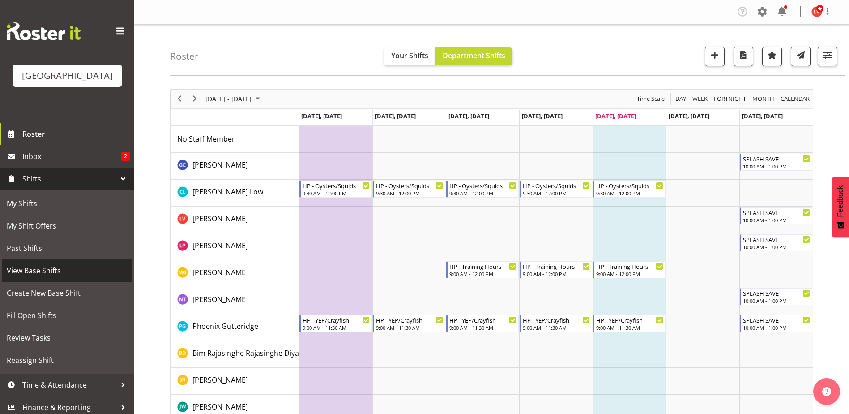
click at [54, 274] on span "View Base Shifts" at bounding box center [67, 270] width 121 height 13
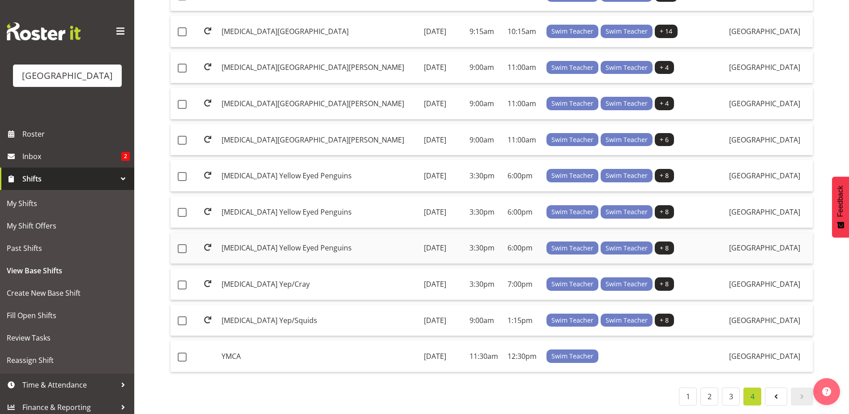
scroll to position [388, 0]
click at [772, 393] on span at bounding box center [776, 396] width 11 height 11
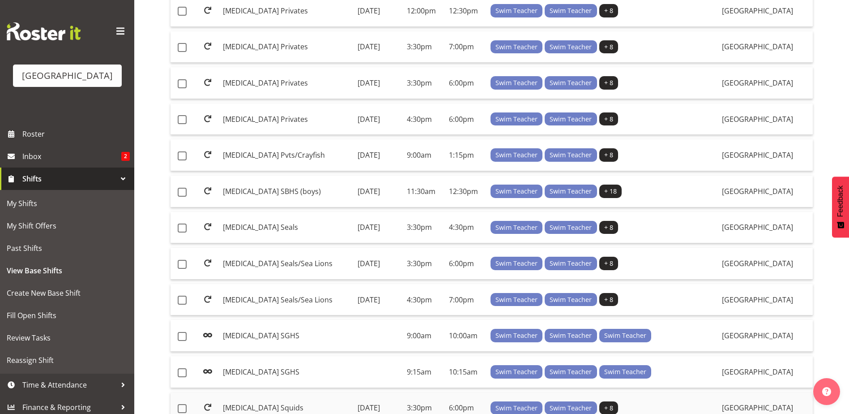
scroll to position [640, 0]
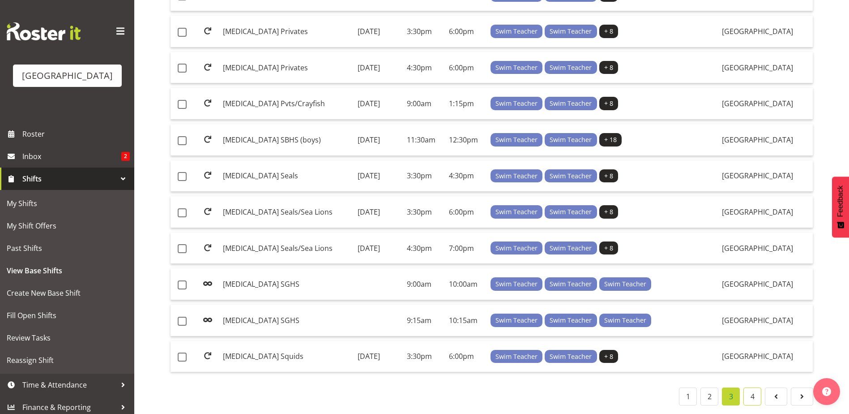
click at [751, 389] on link "4" at bounding box center [753, 396] width 18 height 18
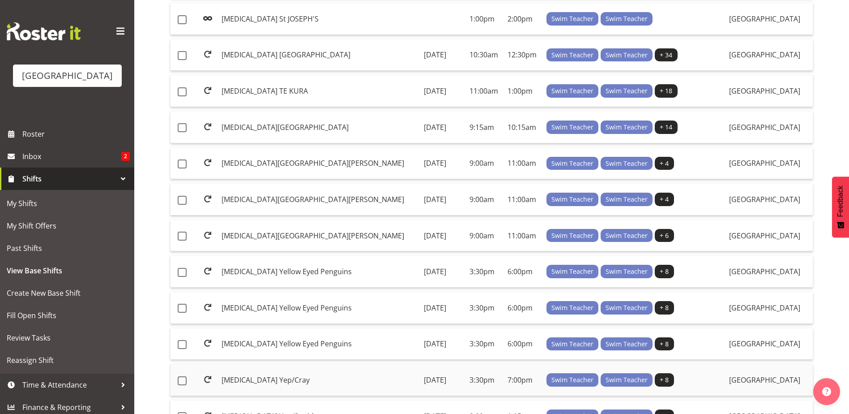
scroll to position [388, 0]
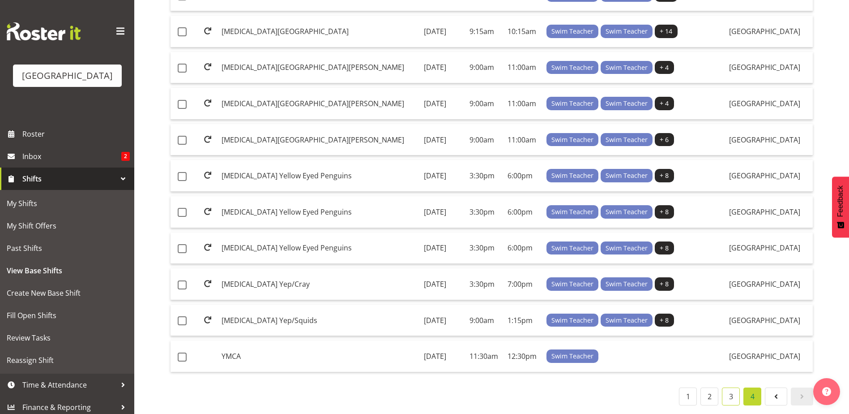
click at [729, 389] on link "3" at bounding box center [731, 396] width 18 height 18
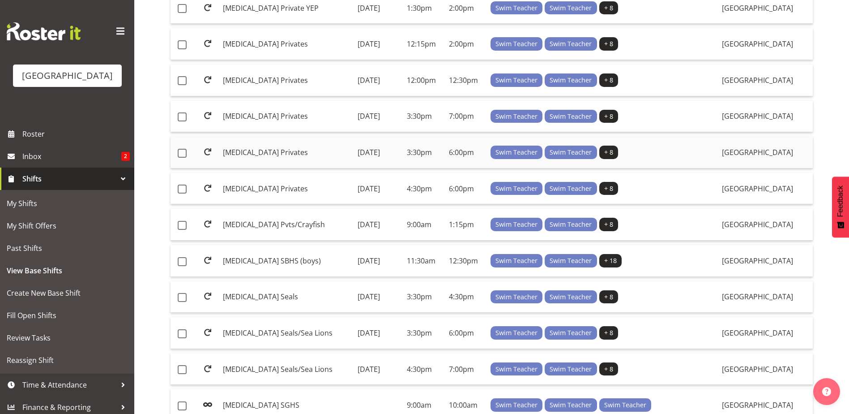
scroll to position [640, 0]
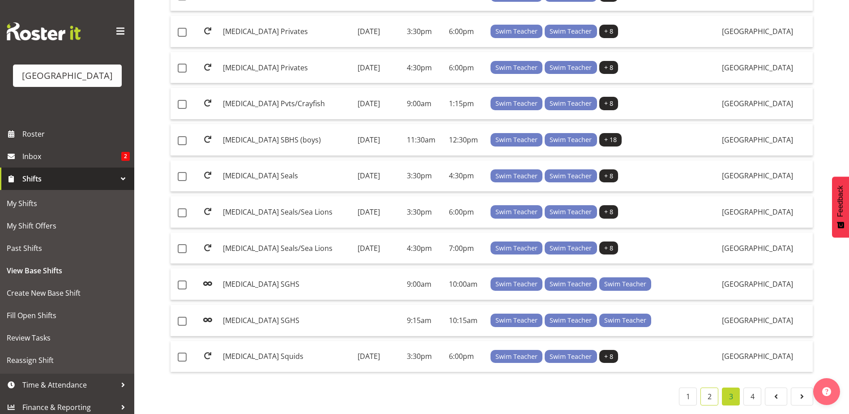
click at [712, 388] on link "2" at bounding box center [710, 396] width 18 height 18
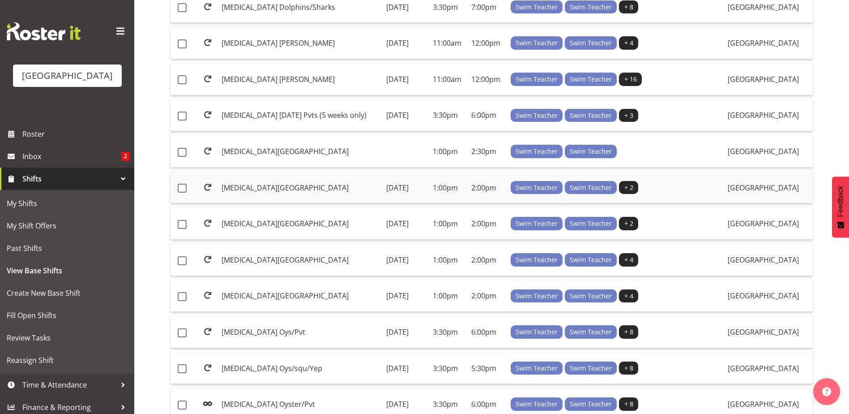
scroll to position [640, 0]
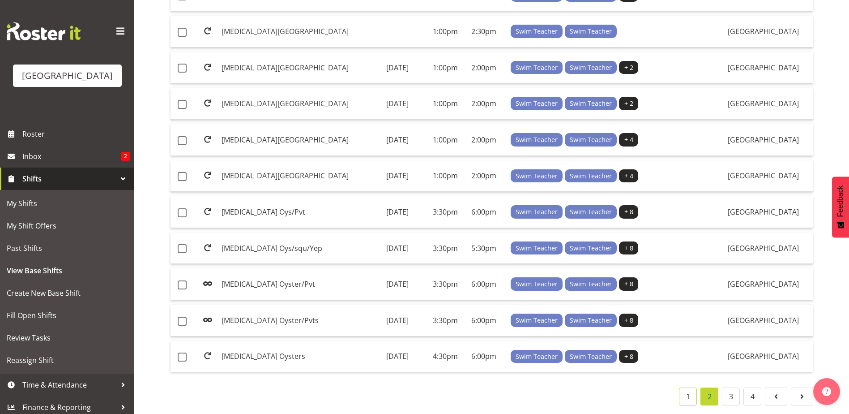
click at [688, 388] on link "1" at bounding box center [688, 396] width 18 height 18
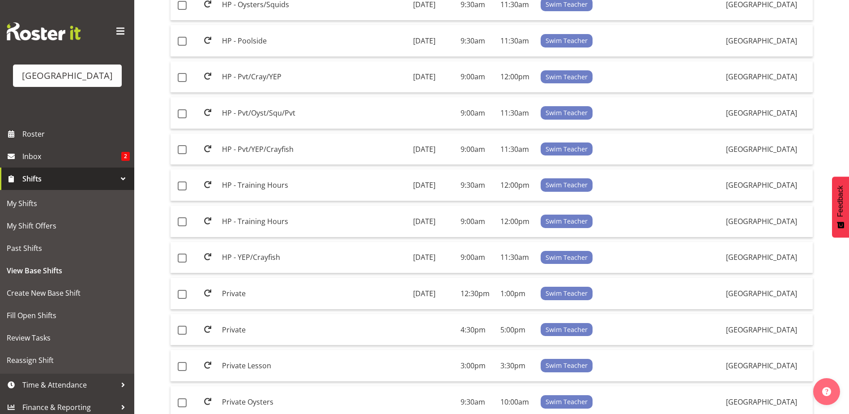
scroll to position [640, 0]
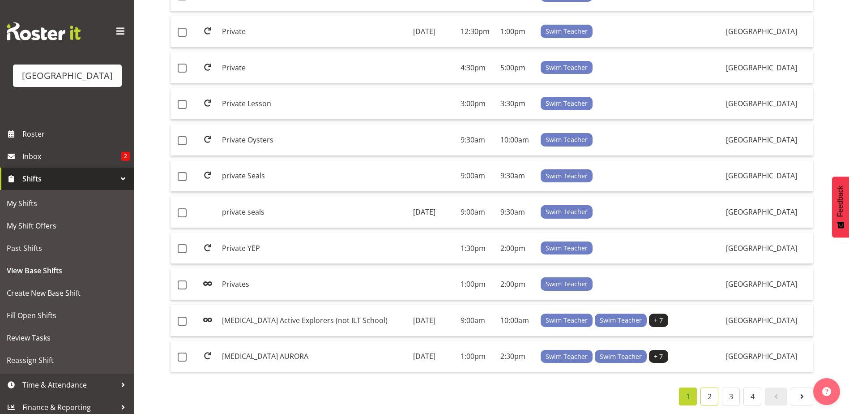
click at [712, 387] on link "2" at bounding box center [710, 396] width 18 height 18
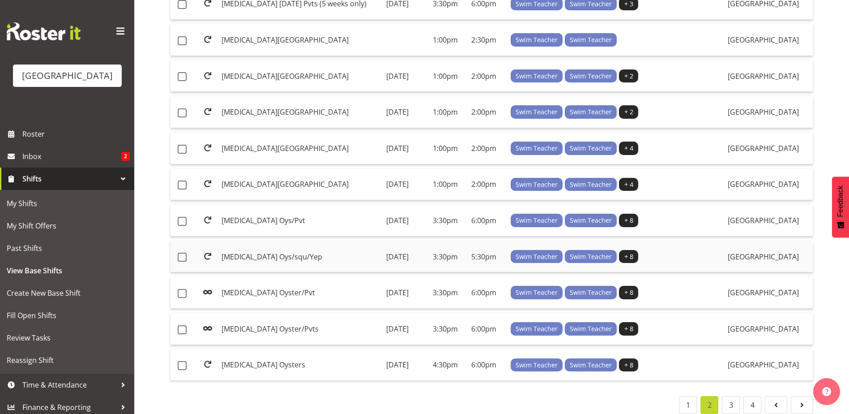
scroll to position [640, 0]
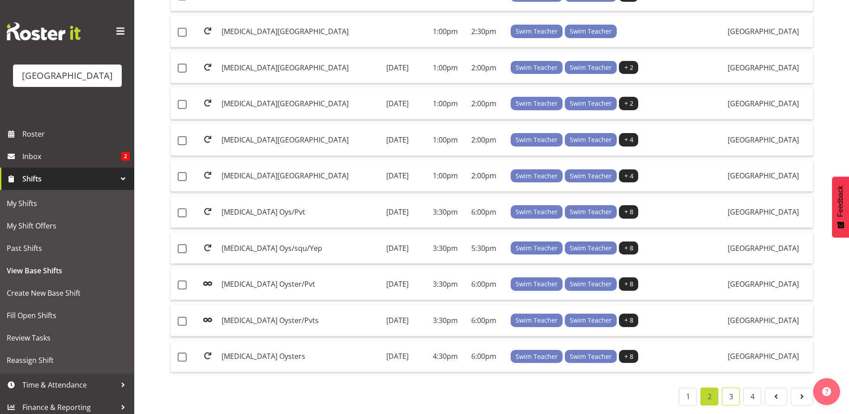
click at [727, 391] on link "3" at bounding box center [731, 396] width 18 height 18
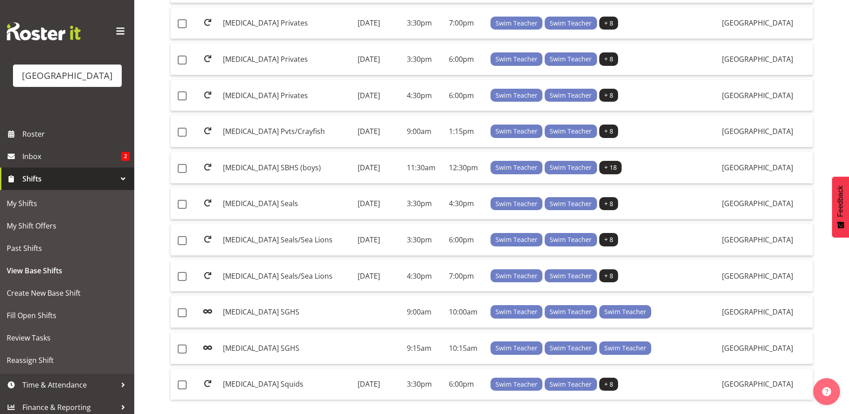
scroll to position [640, 0]
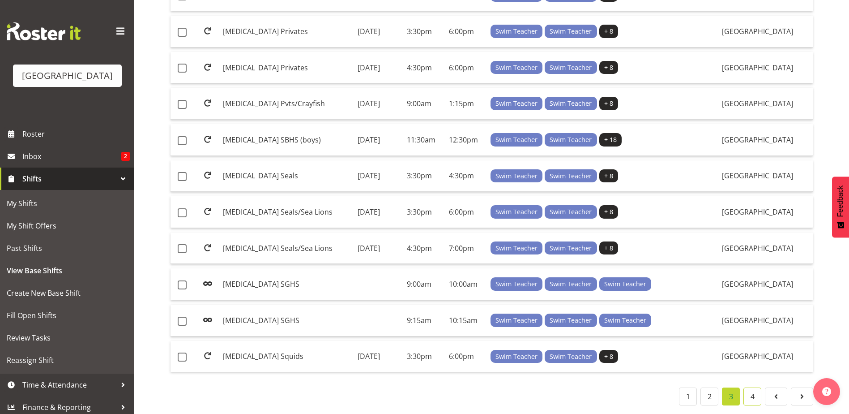
click at [757, 388] on link "4" at bounding box center [753, 396] width 18 height 18
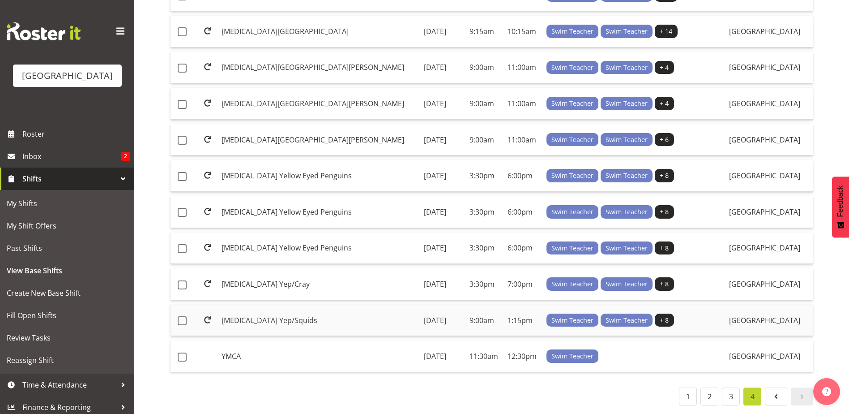
scroll to position [164, 0]
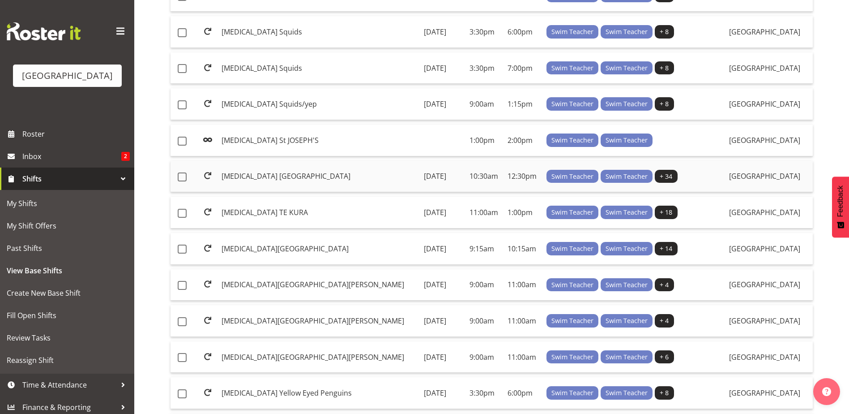
click at [251, 176] on td "[MEDICAL_DATA] [GEOGRAPHIC_DATA]" at bounding box center [319, 177] width 202 height 32
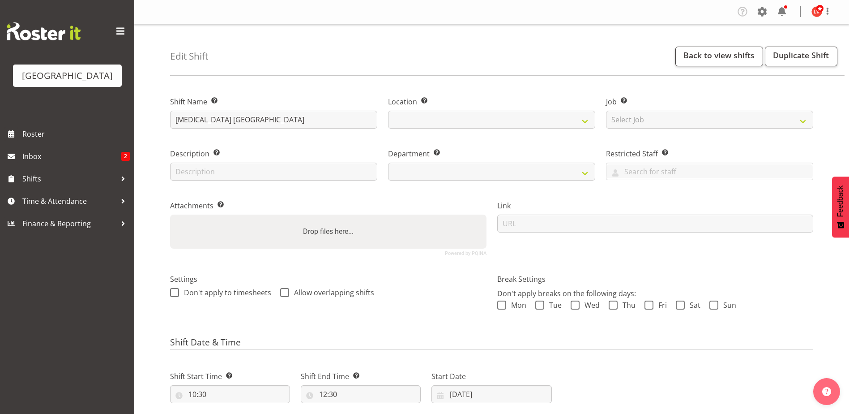
select select
select select "113"
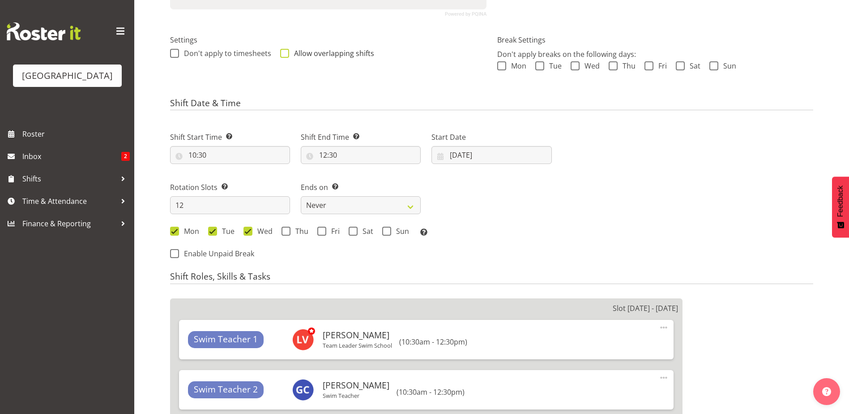
scroll to position [269, 0]
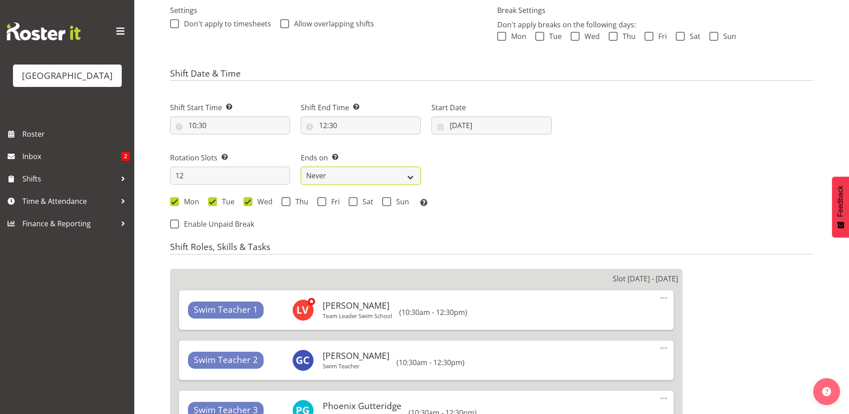
click at [415, 173] on select "Never On Date" at bounding box center [361, 176] width 120 height 18
select select "date"
click at [301, 167] on select "Never On Date" at bounding box center [361, 176] width 120 height 18
select select "8"
select select "2025"
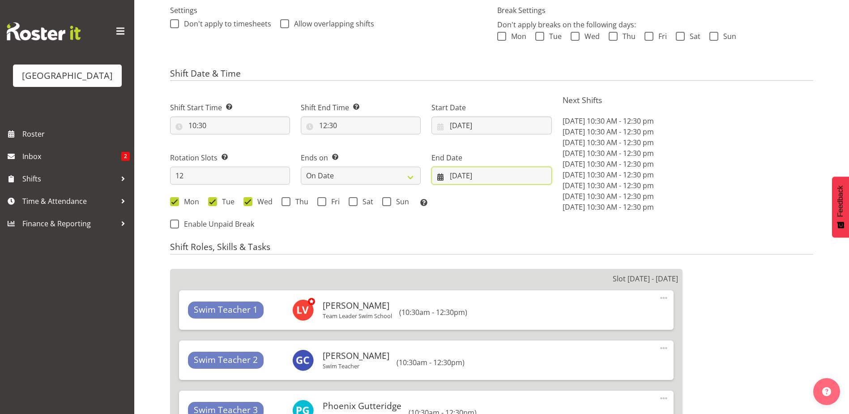
click at [471, 178] on input "26/09/2025" at bounding box center [492, 176] width 120 height 18
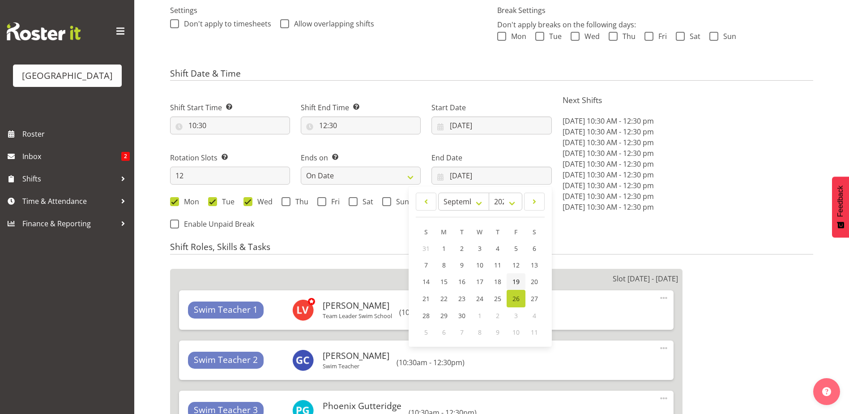
click at [520, 281] on link "19" at bounding box center [516, 281] width 19 height 17
type input "19/09/2025"
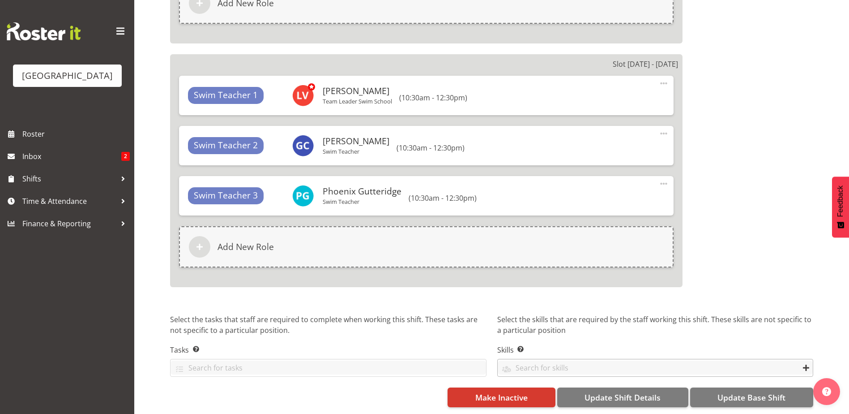
scroll to position [3188, 0]
click at [601, 391] on span "Update Shift Details" at bounding box center [623, 397] width 76 height 12
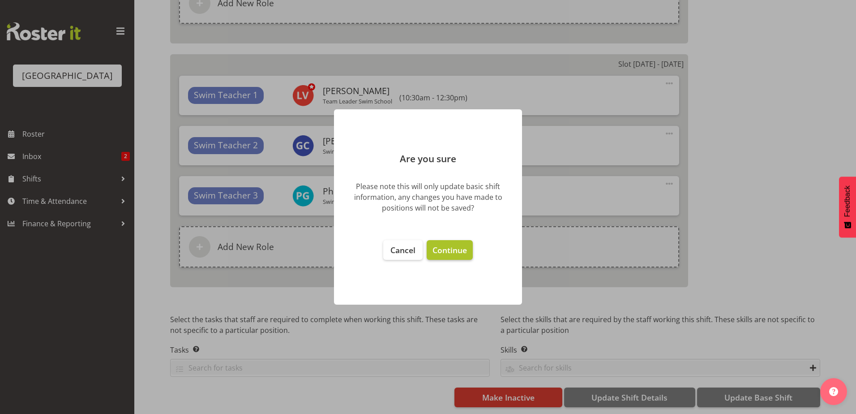
click at [450, 248] on span "Continue" at bounding box center [449, 249] width 34 height 11
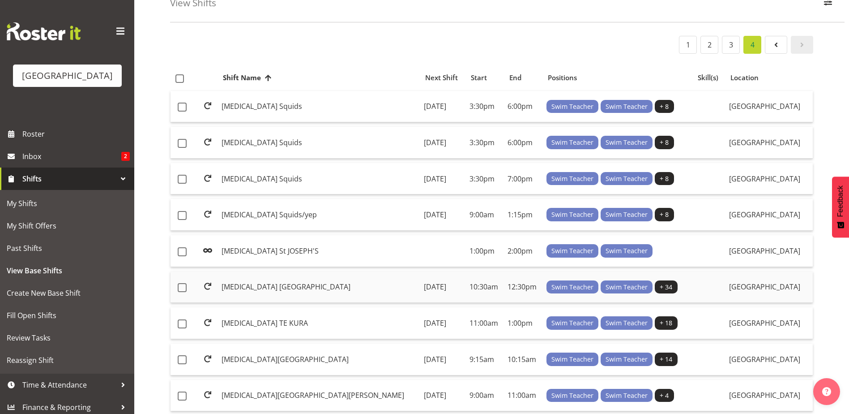
scroll to position [134, 0]
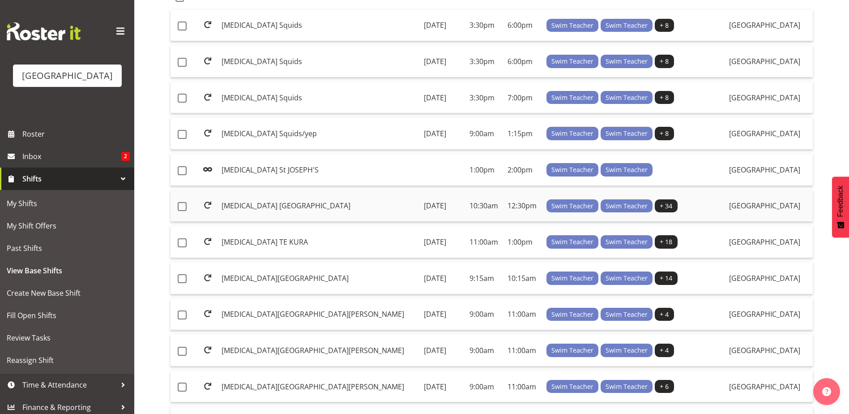
click at [283, 204] on td "[MEDICAL_DATA] [GEOGRAPHIC_DATA]" at bounding box center [319, 206] width 202 height 32
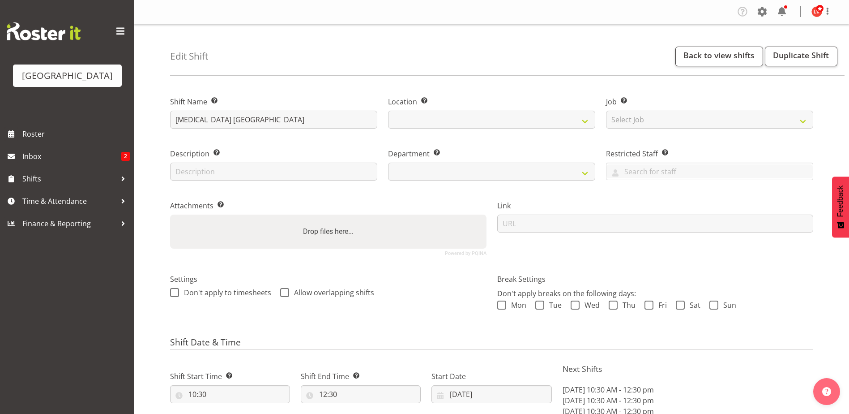
select select "date"
select select
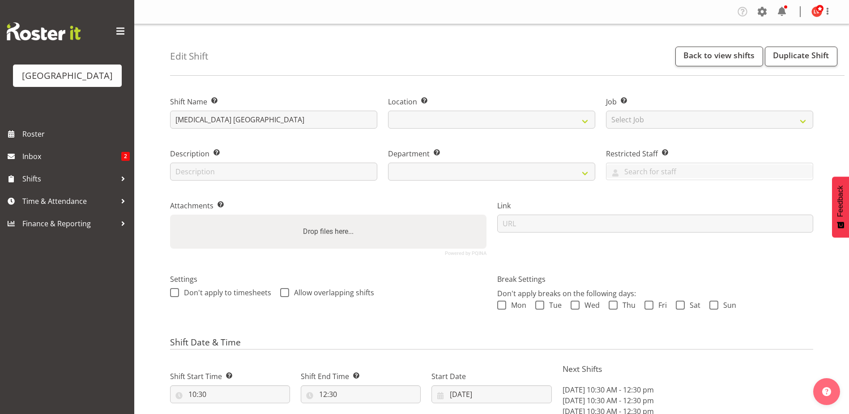
select select
select select "113"
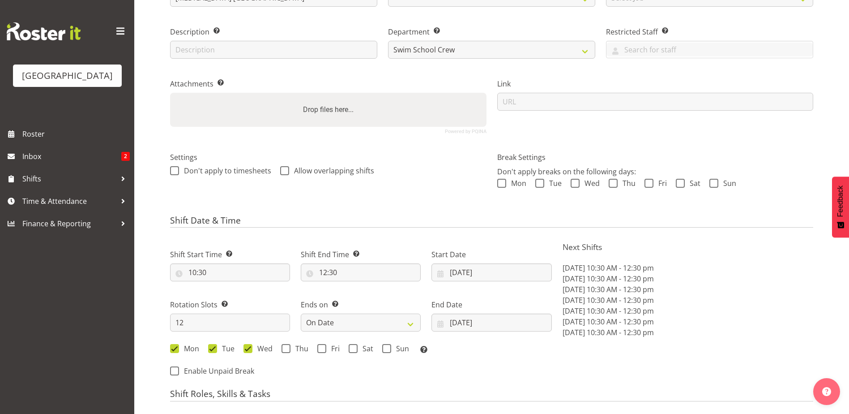
scroll to position [313, 0]
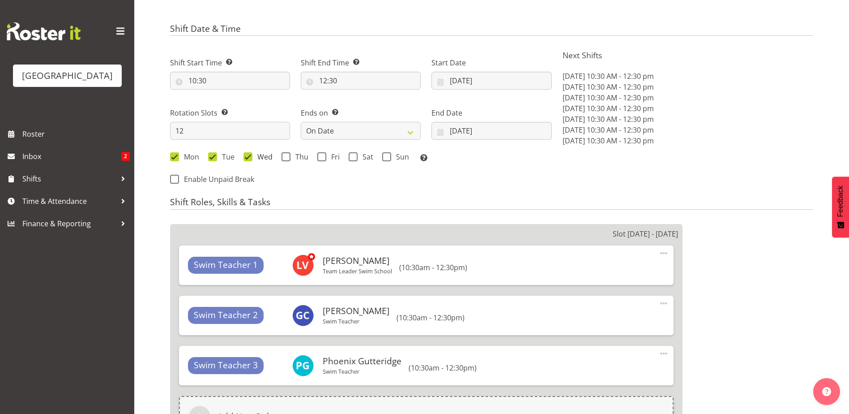
click at [246, 158] on span at bounding box center [248, 156] width 9 height 9
click at [246, 158] on input "Wed" at bounding box center [247, 157] width 6 height 6
drag, startPoint x: 250, startPoint y: 157, endPoint x: 261, endPoint y: 155, distance: 11.0
click at [251, 157] on span at bounding box center [248, 156] width 9 height 9
click at [249, 157] on input "Wed" at bounding box center [247, 157] width 6 height 6
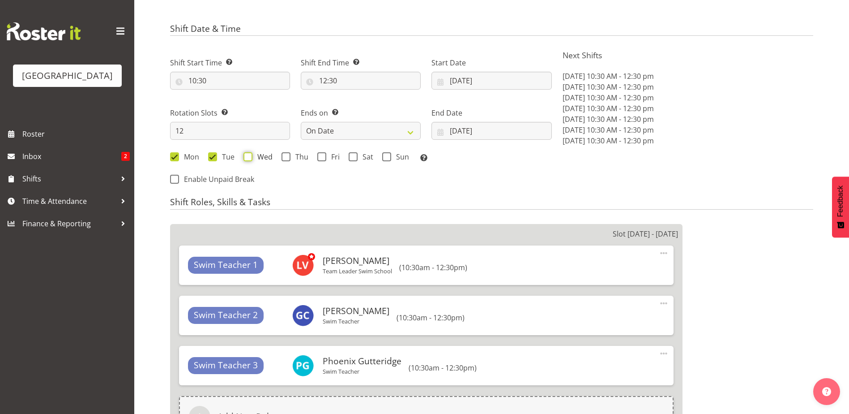
checkbox input "true"
click at [67, 133] on span "Roster" at bounding box center [75, 133] width 107 height 13
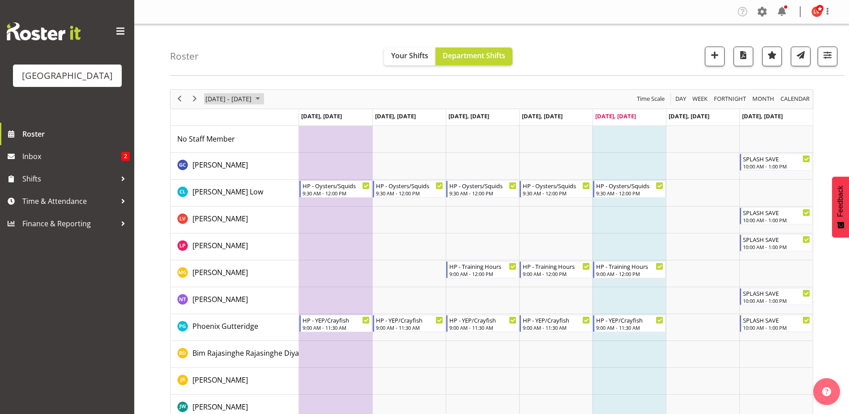
click at [263, 97] on span "September 2025" at bounding box center [257, 98] width 11 height 11
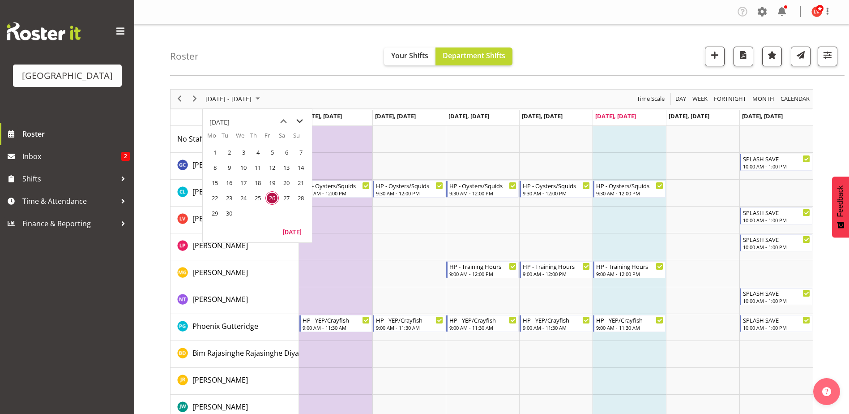
click at [296, 121] on span "next month" at bounding box center [300, 121] width 16 height 16
click at [215, 211] on span "24" at bounding box center [214, 212] width 13 height 13
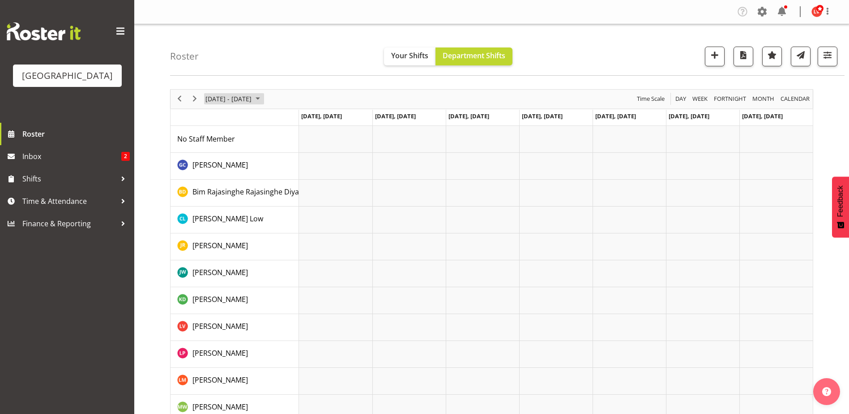
click at [263, 101] on span "November 2025" at bounding box center [257, 98] width 11 height 11
click at [297, 123] on span "next month" at bounding box center [300, 121] width 16 height 16
click at [214, 209] on span "29" at bounding box center [214, 212] width 13 height 13
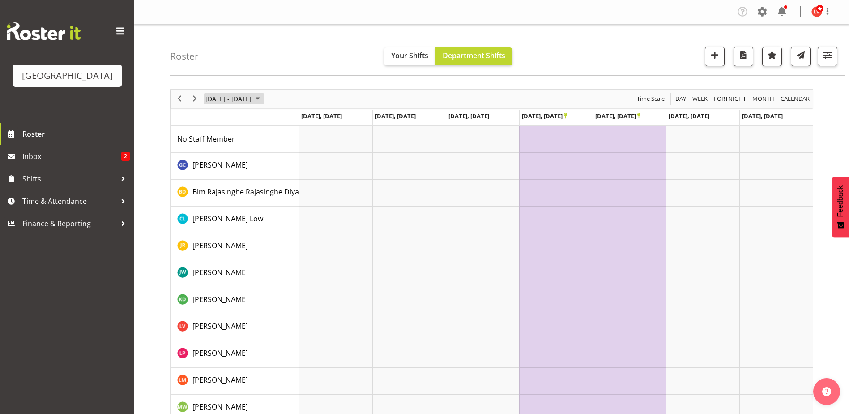
click at [252, 101] on span "[DATE] - [DATE]" at bounding box center [229, 98] width 48 height 11
click at [301, 125] on span "next month" at bounding box center [300, 121] width 16 height 16
click at [209, 213] on span "23" at bounding box center [214, 212] width 13 height 13
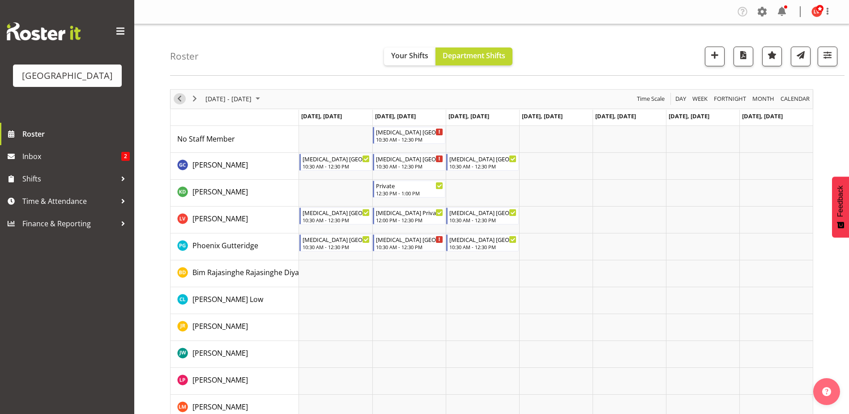
click at [179, 99] on span "Previous" at bounding box center [179, 98] width 11 height 11
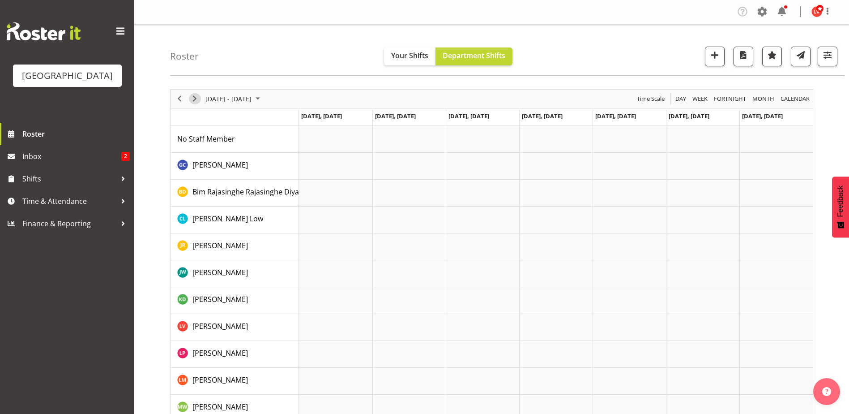
click at [197, 101] on span "Next" at bounding box center [194, 98] width 11 height 11
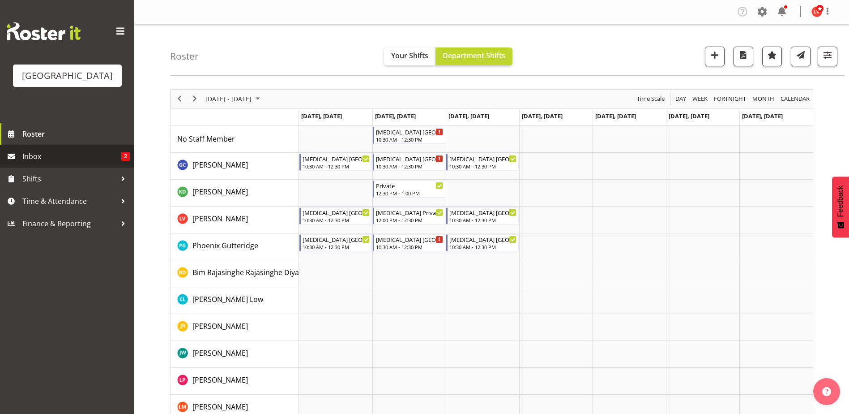
click at [24, 153] on span "Inbox" at bounding box center [71, 156] width 99 height 13
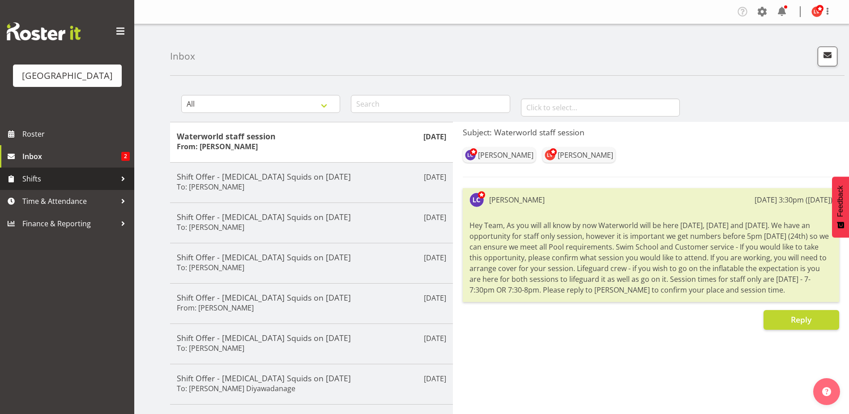
click at [32, 181] on span "Shifts" at bounding box center [69, 178] width 94 height 13
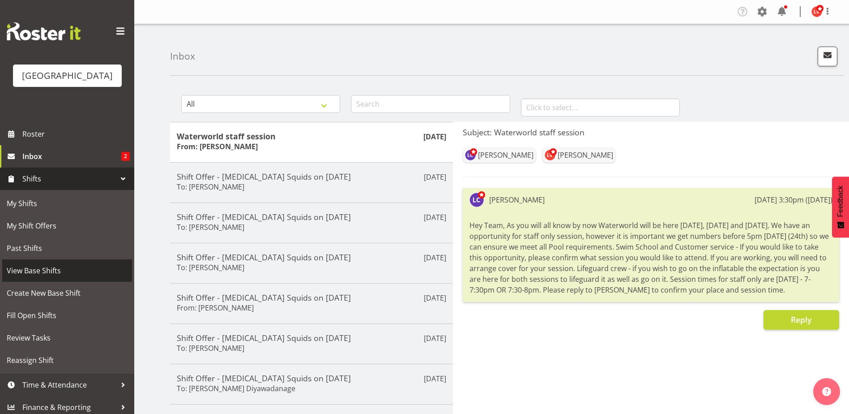
click at [43, 267] on span "View Base Shifts" at bounding box center [67, 270] width 121 height 13
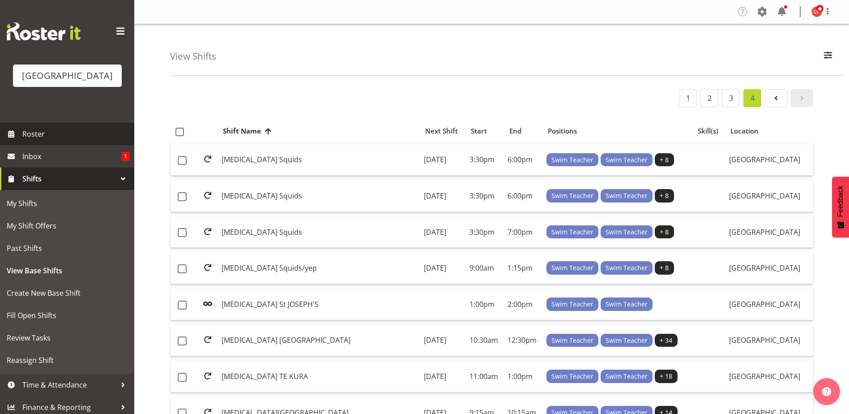
click at [75, 132] on span "Roster" at bounding box center [75, 133] width 107 height 13
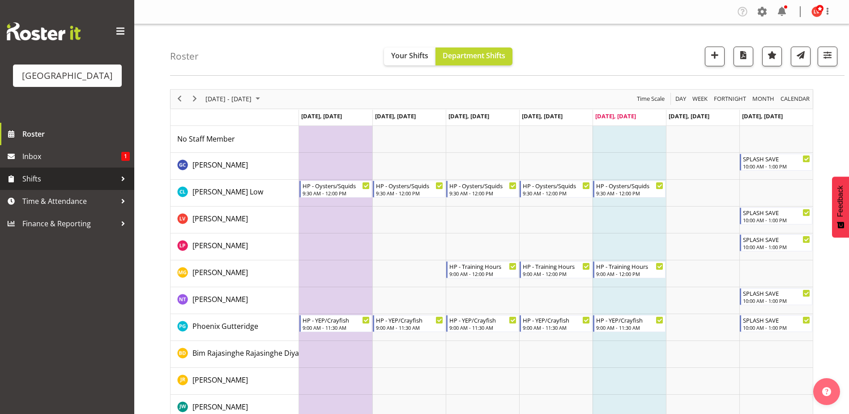
click at [50, 177] on span "Shifts" at bounding box center [69, 178] width 94 height 13
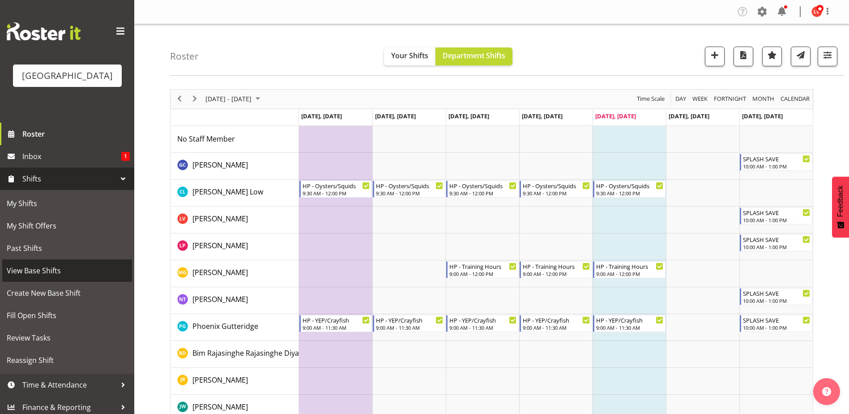
click at [43, 272] on span "View Base Shifts" at bounding box center [67, 270] width 121 height 13
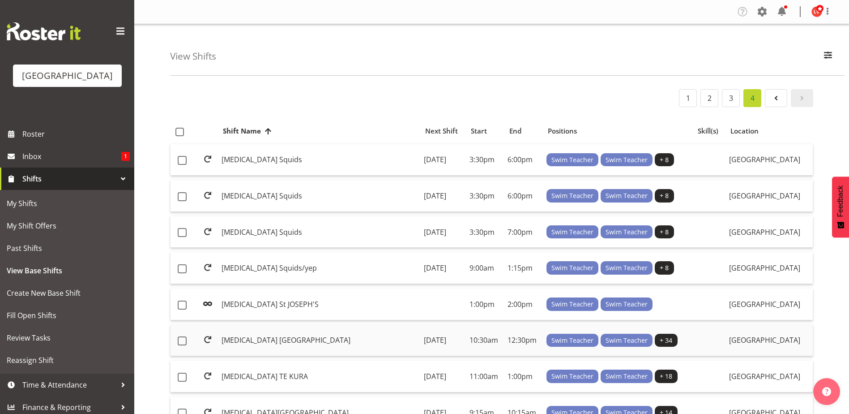
click at [291, 337] on td "[MEDICAL_DATA] [GEOGRAPHIC_DATA]" at bounding box center [319, 341] width 202 height 32
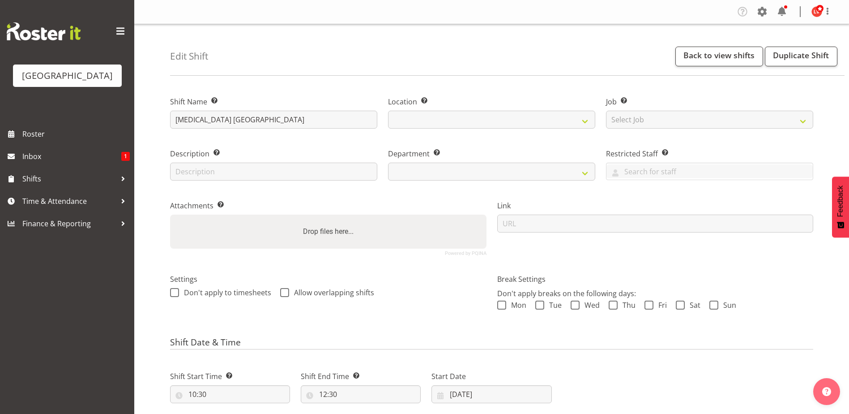
select select "date"
select select
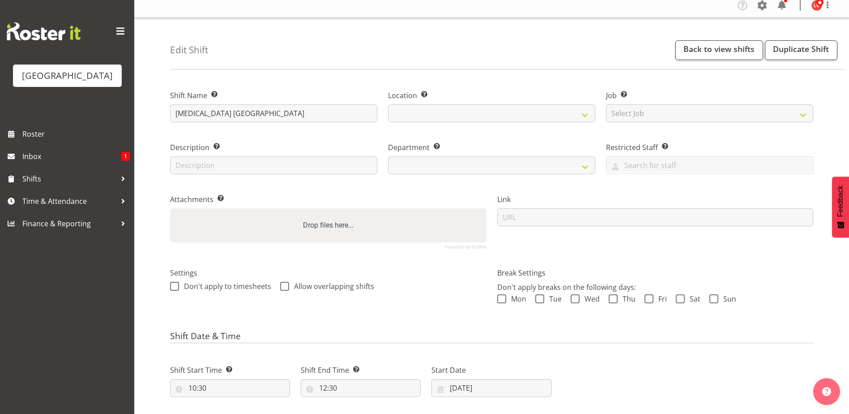
scroll to position [313, 0]
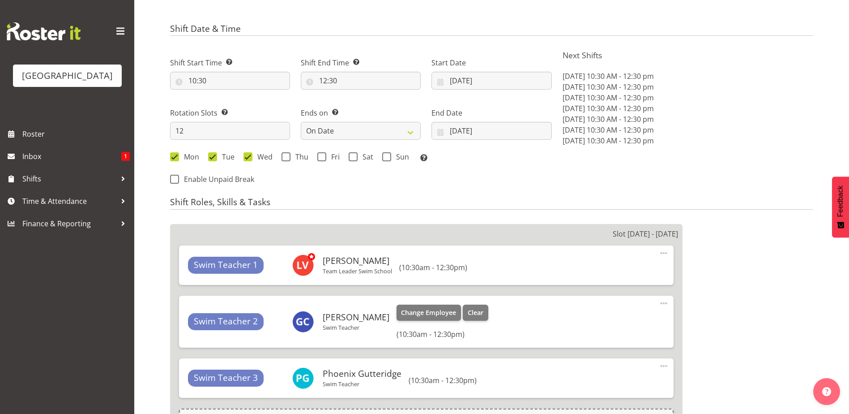
select select
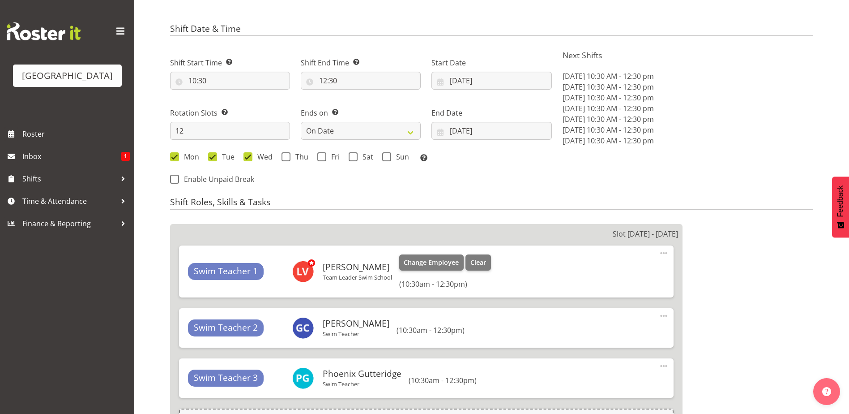
select select
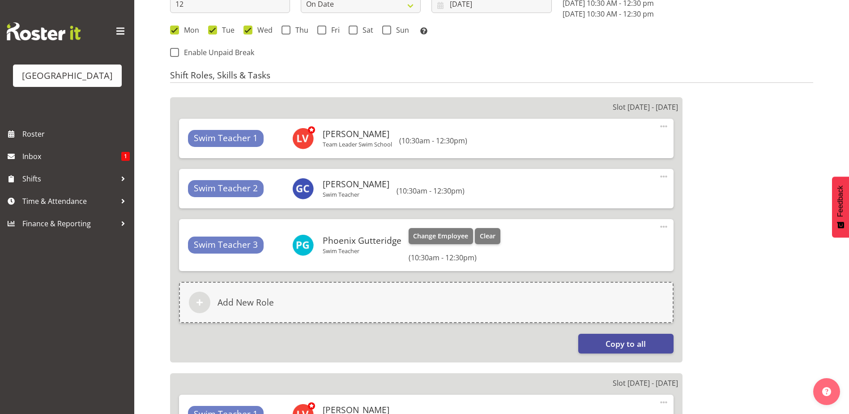
scroll to position [448, 0]
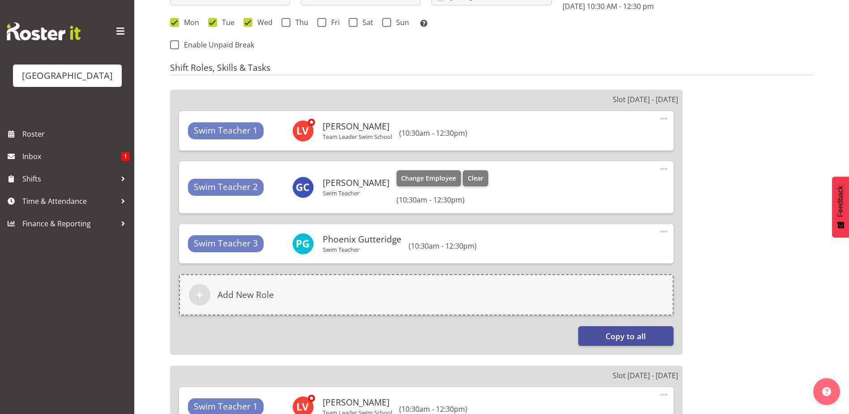
select select "113"
click at [664, 165] on span at bounding box center [663, 168] width 11 height 11
click at [648, 206] on link "Delete" at bounding box center [626, 205] width 86 height 16
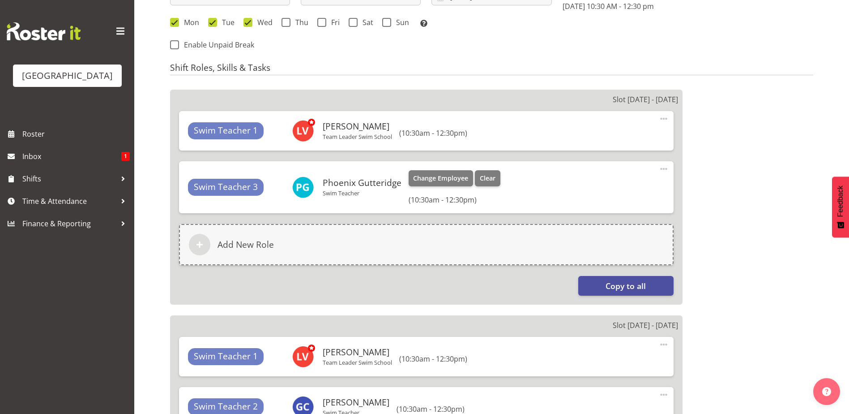
click at [660, 171] on span at bounding box center [663, 168] width 11 height 11
click at [637, 203] on link "Delete" at bounding box center [626, 205] width 86 height 16
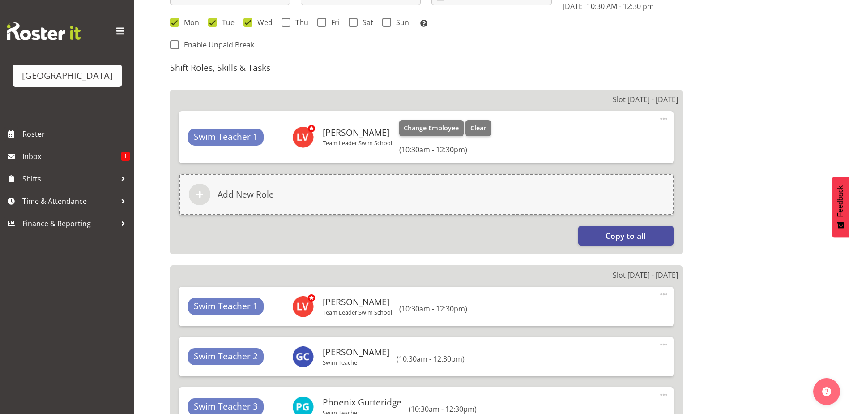
drag, startPoint x: 667, startPoint y: 121, endPoint x: 664, endPoint y: 127, distance: 5.8
click at [666, 123] on span at bounding box center [663, 118] width 11 height 11
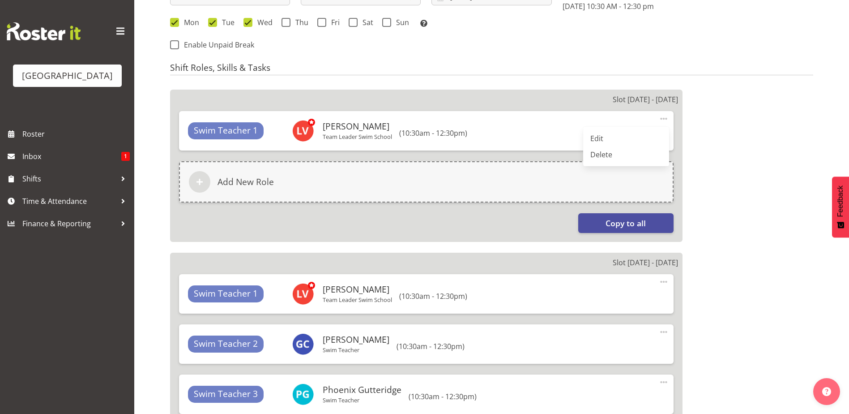
click at [624, 151] on link "Delete" at bounding box center [626, 154] width 86 height 16
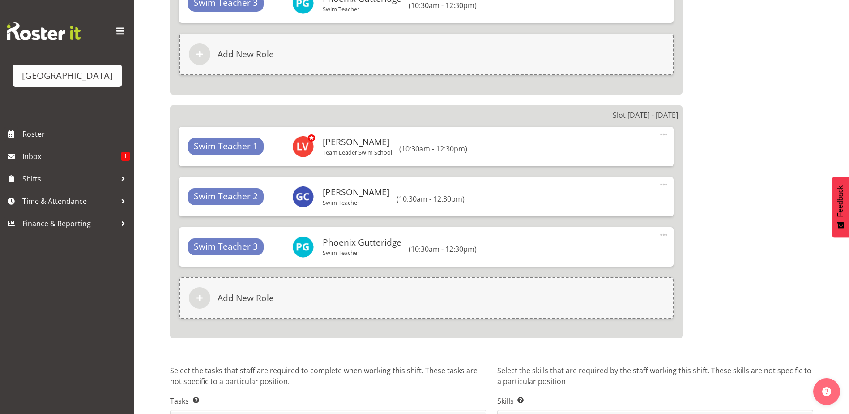
scroll to position [3038, 0]
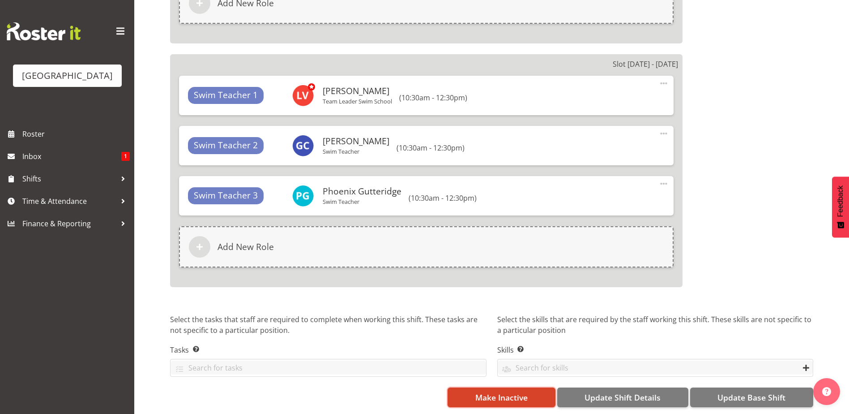
click at [521, 393] on span "Make Inactive" at bounding box center [501, 397] width 52 height 12
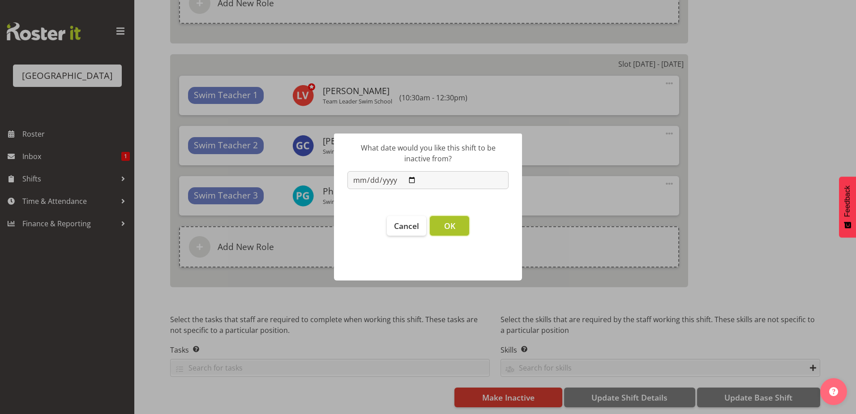
click at [448, 220] on span "OK" at bounding box center [449, 225] width 11 height 11
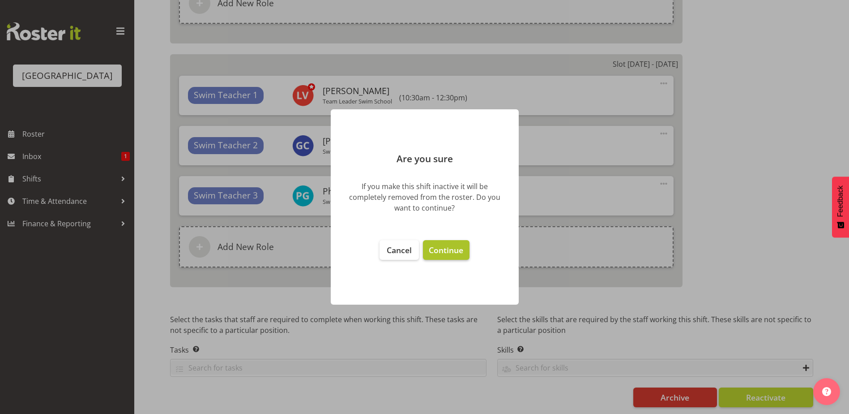
drag, startPoint x: 443, startPoint y: 255, endPoint x: 436, endPoint y: 248, distance: 10.5
click at [440, 251] on span "Continue" at bounding box center [446, 249] width 34 height 11
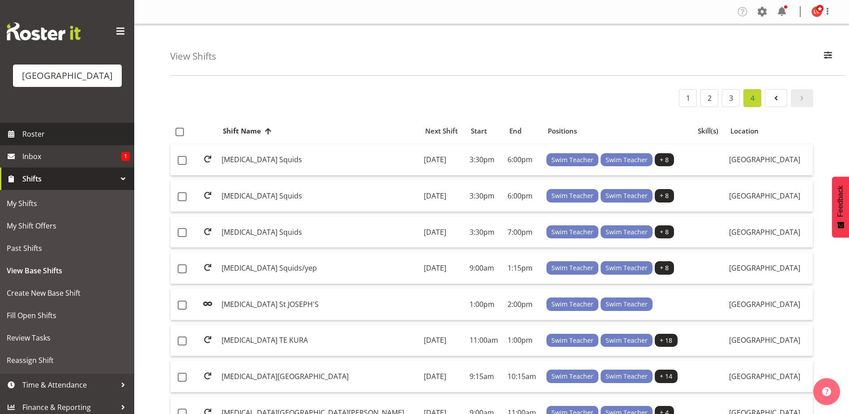
click at [45, 130] on span "Roster" at bounding box center [75, 133] width 107 height 13
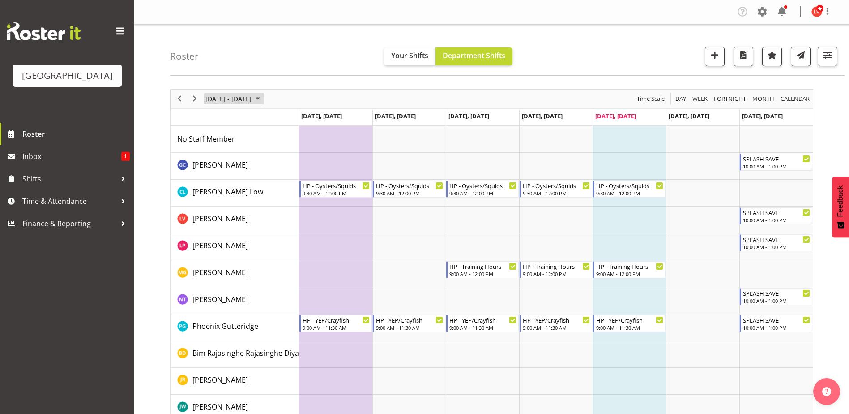
click at [263, 97] on span "September 2025" at bounding box center [257, 98] width 11 height 11
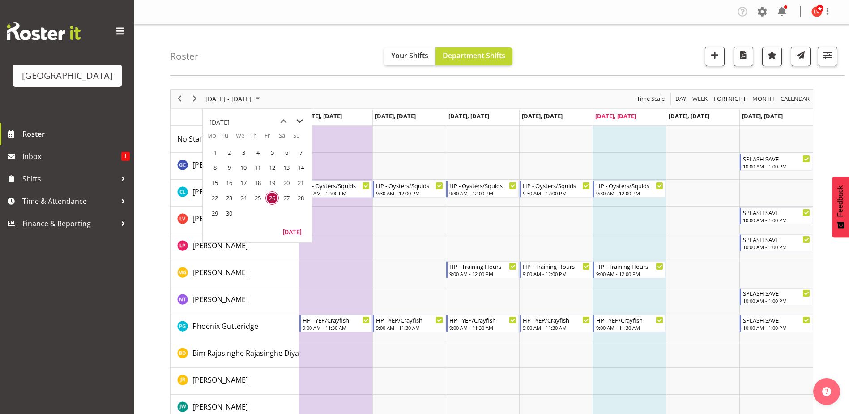
click at [299, 121] on span "next month" at bounding box center [300, 121] width 16 height 16
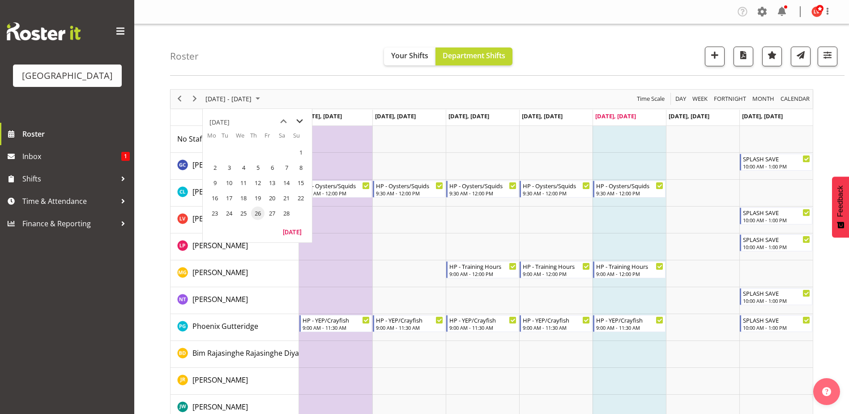
click at [299, 121] on span "next month" at bounding box center [300, 121] width 16 height 16
click at [244, 168] on span "4" at bounding box center [243, 167] width 13 height 13
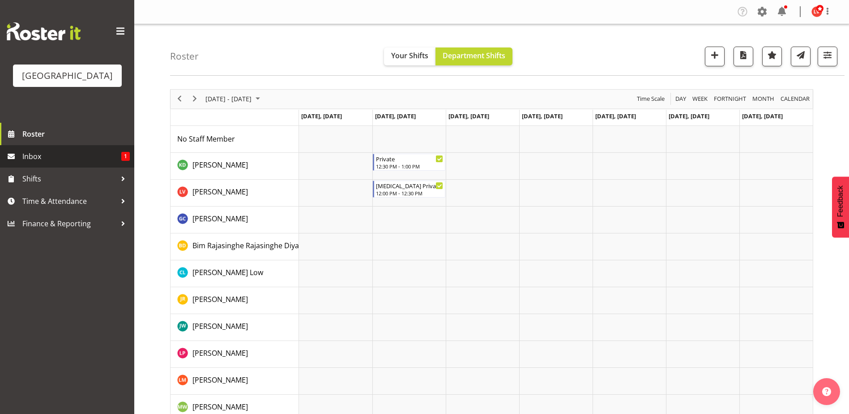
click at [29, 156] on span "Inbox" at bounding box center [71, 156] width 99 height 13
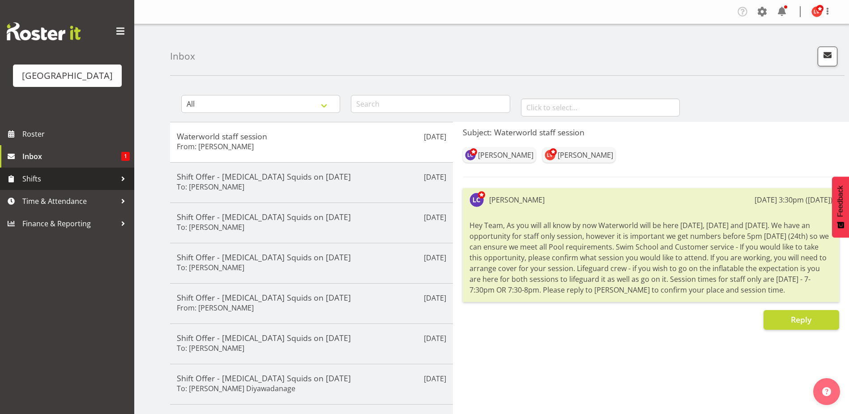
click at [41, 178] on span "Shifts" at bounding box center [69, 178] width 94 height 13
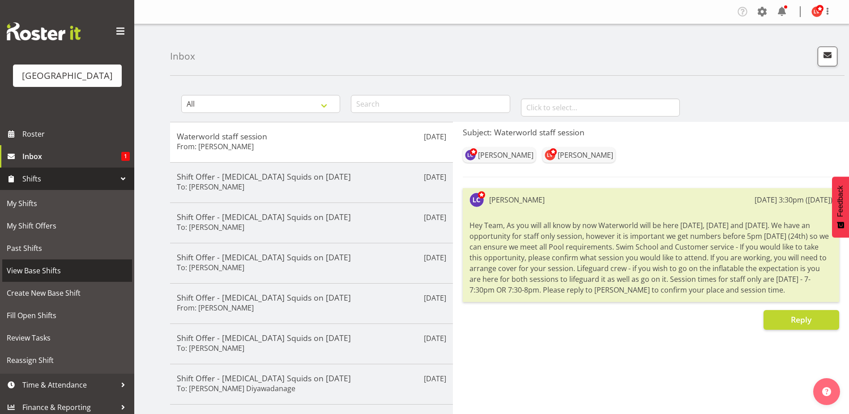
click at [31, 271] on span "View Base Shifts" at bounding box center [67, 270] width 121 height 13
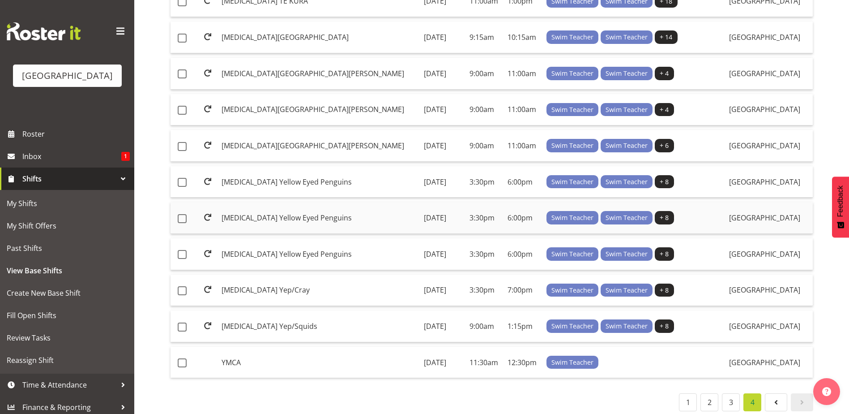
scroll to position [351, 0]
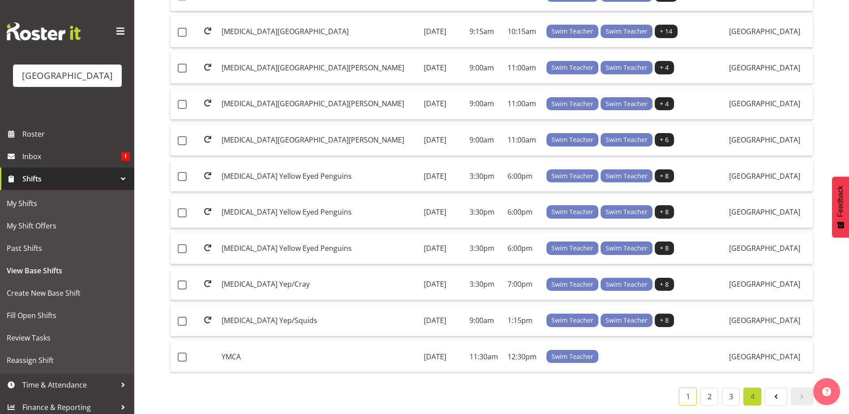
click at [696, 390] on link "1" at bounding box center [688, 396] width 18 height 18
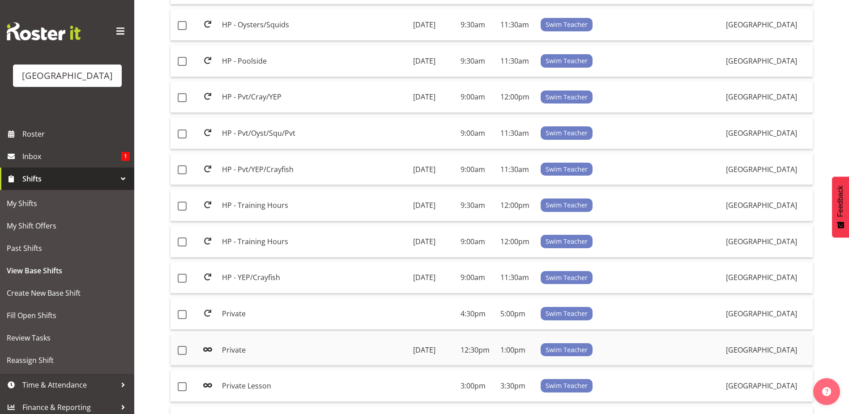
click at [315, 342] on td "Private" at bounding box center [313, 350] width 191 height 32
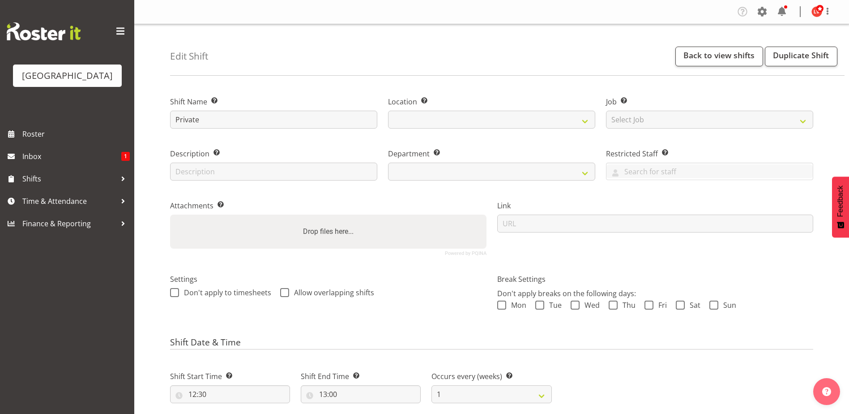
select select
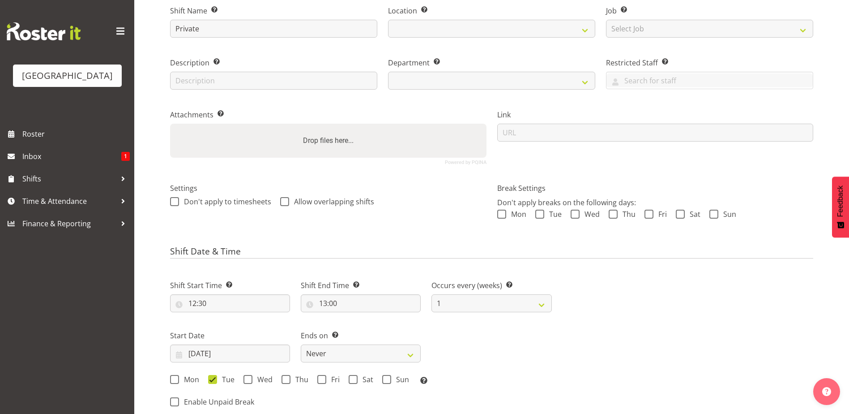
select select
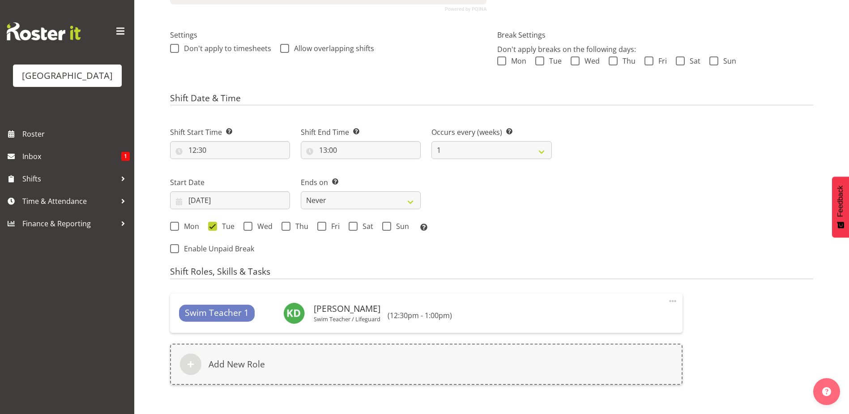
scroll to position [269, 0]
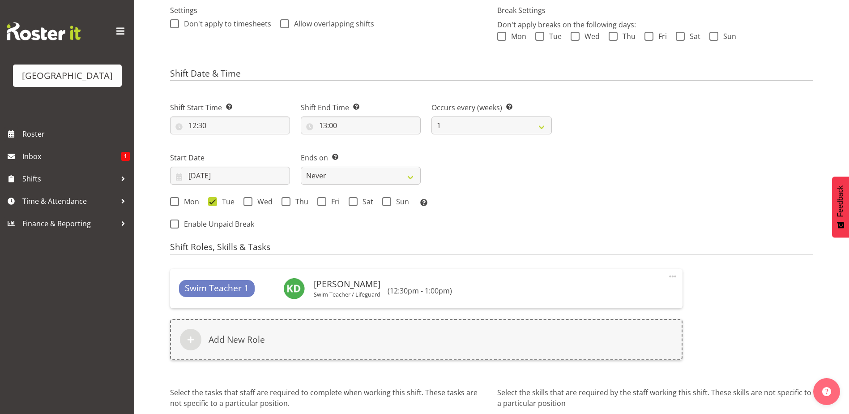
select select "113"
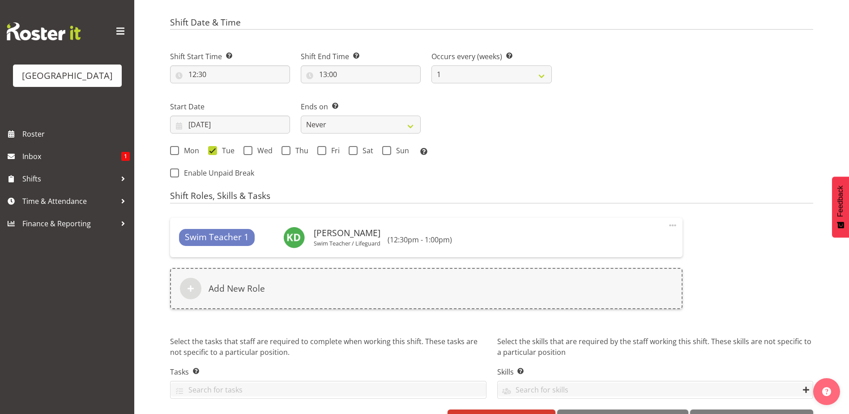
scroll to position [348, 0]
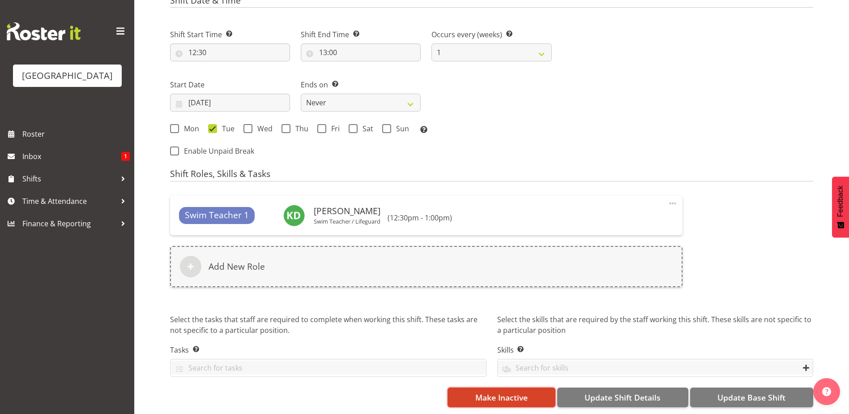
click at [500, 391] on span "Make Inactive" at bounding box center [501, 397] width 52 height 12
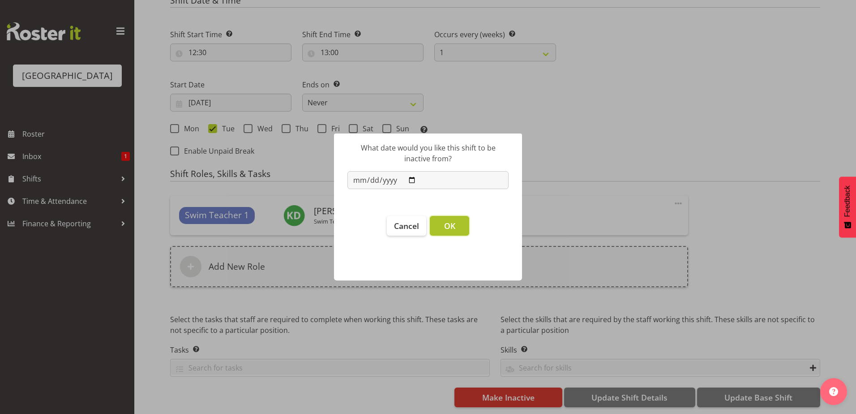
click at [434, 229] on button "OK" at bounding box center [449, 226] width 39 height 20
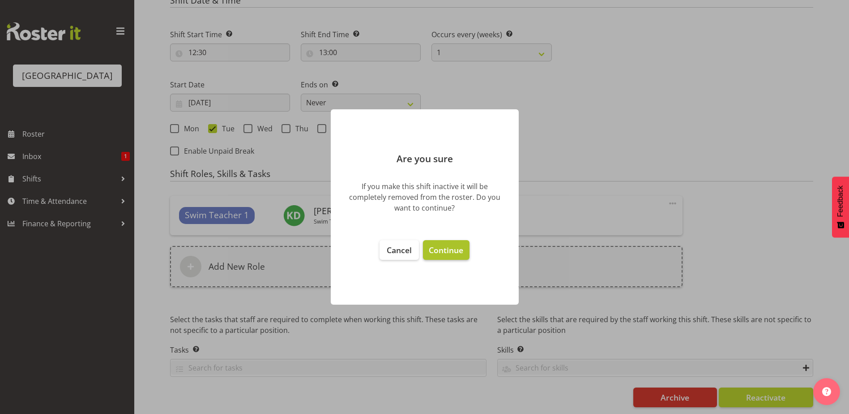
drag, startPoint x: 440, startPoint y: 247, endPoint x: 432, endPoint y: 245, distance: 7.7
click at [440, 247] on span "Continue" at bounding box center [446, 249] width 34 height 11
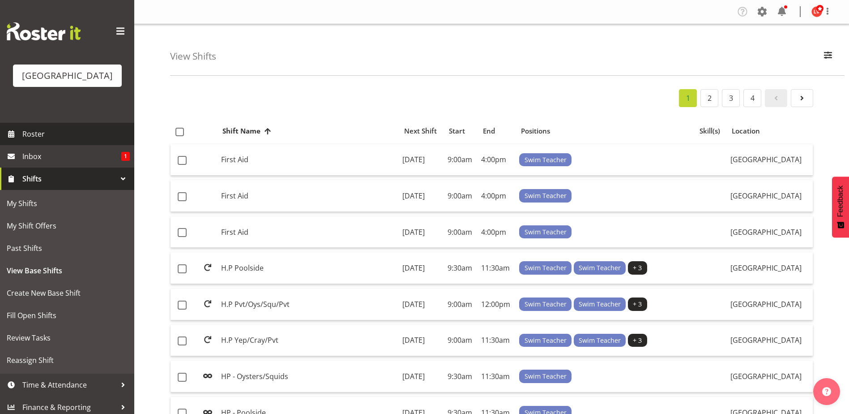
click at [34, 135] on span "Roster" at bounding box center [75, 133] width 107 height 13
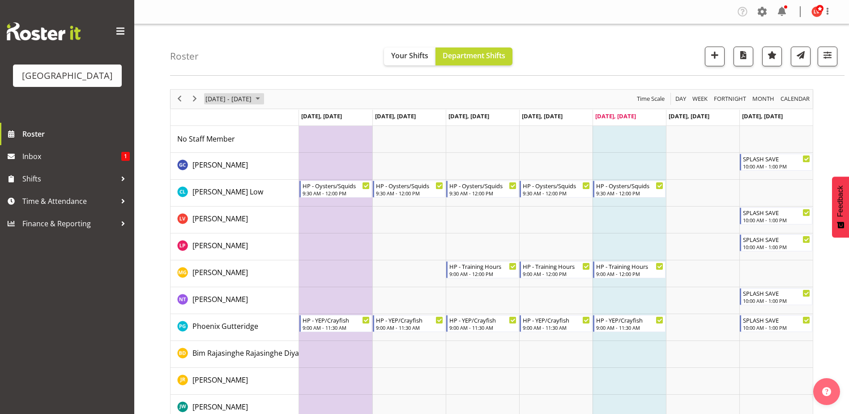
click at [263, 100] on span "September 2025" at bounding box center [257, 98] width 11 height 11
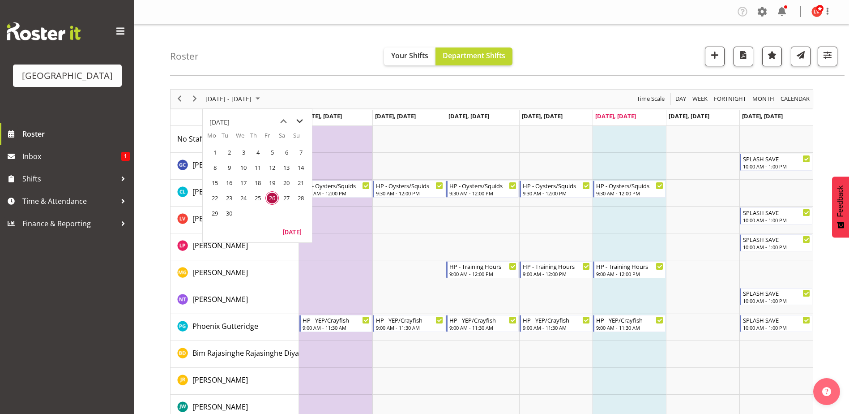
click at [300, 120] on span "next month" at bounding box center [300, 121] width 16 height 16
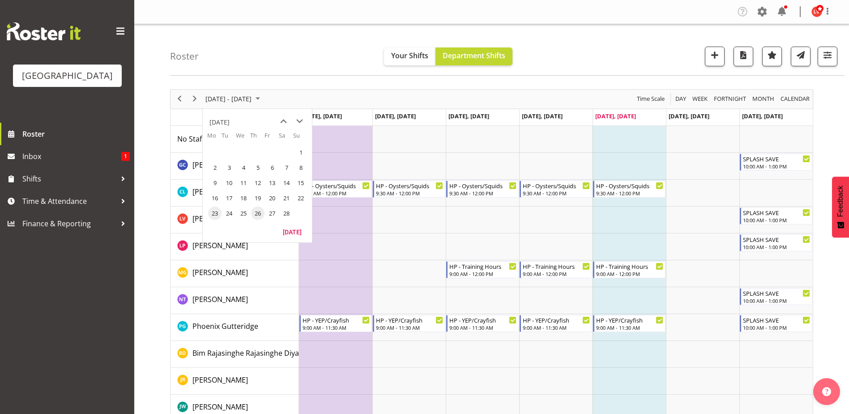
click at [212, 211] on span "23" at bounding box center [214, 212] width 13 height 13
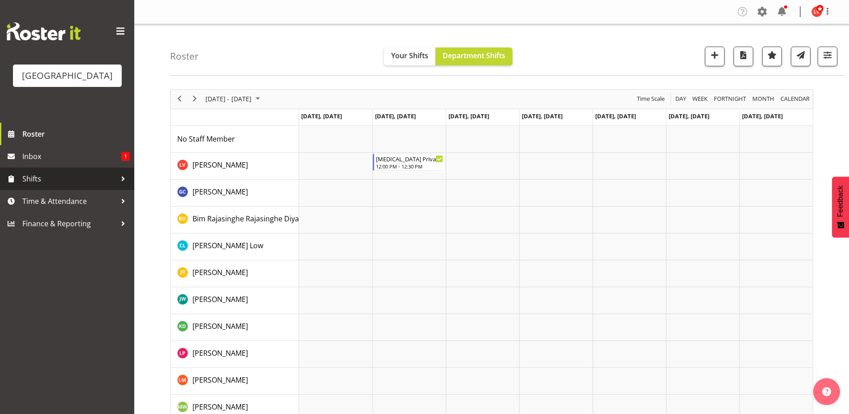
click at [51, 180] on span "Shifts" at bounding box center [69, 178] width 94 height 13
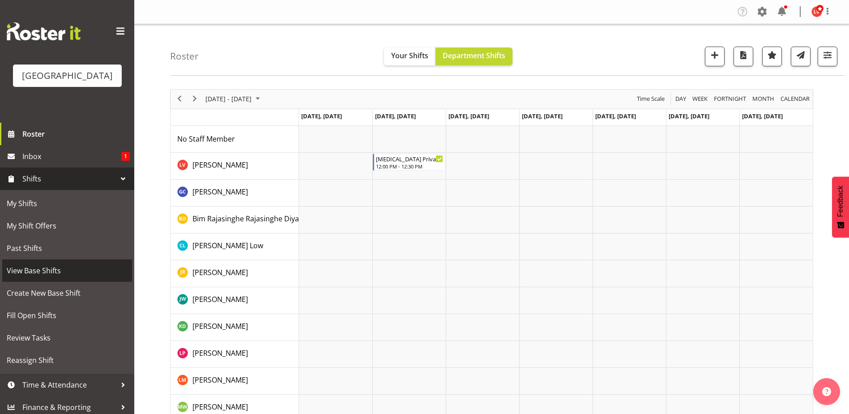
click at [40, 273] on span "View Base Shifts" at bounding box center [67, 270] width 121 height 13
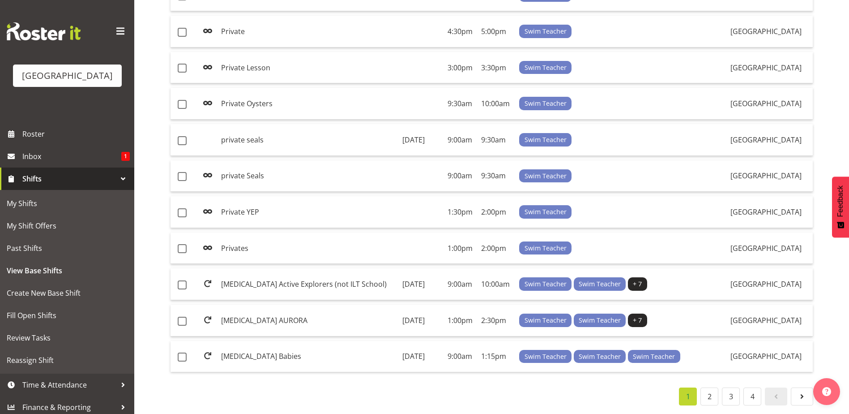
scroll to position [640, 0]
click at [711, 390] on link "2" at bounding box center [710, 396] width 18 height 18
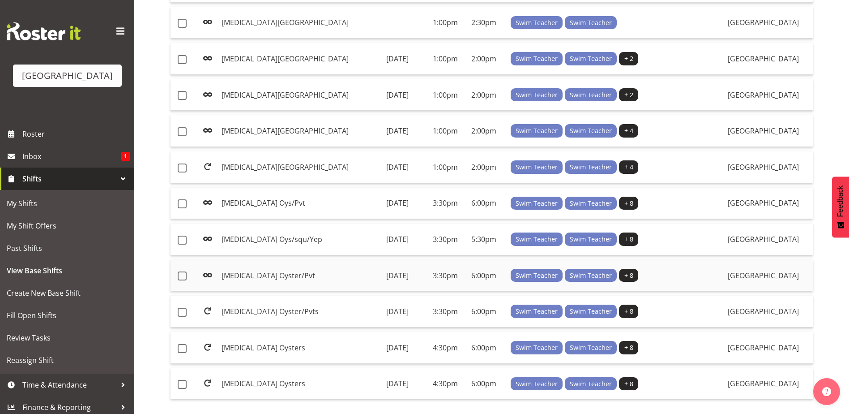
scroll to position [640, 0]
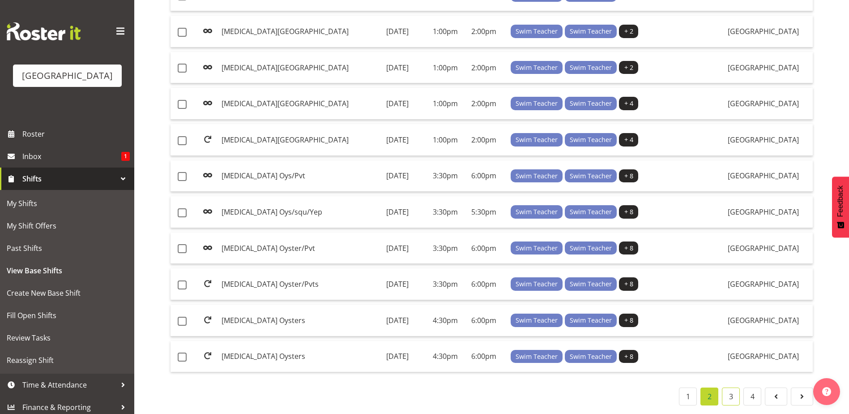
click at [725, 389] on link "3" at bounding box center [731, 396] width 18 height 18
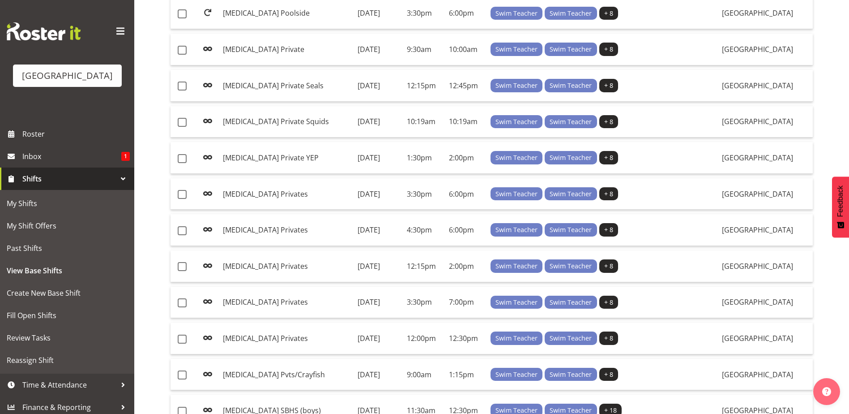
scroll to position [282, 0]
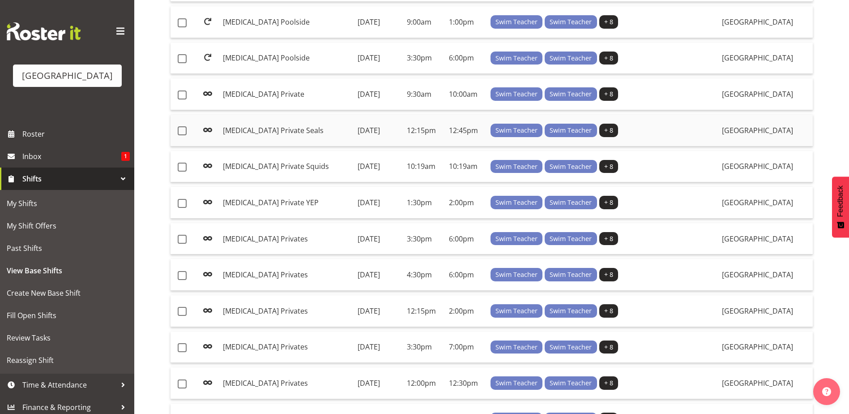
click at [354, 128] on td "[DATE]" at bounding box center [378, 131] width 49 height 32
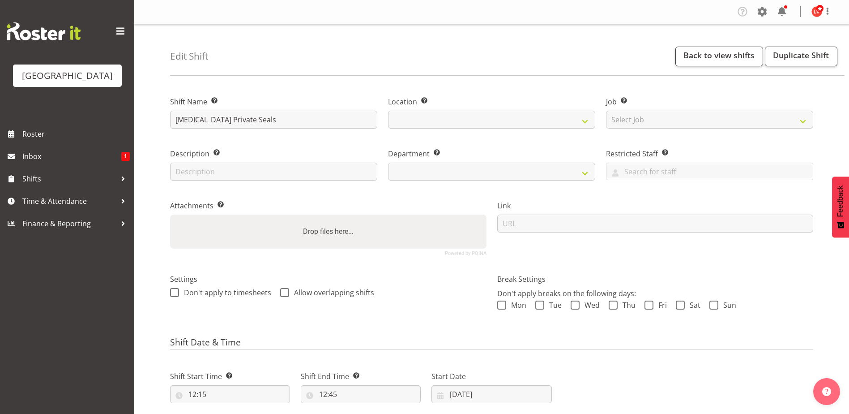
select select "date"
select select
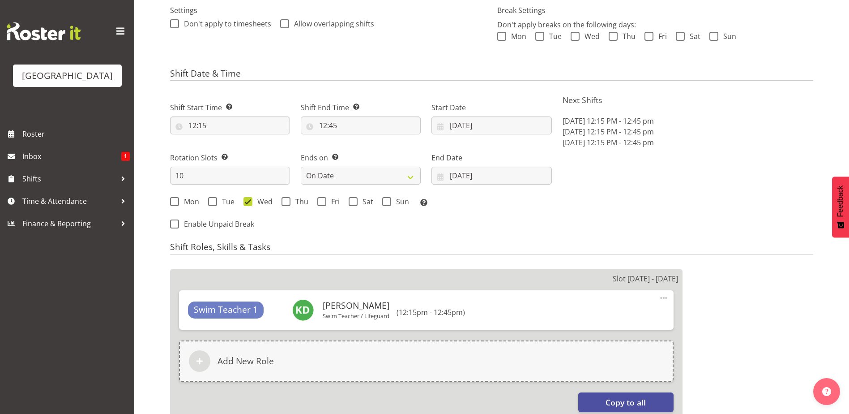
select select
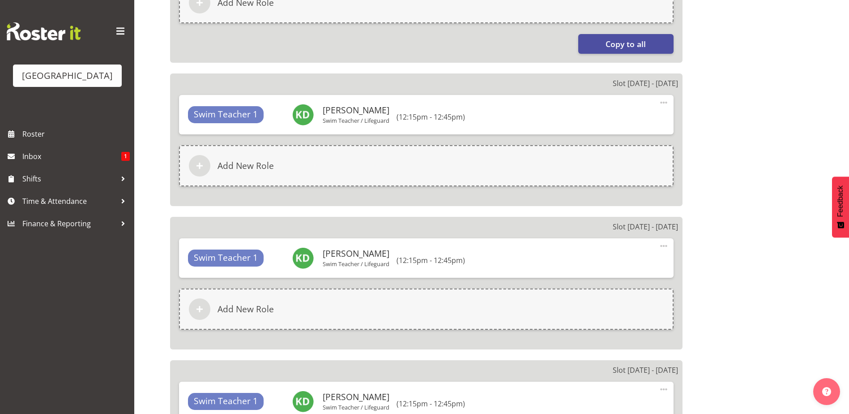
select select "113"
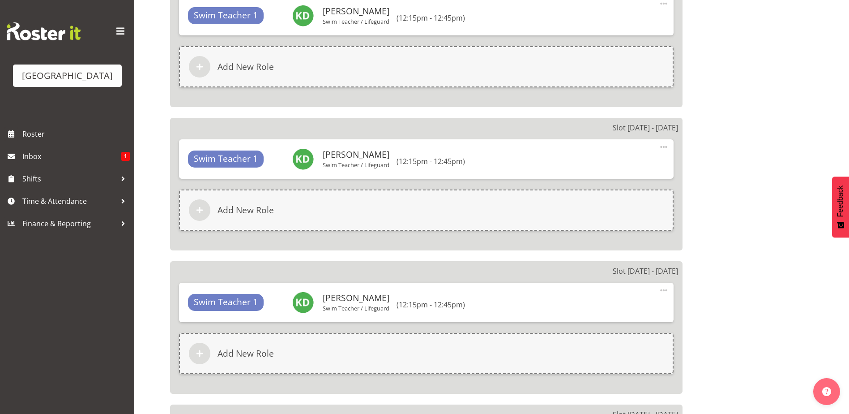
scroll to position [614, 0]
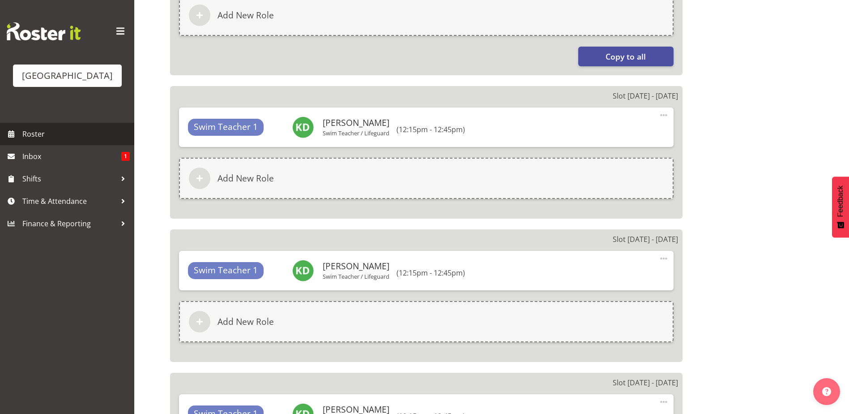
click at [57, 126] on link "Roster" at bounding box center [67, 134] width 134 height 22
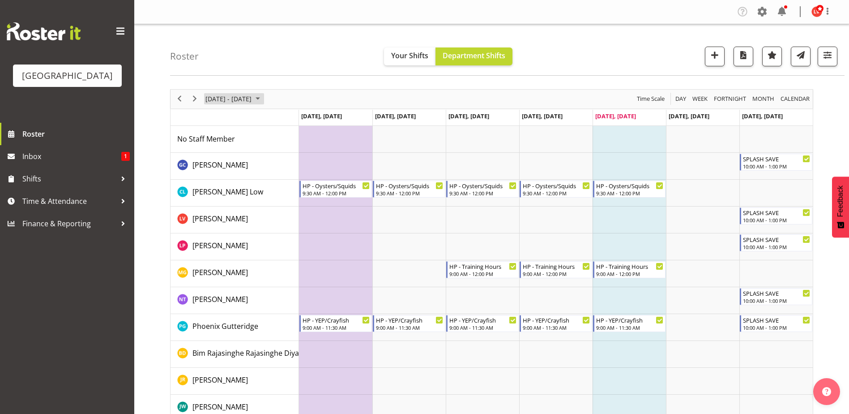
click at [252, 100] on span "September 22 - 28, 2025" at bounding box center [229, 98] width 48 height 11
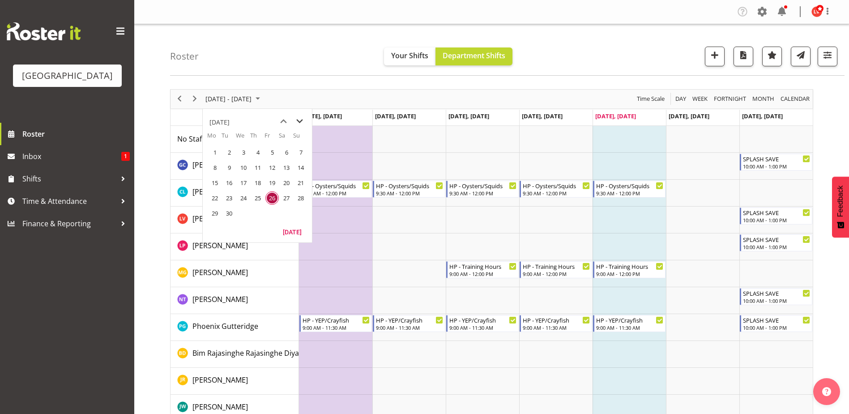
click at [299, 122] on span "next month" at bounding box center [300, 121] width 16 height 16
click at [299, 123] on span "next month" at bounding box center [300, 121] width 16 height 16
click at [242, 209] on span "31" at bounding box center [243, 212] width 13 height 13
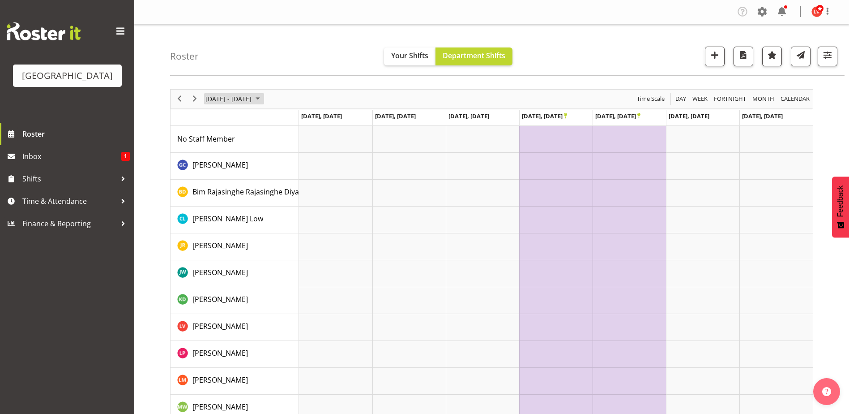
click at [263, 100] on span "December 2025" at bounding box center [257, 98] width 11 height 11
click at [300, 115] on span "next month" at bounding box center [300, 121] width 16 height 16
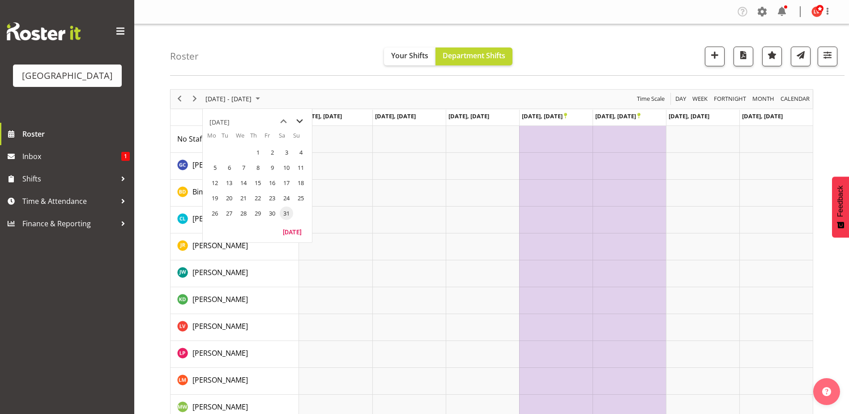
click at [302, 120] on span "next month" at bounding box center [300, 121] width 16 height 16
click at [244, 214] on span "29" at bounding box center [243, 212] width 13 height 13
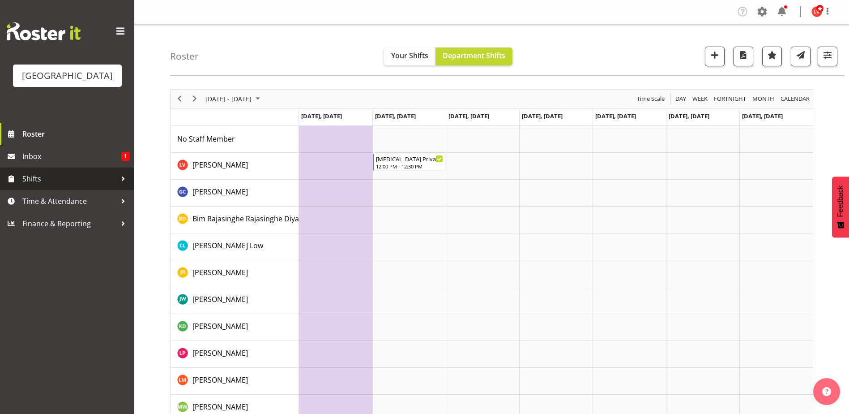
click at [61, 181] on span "Shifts" at bounding box center [69, 178] width 94 height 13
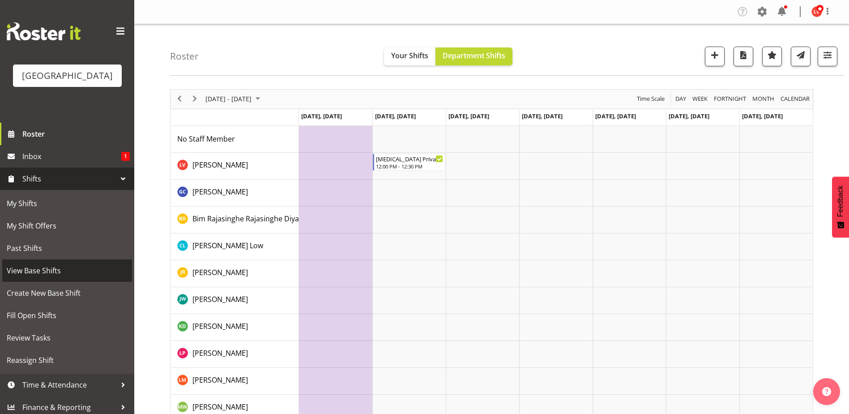
click at [55, 277] on span "View Base Shifts" at bounding box center [67, 270] width 121 height 13
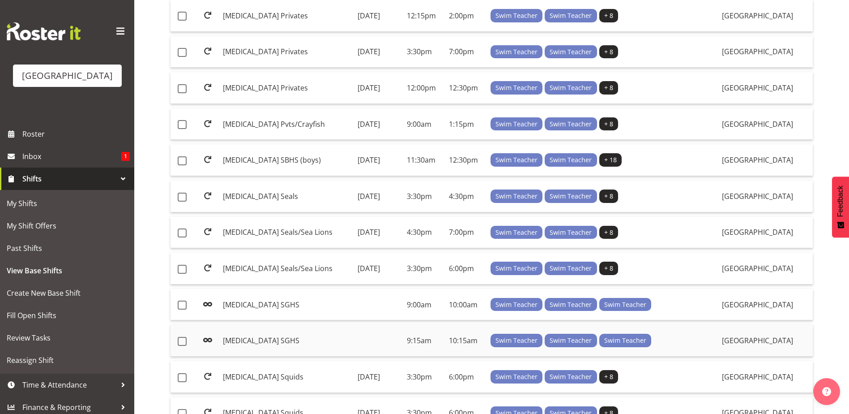
scroll to position [640, 0]
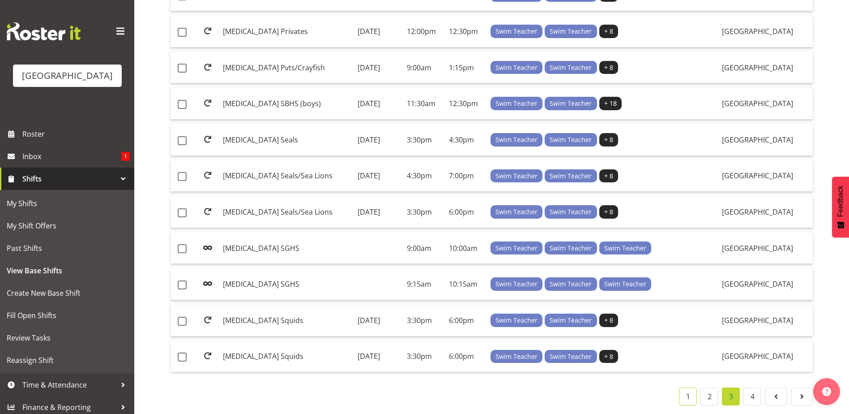
click at [684, 390] on link "1" at bounding box center [688, 396] width 18 height 18
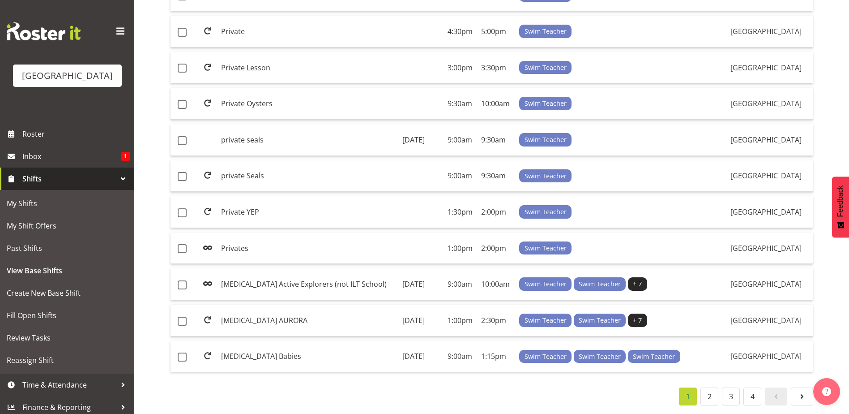
scroll to position [640, 0]
click at [708, 390] on link "2" at bounding box center [710, 396] width 18 height 18
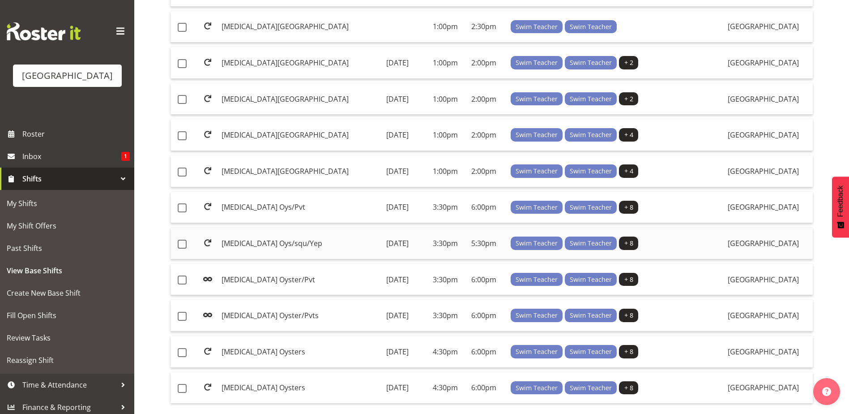
scroll to position [640, 0]
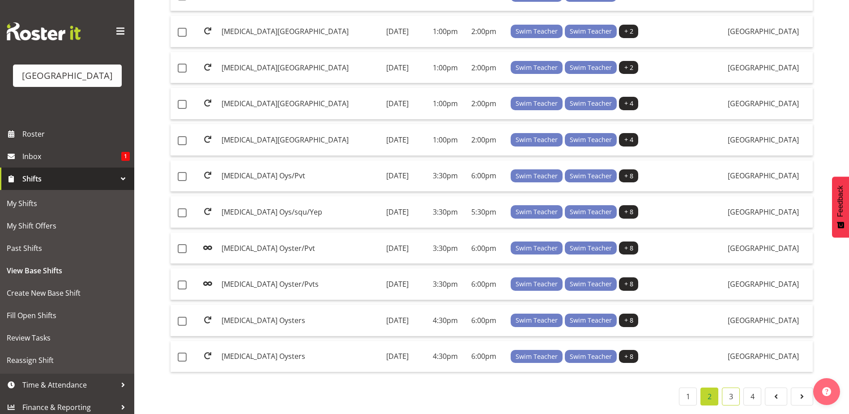
click at [731, 387] on link "3" at bounding box center [731, 396] width 18 height 18
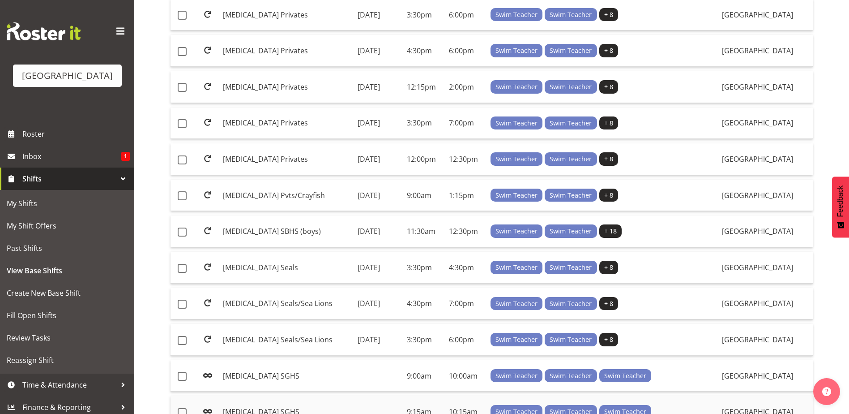
scroll to position [461, 0]
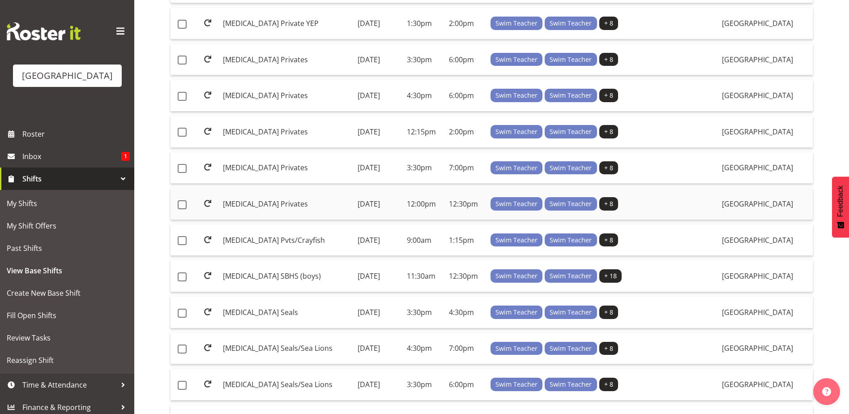
click at [273, 201] on td "[MEDICAL_DATA] Privates" at bounding box center [286, 204] width 135 height 32
click at [290, 124] on td "[MEDICAL_DATA] Privates" at bounding box center [286, 132] width 135 height 32
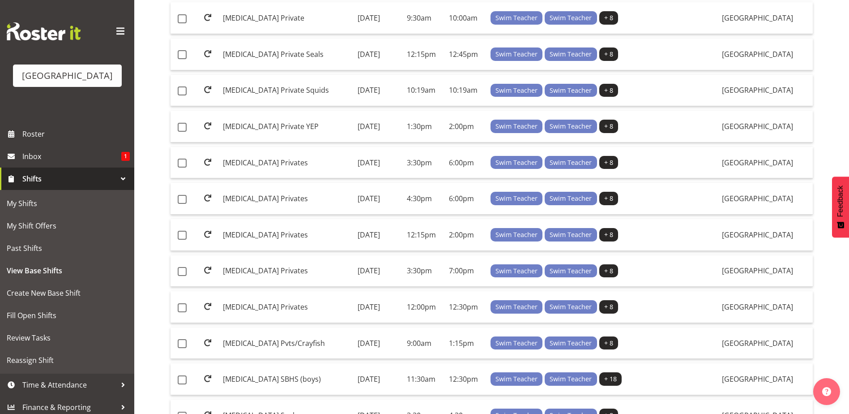
scroll to position [640, 0]
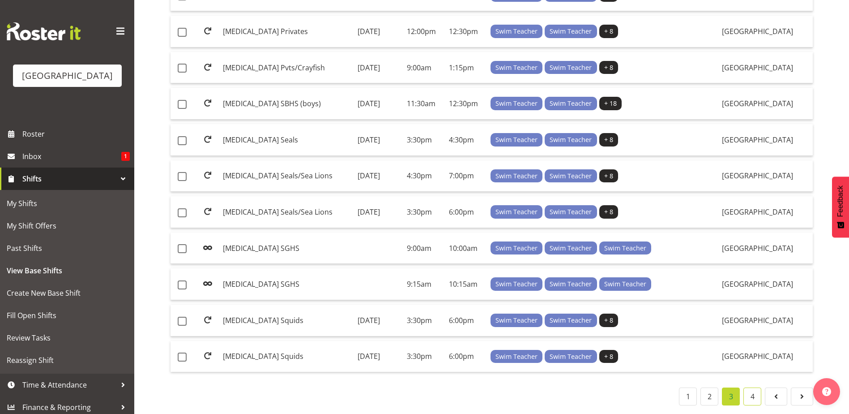
click at [753, 392] on link "4" at bounding box center [753, 396] width 18 height 18
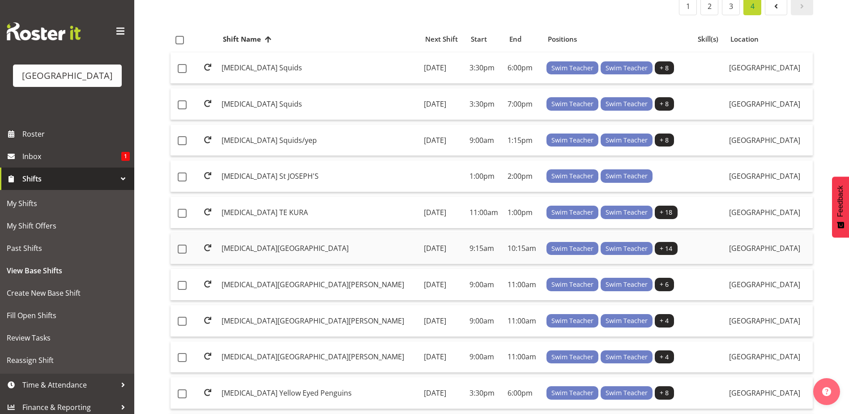
scroll to position [316, 0]
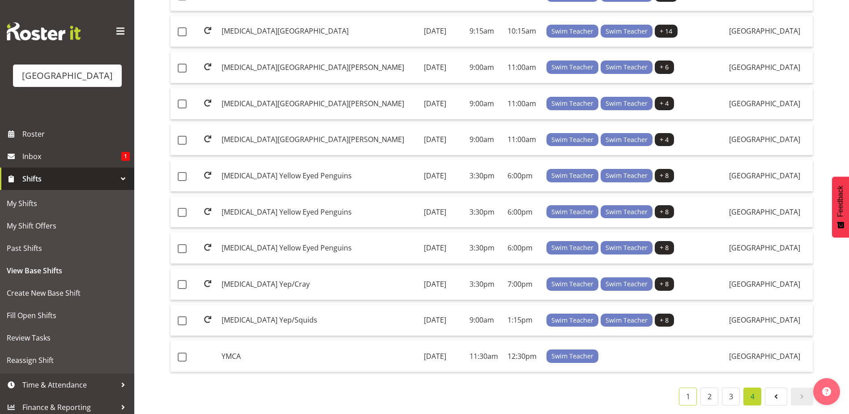
click at [688, 390] on link "1" at bounding box center [688, 396] width 18 height 18
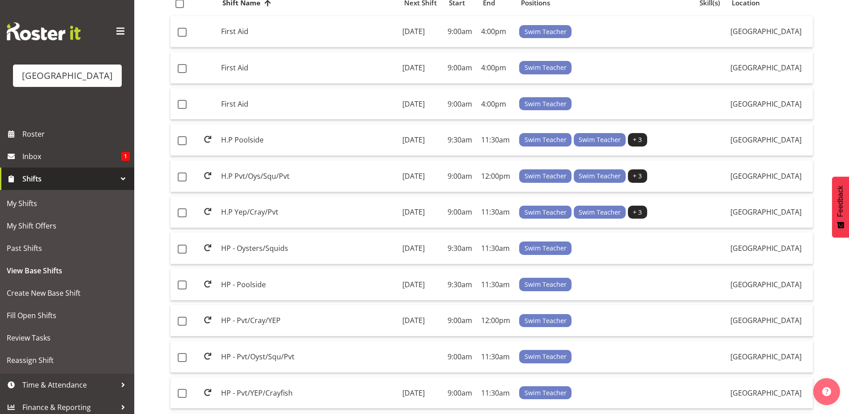
scroll to position [2, 0]
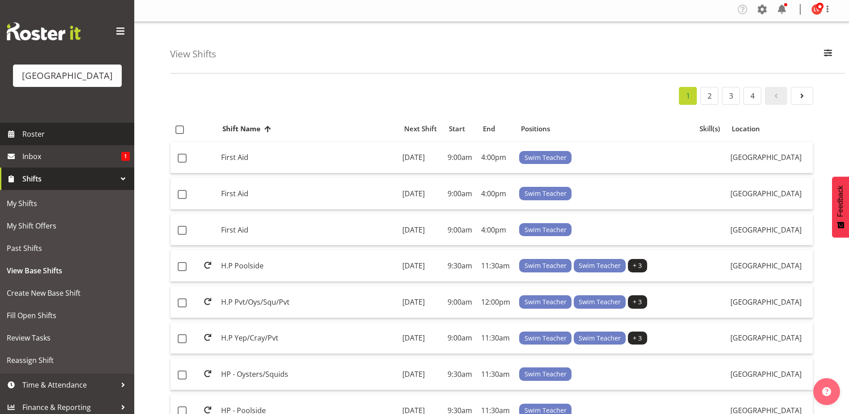
click at [85, 133] on span "Roster" at bounding box center [75, 133] width 107 height 13
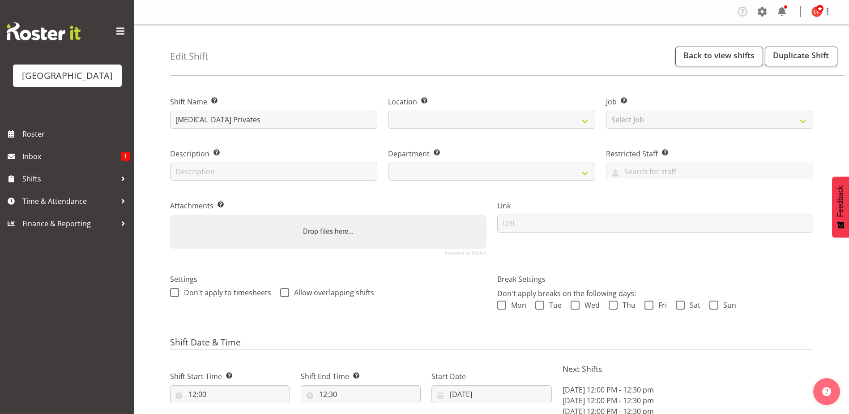
select select "date"
select select
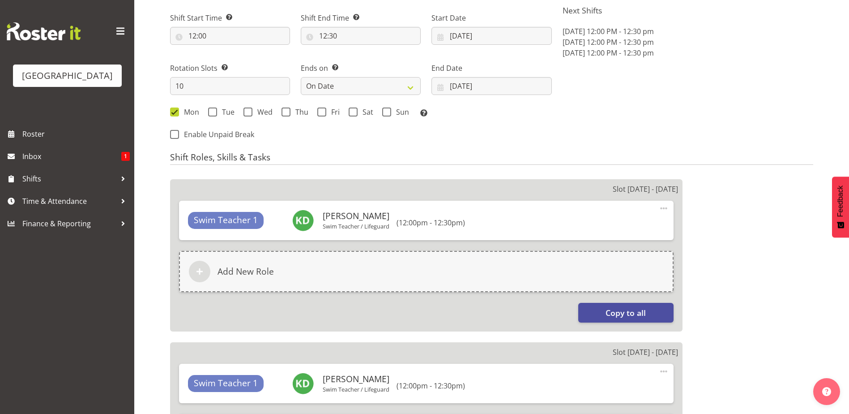
select select
select select "113"
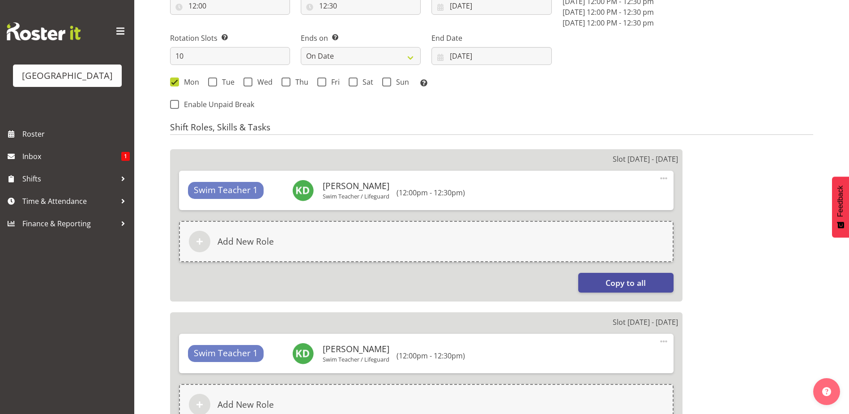
scroll to position [403, 0]
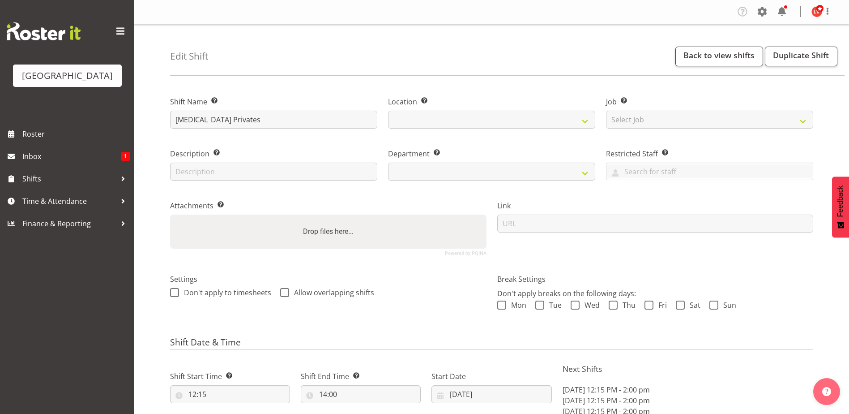
select select "date"
select select
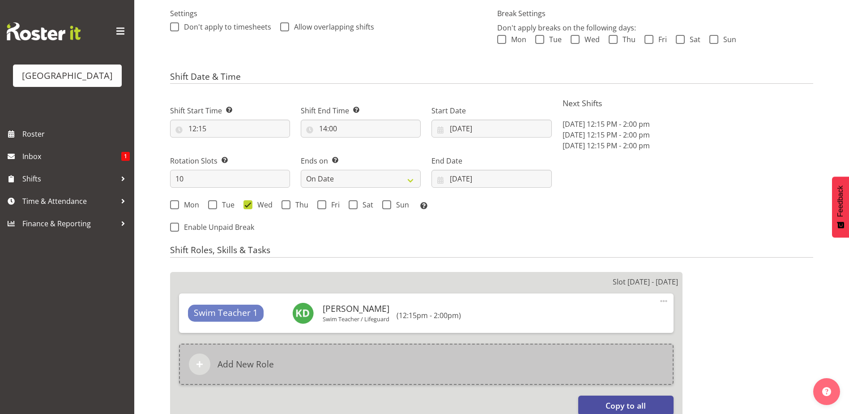
scroll to position [403, 0]
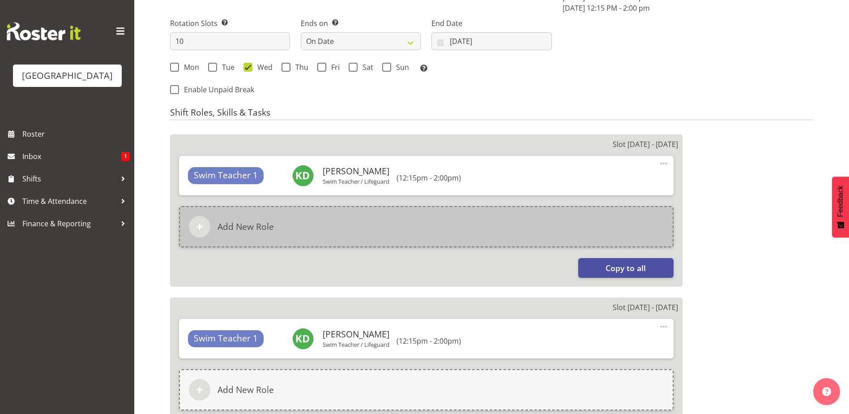
select select "113"
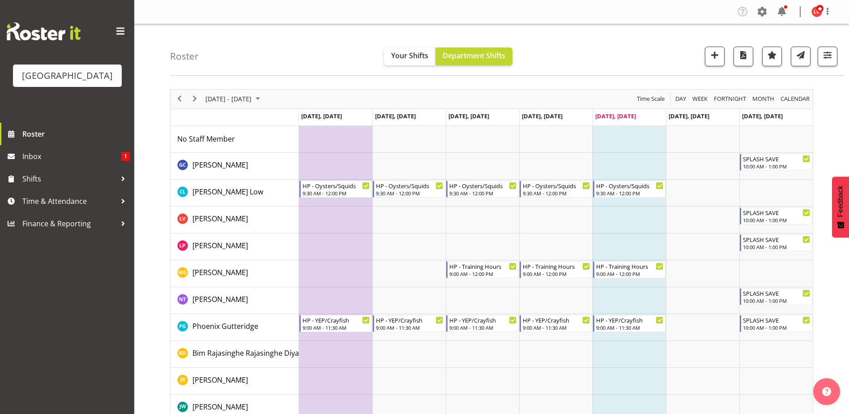
drag, startPoint x: 847, startPoint y: 5, endPoint x: 638, endPoint y: 34, distance: 211.1
click at [638, 34] on div "Roster Your Shifts Department Shifts All Locations [GEOGRAPHIC_DATA] Select All…" at bounding box center [507, 49] width 675 height 51
